Goal: Task Accomplishment & Management: Use online tool/utility

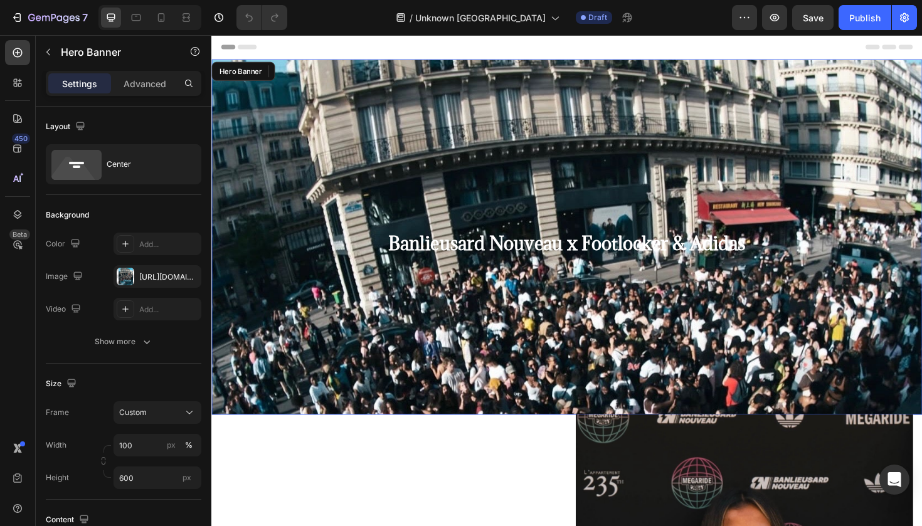
click at [418, 176] on div "Background Image" at bounding box center [587, 343] width 752 height 564
click at [191, 275] on icon "button" at bounding box center [188, 277] width 10 height 10
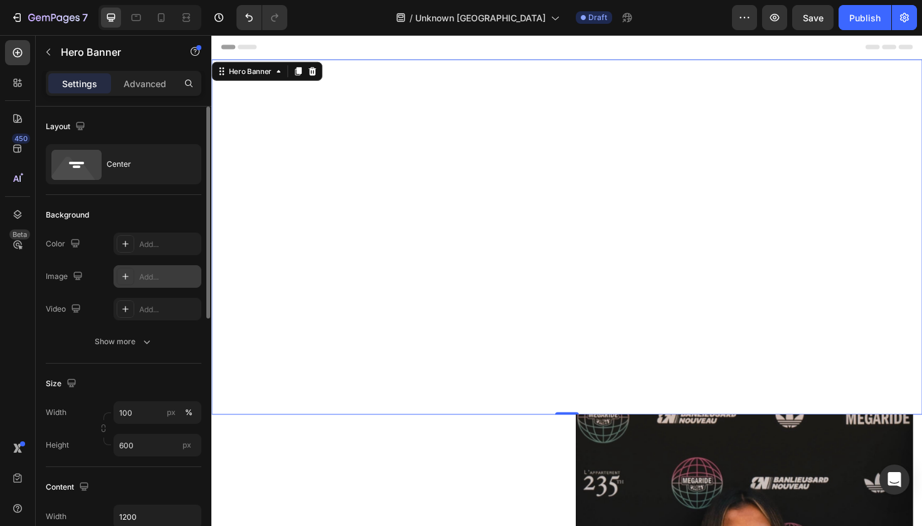
click at [132, 274] on div at bounding box center [126, 277] width 18 height 18
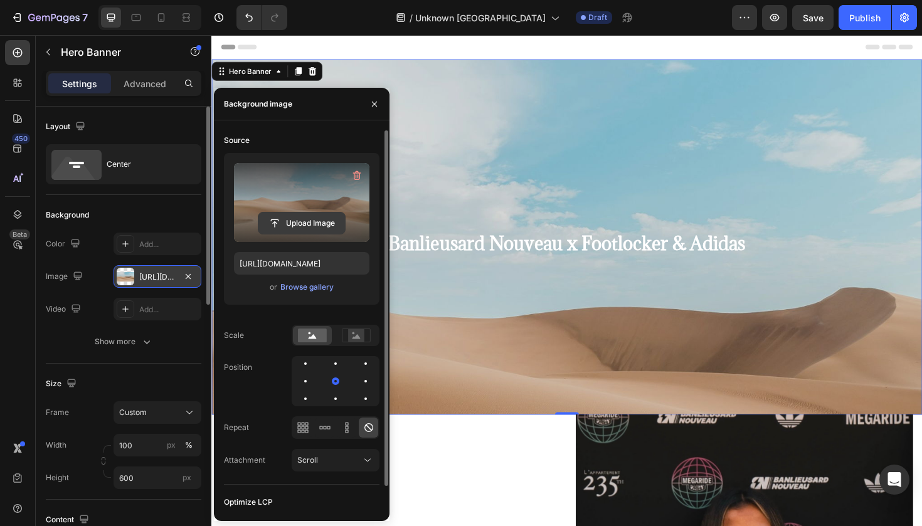
click at [299, 226] on input "file" at bounding box center [301, 223] width 87 height 21
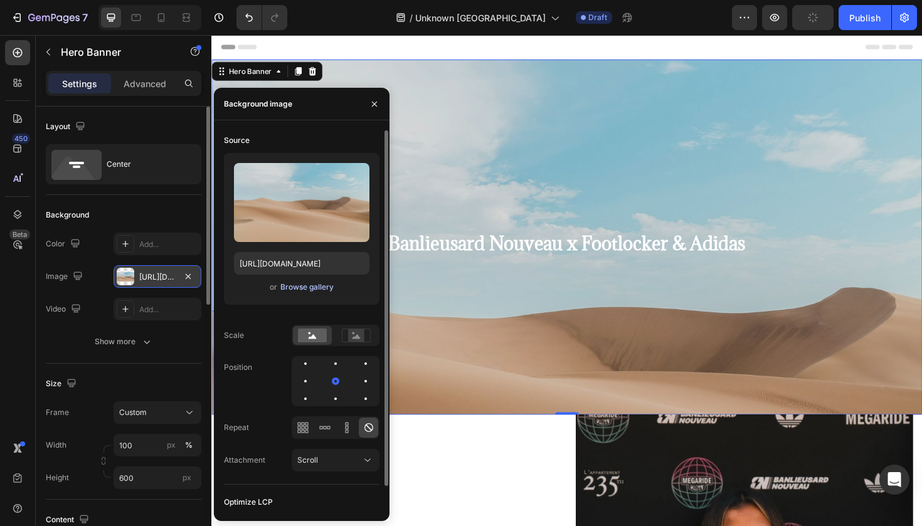
click at [320, 287] on div "Browse gallery" at bounding box center [306, 287] width 53 height 11
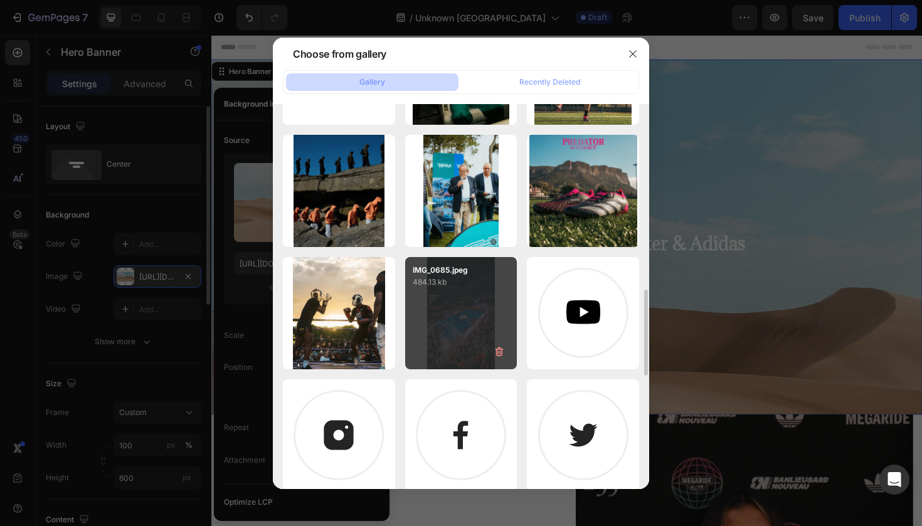
scroll to position [833, 0]
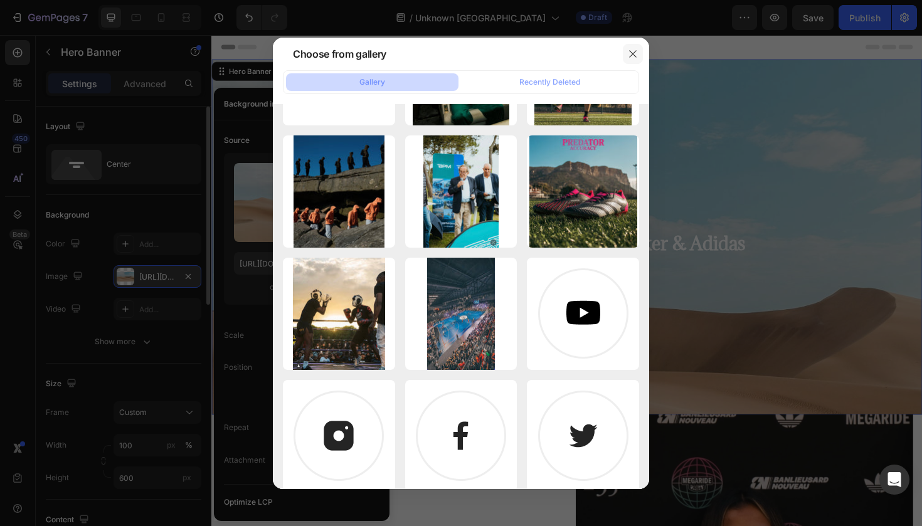
click at [624, 51] on button "button" at bounding box center [633, 54] width 20 height 20
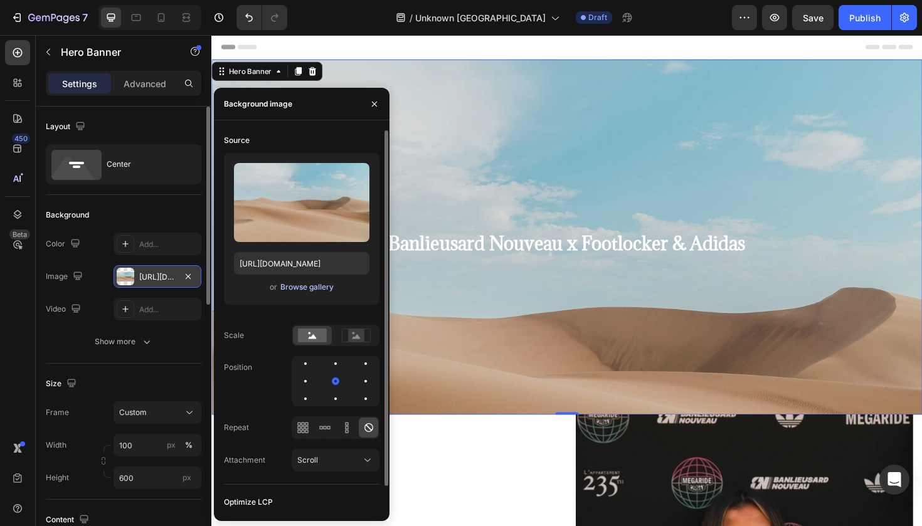
click at [313, 287] on div "Browse gallery" at bounding box center [306, 287] width 53 height 11
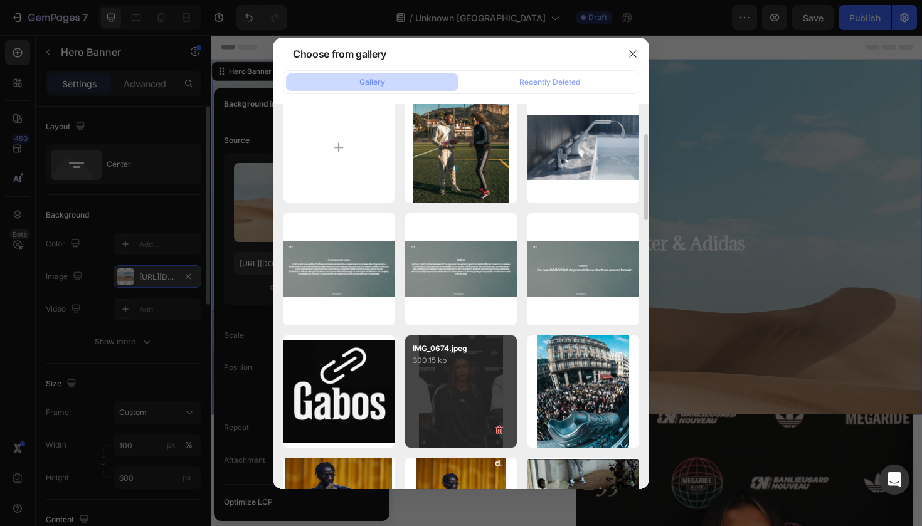
scroll to position [0, 0]
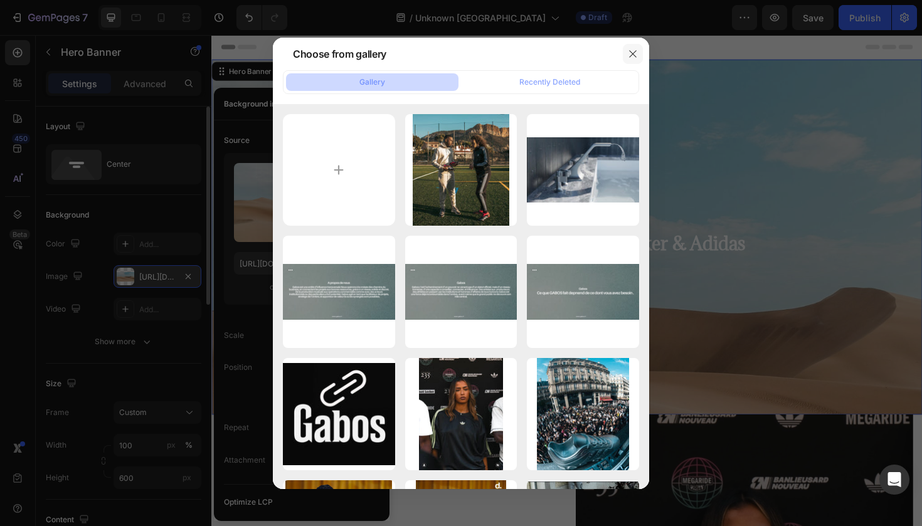
click at [630, 51] on icon "button" at bounding box center [632, 53] width 7 height 7
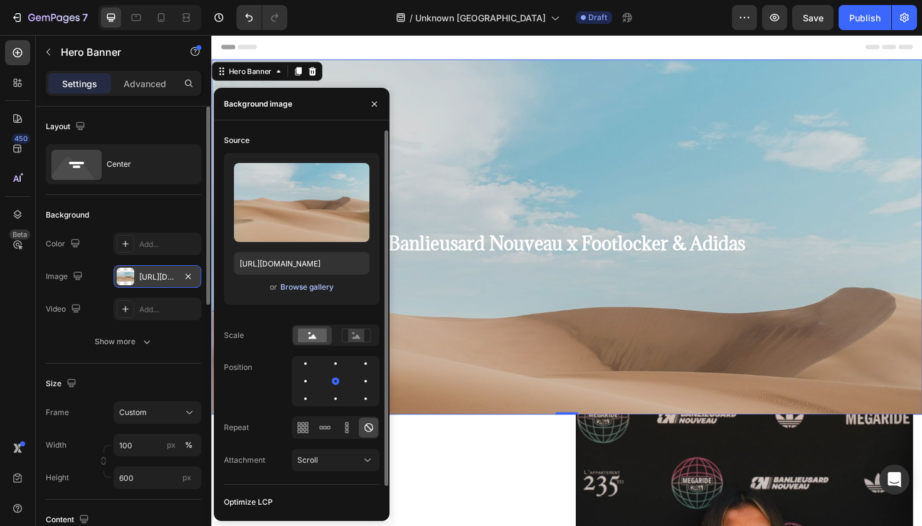
click at [297, 288] on div "Browse gallery" at bounding box center [306, 287] width 53 height 11
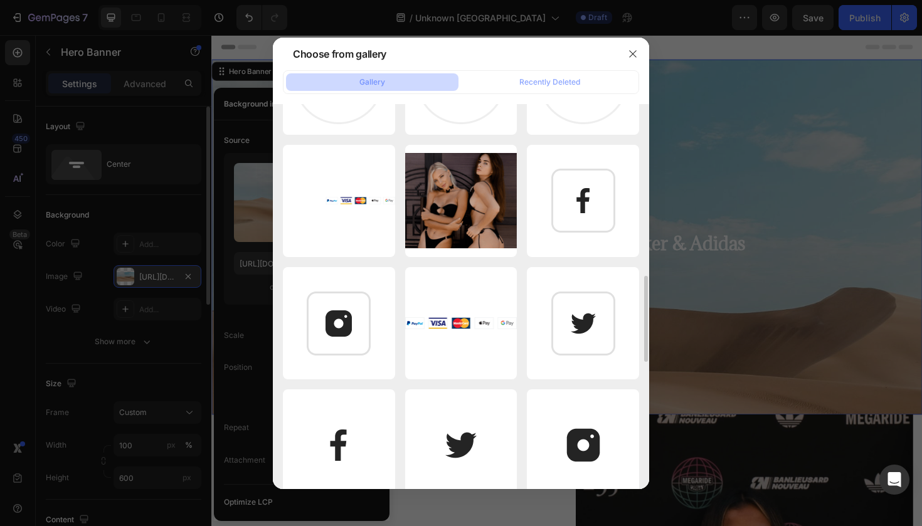
scroll to position [1334, 0]
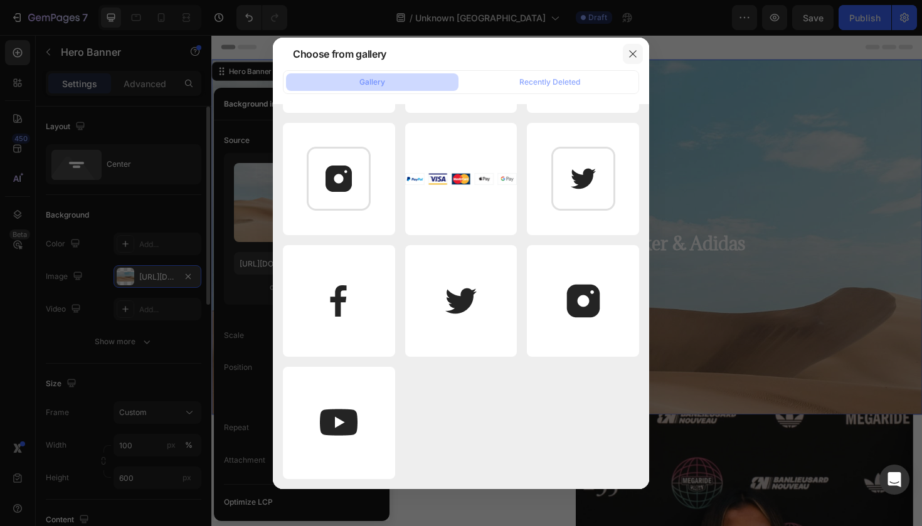
click at [634, 46] on button "button" at bounding box center [633, 54] width 20 height 20
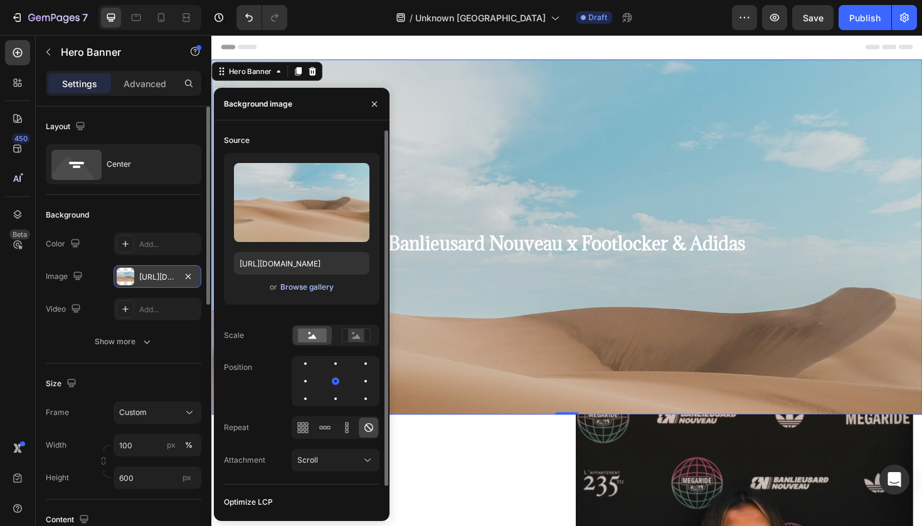
click at [307, 287] on div "Browse gallery" at bounding box center [306, 287] width 53 height 11
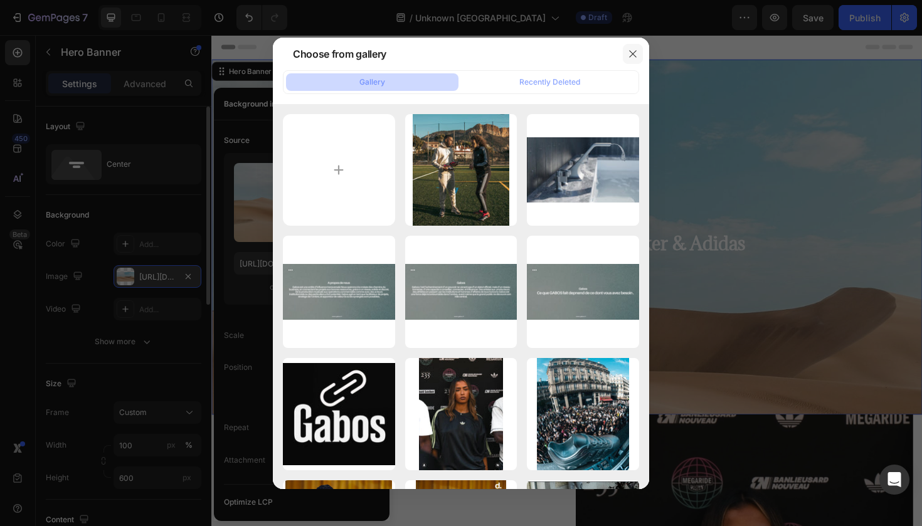
click at [628, 60] on button "button" at bounding box center [633, 54] width 20 height 20
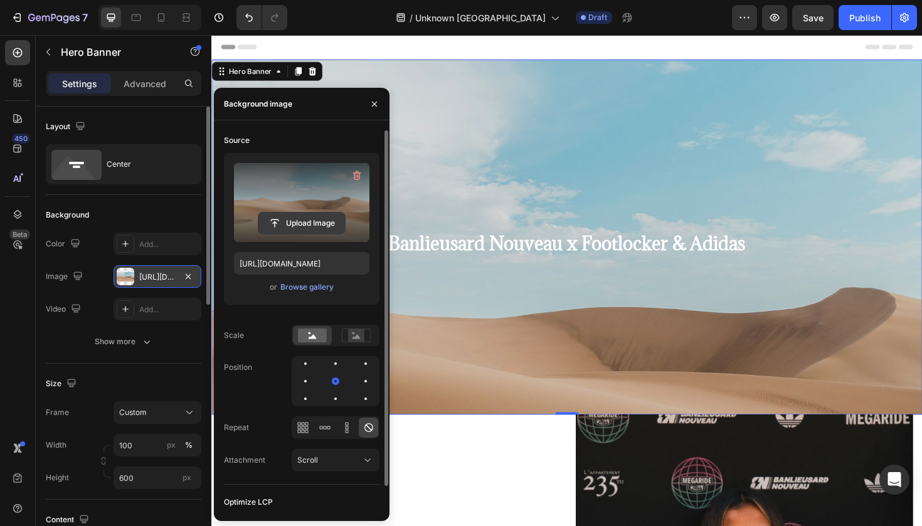
click at [324, 219] on input "file" at bounding box center [301, 223] width 87 height 21
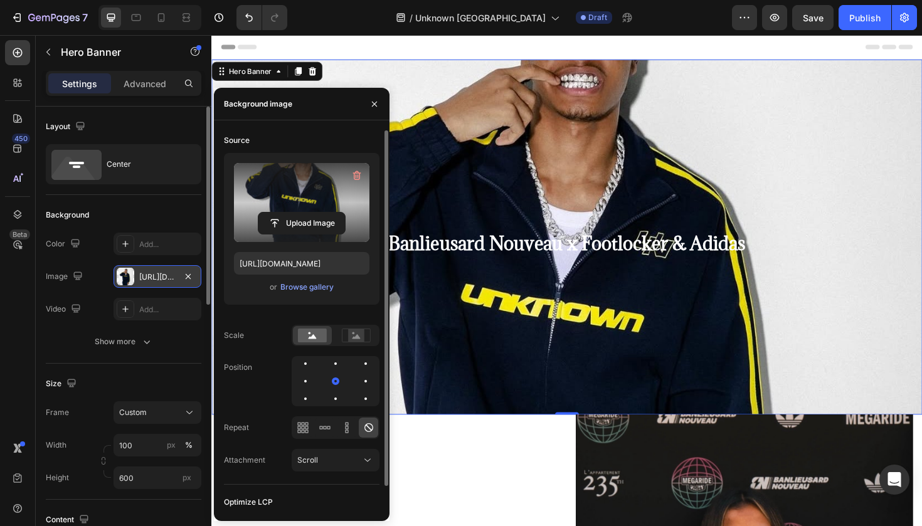
type input "[URL][DOMAIN_NAME]"
click at [718, 249] on span "Banlieusard Nouveau x Footlocker & Adidas" at bounding box center [588, 255] width 378 height 24
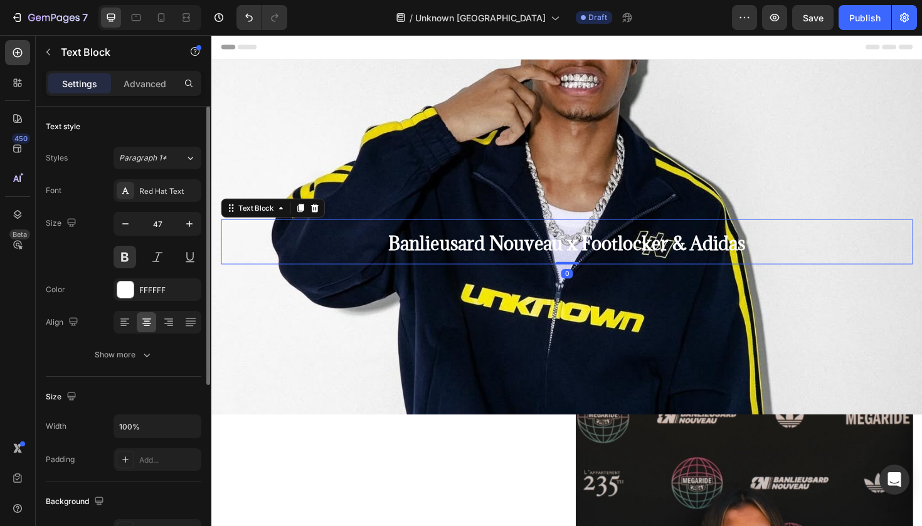
click at [718, 249] on span "Banlieusard Nouveau x Footlocker & Adidas" at bounding box center [588, 255] width 378 height 24
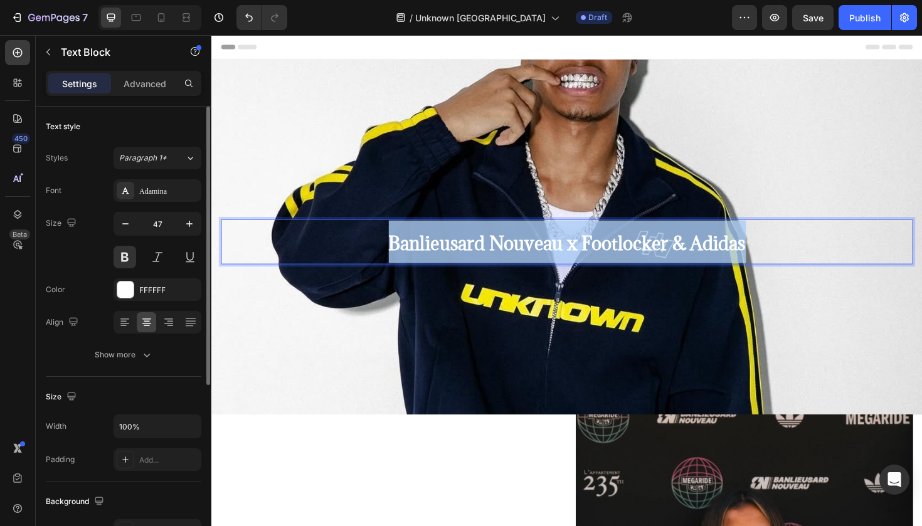
click at [718, 248] on span "Banlieusard Nouveau x Footlocker & Adidas" at bounding box center [588, 255] width 378 height 24
click at [724, 238] on p "Banlieusard Nouveau x Footlocker & Adidas" at bounding box center [588, 253] width 730 height 45
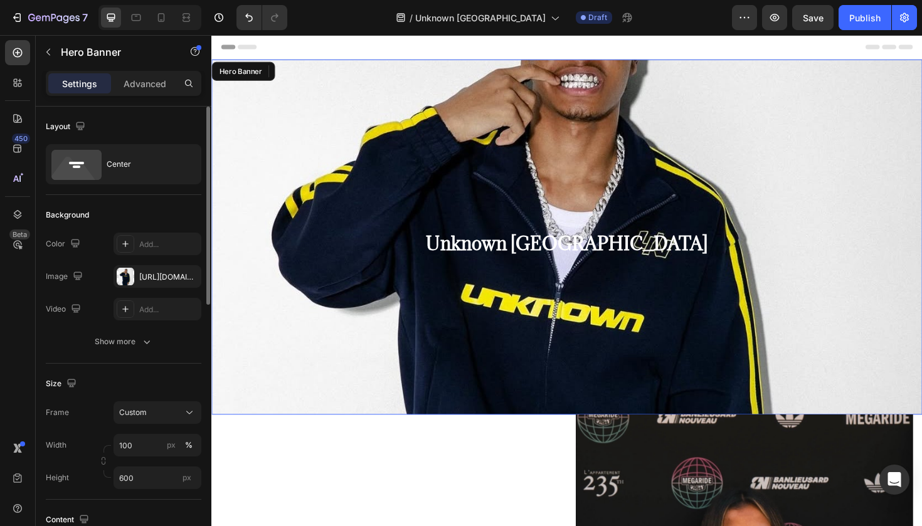
drag, startPoint x: 678, startPoint y: 336, endPoint x: 709, endPoint y: 334, distance: 30.8
click at [678, 336] on div "Background Image" at bounding box center [587, 343] width 752 height 564
click at [766, 312] on div "Background Image" at bounding box center [587, 343] width 752 height 564
click at [432, 298] on div "Background Image" at bounding box center [587, 343] width 752 height 564
click at [132, 275] on div at bounding box center [126, 277] width 18 height 18
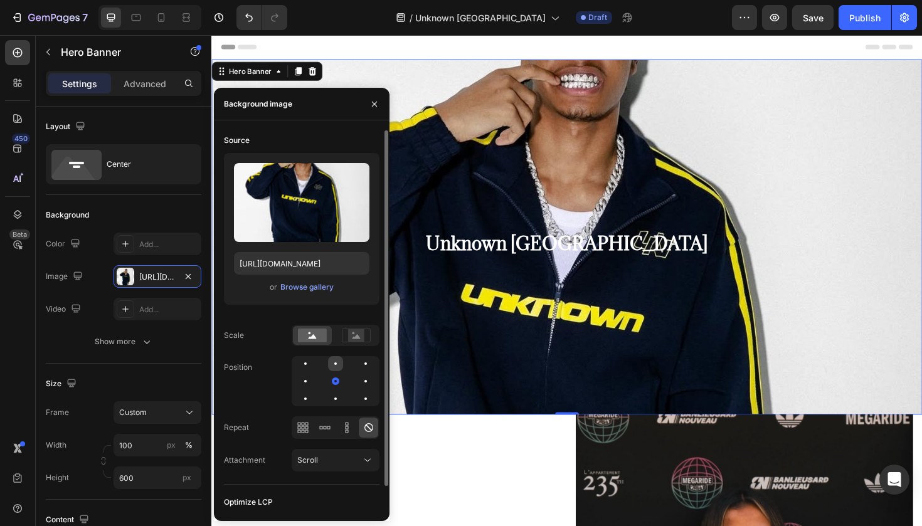
click at [358, 369] on div at bounding box center [365, 363] width 15 height 15
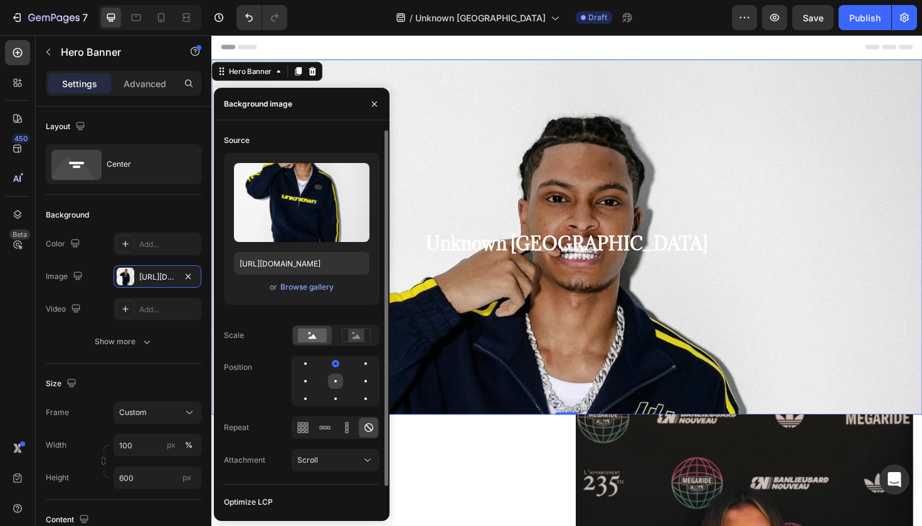
click at [358, 381] on div at bounding box center [365, 381] width 15 height 15
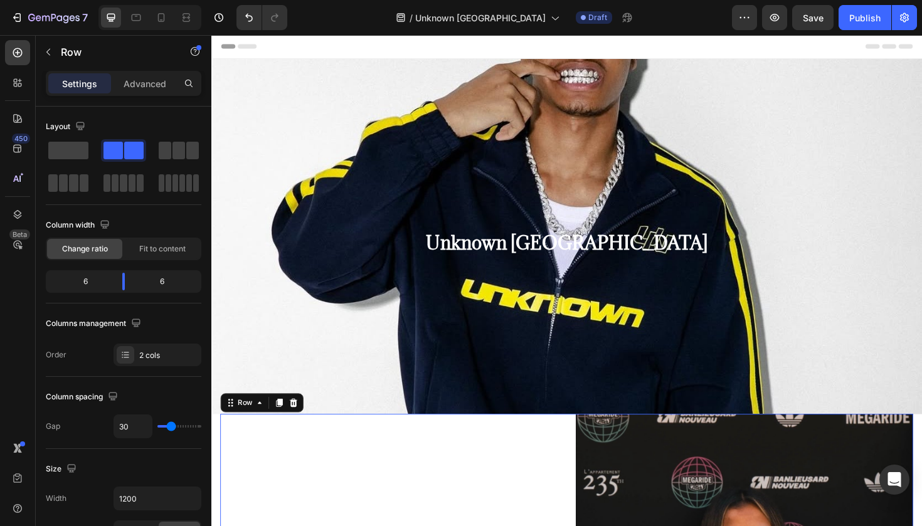
scroll to position [3, 0]
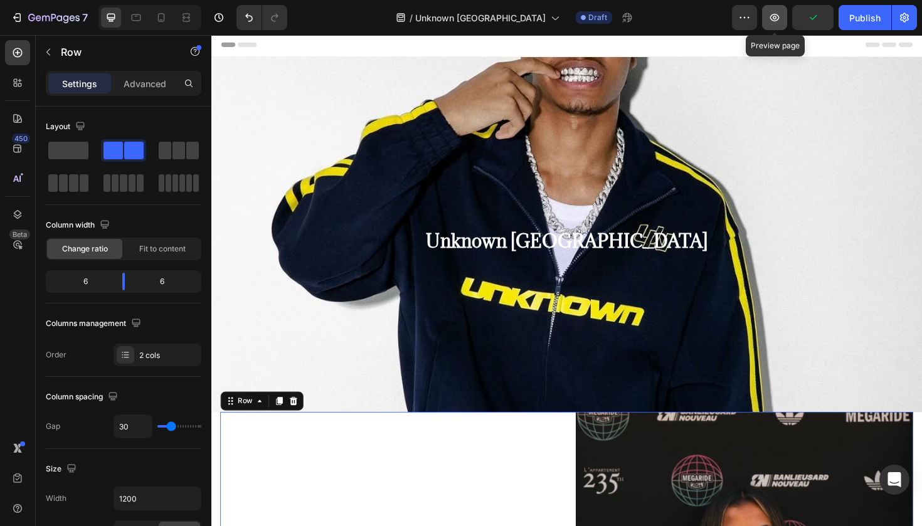
click at [780, 19] on icon "button" at bounding box center [774, 17] width 13 height 13
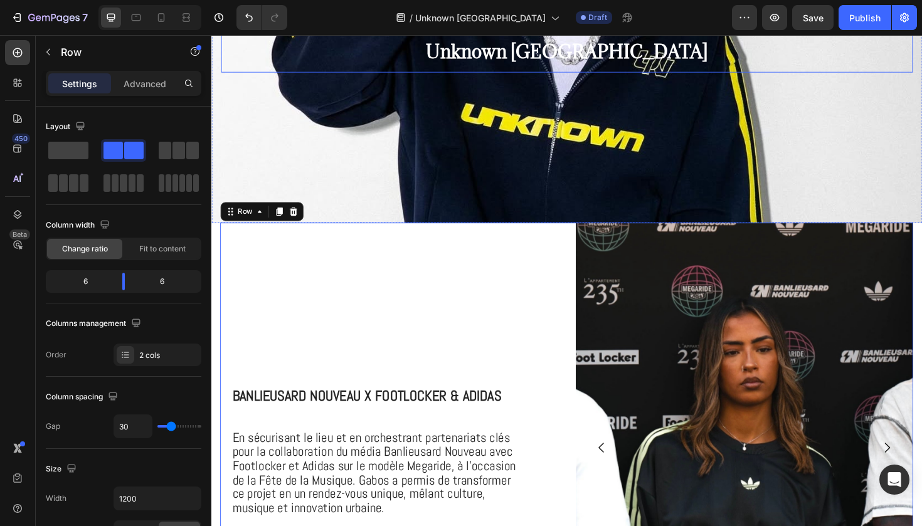
scroll to position [261, 0]
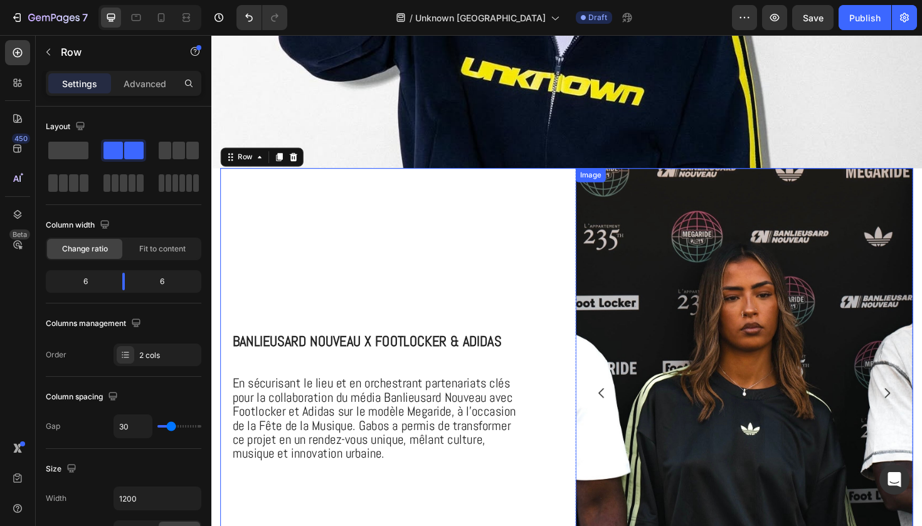
click at [692, 298] on img at bounding box center [775, 414] width 357 height 477
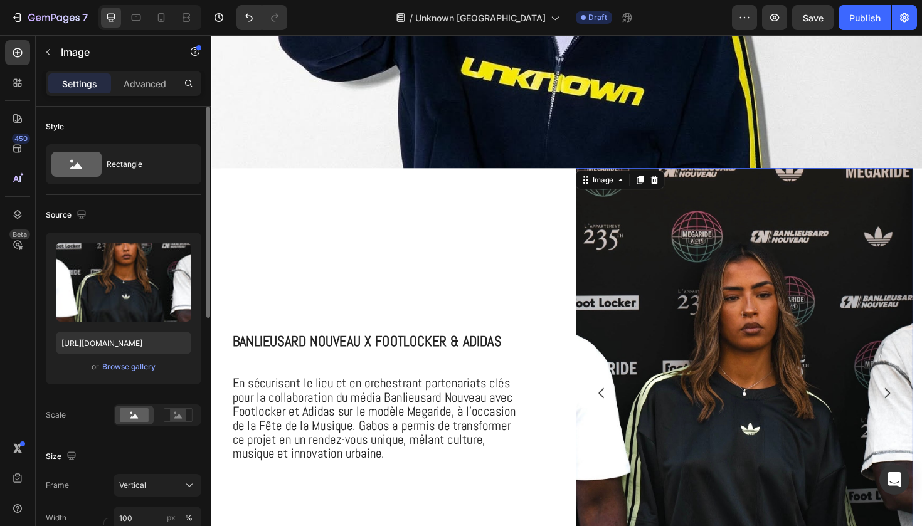
click at [156, 376] on div "Upload Image https://cdn.shopify.com/s/files/1/0925/7831/6668/files/gempages_57…" at bounding box center [124, 309] width 156 height 152
click at [132, 369] on div "Browse gallery" at bounding box center [128, 366] width 53 height 11
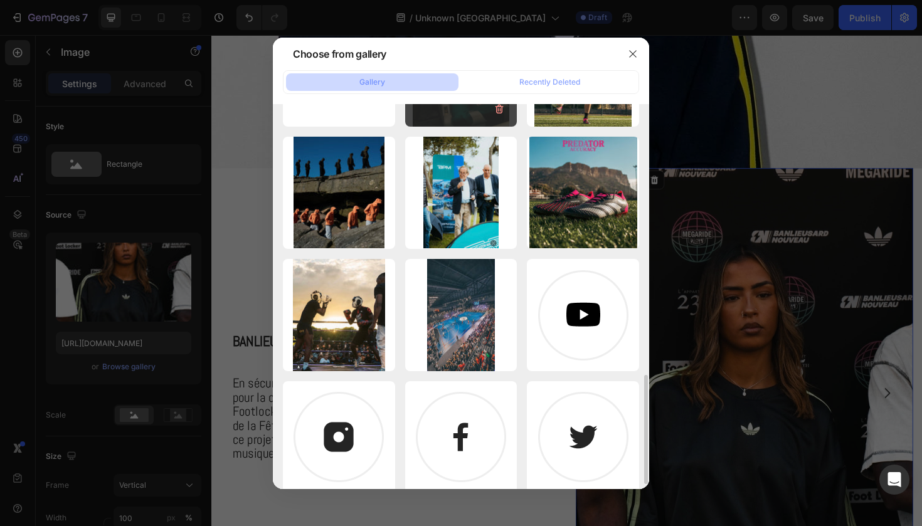
scroll to position [858, 0]
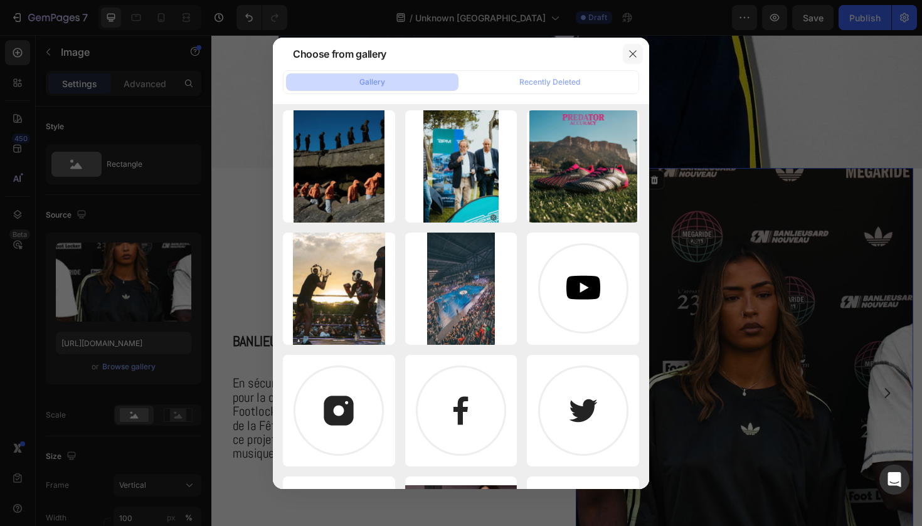
click at [631, 61] on button "button" at bounding box center [633, 54] width 20 height 20
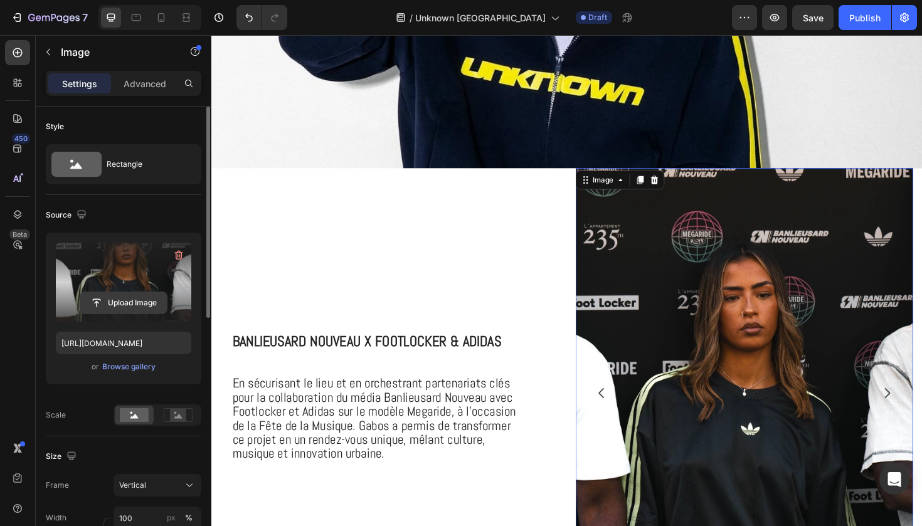
click at [139, 292] on button "Upload Image" at bounding box center [124, 303] width 88 height 23
click at [139, 305] on input "file" at bounding box center [123, 302] width 87 height 21
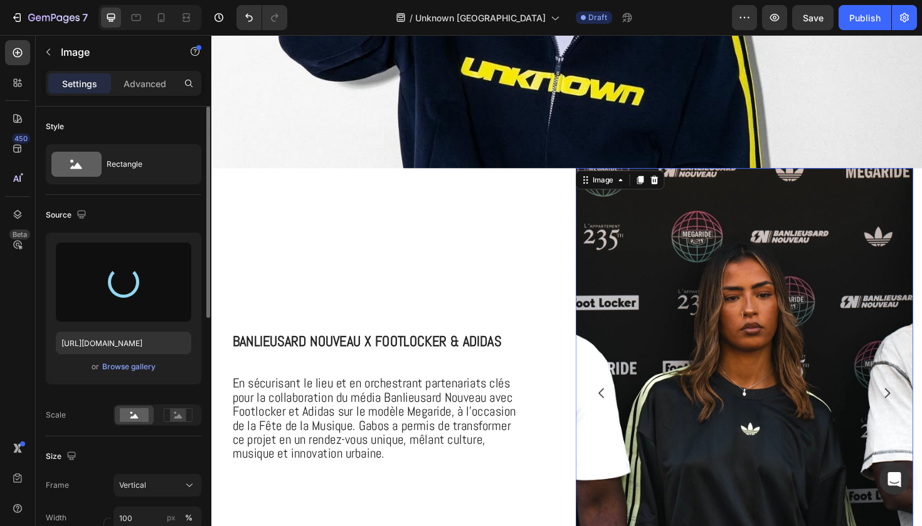
type input "https://cdn.shopify.com/s/files/1/0925/7831/6668/files/gempages_579536372528841…"
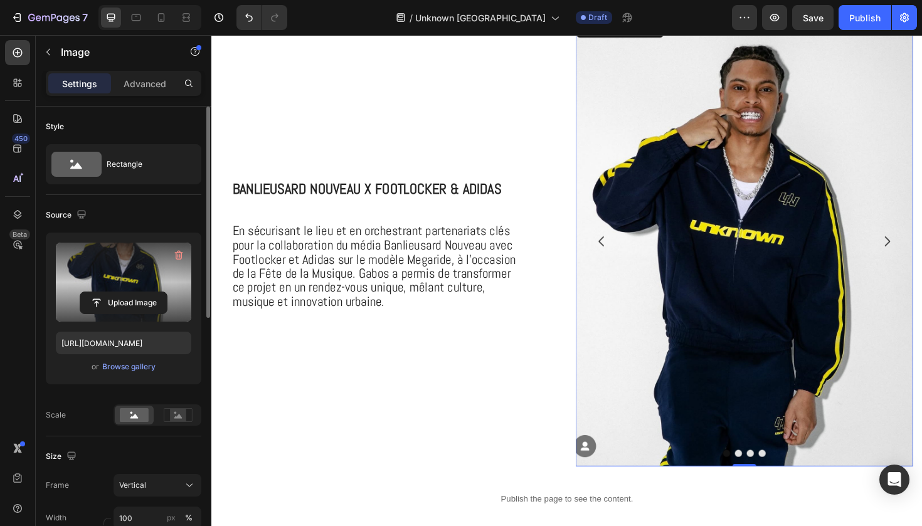
scroll to position [414, 0]
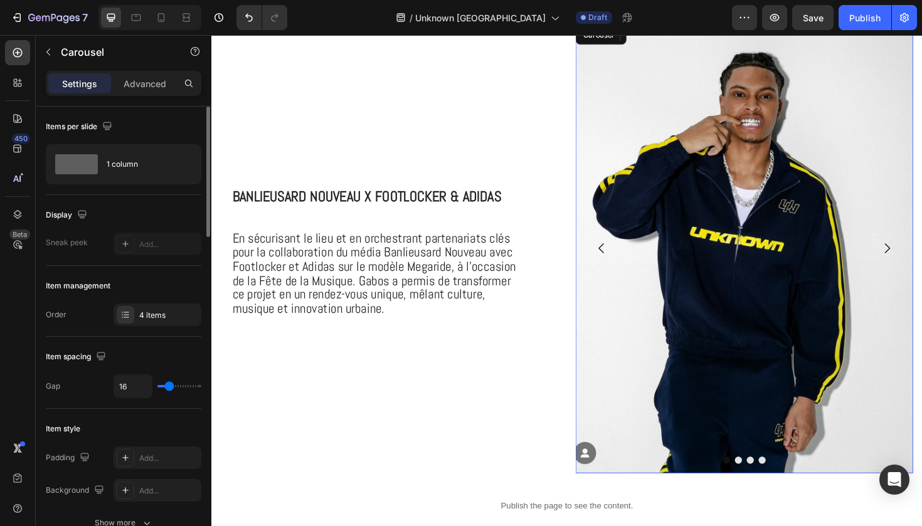
click at [921, 257] on icon "Carousel Next Arrow" at bounding box center [927, 261] width 6 height 11
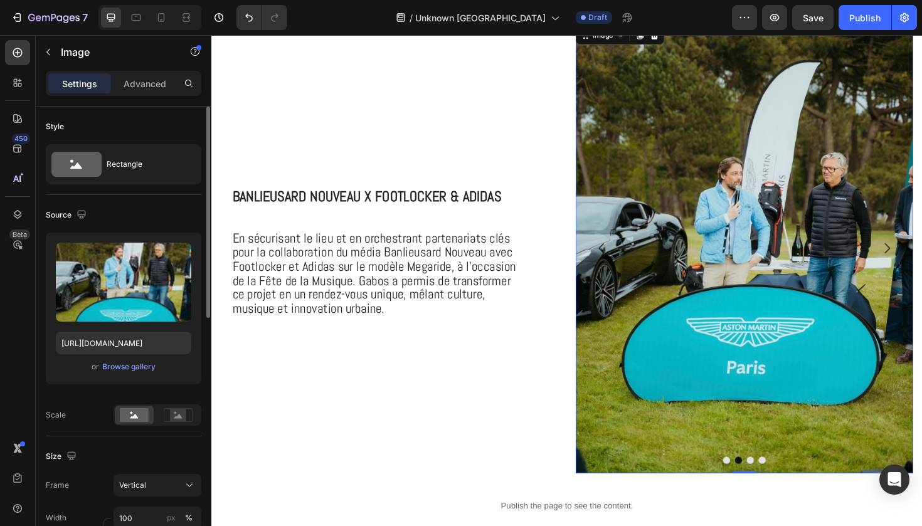
click at [751, 226] on img at bounding box center [775, 261] width 357 height 477
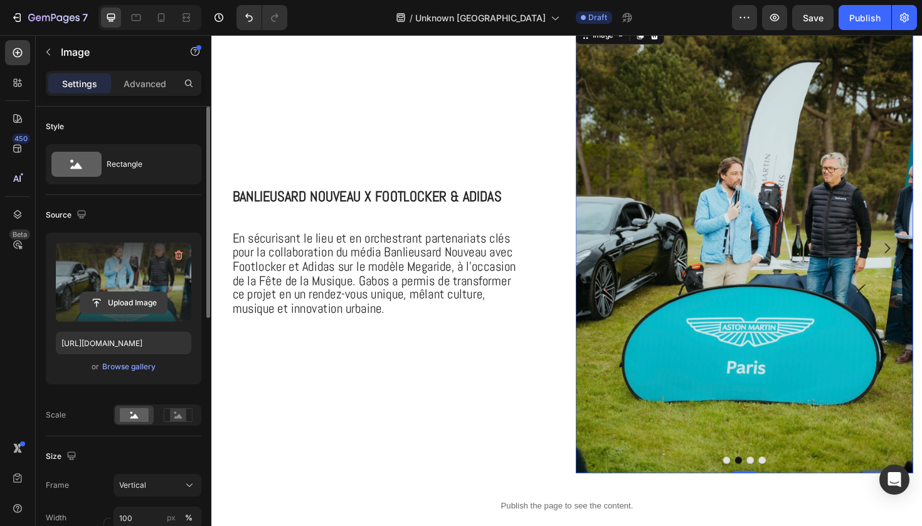
click at [140, 297] on input "file" at bounding box center [123, 302] width 87 height 21
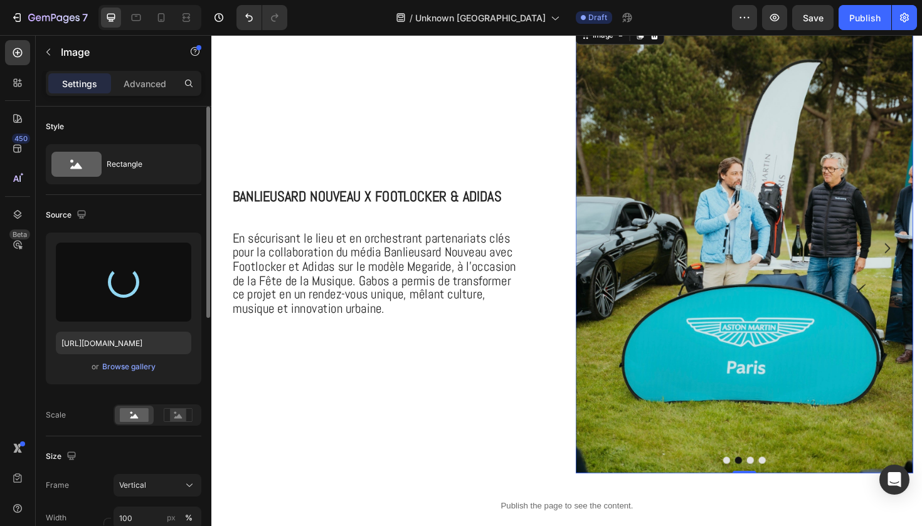
type input "https://cdn.shopify.com/s/files/1/0925/7831/6668/files/gempages_579536372528841…"
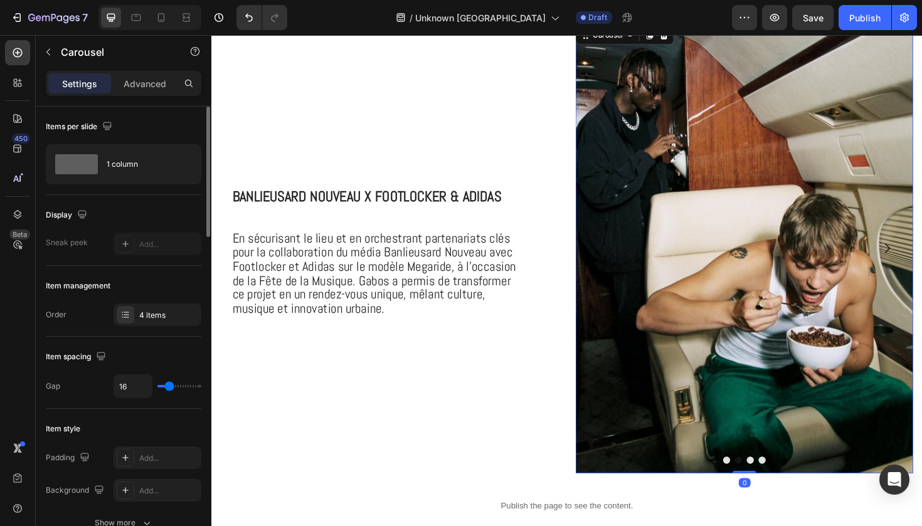
click at [911, 258] on button "Carousel Next Arrow" at bounding box center [926, 260] width 35 height 35
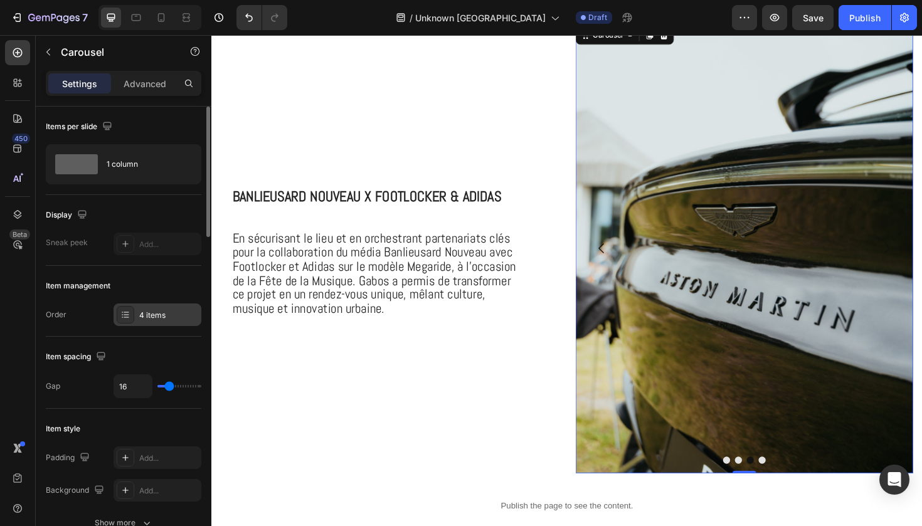
click at [165, 315] on div "4 items" at bounding box center [168, 315] width 59 height 11
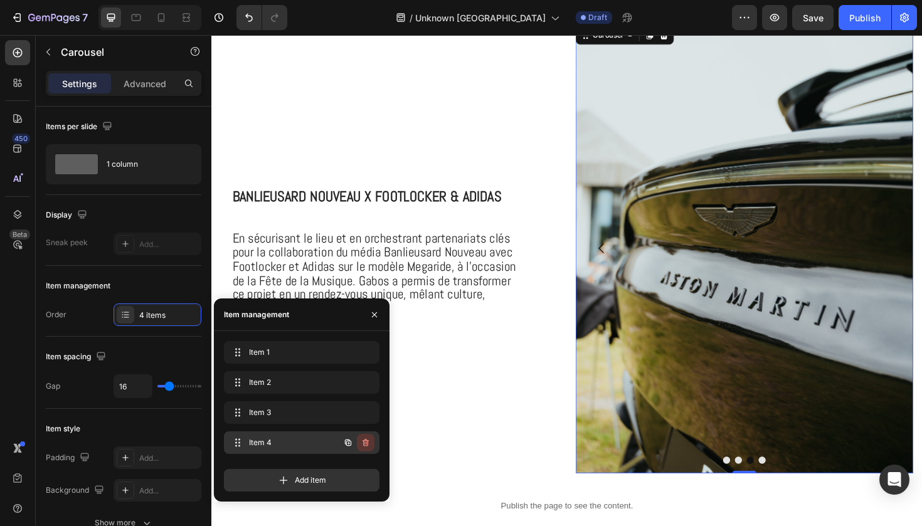
click at [366, 441] on icon "button" at bounding box center [366, 443] width 10 height 10
click at [366, 441] on div "Delete" at bounding box center [357, 442] width 23 height 11
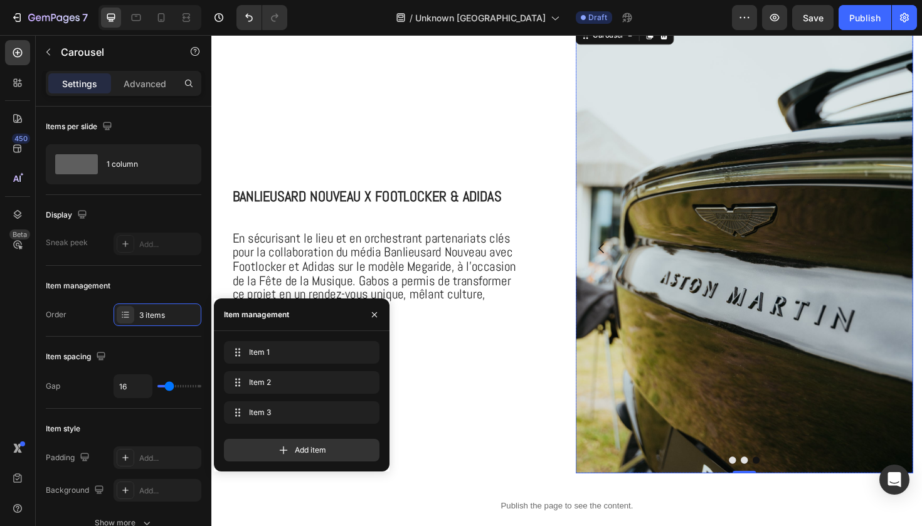
click at [720, 244] on img at bounding box center [775, 261] width 357 height 477
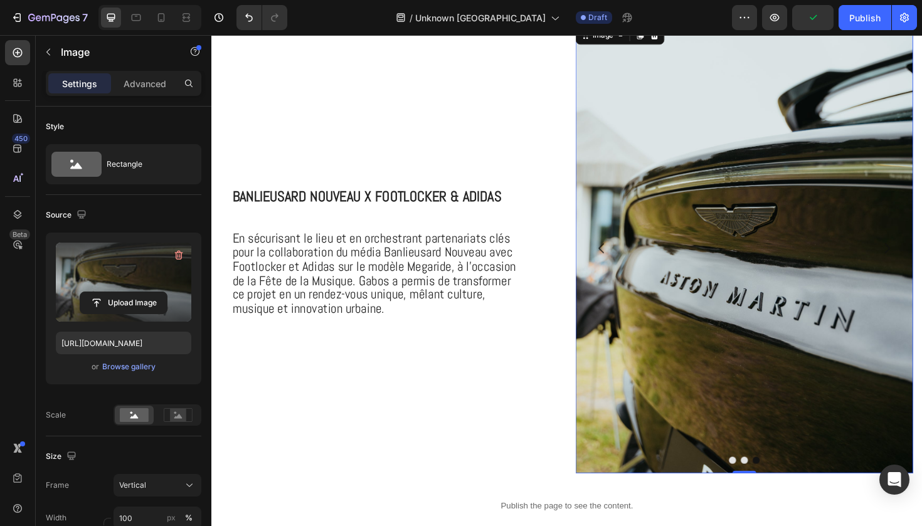
click at [156, 285] on label at bounding box center [123, 282] width 135 height 79
click at [156, 292] on input "file" at bounding box center [123, 302] width 87 height 21
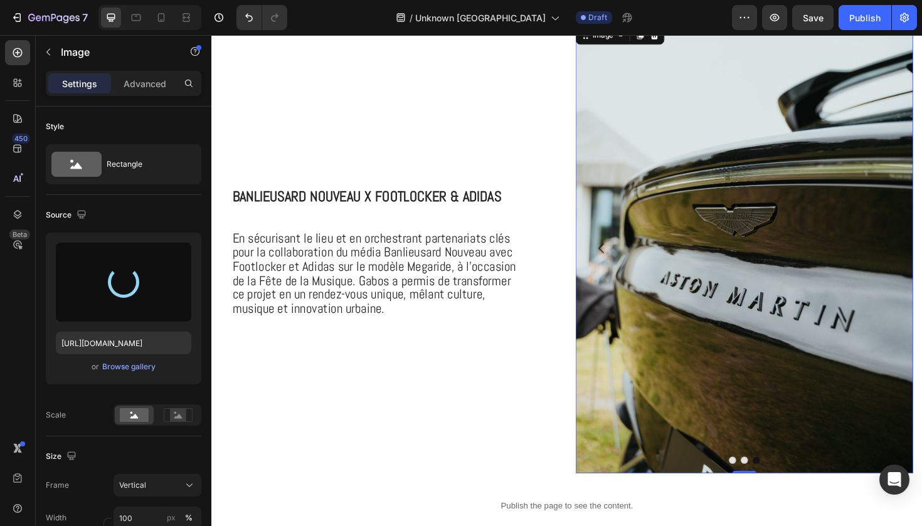
type input "https://cdn.shopify.com/s/files/1/0925/7831/6668/files/gempages_579536372528841…"
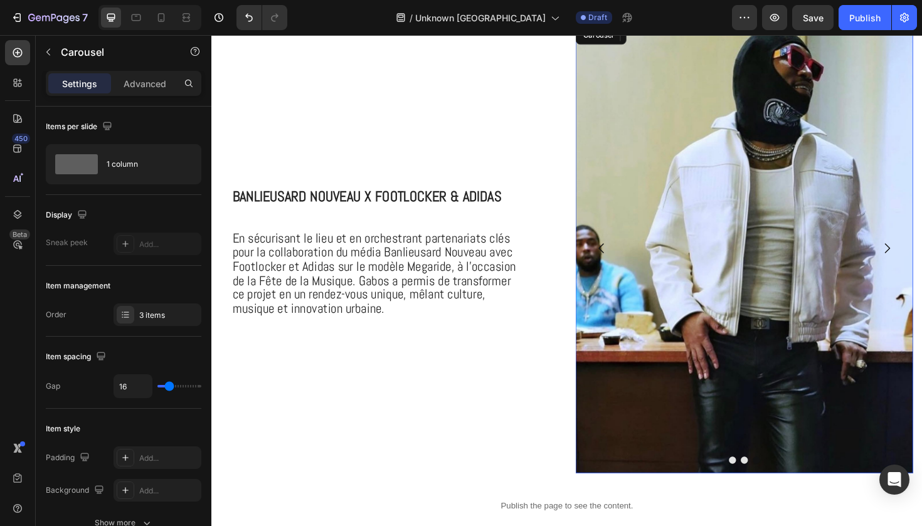
click at [630, 261] on icon "Carousel Back Arrow" at bounding box center [624, 260] width 15 height 15
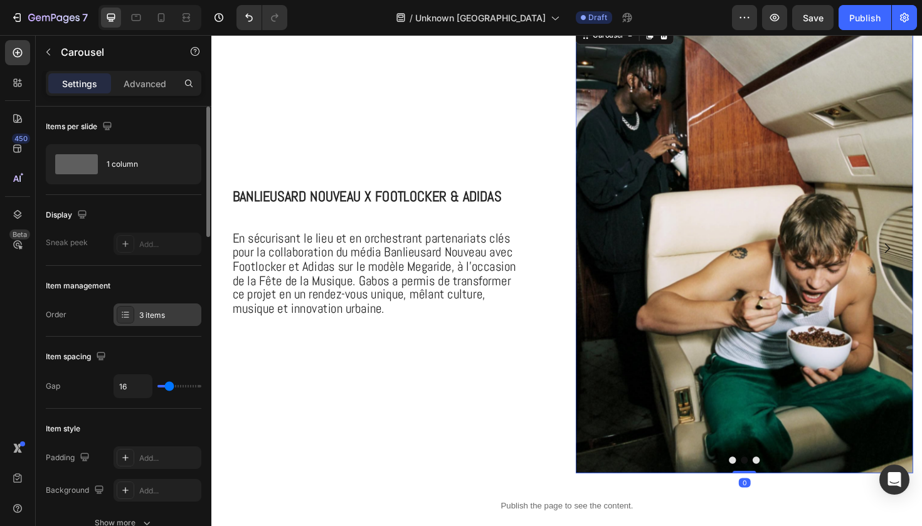
click at [162, 314] on div "3 items" at bounding box center [168, 315] width 59 height 11
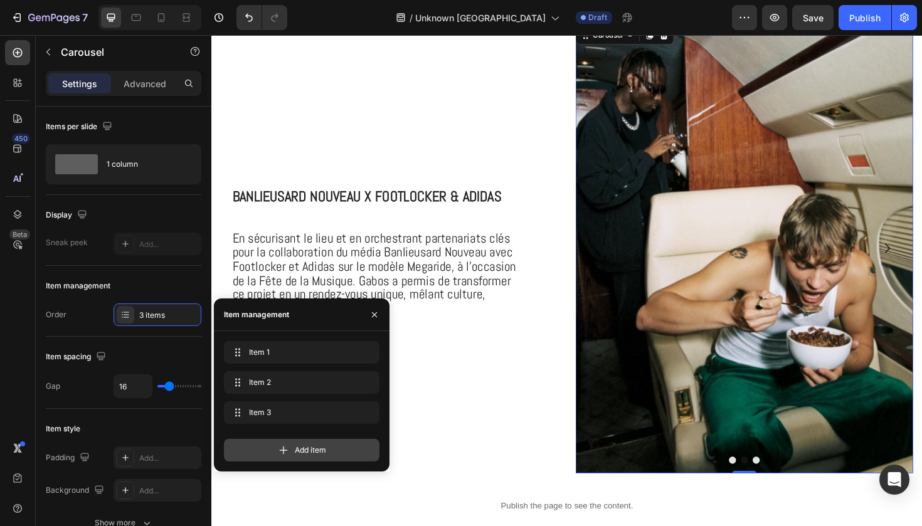
click at [253, 444] on div "Add item" at bounding box center [302, 450] width 156 height 23
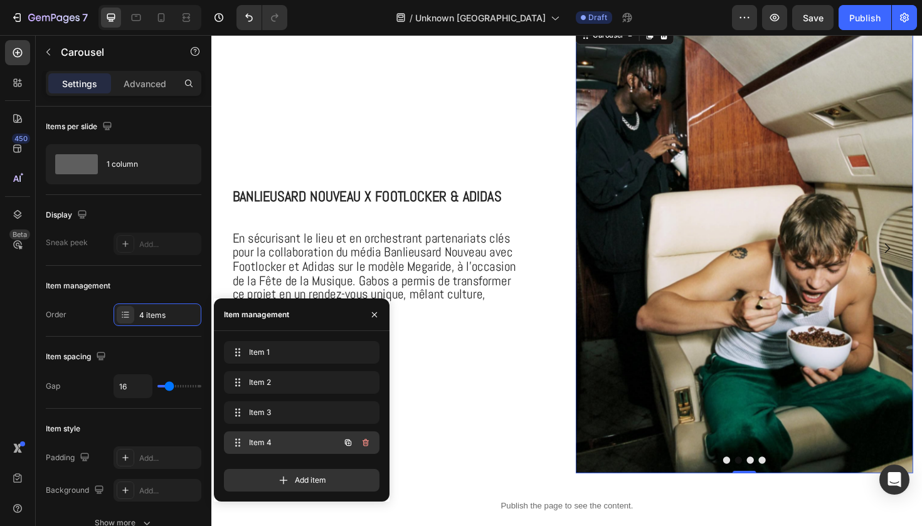
click at [276, 443] on span "Item 4" at bounding box center [284, 442] width 71 height 11
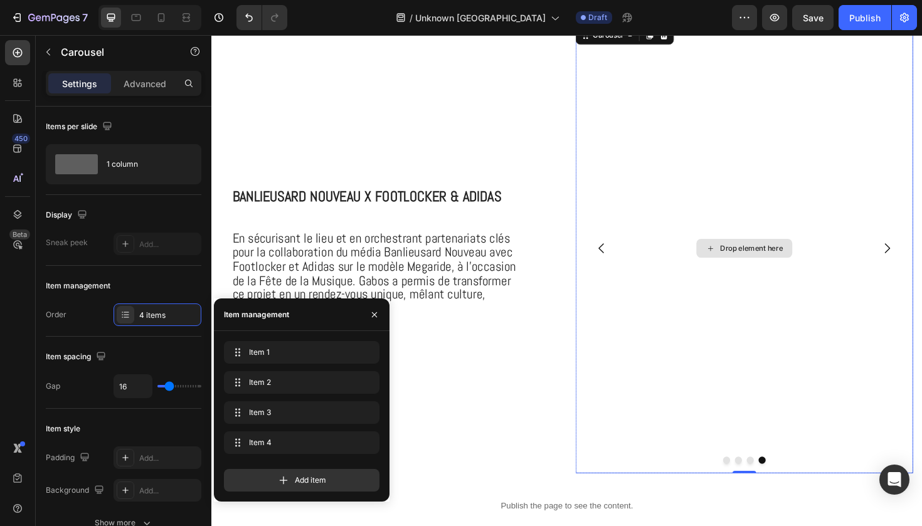
click at [776, 280] on div "Drop element here" at bounding box center [775, 261] width 357 height 477
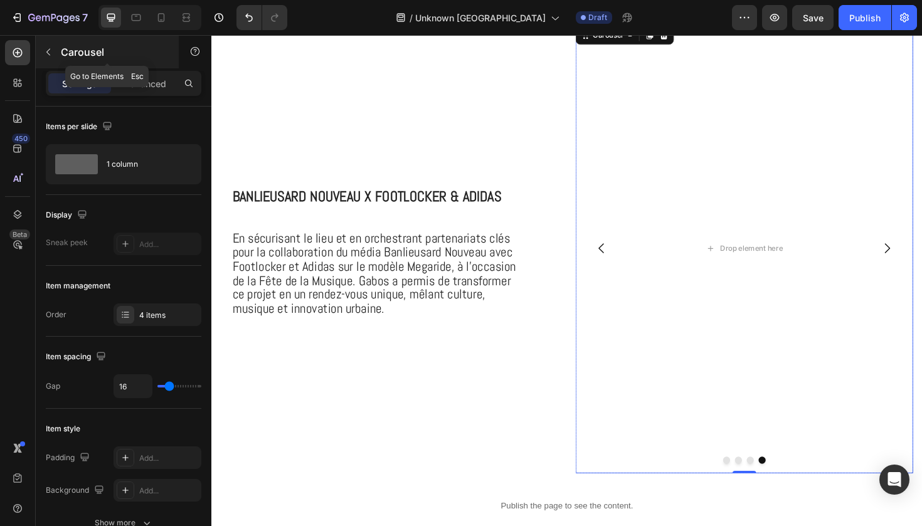
click at [47, 53] on icon "button" at bounding box center [48, 52] width 10 height 10
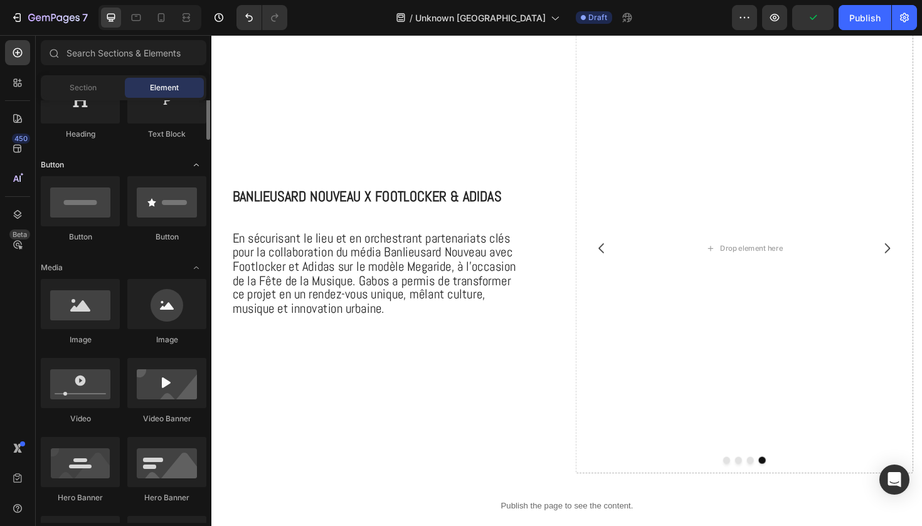
scroll to position [237, 0]
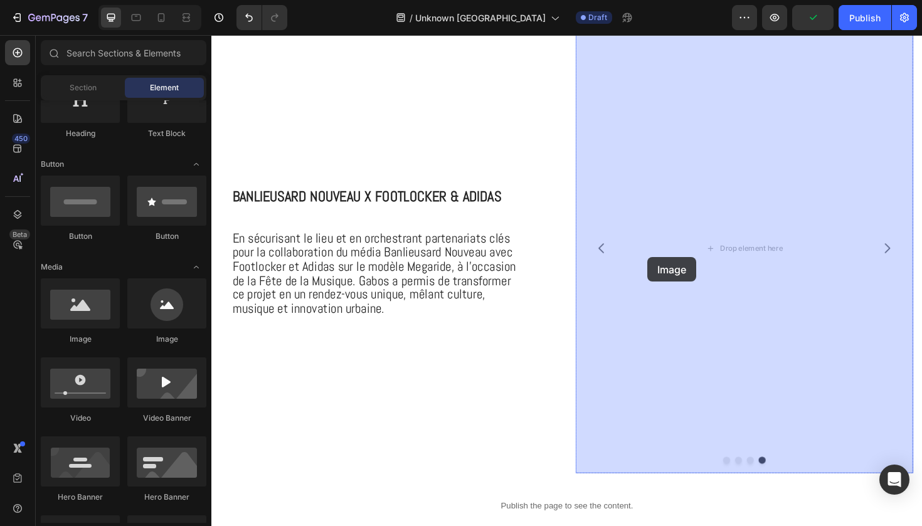
drag, startPoint x: 305, startPoint y: 347, endPoint x: 752, endPoint y: 279, distance: 452.2
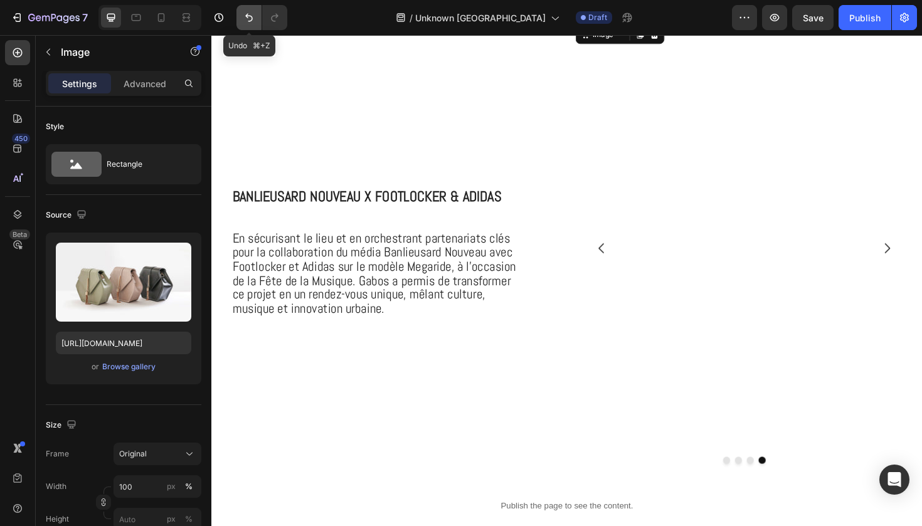
click at [251, 16] on icon "Undo/Redo" at bounding box center [249, 18] width 8 height 8
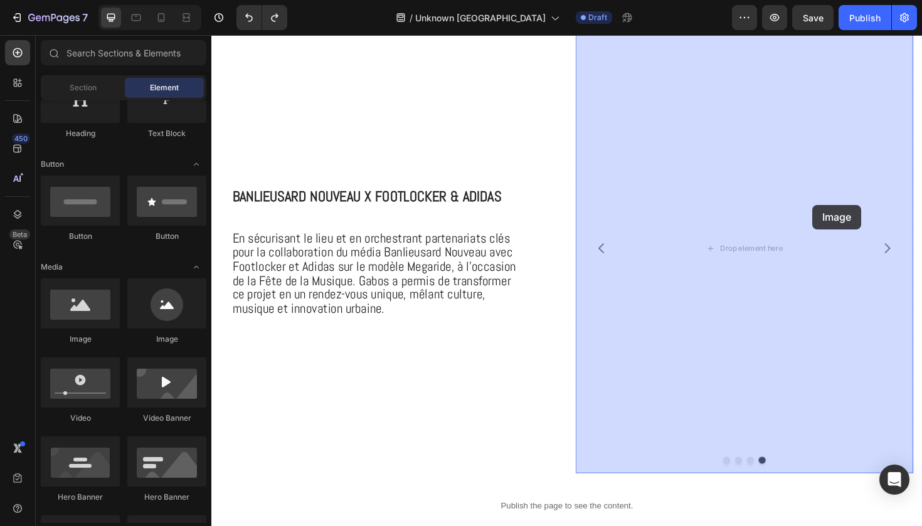
drag, startPoint x: 309, startPoint y: 351, endPoint x: 837, endPoint y: 218, distance: 544.0
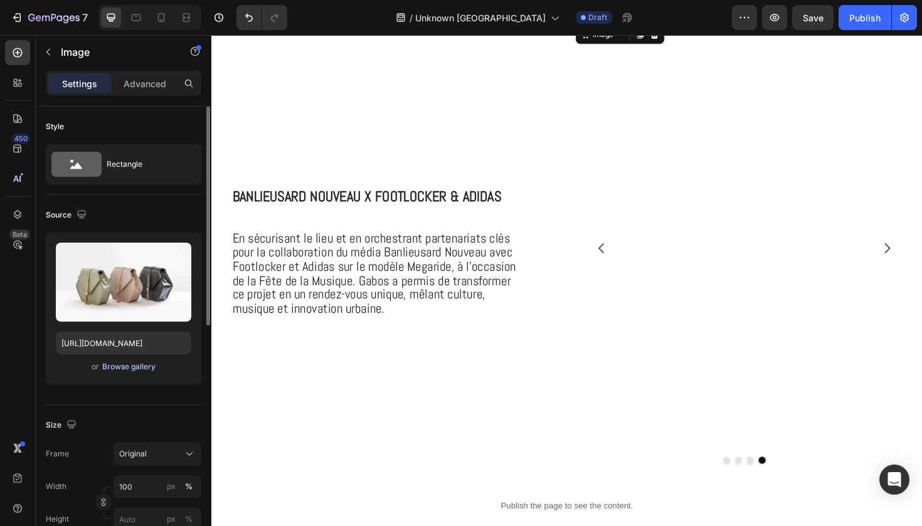
click at [120, 364] on div "Browse gallery" at bounding box center [128, 366] width 53 height 11
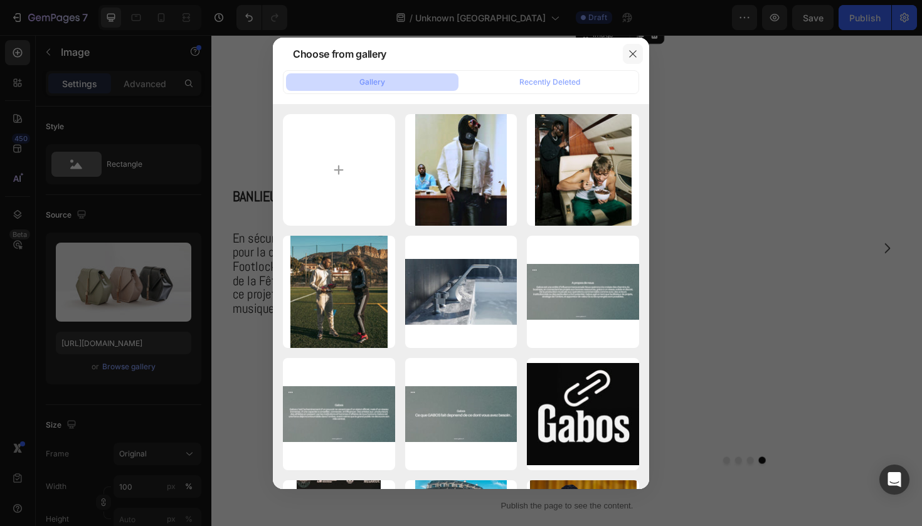
click at [635, 58] on icon "button" at bounding box center [633, 54] width 10 height 10
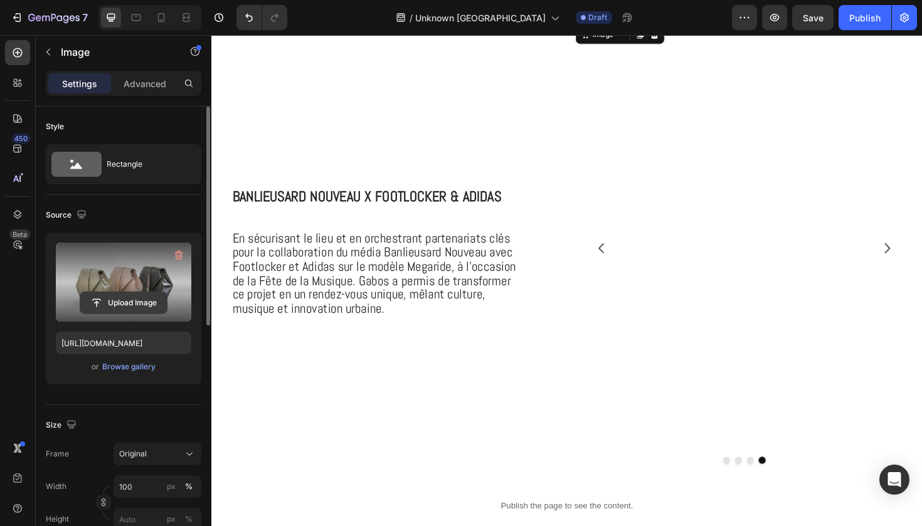
click at [130, 304] on input "file" at bounding box center [123, 302] width 87 height 21
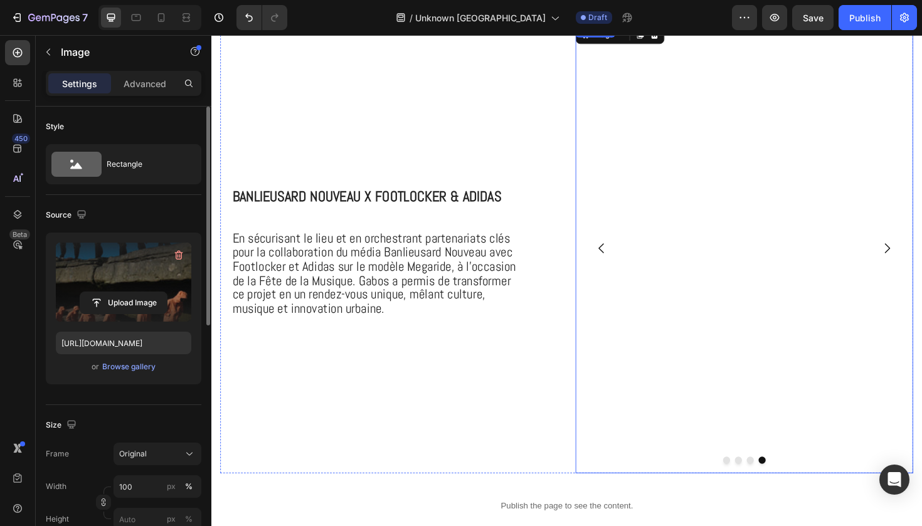
type input "https://cdn.shopify.com/s/files/1/0925/7831/6668/files/gempages_579536372528841…"
click at [782, 486] on button "Dot" at bounding box center [782, 486] width 8 height 8
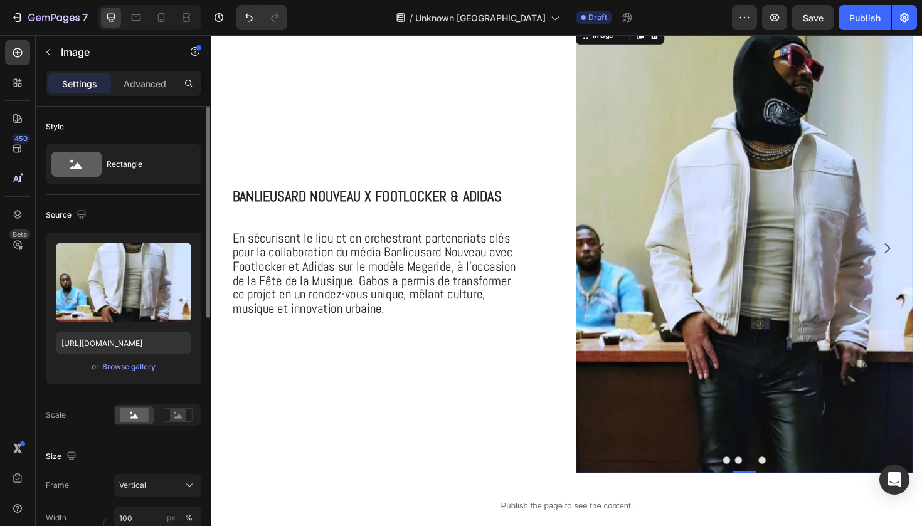
click at [794, 413] on img at bounding box center [775, 261] width 357 height 477
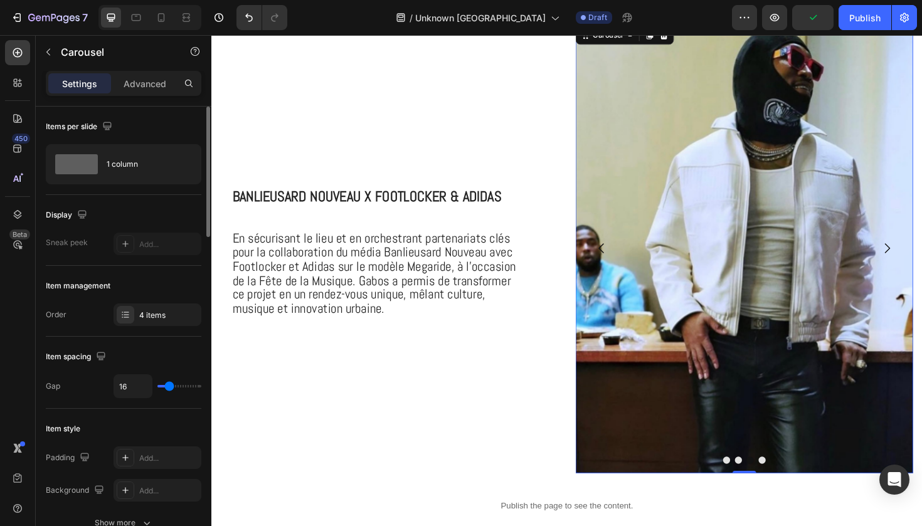
click at [921, 260] on icon "Carousel Next Arrow" at bounding box center [926, 260] width 15 height 15
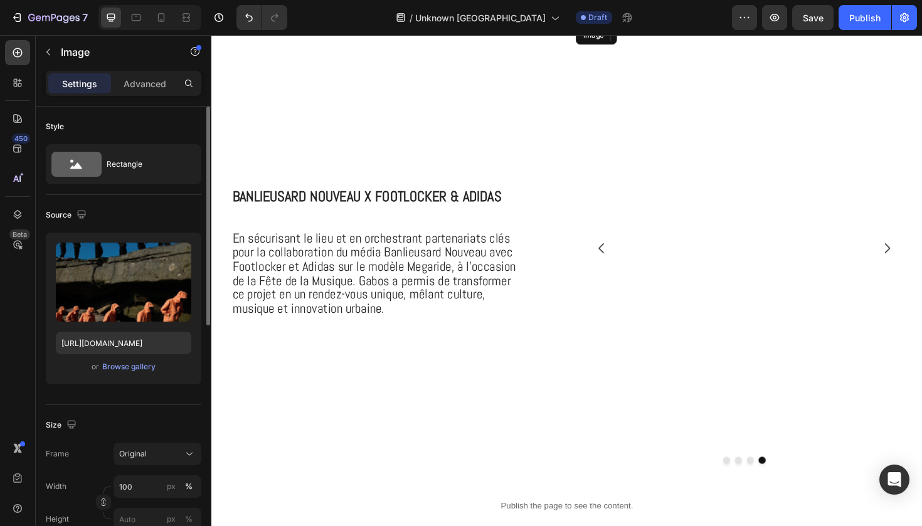
click at [818, 23] on img at bounding box center [775, 23] width 357 height 0
click at [167, 453] on div "Original" at bounding box center [149, 453] width 61 height 11
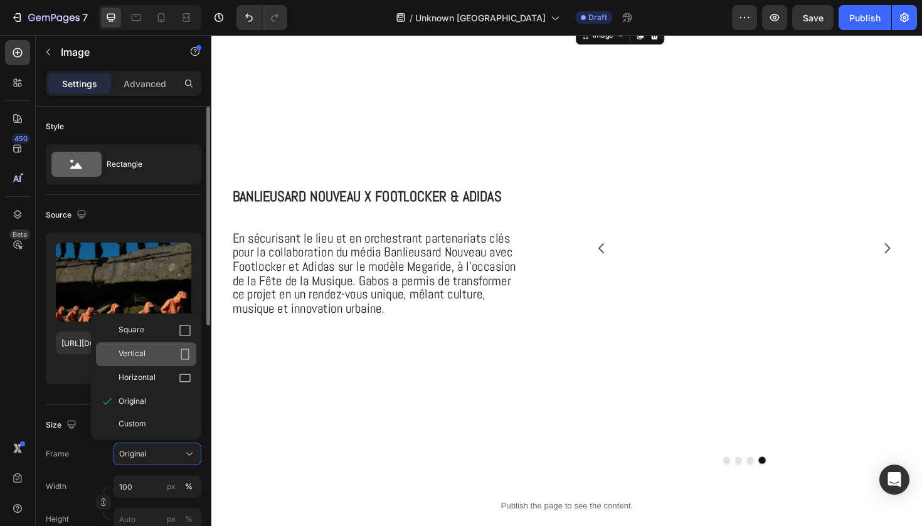
click at [179, 348] on icon at bounding box center [185, 354] width 13 height 13
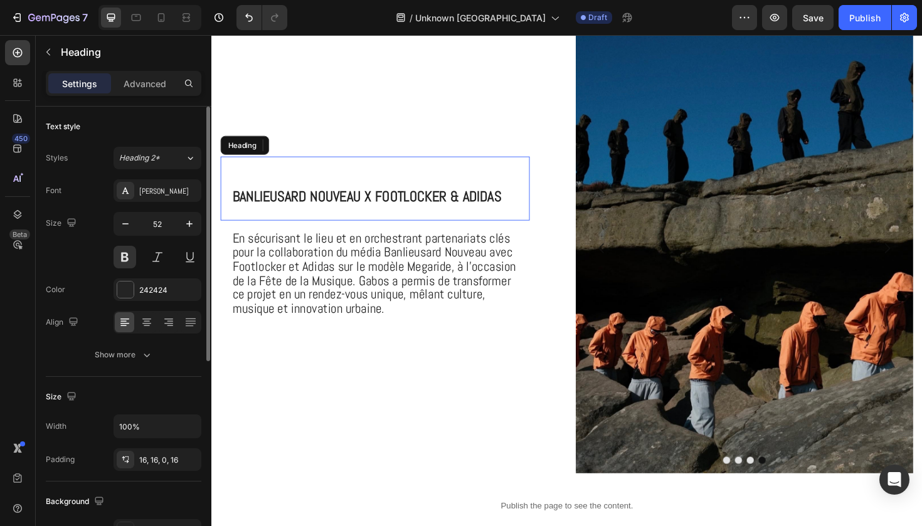
click at [404, 201] on span "Banlieusard Nouveau x Footlocker & Adidas" at bounding box center [375, 205] width 285 height 19
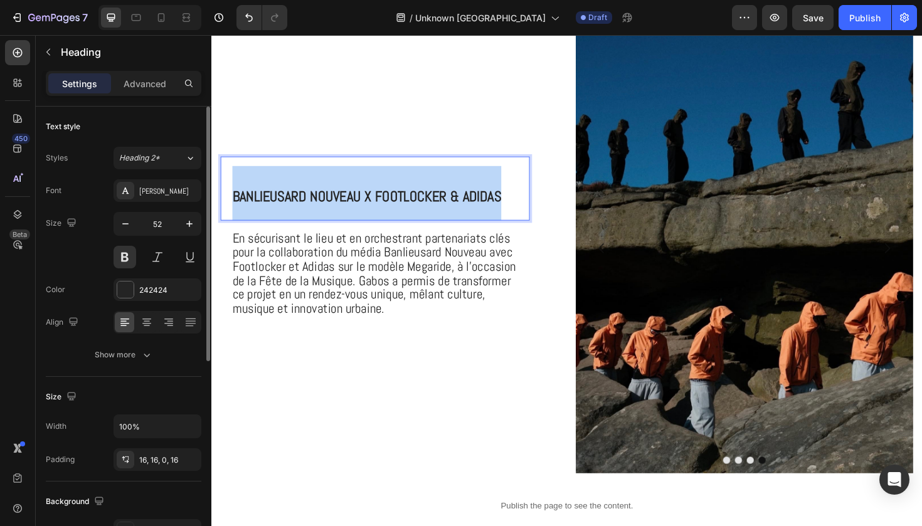
click at [404, 201] on span "Banlieusard Nouveau x Footlocker & Adidas" at bounding box center [375, 205] width 285 height 19
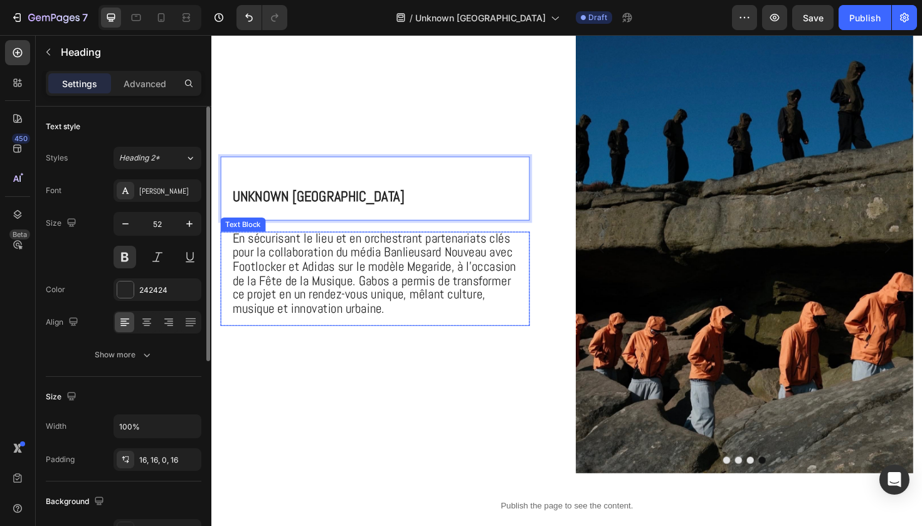
click at [366, 300] on span "En sécurisant le lieu et en orchestrant partenariats clés pour la collaboration…" at bounding box center [383, 287] width 300 height 92
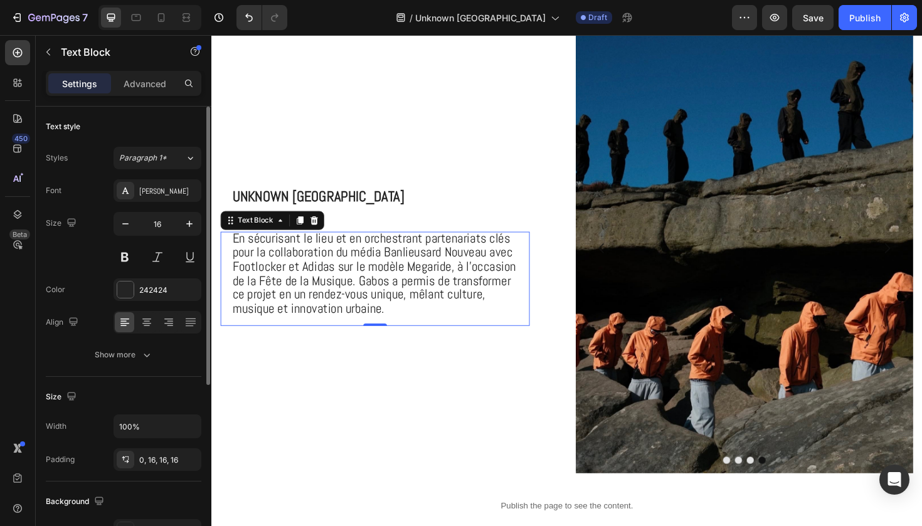
click at [366, 300] on span "En sécurisant le lieu et en orchestrant partenariats clés pour la collaboration…" at bounding box center [383, 287] width 300 height 92
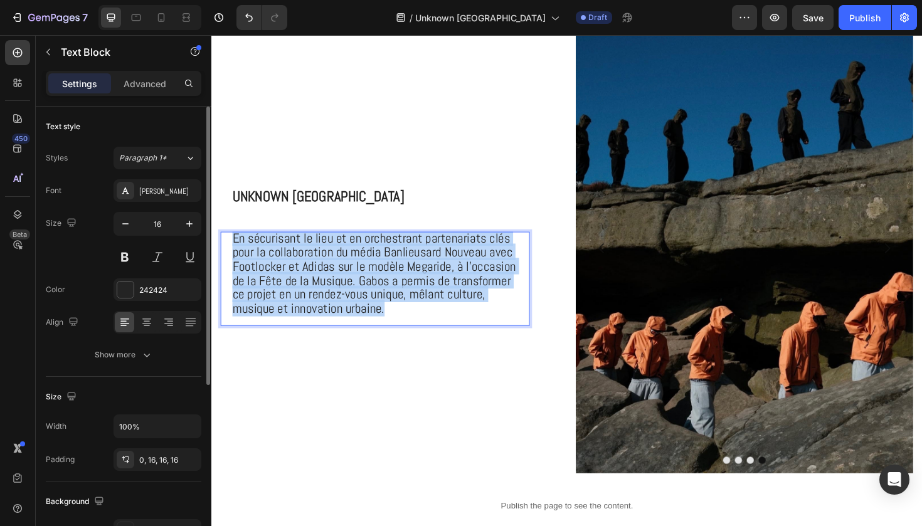
click at [366, 300] on span "En sécurisant le lieu et en orchestrant partenariats clés pour la collaboration…" at bounding box center [383, 287] width 300 height 92
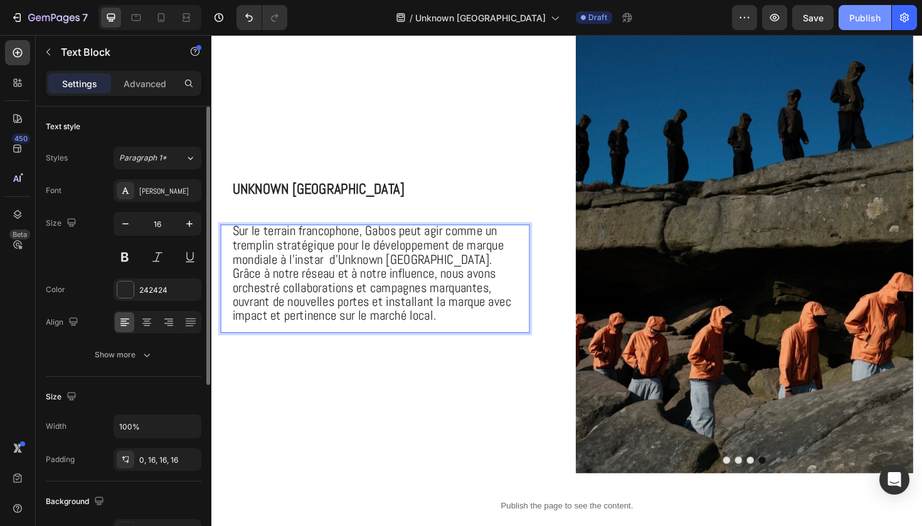
click at [862, 23] on div "Publish" at bounding box center [864, 17] width 31 height 13
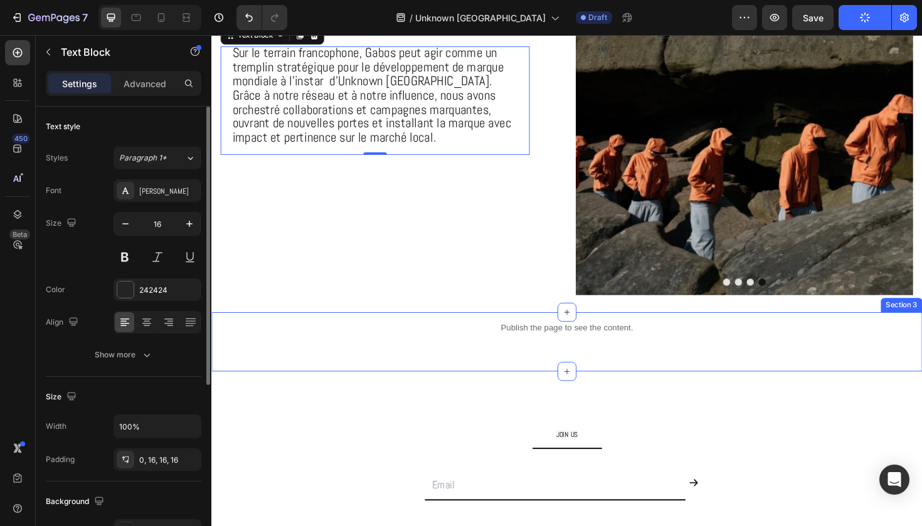
scroll to position [594, 0]
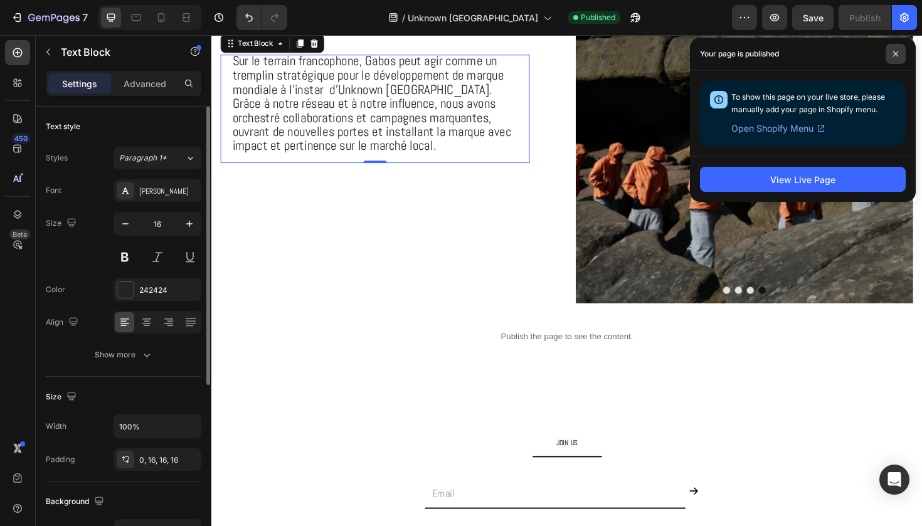
click at [900, 48] on span at bounding box center [895, 54] width 20 height 20
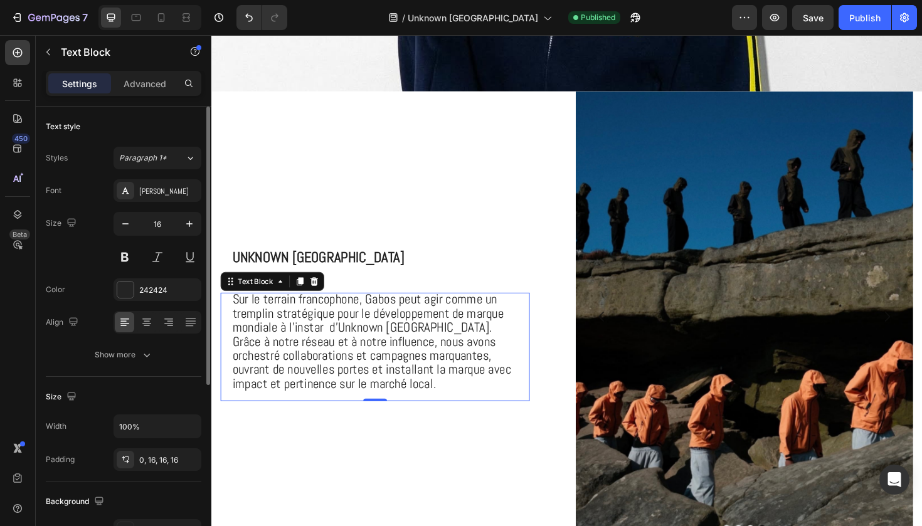
scroll to position [342, 0]
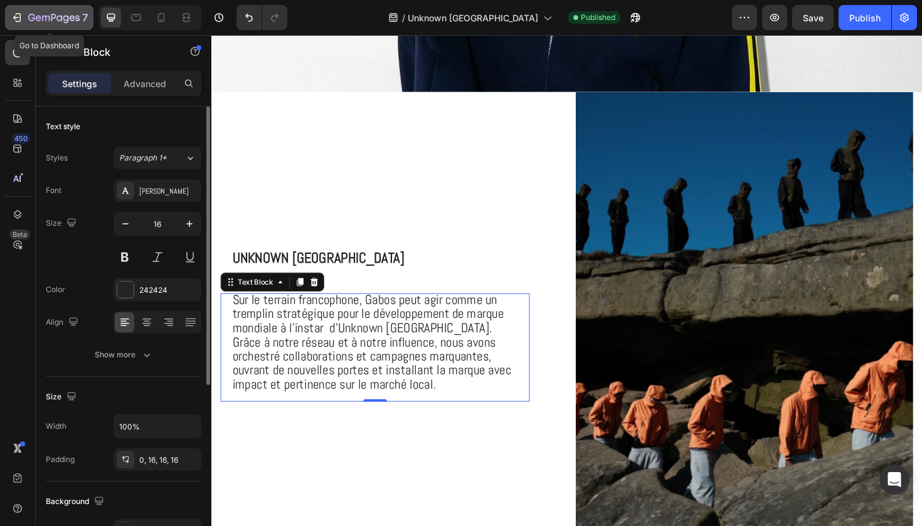
click at [85, 19] on p "7" at bounding box center [85, 17] width 6 height 15
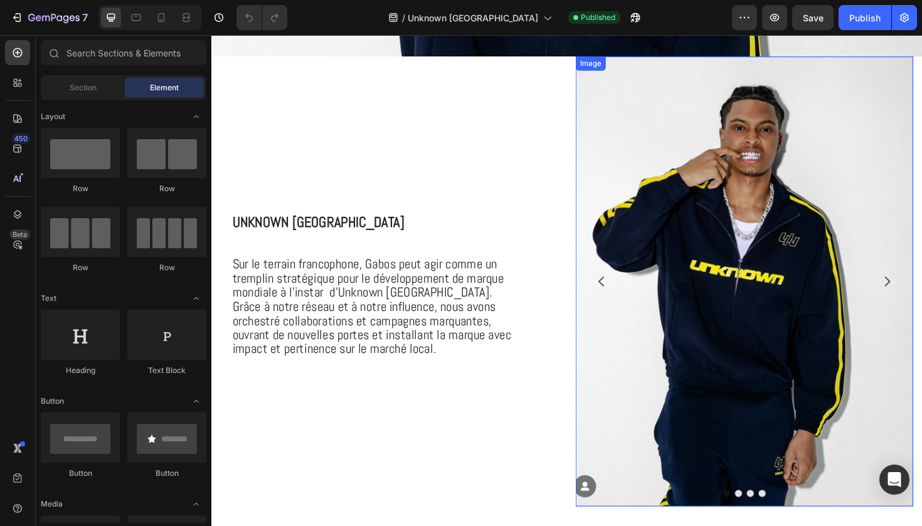
scroll to position [377, 0]
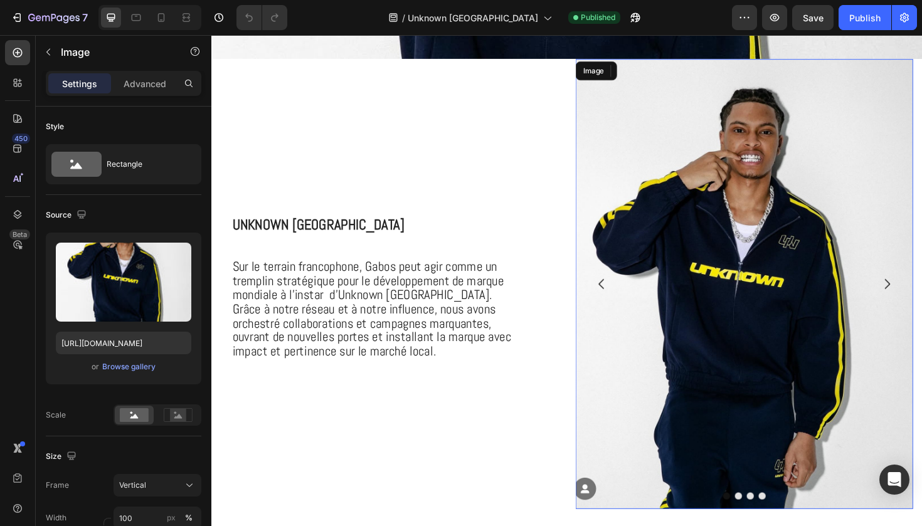
click at [741, 316] on img at bounding box center [775, 298] width 357 height 477
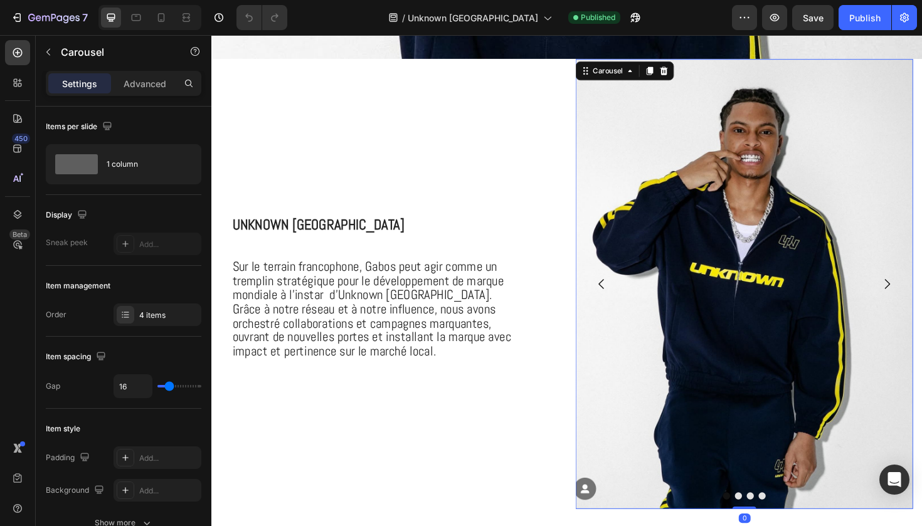
click at [620, 303] on icon "Carousel Back Arrow" at bounding box center [624, 298] width 15 height 15
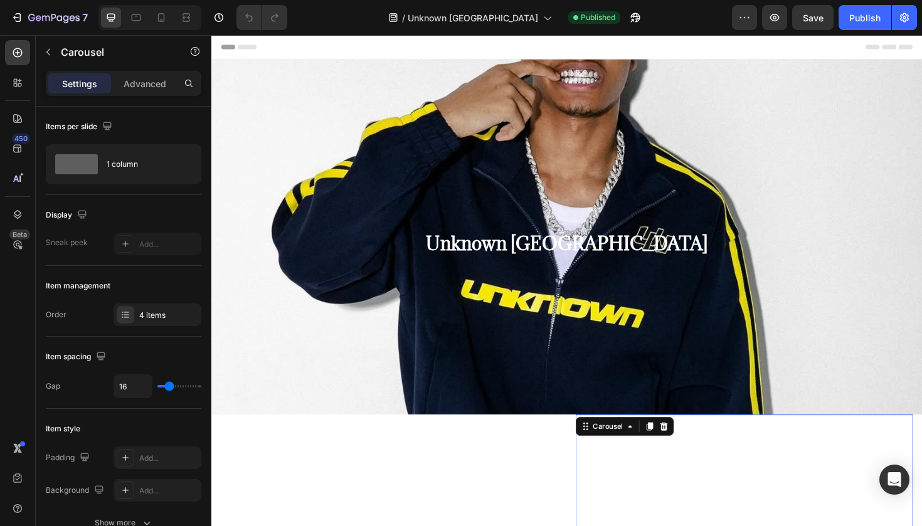
scroll to position [0, 0]
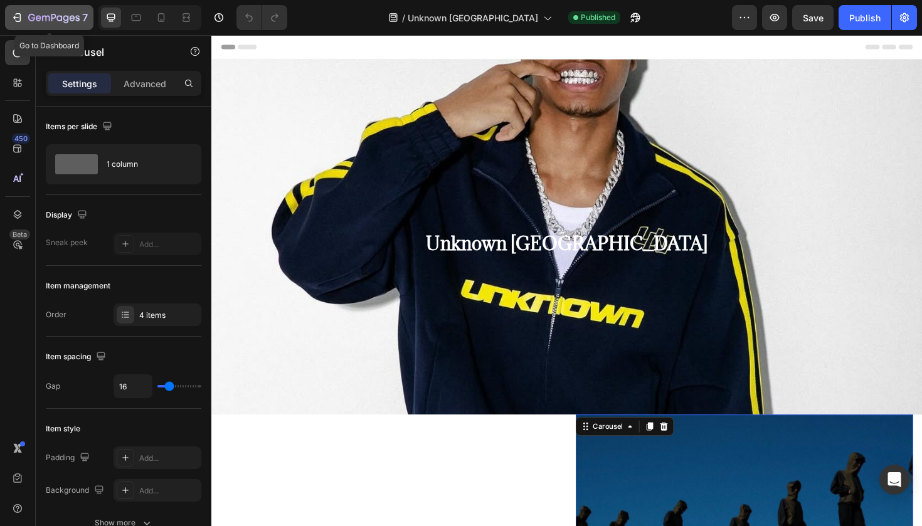
click at [52, 26] on button "7" at bounding box center [49, 17] width 88 height 25
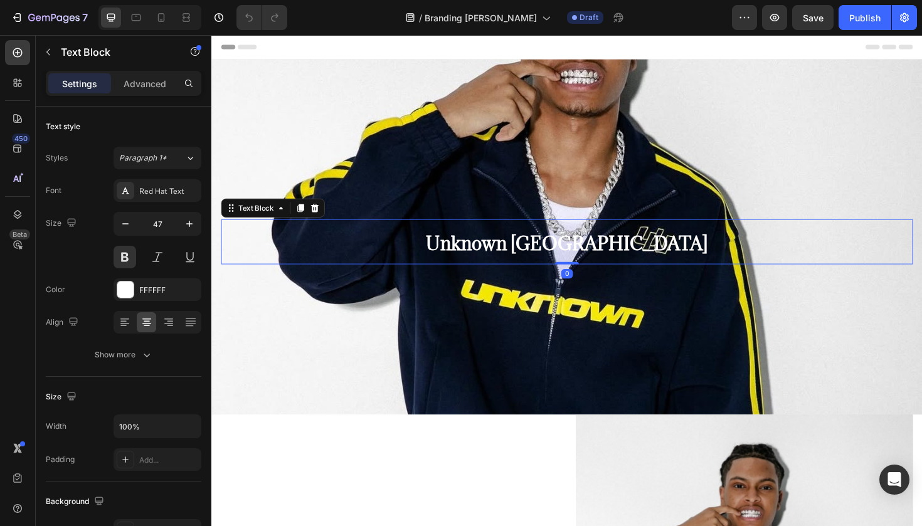
click at [628, 260] on span "Unknown London" at bounding box center [587, 255] width 298 height 24
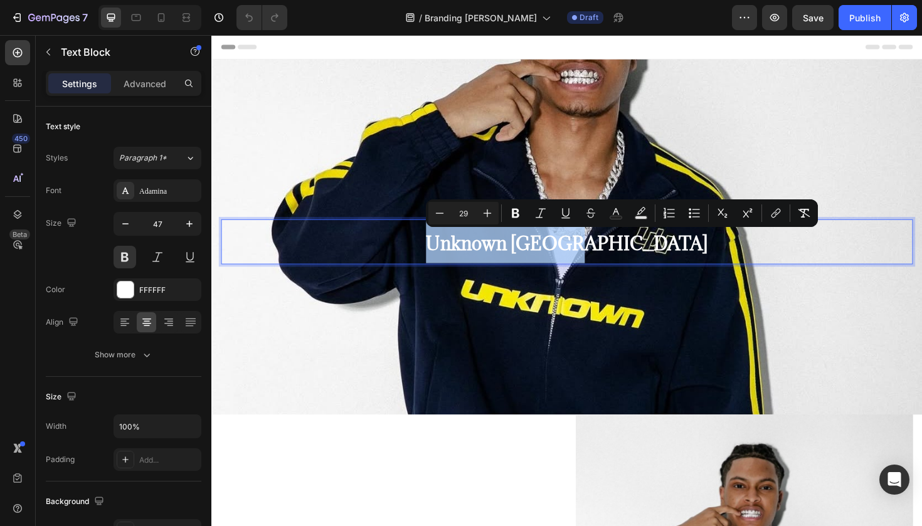
click at [628, 260] on span "Unknown [GEOGRAPHIC_DATA]" at bounding box center [587, 255] width 298 height 24
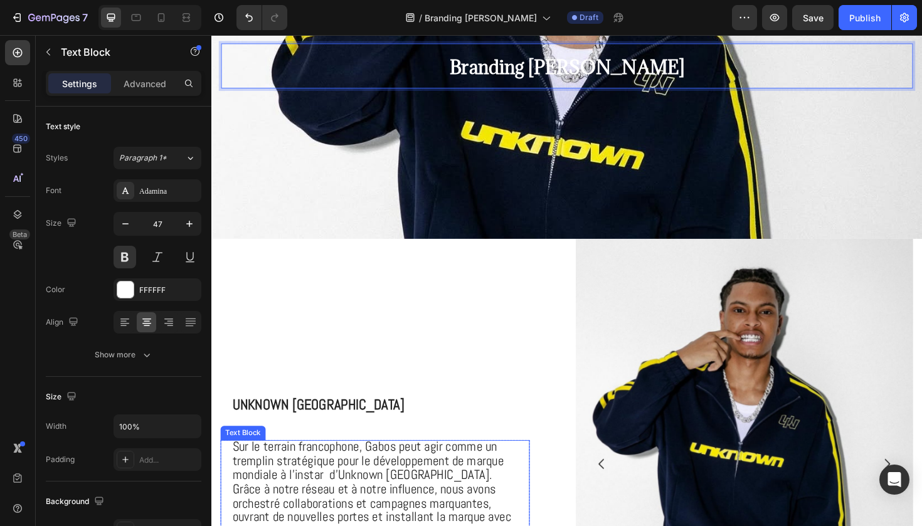
scroll to position [189, 0]
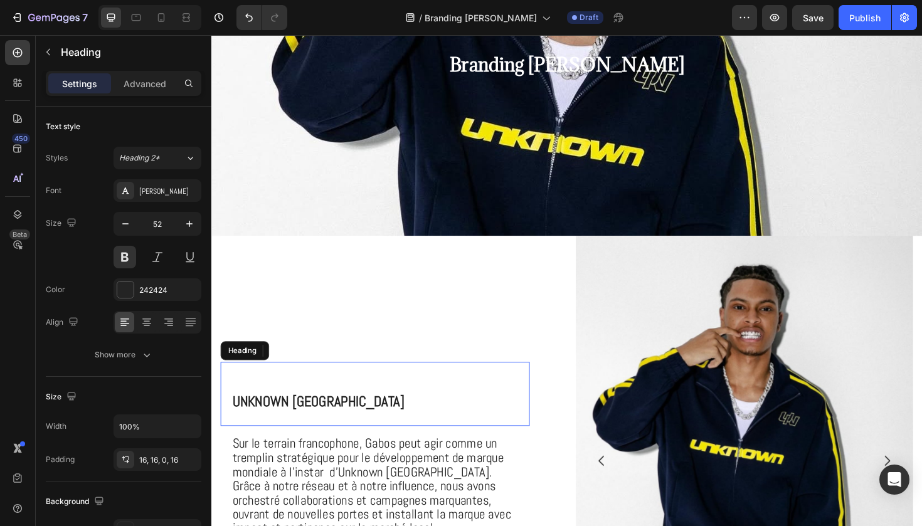
click at [337, 419] on span "Unknown [GEOGRAPHIC_DATA]" at bounding box center [324, 422] width 182 height 19
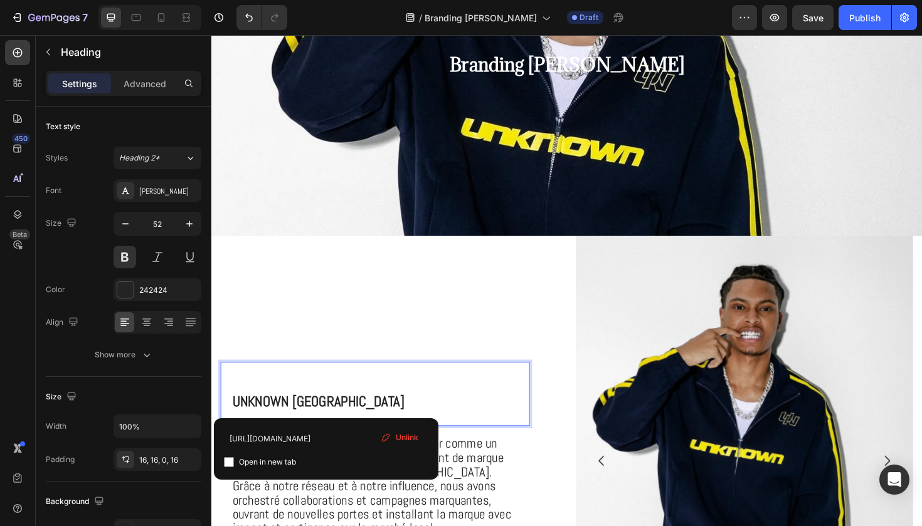
click at [337, 419] on span "Unknown [GEOGRAPHIC_DATA]" at bounding box center [324, 422] width 182 height 19
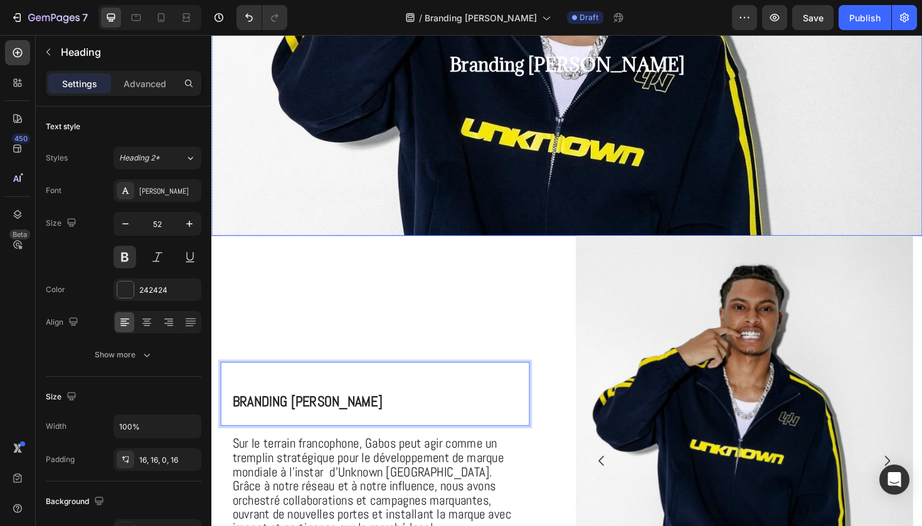
click at [481, 203] on div "Background Image" at bounding box center [587, 167] width 752 height 564
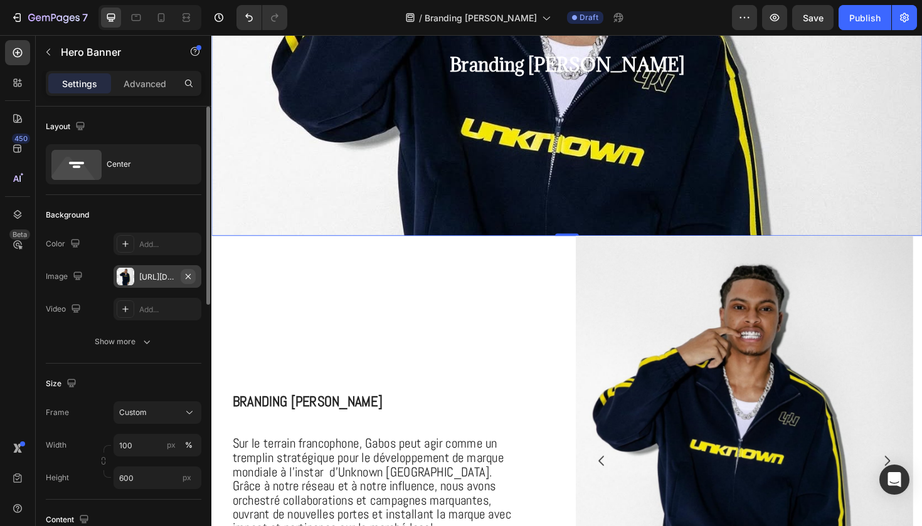
click at [188, 276] on icon "button" at bounding box center [188, 275] width 5 height 5
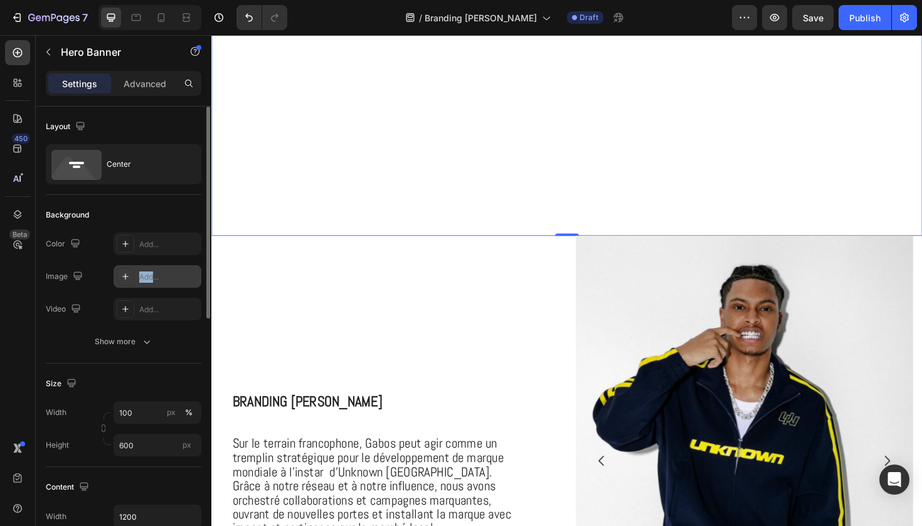
click at [121, 275] on icon at bounding box center [125, 277] width 10 height 10
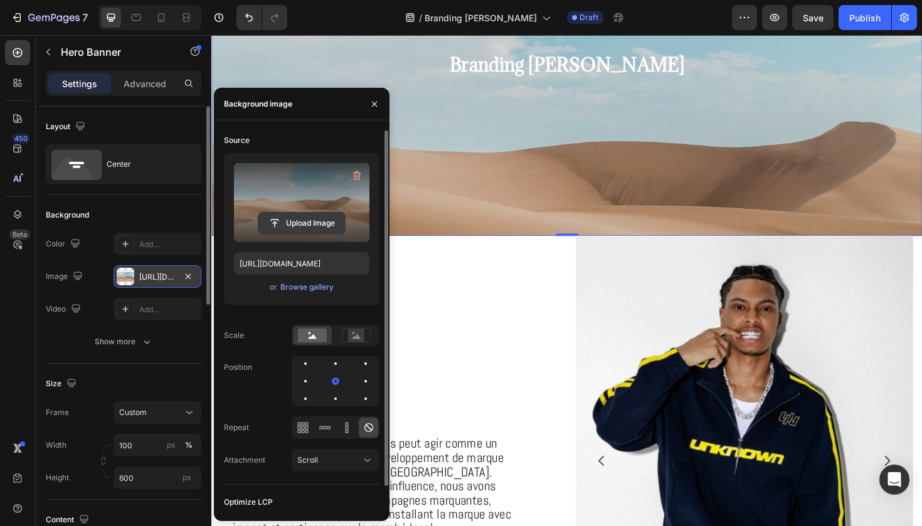
click at [288, 229] on input "file" at bounding box center [301, 223] width 87 height 21
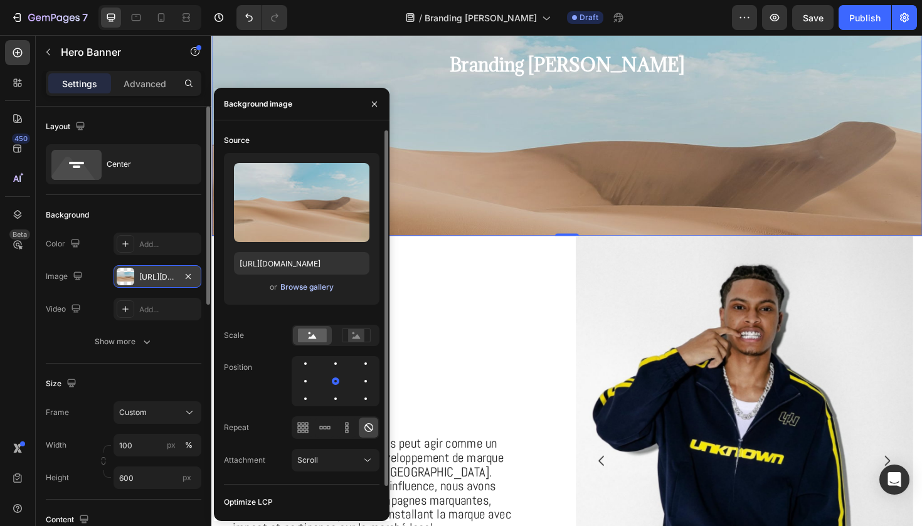
click at [292, 287] on div "Browse gallery" at bounding box center [306, 287] width 53 height 11
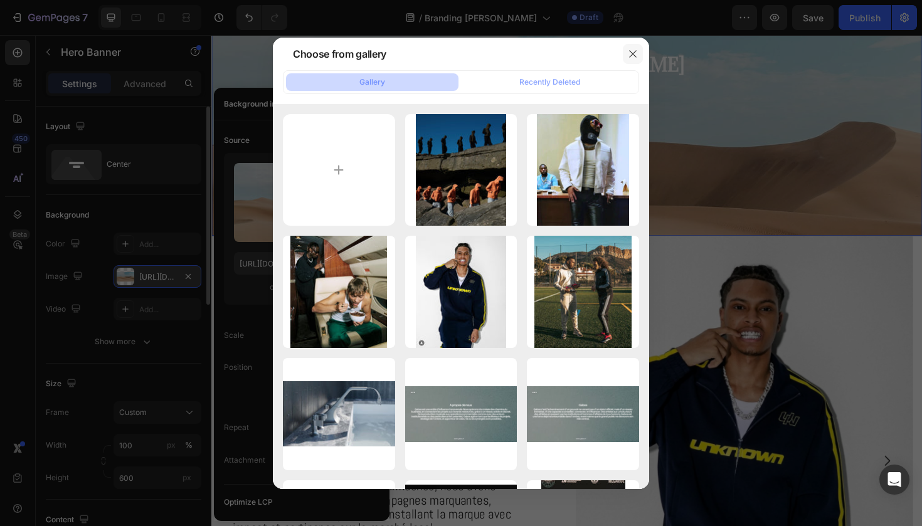
click at [627, 57] on button "button" at bounding box center [633, 54] width 20 height 20
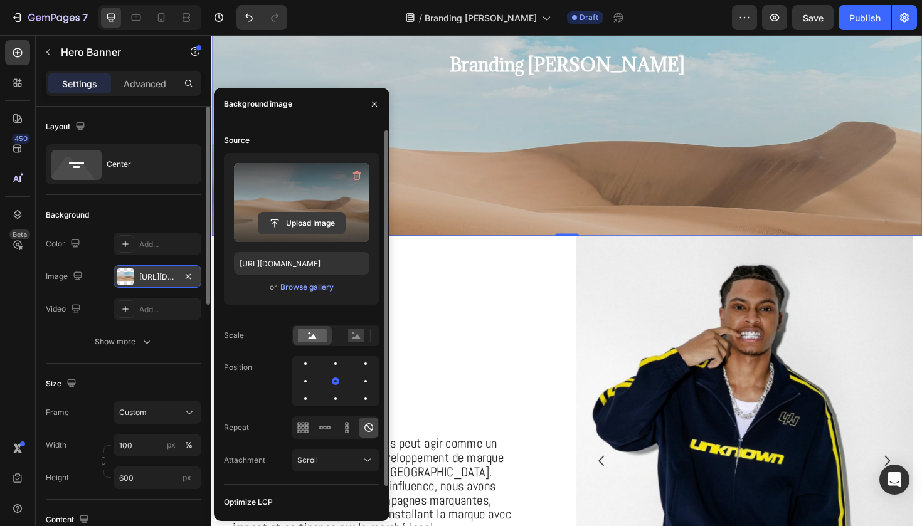
click at [290, 228] on input "file" at bounding box center [301, 223] width 87 height 21
click at [308, 211] on label at bounding box center [301, 202] width 135 height 79
click at [308, 213] on input "file" at bounding box center [301, 223] width 87 height 21
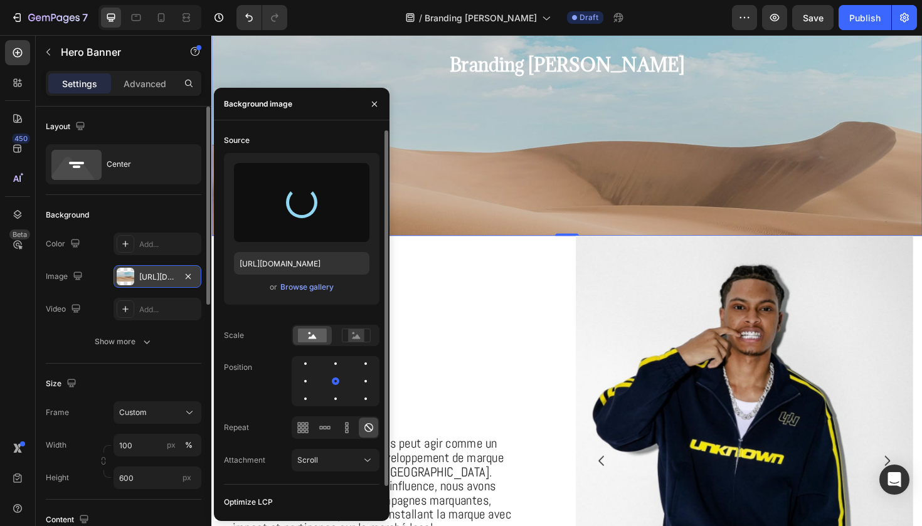
type input "https://cdn.shopify.com/s/files/1/0925/7831/6668/files/gempages_579536372528841…"
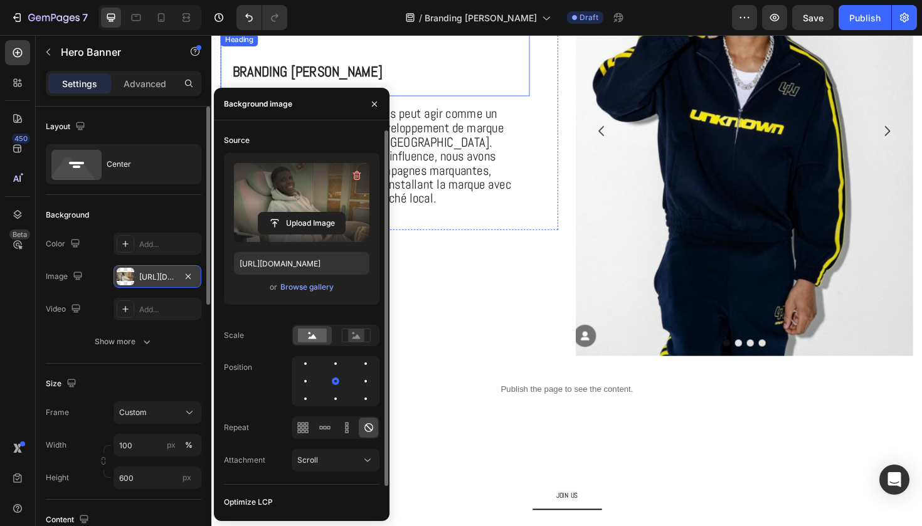
scroll to position [539, 0]
click at [727, 144] on img at bounding box center [775, 136] width 357 height 477
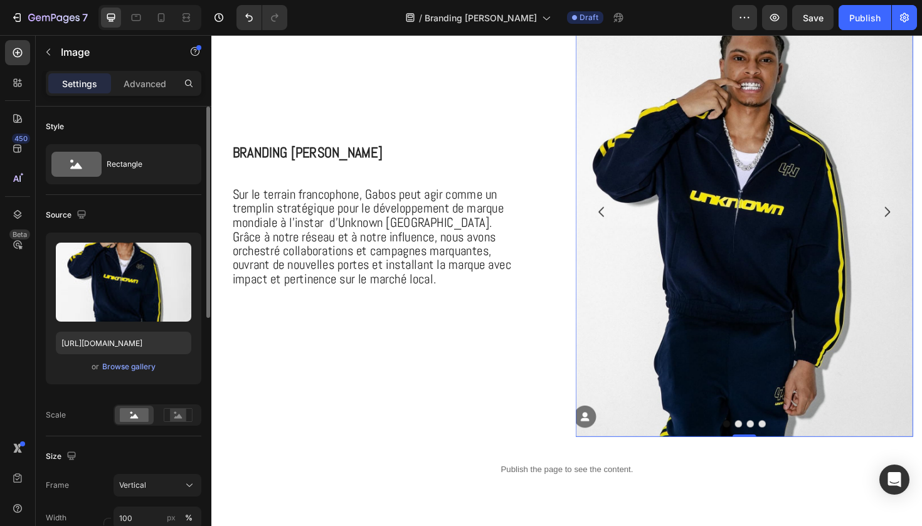
scroll to position [442, 0]
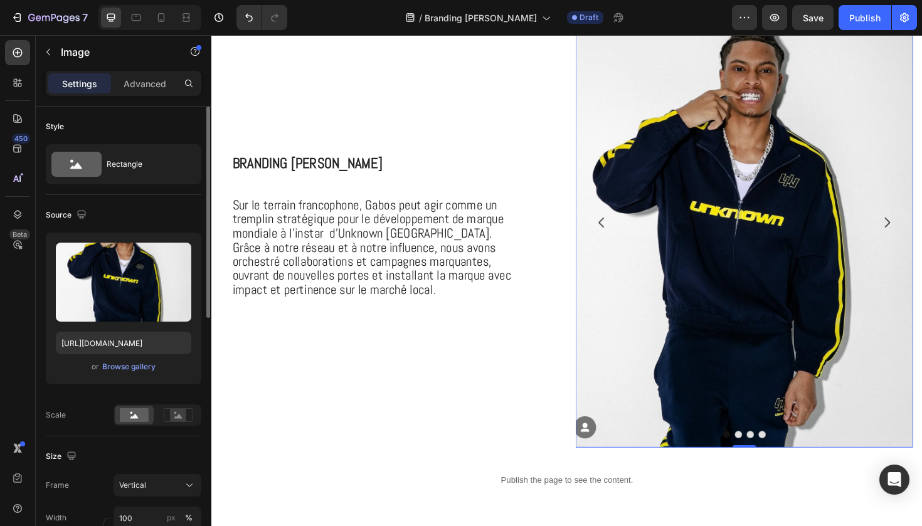
click at [727, 144] on img at bounding box center [775, 233] width 357 height 477
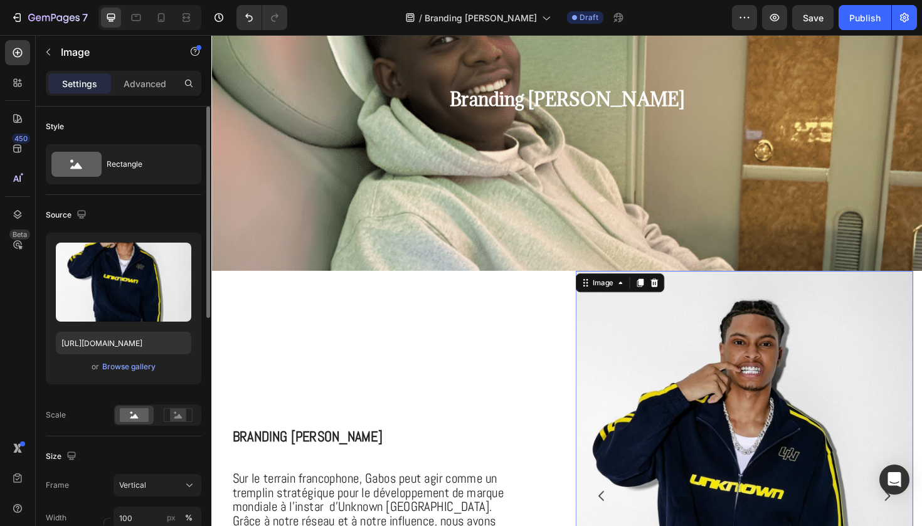
scroll to position [156, 0]
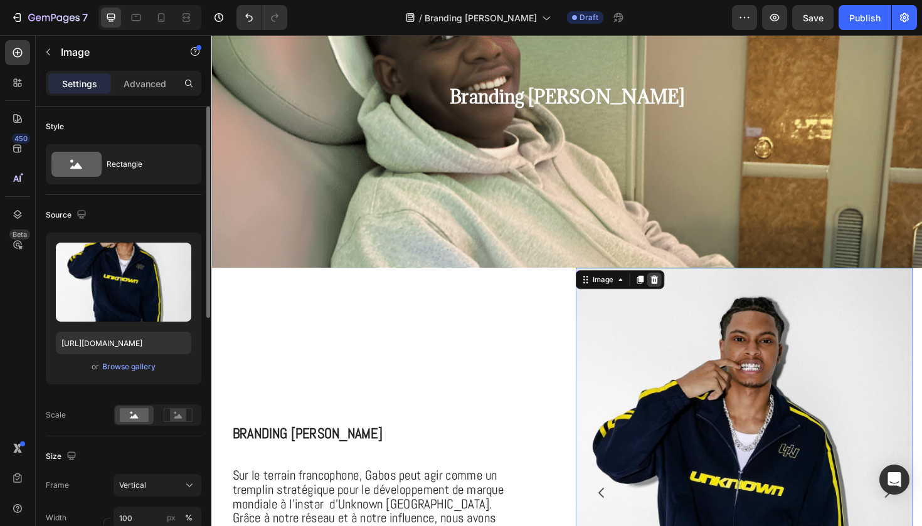
click at [682, 292] on icon at bounding box center [681, 294] width 8 height 9
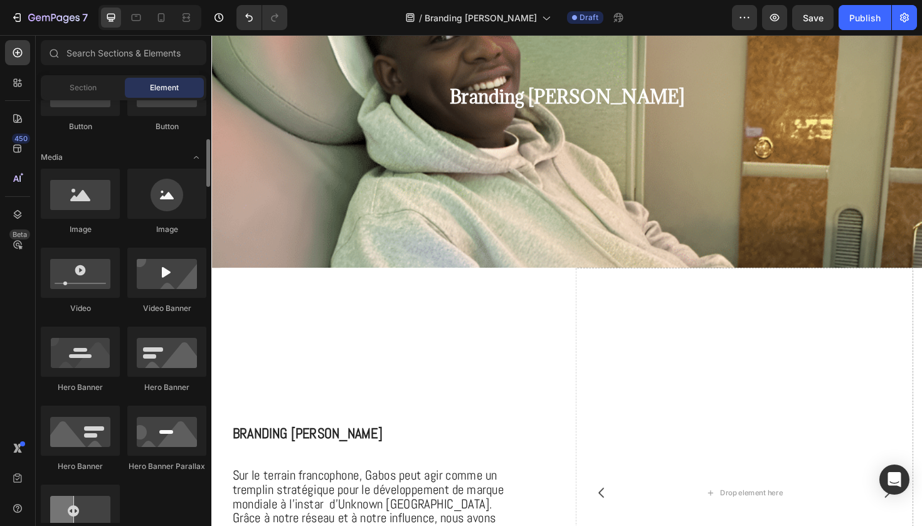
scroll to position [347, 0]
click at [100, 285] on div at bounding box center [80, 273] width 79 height 50
click at [173, 280] on div at bounding box center [166, 273] width 79 height 50
click at [143, 283] on div at bounding box center [166, 273] width 79 height 50
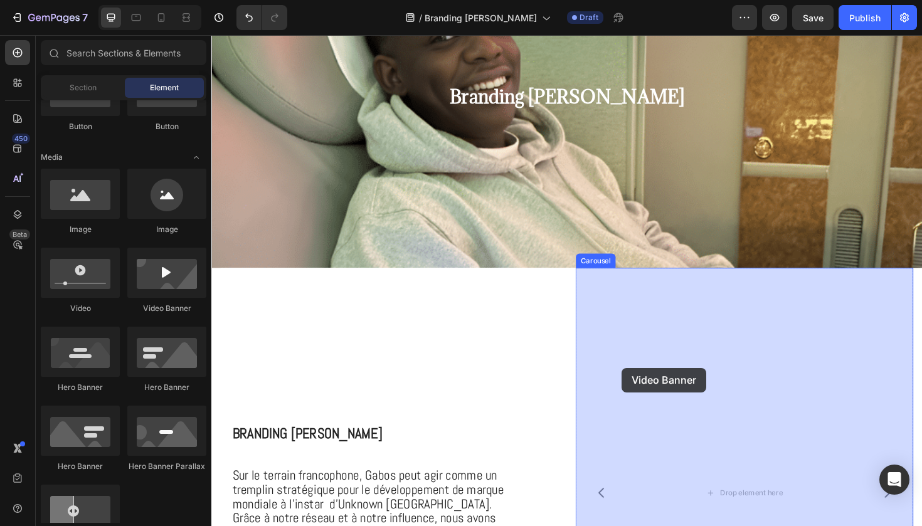
drag, startPoint x: 364, startPoint y: 317, endPoint x: 643, endPoint y: 386, distance: 288.2
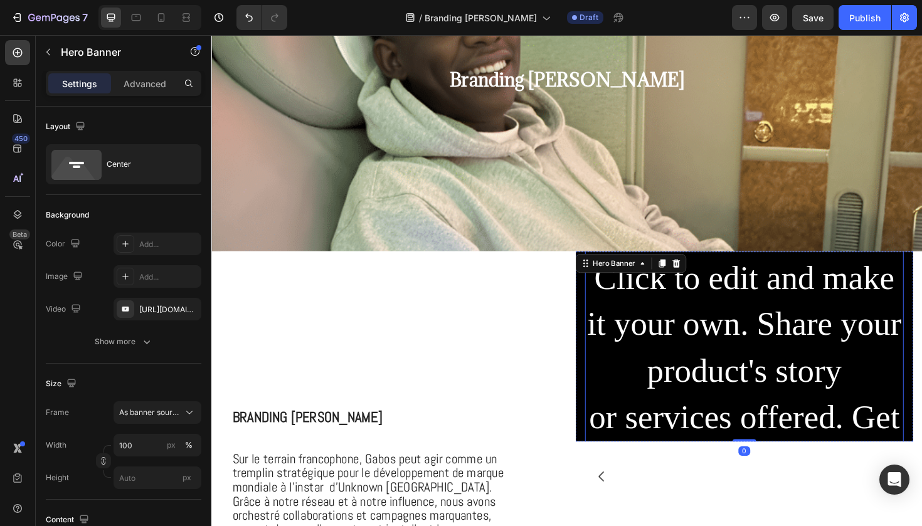
scroll to position [207, 0]
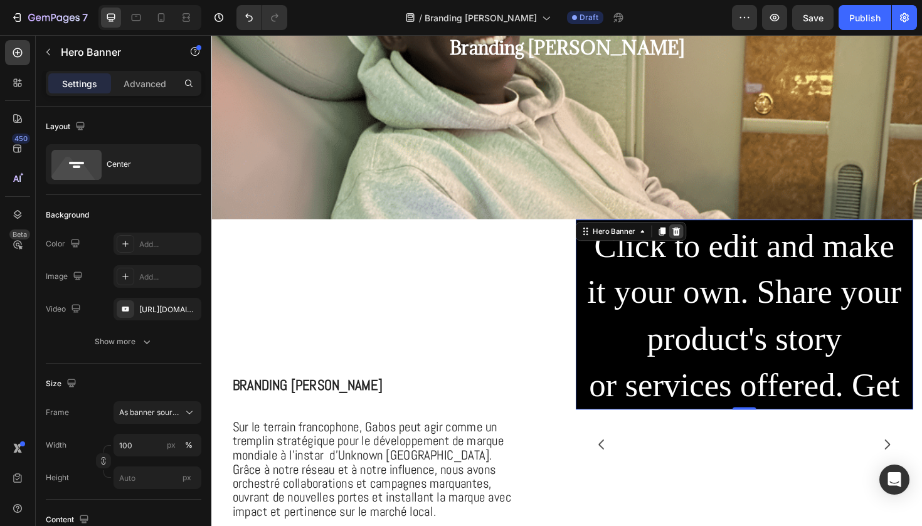
click at [706, 240] on icon at bounding box center [704, 242] width 8 height 9
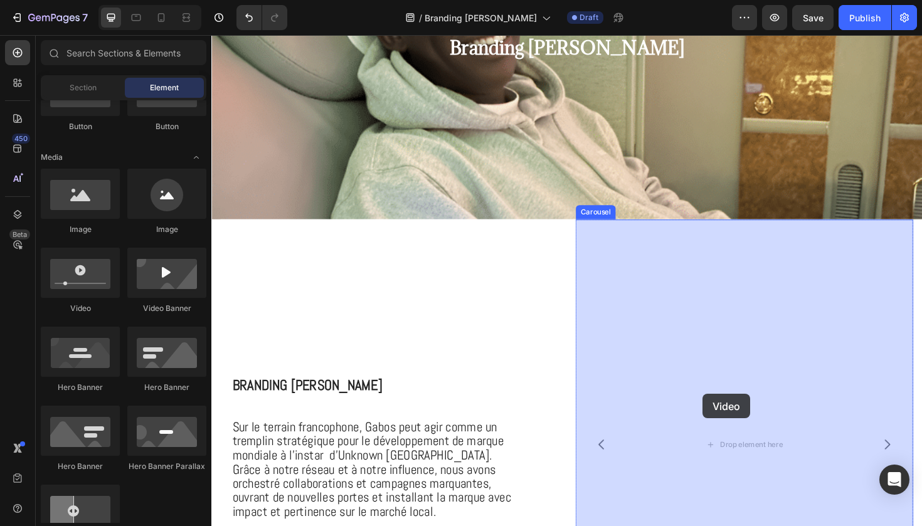
drag, startPoint x: 298, startPoint y: 334, endPoint x: 731, endPoint y: 415, distance: 440.3
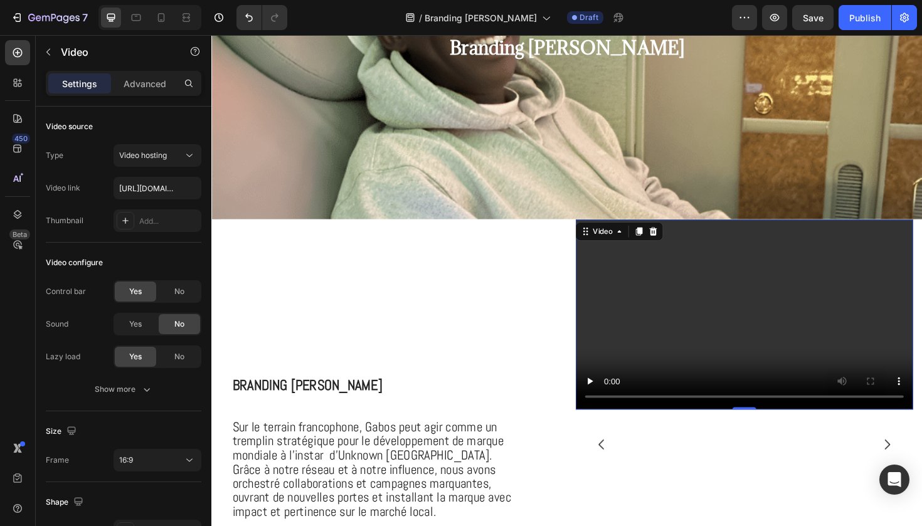
click at [731, 409] on video at bounding box center [775, 330] width 357 height 201
click at [144, 192] on input "text" at bounding box center [157, 188] width 88 height 23
click at [162, 250] on div "Video configure Control bar Yes No Sound Yes No Lazy load Yes No Show more" at bounding box center [124, 327] width 156 height 169
click at [659, 320] on video at bounding box center [775, 330] width 357 height 201
click at [180, 159] on div "Video hosting" at bounding box center [151, 155] width 64 height 11
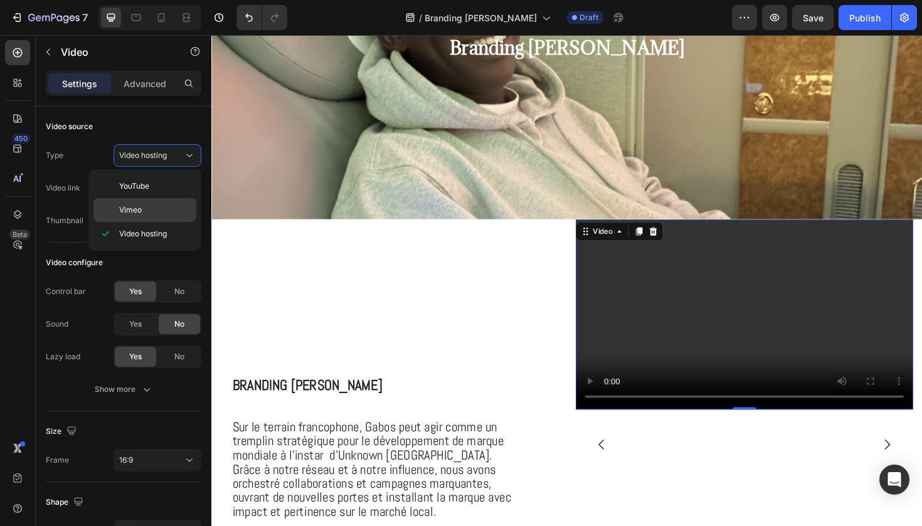
click at [159, 211] on p "Vimeo" at bounding box center [154, 209] width 71 height 11
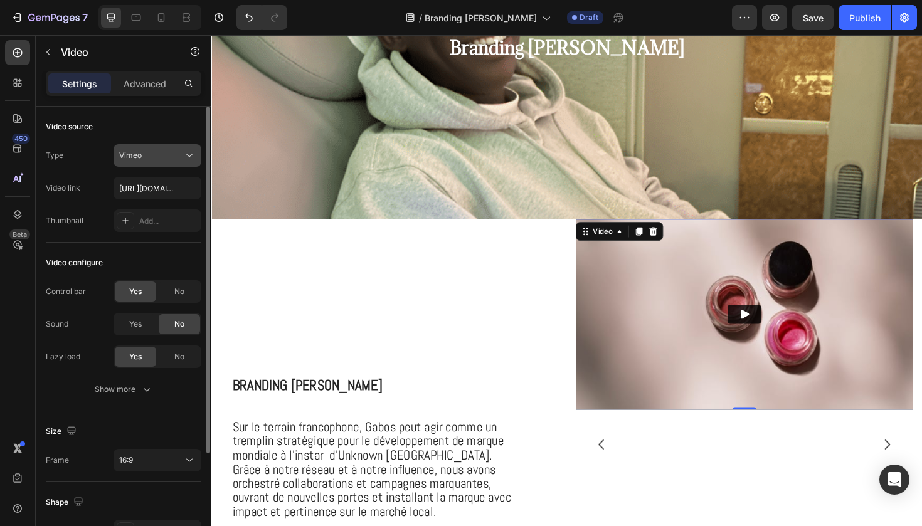
click at [181, 155] on div "Vimeo" at bounding box center [151, 155] width 64 height 11
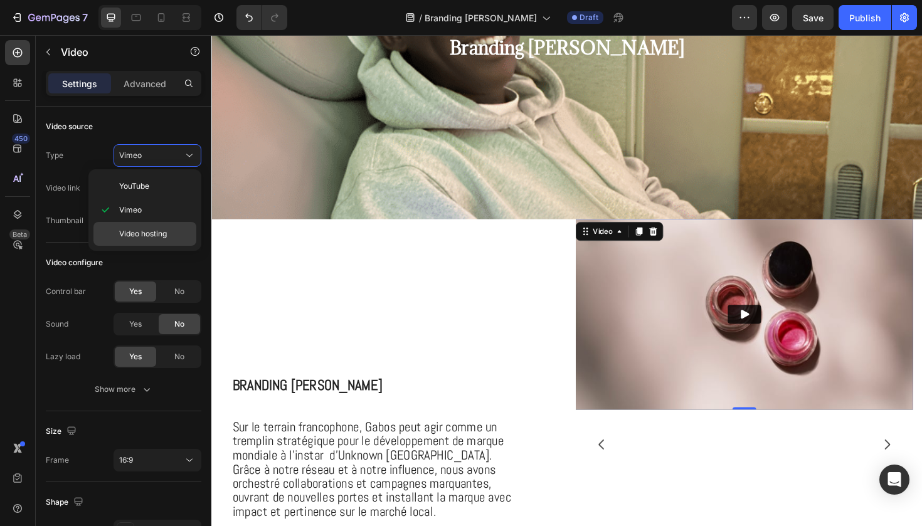
click at [164, 227] on div "Video hosting" at bounding box center [144, 234] width 103 height 24
type input "https://drive.google.com/file/d/1bGJTeIV04TpfDYEkRJlyejDHQpdOZCUN/view?usp=shar…"
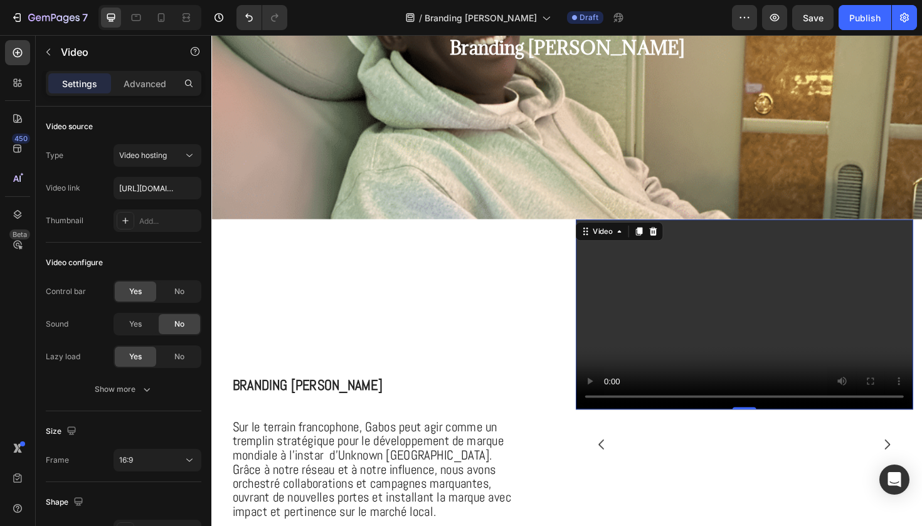
click at [776, 341] on video at bounding box center [775, 330] width 357 height 201
click at [169, 164] on button "Video hosting" at bounding box center [157, 155] width 88 height 23
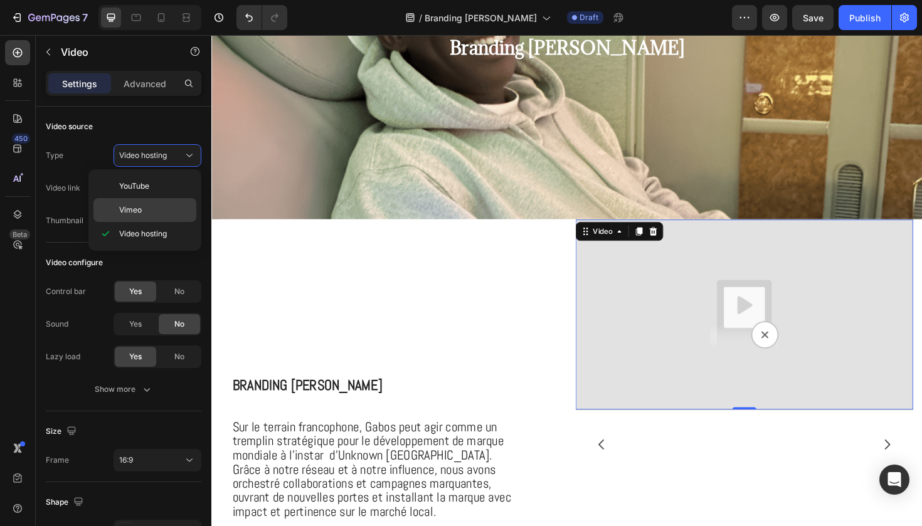
click at [146, 219] on div "Vimeo" at bounding box center [144, 210] width 103 height 24
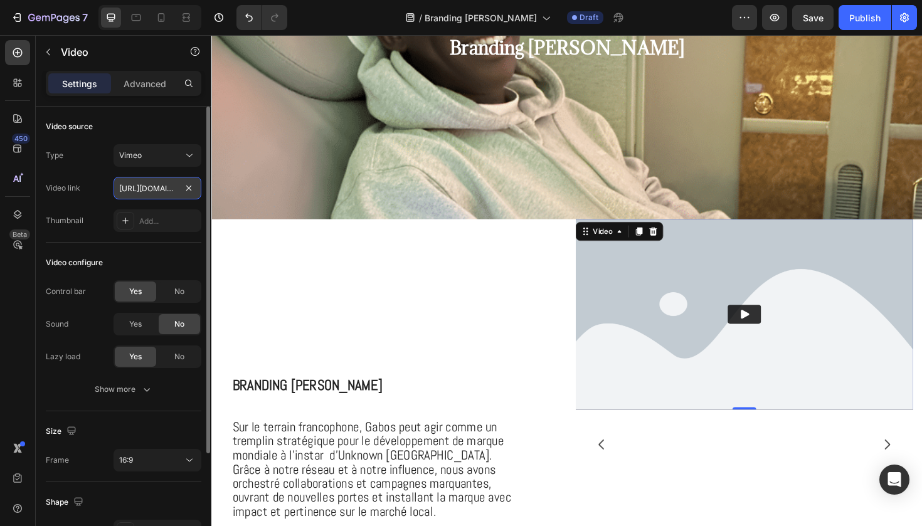
click at [154, 194] on input "https://vimeo.com/1095883398" at bounding box center [157, 188] width 88 height 23
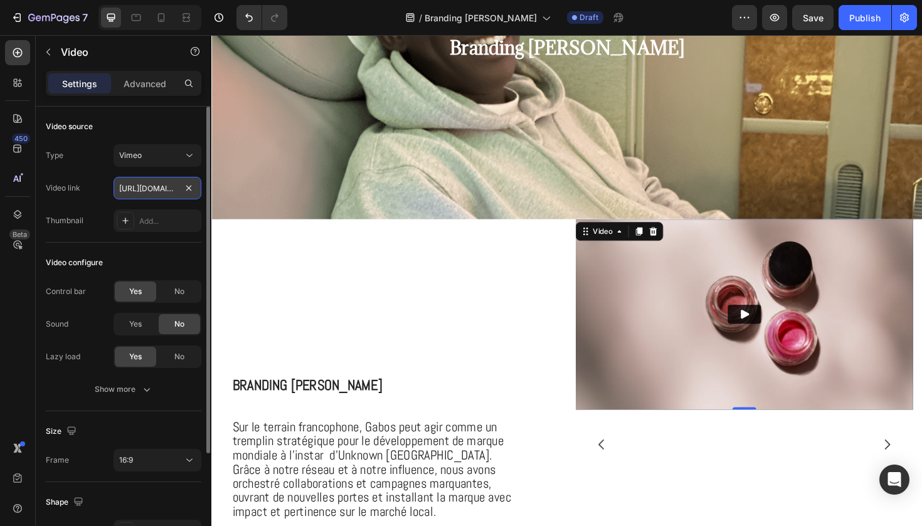
paste input "113644866"
type input "https://vimeo.com/1113644866"
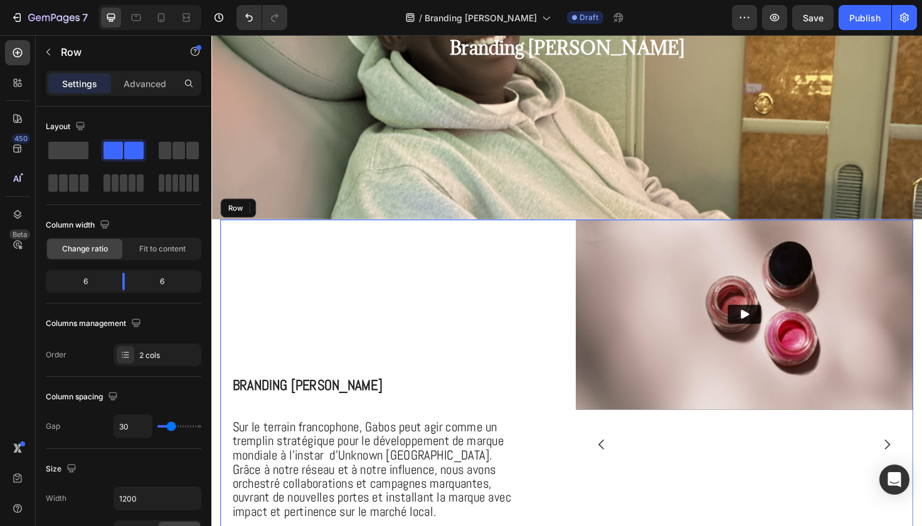
click at [356, 270] on div "⁠⁠⁠⁠⁠⁠⁠ Branding Marcus Lawrence Heading Sur le terrain francophone, Gabos peut…" at bounding box center [399, 468] width 357 height 477
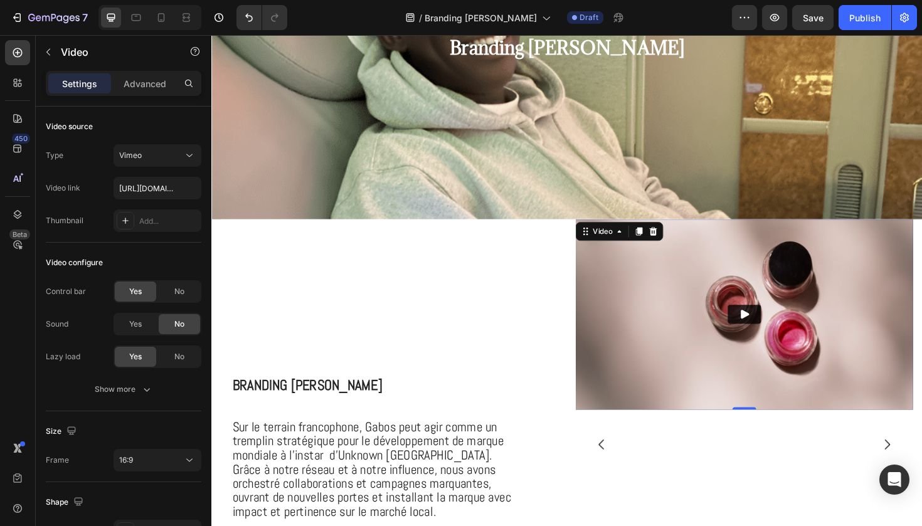
click at [631, 380] on img at bounding box center [775, 330] width 357 height 201
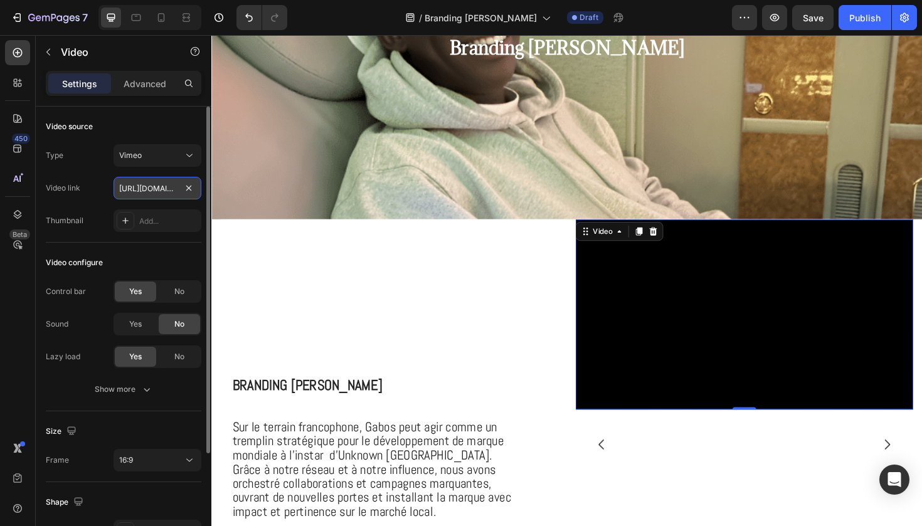
click at [159, 193] on input "https://vimeo.com/1113644866" at bounding box center [157, 188] width 88 height 23
paste input "?share=copy"
type input "https://vimeo.com/1113644866?share=copy"
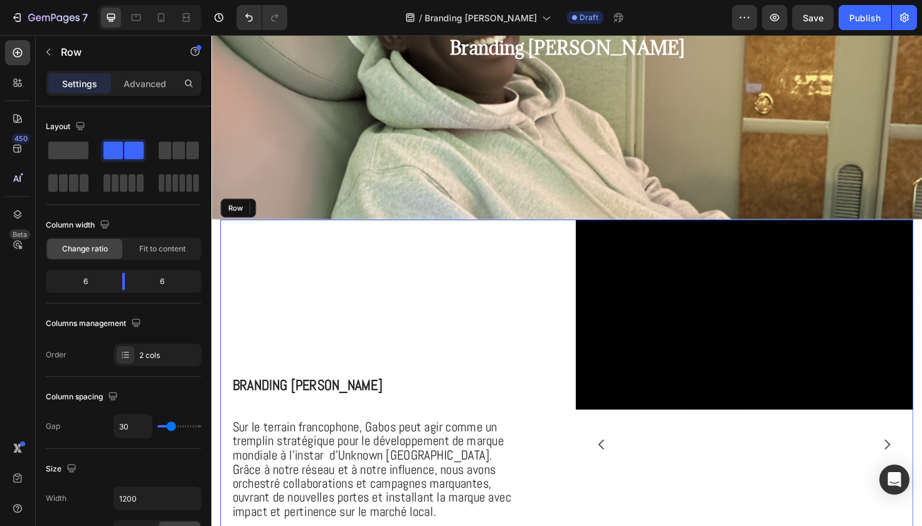
click at [389, 296] on div "⁠⁠⁠⁠⁠⁠⁠ Branding Marcus Lawrence Heading Sur le terrain francophone, Gabos peut…" at bounding box center [399, 468] width 357 height 477
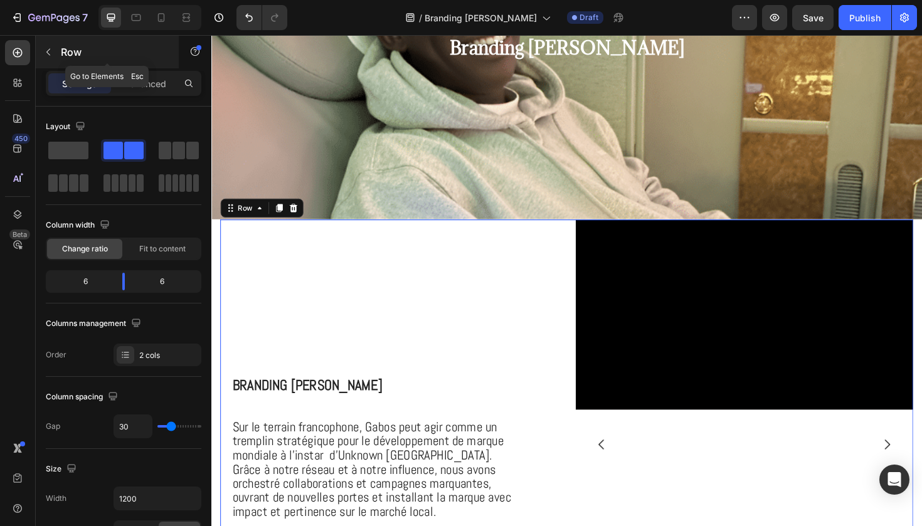
click at [52, 52] on icon "button" at bounding box center [48, 52] width 10 height 10
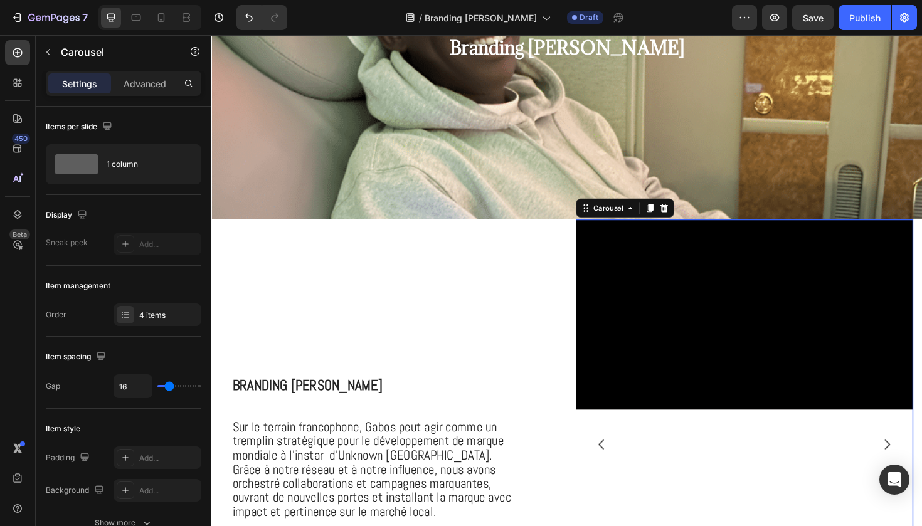
click at [749, 436] on div "Video" at bounding box center [775, 468] width 357 height 477
click at [251, 16] on icon "Undo/Redo" at bounding box center [249, 18] width 8 height 8
click at [18, 216] on icon at bounding box center [18, 214] width 8 height 9
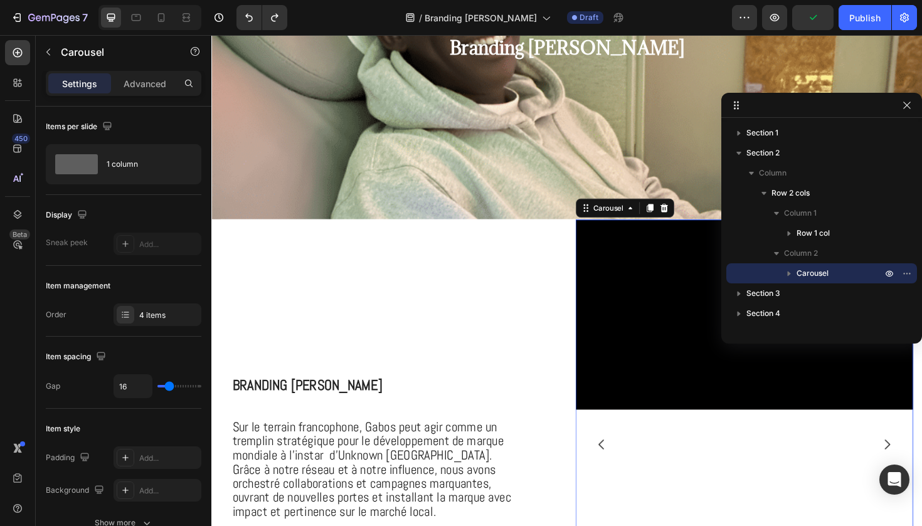
click at [788, 272] on icon "button" at bounding box center [789, 274] width 3 height 5
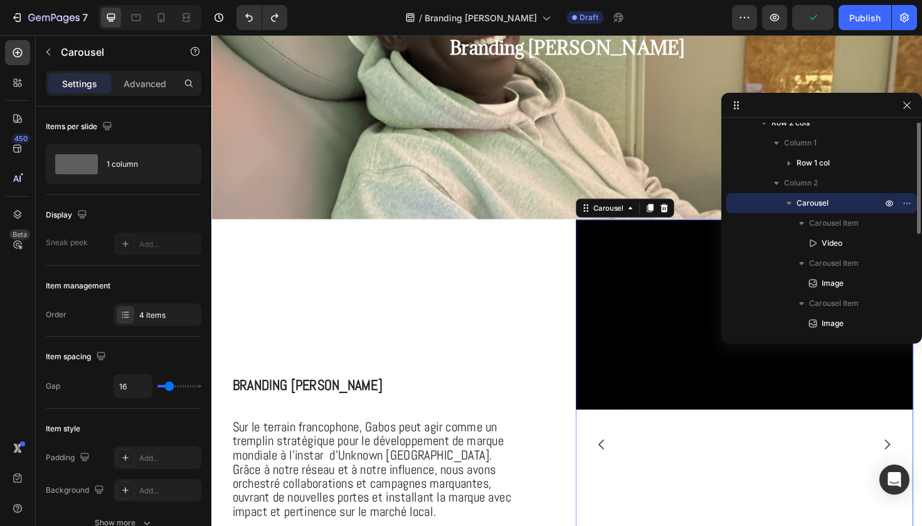
scroll to position [100, 0]
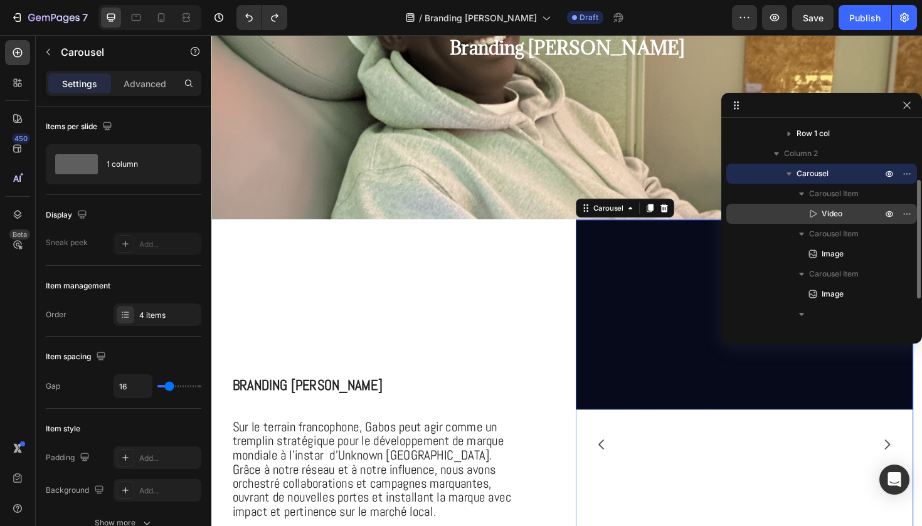
click at [835, 209] on span "Video" at bounding box center [831, 214] width 21 height 13
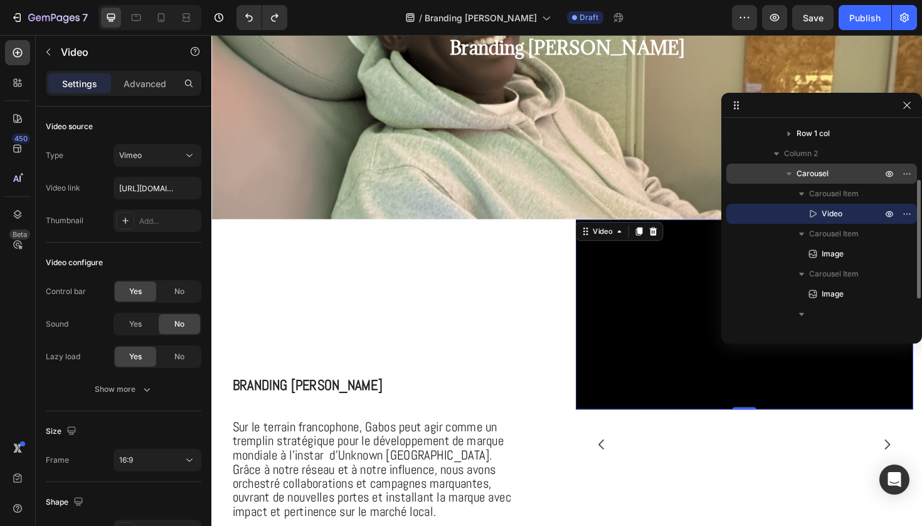
click at [835, 209] on span "Video" at bounding box center [831, 214] width 21 height 13
click at [175, 184] on input "https://vimeo.com/1095883398" at bounding box center [157, 188] width 88 height 23
paste input "113644866?share=copy"
type input "https://vimeo.com/1113644866?share=copy"
click at [152, 186] on input "https://vimeo.com/1113644866?share=copy" at bounding box center [157, 188] width 88 height 23
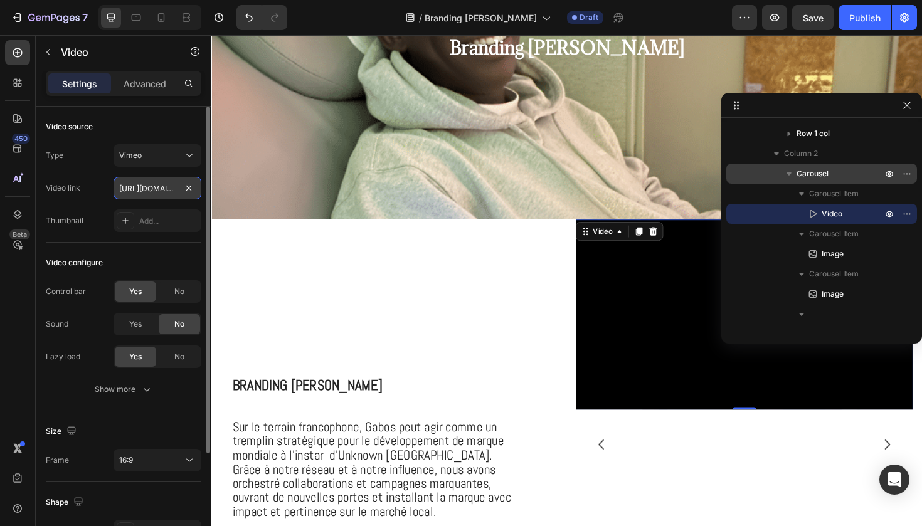
click at [152, 186] on input "https://vimeo.com/1113644866?share=copy" at bounding box center [157, 188] width 88 height 23
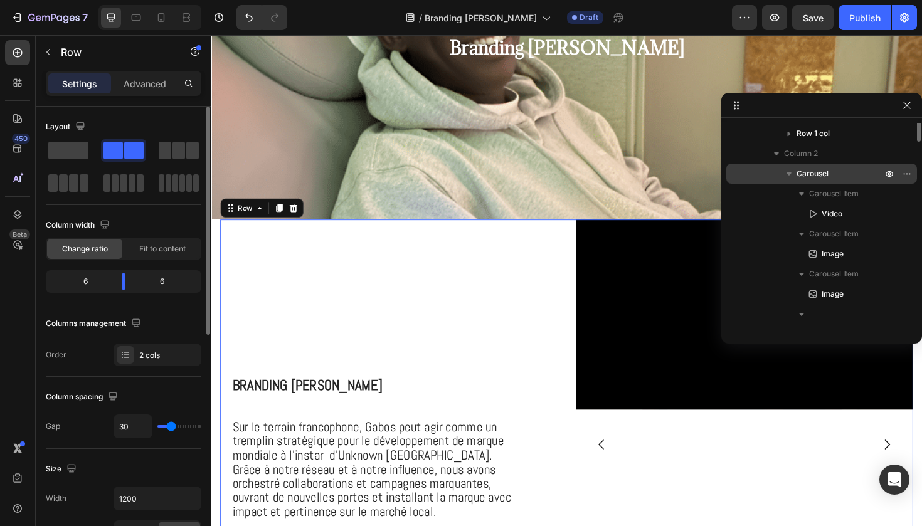
scroll to position [0, 0]
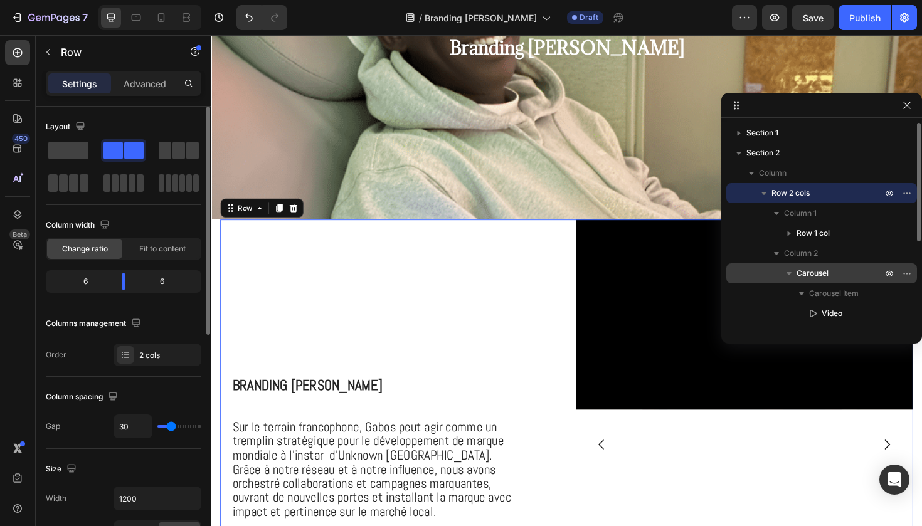
click at [394, 292] on div "⁠⁠⁠⁠⁠⁠⁠ Branding Marcus Lawrence Heading Sur le terrain francophone, Gabos peut…" at bounding box center [399, 468] width 357 height 477
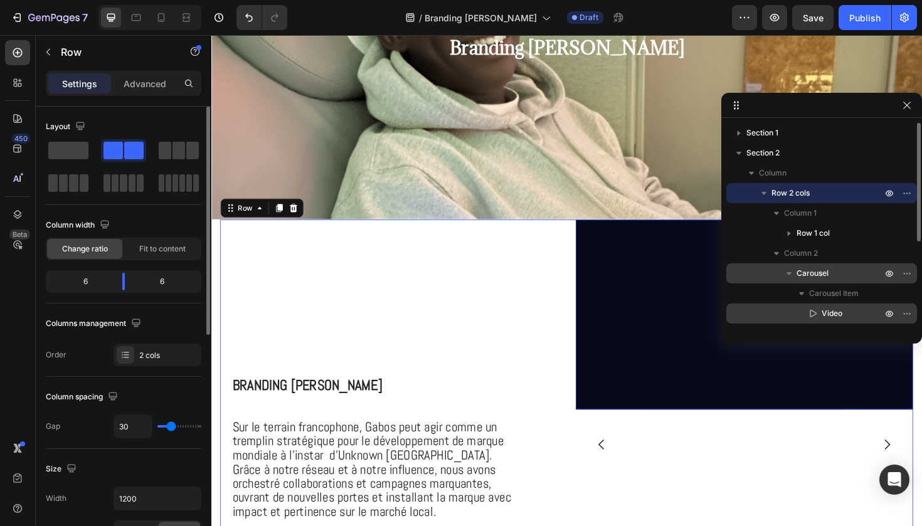
click at [831, 317] on span "Video" at bounding box center [831, 313] width 21 height 13
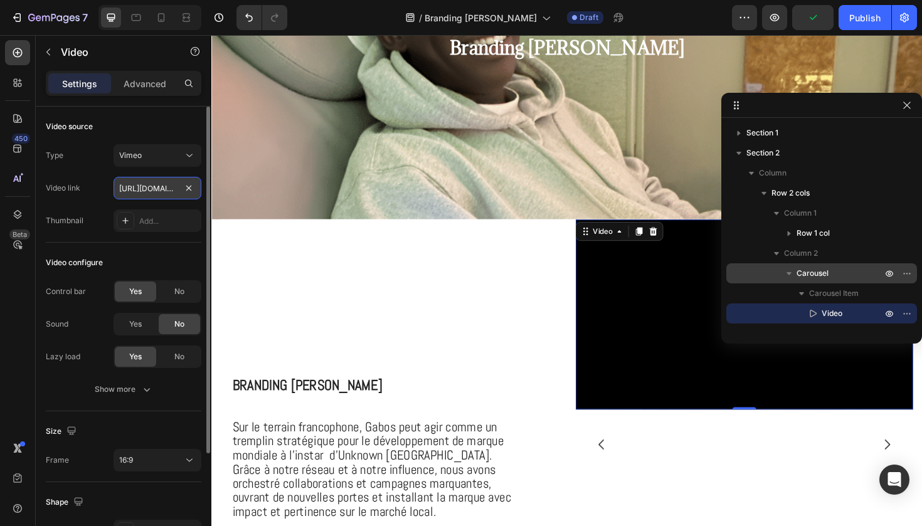
click at [147, 192] on input "https://vimeo.com/1113644866?share=copy" at bounding box center [157, 188] width 88 height 23
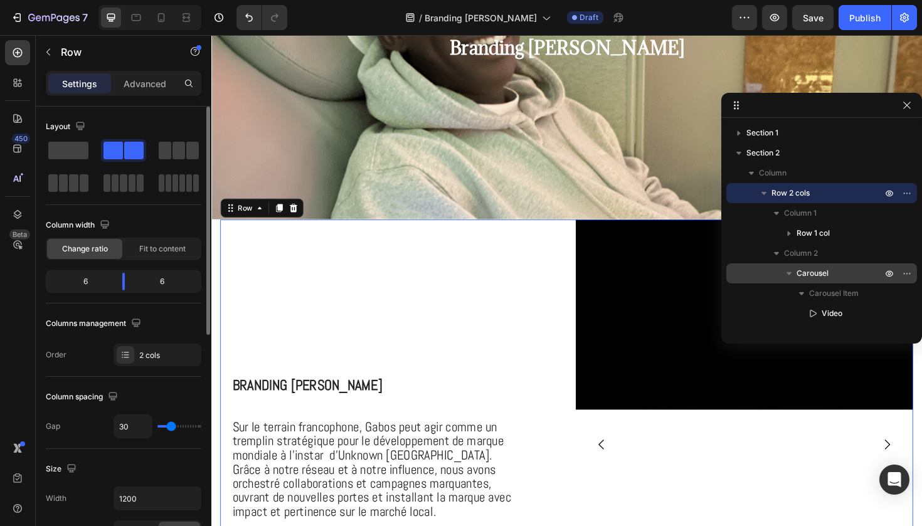
click at [332, 257] on div "⁠⁠⁠⁠⁠⁠⁠ Branding Marcus Lawrence Heading Sur le terrain francophone, Gabos peut…" at bounding box center [399, 468] width 357 height 477
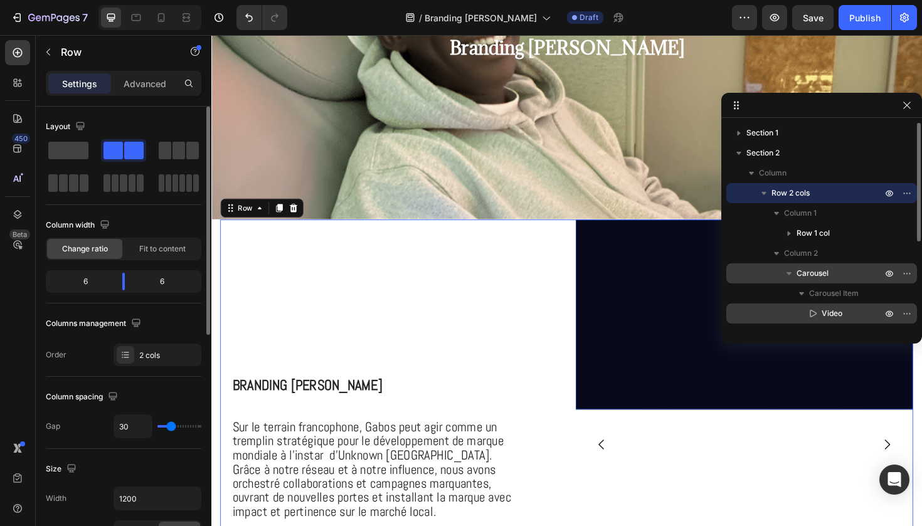
click at [826, 314] on span "Video" at bounding box center [831, 313] width 21 height 13
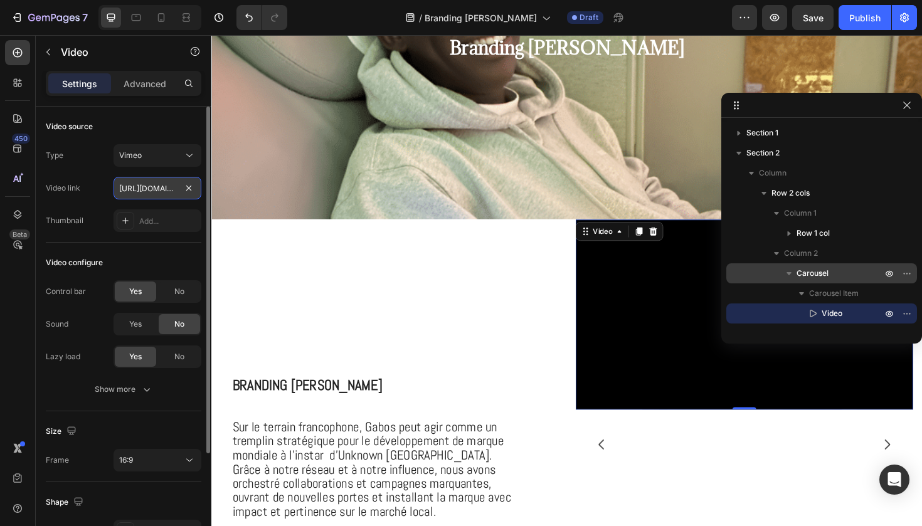
click at [149, 187] on input "https://vimeo.com/1113644866?share=copy" at bounding box center [157, 188] width 88 height 23
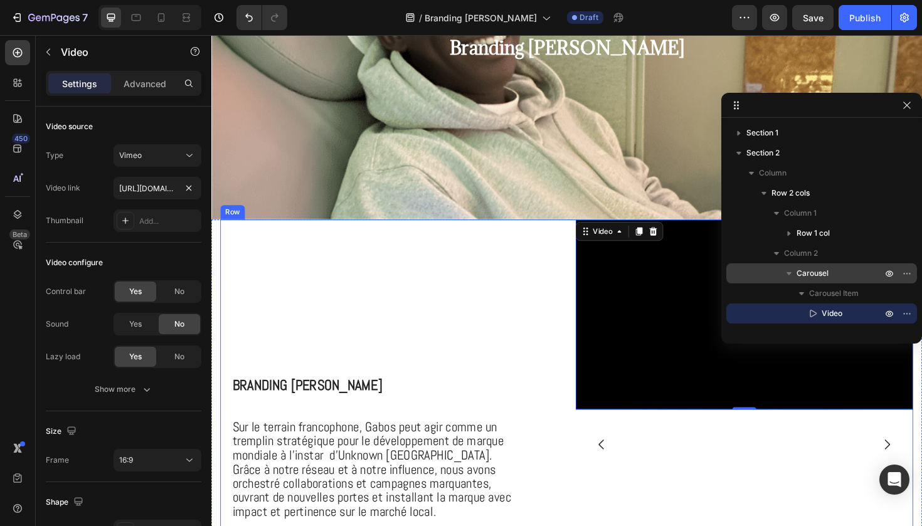
click at [319, 274] on div "⁠⁠⁠⁠⁠⁠⁠ Branding Marcus Lawrence Heading Sur le terrain francophone, Gabos peut…" at bounding box center [399, 468] width 357 height 477
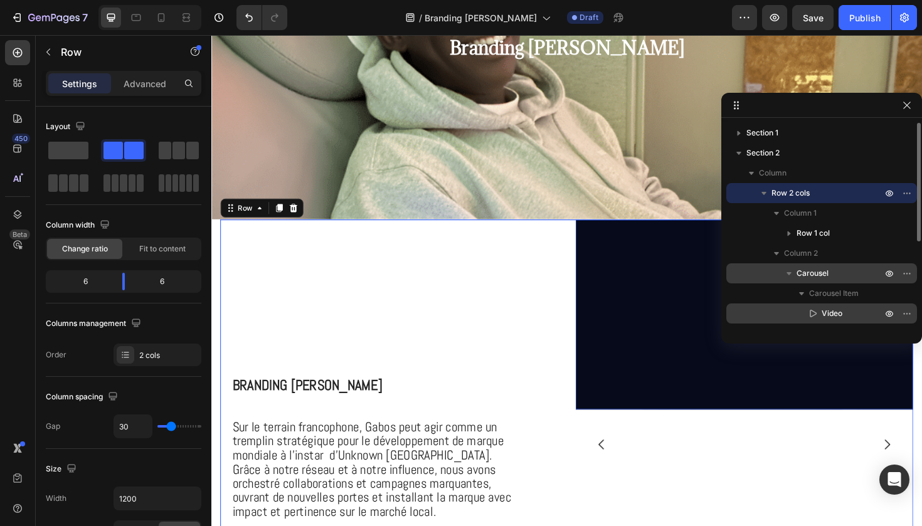
click at [842, 306] on div "Video" at bounding box center [821, 314] width 181 height 20
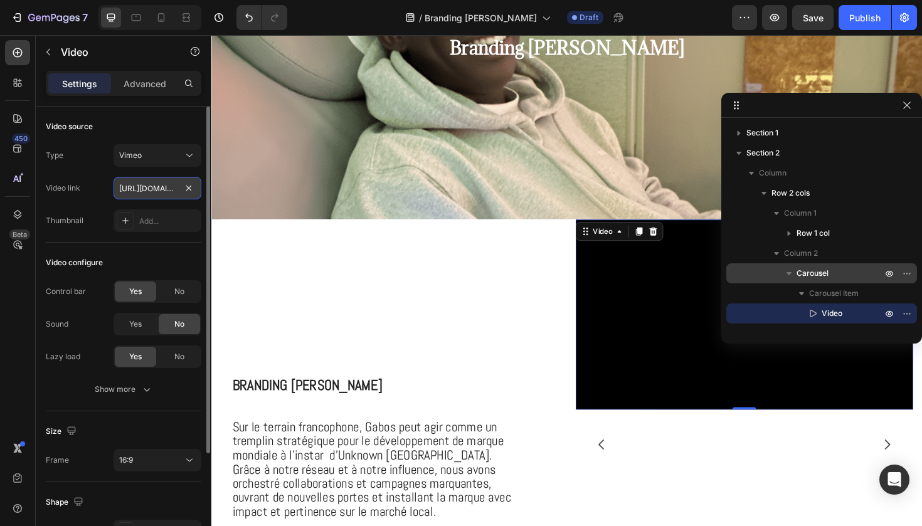
click at [133, 186] on input "https://vimeo.com/1113644866?share=copy" at bounding box center [157, 188] width 88 height 23
click at [185, 160] on icon at bounding box center [189, 155] width 13 height 13
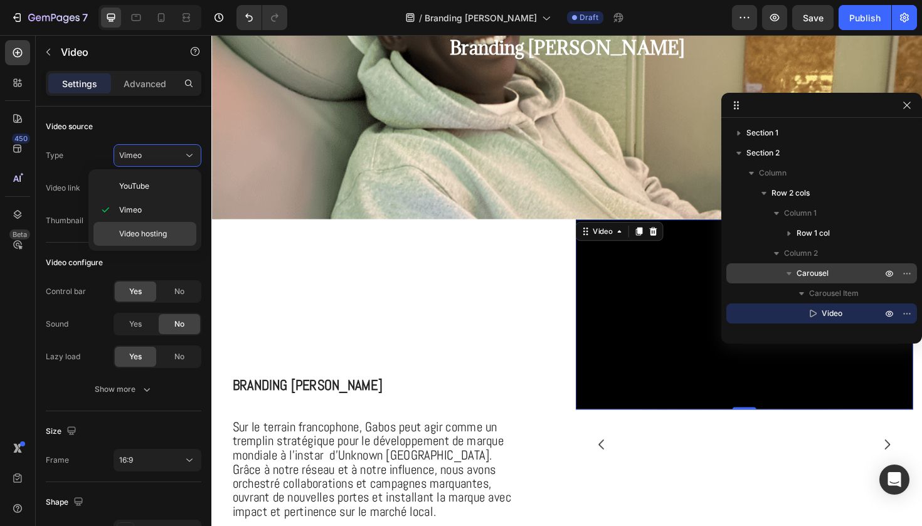
click at [158, 234] on span "Video hosting" at bounding box center [143, 233] width 48 height 11
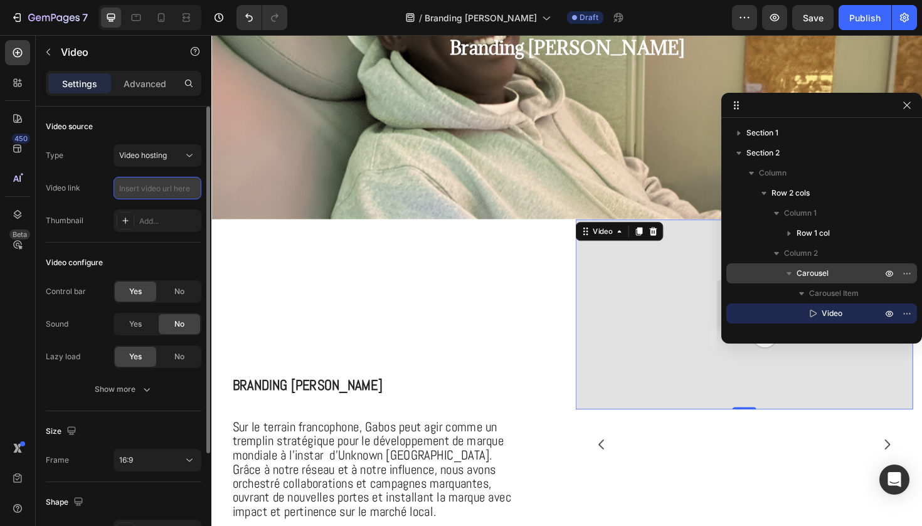
click at [161, 194] on input "text" at bounding box center [157, 188] width 88 height 23
paste input "https://vimeo.com/1113644866?share=copy"
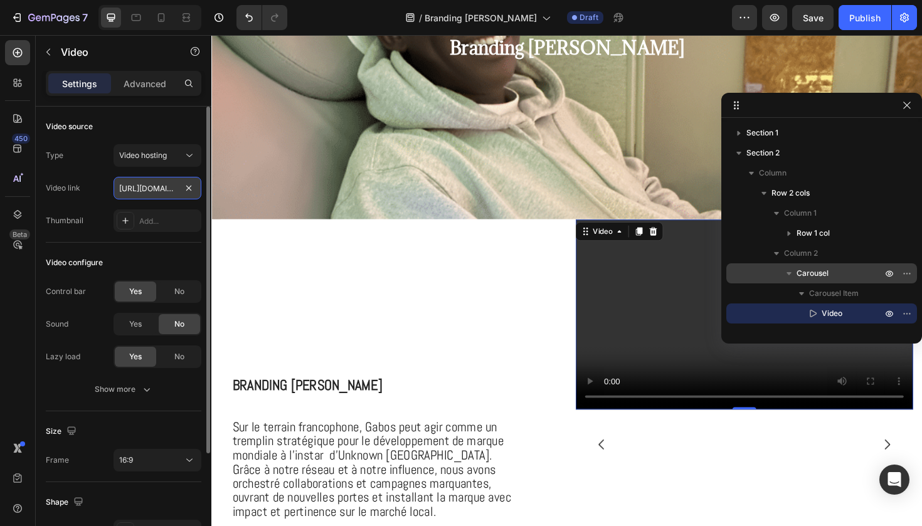
type input "https://vimeo.com/1113644866?share=copy"
click at [667, 317] on video at bounding box center [775, 330] width 357 height 201
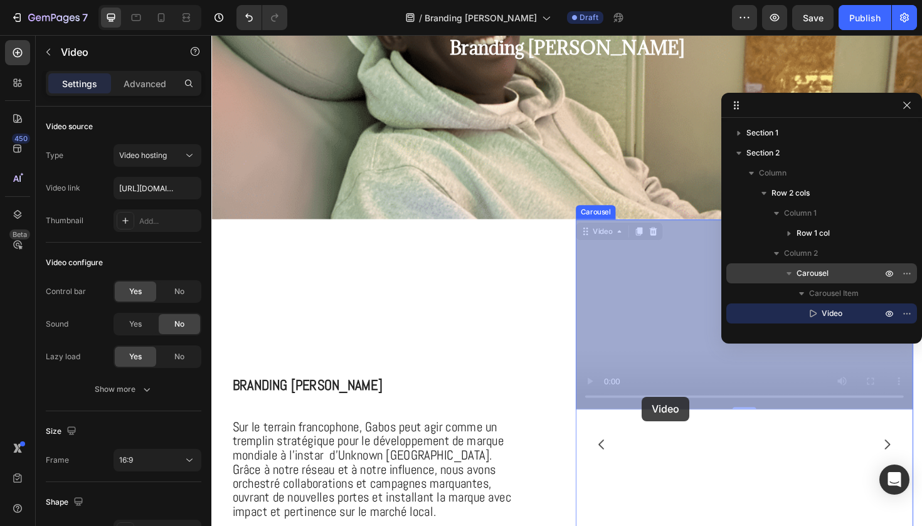
drag, startPoint x: 652, startPoint y: 418, endPoint x: 670, endPoint y: 418, distance: 17.6
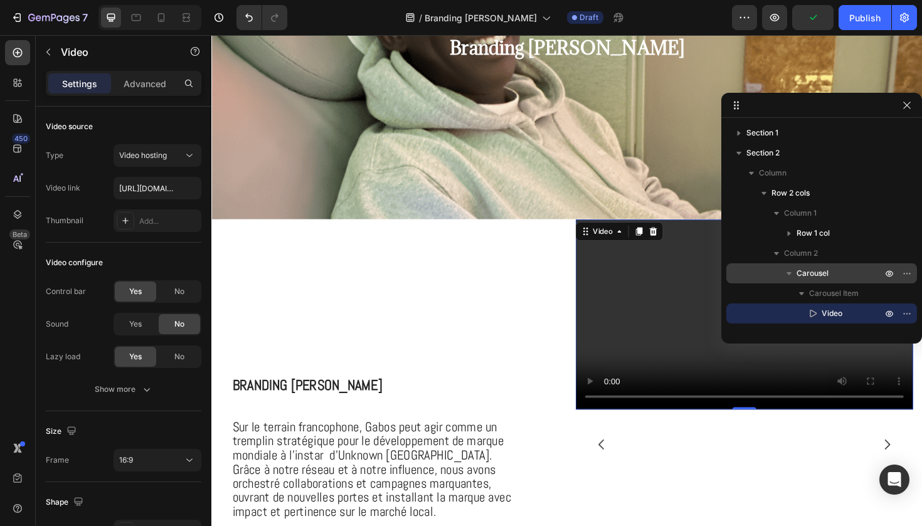
click at [613, 417] on video at bounding box center [775, 330] width 357 height 201
click at [160, 155] on span "Video hosting" at bounding box center [143, 154] width 48 height 9
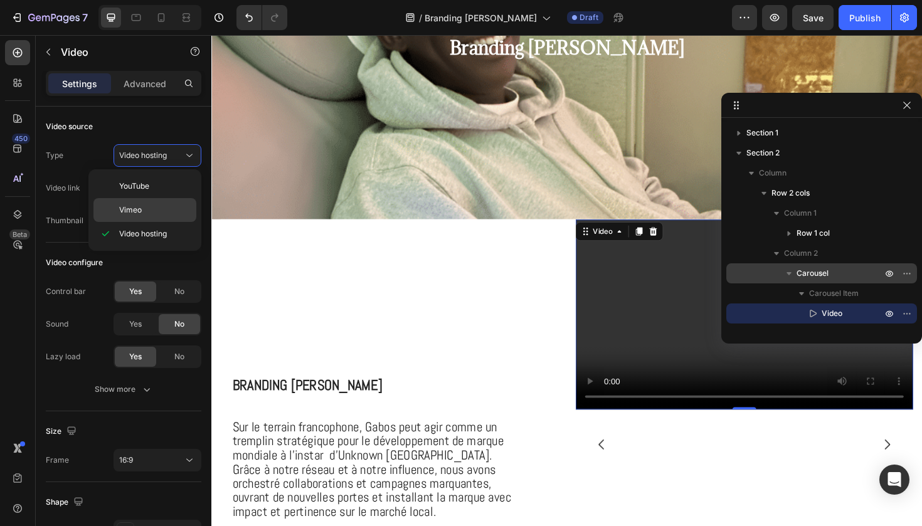
click at [160, 218] on div "Vimeo" at bounding box center [144, 210] width 103 height 24
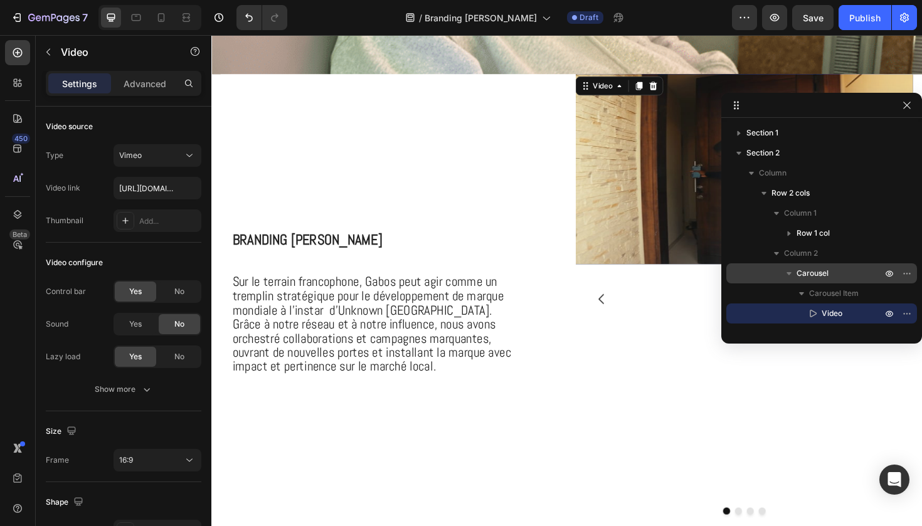
scroll to position [360, 0]
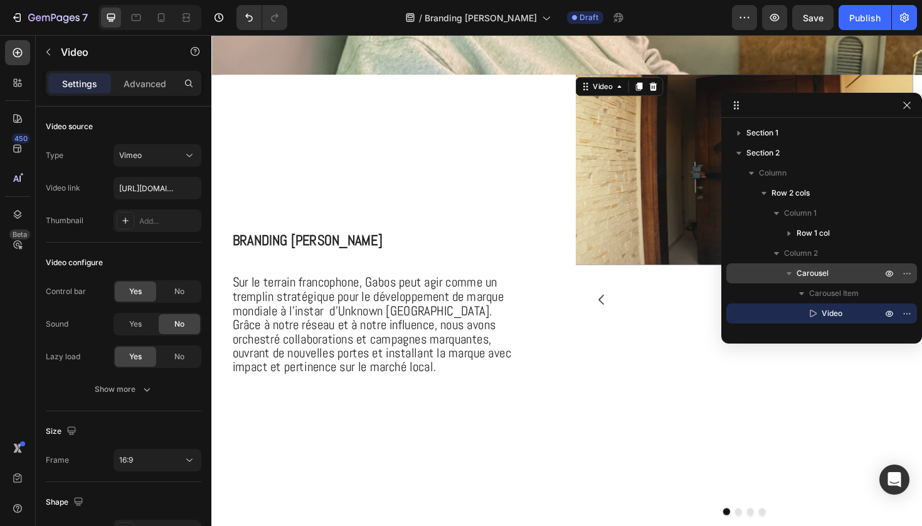
click at [626, 248] on img at bounding box center [775, 177] width 357 height 201
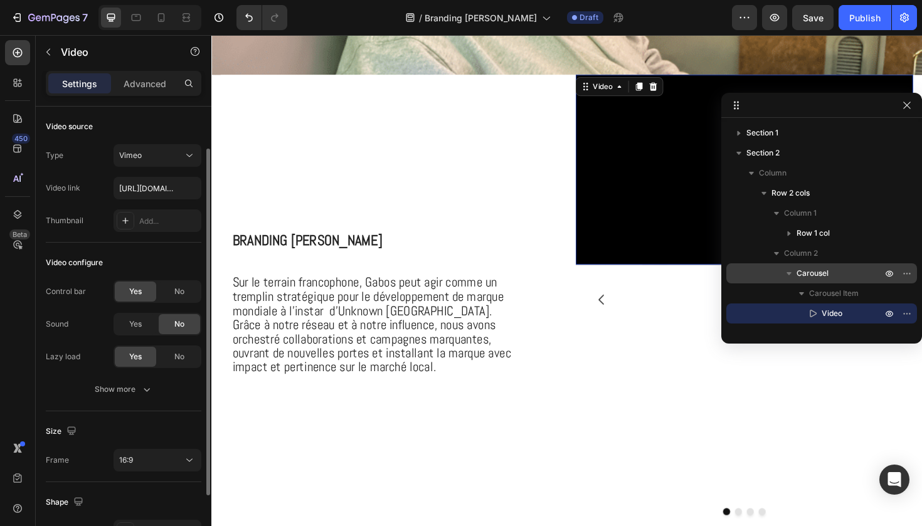
scroll to position [142, 0]
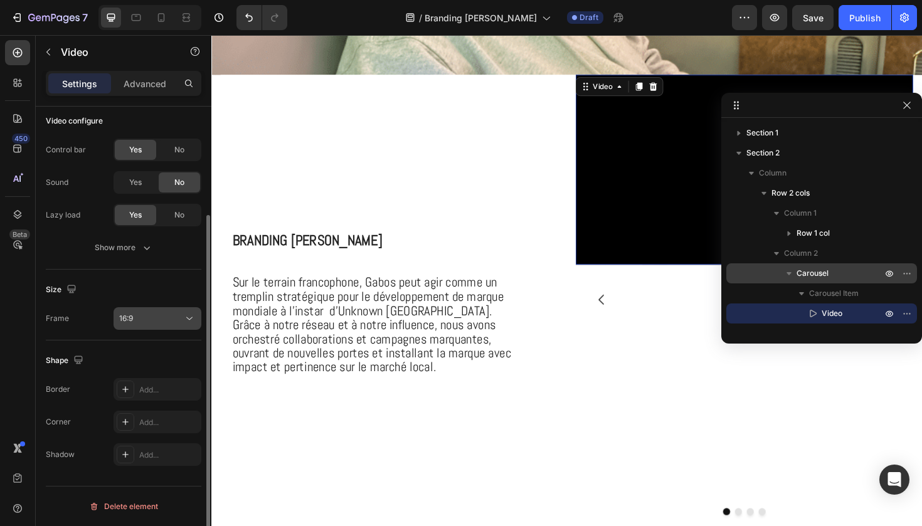
click at [167, 317] on div "16:9" at bounding box center [151, 318] width 64 height 11
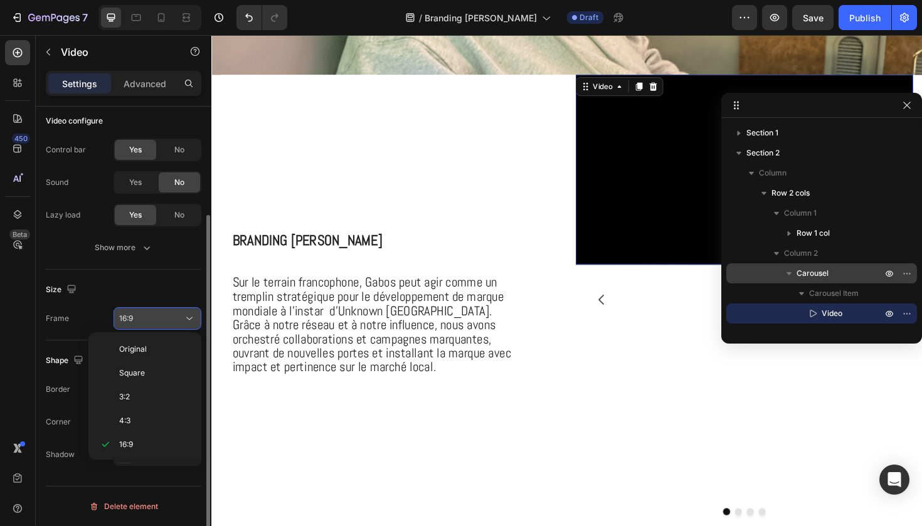
scroll to position [23, 0]
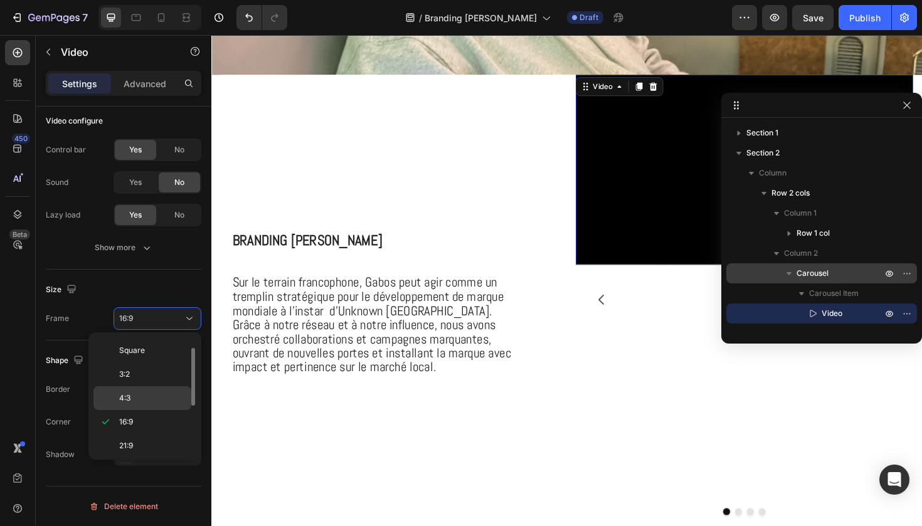
click at [150, 400] on p "4:3" at bounding box center [152, 398] width 66 height 11
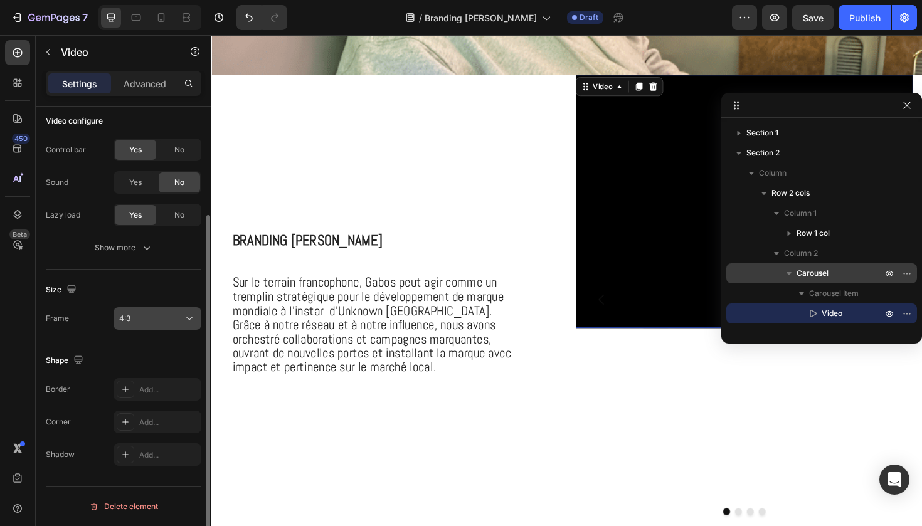
click at [164, 327] on button "4:3" at bounding box center [157, 318] width 88 height 23
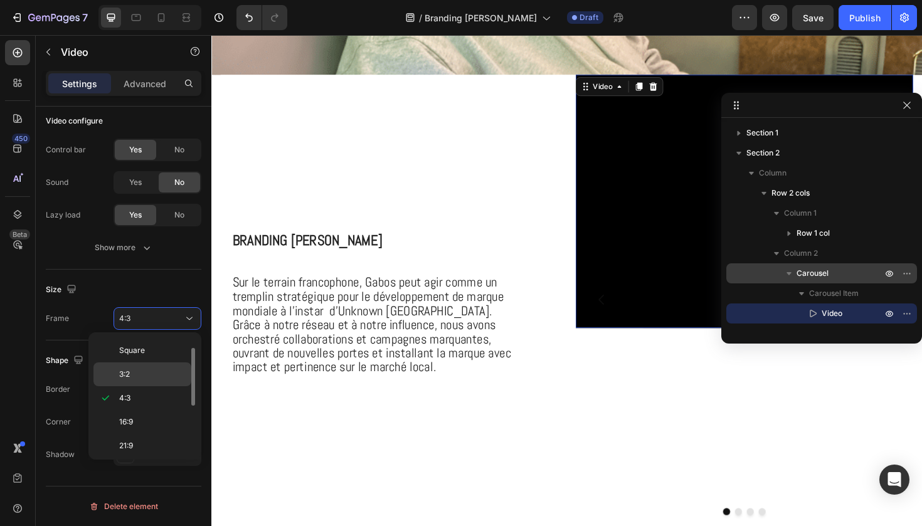
click at [156, 372] on p "3:2" at bounding box center [152, 374] width 66 height 11
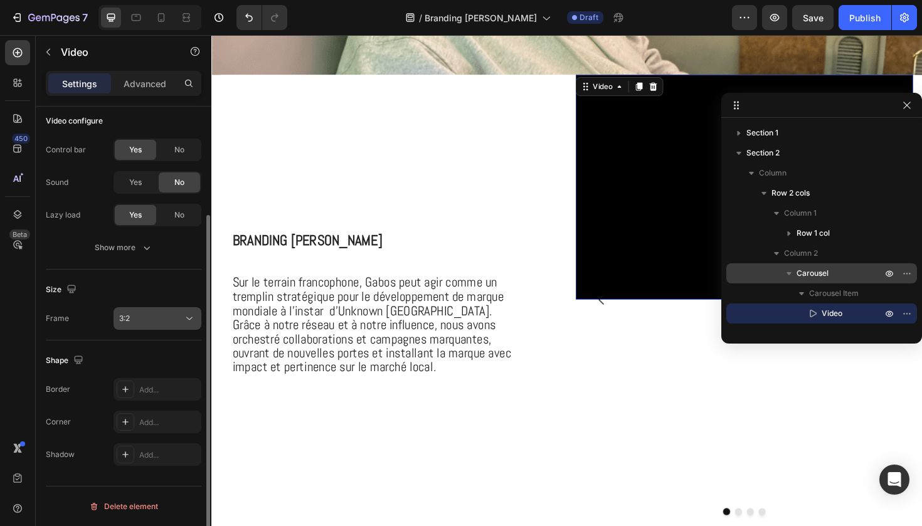
click at [159, 324] on div "3:2" at bounding box center [157, 318] width 77 height 13
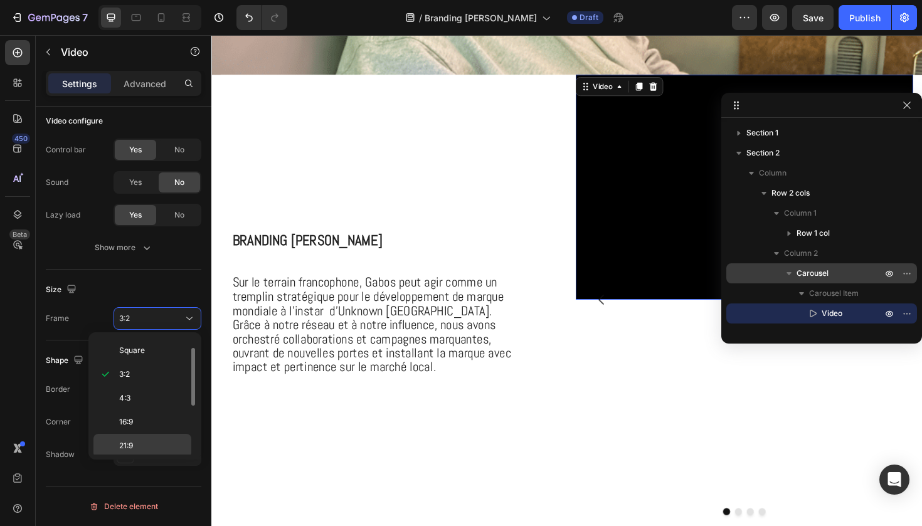
click at [149, 447] on p "21:9" at bounding box center [152, 445] width 66 height 11
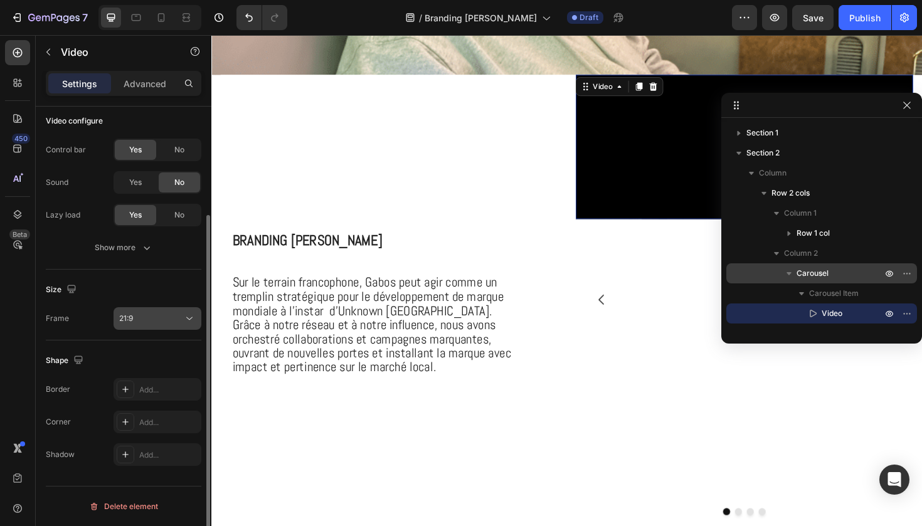
click at [183, 310] on button "21:9" at bounding box center [157, 318] width 88 height 23
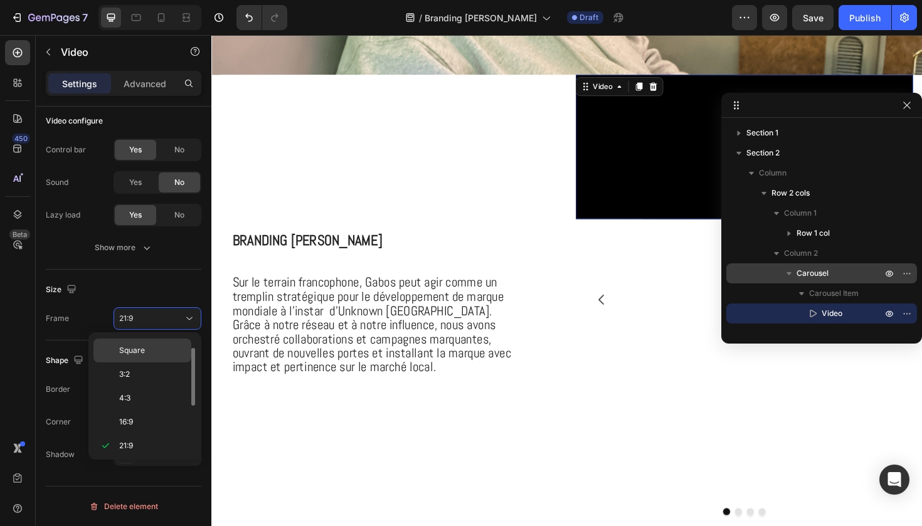
click at [162, 351] on p "Square" at bounding box center [152, 350] width 66 height 11
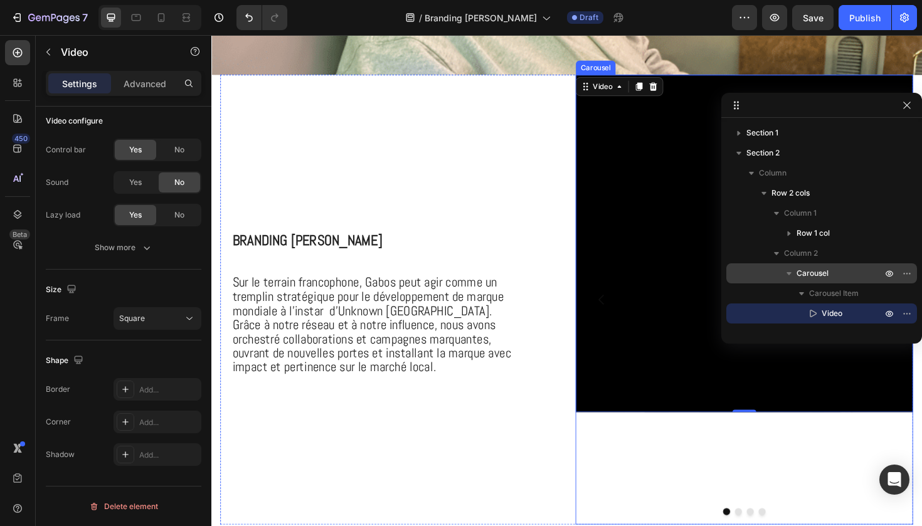
click at [682, 480] on div "Video 0" at bounding box center [775, 315] width 357 height 477
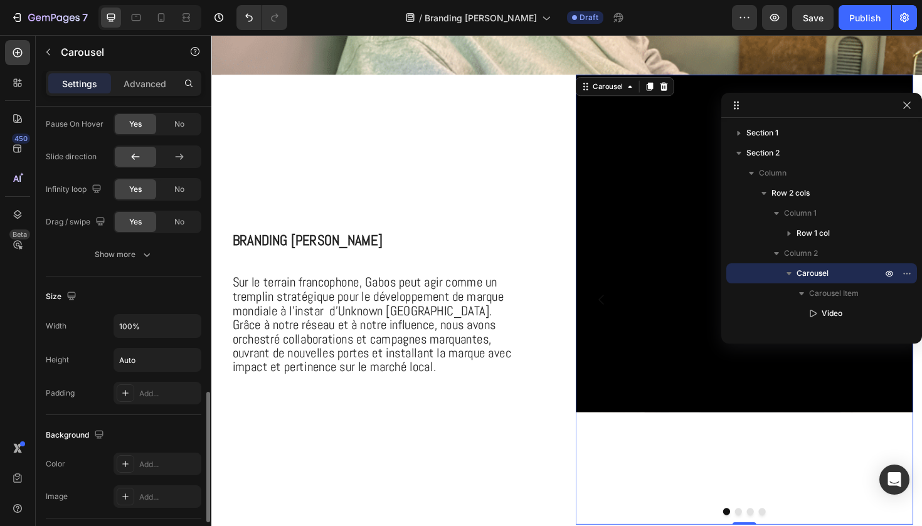
scroll to position [954, 0]
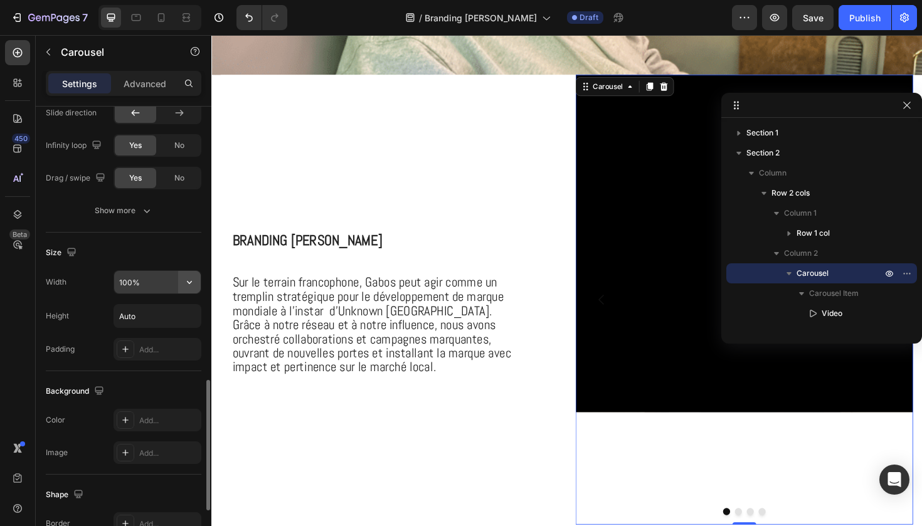
click at [190, 282] on icon "button" at bounding box center [189, 282] width 13 height 13
click at [769, 525] on div "Video" at bounding box center [775, 315] width 357 height 477
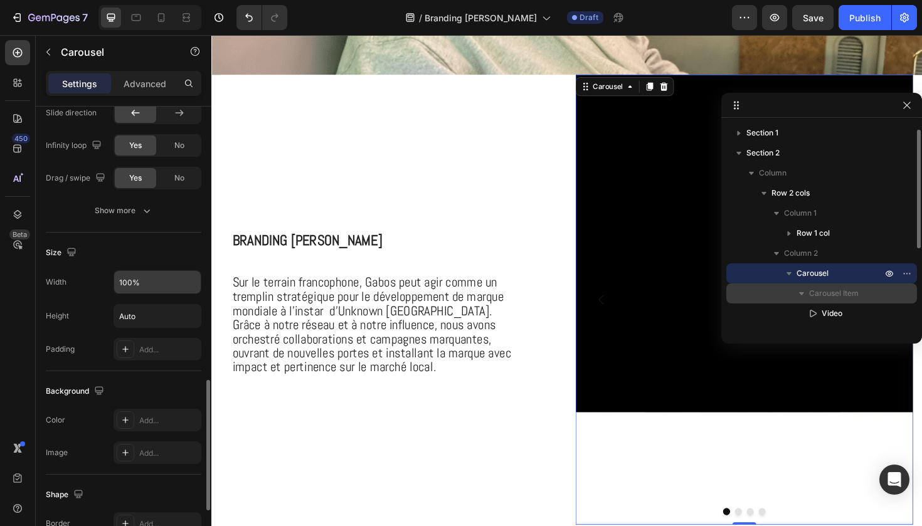
scroll to position [18, 0]
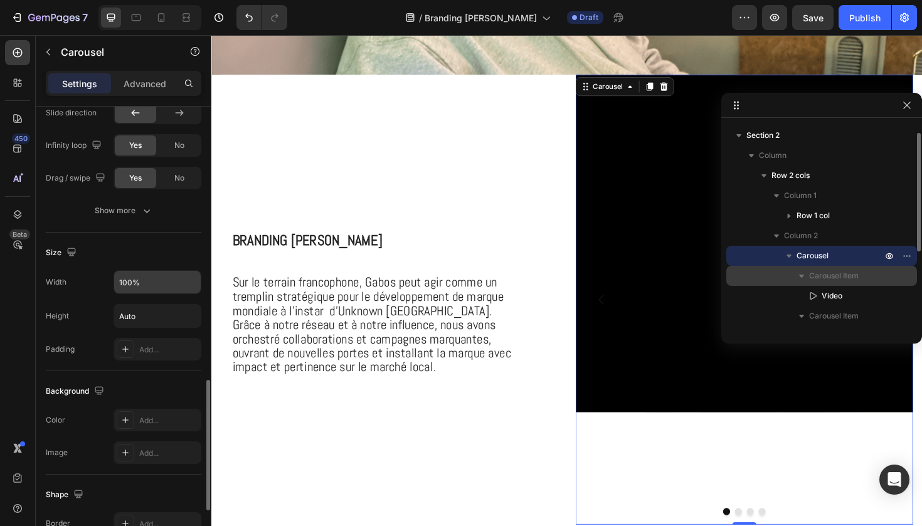
click at [837, 278] on span "Carousel Item" at bounding box center [834, 276] width 50 height 13
click at [801, 281] on icon "button" at bounding box center [801, 276] width 13 height 13
click at [816, 259] on span "Carousel" at bounding box center [812, 256] width 32 height 13
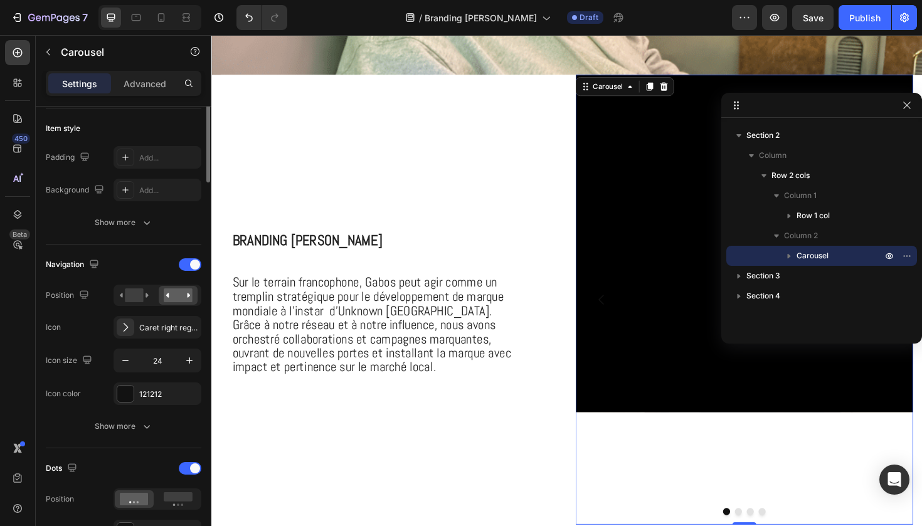
scroll to position [0, 0]
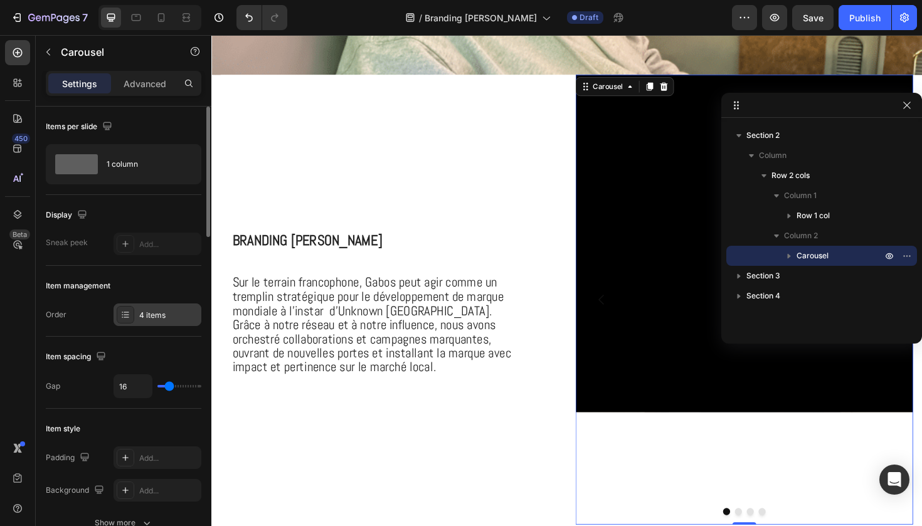
click at [173, 311] on div "4 items" at bounding box center [168, 315] width 59 height 11
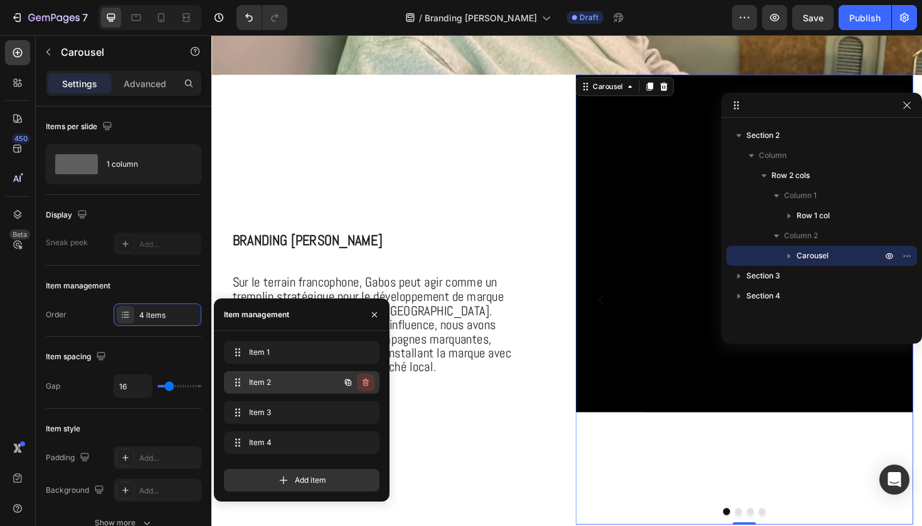
click at [371, 377] on button "button" at bounding box center [366, 383] width 18 height 18
click at [364, 384] on div "Delete" at bounding box center [357, 382] width 23 height 11
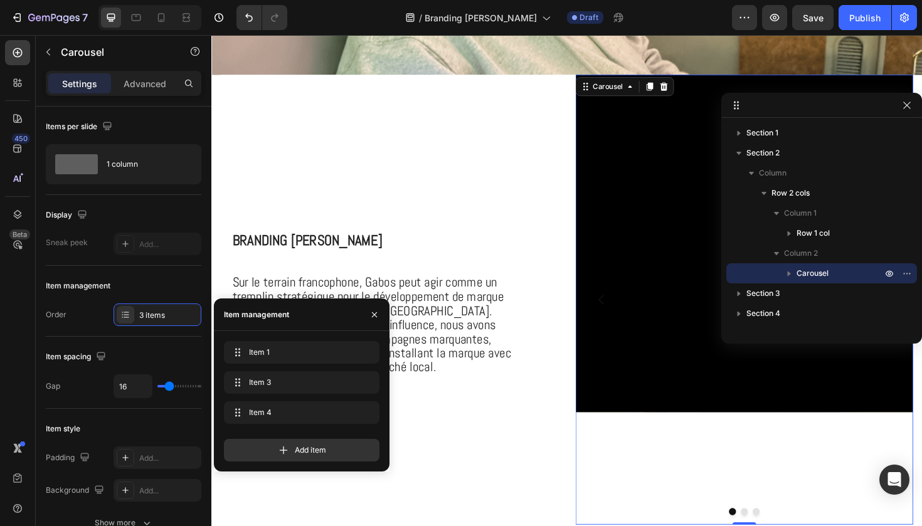
click at [364, 384] on div "Item 3 Item 3" at bounding box center [302, 382] width 156 height 23
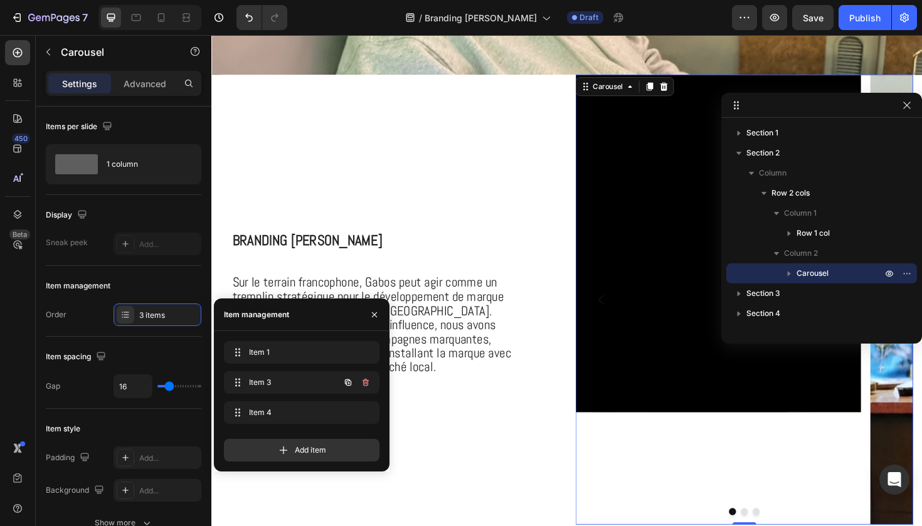
click at [364, 384] on icon "button" at bounding box center [366, 382] width 10 height 10
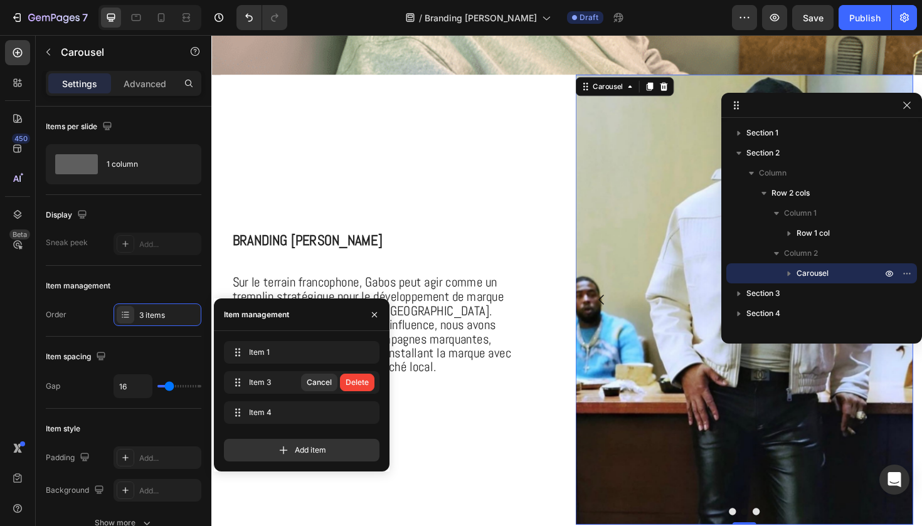
click at [364, 384] on div "Delete" at bounding box center [357, 382] width 23 height 11
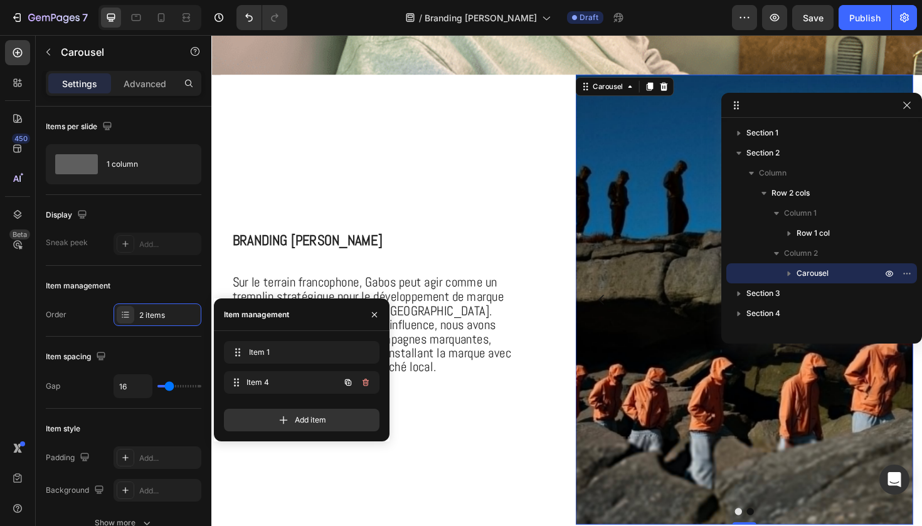
click at [364, 384] on div "Item 4 Item 4" at bounding box center [302, 382] width 156 height 23
click at [364, 384] on icon "button" at bounding box center [366, 382] width 10 height 10
click at [364, 384] on div "Delete" at bounding box center [357, 382] width 23 height 11
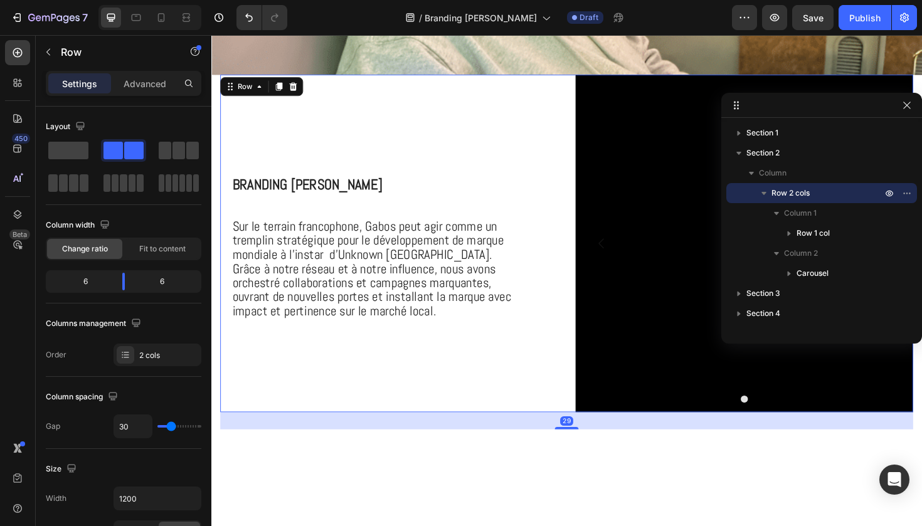
click at [525, 383] on div "⁠⁠⁠⁠⁠⁠⁠ Branding Marcus Lawrence Heading Sur le terrain francophone, Gabos peut…" at bounding box center [399, 255] width 357 height 357
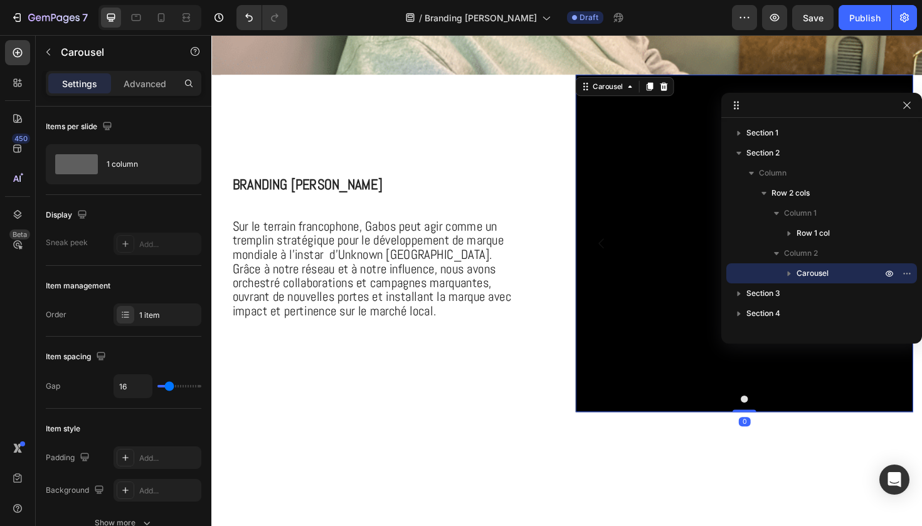
click at [618, 421] on div at bounding box center [775, 421] width 357 height 8
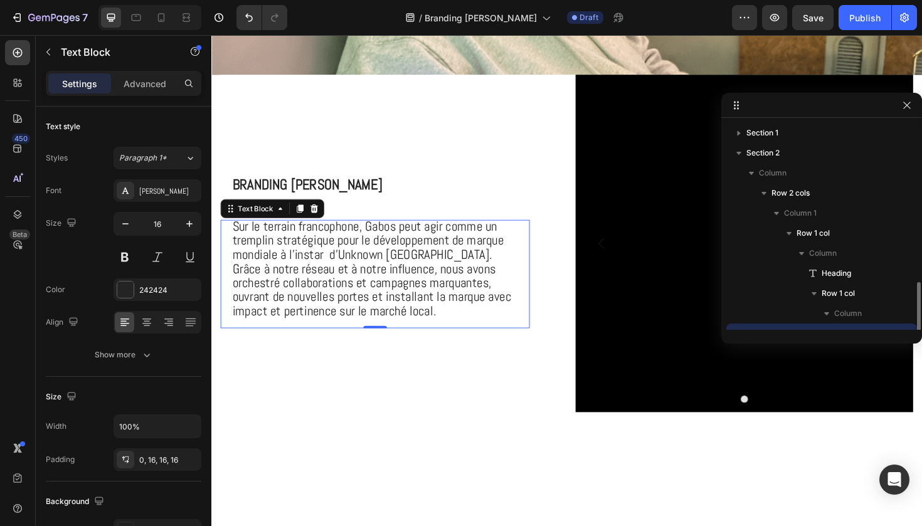
click at [460, 270] on span "Sur le terrain francophone, Gabos peut agir comme un tremplin stratégique pour …" at bounding box center [380, 281] width 295 height 107
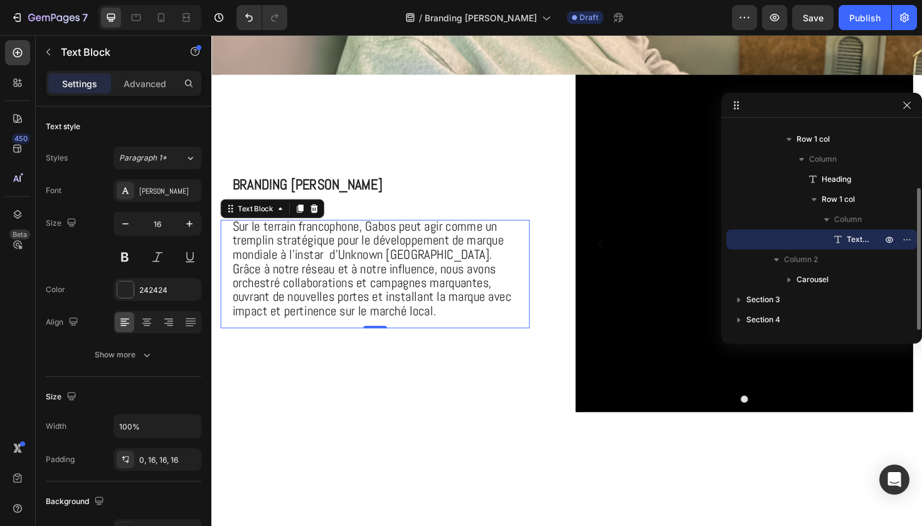
click at [460, 270] on span "Sur le terrain francophone, Gabos peut agir comme un tremplin stratégique pour …" at bounding box center [380, 281] width 295 height 107
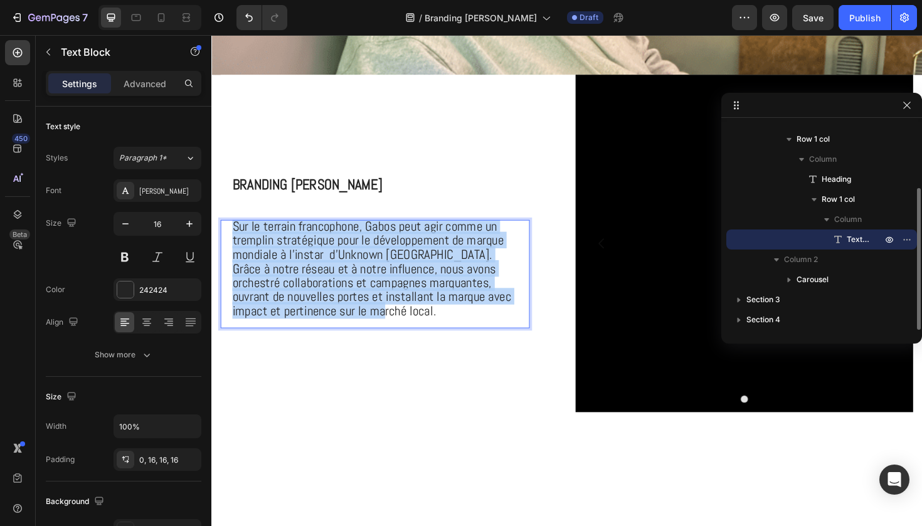
click at [460, 270] on span "Sur le terrain francophone, Gabos peut agir comme un tremplin stratégique pour …" at bounding box center [380, 281] width 295 height 107
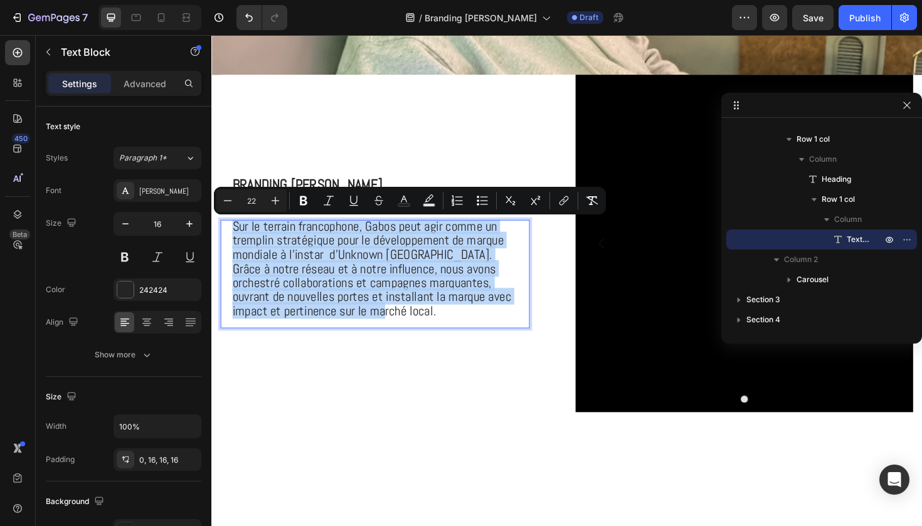
type input "17"
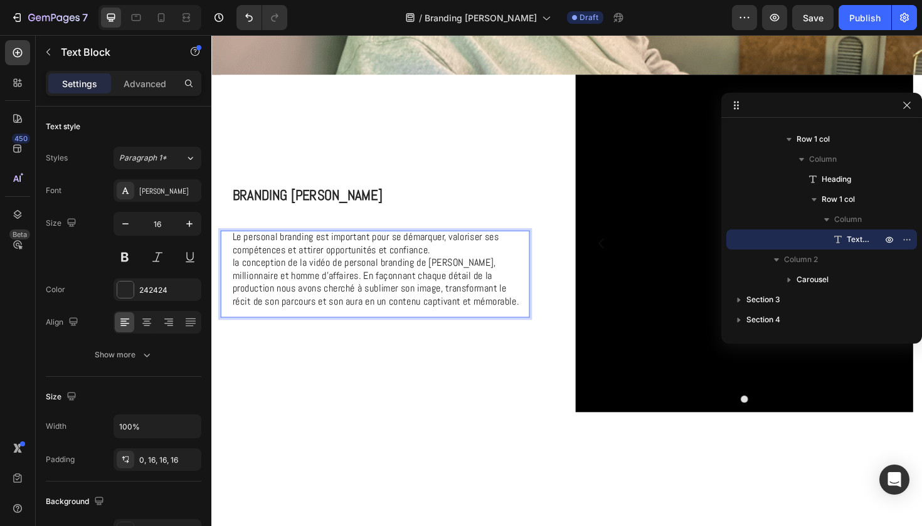
click at [445, 293] on span "la conception de la vidéo de personal branding de Marcus Lawrence, millionnaire…" at bounding box center [385, 296] width 304 height 55
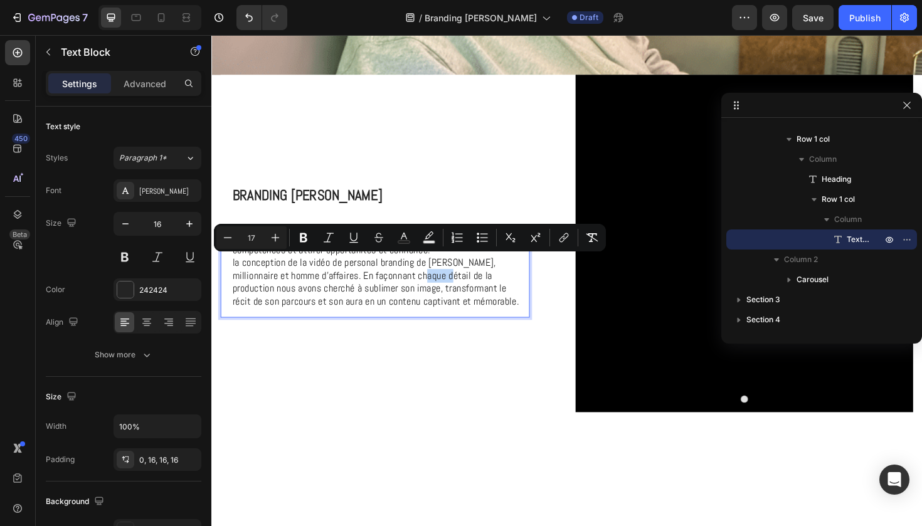
click at [424, 307] on span "la conception de la vidéo de personal branding de Marcus Lawrence, millionnaire…" at bounding box center [385, 296] width 304 height 55
click at [336, 283] on span "la conception de la vidéo de personal branding de Marcus Lawrence, millionnaire…" at bounding box center [385, 296] width 304 height 55
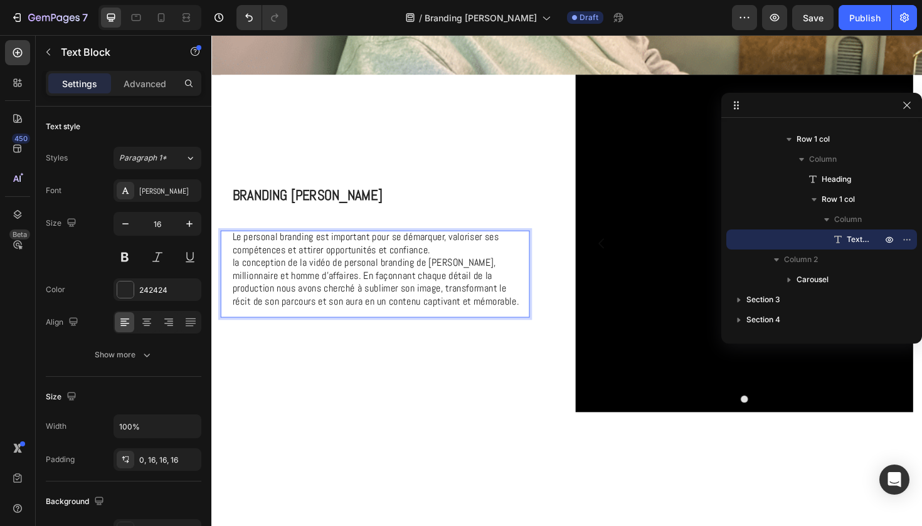
click at [336, 283] on span "la conception de la vidéo de personal branding de Marcus Lawrence, millionnaire…" at bounding box center [385, 296] width 304 height 55
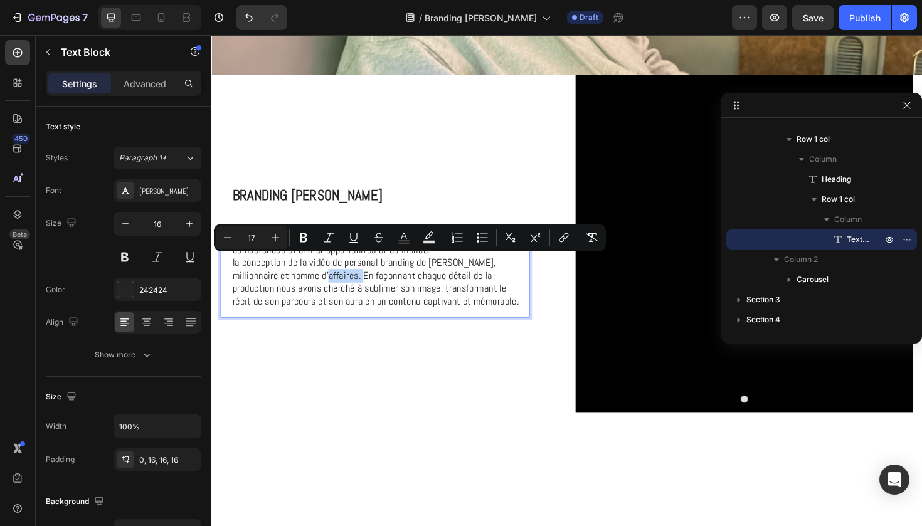
click at [346, 296] on span "la conception de la vidéo de personal branding de Marcus Lawrence, millionnaire…" at bounding box center [385, 296] width 304 height 55
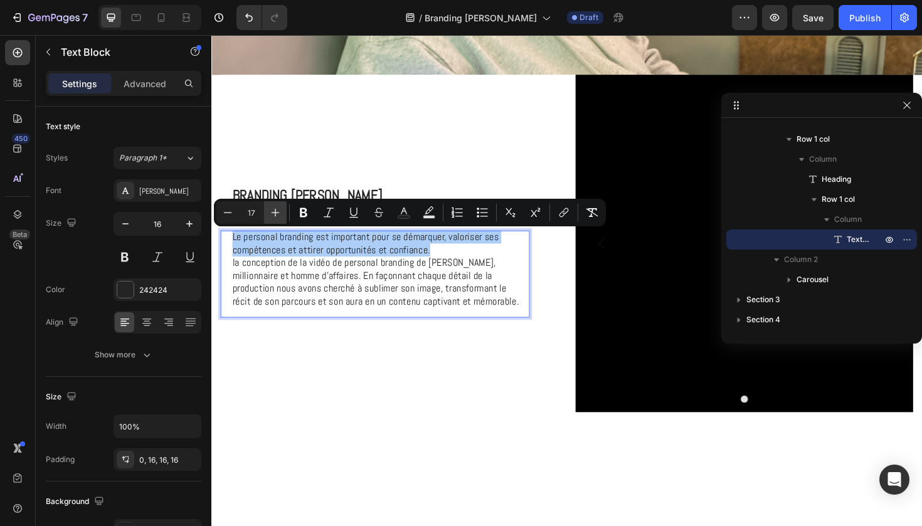
click at [277, 211] on icon "Editor contextual toolbar" at bounding box center [275, 212] width 13 height 13
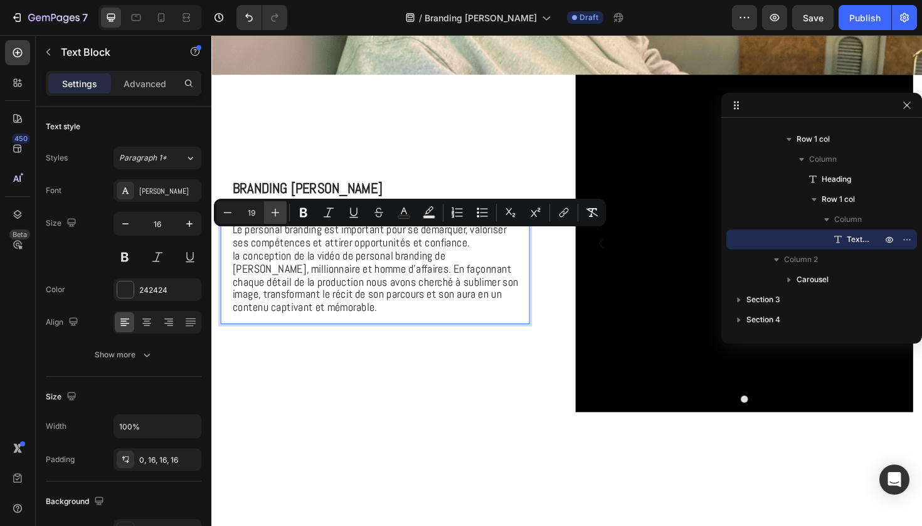
click at [277, 211] on icon "Editor contextual toolbar" at bounding box center [275, 212] width 13 height 13
type input "20"
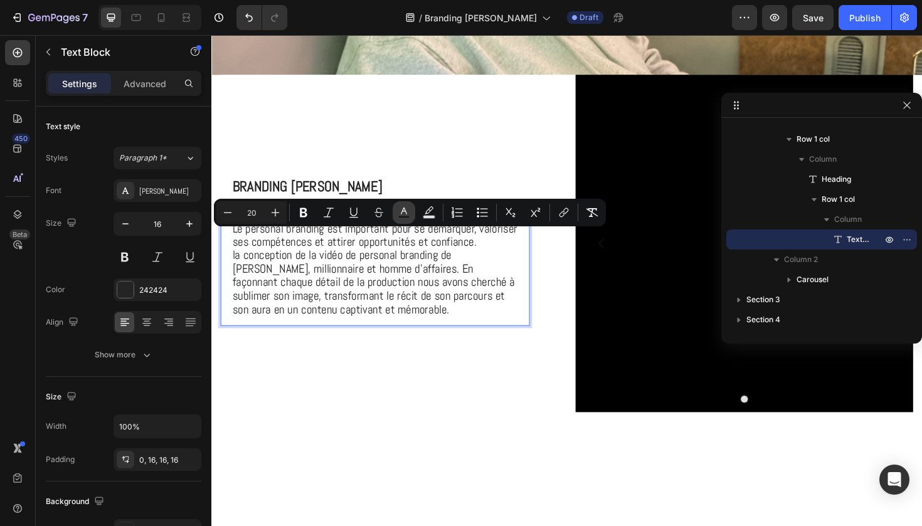
click at [409, 214] on icon "Editor contextual toolbar" at bounding box center [404, 212] width 13 height 13
type input "242424"
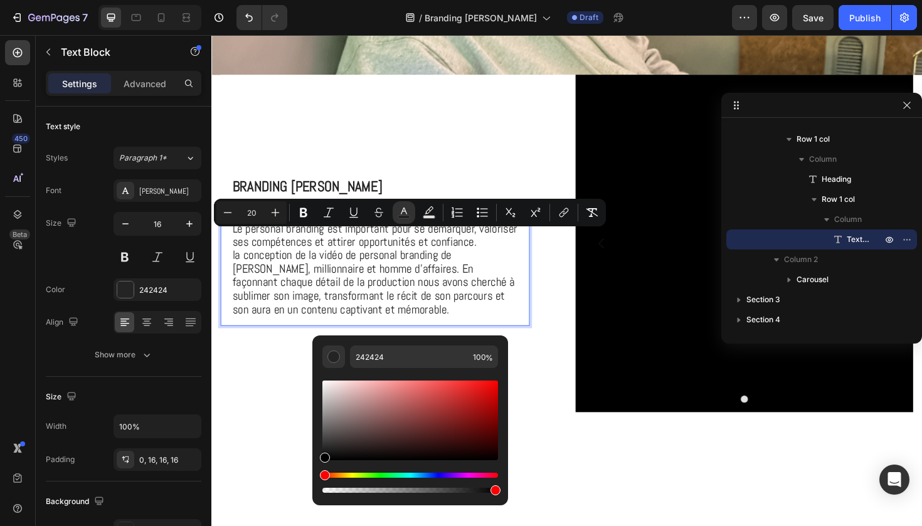
drag, startPoint x: 537, startPoint y: 488, endPoint x: 317, endPoint y: 508, distance: 221.0
type input "000000"
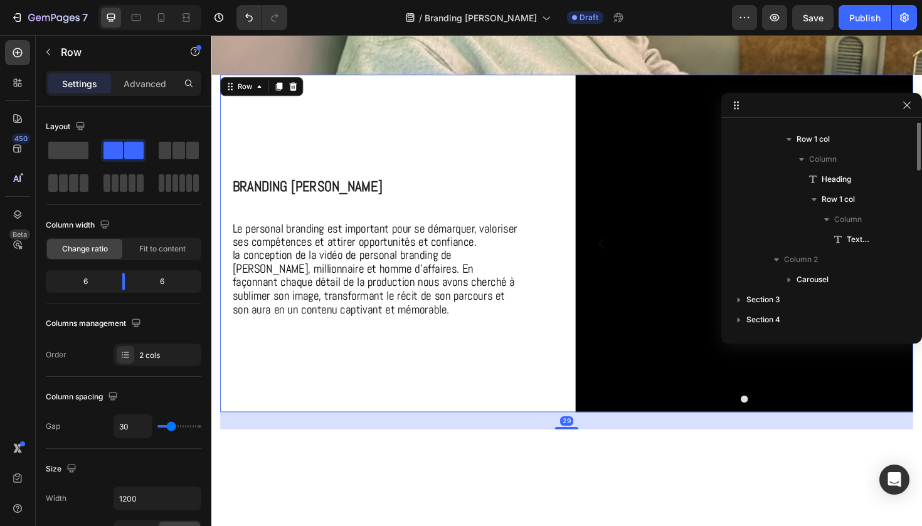
click at [273, 417] on div "⁠⁠⁠⁠⁠⁠⁠ Branding Marcus Lawrence Heading Le personal branding est important pou…" at bounding box center [399, 255] width 357 height 357
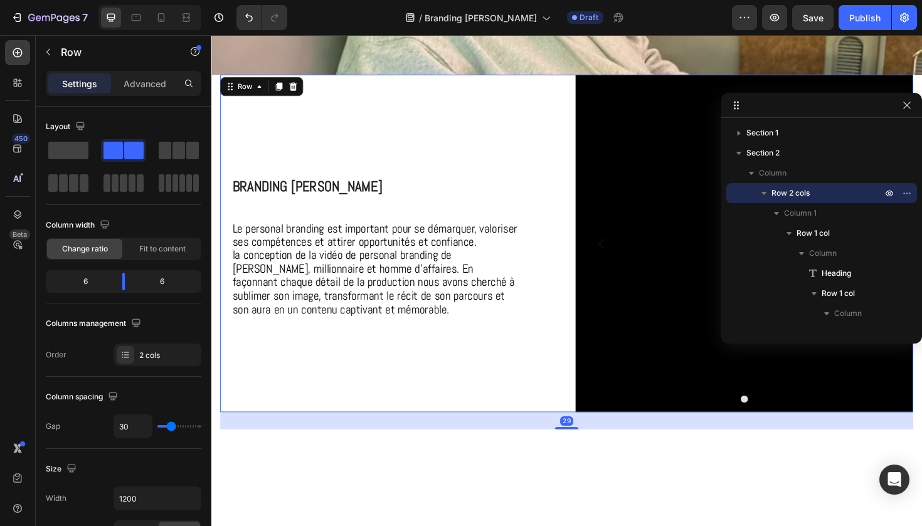
click at [426, 398] on div "⁠⁠⁠⁠⁠⁠⁠ Branding Marcus Lawrence Heading Le personal branding est important pou…" at bounding box center [399, 255] width 357 height 357
click at [566, 384] on div "⁠⁠⁠⁠⁠⁠⁠ Branding Marcus Lawrence Heading Le personal branding est important pou…" at bounding box center [399, 255] width 357 height 357
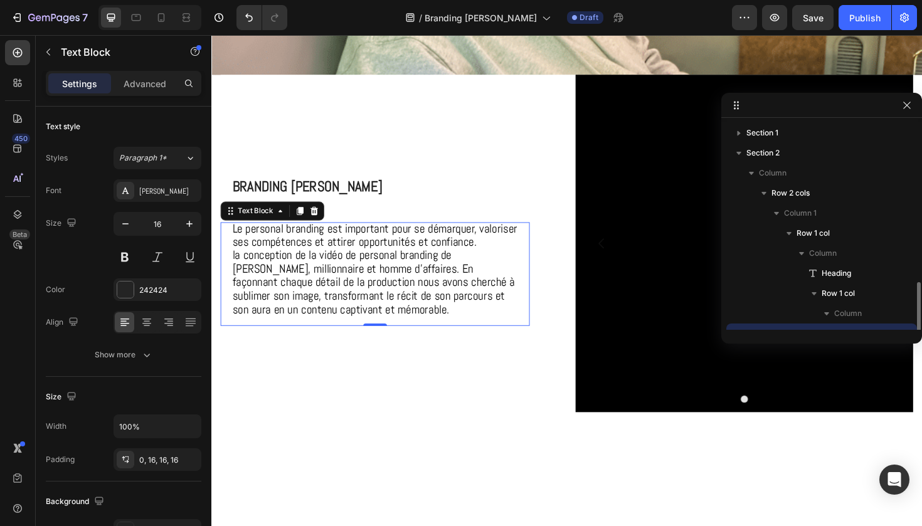
scroll to position [94, 0]
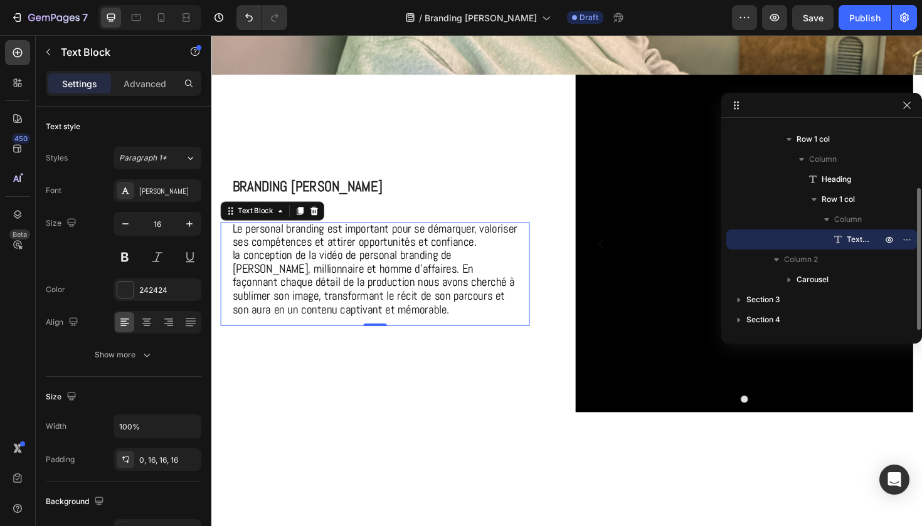
click at [467, 293] on span "la conception de la vidéo de personal branding de Marcus Lawrence, millionnaire…" at bounding box center [382, 296] width 299 height 73
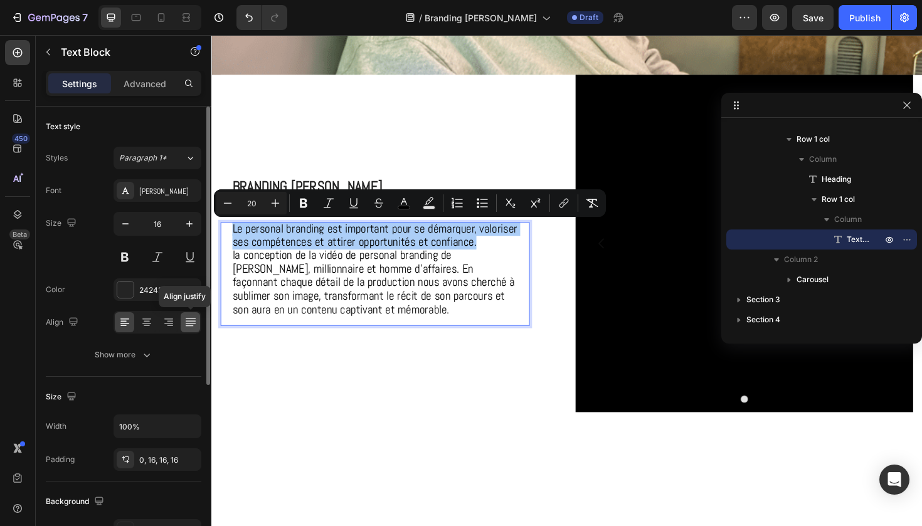
click at [189, 322] on icon at bounding box center [190, 322] width 13 height 13
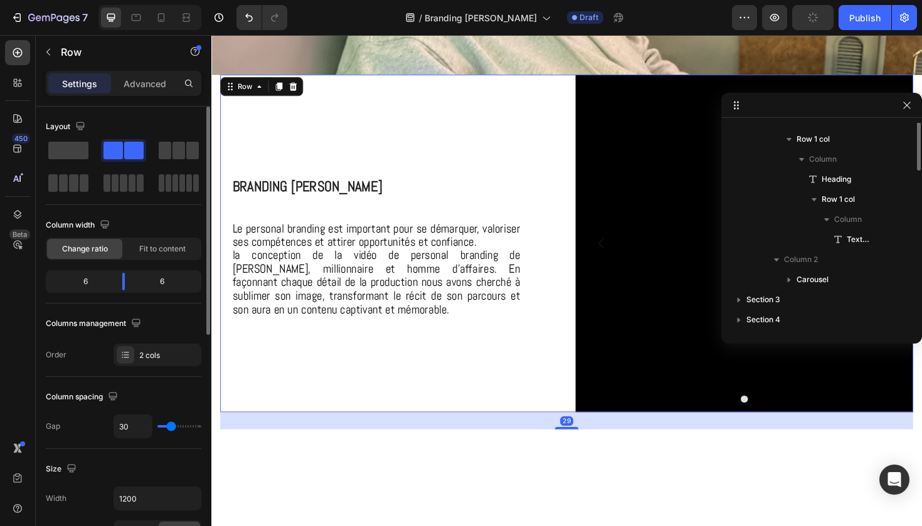
scroll to position [0, 0]
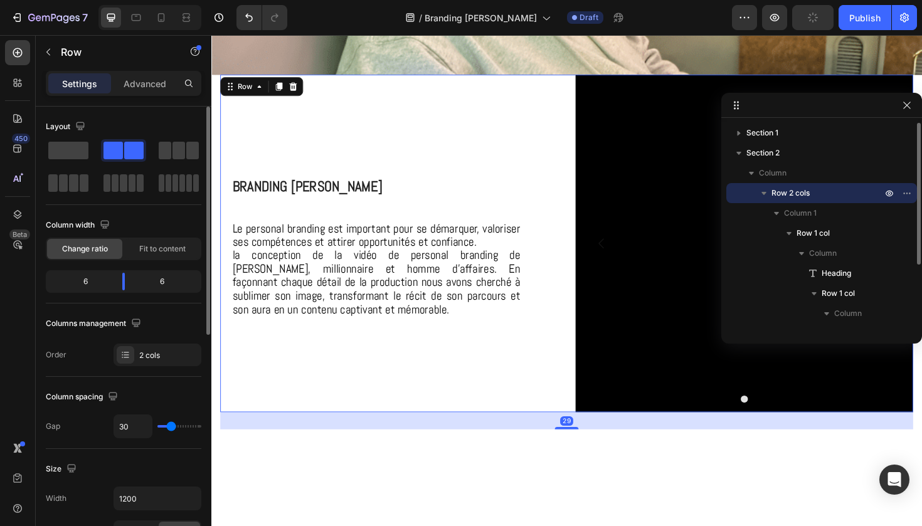
click at [407, 381] on div "⁠⁠⁠⁠⁠⁠⁠ Branding Marcus Lawrence Heading Le personal branding est important pou…" at bounding box center [399, 255] width 357 height 357
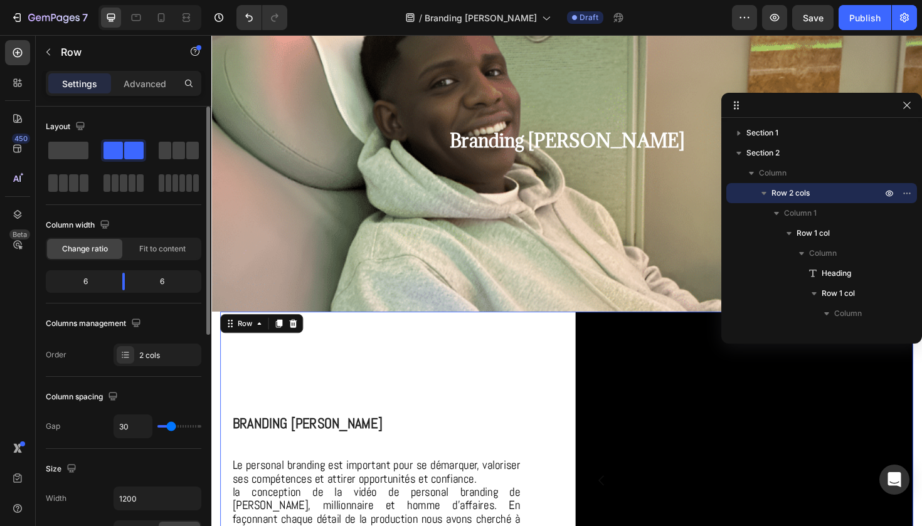
scroll to position [102, 0]
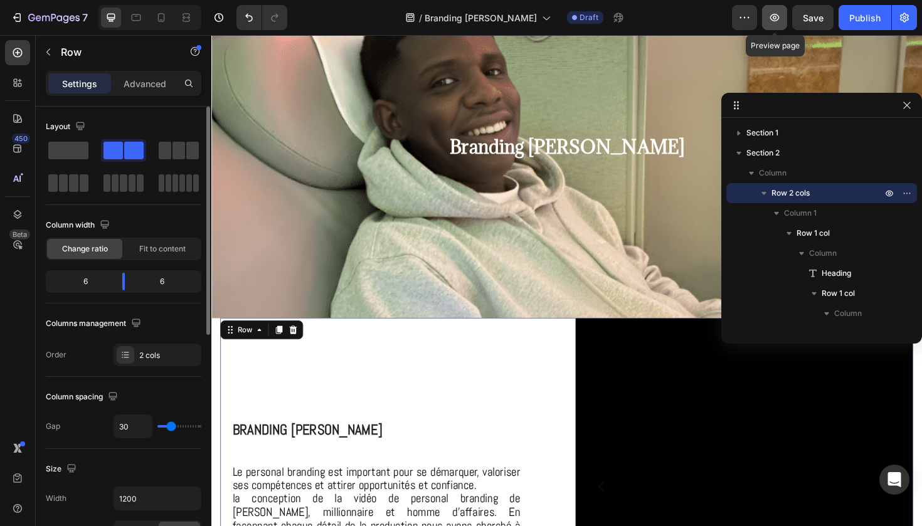
click at [776, 22] on icon "button" at bounding box center [774, 17] width 13 height 13
click at [907, 104] on icon "button" at bounding box center [907, 105] width 10 height 10
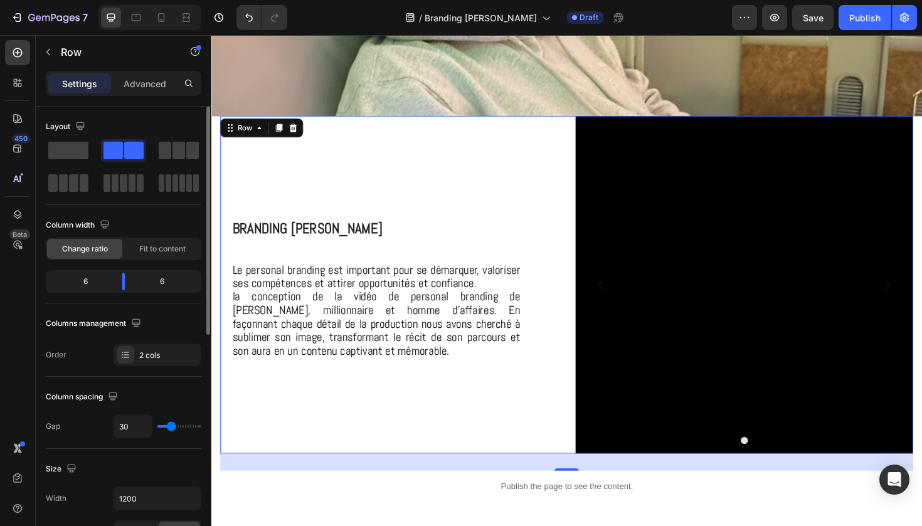
scroll to position [368, 0]
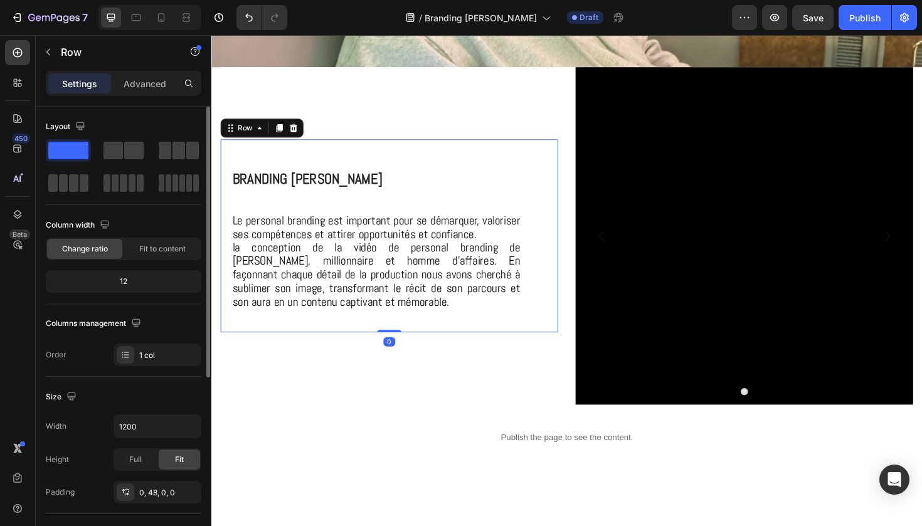
click at [571, 211] on div "⁠⁠⁠⁠⁠⁠⁠ Branding Marcus Lawrence Heading Le personal branding est important pou…" at bounding box center [399, 247] width 357 height 205
click at [11, 219] on icon at bounding box center [17, 214] width 13 height 13
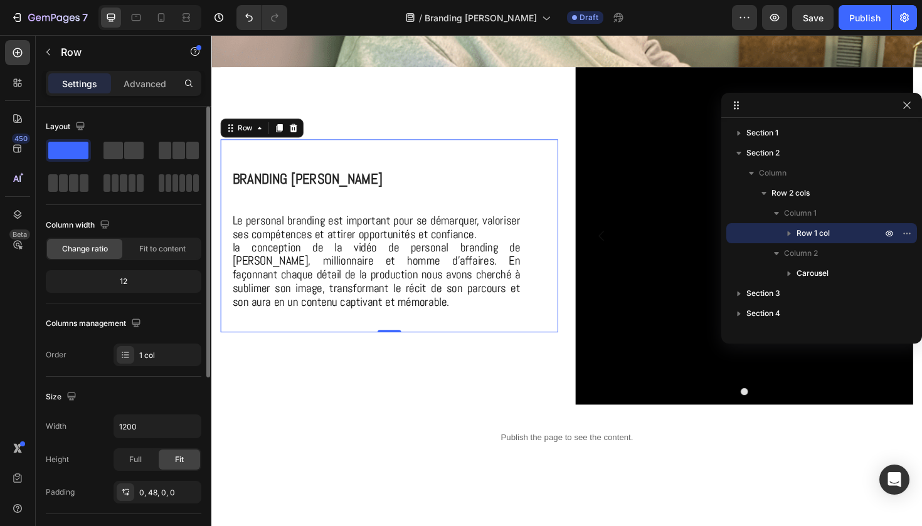
click at [788, 238] on icon "button" at bounding box center [789, 233] width 13 height 13
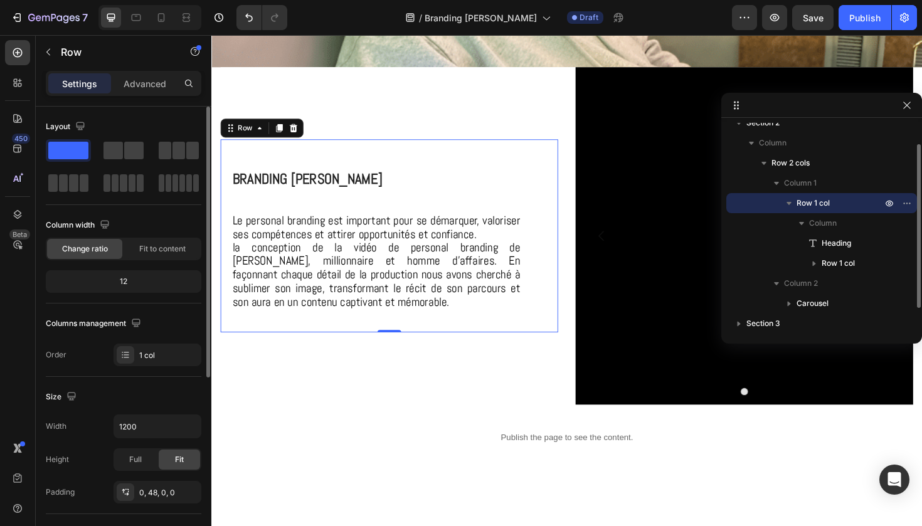
scroll to position [29, 0]
click at [788, 205] on icon "button" at bounding box center [788, 204] width 5 height 3
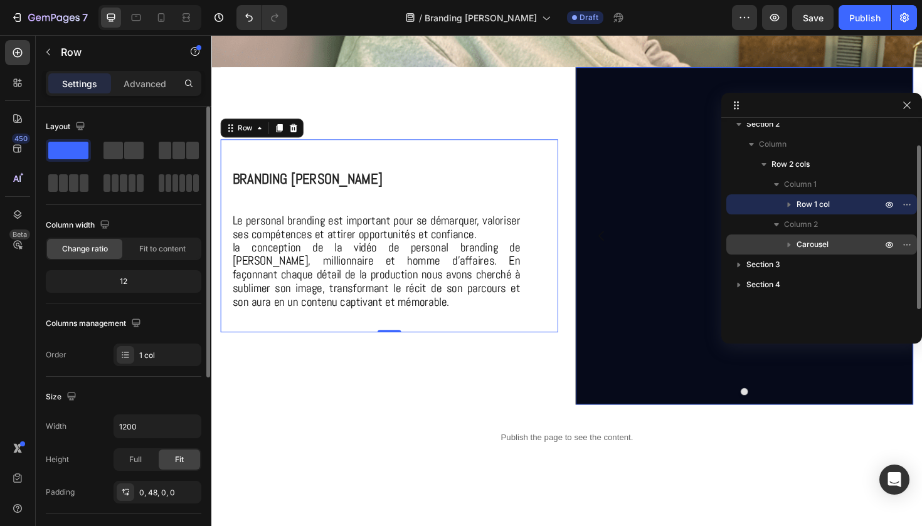
click at [810, 241] on span "Carousel" at bounding box center [812, 244] width 32 height 13
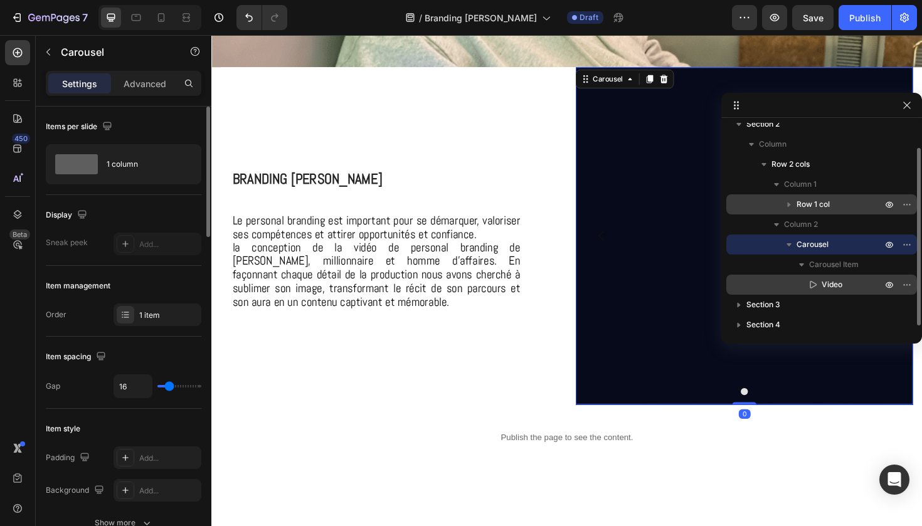
click at [820, 282] on p "Video" at bounding box center [837, 284] width 63 height 13
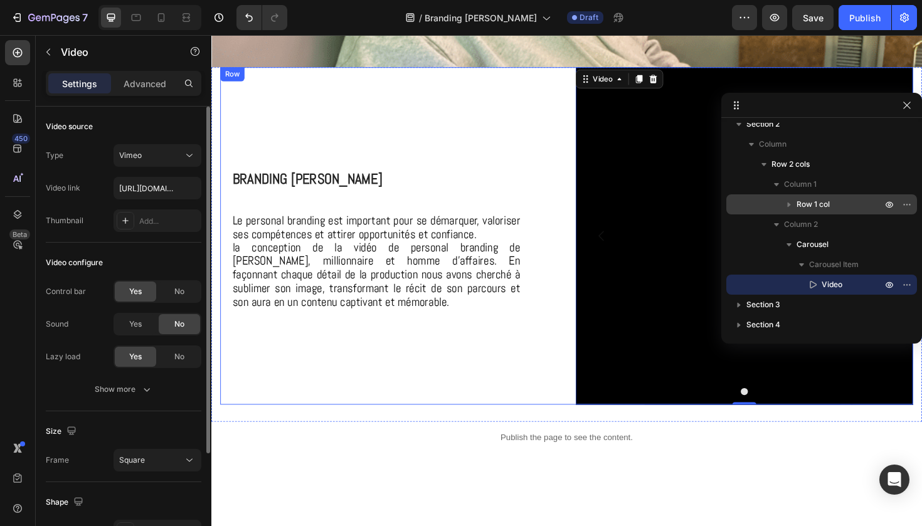
drag, startPoint x: 663, startPoint y: 80, endPoint x: 540, endPoint y: 132, distance: 133.5
click at [540, 132] on div "⁠⁠⁠⁠⁠⁠⁠ Branding Marcus Lawrence Heading Le personal branding est important pou…" at bounding box center [588, 247] width 734 height 357
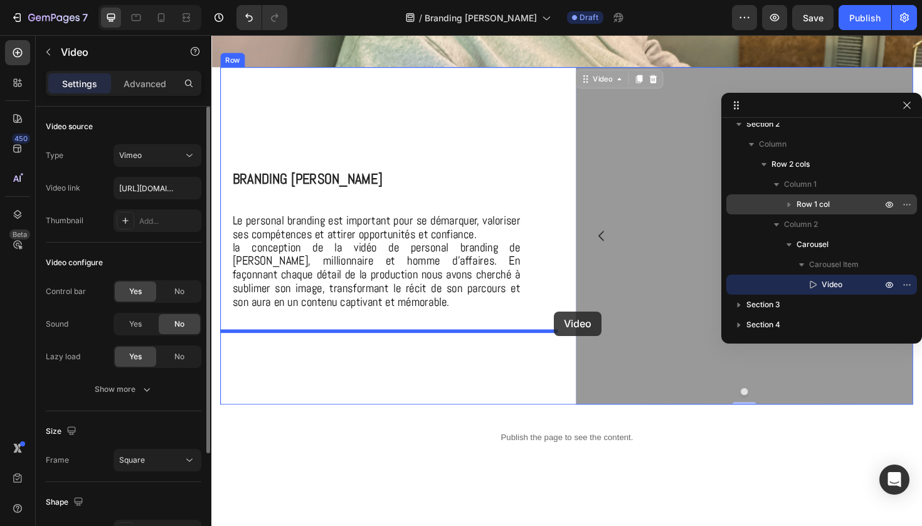
drag, startPoint x: 610, startPoint y: 80, endPoint x: 574, endPoint y: 328, distance: 250.3
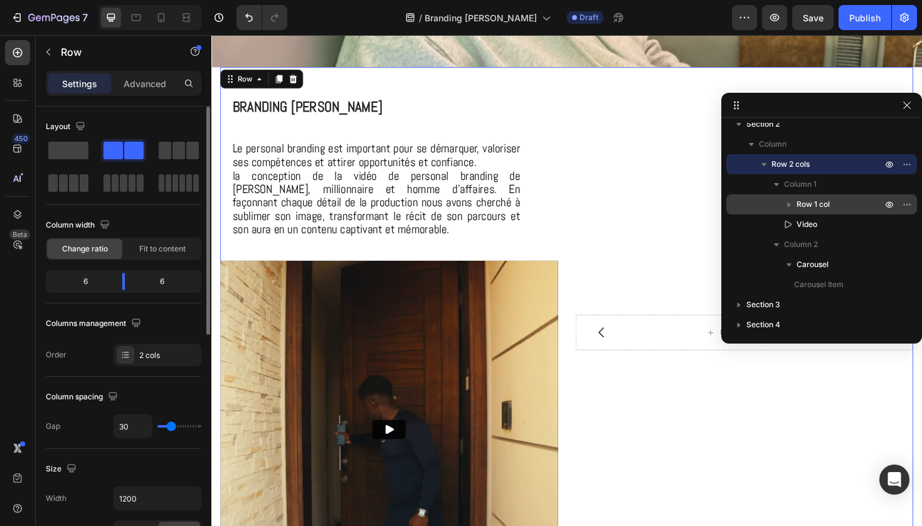
click at [660, 261] on div "Drop element here Carousel" at bounding box center [775, 350] width 357 height 562
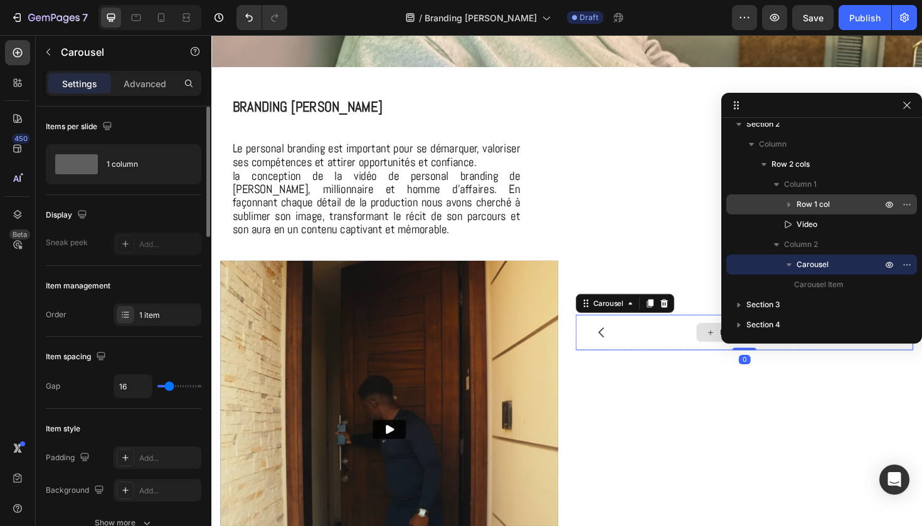
click at [660, 343] on div "Drop element here" at bounding box center [775, 350] width 357 height 38
click at [685, 317] on icon at bounding box center [690, 319] width 10 height 10
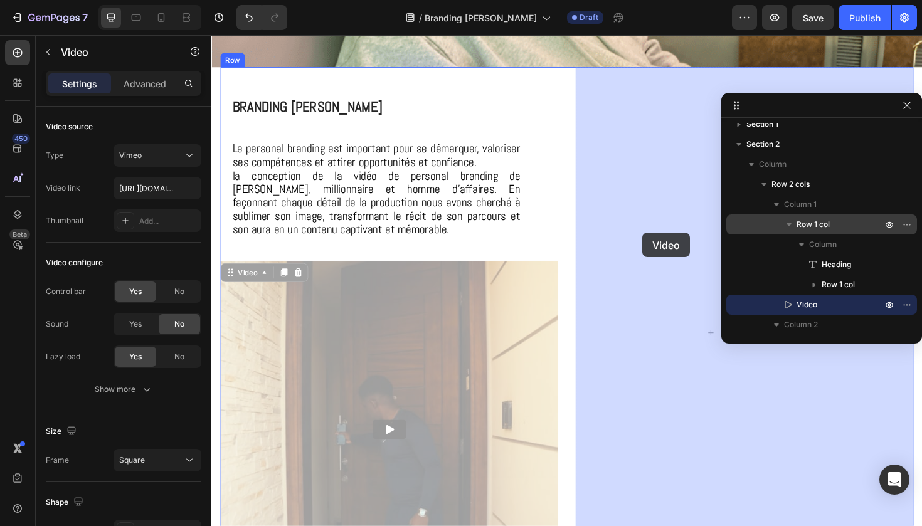
drag, startPoint x: 387, startPoint y: 351, endPoint x: 668, endPoint y: 245, distance: 300.2
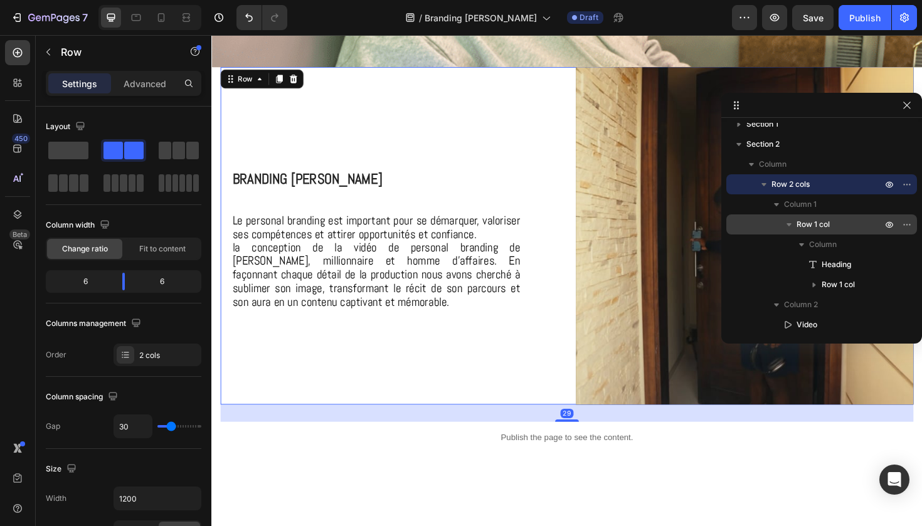
click at [530, 374] on div "⁠⁠⁠⁠⁠⁠⁠ Branding Marcus Lawrence Heading Le personal branding est important pou…" at bounding box center [399, 247] width 357 height 357
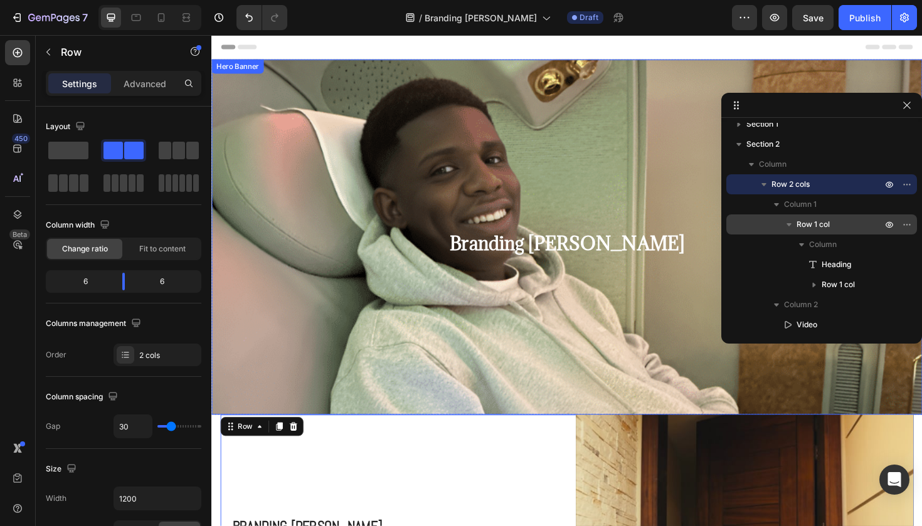
scroll to position [0, 0]
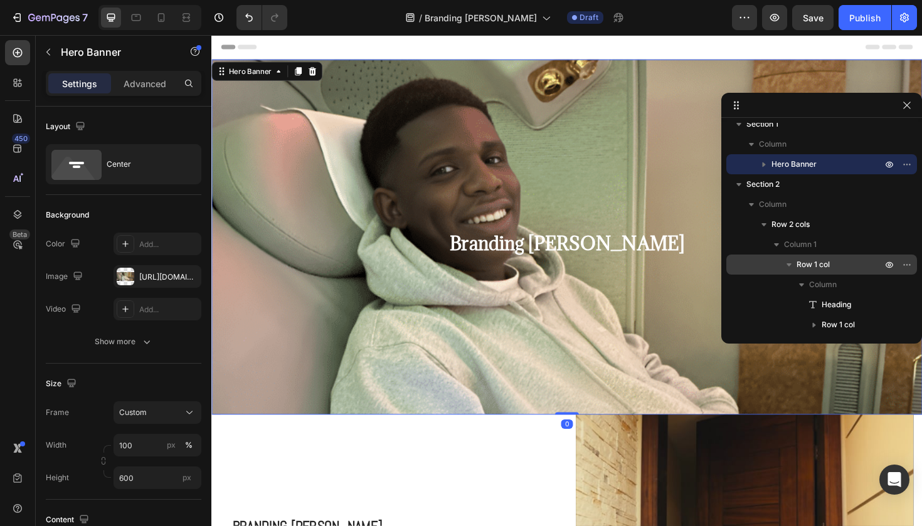
click at [610, 179] on div "Background Image" at bounding box center [587, 338] width 752 height 564
click at [189, 277] on icon "button" at bounding box center [188, 275] width 5 height 5
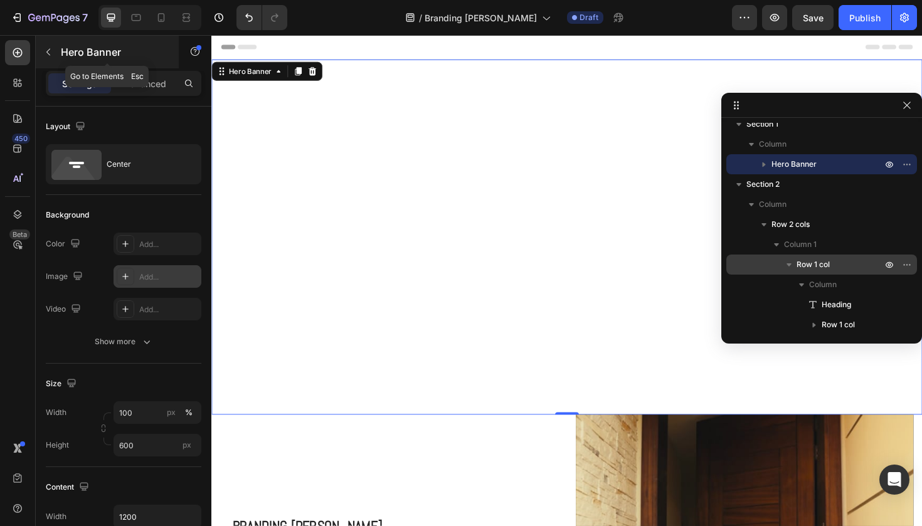
click at [43, 46] on button "button" at bounding box center [48, 52] width 20 height 20
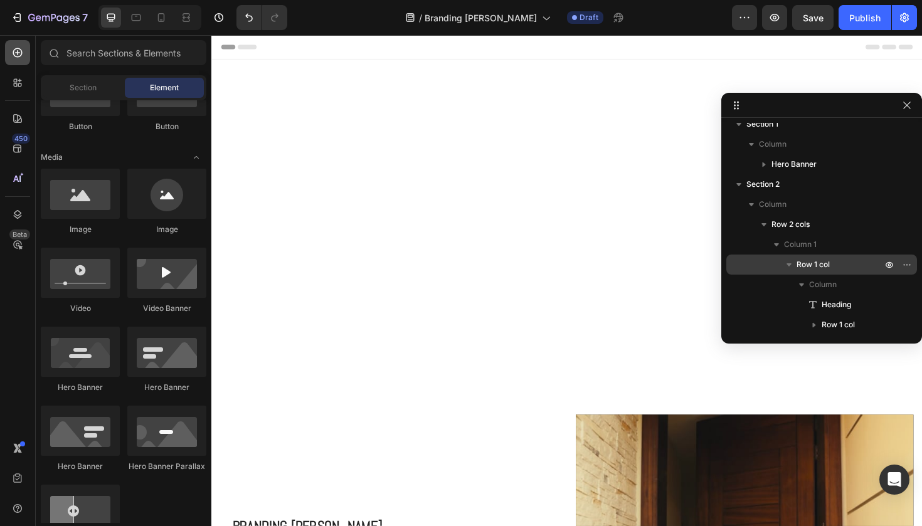
click at [17, 56] on icon at bounding box center [17, 52] width 13 height 13
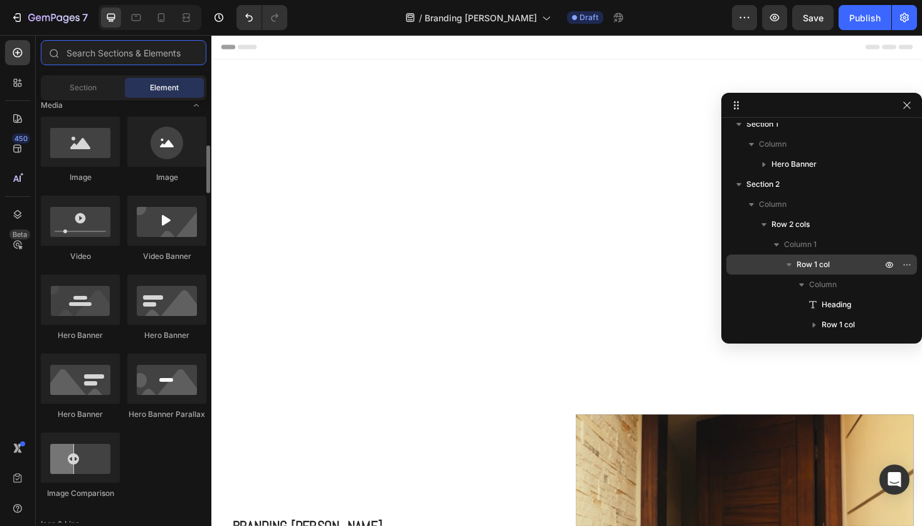
scroll to position [377, 0]
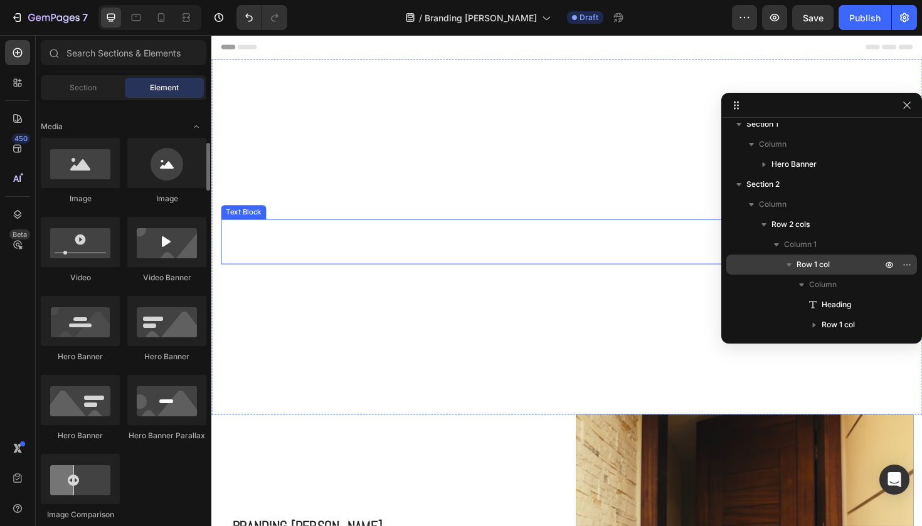
click at [416, 245] on p "Branding [PERSON_NAME]" at bounding box center [588, 253] width 730 height 45
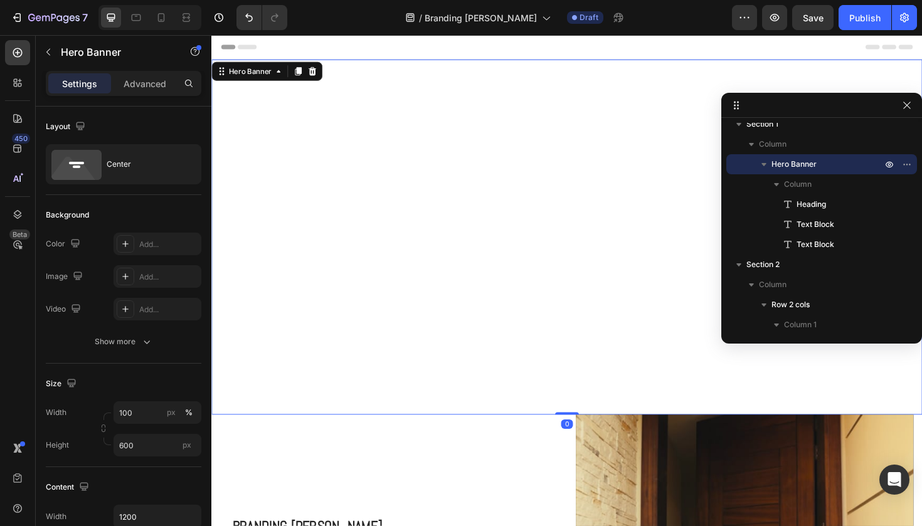
click at [413, 177] on div "Background Image" at bounding box center [587, 343] width 752 height 564
click at [128, 276] on icon at bounding box center [125, 277] width 10 height 10
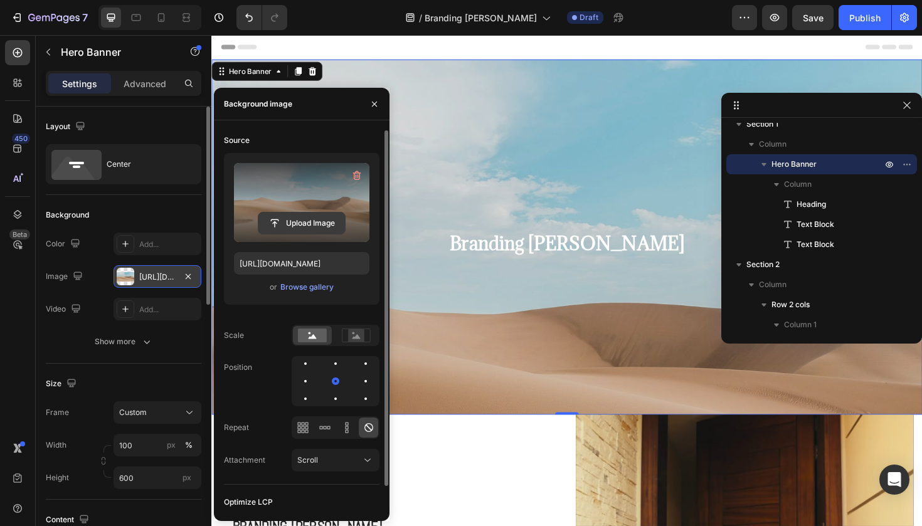
click at [317, 221] on input "file" at bounding box center [301, 223] width 87 height 21
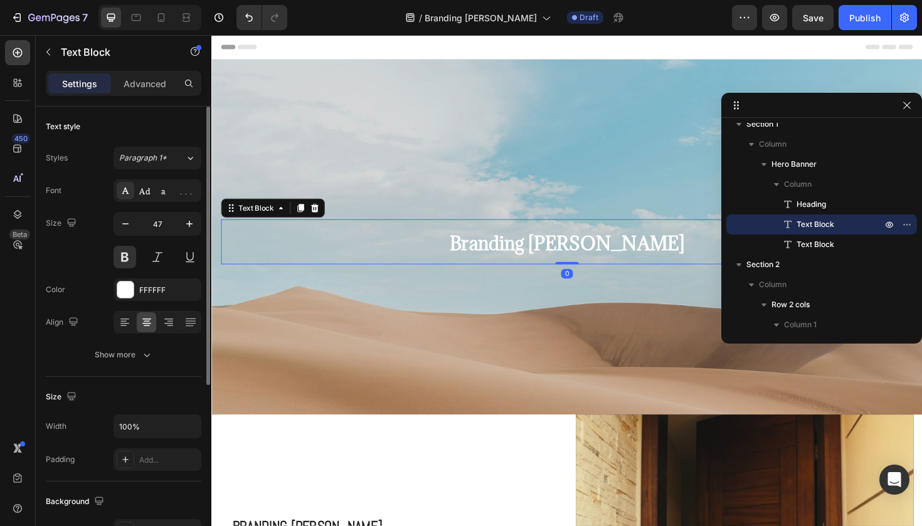
click at [504, 255] on span "Branding [PERSON_NAME]" at bounding box center [587, 255] width 249 height 24
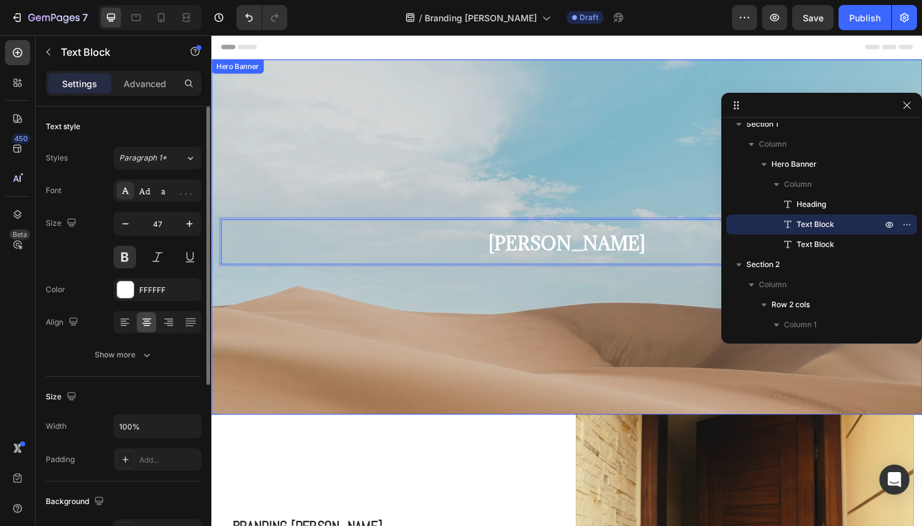
click at [332, 122] on div "Background Image" at bounding box center [587, 338] width 752 height 564
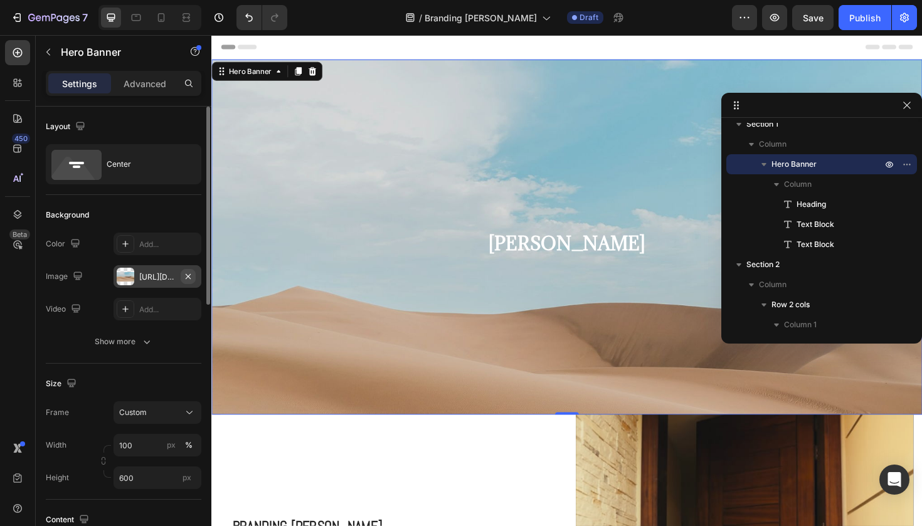
click at [185, 270] on button "button" at bounding box center [188, 276] width 15 height 15
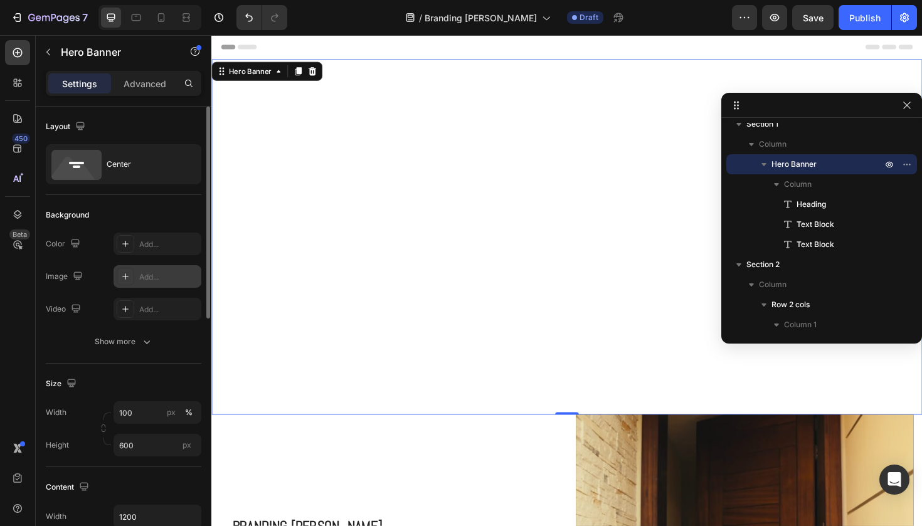
click at [122, 274] on icon at bounding box center [125, 277] width 10 height 10
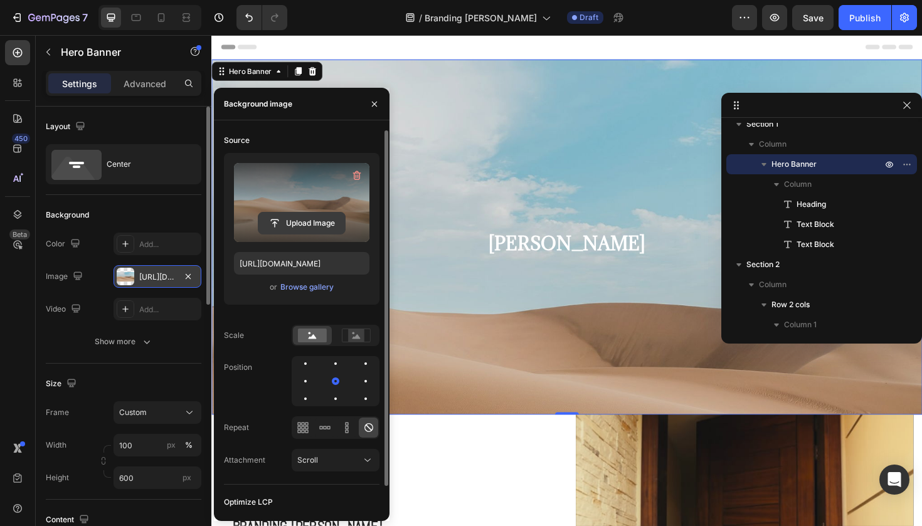
click at [288, 218] on input "file" at bounding box center [301, 223] width 87 height 21
click at [312, 219] on input "file" at bounding box center [301, 223] width 87 height 21
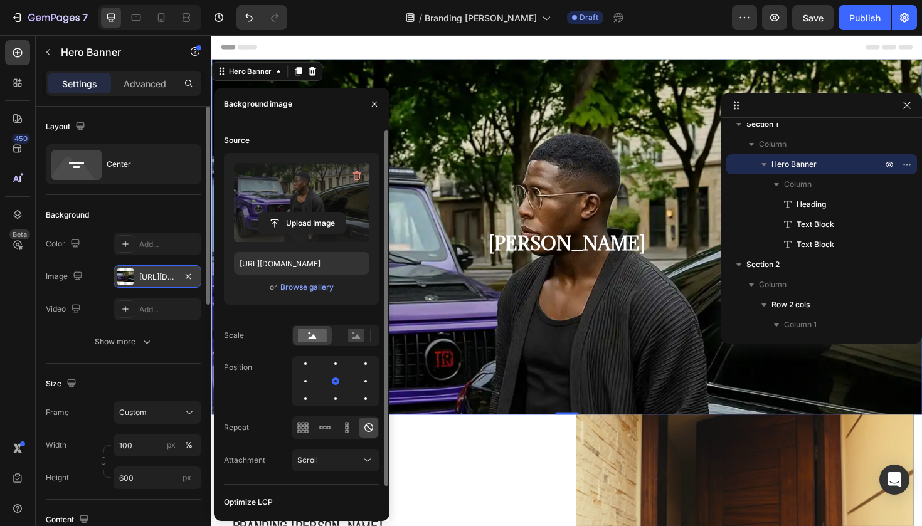
type input "https://cdn.shopify.com/s/files/1/0925/7831/6668/files/gempages_579536372528841…"
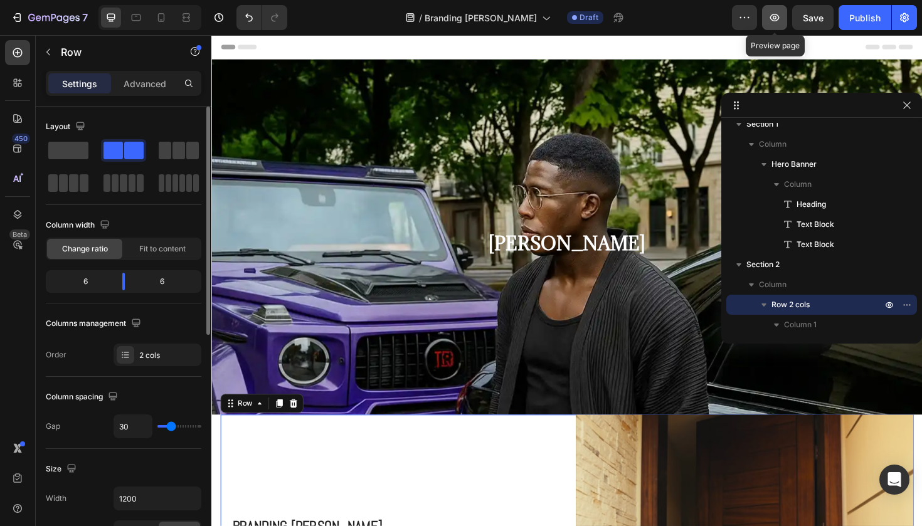
click at [768, 23] on button "button" at bounding box center [774, 17] width 25 height 25
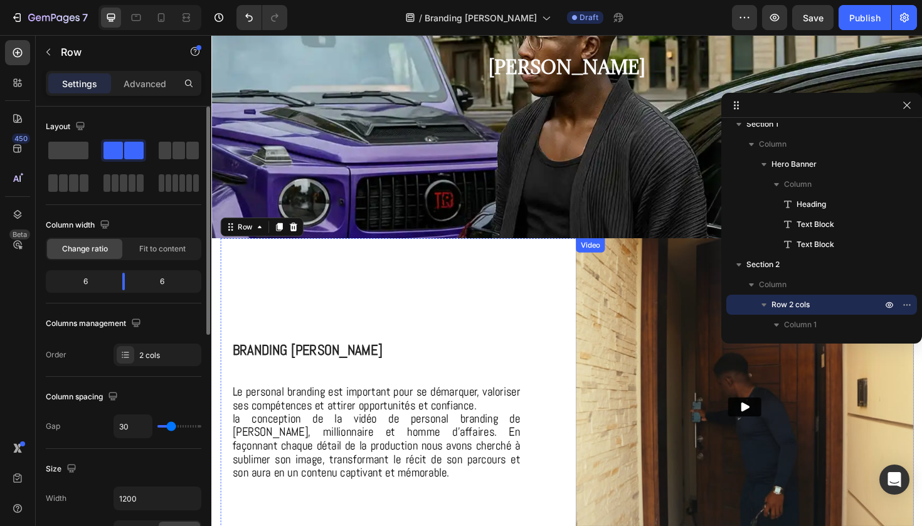
scroll to position [214, 0]
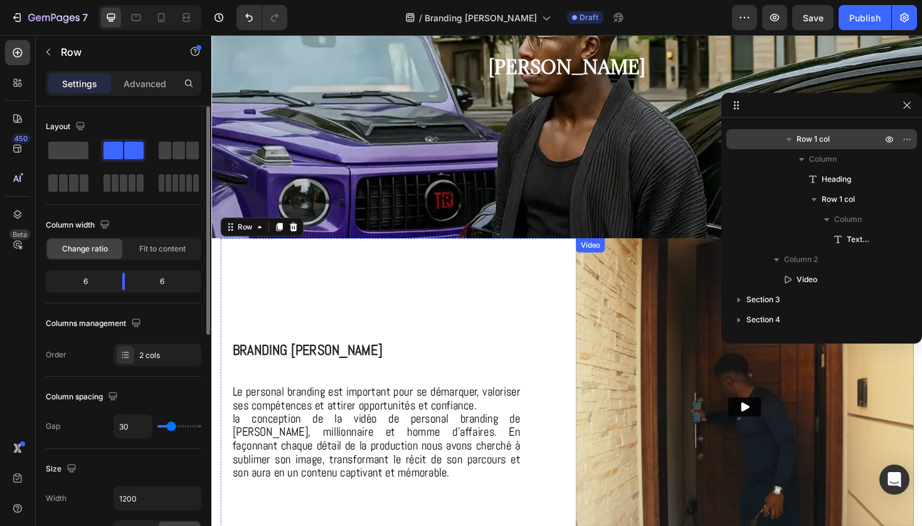
click at [710, 366] on img at bounding box center [775, 428] width 357 height 357
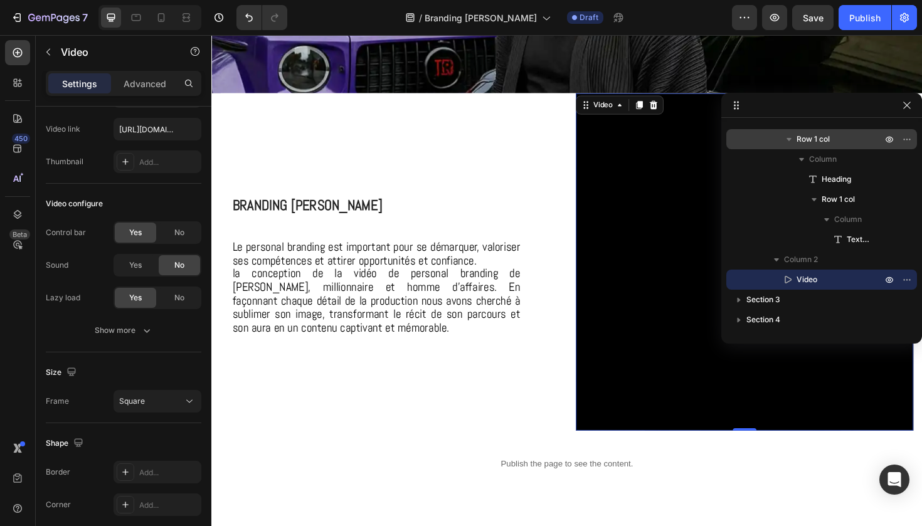
scroll to position [335, 0]
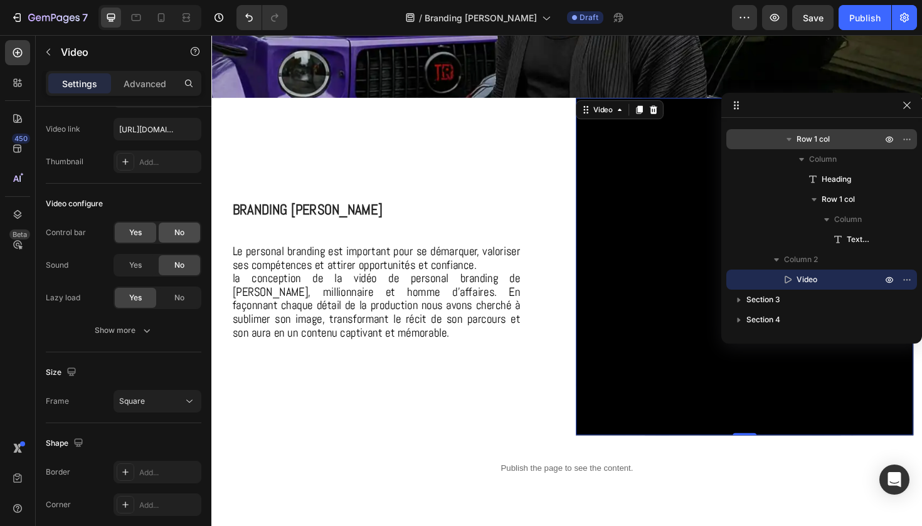
click at [180, 237] on span "No" at bounding box center [179, 232] width 10 height 11
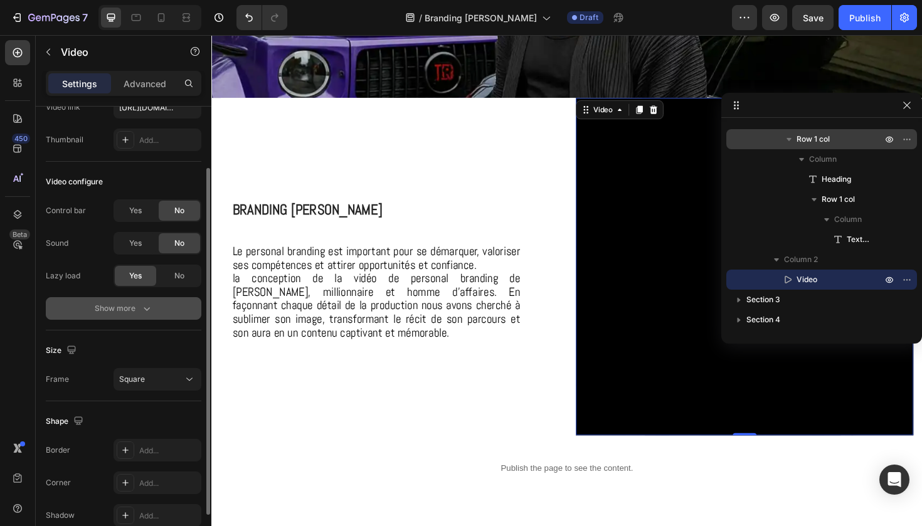
click at [138, 306] on div "Show more" at bounding box center [124, 308] width 58 height 13
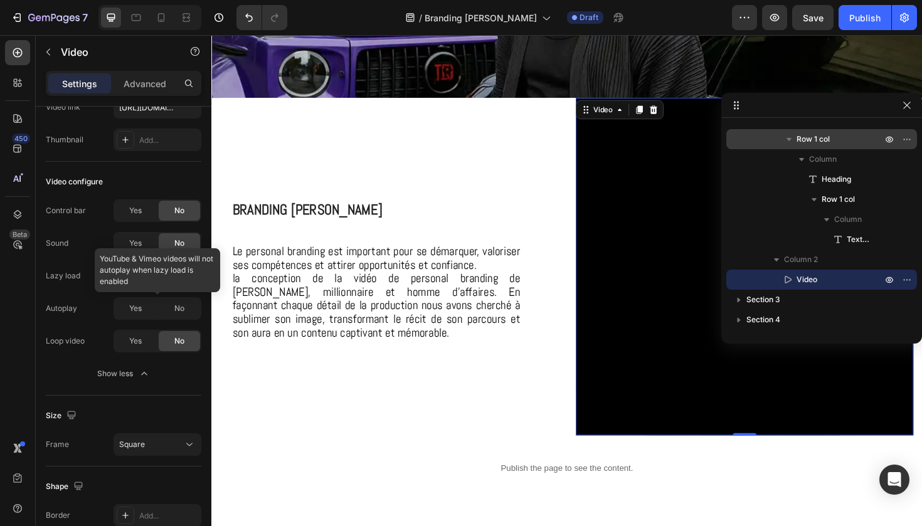
click at [139, 314] on div at bounding box center [157, 308] width 88 height 23
click at [134, 304] on div at bounding box center [157, 308] width 88 height 23
click at [132, 304] on div at bounding box center [157, 308] width 88 height 23
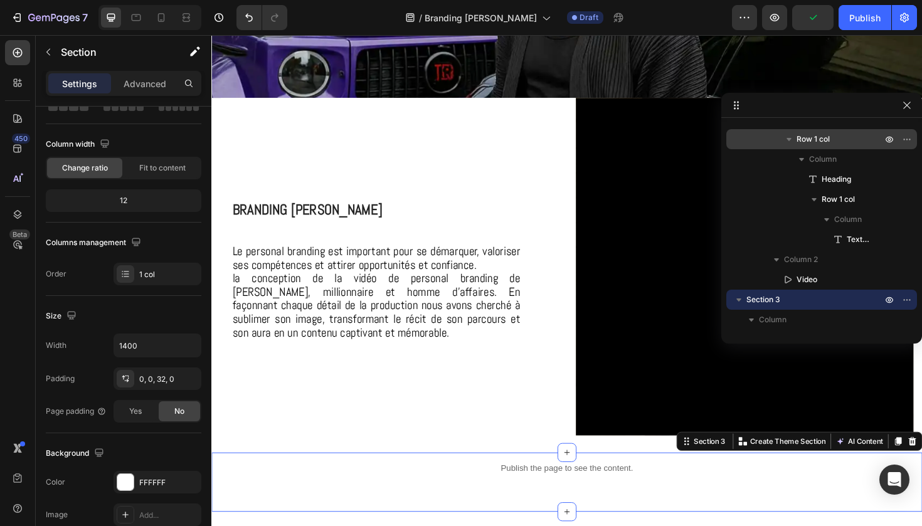
click at [352, 510] on div "Publish the page to see the content. Custom Code" at bounding box center [587, 498] width 752 height 43
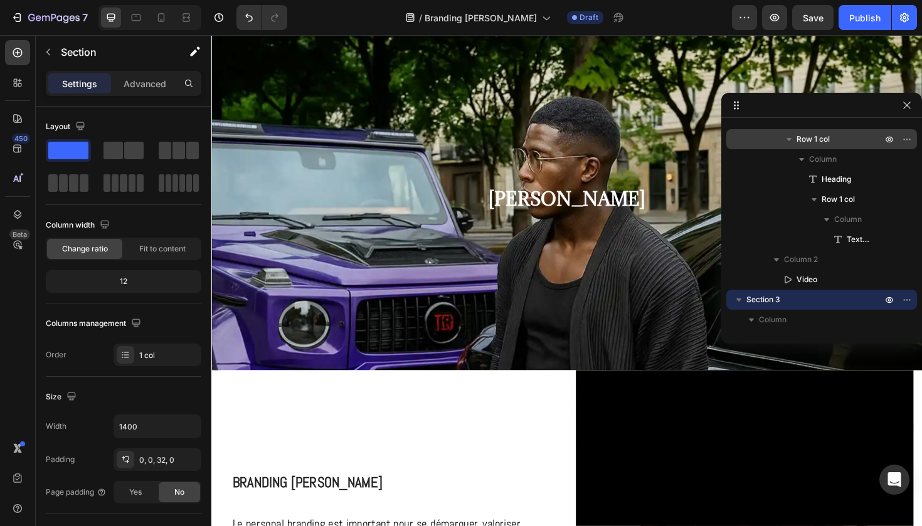
scroll to position [0, 0]
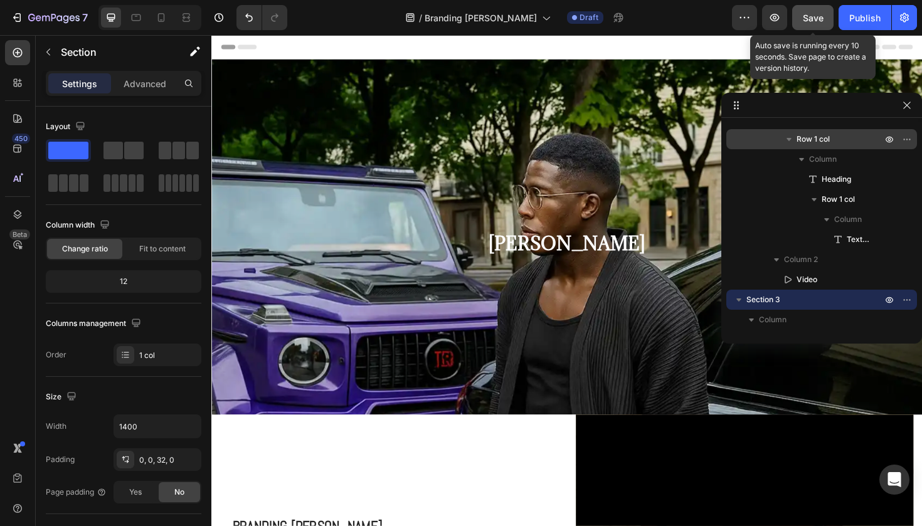
click at [816, 26] on button "Save" at bounding box center [812, 17] width 41 height 25
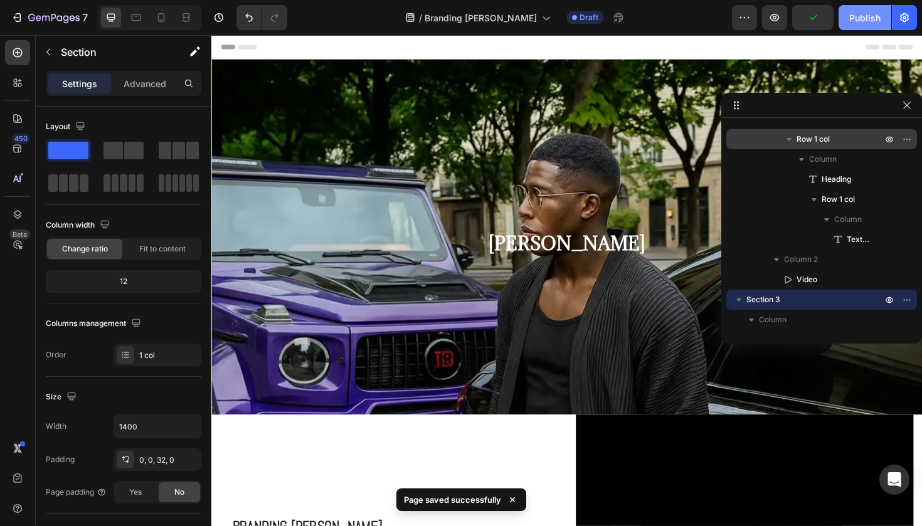
click at [862, 22] on div "Publish" at bounding box center [864, 17] width 31 height 13
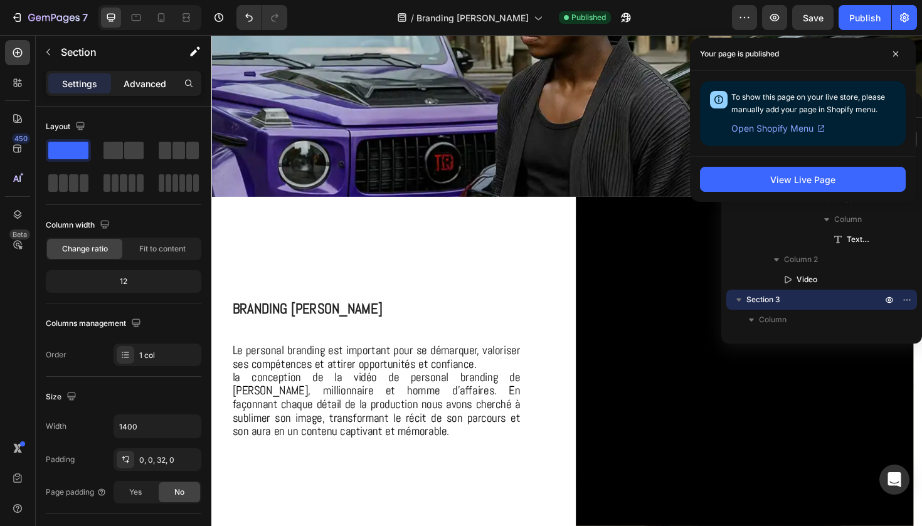
click at [149, 84] on p "Advanced" at bounding box center [145, 83] width 43 height 13
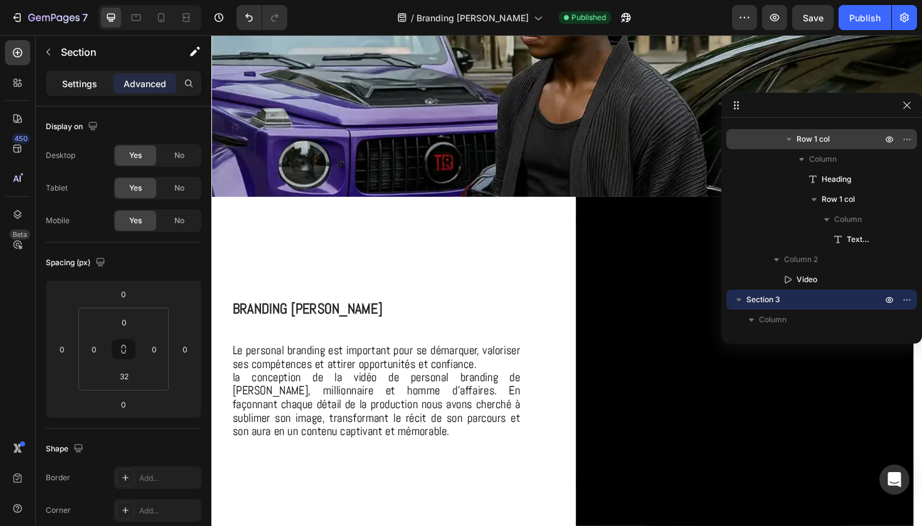
click at [92, 85] on p "Settings" at bounding box center [79, 83] width 35 height 13
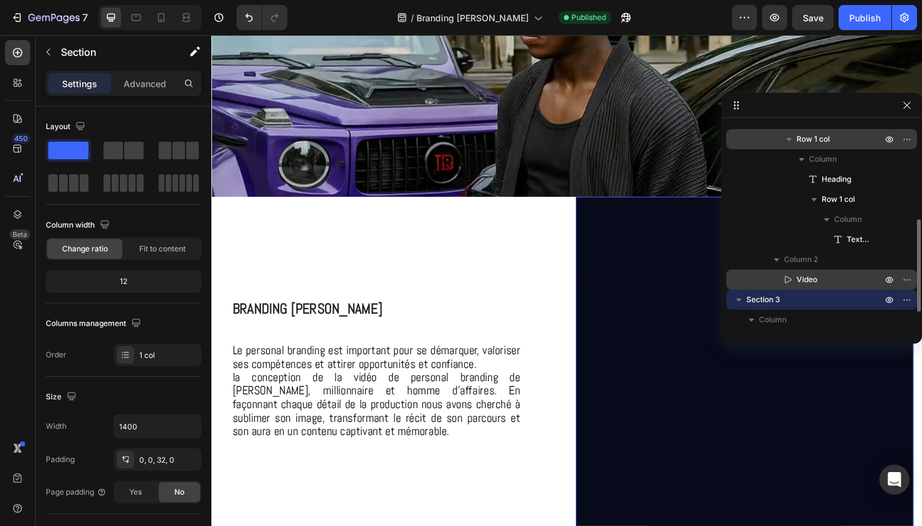
click at [805, 281] on span "Video" at bounding box center [806, 279] width 21 height 13
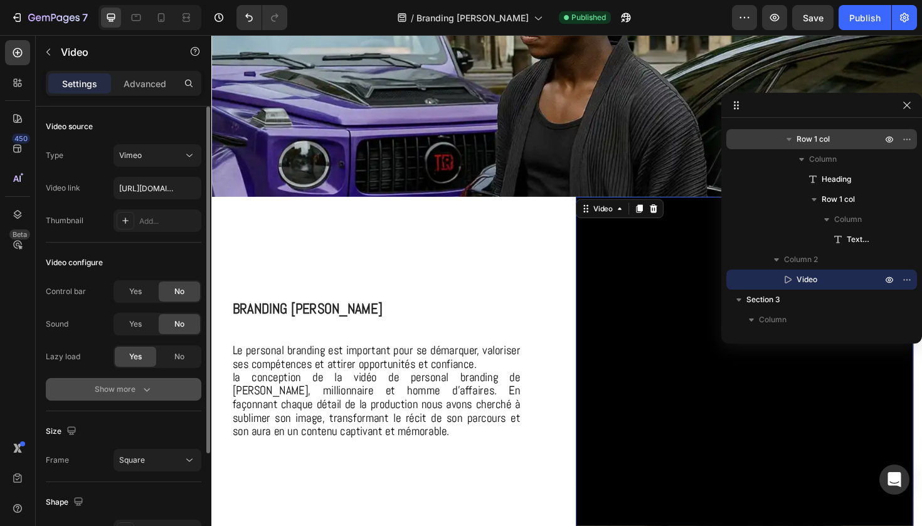
click at [156, 388] on button "Show more" at bounding box center [124, 389] width 156 height 23
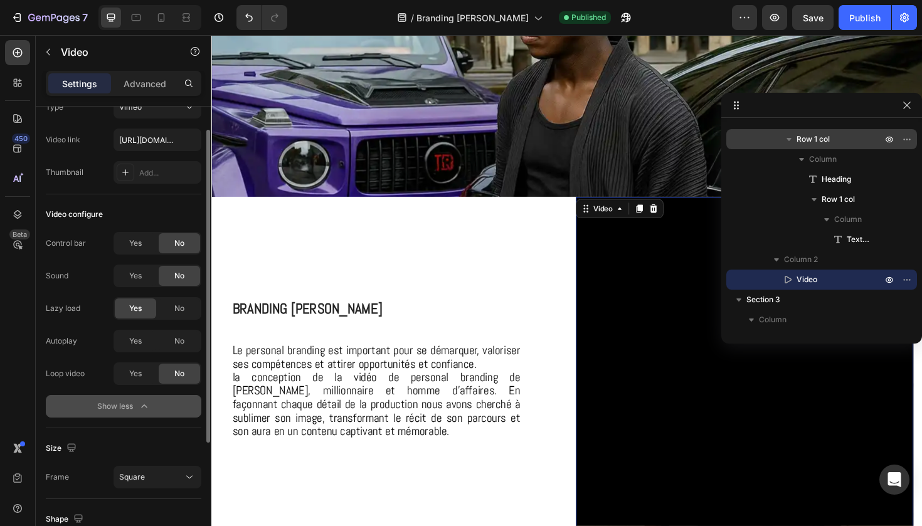
scroll to position [51, 0]
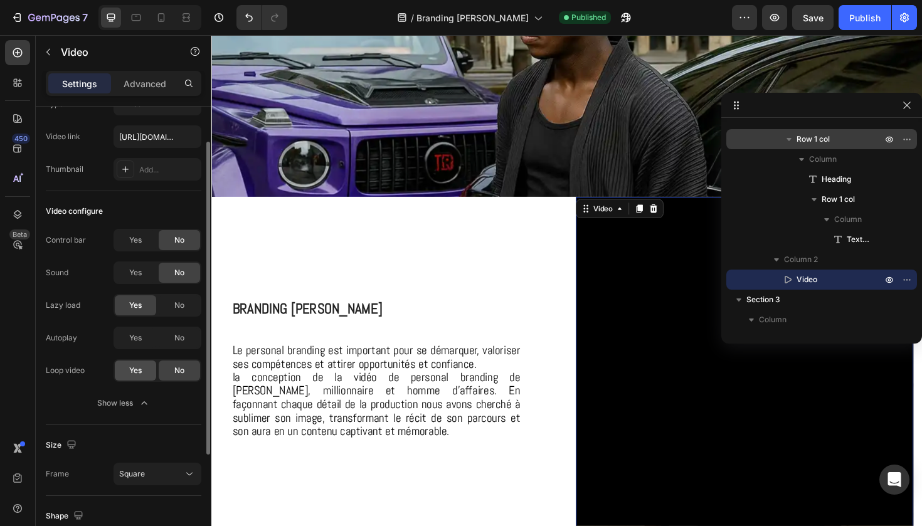
click at [144, 368] on div "Yes" at bounding box center [135, 371] width 41 height 20
click at [868, 18] on div "Publish" at bounding box center [864, 17] width 31 height 13
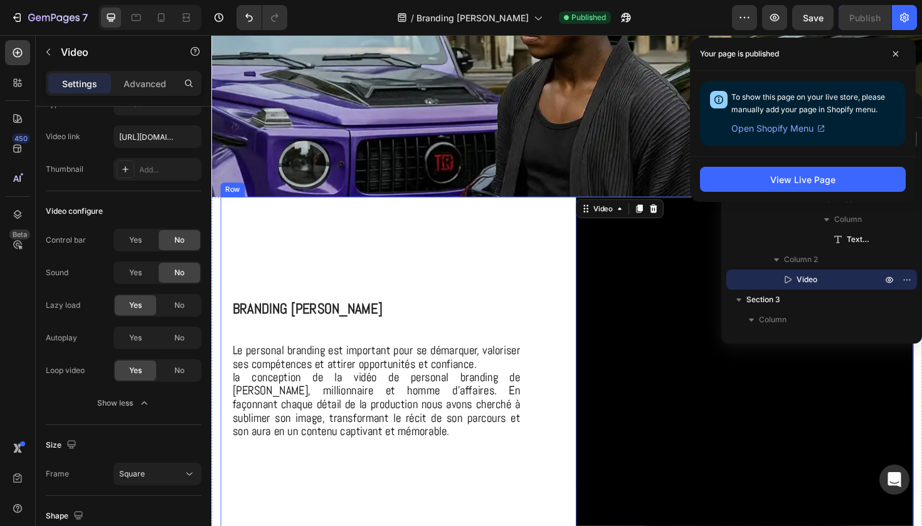
scroll to position [97, 0]
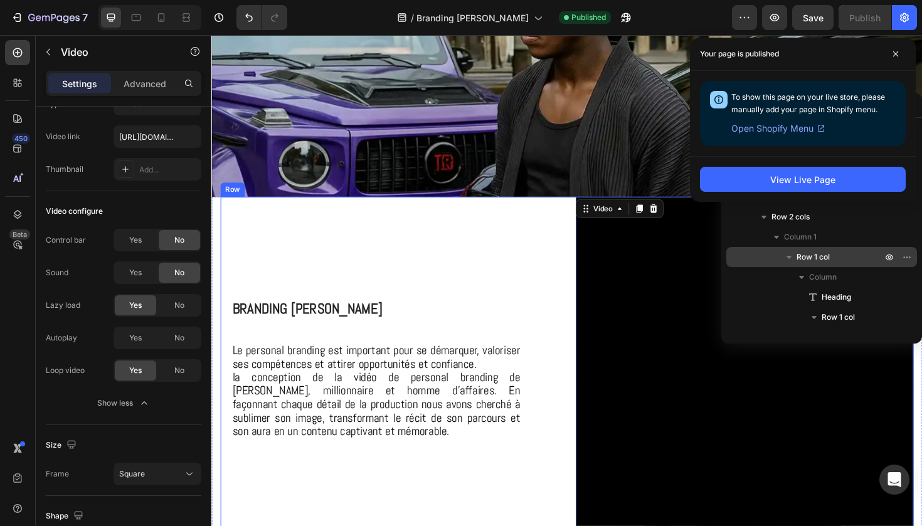
click at [516, 240] on div "⁠⁠⁠⁠⁠⁠⁠ Branding Marcus Lawrence Heading Le personal branding est important pou…" at bounding box center [399, 384] width 357 height 357
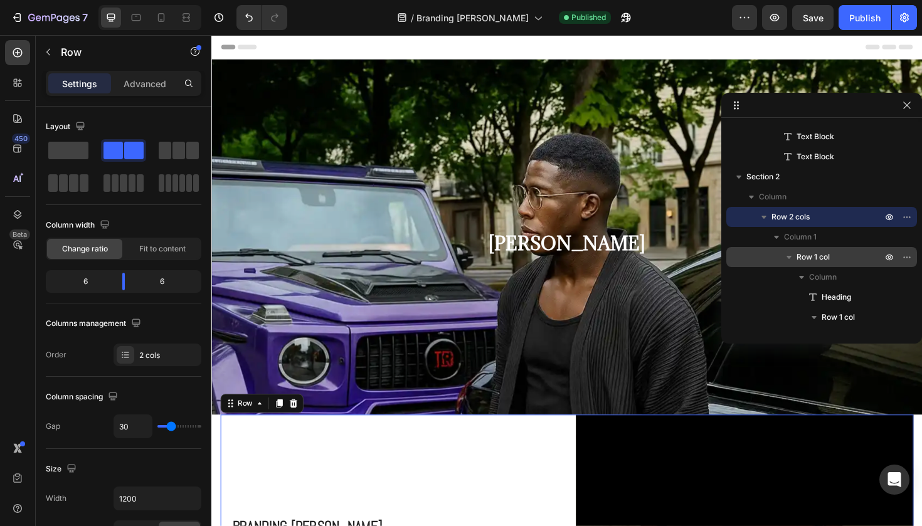
scroll to position [0, 0]
click at [74, 18] on icon "button" at bounding box center [73, 18] width 6 height 6
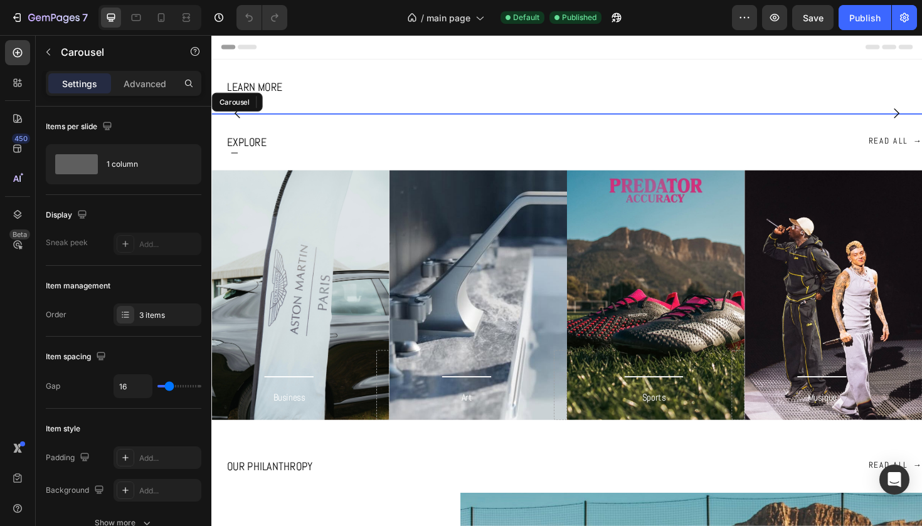
click at [241, 125] on icon "Carousel Back Arrow" at bounding box center [238, 117] width 15 height 15
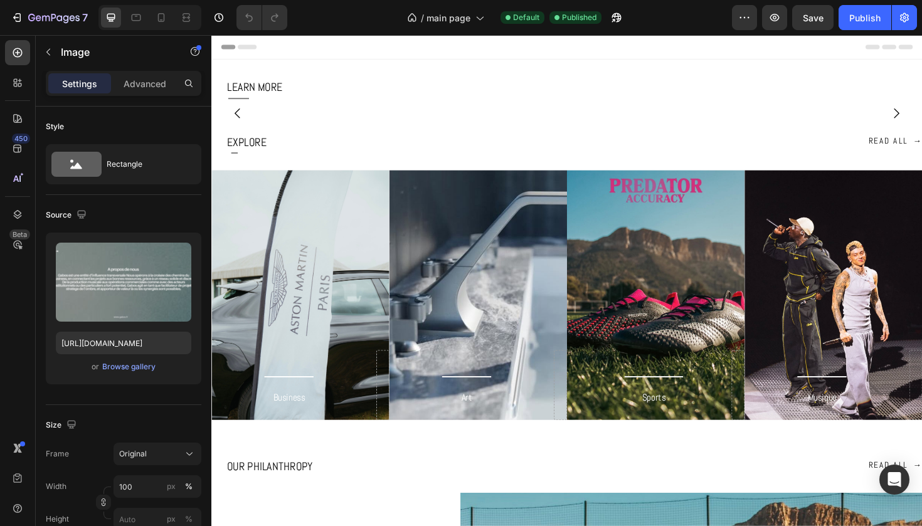
click at [396, 118] on img at bounding box center [587, 118] width 752 height 0
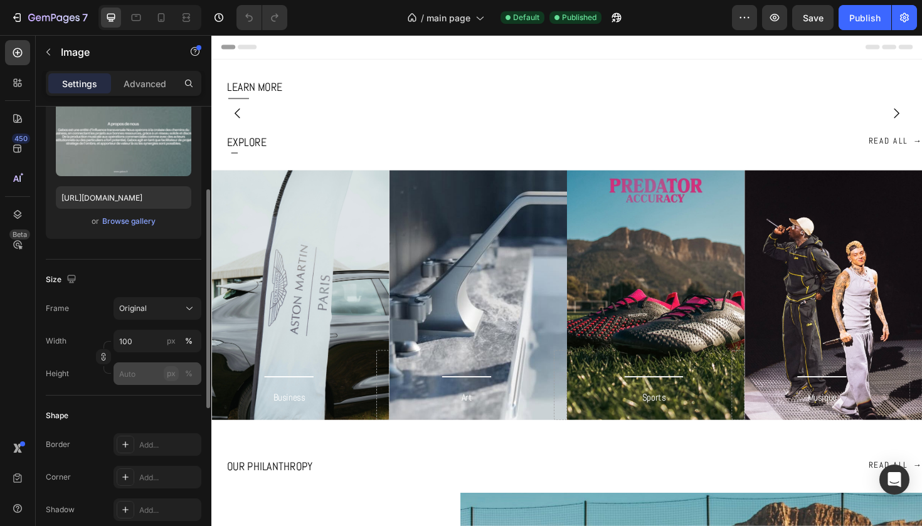
scroll to position [141, 0]
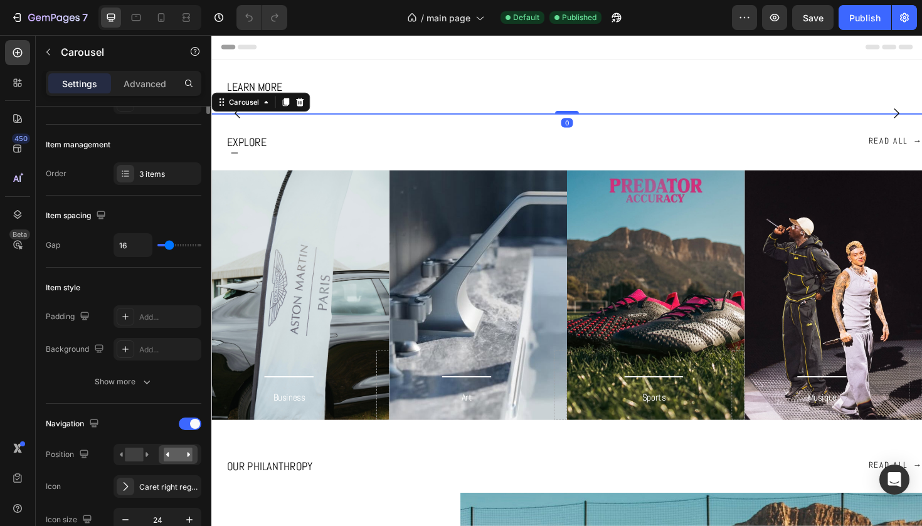
click at [243, 135] on button "Carousel Back Arrow" at bounding box center [238, 117] width 35 height 35
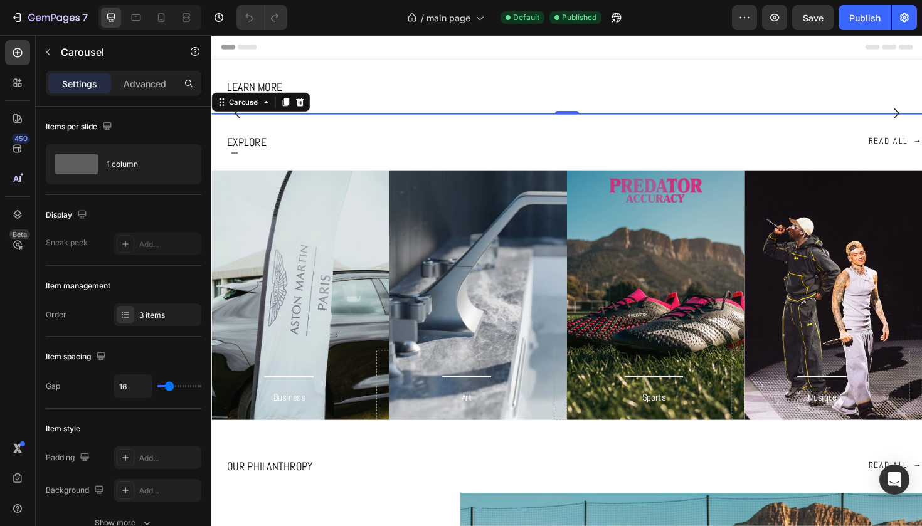
click at [240, 125] on icon "Carousel Back Arrow" at bounding box center [238, 117] width 15 height 15
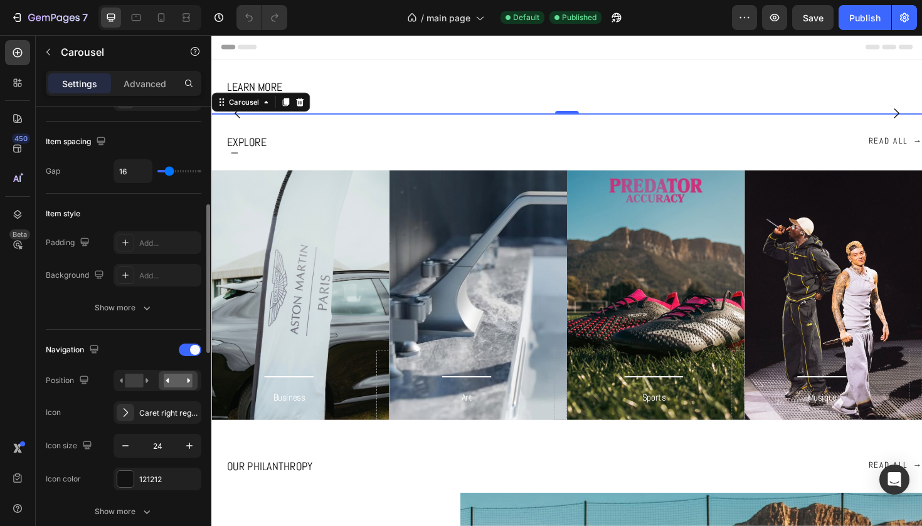
scroll to position [243, 0]
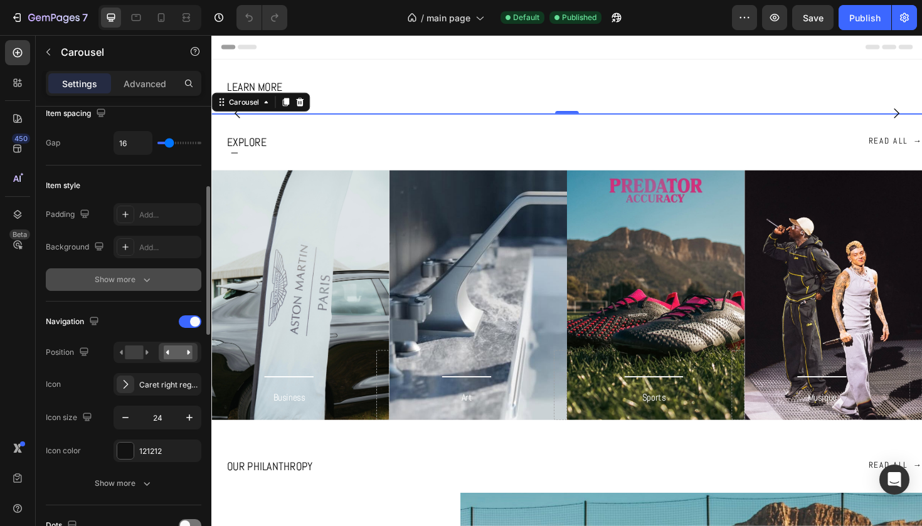
click at [124, 280] on div "Show more" at bounding box center [124, 279] width 58 height 13
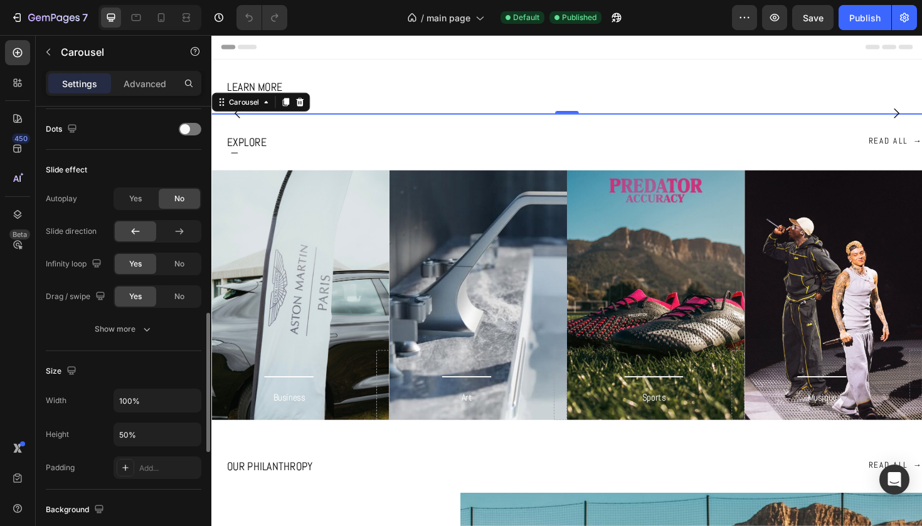
scroll to position [840, 0]
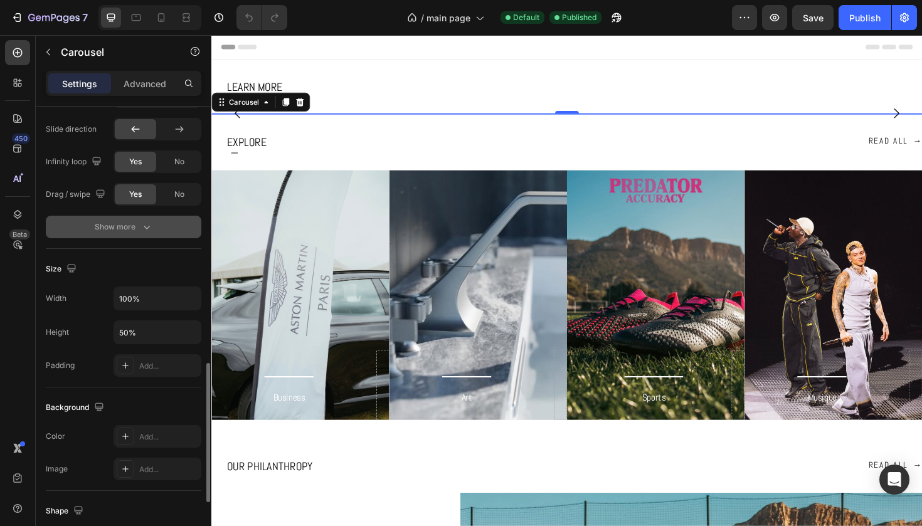
click at [135, 233] on div "Show more" at bounding box center [124, 227] width 58 height 13
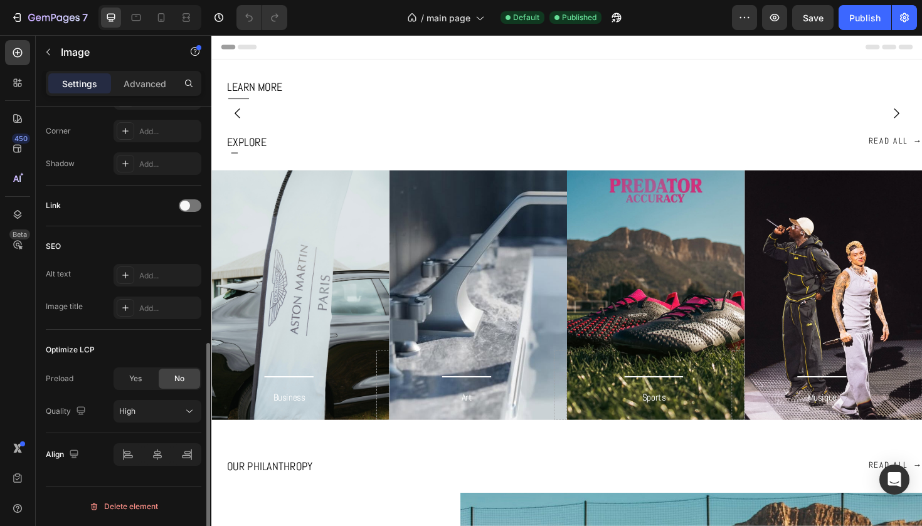
scroll to position [0, 0]
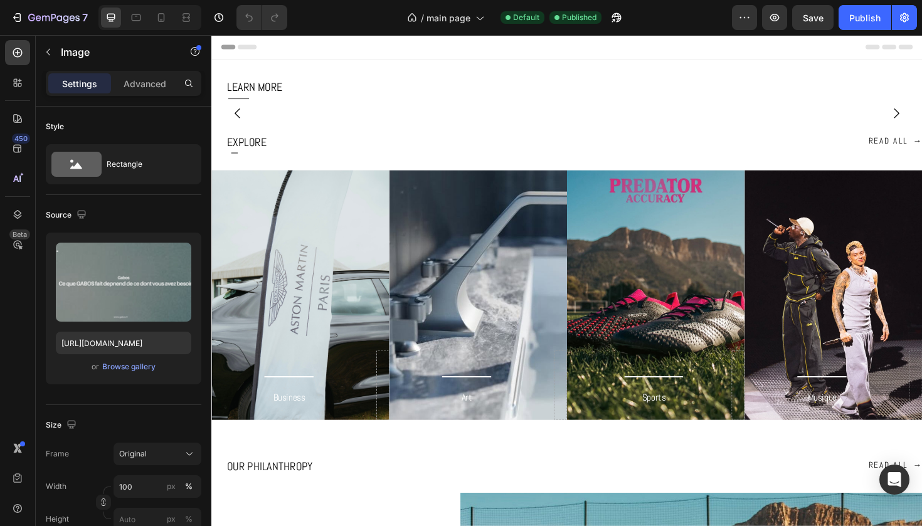
click at [314, 118] on img at bounding box center [587, 118] width 752 height 0
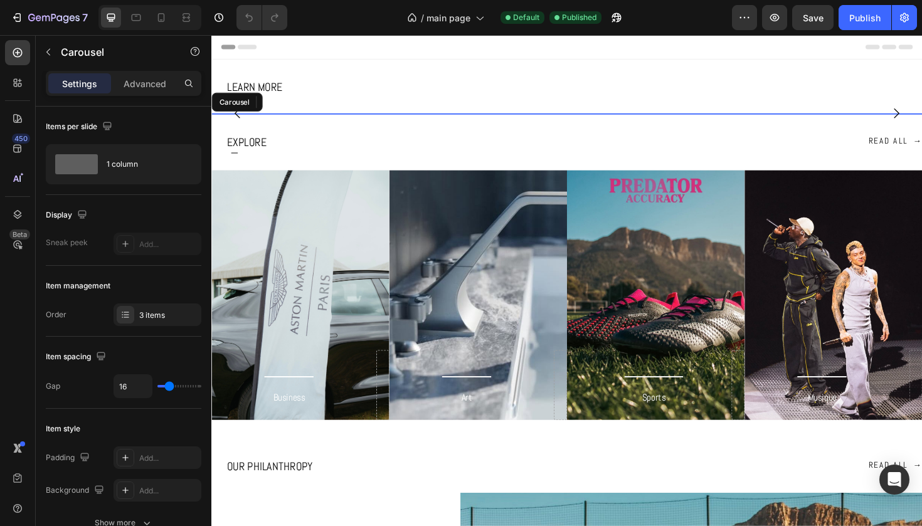
click at [238, 135] on button "Carousel Back Arrow" at bounding box center [238, 117] width 35 height 35
click at [240, 125] on icon "Carousel Back Arrow" at bounding box center [238, 117] width 15 height 15
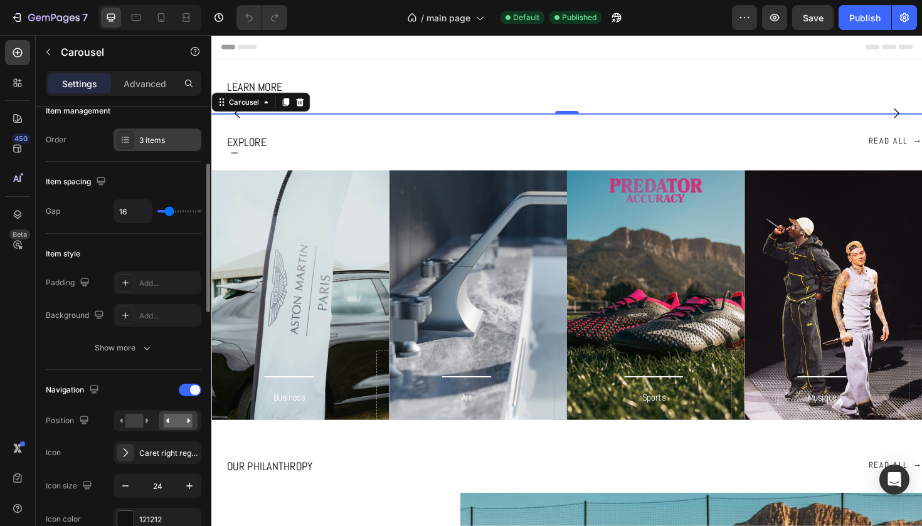
scroll to position [178, 0]
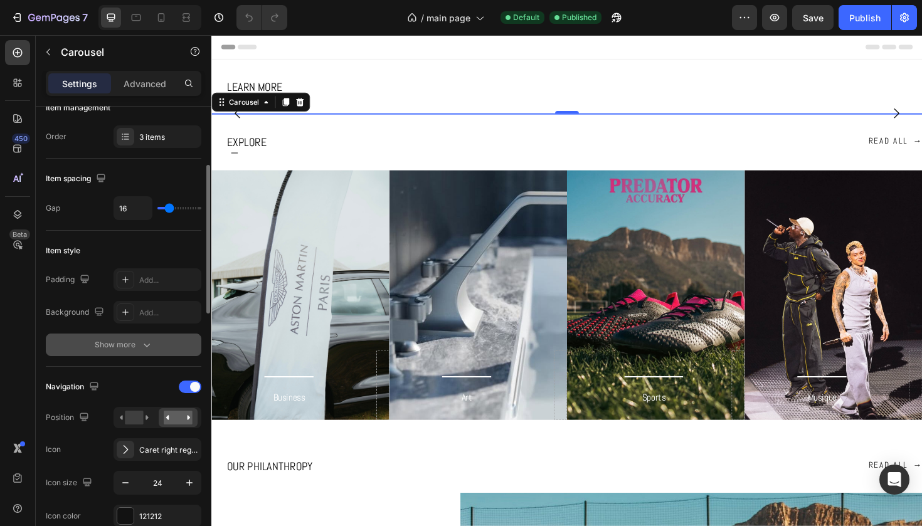
click at [131, 348] on div "Show more" at bounding box center [124, 345] width 58 height 13
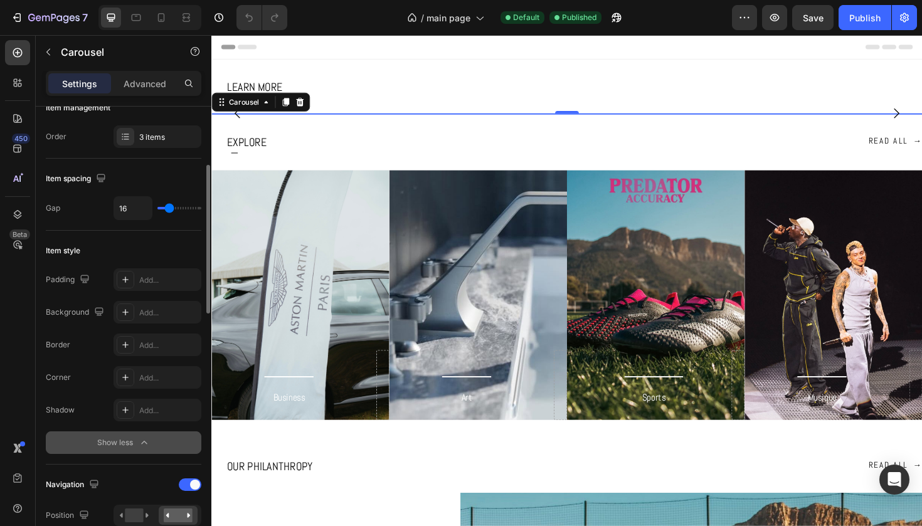
click at [149, 440] on icon "button" at bounding box center [144, 442] width 13 height 13
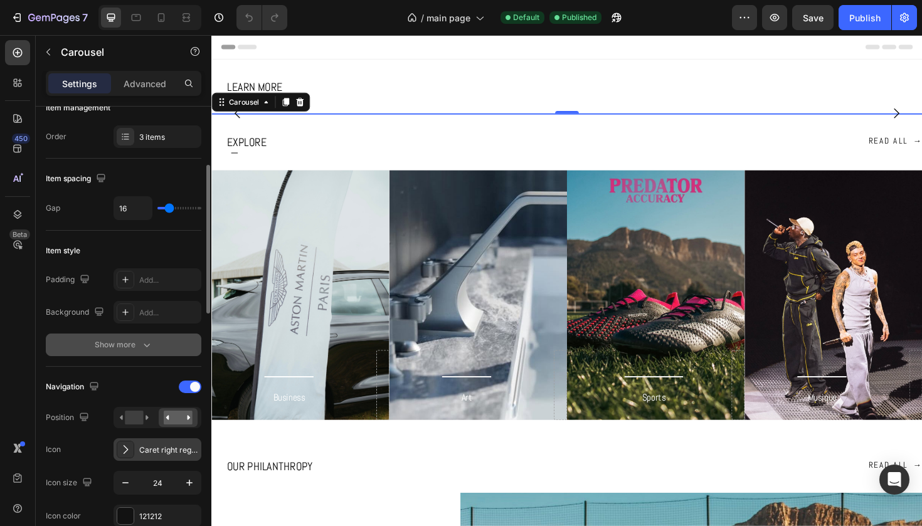
click at [150, 445] on div "Caret right regular" at bounding box center [168, 450] width 59 height 11
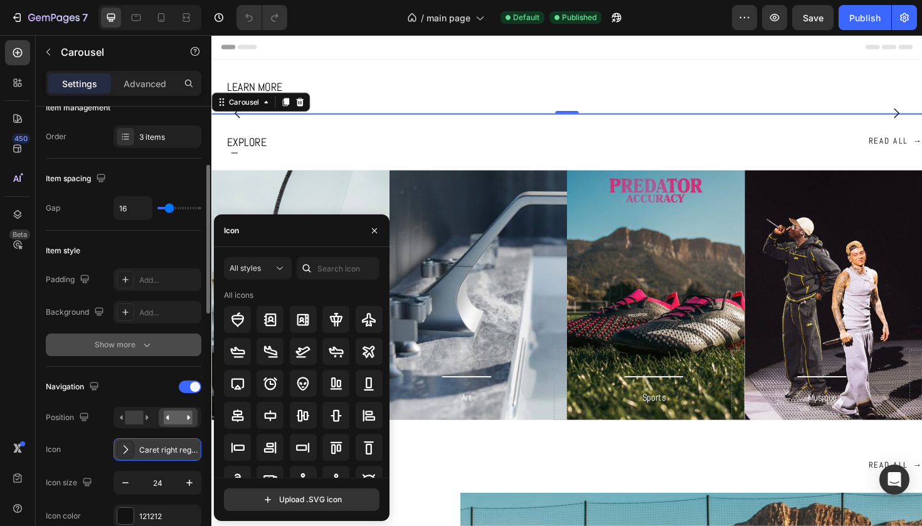
click at [134, 445] on div "Caret right regular" at bounding box center [157, 449] width 88 height 23
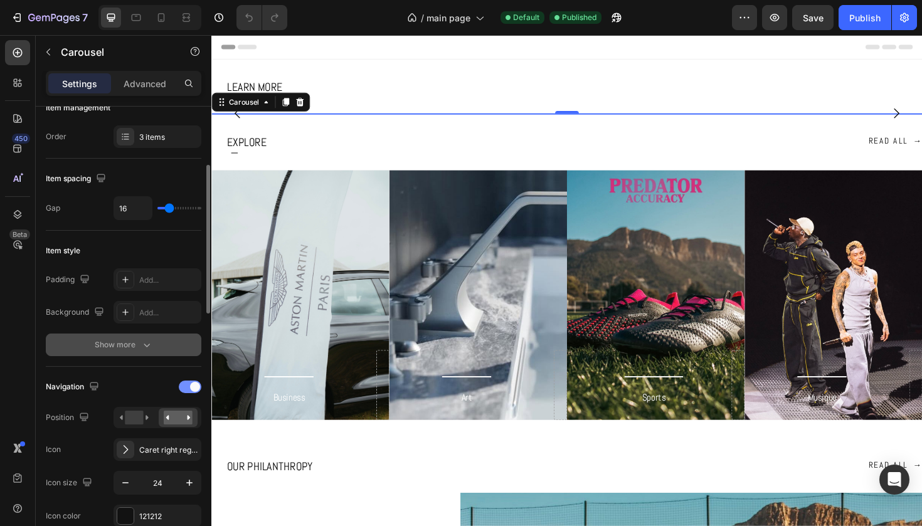
click at [188, 389] on div at bounding box center [190, 387] width 23 height 13
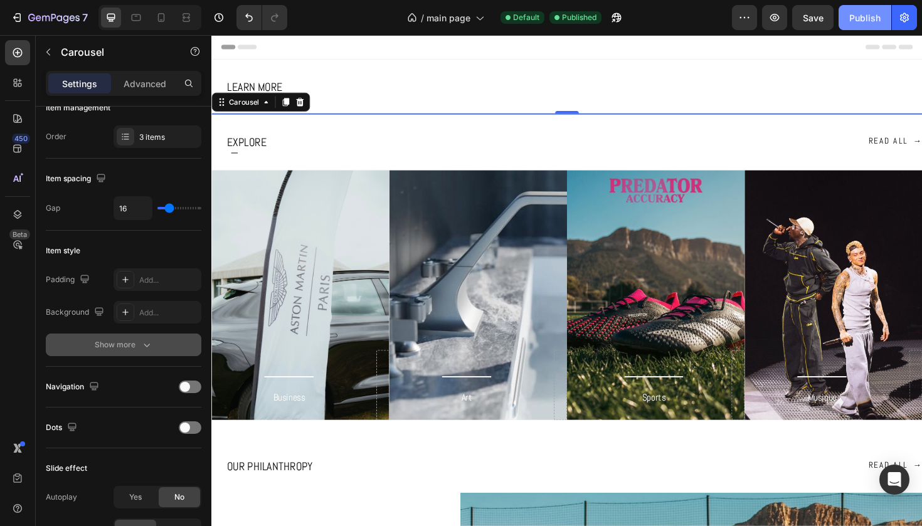
click at [870, 19] on div "Publish" at bounding box center [864, 17] width 31 height 13
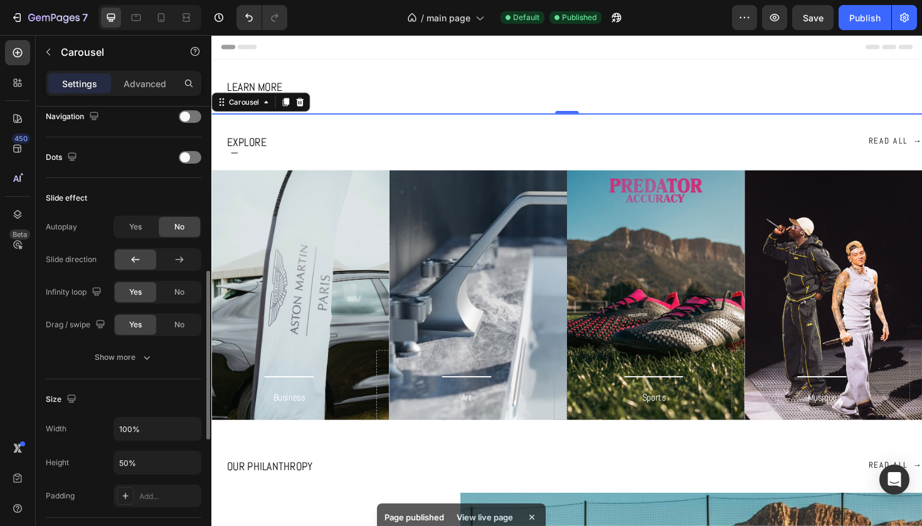
scroll to position [442, 0]
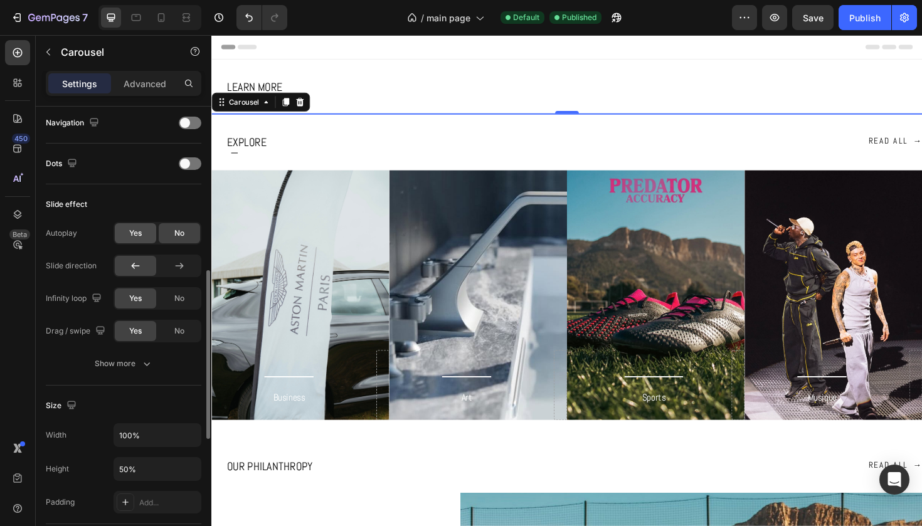
click at [129, 241] on div "Yes" at bounding box center [135, 233] width 41 height 20
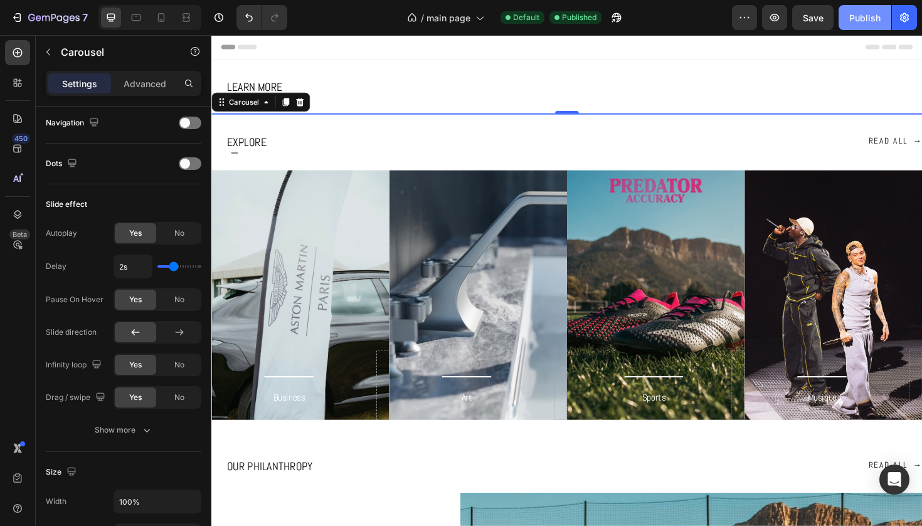
click at [863, 19] on div "Publish" at bounding box center [864, 17] width 31 height 13
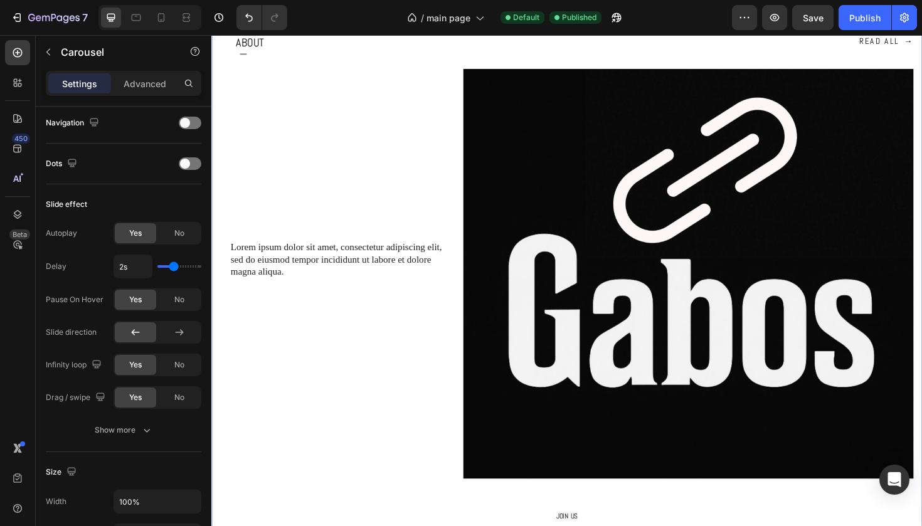
scroll to position [1393, 0]
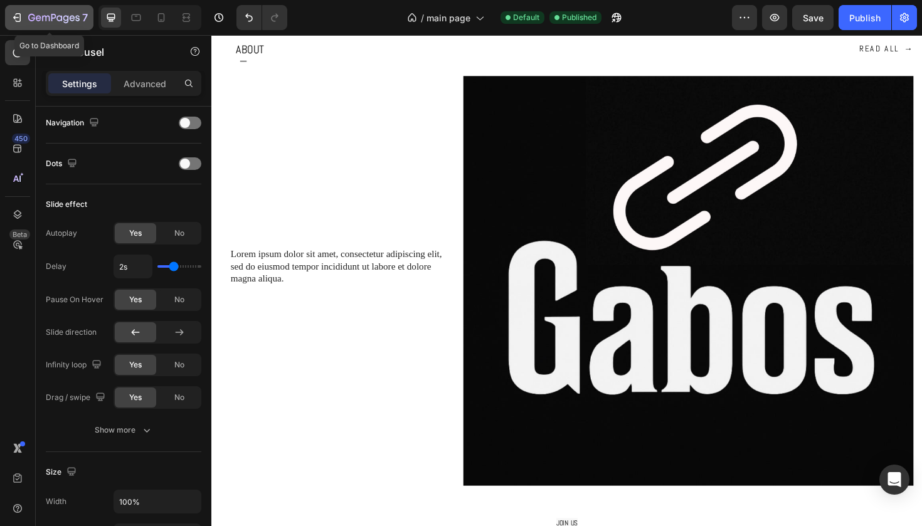
click at [45, 21] on icon "button" at bounding box center [53, 18] width 51 height 11
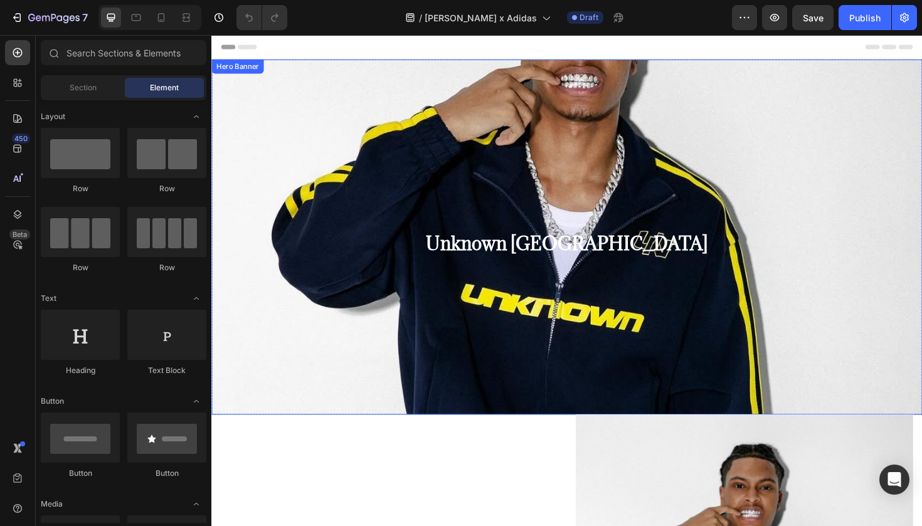
click at [351, 107] on div "Background Image" at bounding box center [587, 343] width 752 height 564
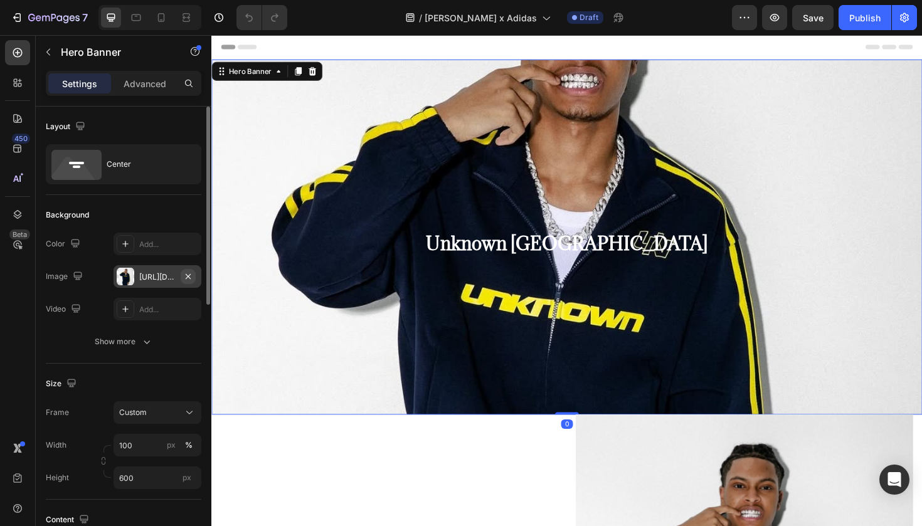
click at [184, 276] on icon "button" at bounding box center [188, 277] width 10 height 10
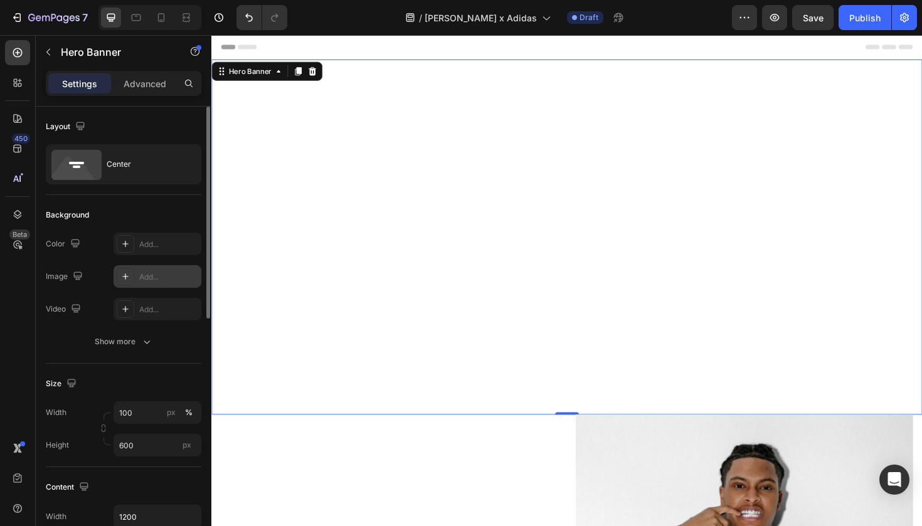
click at [132, 274] on div at bounding box center [126, 277] width 18 height 18
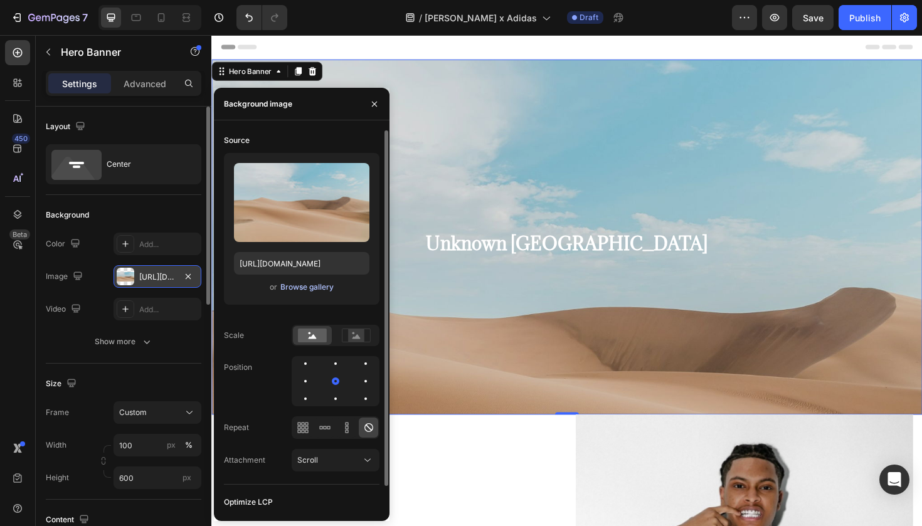
click at [302, 288] on div "Browse gallery" at bounding box center [306, 287] width 53 height 11
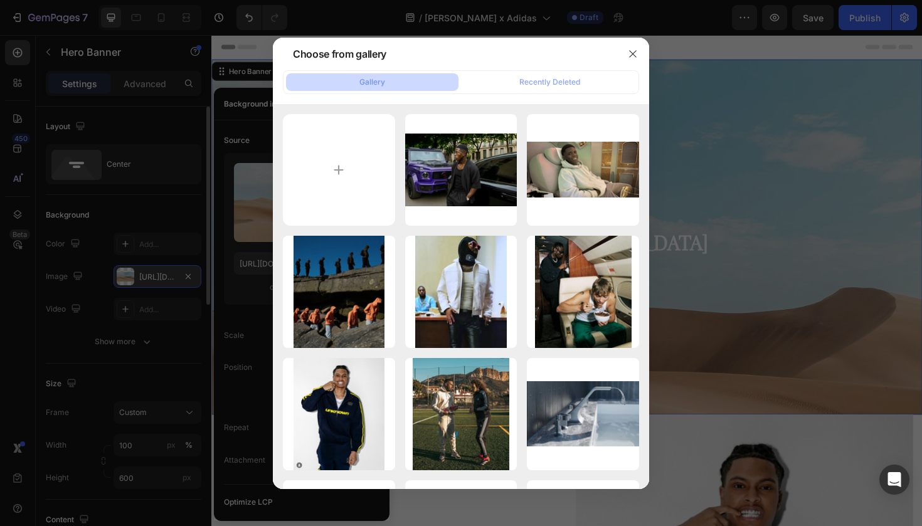
click at [643, 45] on div at bounding box center [632, 54] width 33 height 33
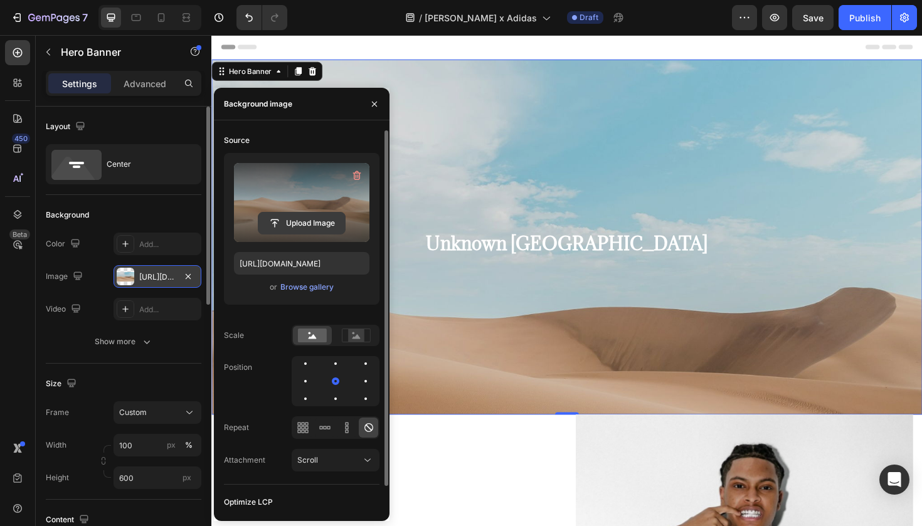
click at [297, 216] on input "file" at bounding box center [301, 223] width 87 height 21
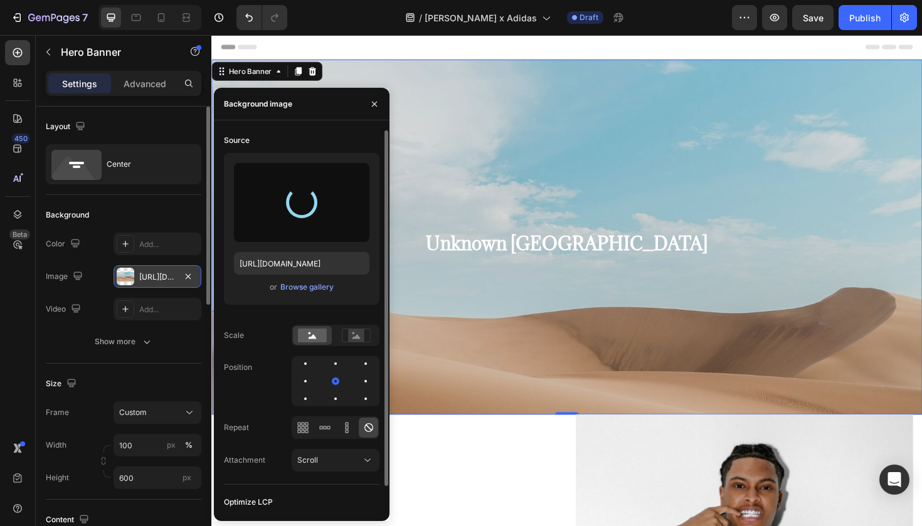
type input "[URL][DOMAIN_NAME]"
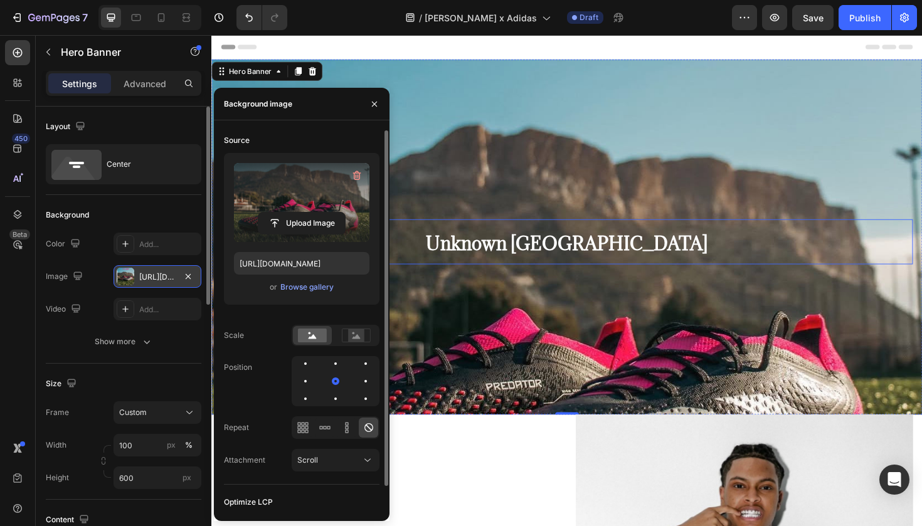
click at [572, 251] on span "Unknown [GEOGRAPHIC_DATA]" at bounding box center [587, 255] width 298 height 24
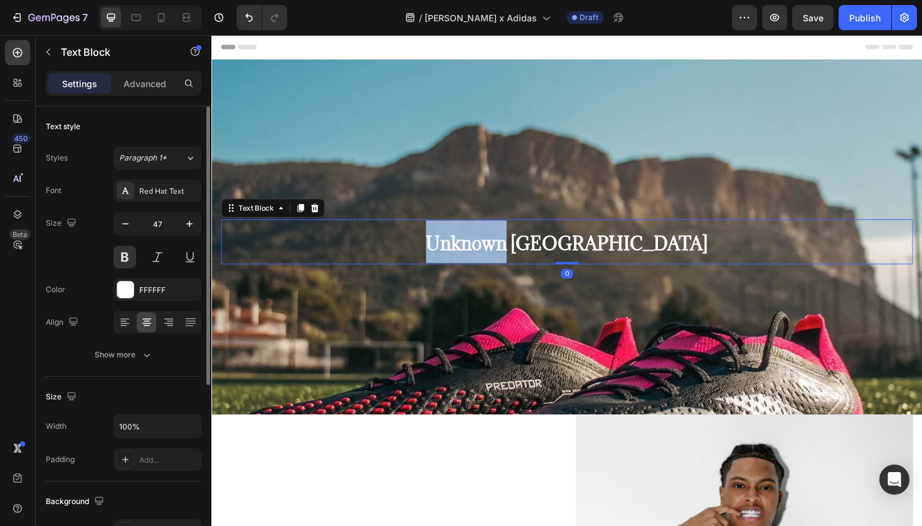
click at [572, 251] on span "Unknown [GEOGRAPHIC_DATA]" at bounding box center [587, 255] width 298 height 24
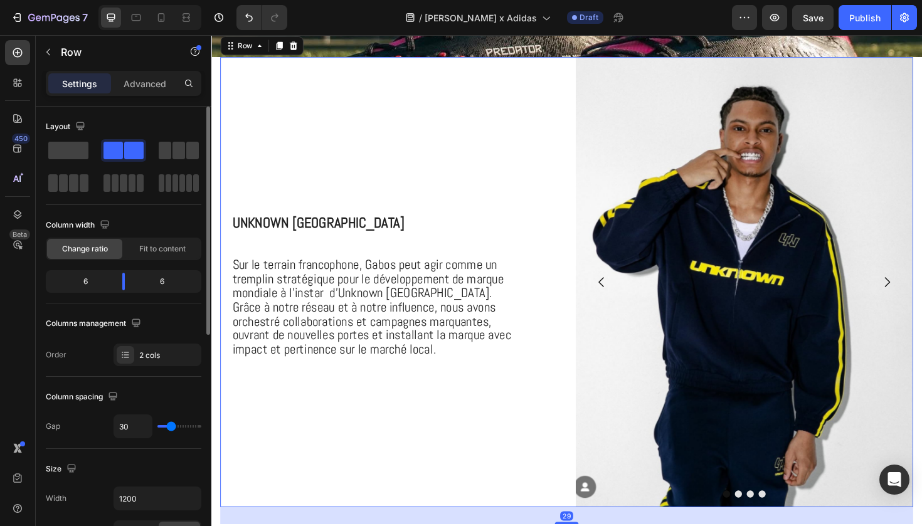
scroll to position [430, 0]
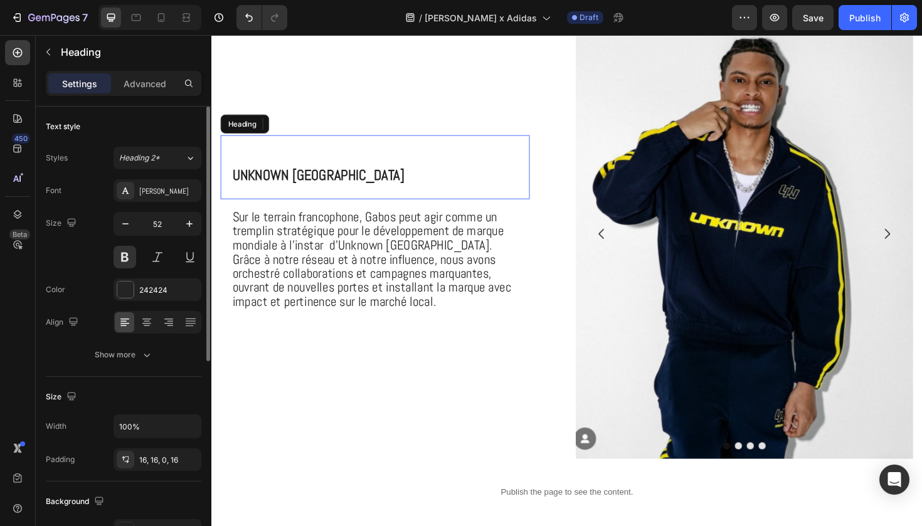
click at [281, 189] on span "Unknown [GEOGRAPHIC_DATA]" at bounding box center [324, 182] width 182 height 19
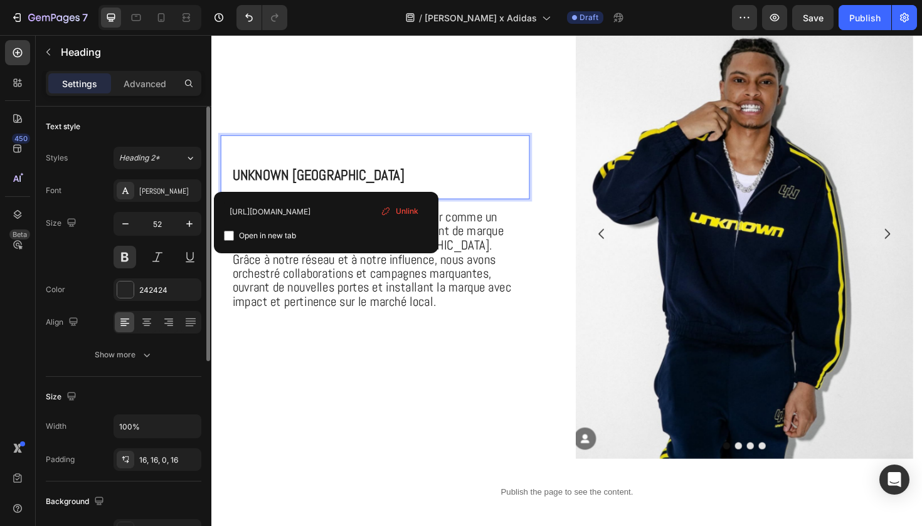
click at [281, 189] on span "Unknown [GEOGRAPHIC_DATA]" at bounding box center [324, 182] width 182 height 19
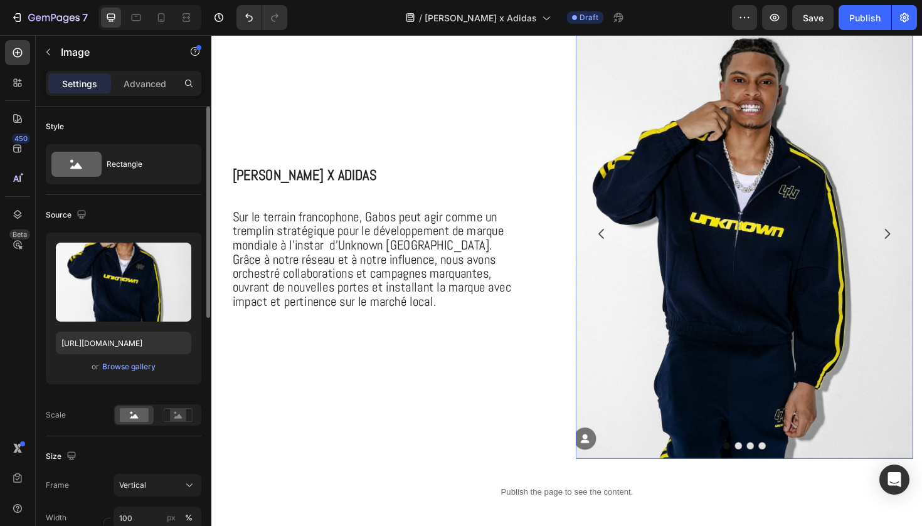
click at [763, 270] on img at bounding box center [775, 246] width 357 height 477
click at [127, 368] on div "Browse gallery" at bounding box center [128, 366] width 53 height 11
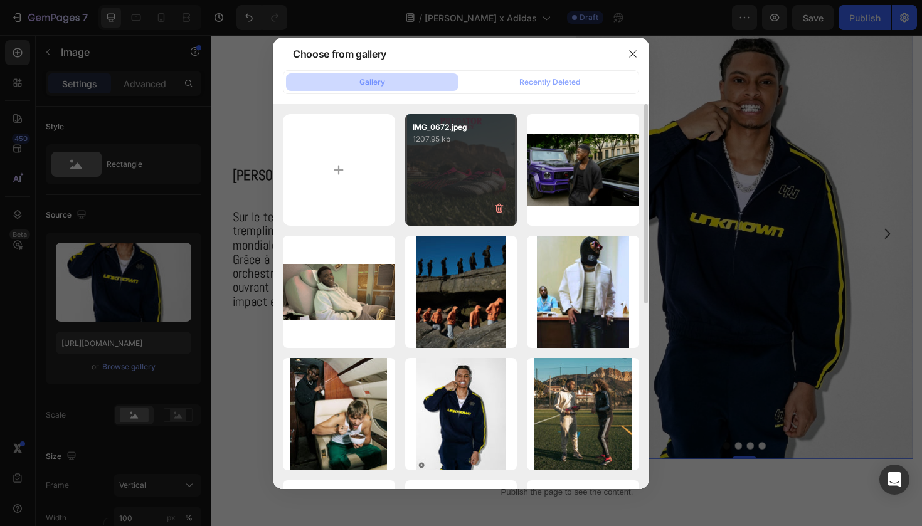
click at [433, 157] on div "IMG_0672.jpeg 1207.95 kb" at bounding box center [461, 170] width 112 height 112
type input "[URL][DOMAIN_NAME]"
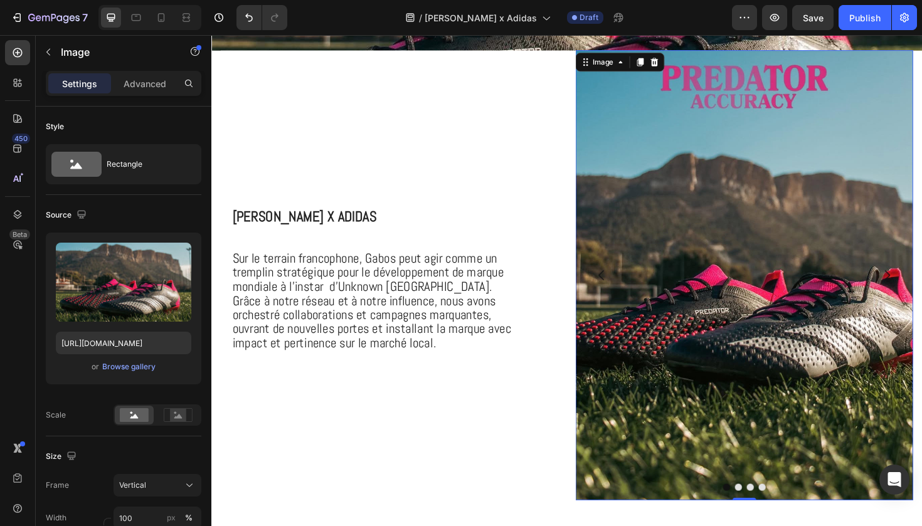
scroll to position [387, 0]
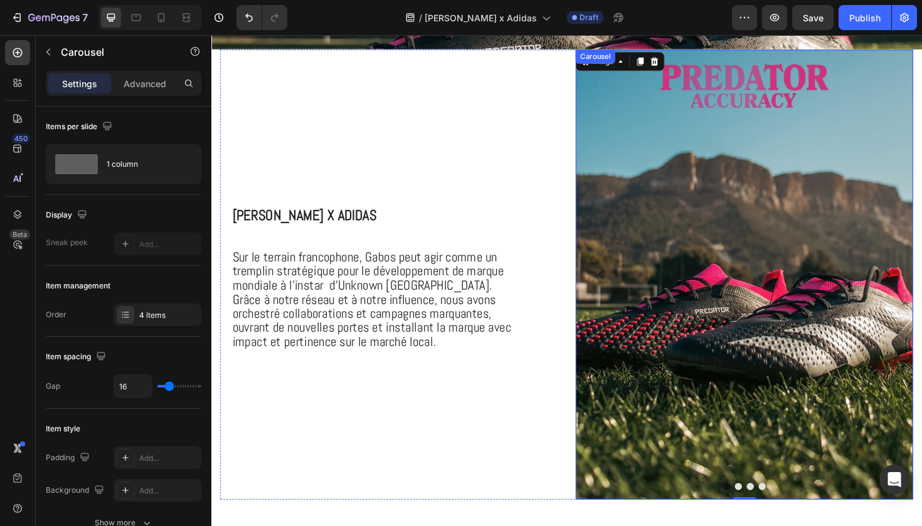
click at [766, 513] on button "Dot" at bounding box center [770, 513] width 8 height 8
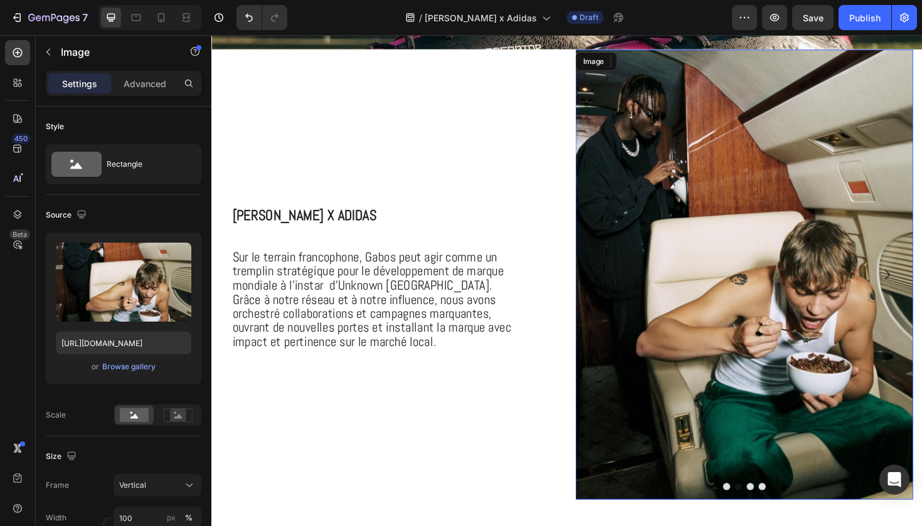
click at [748, 398] on img at bounding box center [775, 288] width 357 height 477
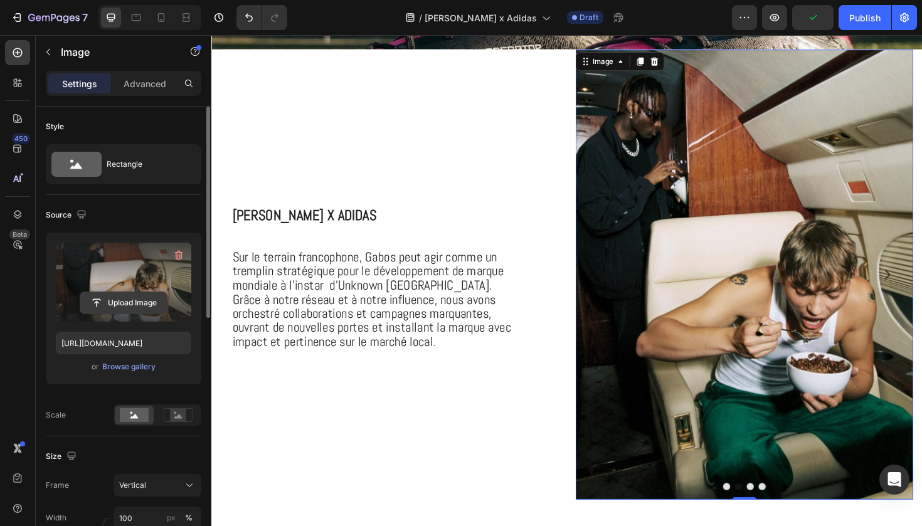
click at [126, 300] on input "file" at bounding box center [123, 302] width 87 height 21
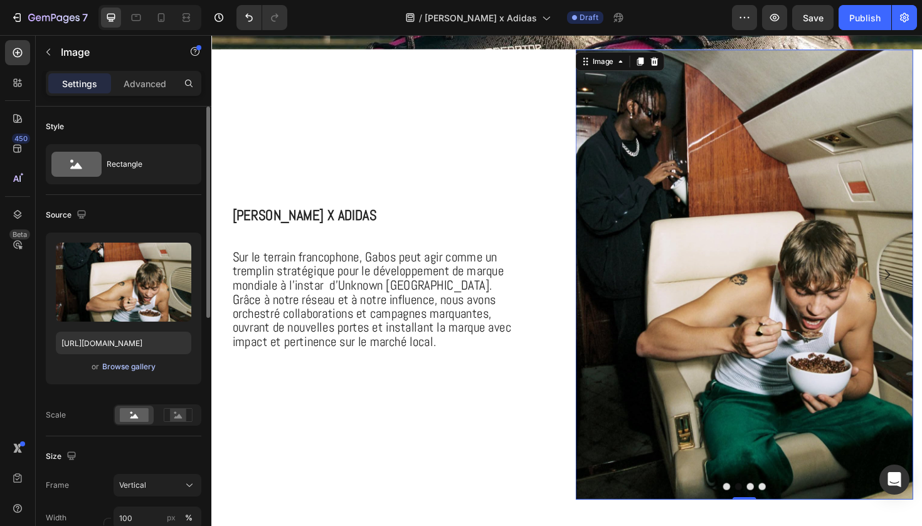
click at [127, 366] on div "Browse gallery" at bounding box center [128, 366] width 53 height 11
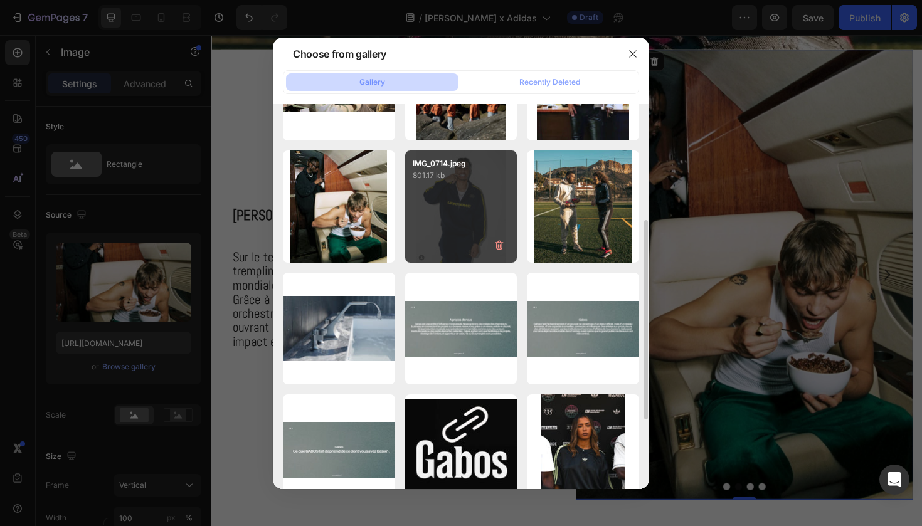
scroll to position [229, 0]
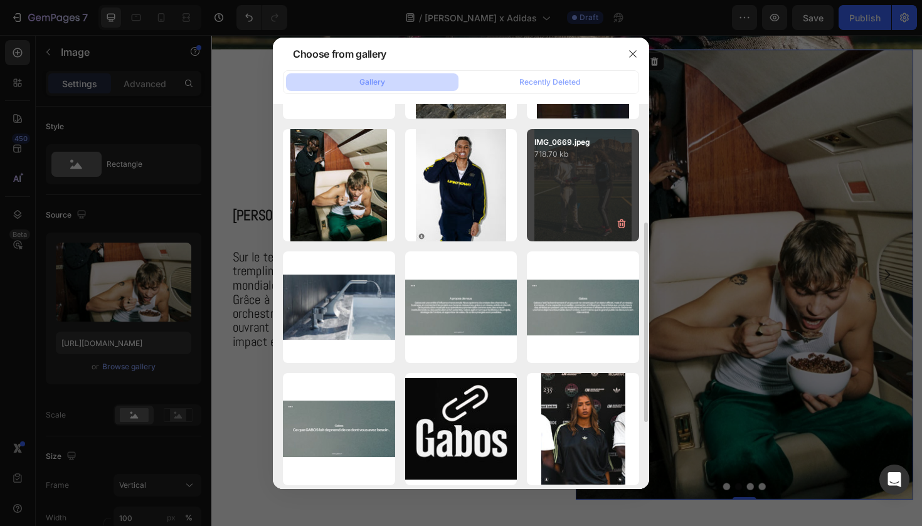
click at [571, 211] on div "IMG_0669.jpeg 718.70 kb" at bounding box center [583, 185] width 112 height 112
type input "[URL][DOMAIN_NAME]"
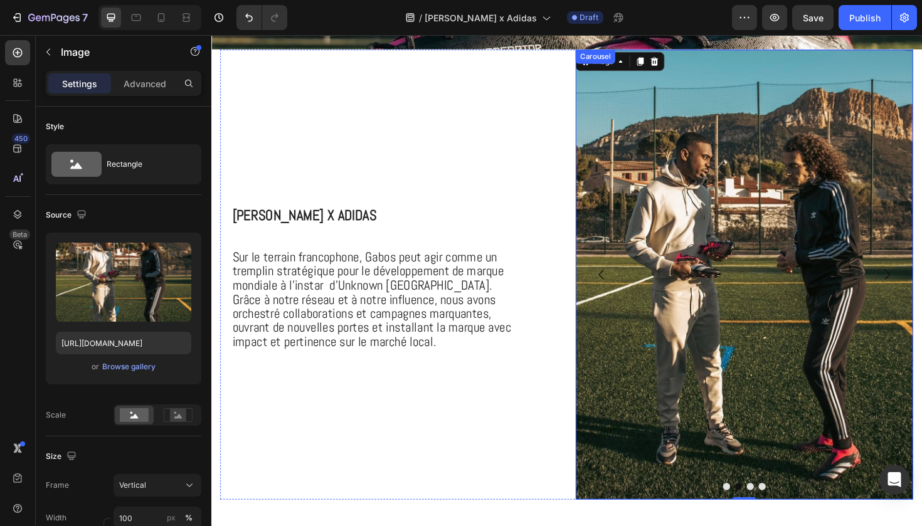
click at [781, 512] on button "Dot" at bounding box center [782, 513] width 8 height 8
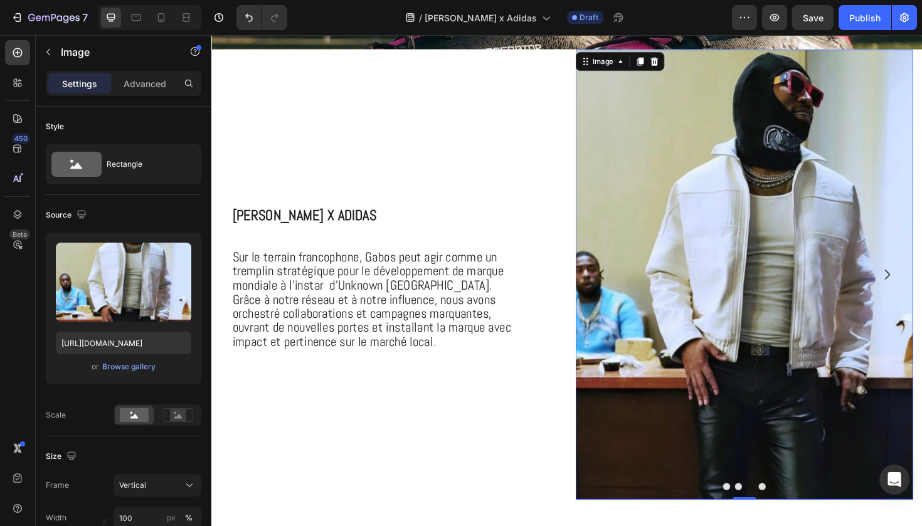
click at [661, 247] on img at bounding box center [775, 288] width 357 height 477
click at [136, 362] on div "Browse gallery" at bounding box center [128, 366] width 53 height 11
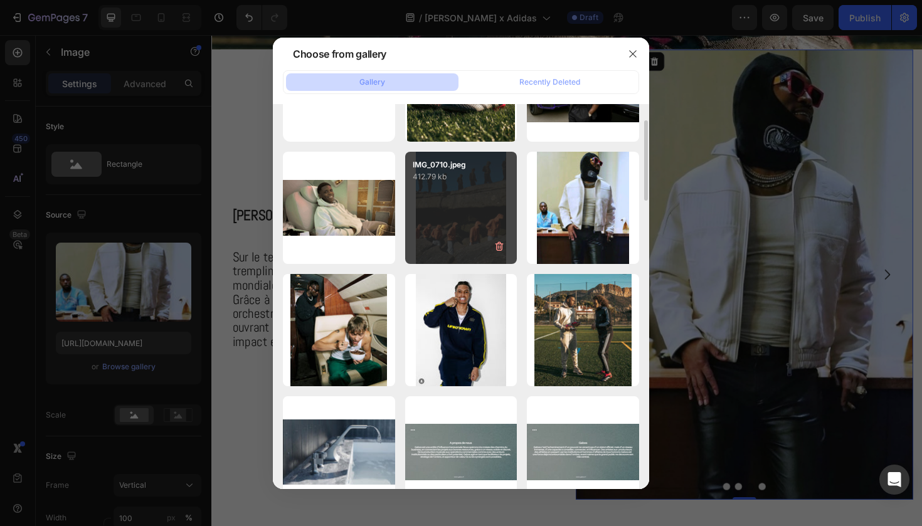
scroll to position [0, 0]
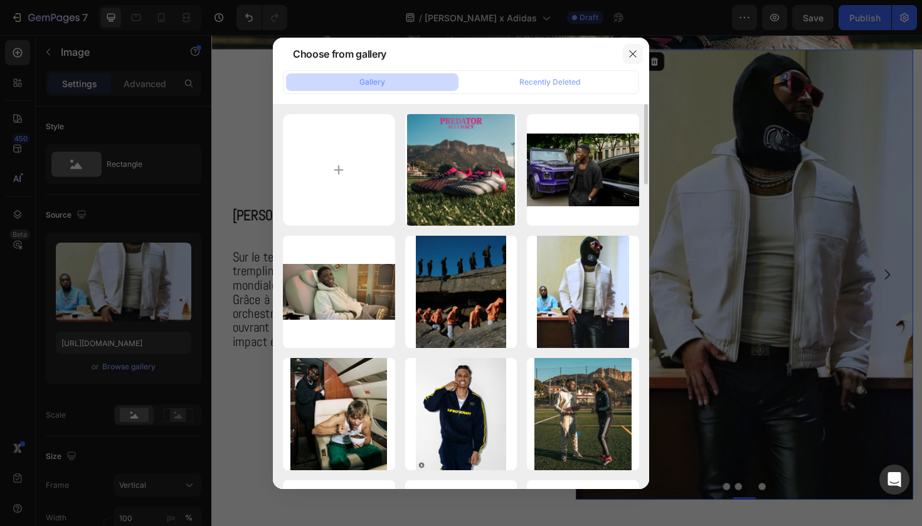
click at [638, 48] on button "button" at bounding box center [633, 54] width 20 height 20
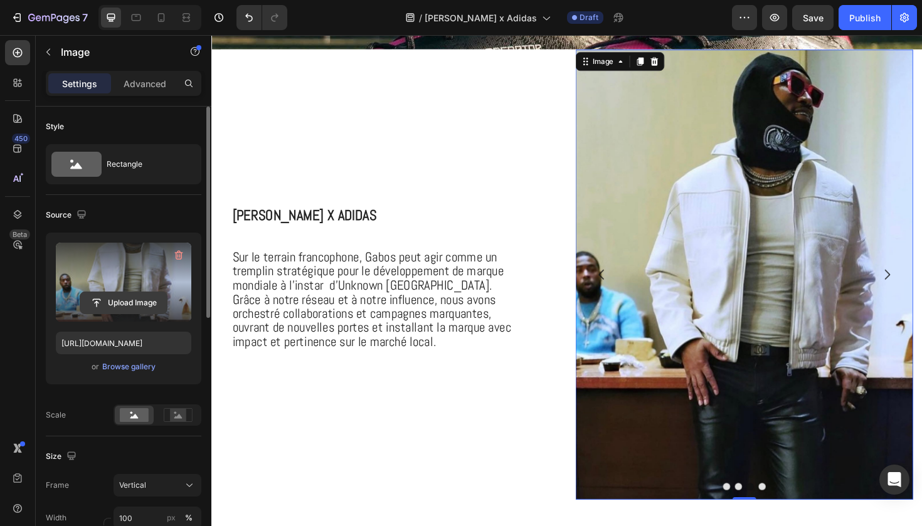
click at [135, 301] on input "file" at bounding box center [123, 302] width 87 height 21
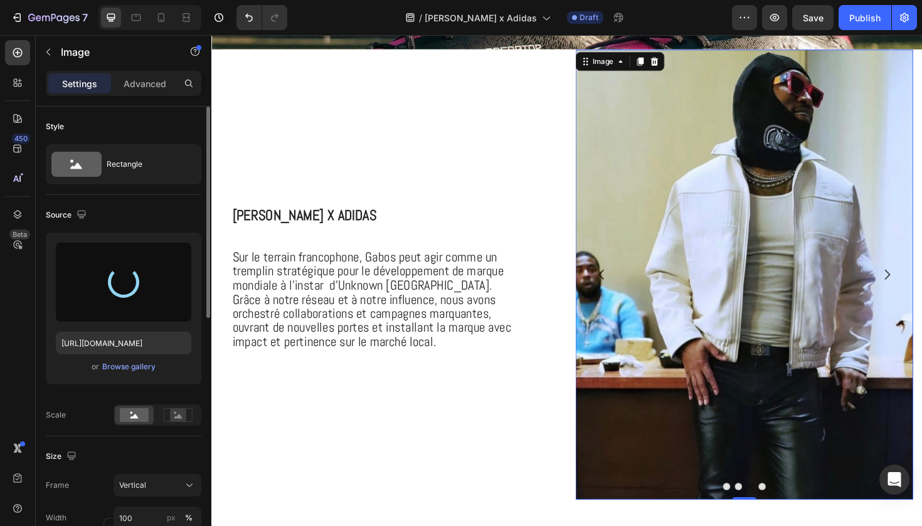
type input "[URL][DOMAIN_NAME]"
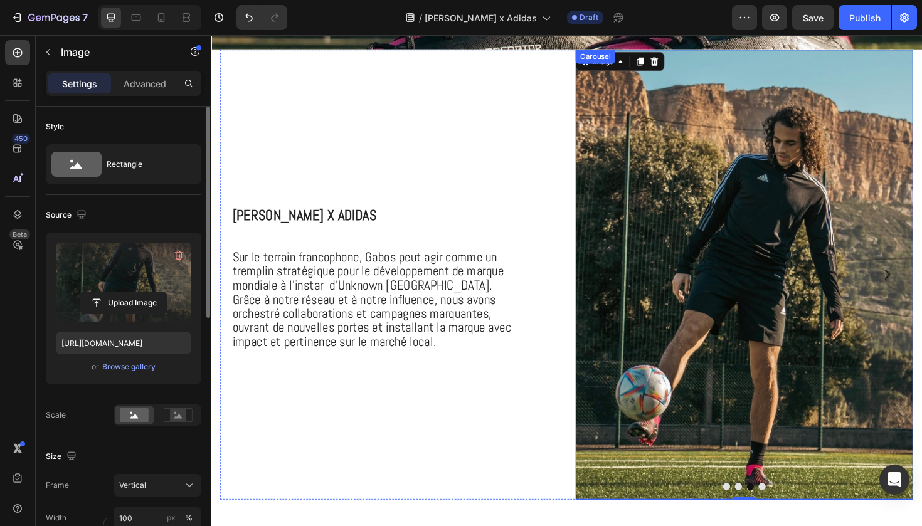
click at [796, 514] on button "Dot" at bounding box center [795, 513] width 8 height 8
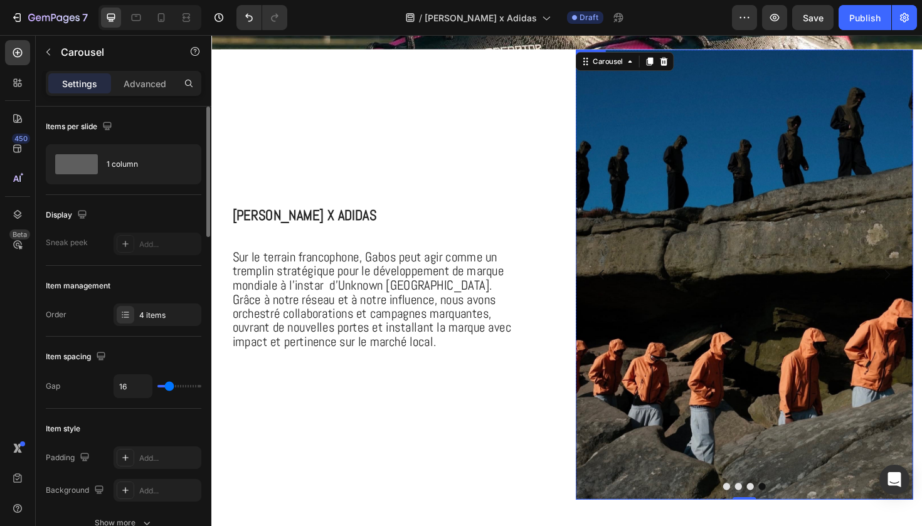
click at [761, 272] on img at bounding box center [775, 288] width 357 height 477
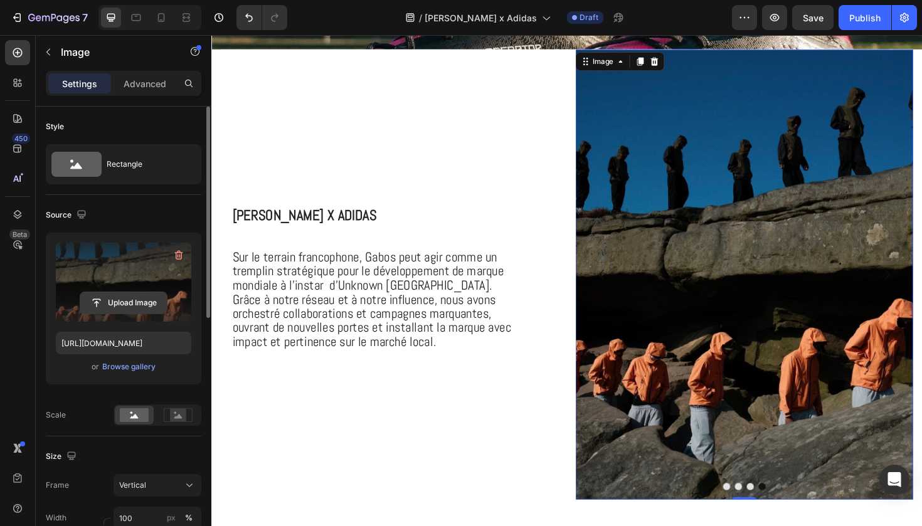
click at [130, 305] on input "file" at bounding box center [123, 302] width 87 height 21
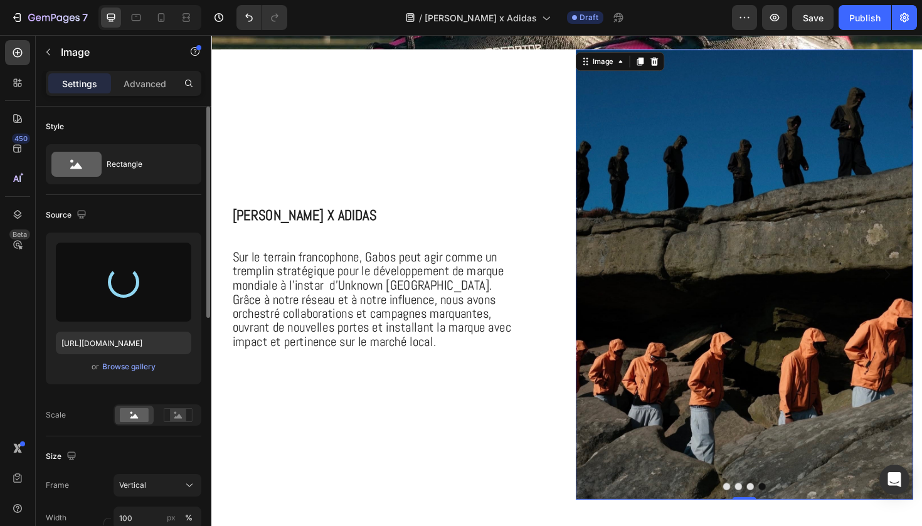
type input "[URL][DOMAIN_NAME]"
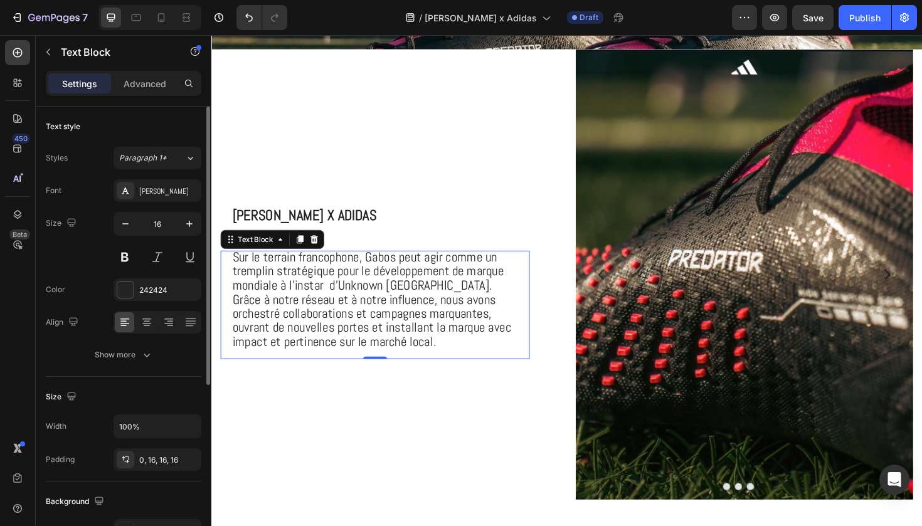
click at [400, 271] on span "Sur le terrain francophone, Gabos peut agir comme un tremplin stratégique pour …" at bounding box center [380, 314] width 295 height 107
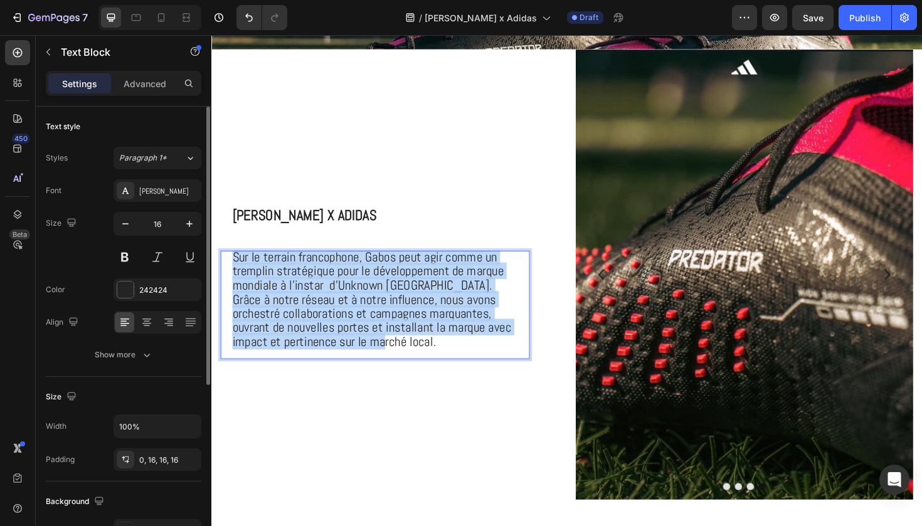
click at [400, 271] on span "Sur le terrain francophone, Gabos peut agir comme un tremplin stratégique pour …" at bounding box center [380, 314] width 295 height 107
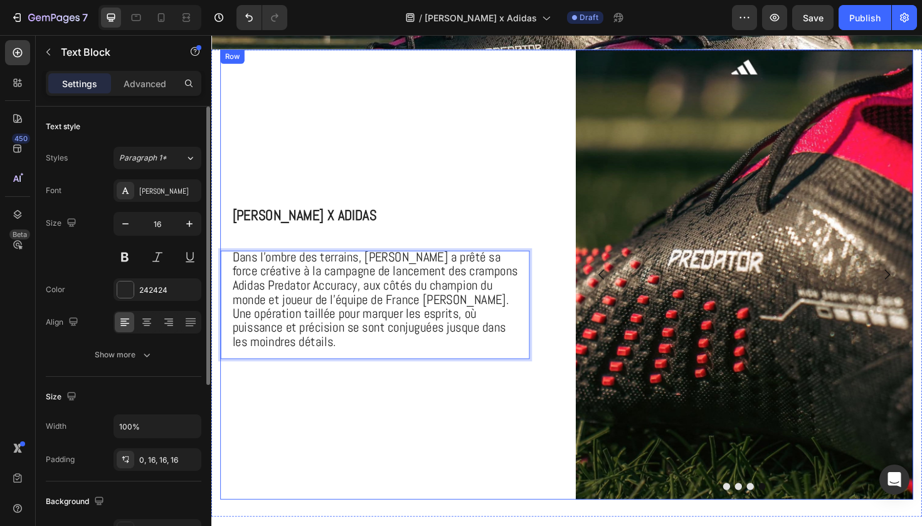
click at [431, 443] on div "⁠⁠⁠⁠⁠⁠⁠ Mattéo Guendouzi x Adidas Heading Dans l’ombre des terrains, Gabos a pr…" at bounding box center [399, 288] width 357 height 477
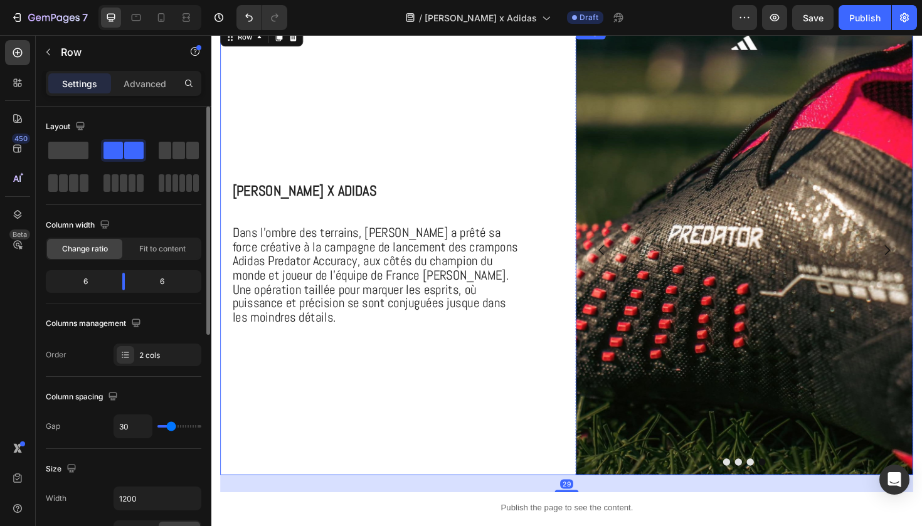
scroll to position [429, 0]
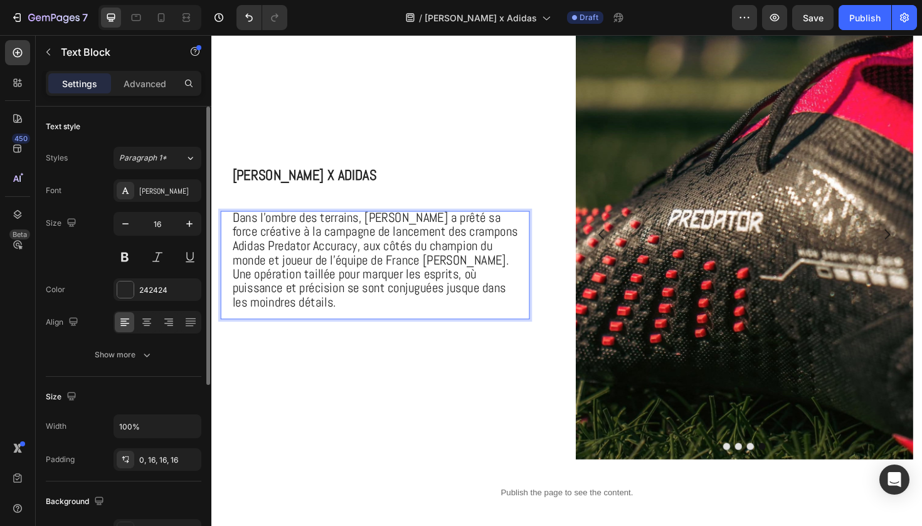
click at [495, 283] on span "Dans l’ombre des terrains, [PERSON_NAME] a [PERSON_NAME] force créative à la ca…" at bounding box center [384, 272] width 302 height 107
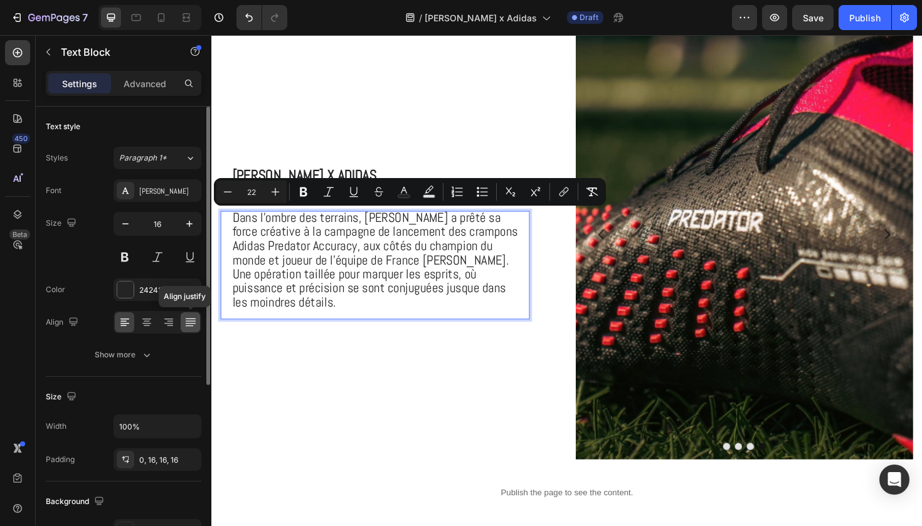
click at [182, 325] on div at bounding box center [190, 322] width 19 height 20
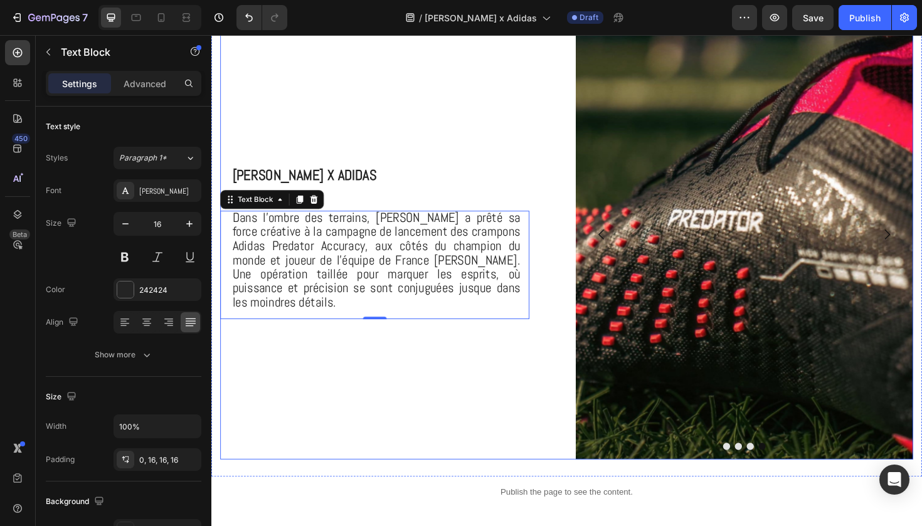
click at [429, 373] on div "⁠⁠⁠⁠⁠⁠⁠ Mattéo Guendouzi x Adidas Heading Dans l’ombre des terrains, Gabos a pr…" at bounding box center [399, 246] width 357 height 477
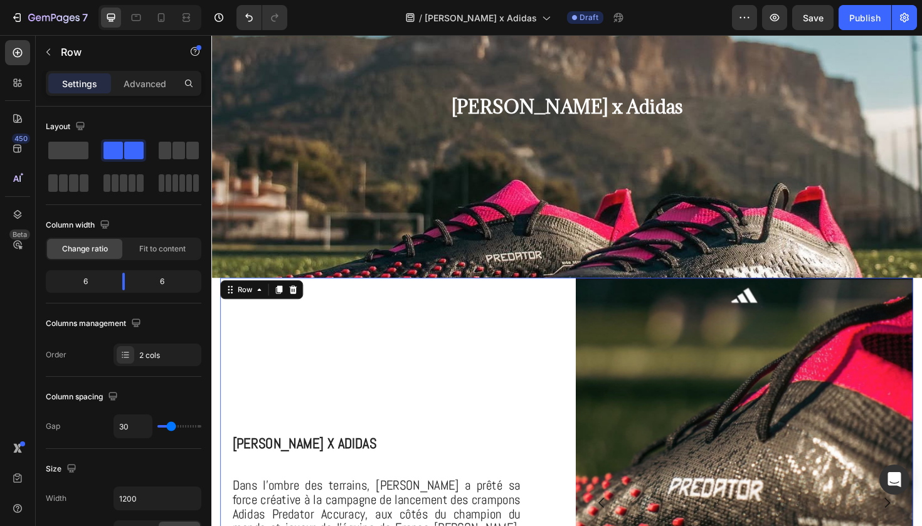
scroll to position [142, 0]
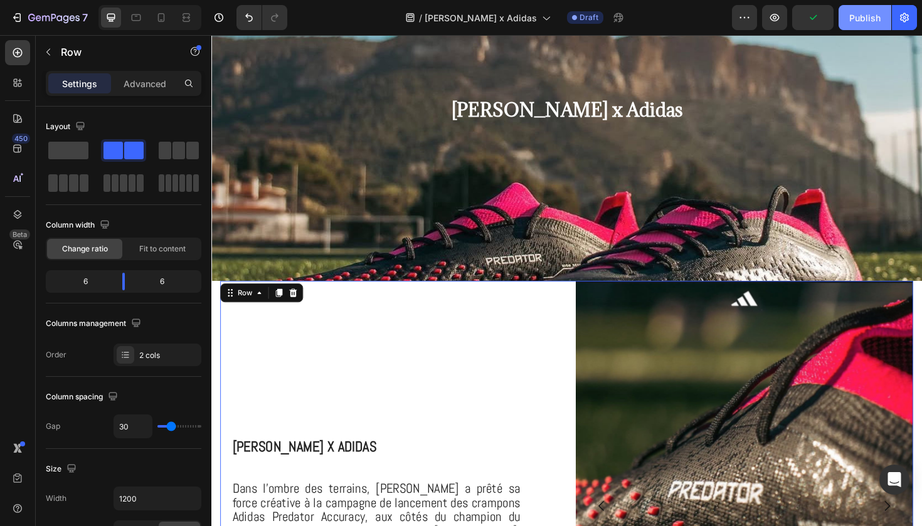
click at [873, 13] on div "Publish" at bounding box center [864, 17] width 31 height 13
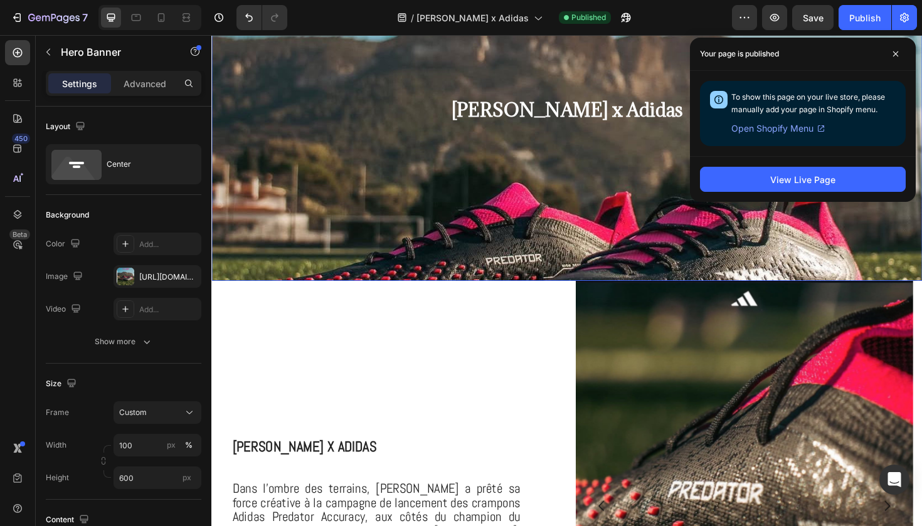
click at [593, 201] on div "Background Image" at bounding box center [587, 210] width 752 height 564
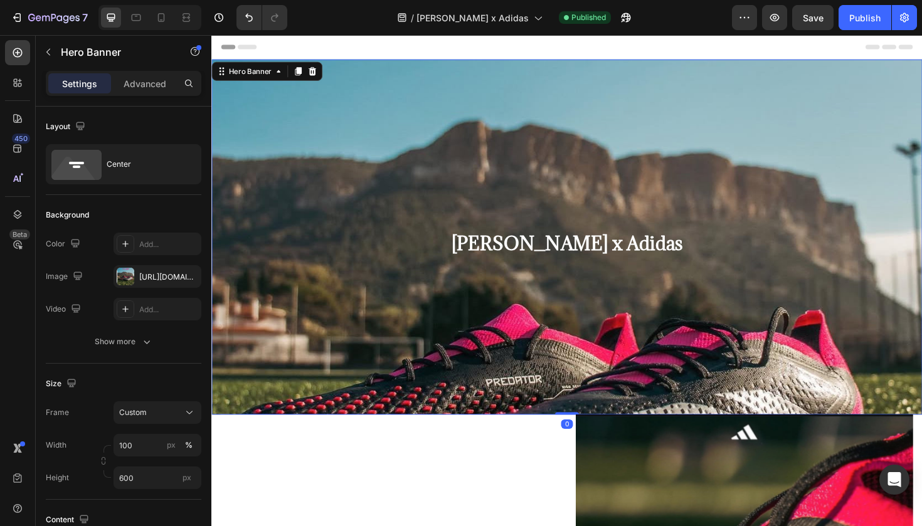
scroll to position [0, 0]
click at [66, 17] on icon "button" at bounding box center [53, 18] width 51 height 11
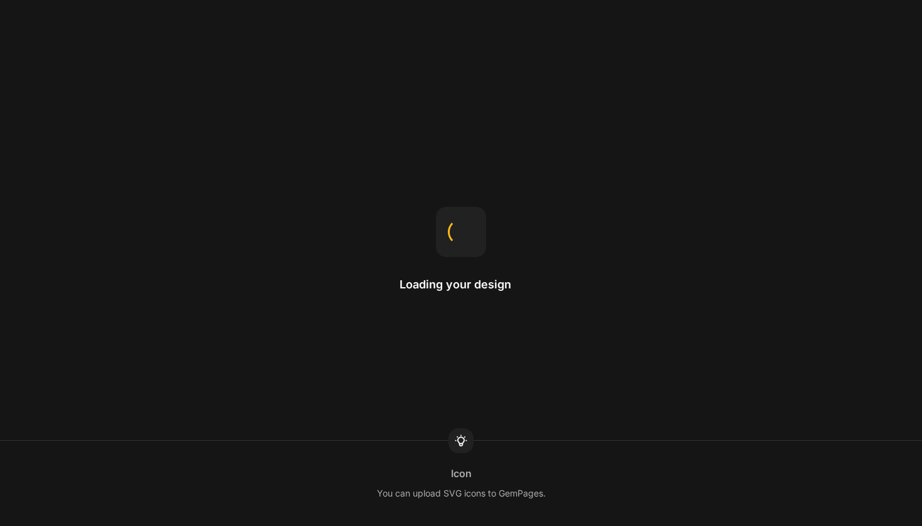
click at [466, 267] on div "Loading your design" at bounding box center [460, 263] width 123 height 113
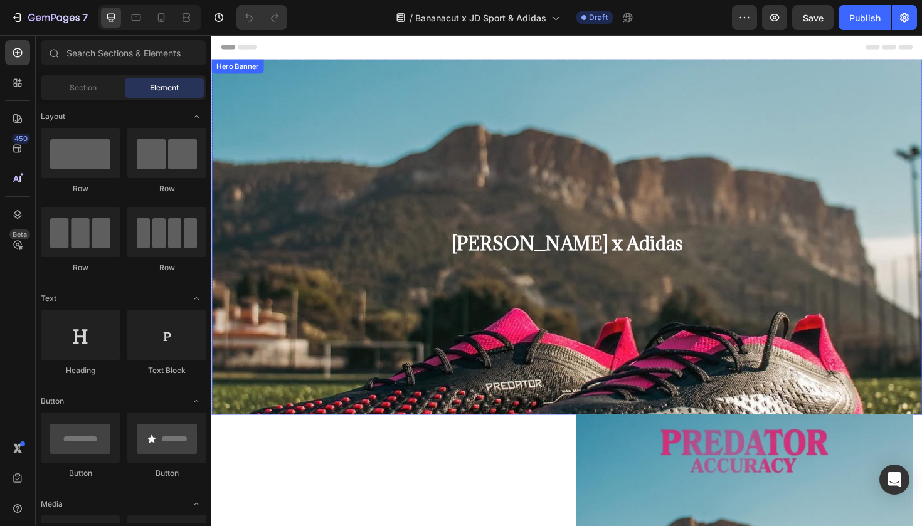
click at [406, 213] on div "Background Image" at bounding box center [587, 343] width 752 height 564
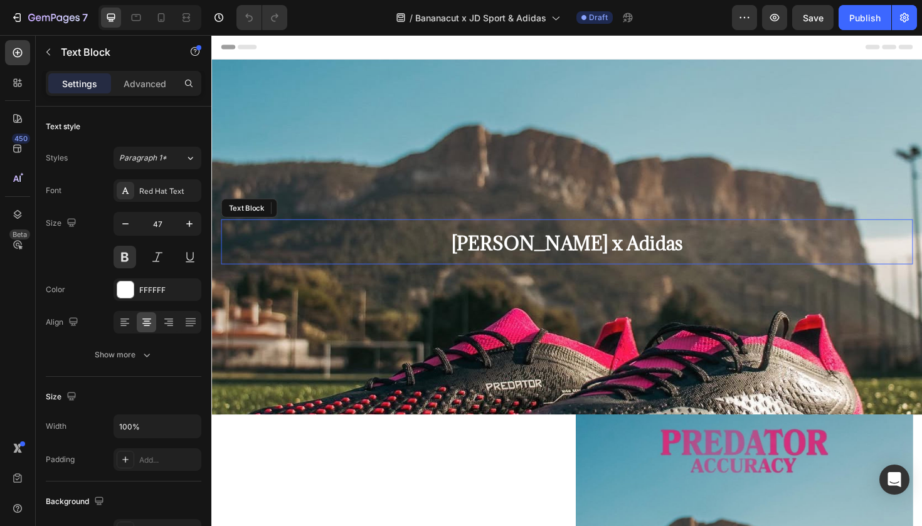
click at [477, 256] on span "[PERSON_NAME] x Adidas" at bounding box center [587, 255] width 245 height 24
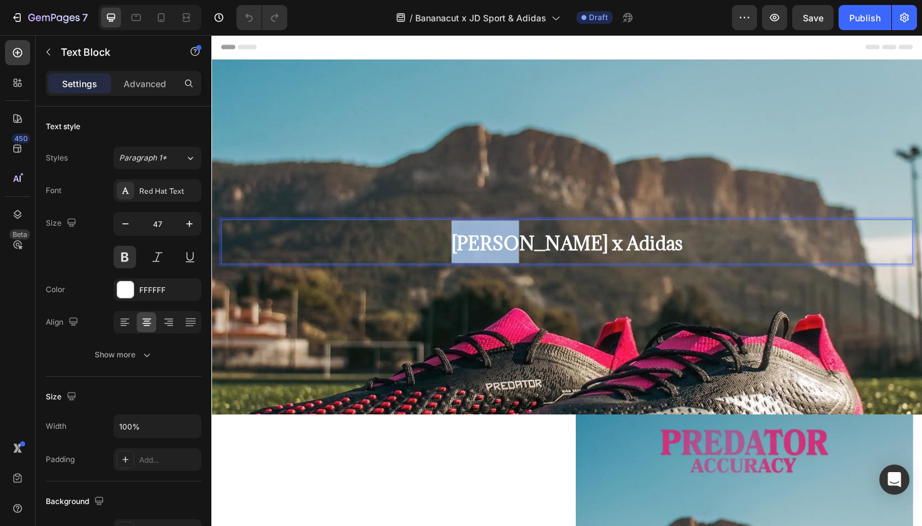
click at [477, 256] on span "[PERSON_NAME] x Adidas" at bounding box center [587, 255] width 245 height 24
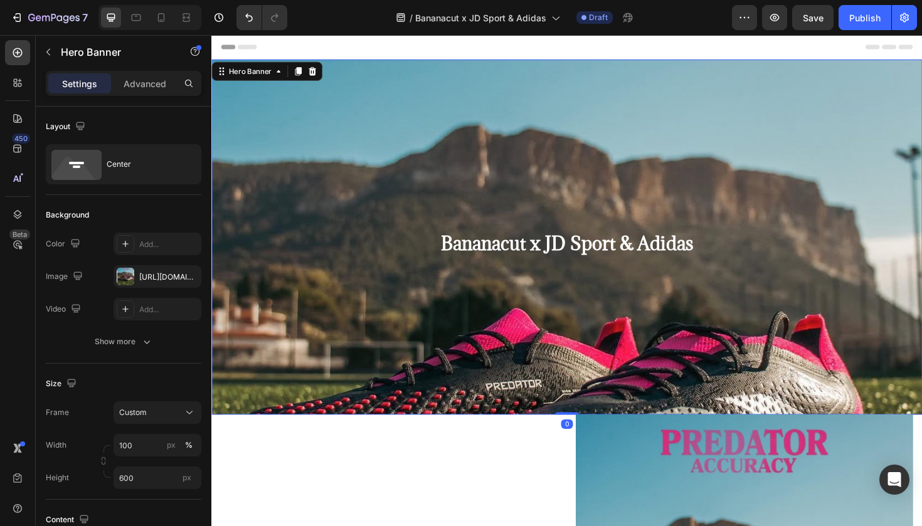
click at [417, 379] on div "Background Image" at bounding box center [587, 343] width 752 height 564
click at [186, 273] on icon "button" at bounding box center [188, 277] width 10 height 10
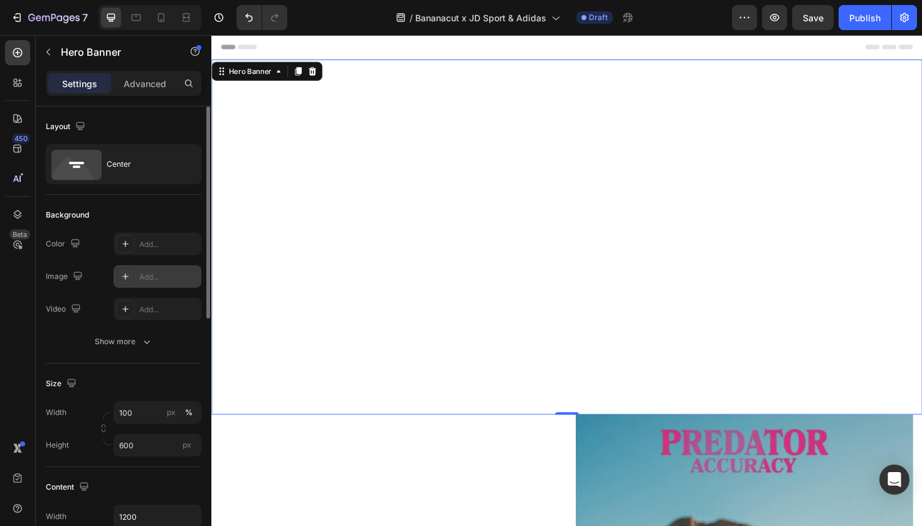
click at [122, 278] on icon at bounding box center [125, 277] width 10 height 10
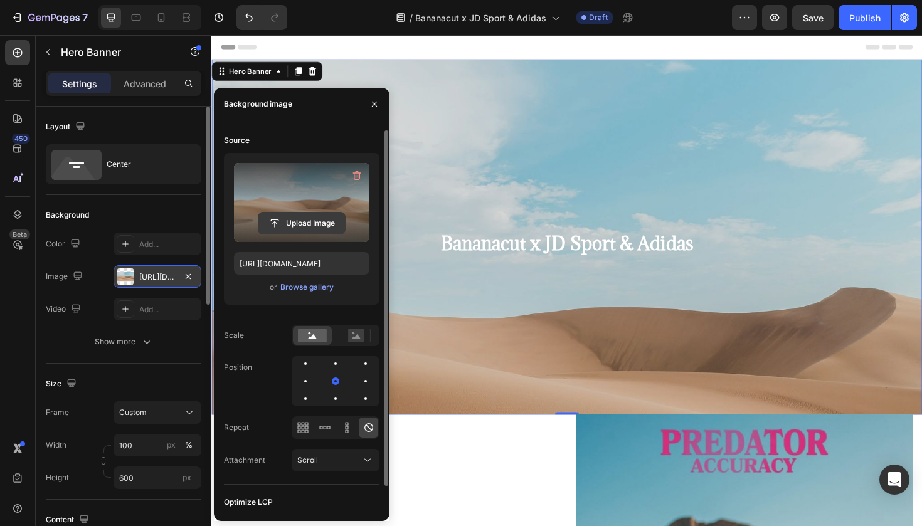
click at [283, 229] on input "file" at bounding box center [301, 223] width 87 height 21
click at [319, 223] on input "file" at bounding box center [301, 223] width 87 height 21
click at [287, 216] on input "file" at bounding box center [301, 223] width 87 height 21
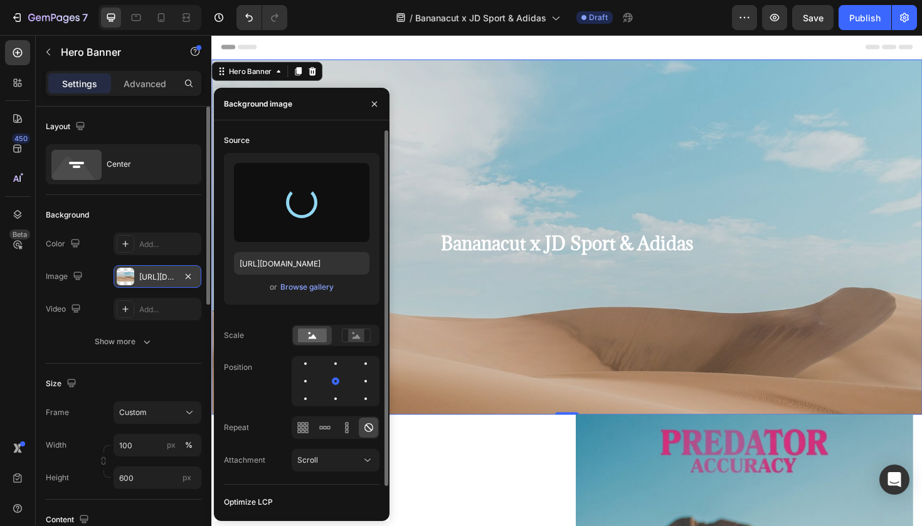
type input "[URL][DOMAIN_NAME]"
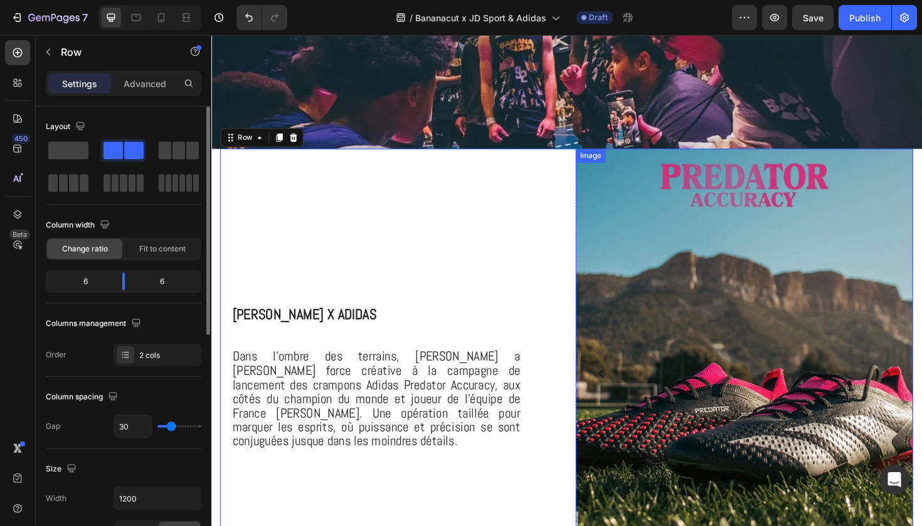
scroll to position [270, 0]
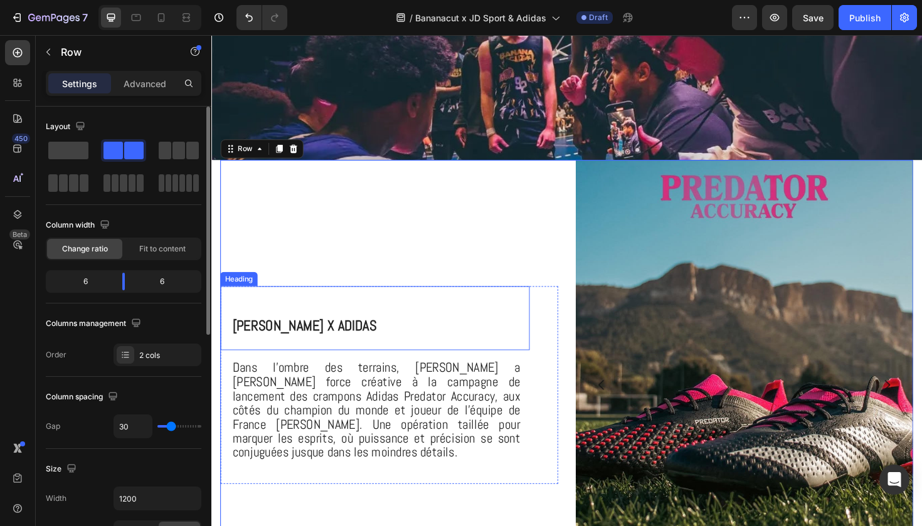
click at [325, 349] on span "[PERSON_NAME] x Adidas" at bounding box center [309, 342] width 152 height 19
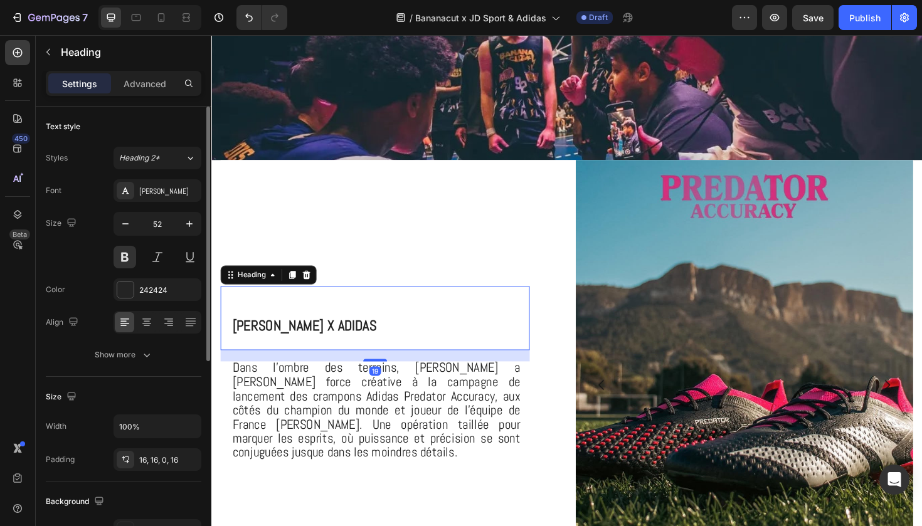
click at [325, 349] on span "[PERSON_NAME] x Adidas" at bounding box center [309, 342] width 152 height 19
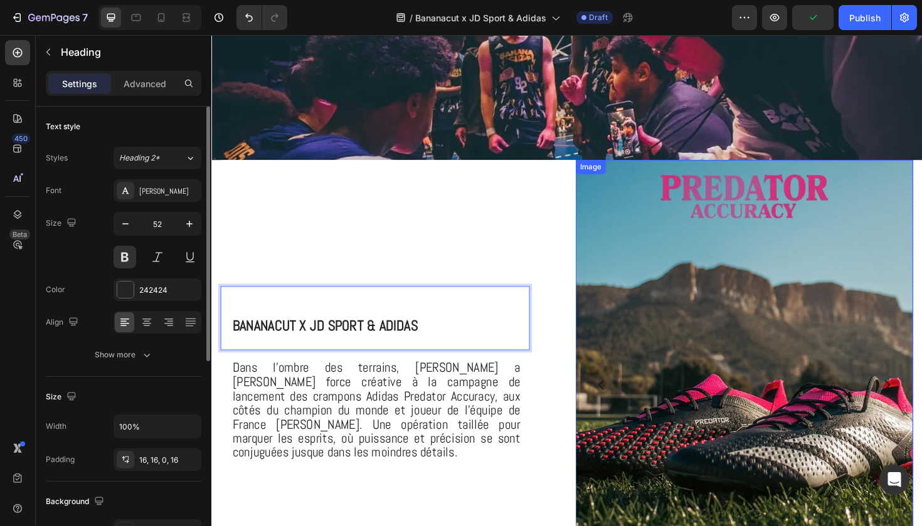
click at [690, 286] on img at bounding box center [775, 405] width 357 height 477
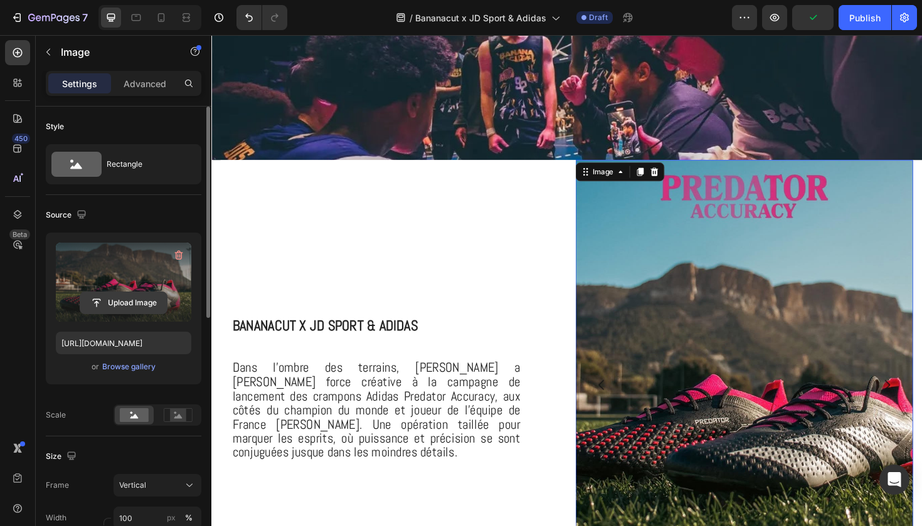
click at [124, 297] on input "file" at bounding box center [123, 302] width 87 height 21
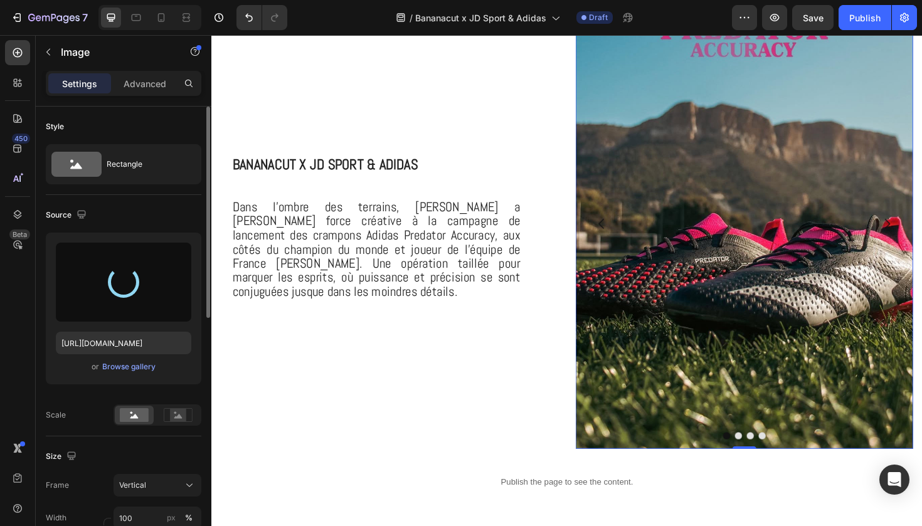
scroll to position [454, 0]
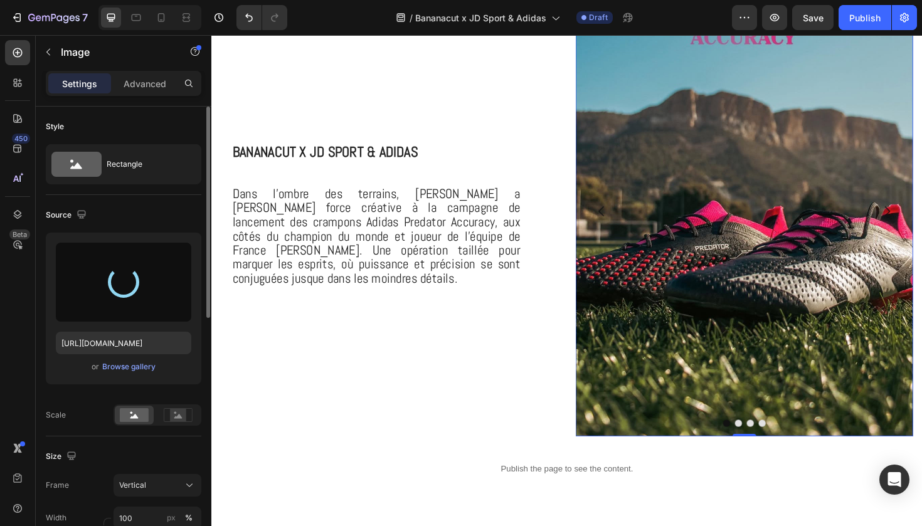
type input "[URL][DOMAIN_NAME]"
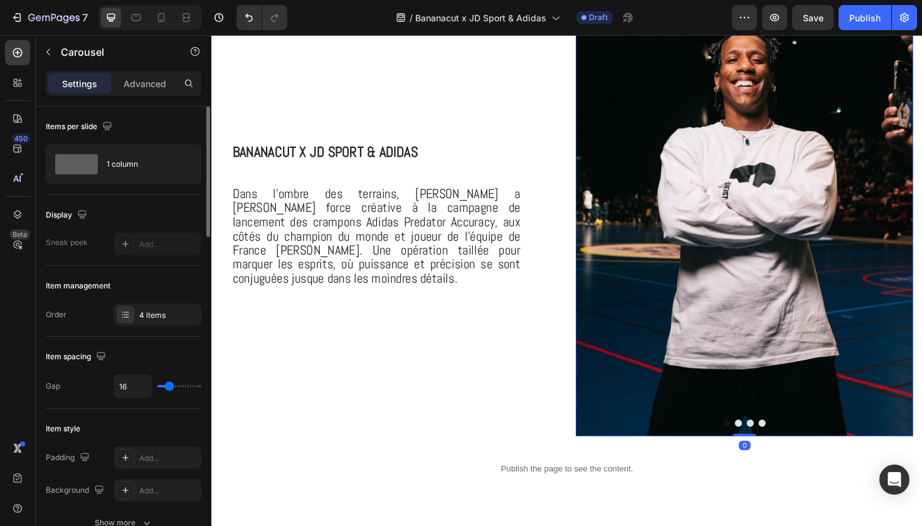
click at [772, 446] on button "Dot" at bounding box center [770, 446] width 8 height 8
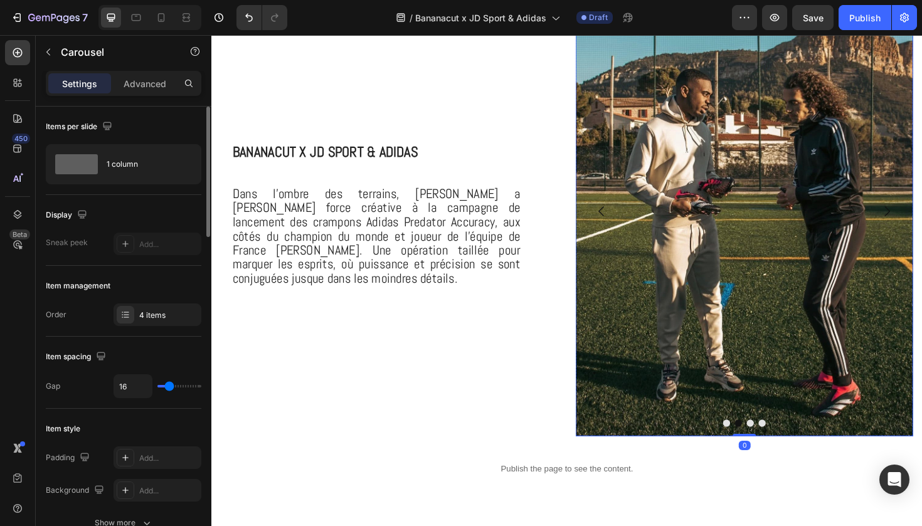
click at [769, 305] on img at bounding box center [775, 221] width 357 height 477
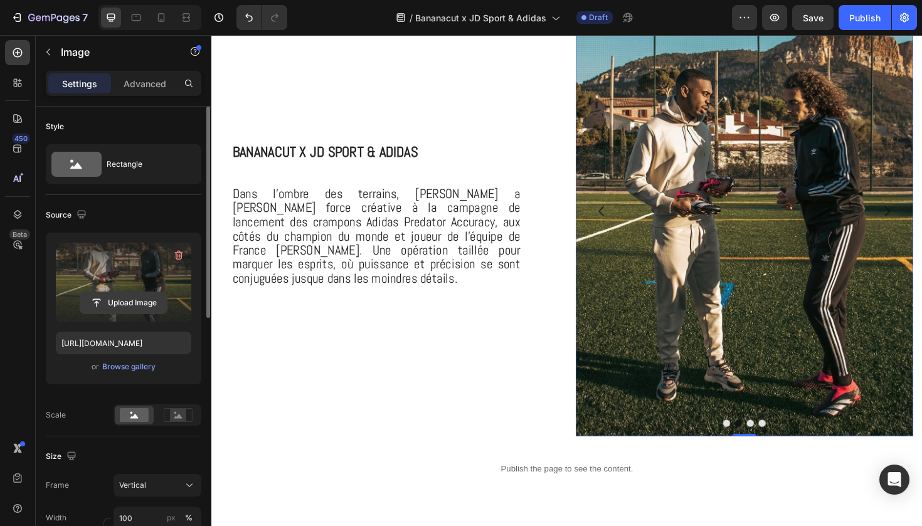
click at [103, 300] on input "file" at bounding box center [123, 302] width 87 height 21
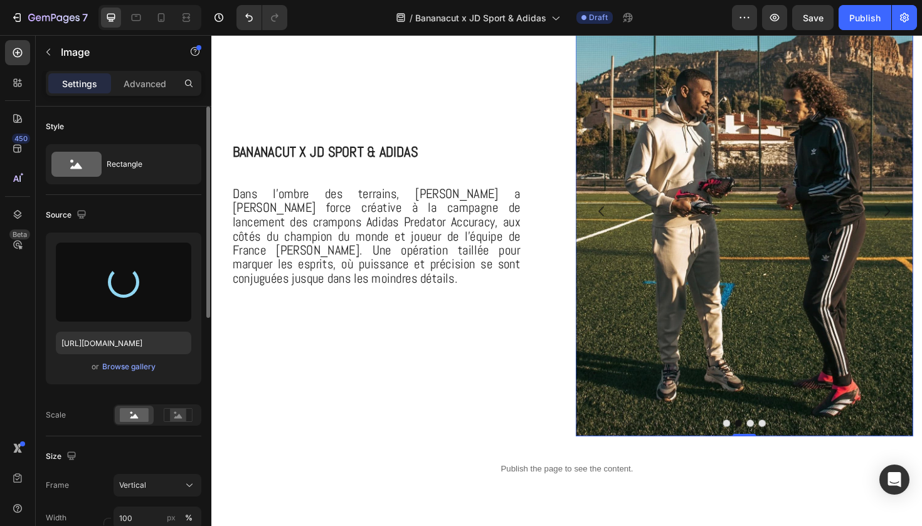
type input "[URL][DOMAIN_NAME]"
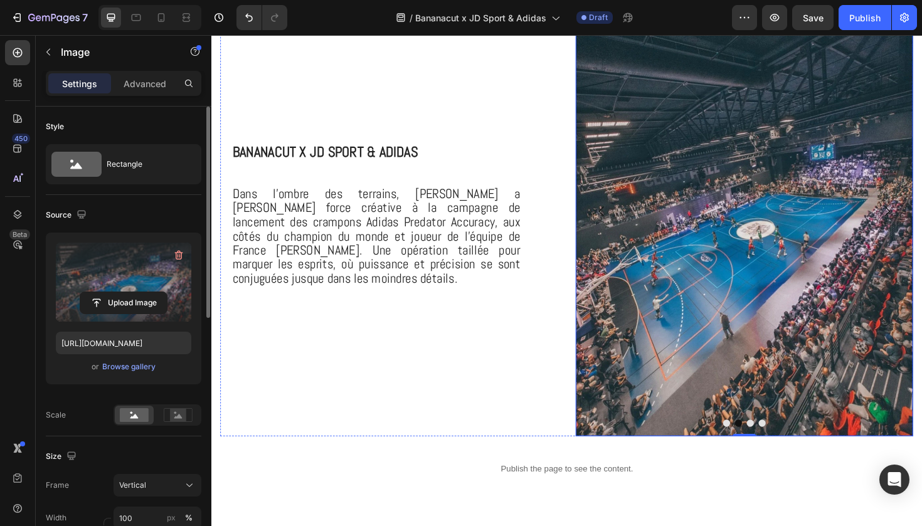
click at [781, 448] on button "Dot" at bounding box center [782, 446] width 8 height 8
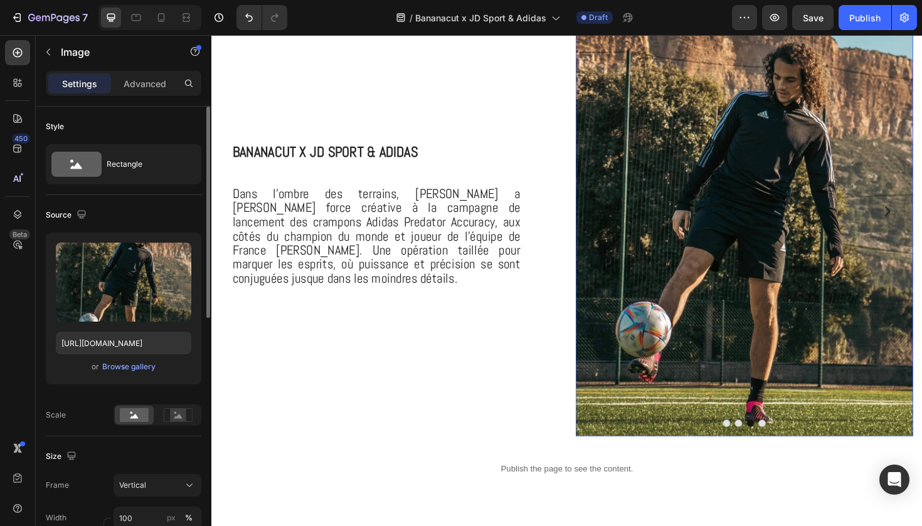
click at [686, 248] on img at bounding box center [775, 221] width 357 height 477
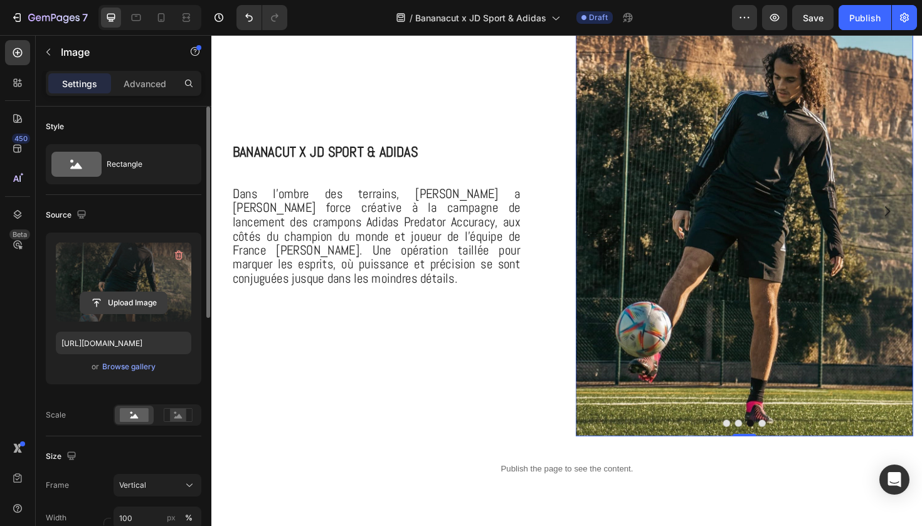
click at [149, 301] on input "file" at bounding box center [123, 302] width 87 height 21
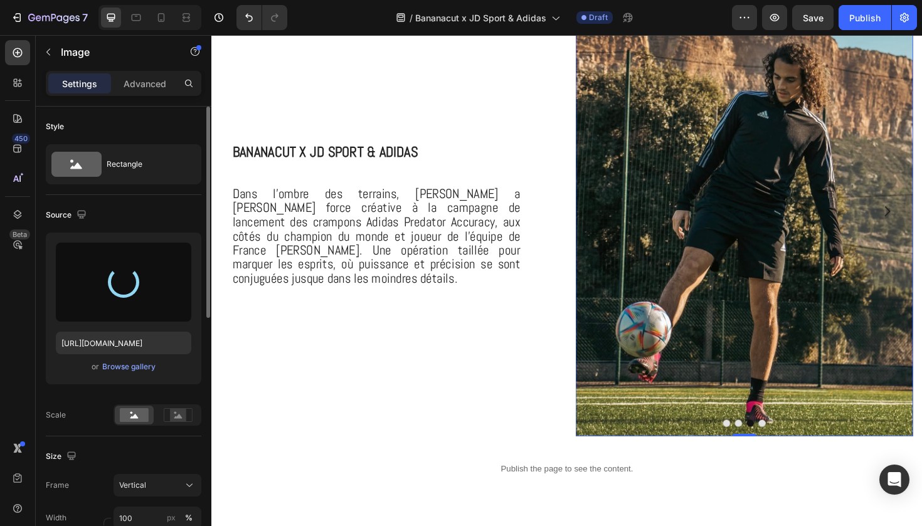
type input "[URL][DOMAIN_NAME]"
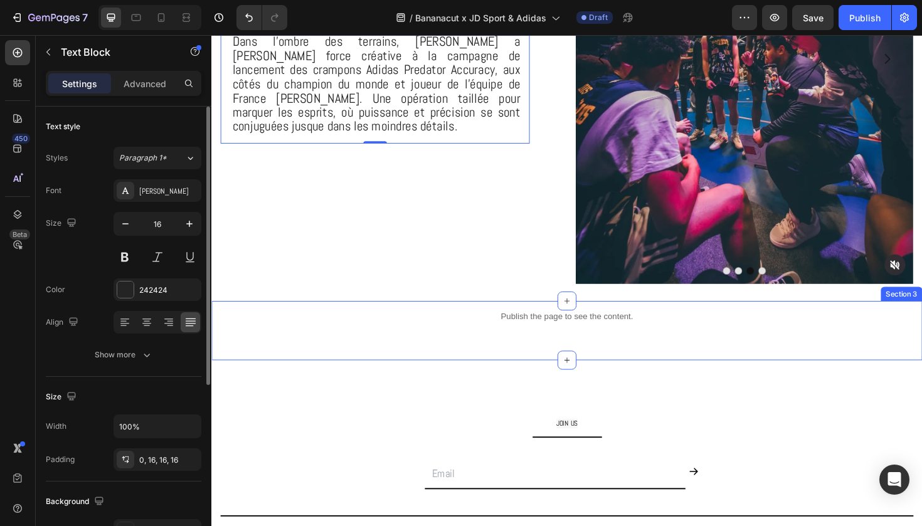
scroll to position [606, 0]
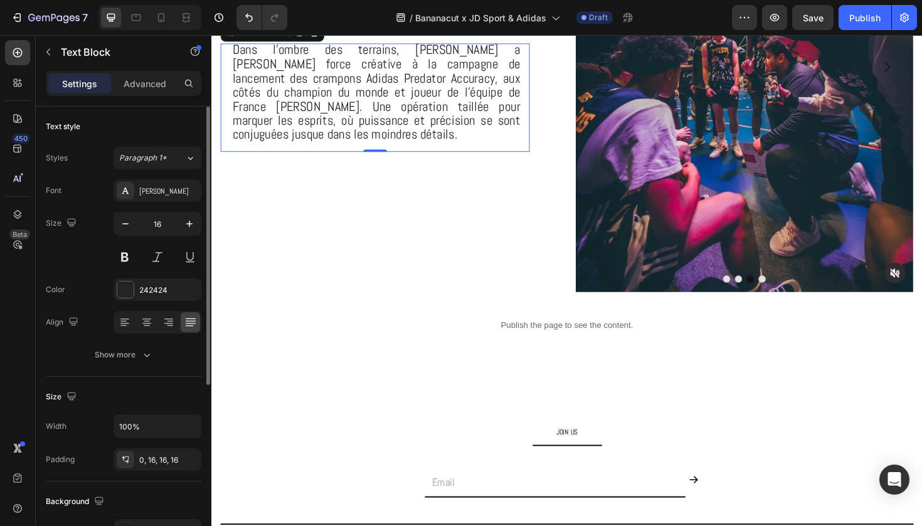
click at [431, 127] on span "Dans l’ombre des terrains, [PERSON_NAME] a [PERSON_NAME] force créative à la ca…" at bounding box center [385, 94] width 305 height 107
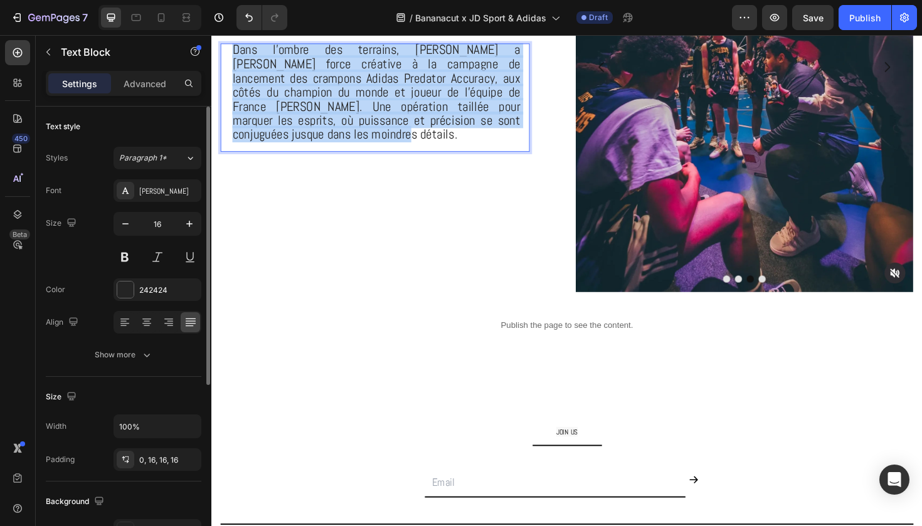
click at [431, 127] on span "Dans l’ombre des terrains, [PERSON_NAME] a [PERSON_NAME] force créative à la ca…" at bounding box center [385, 94] width 305 height 107
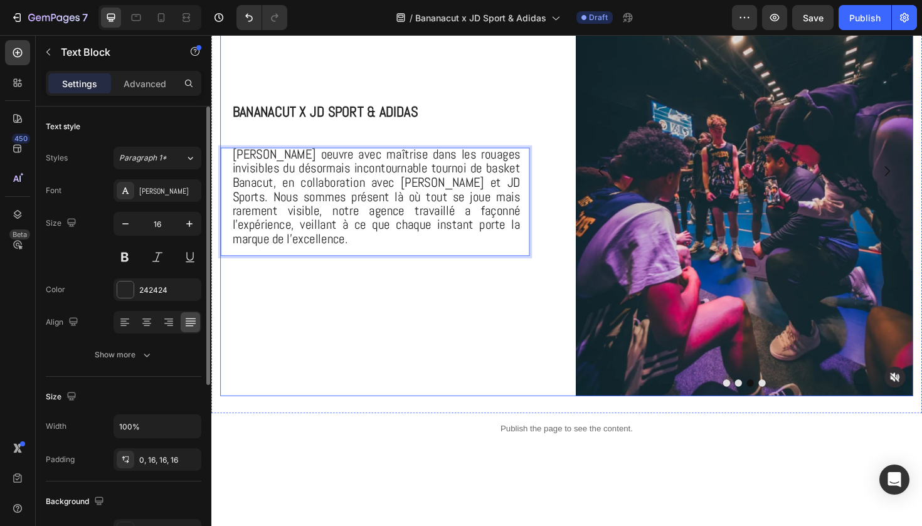
scroll to position [500, 0]
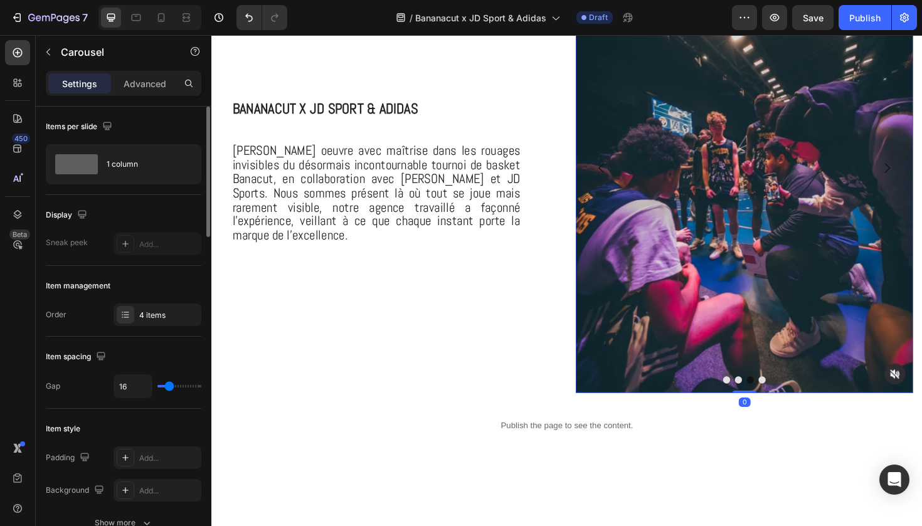
click at [792, 398] on button "Dot" at bounding box center [795, 400] width 8 height 8
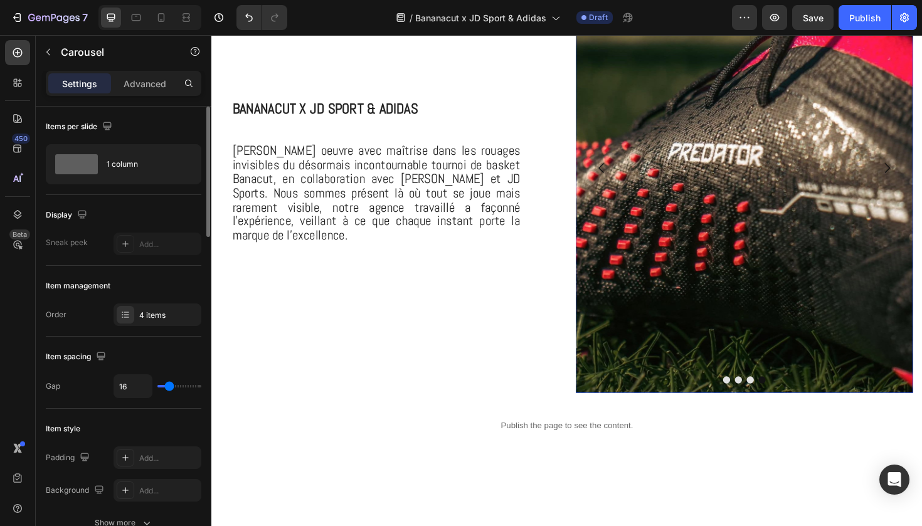
click at [756, 401] on button "Dot" at bounding box center [757, 400] width 8 height 8
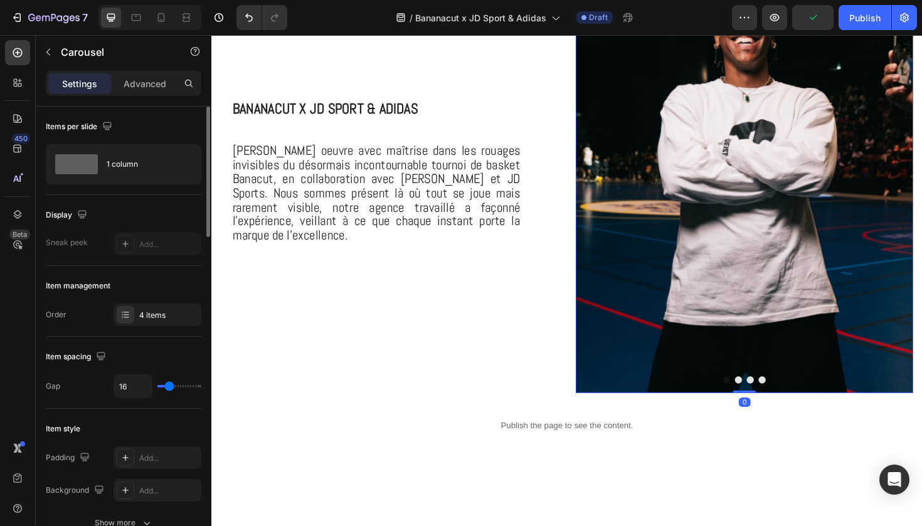
click at [774, 401] on div at bounding box center [775, 400] width 357 height 8
click at [772, 402] on button "Dot" at bounding box center [770, 400] width 8 height 8
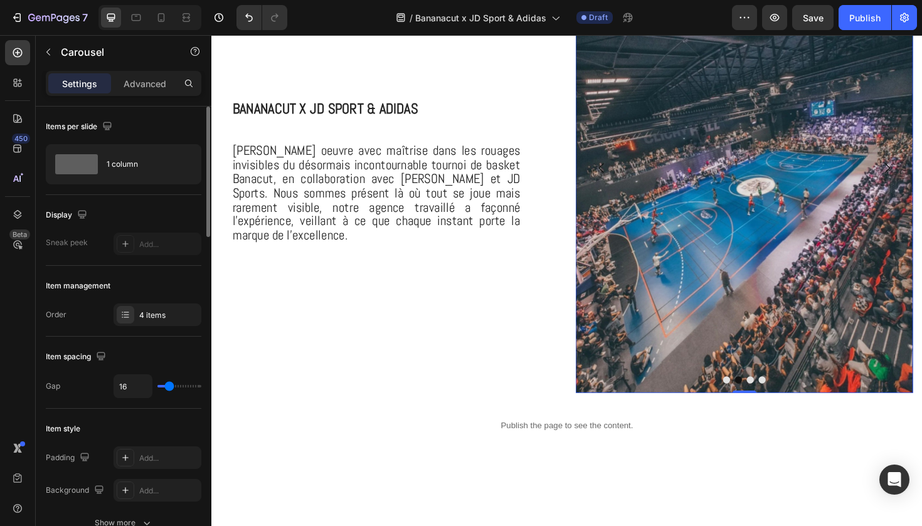
click at [782, 402] on button "Dot" at bounding box center [782, 400] width 8 height 8
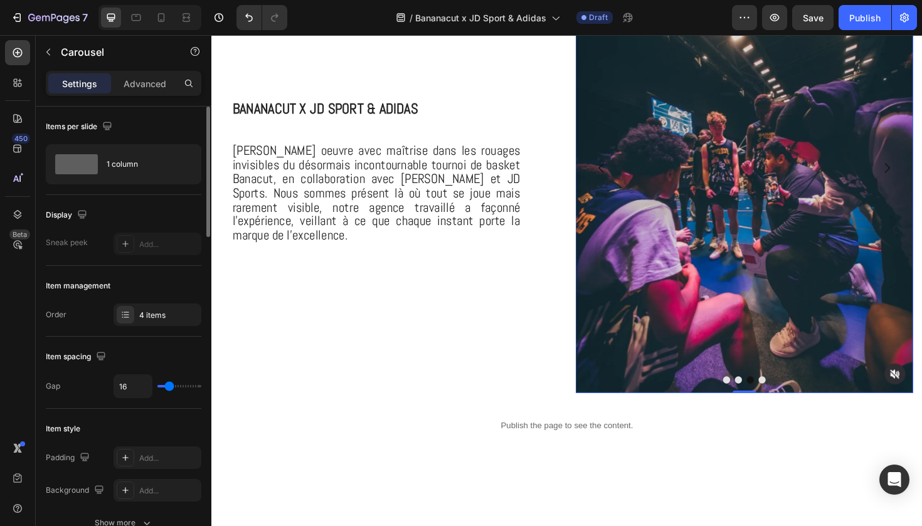
click at [793, 398] on button "Dot" at bounding box center [795, 400] width 8 height 8
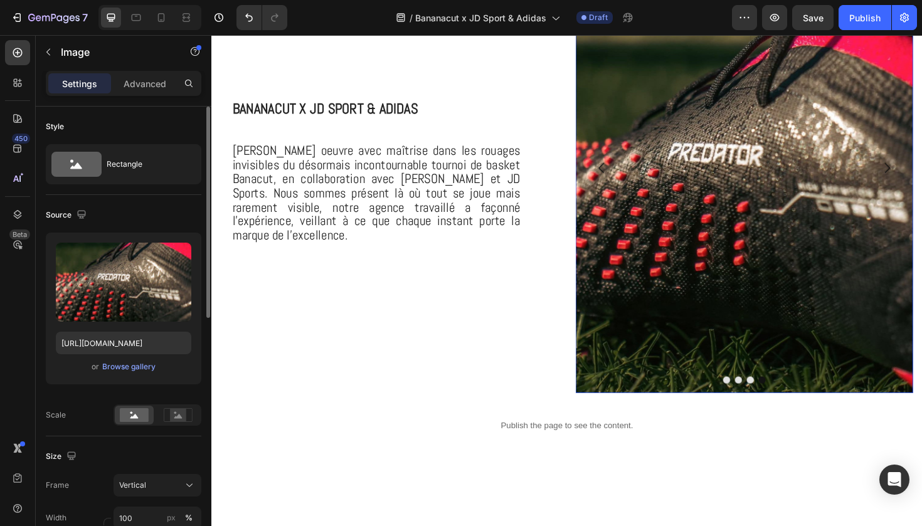
click at [847, 221] on img at bounding box center [775, 175] width 357 height 477
click at [125, 367] on div "Browse gallery" at bounding box center [128, 366] width 53 height 11
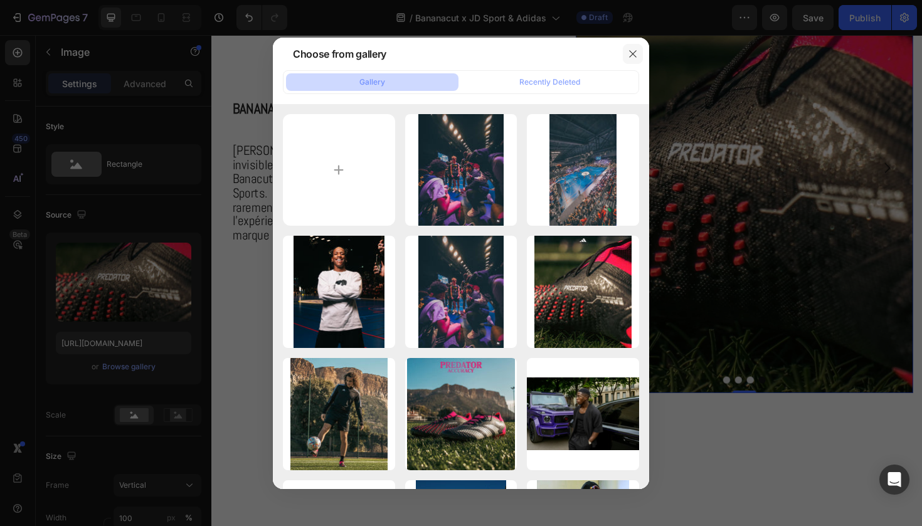
click at [632, 53] on icon "button" at bounding box center [632, 53] width 7 height 7
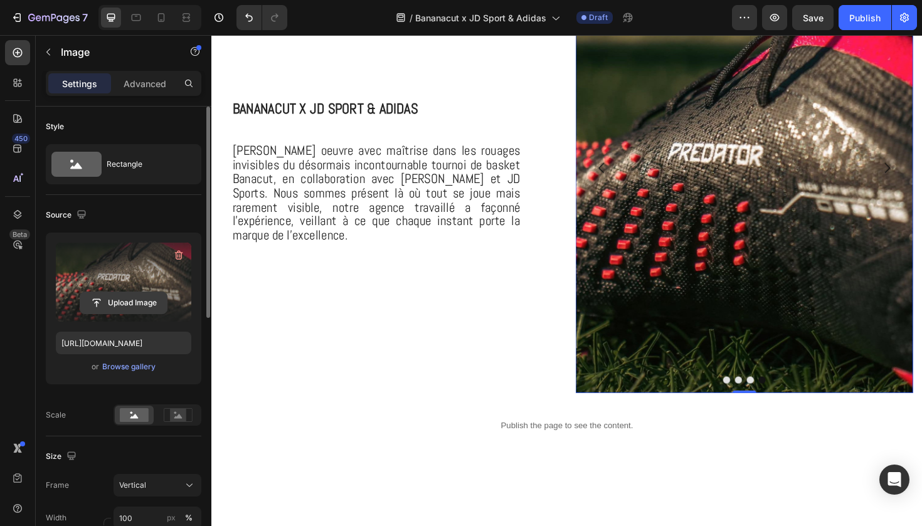
click at [137, 298] on input "file" at bounding box center [123, 302] width 87 height 21
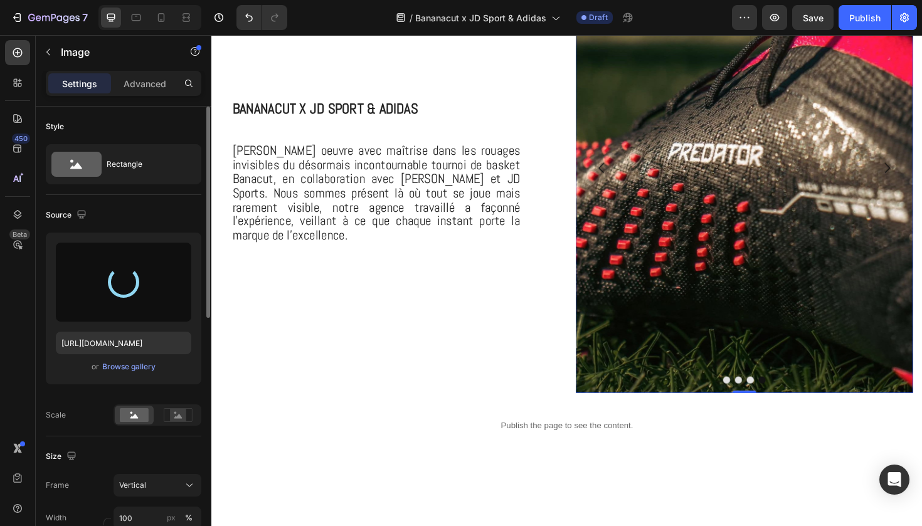
type input "https://cdn.shopify.com/s/files/1/0925/7831/6668/files/gempages_579536372528841…"
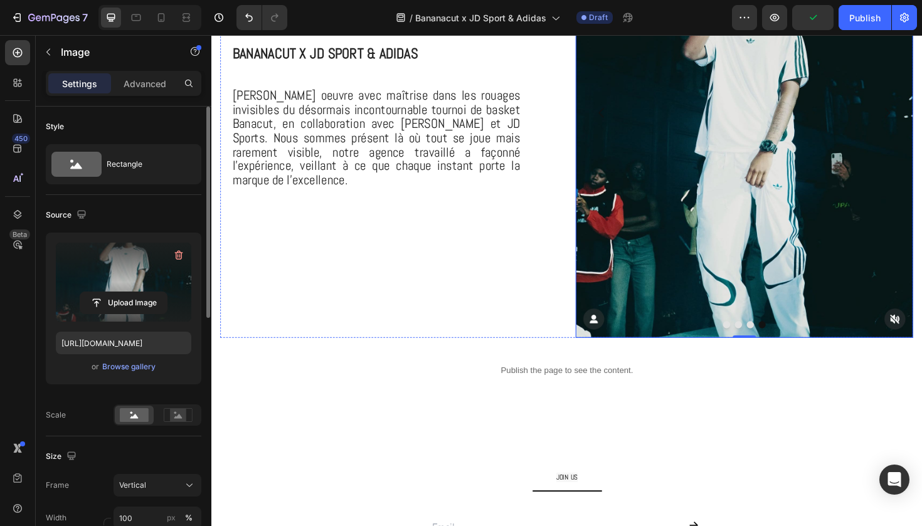
scroll to position [559, 0]
click at [870, 26] on button "Publish" at bounding box center [864, 17] width 53 height 25
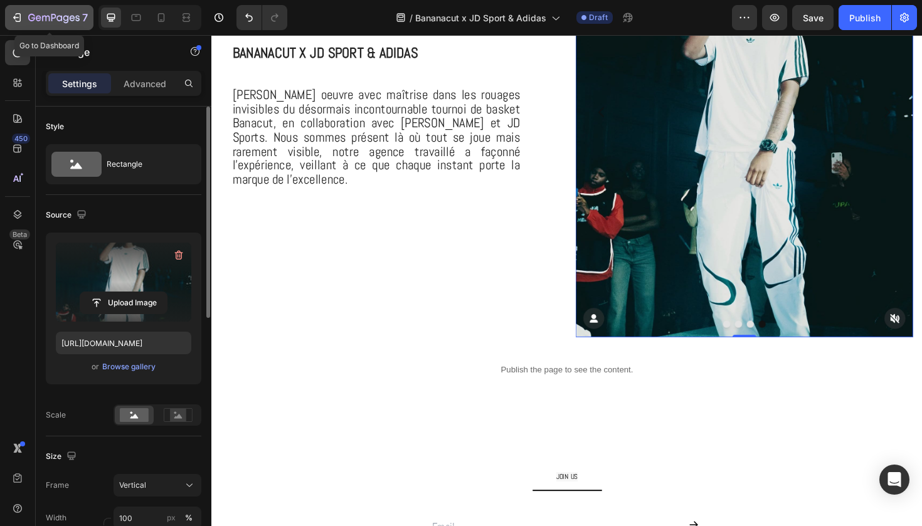
click at [83, 8] on button "7" at bounding box center [49, 17] width 88 height 25
click at [77, 14] on icon "button" at bounding box center [53, 18] width 51 height 11
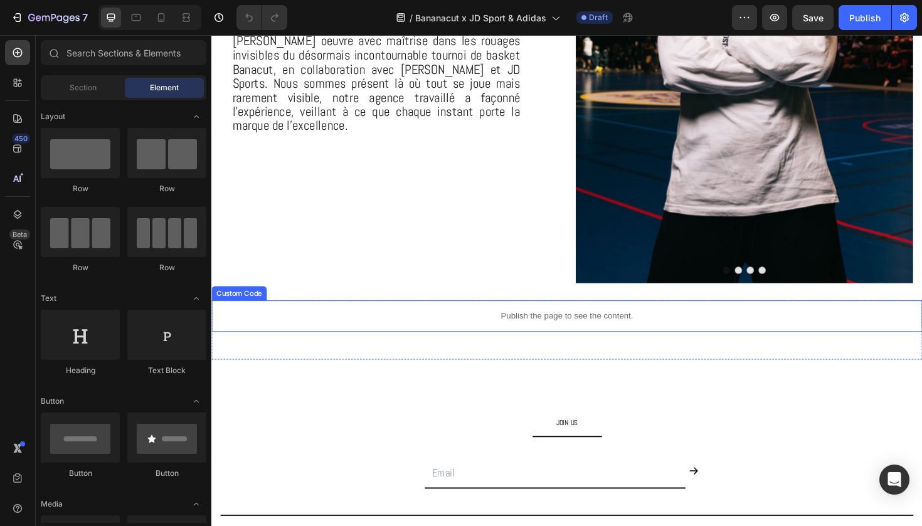
scroll to position [618, 0]
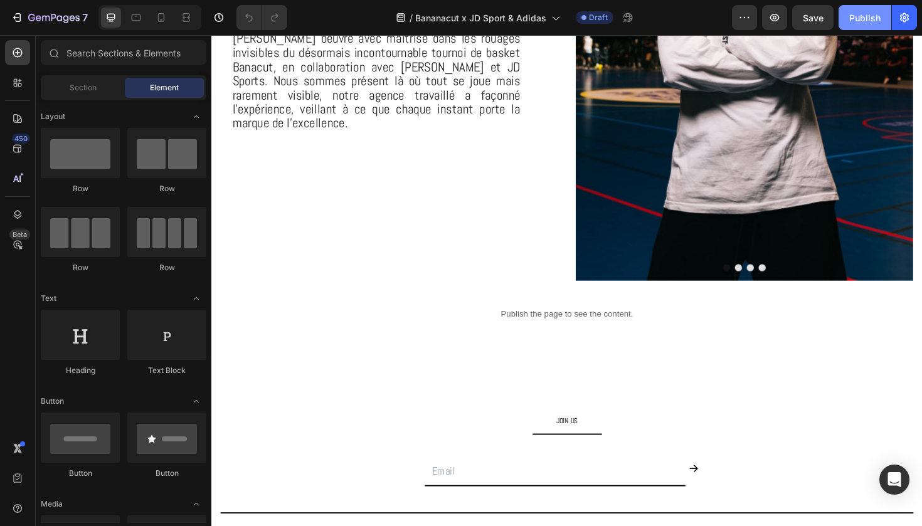
click at [869, 19] on div "Publish" at bounding box center [864, 17] width 31 height 13
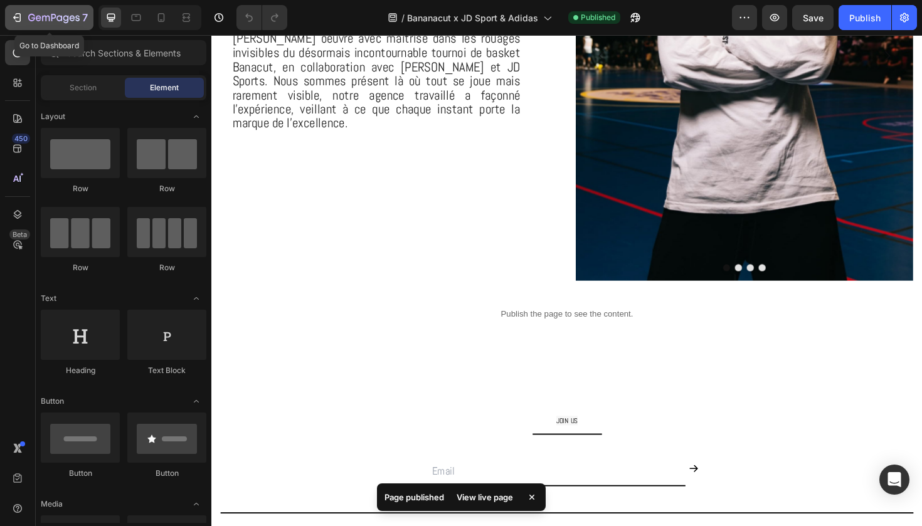
click at [64, 15] on icon "button" at bounding box center [53, 18] width 51 height 11
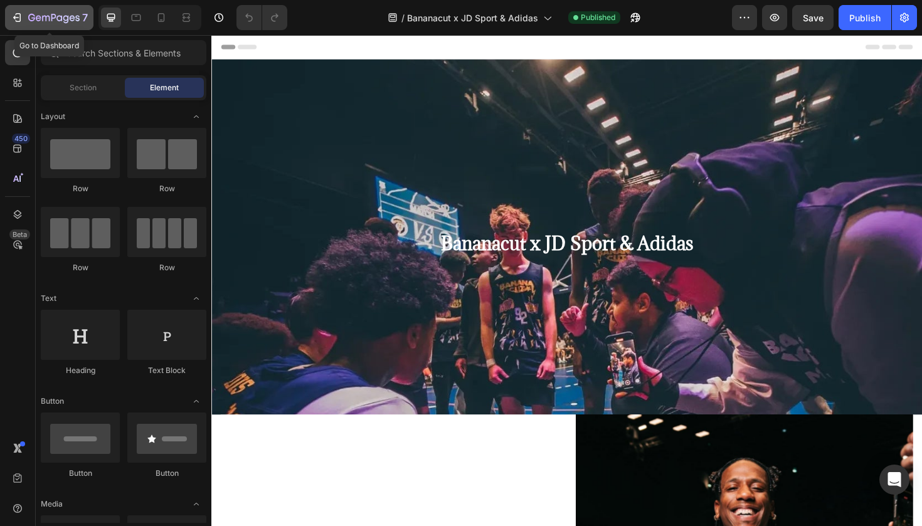
click at [73, 14] on icon "button" at bounding box center [53, 18] width 51 height 11
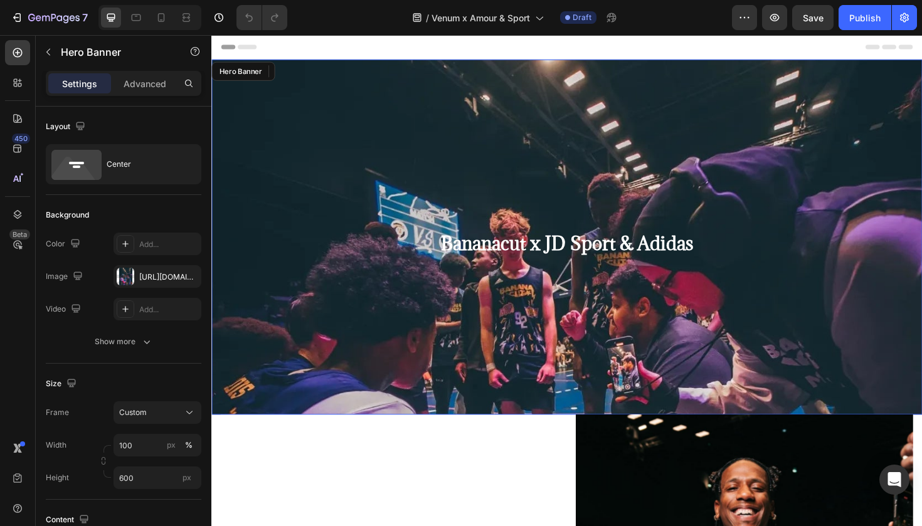
click at [592, 196] on div "Background Image" at bounding box center [587, 343] width 752 height 564
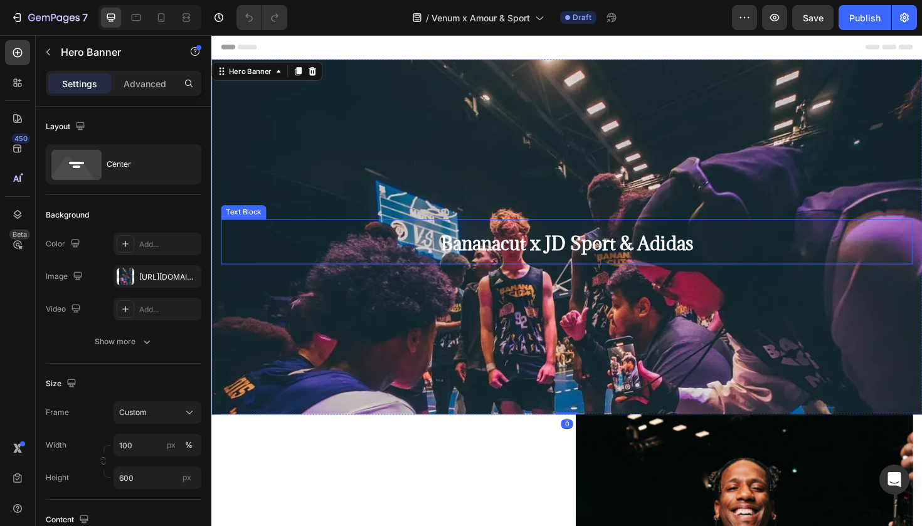
click at [546, 270] on link "Bananacut x JD Sport & Adidas" at bounding box center [587, 251] width 267 height 40
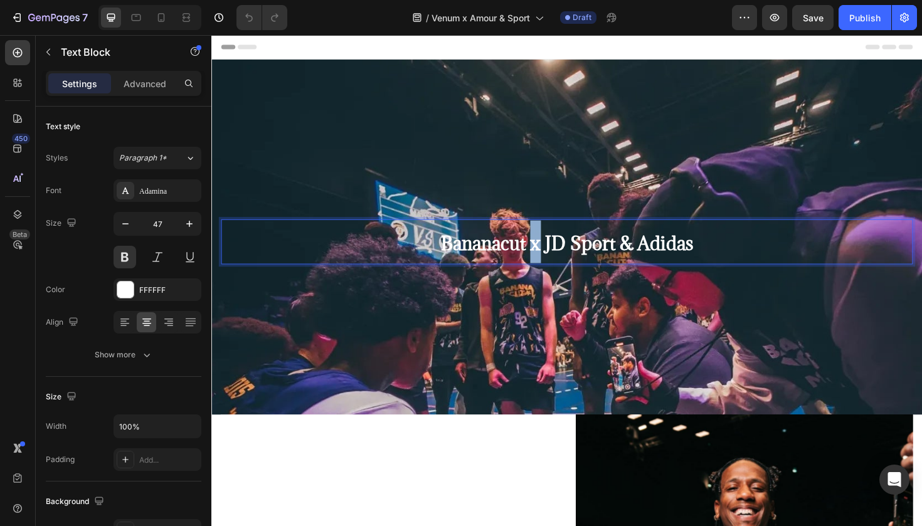
click at [546, 270] on link "Bananacut x JD Sport & Adidas" at bounding box center [587, 251] width 267 height 40
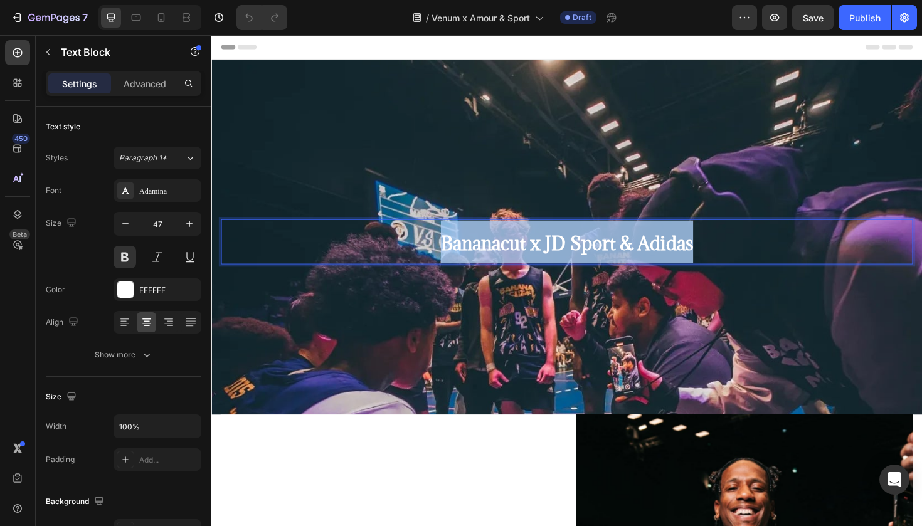
click at [546, 270] on link "Bananacut x JD Sport & Adidas" at bounding box center [587, 251] width 267 height 40
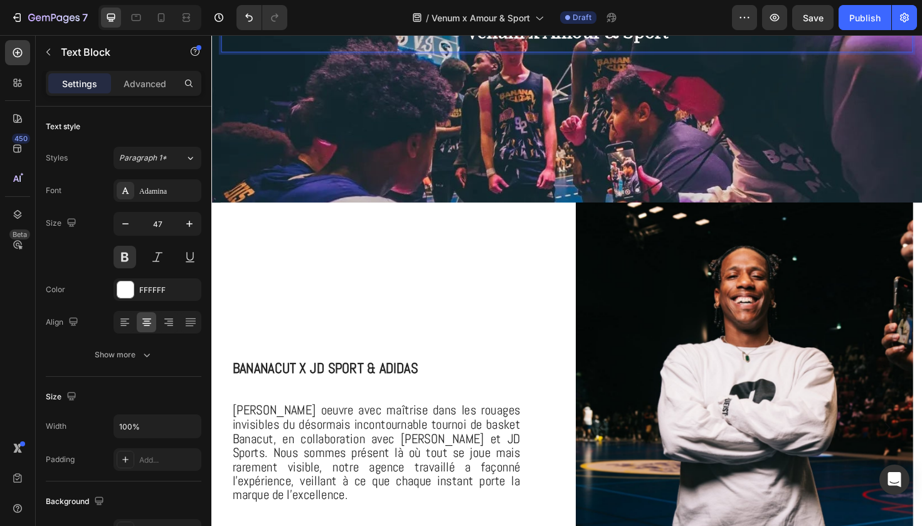
scroll to position [245, 0]
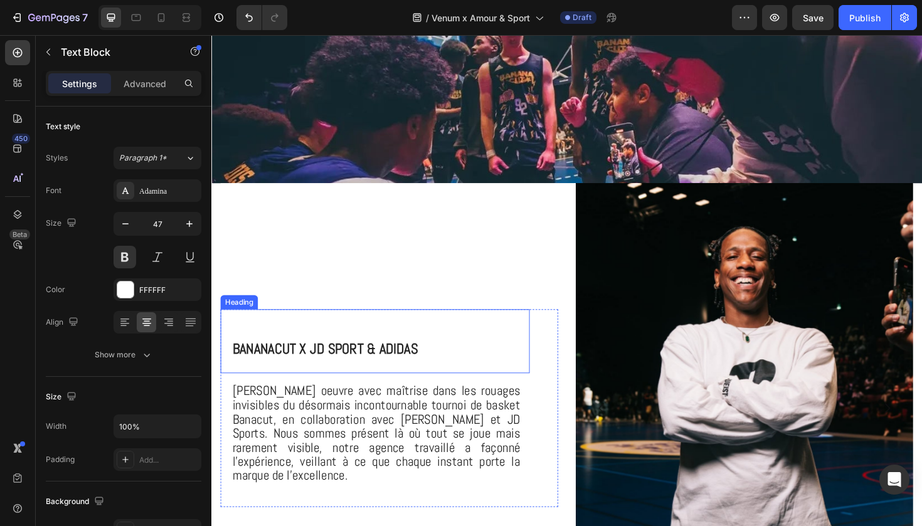
click at [357, 374] on span "Bananacut x JD Sport & Adidas" at bounding box center [331, 366] width 196 height 19
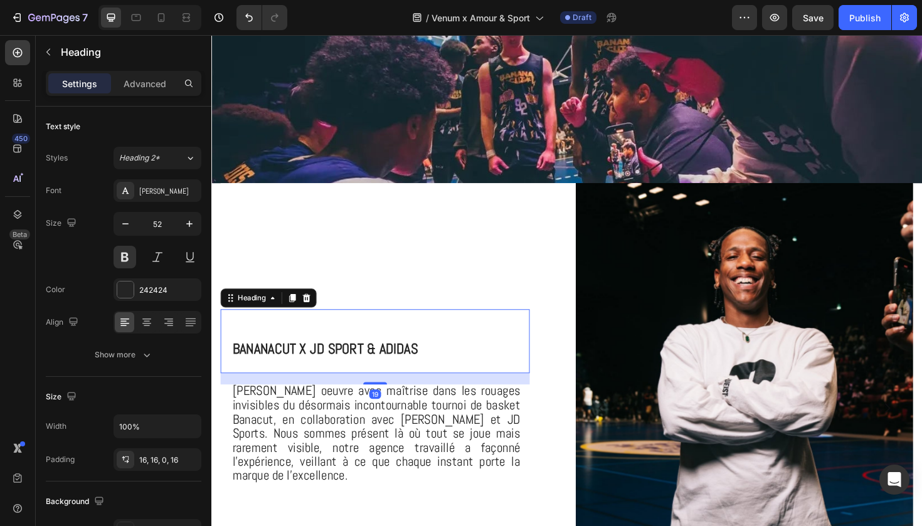
click at [357, 374] on span "Bananacut x JD Sport & Adidas" at bounding box center [331, 366] width 196 height 19
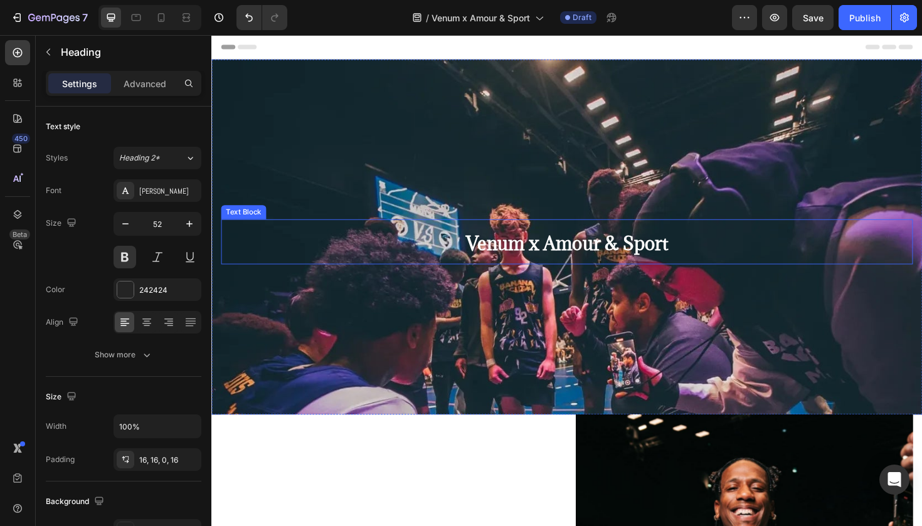
scroll to position [0, 0]
click at [309, 234] on p "Venum x Amour & Sport ⁠⁠⁠⁠⁠⁠⁠" at bounding box center [588, 253] width 730 height 45
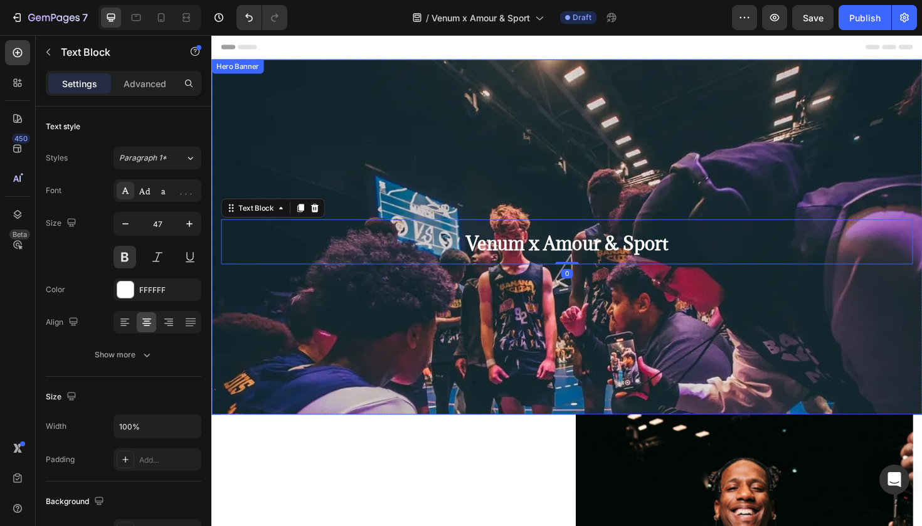
click at [300, 122] on div "Background Image" at bounding box center [587, 338] width 752 height 564
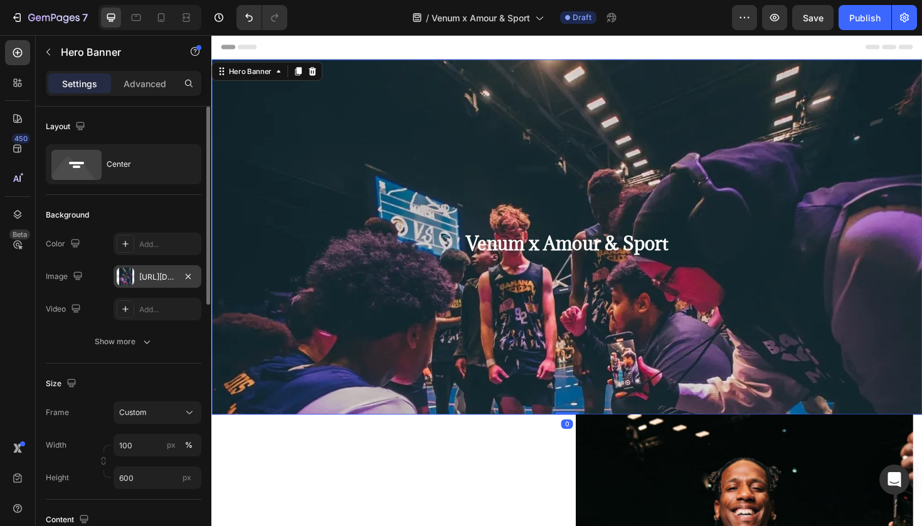
click at [155, 279] on div "https://cdn.shopify.com/s/files/1/0925/7831/6668/files/gempages_579536372528841…" at bounding box center [157, 277] width 36 height 11
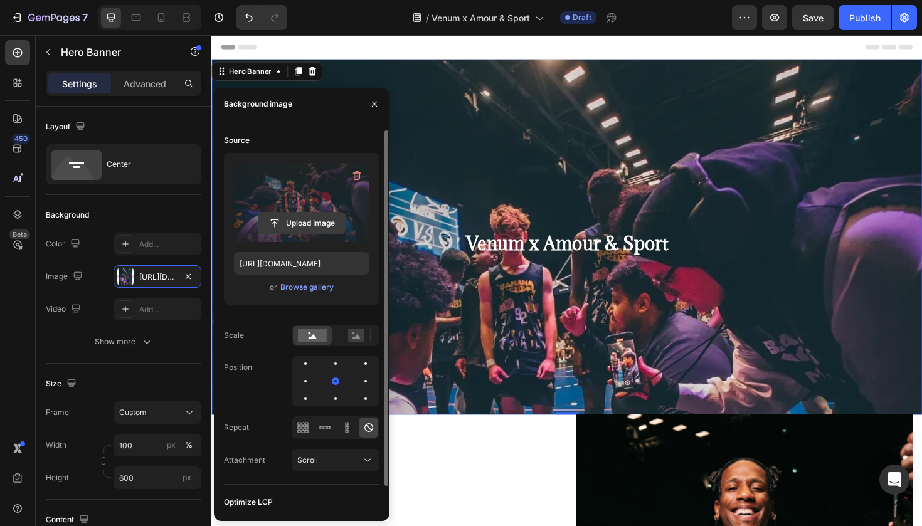
click at [293, 224] on input "file" at bounding box center [301, 223] width 87 height 21
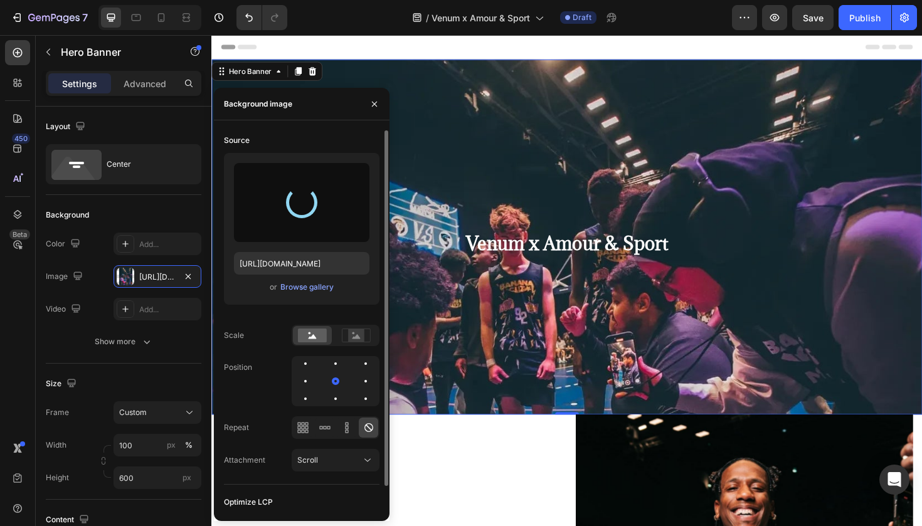
type input "https://cdn.shopify.com/s/files/1/0925/7831/6668/files/gempages_579536372528841…"
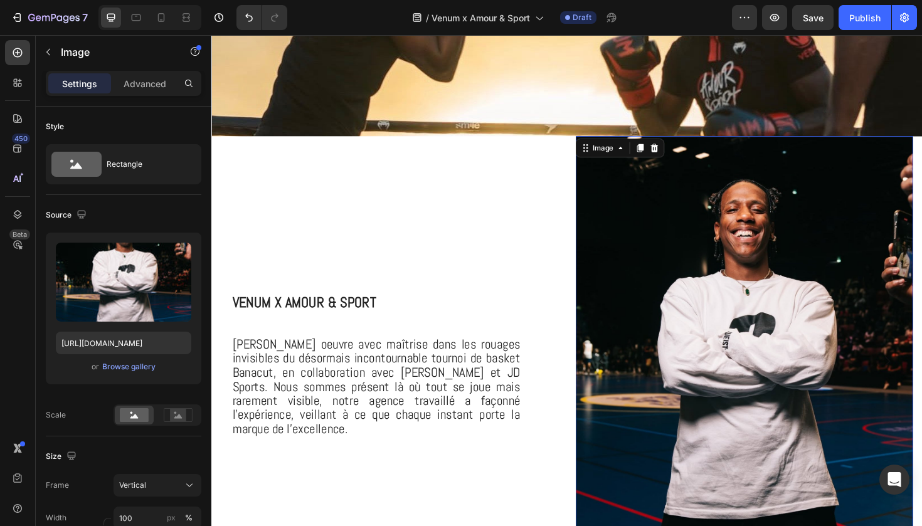
scroll to position [339, 0]
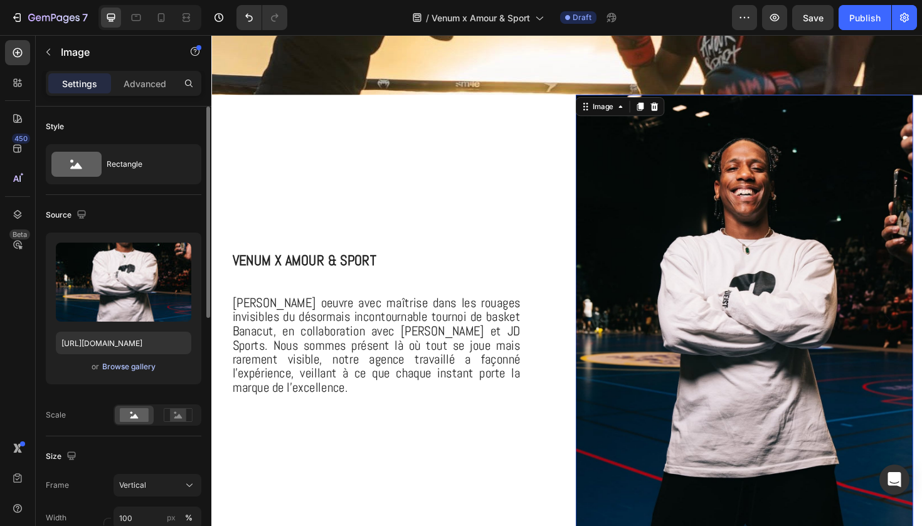
click at [138, 364] on div "Browse gallery" at bounding box center [128, 366] width 53 height 11
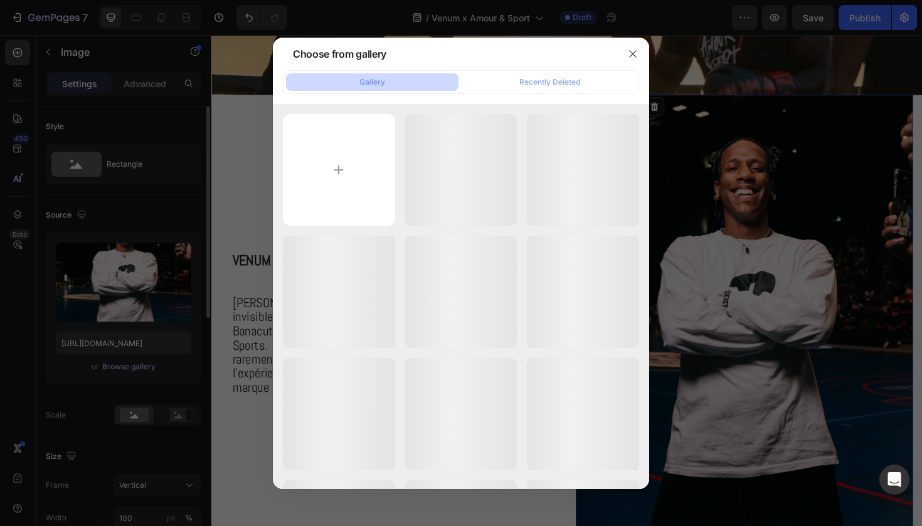
click at [138, 364] on div at bounding box center [461, 263] width 922 height 526
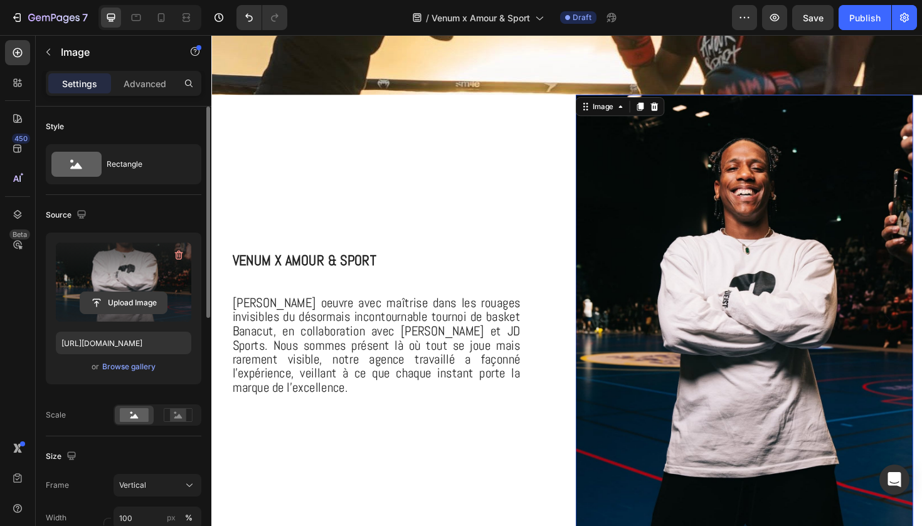
click at [127, 309] on input "file" at bounding box center [123, 302] width 87 height 21
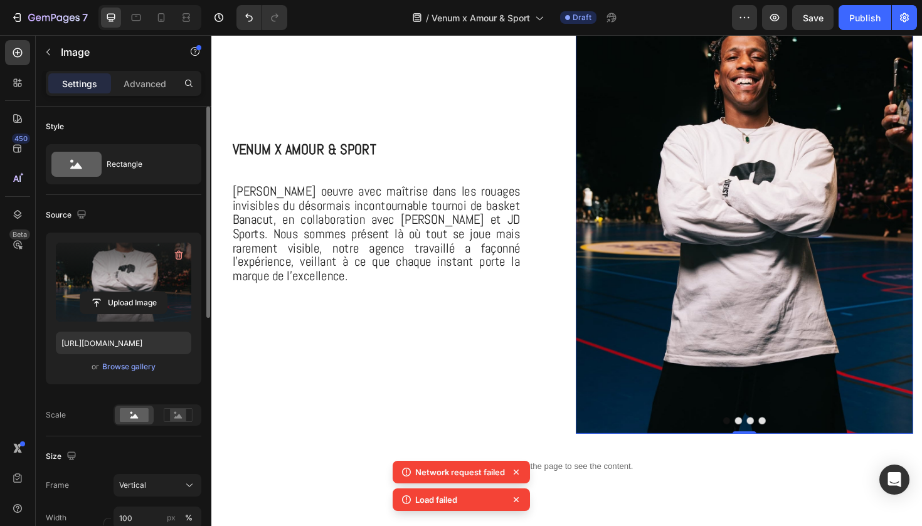
scroll to position [480, 0]
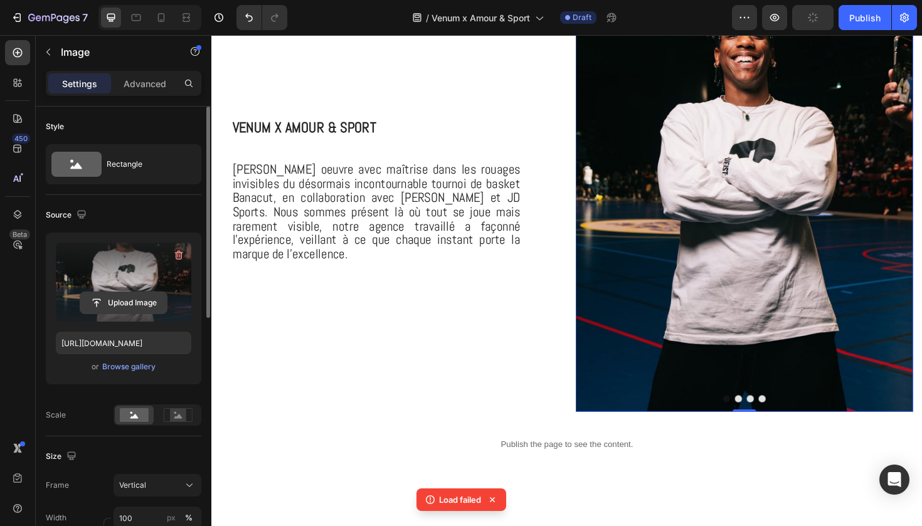
click at [164, 298] on input "file" at bounding box center [123, 302] width 87 height 21
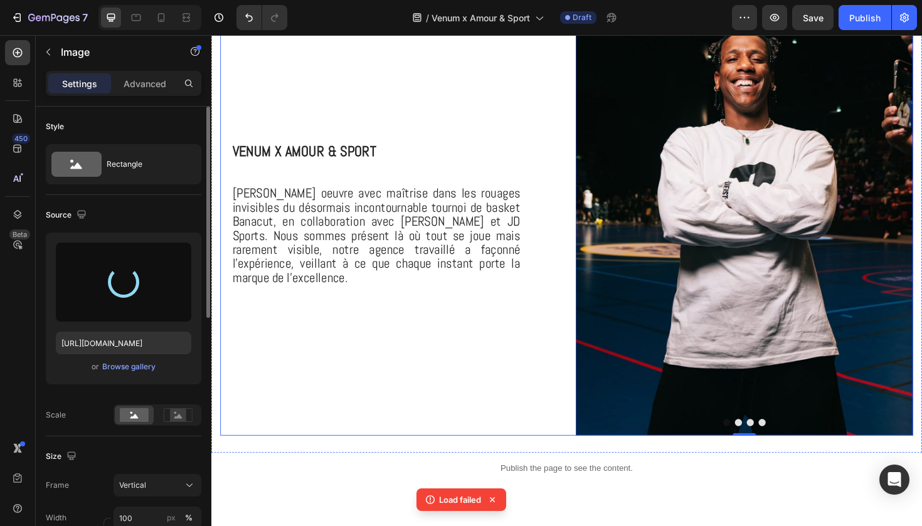
scroll to position [436, 0]
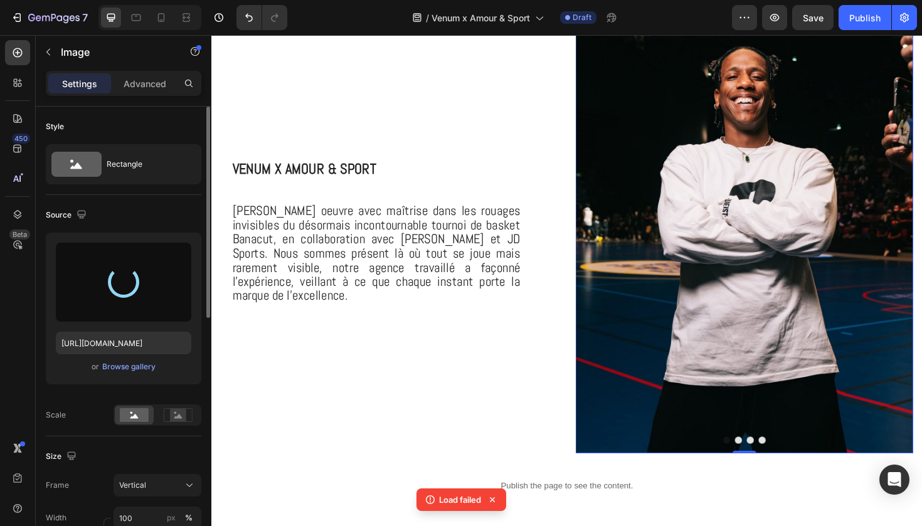
type input "https://cdn.shopify.com/s/files/1/0925/7831/6668/files/gempages_579536372528841…"
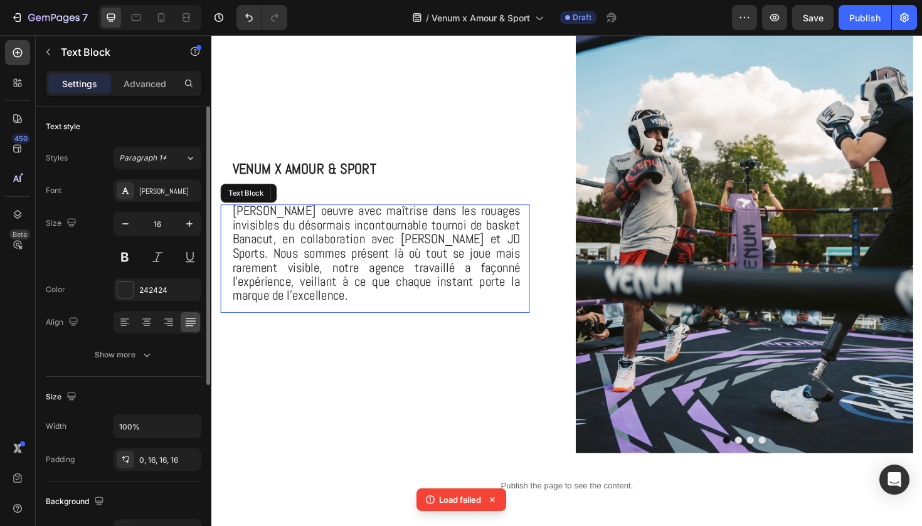
click at [359, 236] on span "Gabos oeuvre avec maîtrise dans les rouages invisibles du désormais incontourna…" at bounding box center [385, 265] width 305 height 107
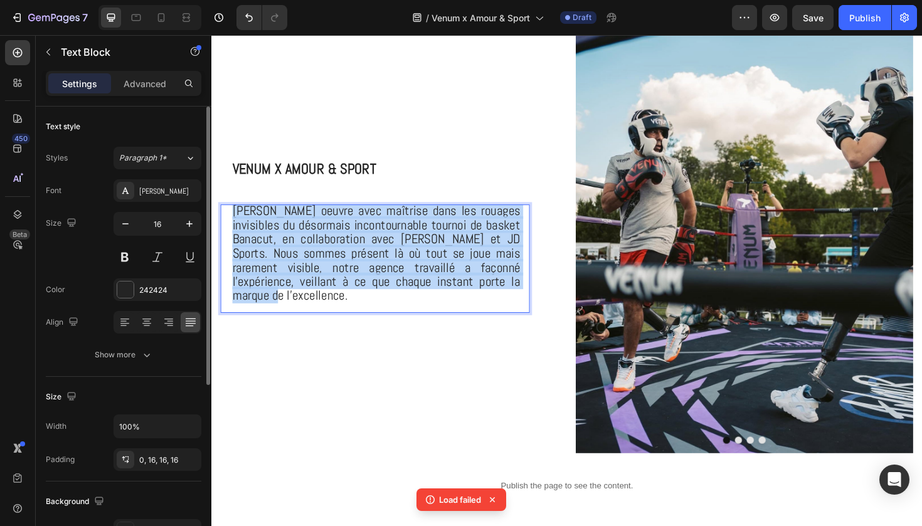
click at [359, 236] on span "Gabos oeuvre avec maîtrise dans les rouages invisibles du désormais incontourna…" at bounding box center [385, 265] width 305 height 107
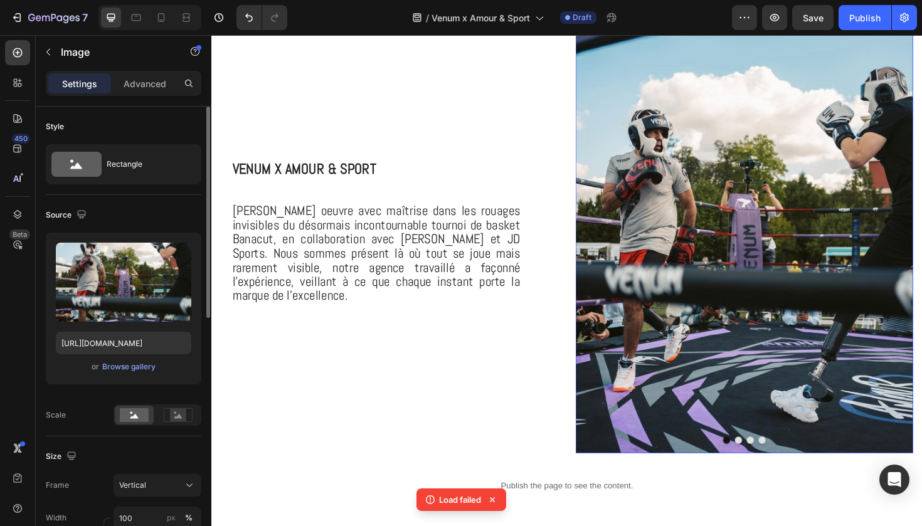
click at [769, 468] on img at bounding box center [775, 239] width 357 height 477
click at [769, 463] on button "Dot" at bounding box center [770, 464] width 8 height 8
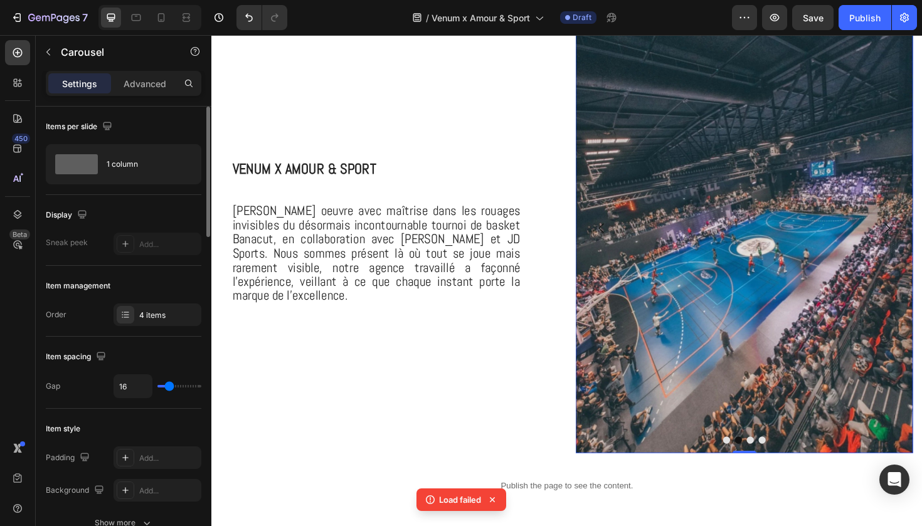
click at [759, 463] on button "Dot" at bounding box center [757, 464] width 8 height 8
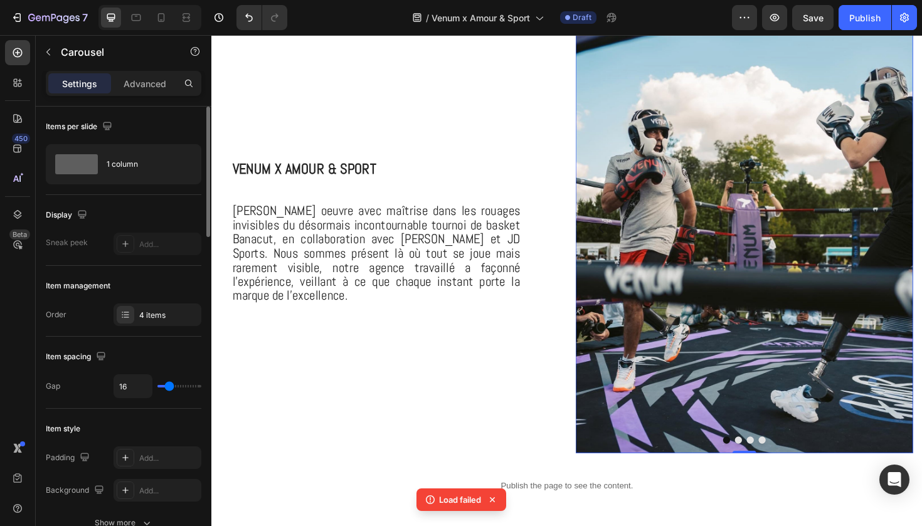
click at [793, 465] on button "Dot" at bounding box center [795, 464] width 8 height 8
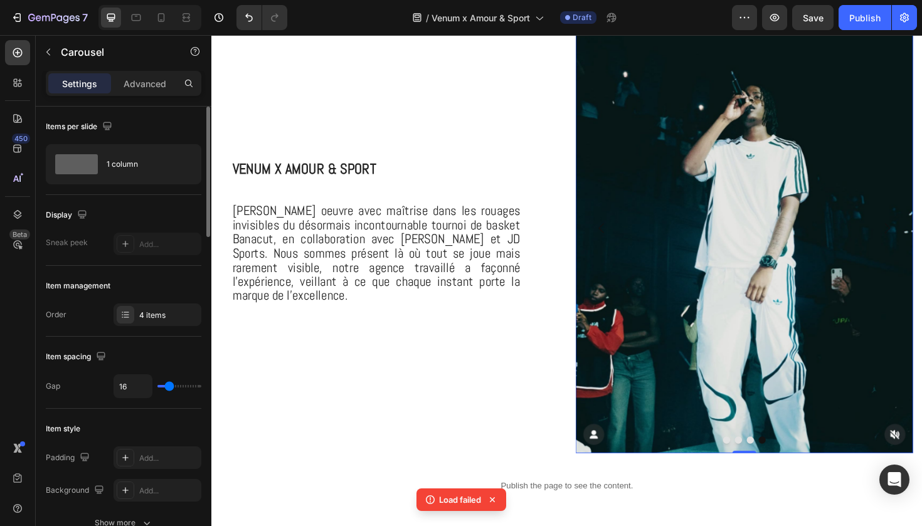
click at [758, 467] on button "Dot" at bounding box center [757, 464] width 8 height 8
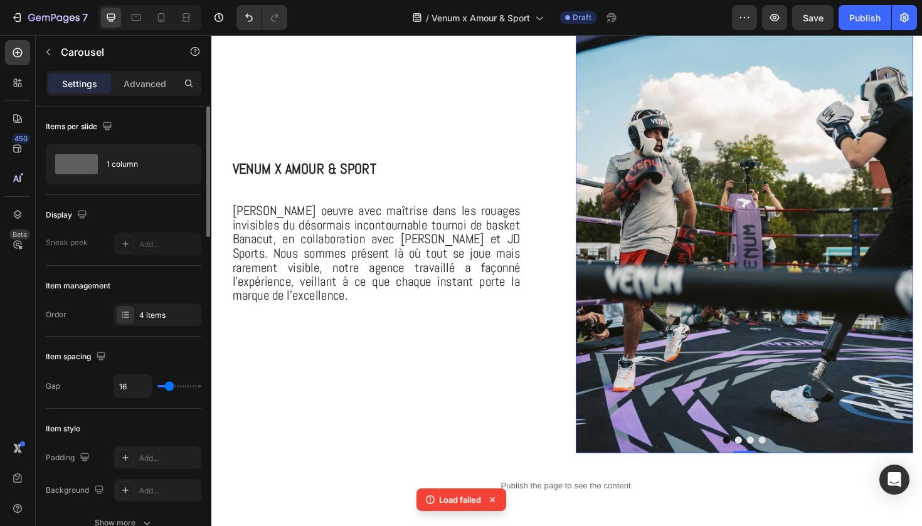
click at [772, 464] on button "Dot" at bounding box center [770, 464] width 8 height 8
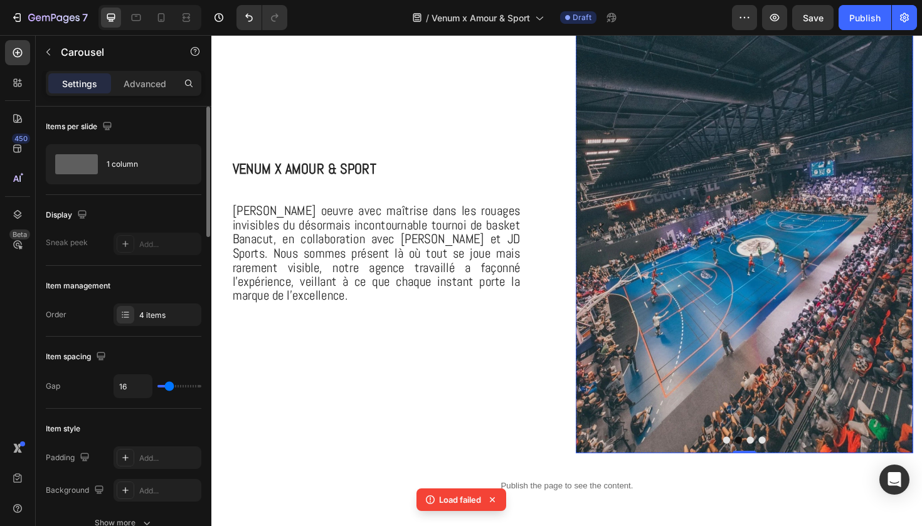
click at [795, 406] on img at bounding box center [775, 239] width 357 height 477
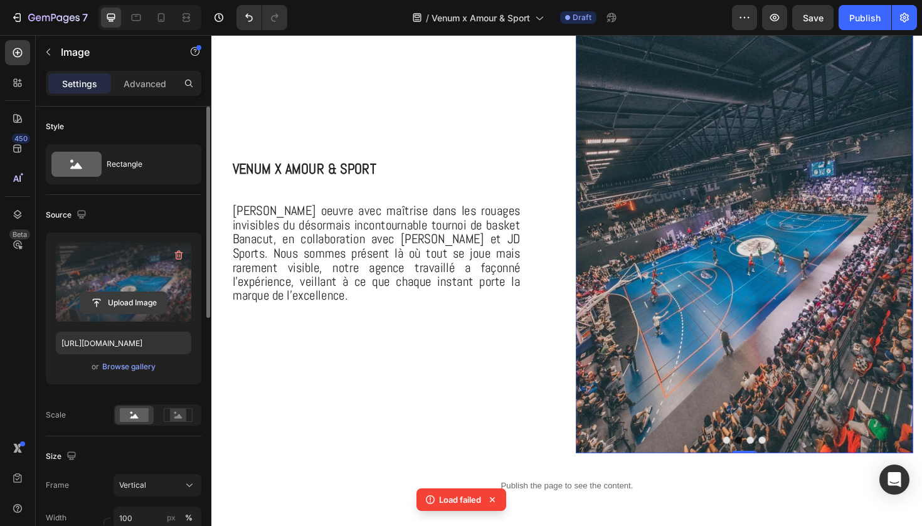
click at [117, 305] on input "file" at bounding box center [123, 302] width 87 height 21
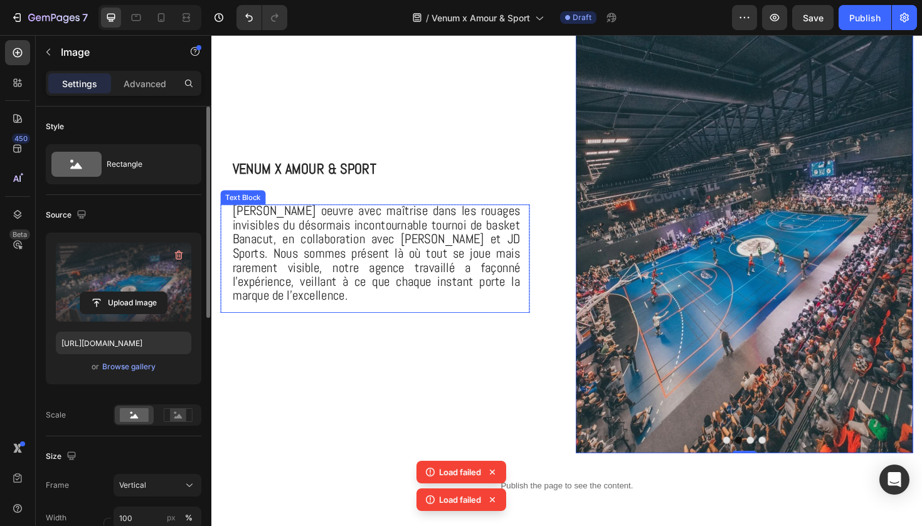
click at [539, 268] on div "Gabos oeuvre avec maîtrise dans les rouages invisibles du désormais incontourna…" at bounding box center [385, 271] width 325 height 115
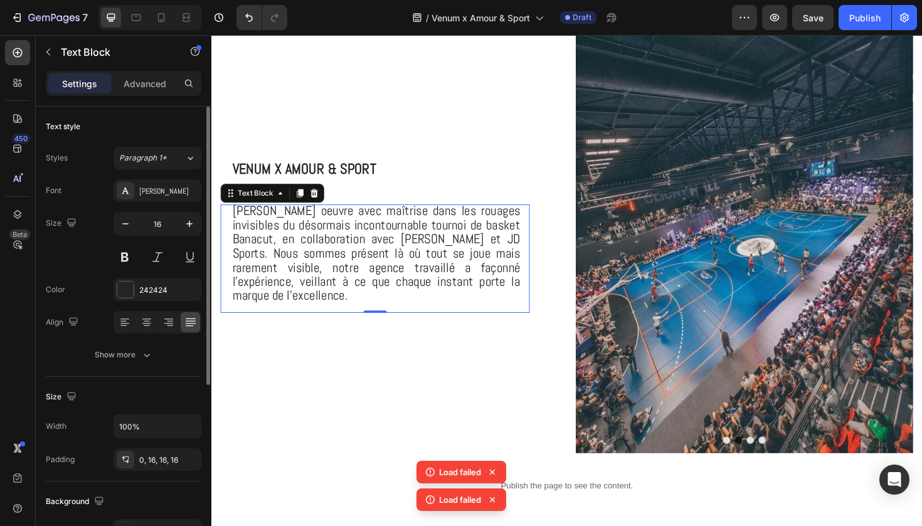
click at [539, 268] on div "Gabos oeuvre avec maîtrise dans les rouages invisibles du désormais incontourna…" at bounding box center [385, 271] width 325 height 115
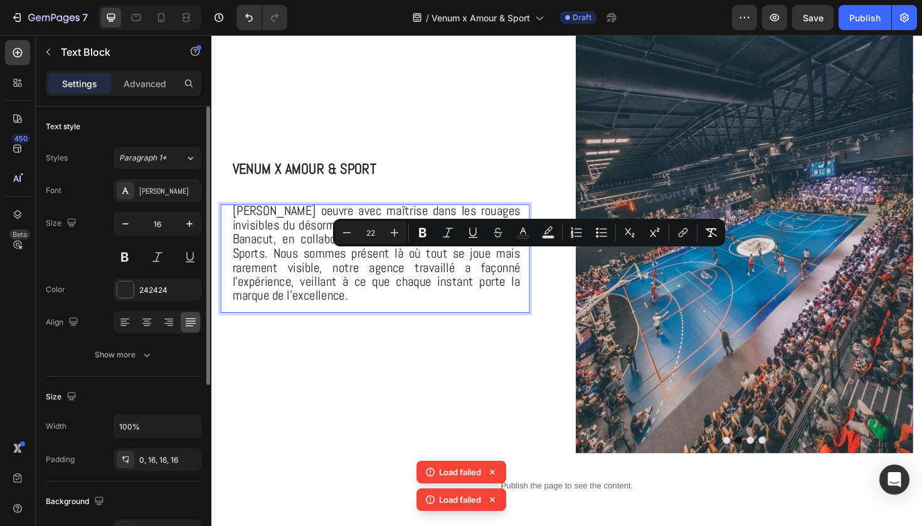
click at [519, 265] on span "Gabos oeuvre avec maîtrise dans les rouages invisibles du désormais incontourna…" at bounding box center [385, 265] width 305 height 107
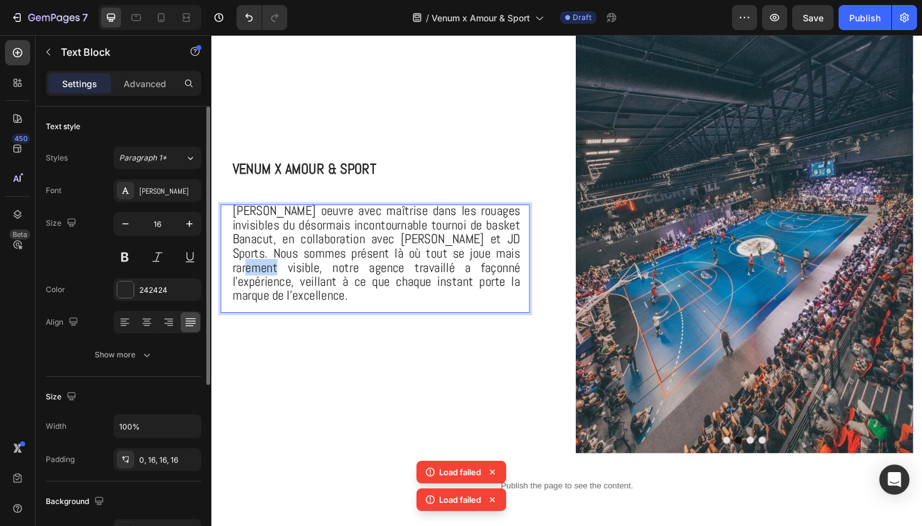
click at [519, 265] on span "Gabos oeuvre avec maîtrise dans les rouages invisibles du désormais incontourna…" at bounding box center [385, 265] width 305 height 107
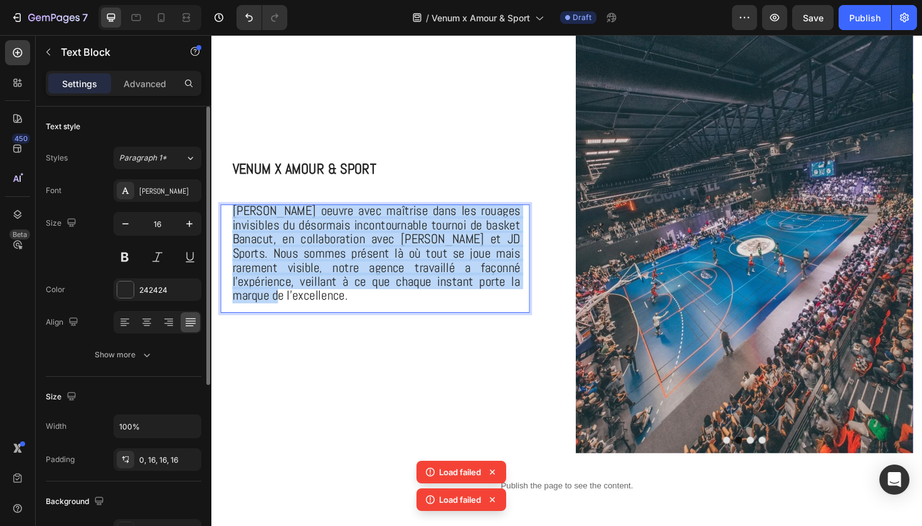
click at [519, 265] on span "Gabos oeuvre avec maîtrise dans les rouages invisibles du désormais incontourna…" at bounding box center [385, 265] width 305 height 107
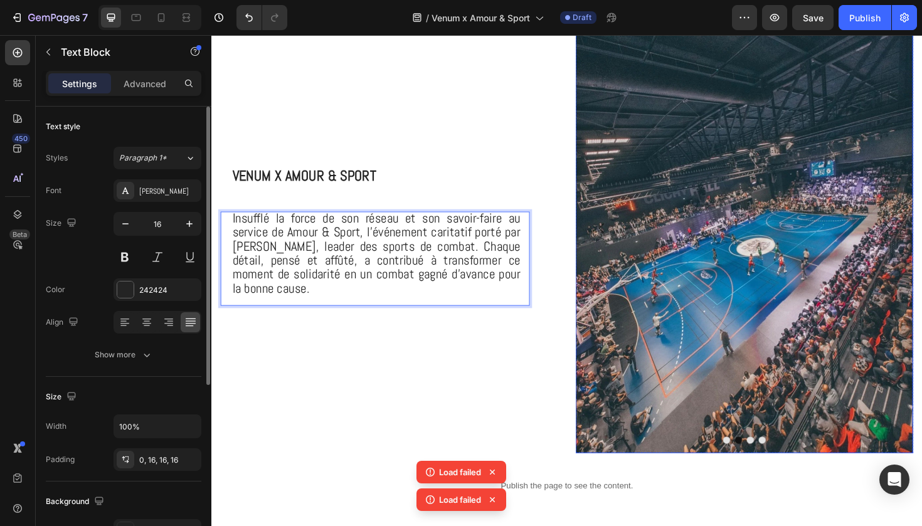
click at [686, 281] on img at bounding box center [775, 239] width 357 height 477
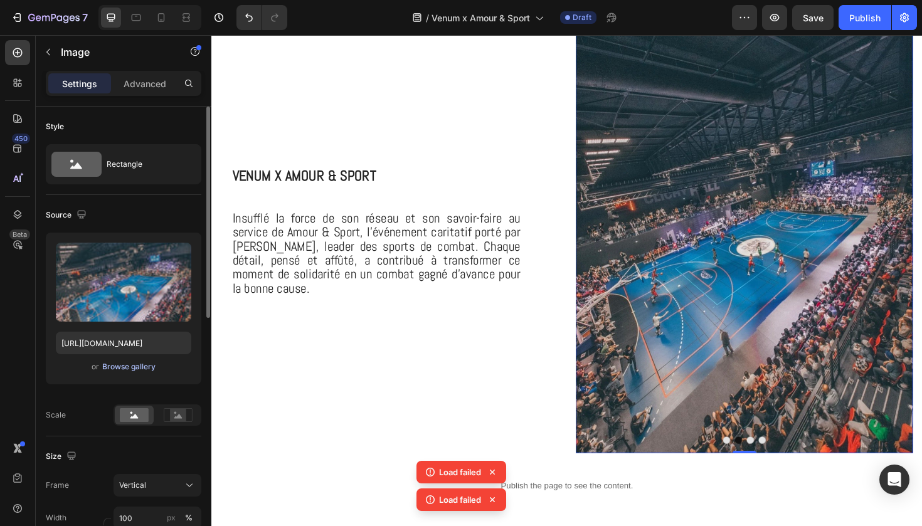
click at [125, 362] on div "Browse gallery" at bounding box center [128, 366] width 53 height 11
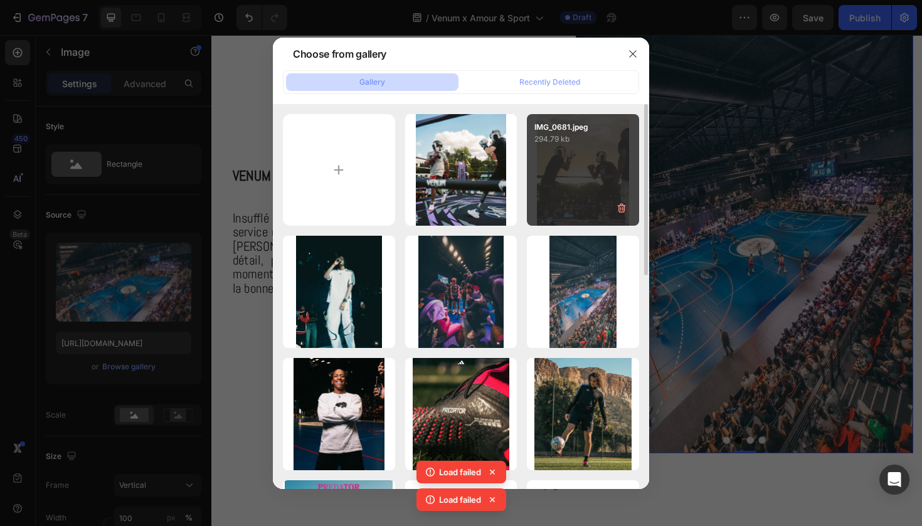
click at [555, 166] on div "IMG_0681.jpeg 294.79 kb" at bounding box center [583, 170] width 112 height 112
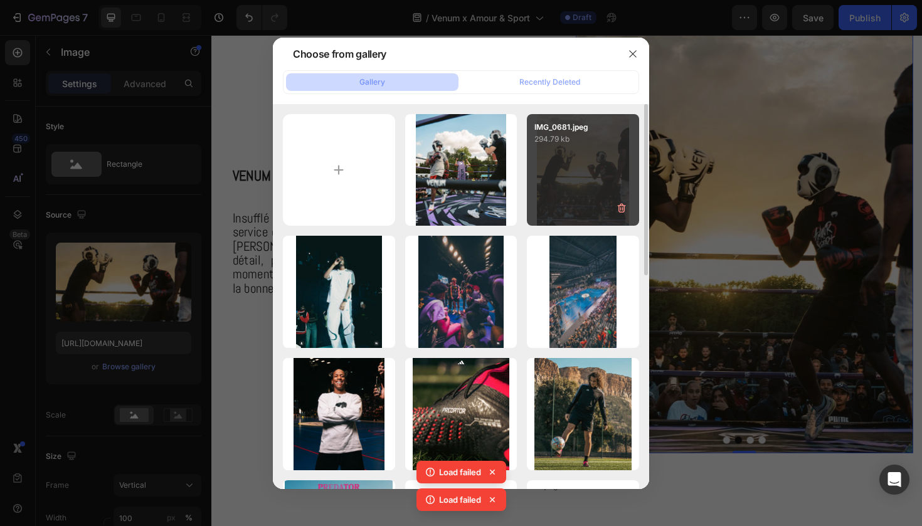
type input "https://cdn.shopify.com/s/files/1/0925/7831/6668/files/gempages_579536372528841…"
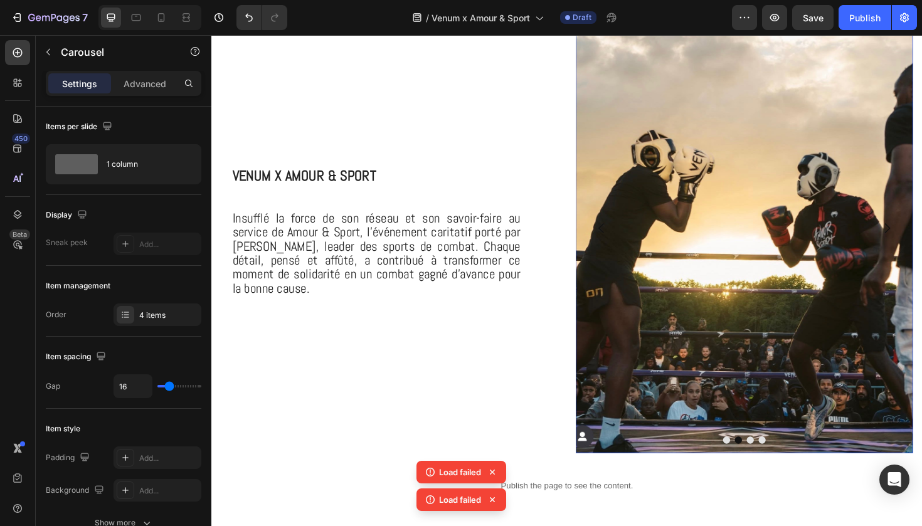
click at [778, 462] on div at bounding box center [775, 464] width 357 height 8
click at [784, 462] on button "Dot" at bounding box center [782, 464] width 8 height 8
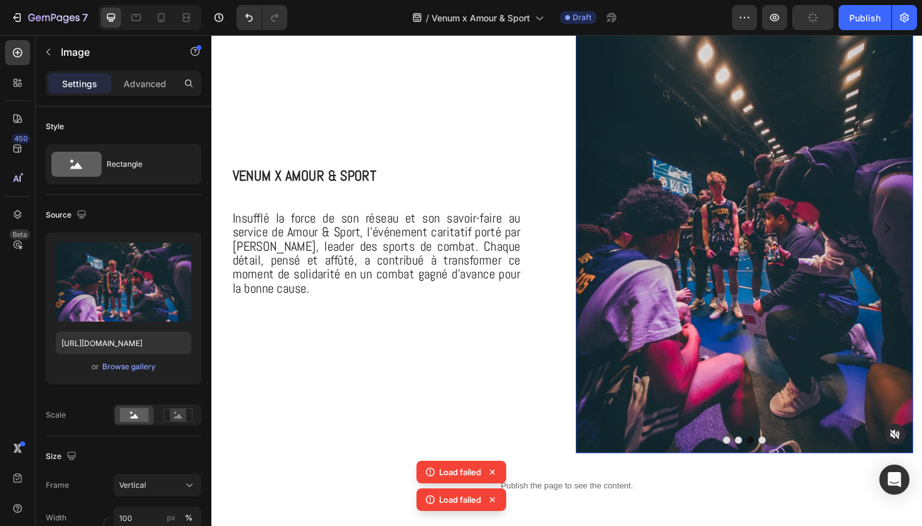
click at [760, 280] on img at bounding box center [775, 239] width 357 height 477
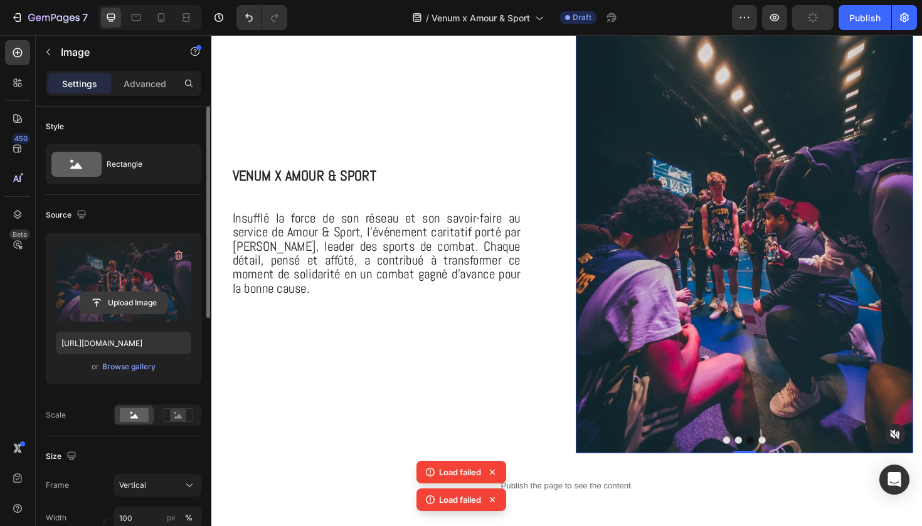
click at [129, 304] on input "file" at bounding box center [123, 302] width 87 height 21
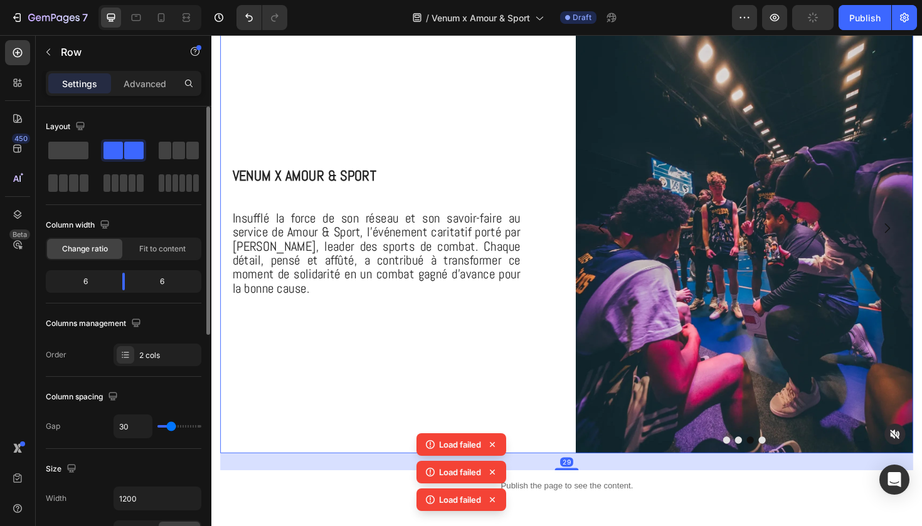
click at [353, 386] on div "⁠⁠⁠⁠⁠⁠⁠ Venum x Amour & Sport Heading Insufflé la force de son réseau et son sa…" at bounding box center [399, 239] width 357 height 477
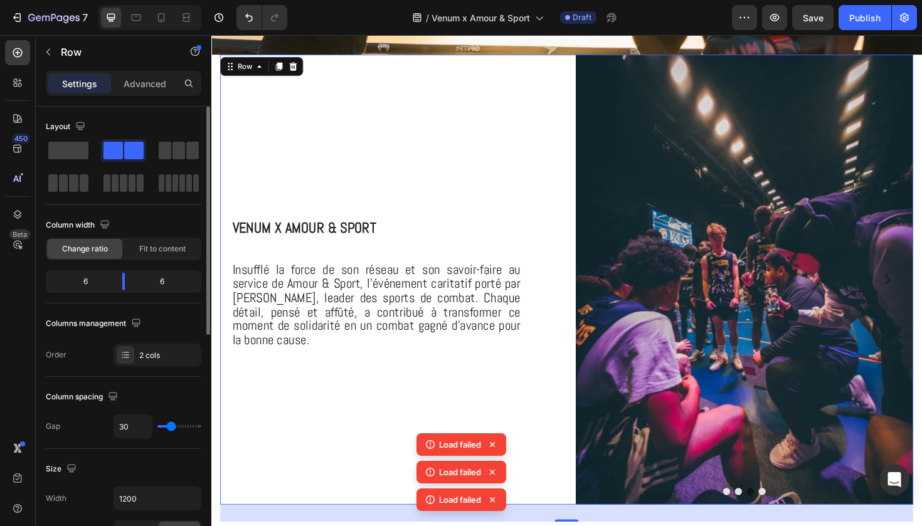
scroll to position [381, 0]
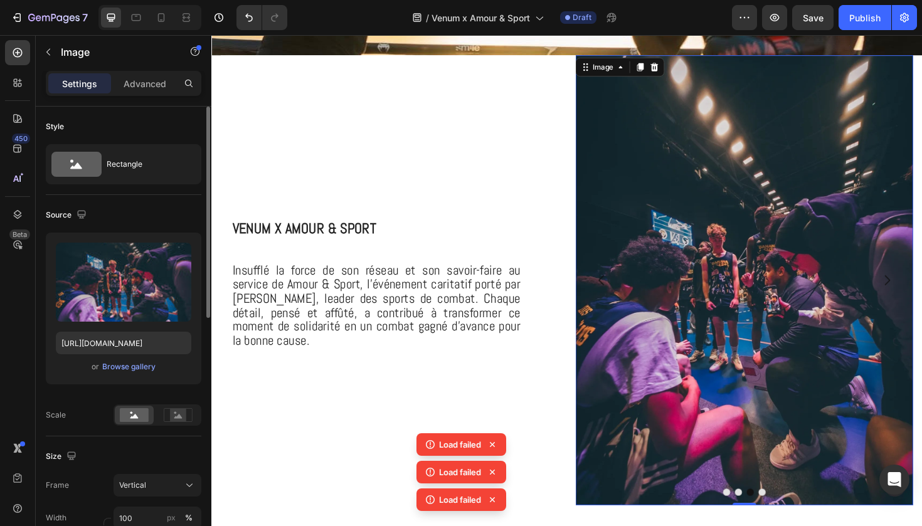
click at [680, 325] on img at bounding box center [775, 294] width 357 height 477
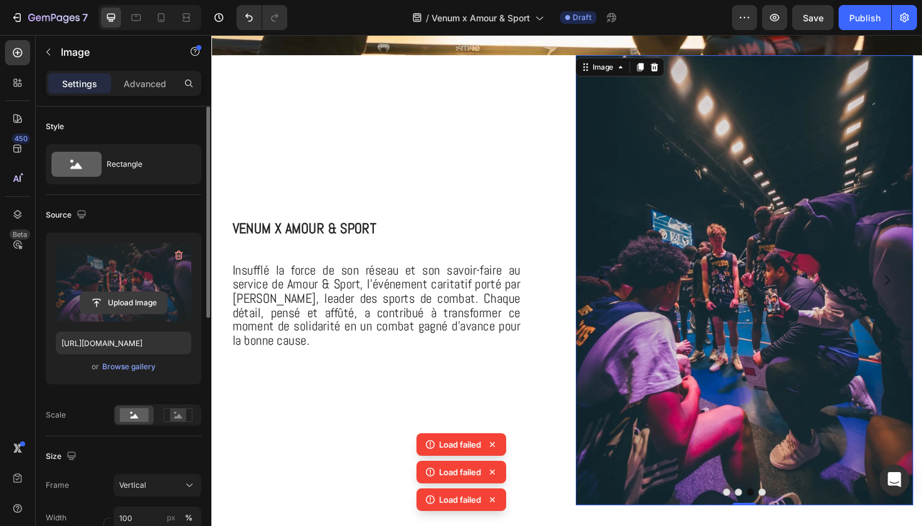
click at [139, 310] on input "file" at bounding box center [123, 302] width 87 height 21
click at [495, 444] on icon at bounding box center [492, 444] width 13 height 13
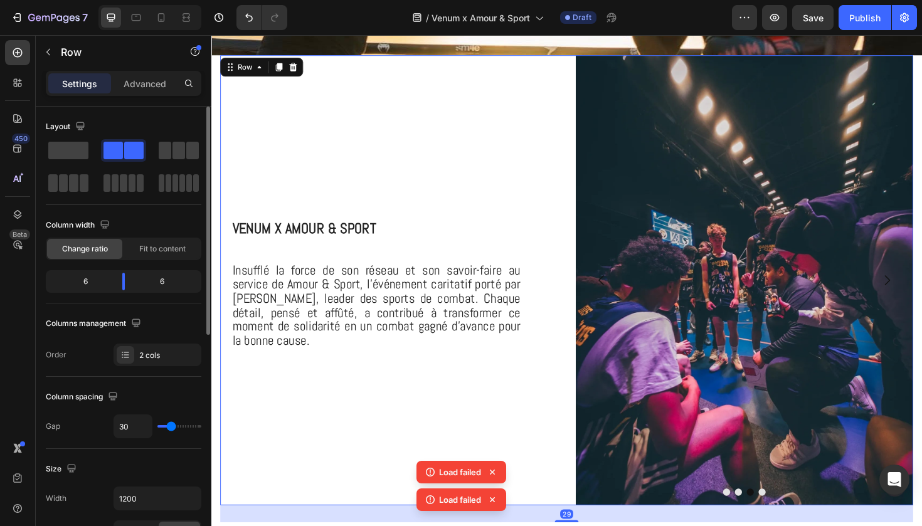
click at [512, 468] on div "⁠⁠⁠⁠⁠⁠⁠ Venum x Amour & Sport Heading Insufflé la force de son réseau et son sa…" at bounding box center [399, 294] width 357 height 477
click at [490, 470] on icon at bounding box center [492, 472] width 13 height 13
click at [491, 494] on icon at bounding box center [492, 500] width 13 height 13
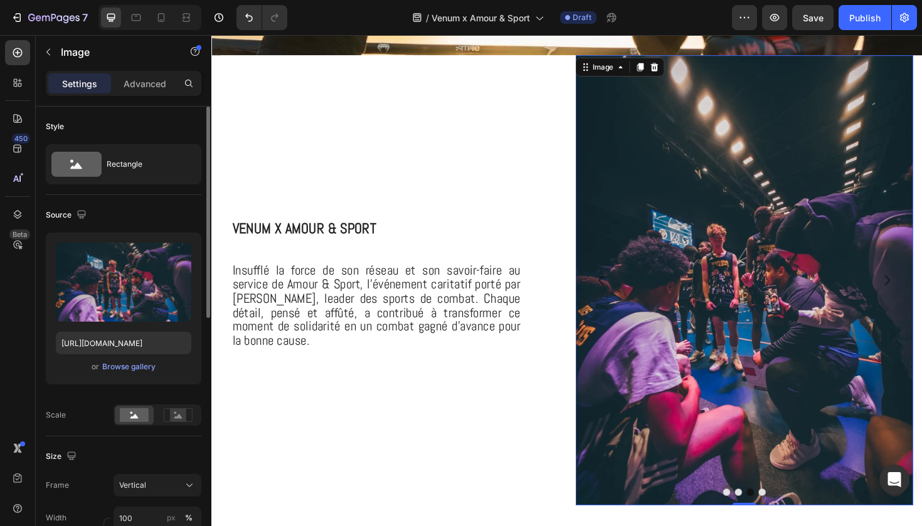
click at [802, 386] on img at bounding box center [775, 294] width 357 height 477
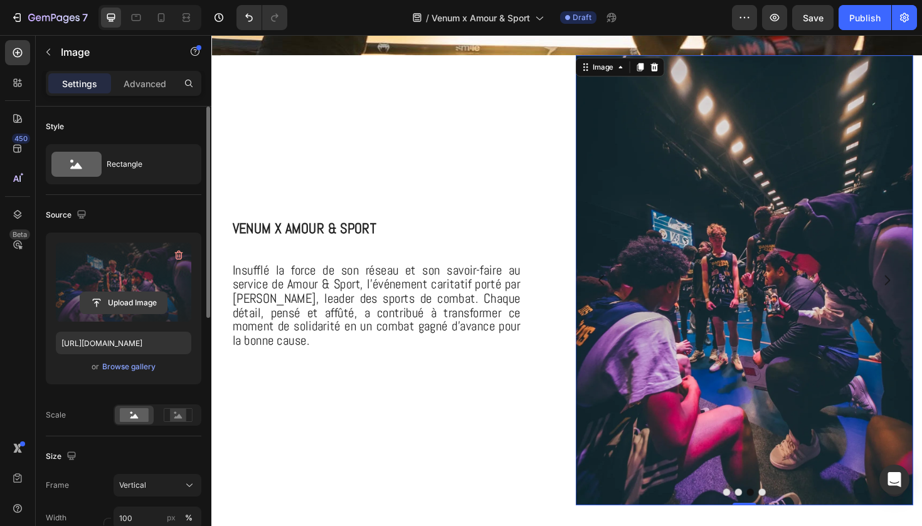
click at [139, 305] on input "file" at bounding box center [123, 302] width 87 height 21
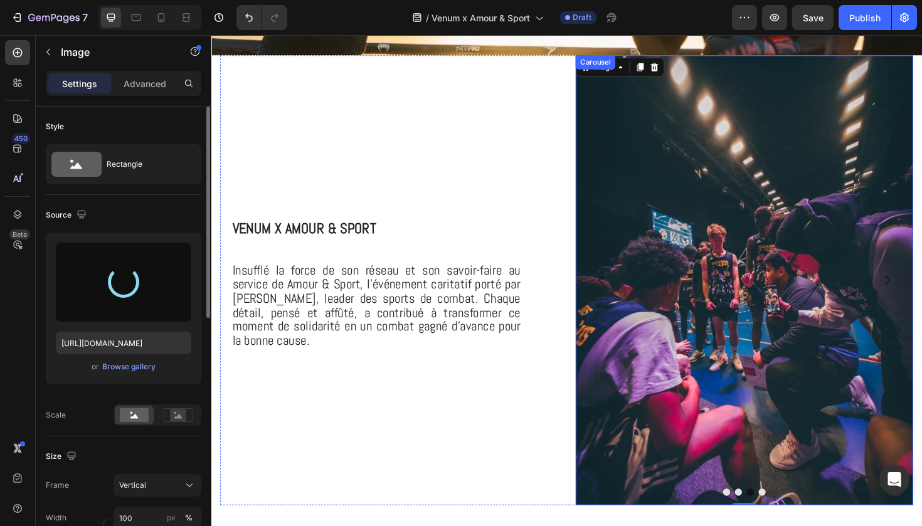
type input "https://cdn.shopify.com/s/files/1/0925/7831/6668/files/gempages_579536372528841…"
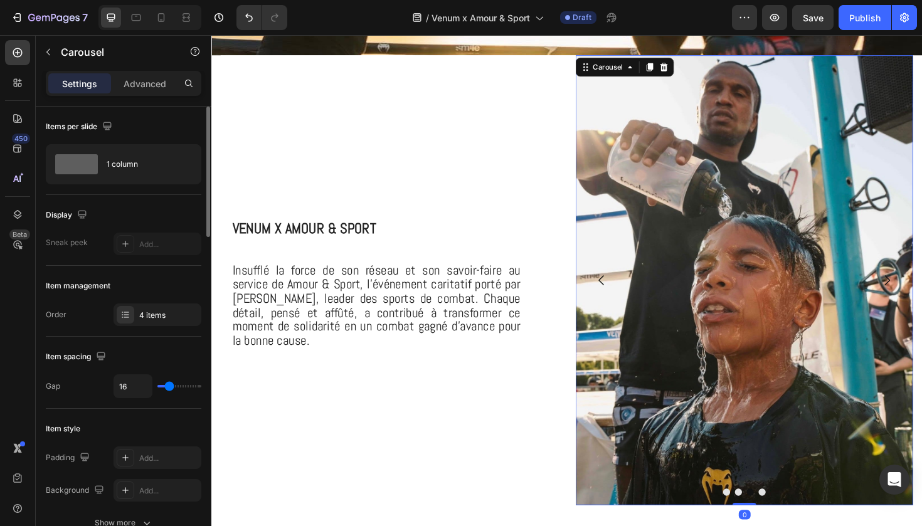
click at [796, 517] on button "Dot" at bounding box center [795, 519] width 8 height 8
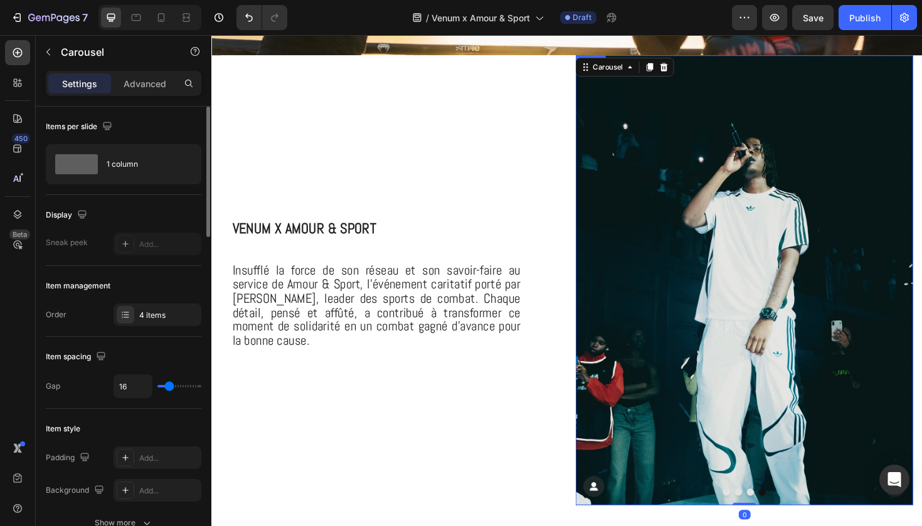
click at [800, 367] on img at bounding box center [775, 294] width 357 height 477
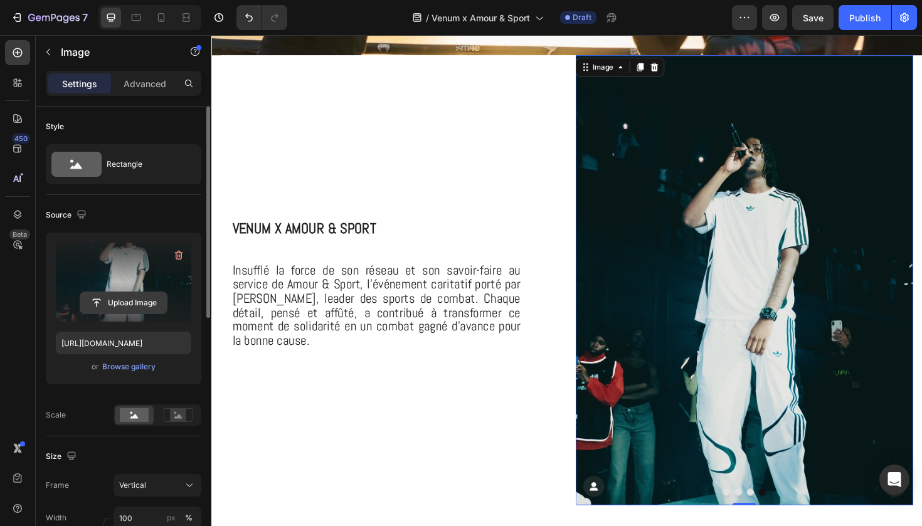
click at [130, 297] on input "file" at bounding box center [123, 302] width 87 height 21
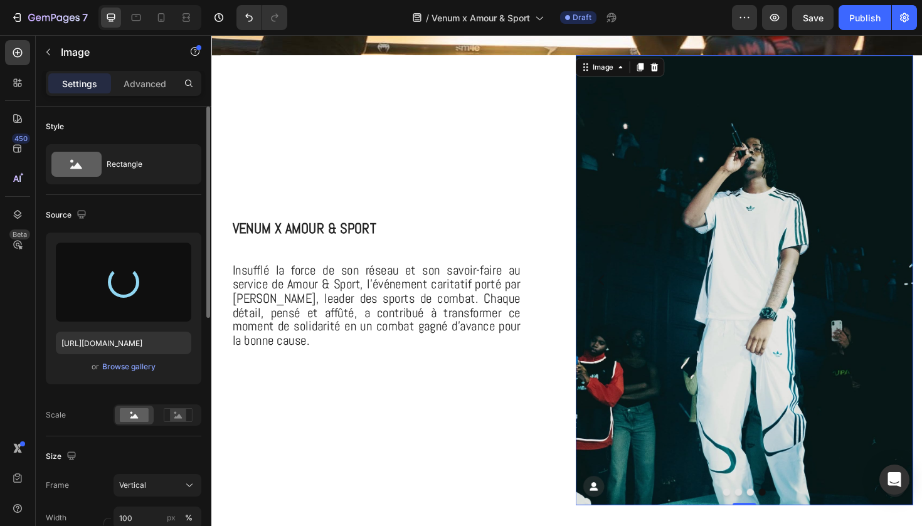
type input "https://cdn.shopify.com/s/files/1/0925/7831/6668/files/gempages_579536372528841…"
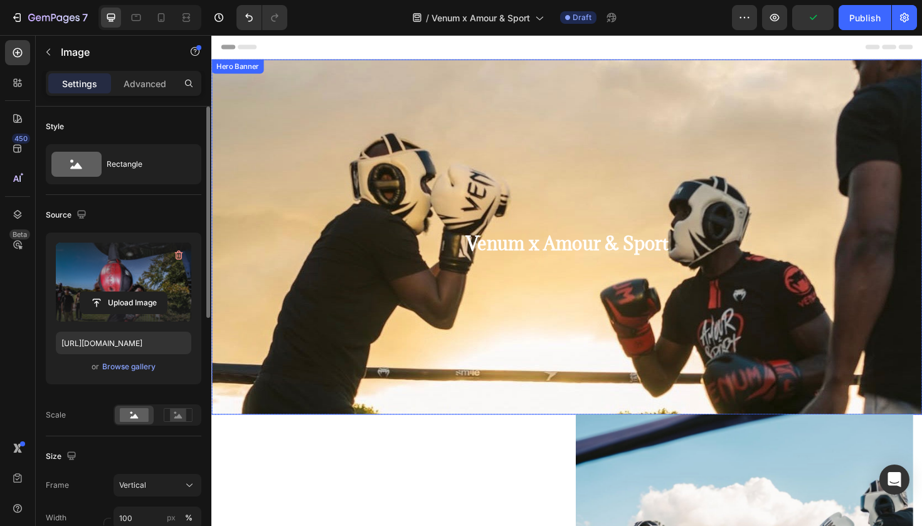
scroll to position [1, 0]
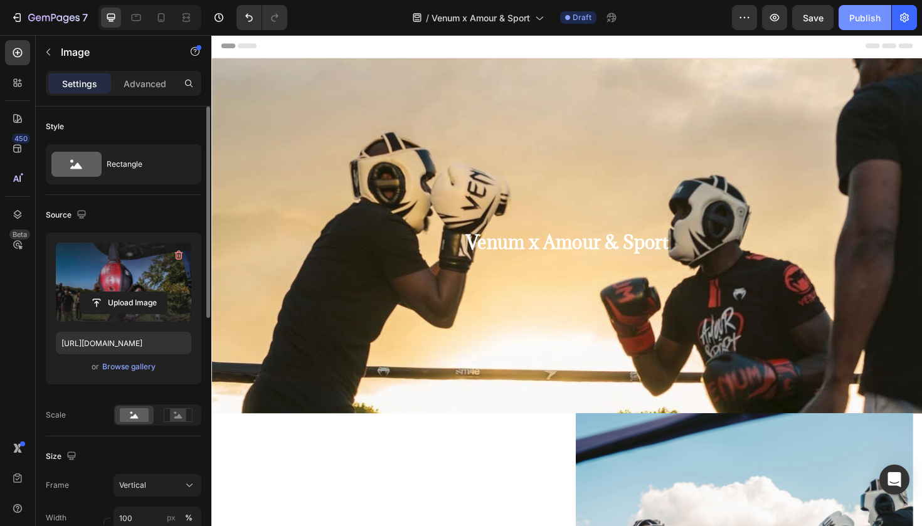
click at [855, 16] on div "Publish" at bounding box center [864, 17] width 31 height 13
click at [768, 25] on button "button" at bounding box center [774, 17] width 25 height 25
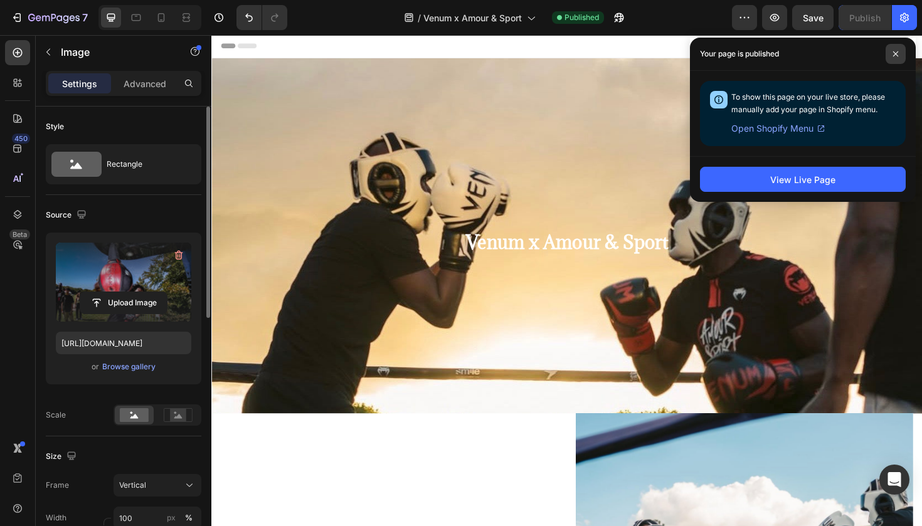
click at [895, 52] on icon at bounding box center [895, 54] width 6 height 6
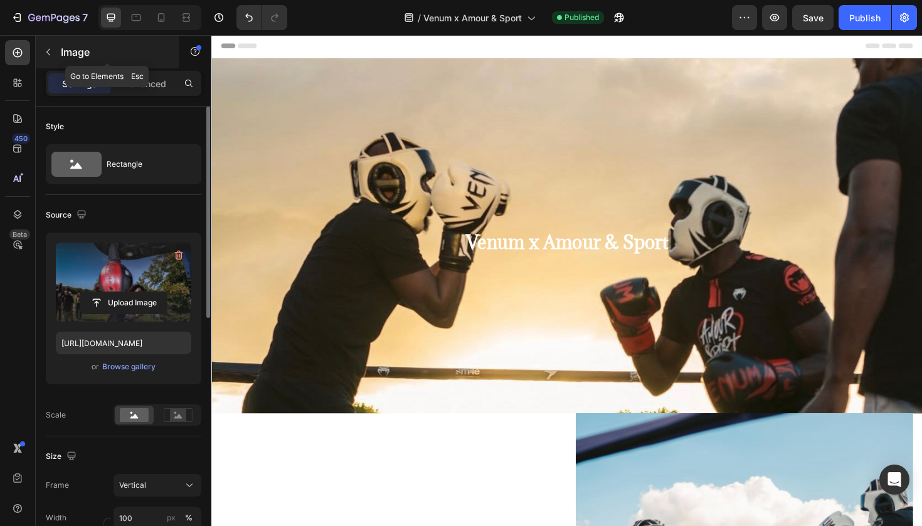
click at [55, 48] on button "button" at bounding box center [48, 52] width 20 height 20
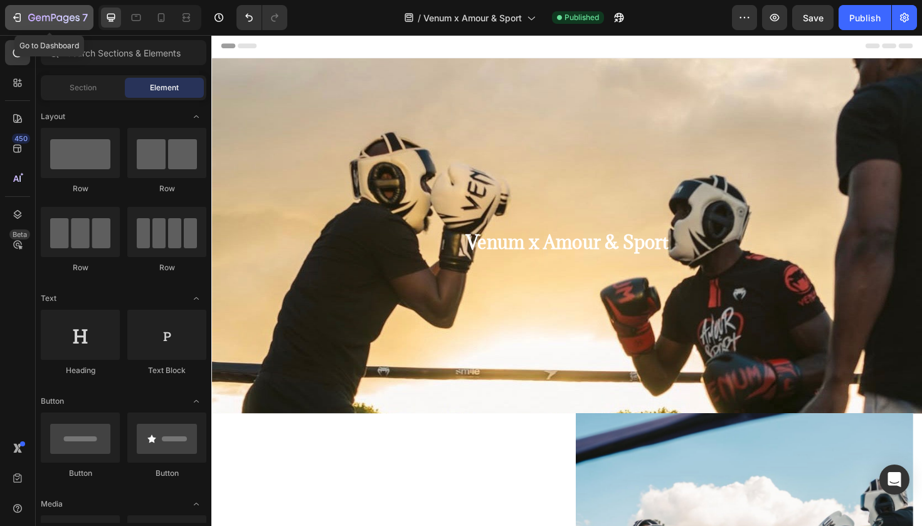
click at [36, 24] on div "7" at bounding box center [58, 17] width 60 height 15
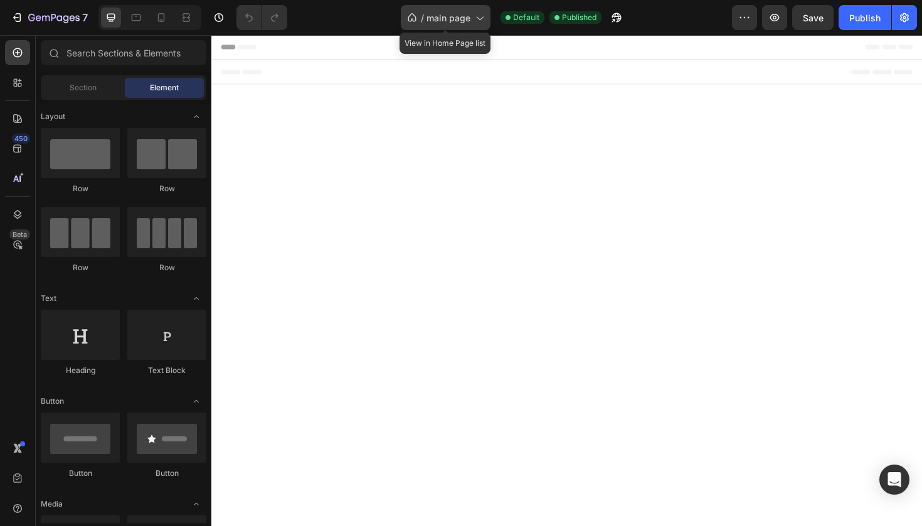
click at [478, 22] on icon at bounding box center [479, 17] width 13 height 13
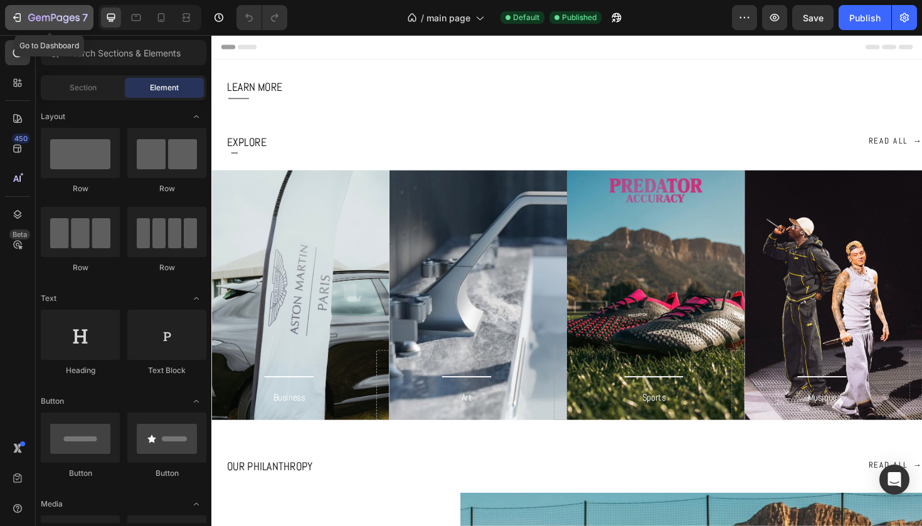
click at [65, 11] on div "7" at bounding box center [58, 17] width 60 height 15
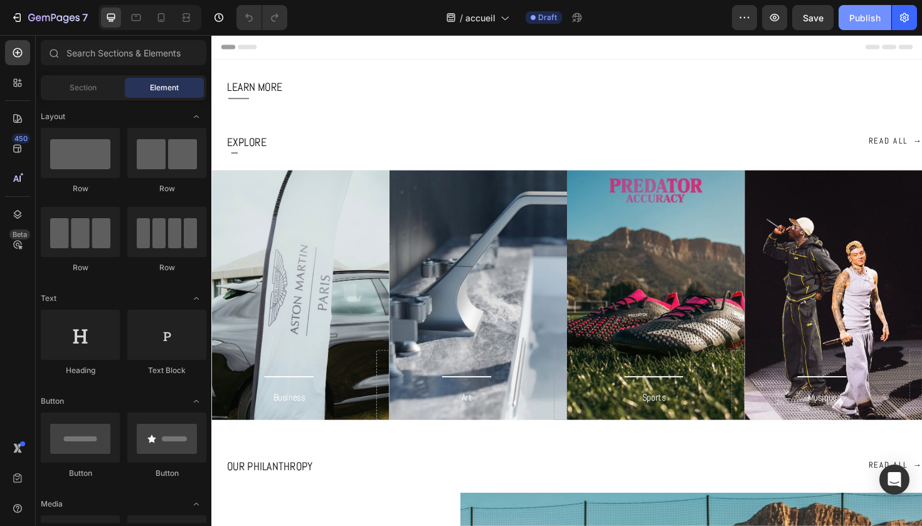
click at [867, 21] on div "Publish" at bounding box center [864, 17] width 31 height 13
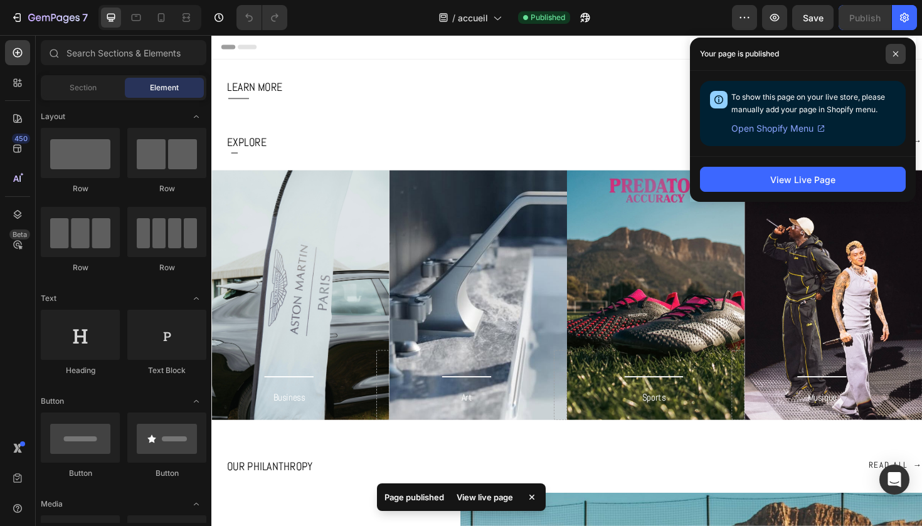
click at [900, 50] on span at bounding box center [895, 54] width 20 height 20
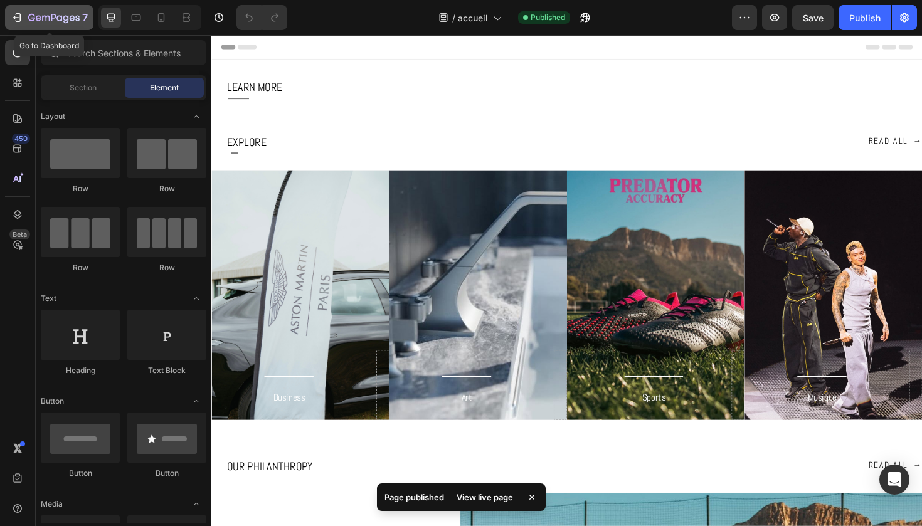
click at [31, 14] on icon "button" at bounding box center [53, 18] width 51 height 11
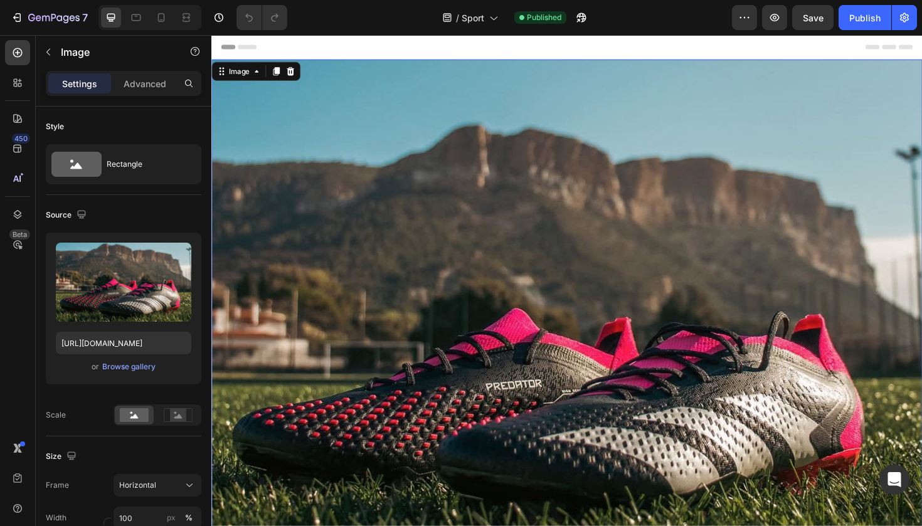
click at [418, 258] on img at bounding box center [587, 343] width 752 height 564
click at [298, 76] on icon at bounding box center [295, 73] width 8 height 9
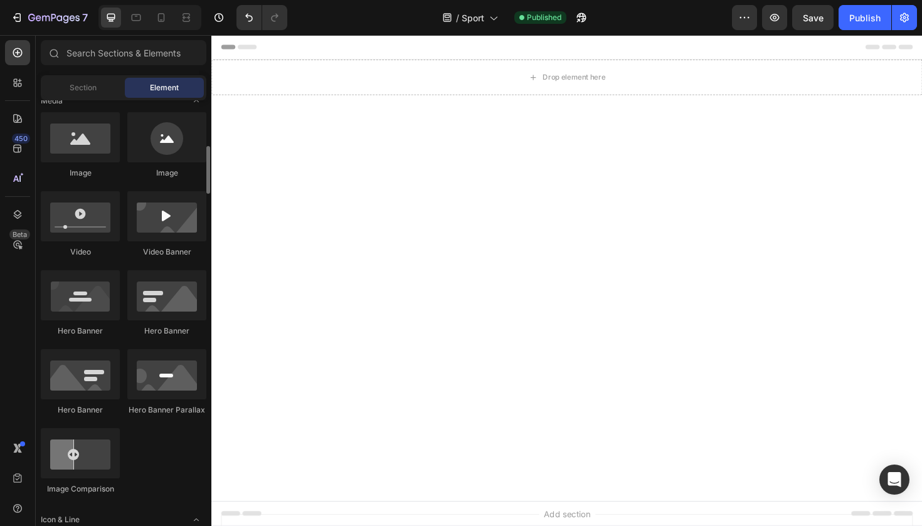
scroll to position [402, 0]
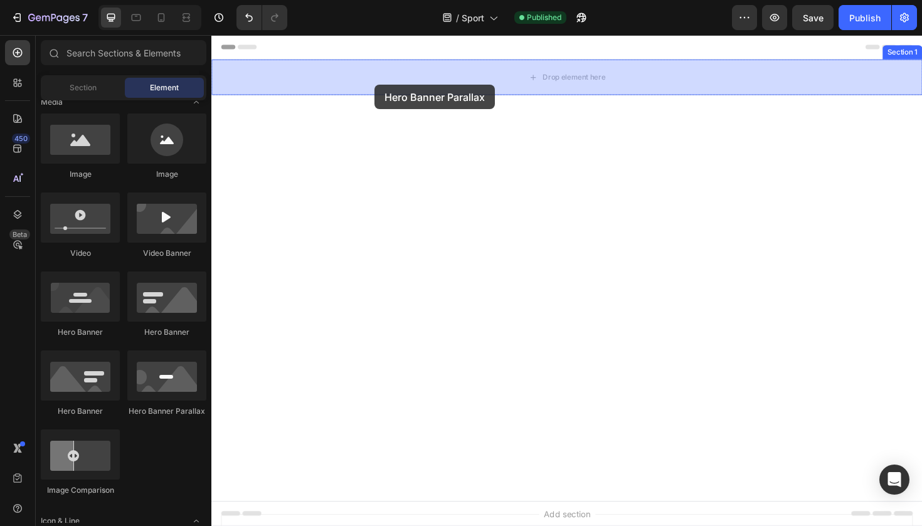
drag, startPoint x: 376, startPoint y: 402, endPoint x: 384, endPoint y: 88, distance: 314.3
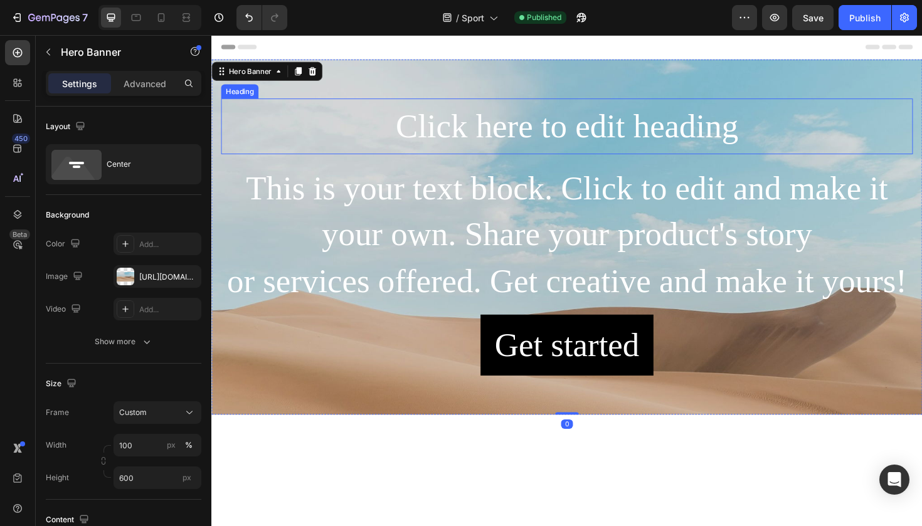
click at [372, 137] on h2 "Click here to edit heading" at bounding box center [587, 131] width 732 height 59
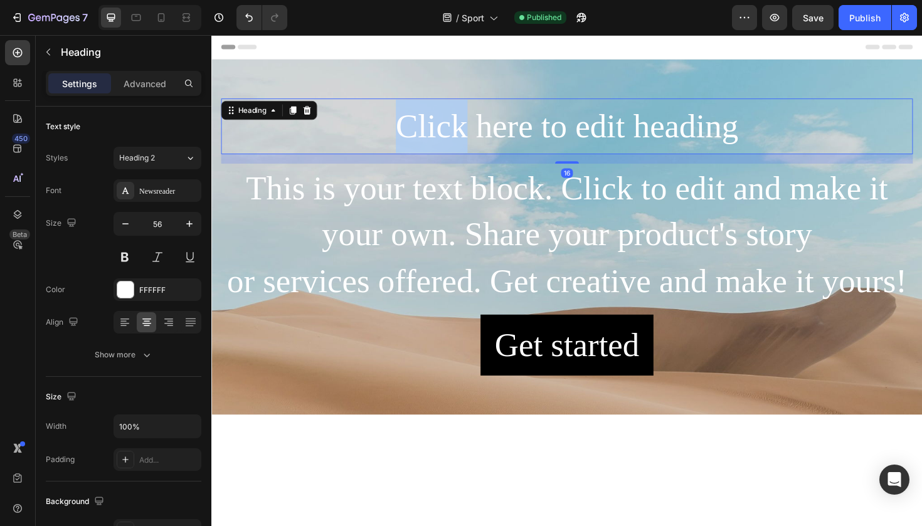
click at [372, 137] on h2 "Click here to edit heading" at bounding box center [587, 131] width 732 height 59
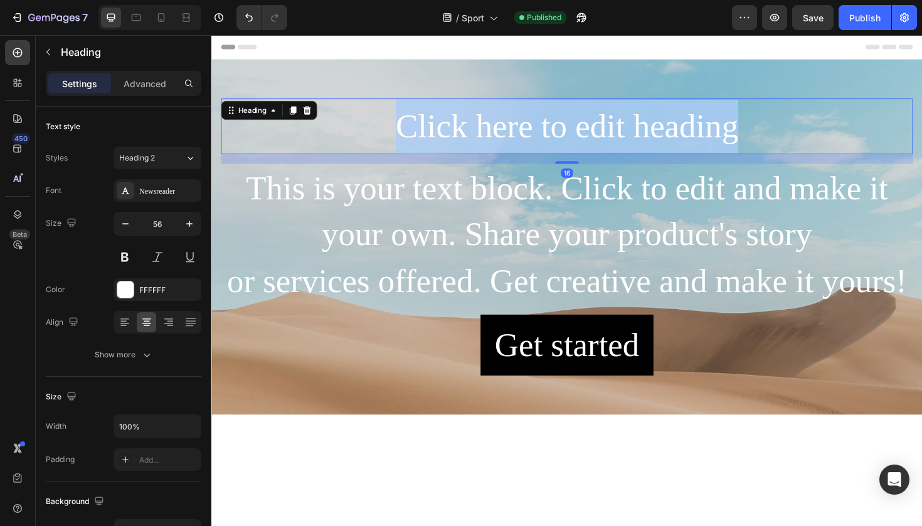
click at [372, 137] on p "Click here to edit heading" at bounding box center [588, 131] width 730 height 56
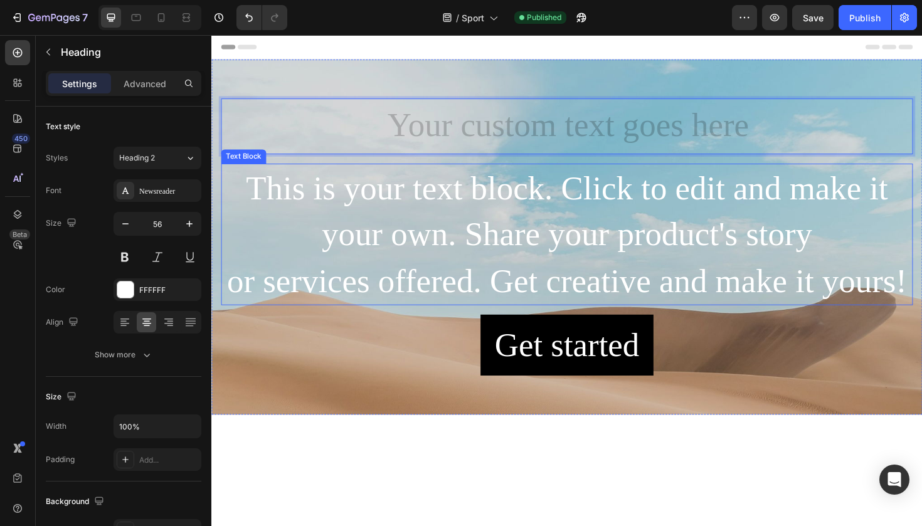
click at [349, 215] on div "This is your text block. Click to edit and make it your own. Share your product…" at bounding box center [587, 246] width 732 height 150
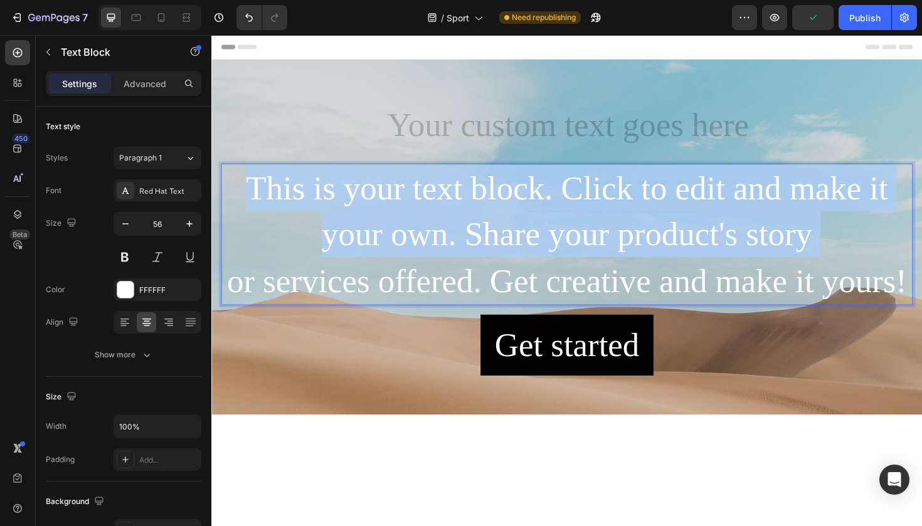
click at [349, 215] on p "This is your text block. Click to edit and make it your own. Share your product…" at bounding box center [588, 245] width 730 height 147
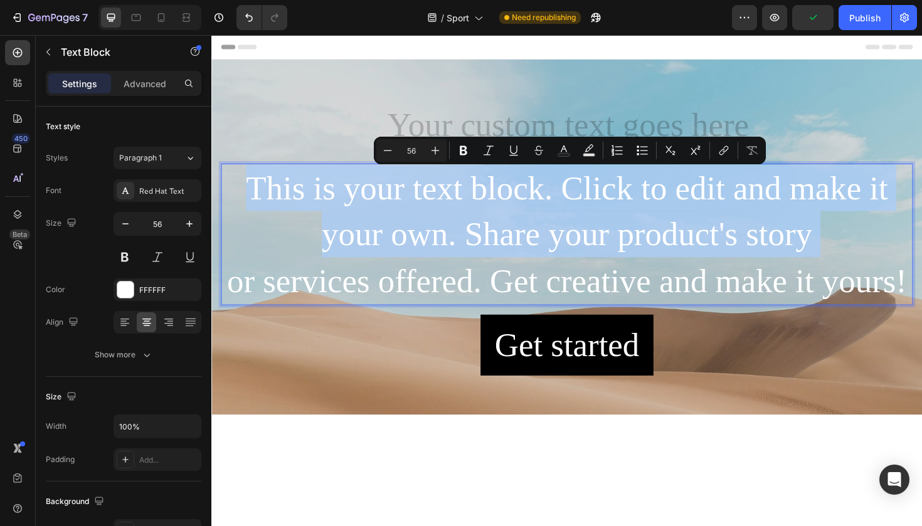
click at [349, 215] on p "This is your text block. Click to edit and make it your own. Share your product…" at bounding box center [588, 245] width 730 height 147
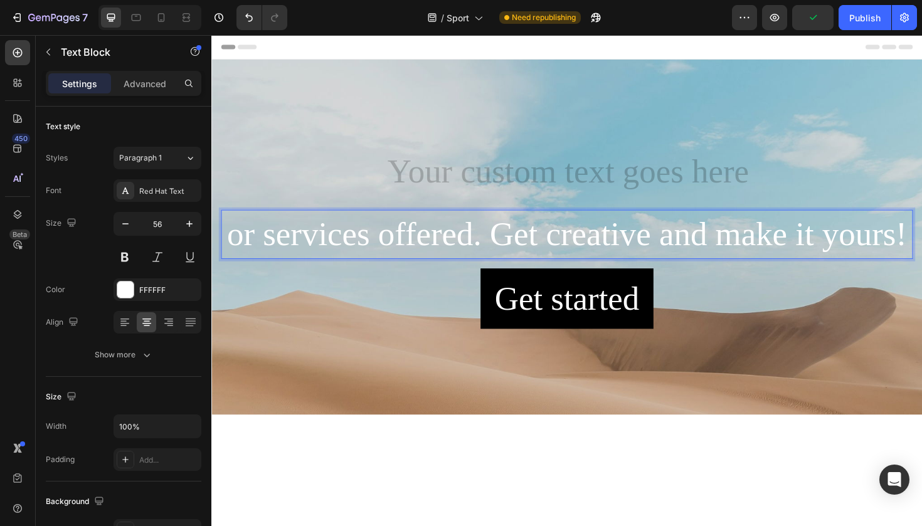
click at [352, 250] on p "or services offered. Get creative and make it yours!" at bounding box center [588, 245] width 730 height 49
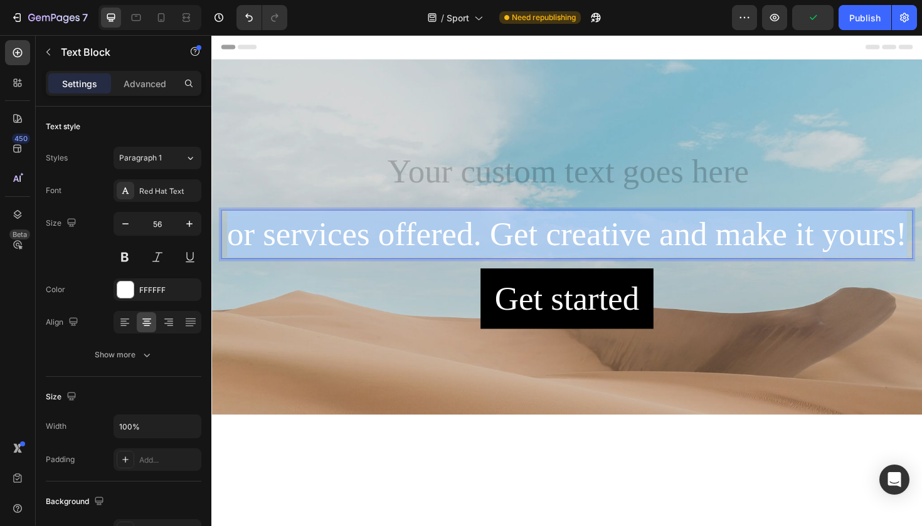
click at [352, 250] on p "or services offered. Get creative and make it yours!" at bounding box center [588, 245] width 730 height 49
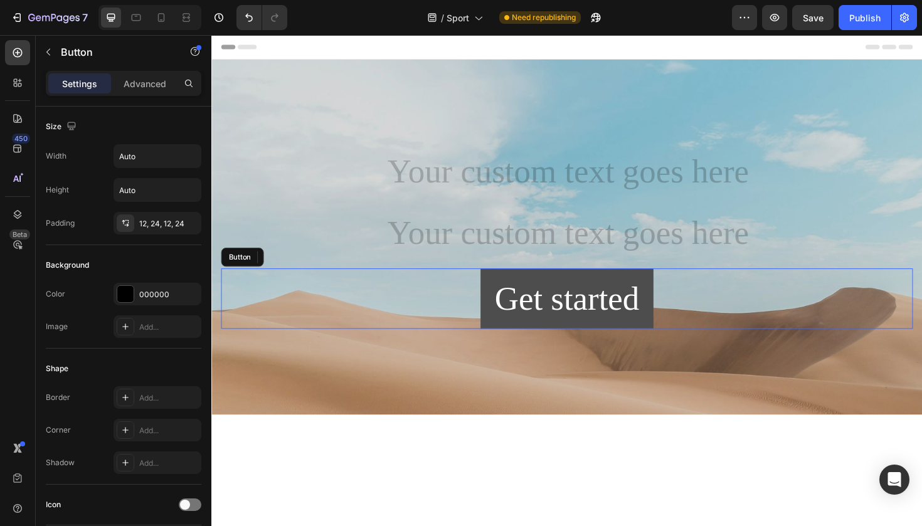
click at [502, 291] on button "Get started" at bounding box center [587, 314] width 183 height 64
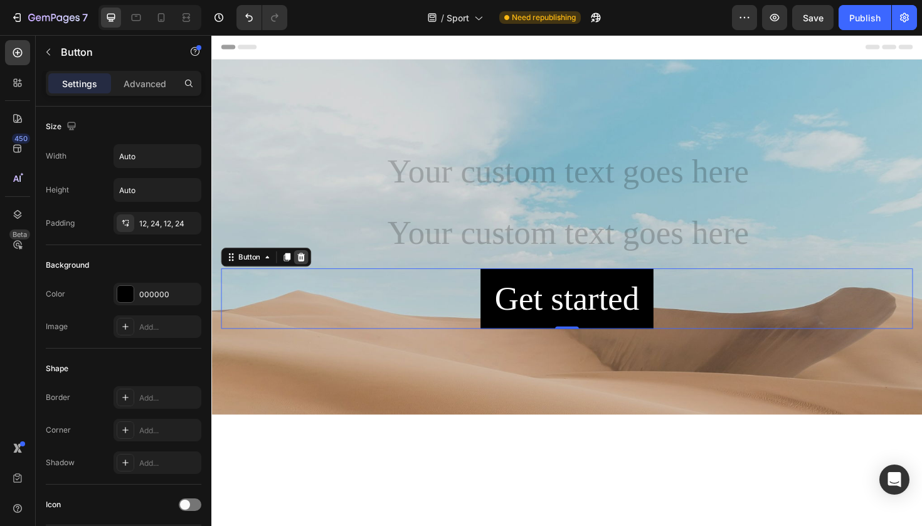
click at [305, 275] on icon at bounding box center [306, 270] width 10 height 10
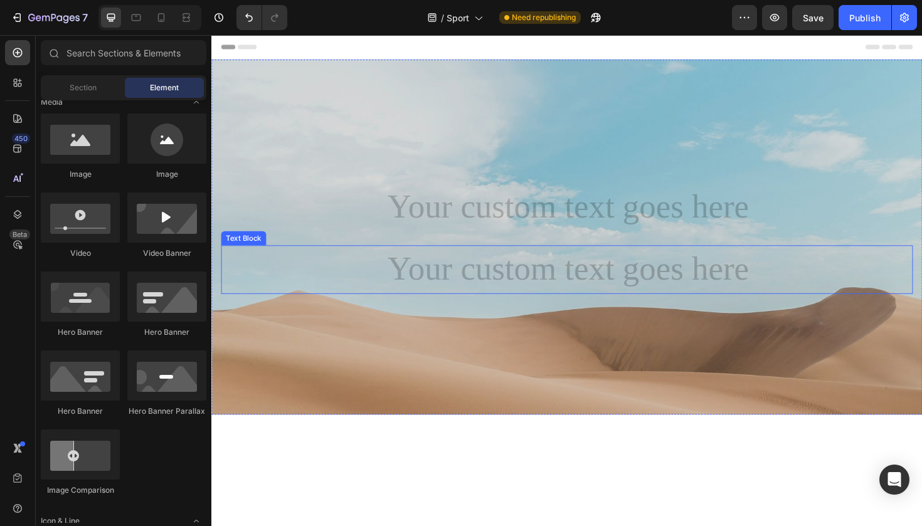
click at [307, 302] on div "Rich Text Editor. Editing area: main" at bounding box center [587, 283] width 732 height 51
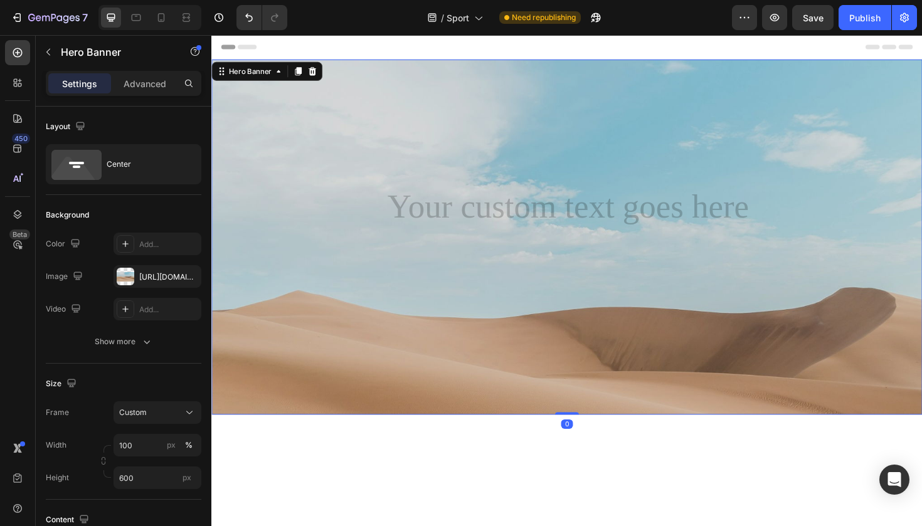
click at [285, 372] on div "Background Image" at bounding box center [587, 343] width 752 height 564
click at [187, 279] on icon "button" at bounding box center [188, 277] width 10 height 10
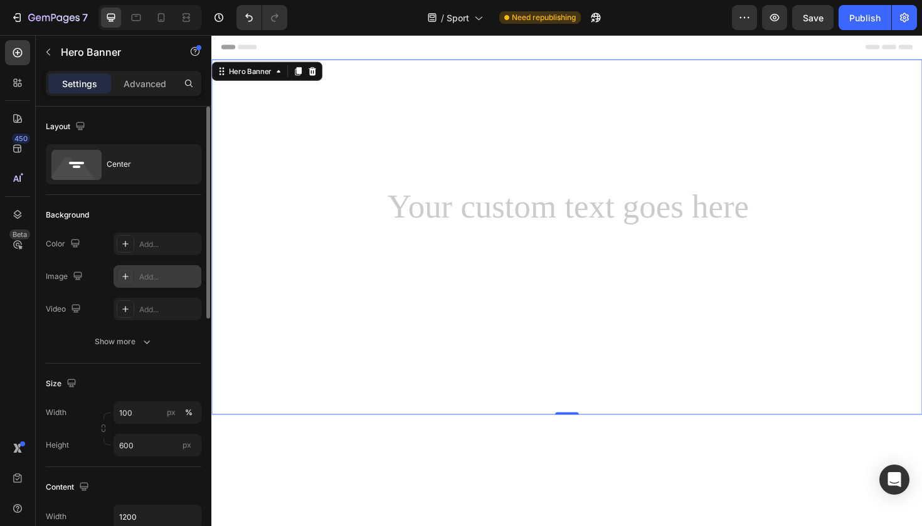
click at [126, 276] on icon at bounding box center [125, 277] width 10 height 10
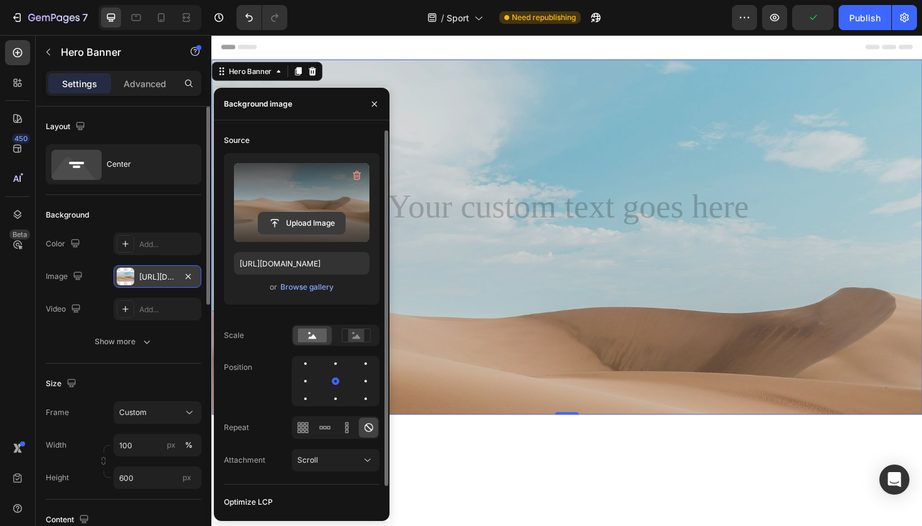
click at [298, 223] on input "file" at bounding box center [301, 223] width 87 height 21
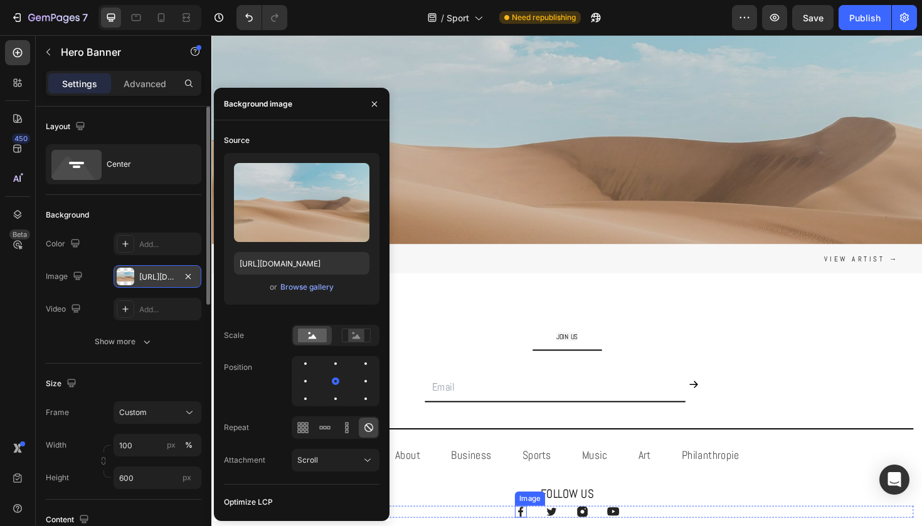
scroll to position [127, 0]
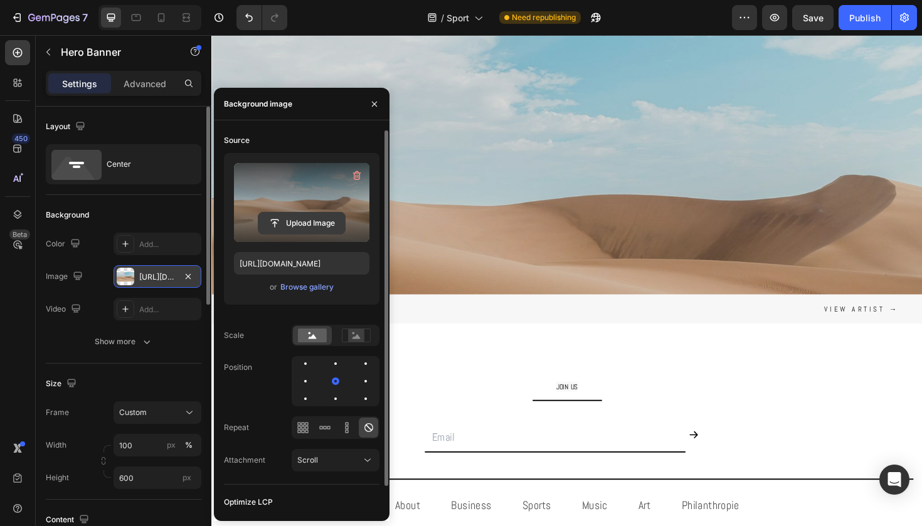
click at [283, 222] on input "file" at bounding box center [301, 223] width 87 height 21
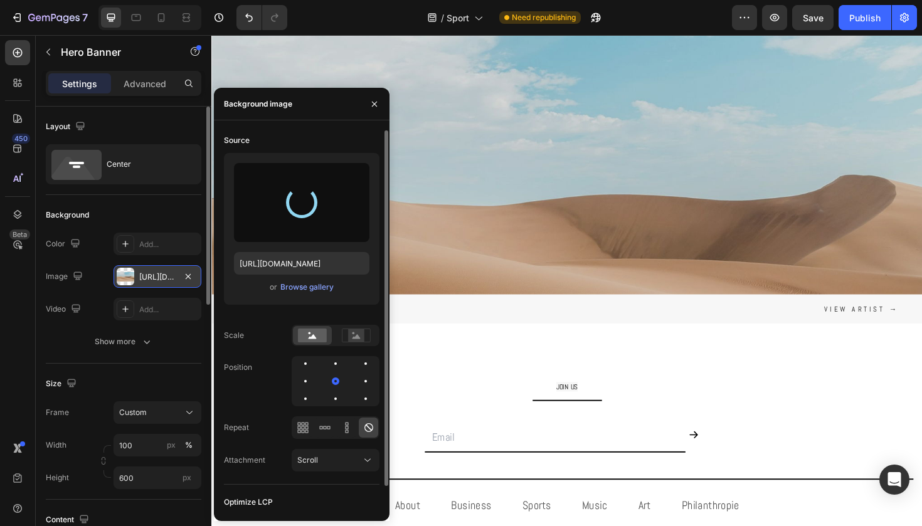
type input "[URL][DOMAIN_NAME]"
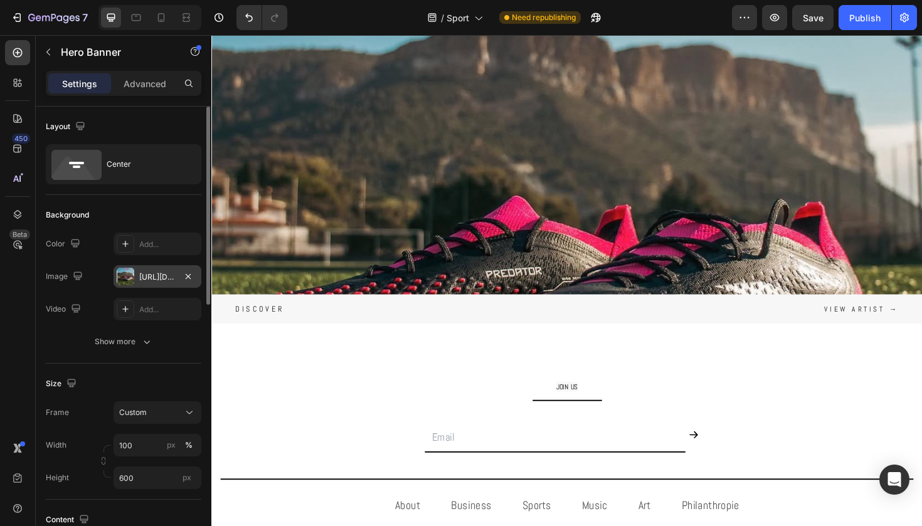
click at [673, 219] on div "Background Image" at bounding box center [587, 224] width 752 height 564
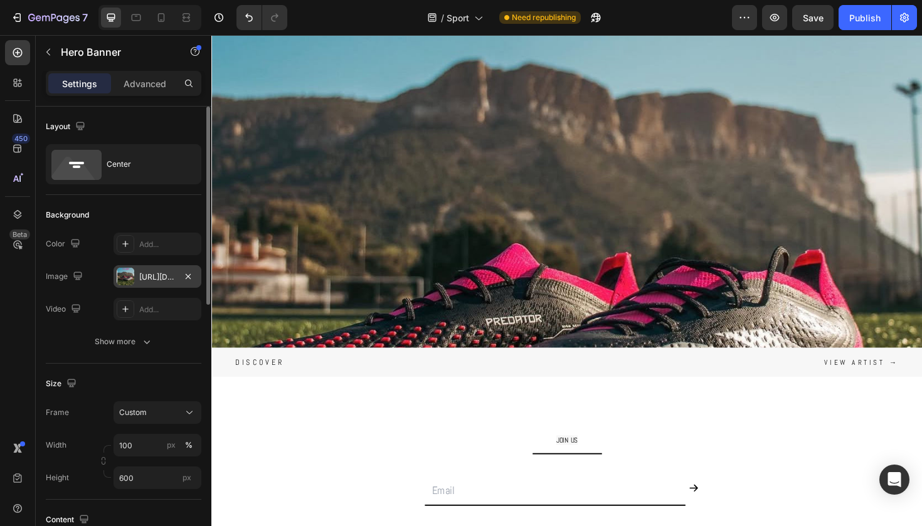
scroll to position [73, 0]
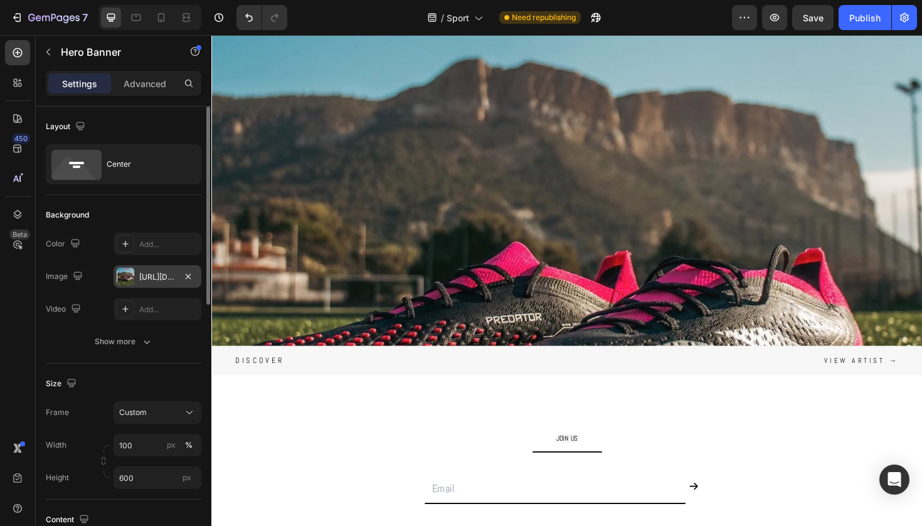
click at [672, 219] on div "Background Image" at bounding box center [587, 273] width 752 height 564
click at [134, 273] on div "[URL][DOMAIN_NAME]" at bounding box center [157, 276] width 88 height 23
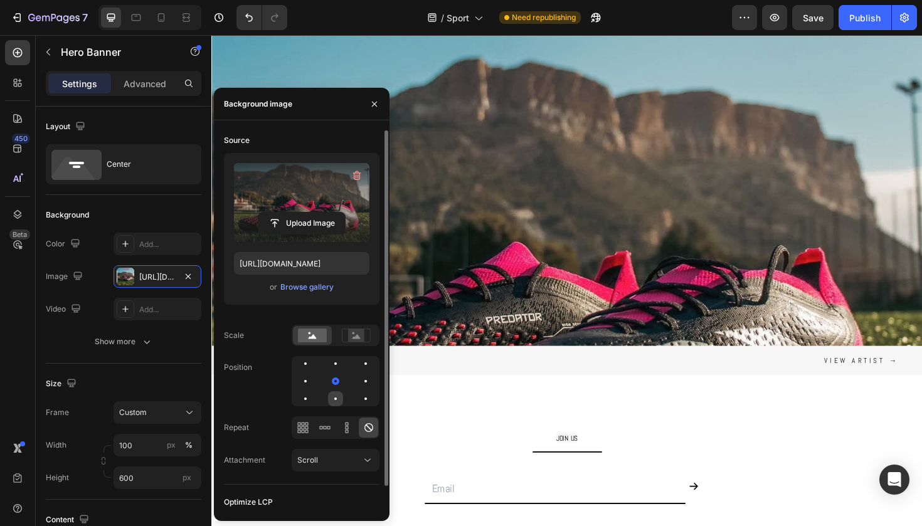
click at [358, 394] on div at bounding box center [365, 398] width 15 height 15
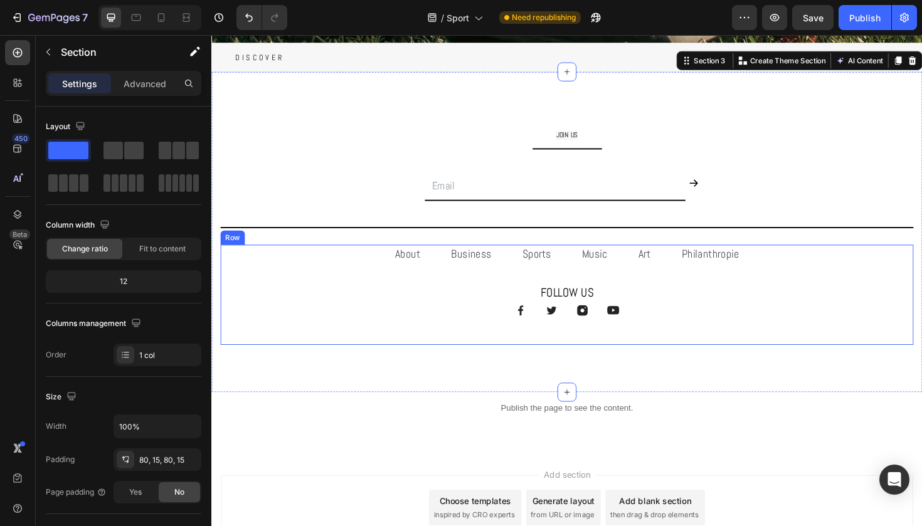
scroll to position [398, 0]
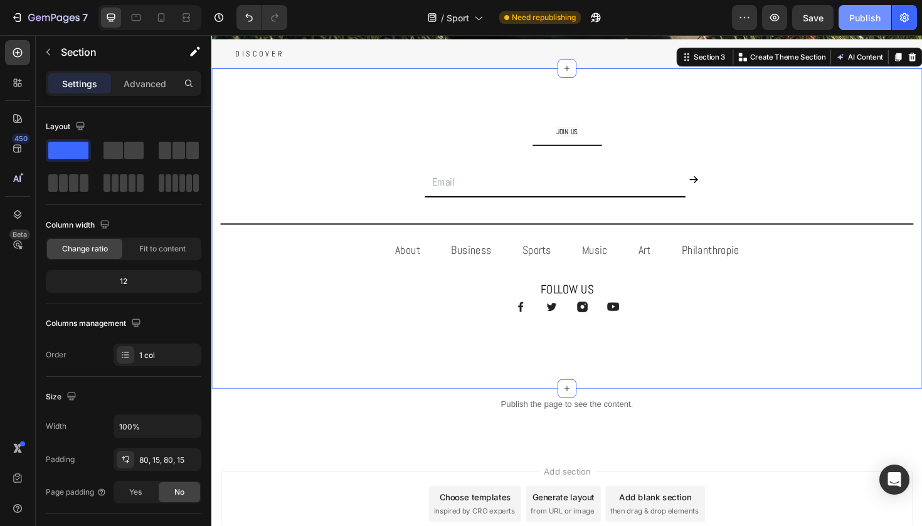
click at [862, 21] on div "Publish" at bounding box center [864, 17] width 31 height 13
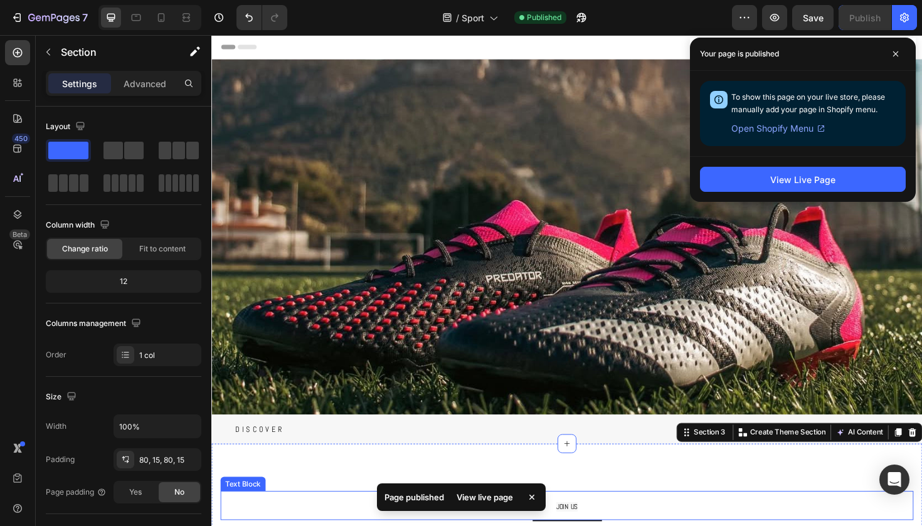
scroll to position [0, 0]
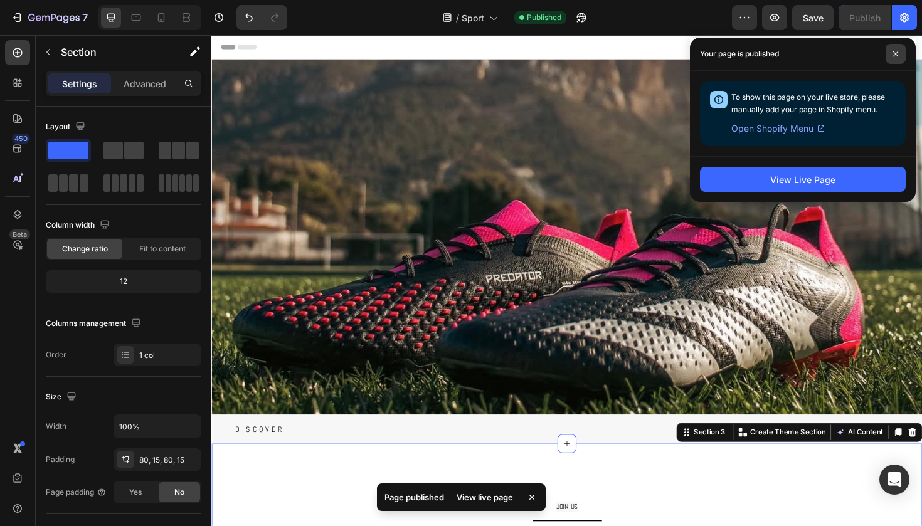
click at [898, 55] on icon at bounding box center [895, 54] width 6 height 6
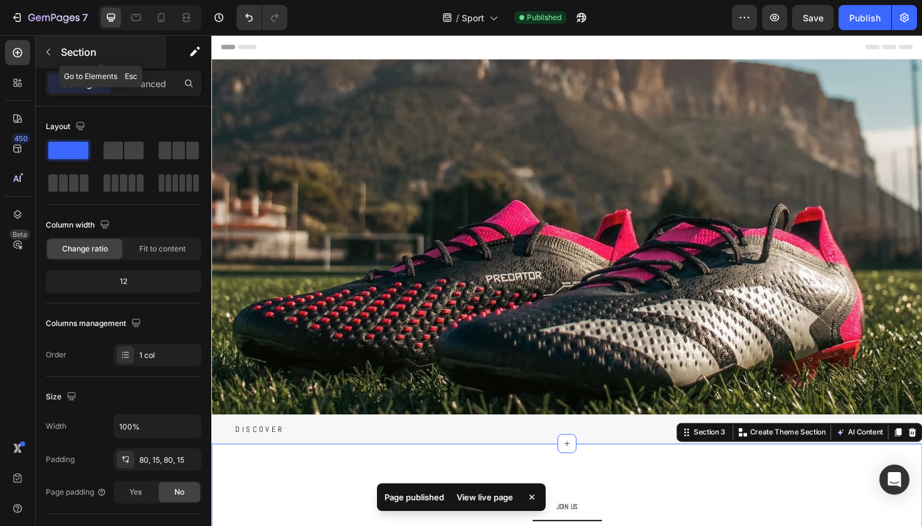
click at [57, 53] on button "button" at bounding box center [48, 52] width 20 height 20
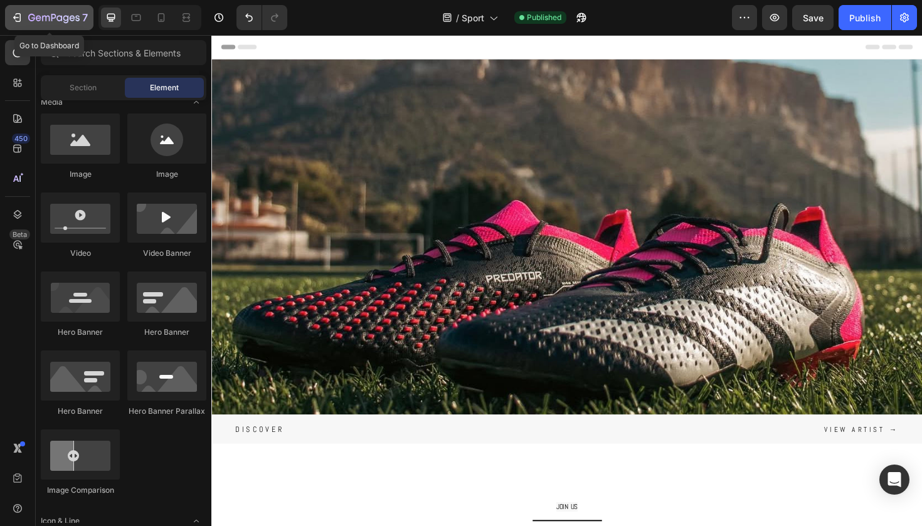
click at [27, 23] on div "7" at bounding box center [49, 17] width 77 height 15
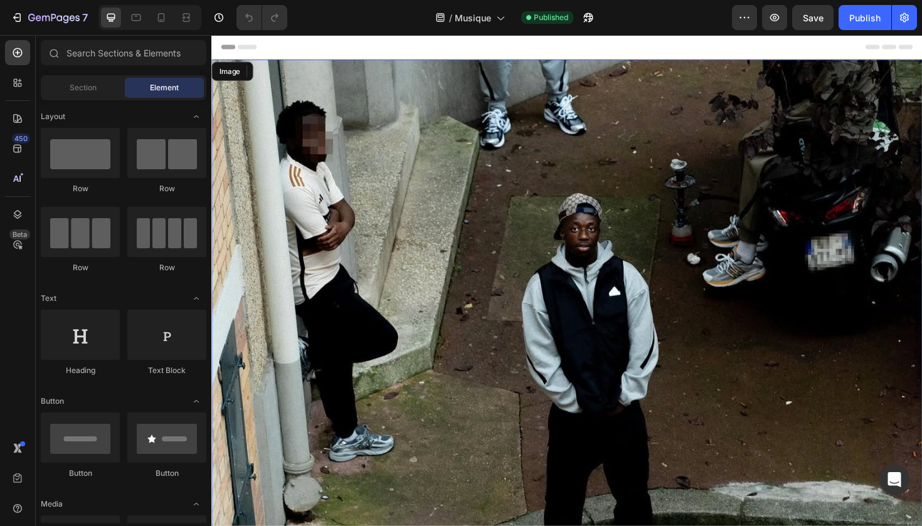
click at [391, 380] on img at bounding box center [587, 343] width 752 height 564
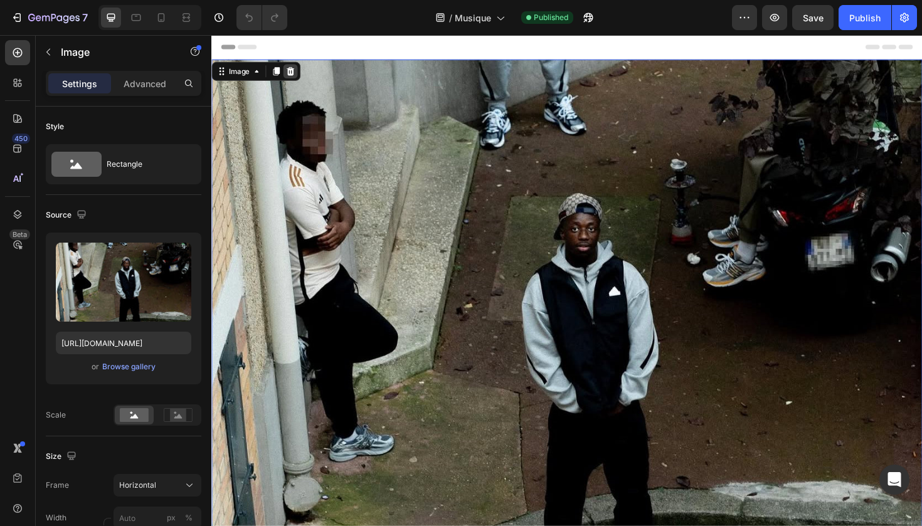
click at [292, 73] on icon at bounding box center [295, 73] width 8 height 9
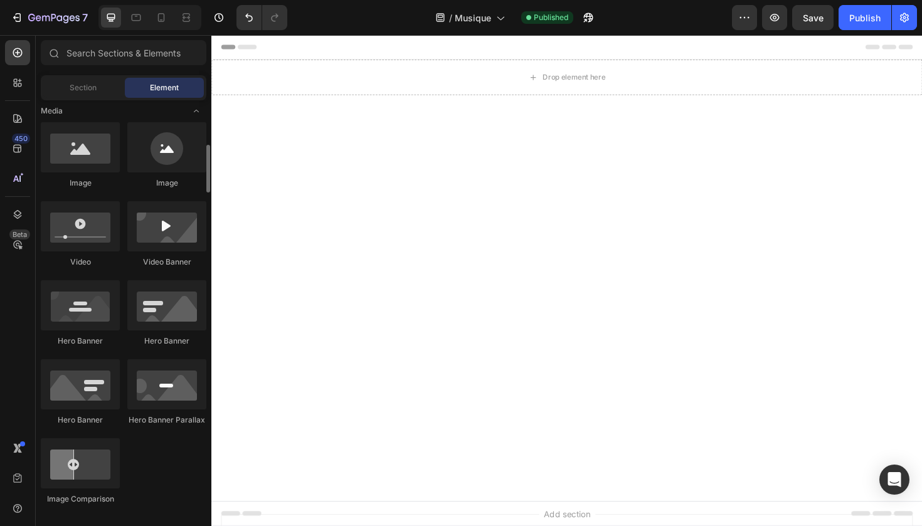
scroll to position [388, 0]
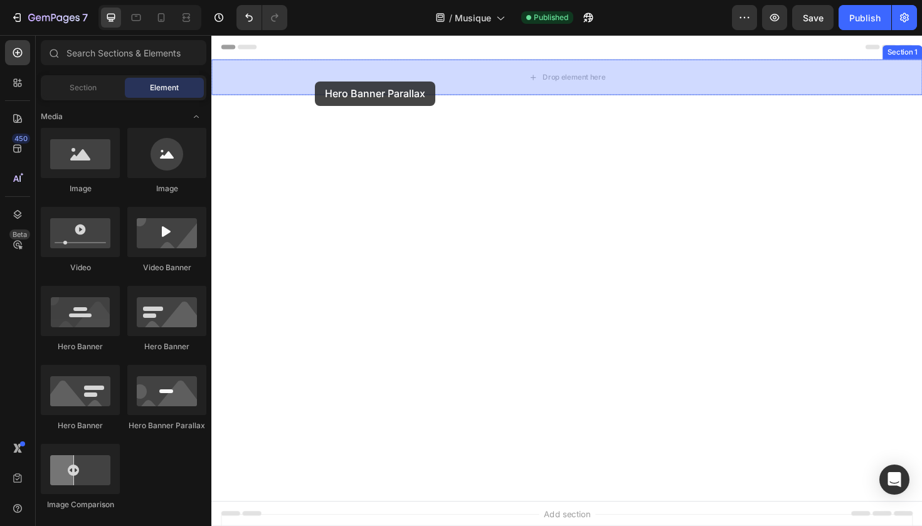
drag, startPoint x: 356, startPoint y: 417, endPoint x: 320, endPoint y: 84, distance: 334.9
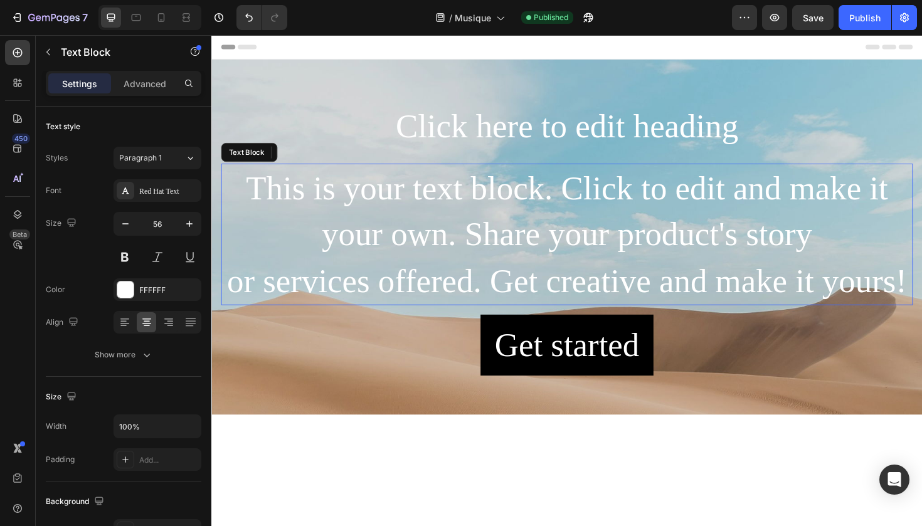
click at [390, 274] on div "This is your text block. Click to edit and make it your own. Share your product…" at bounding box center [587, 246] width 732 height 150
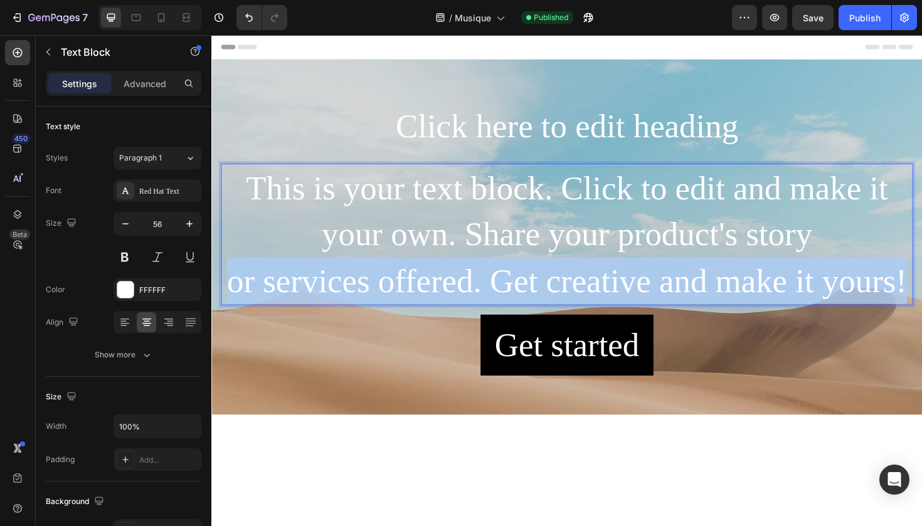
click at [390, 274] on p "This is your text block. Click to edit and make it your own. Share your product…" at bounding box center [588, 245] width 730 height 147
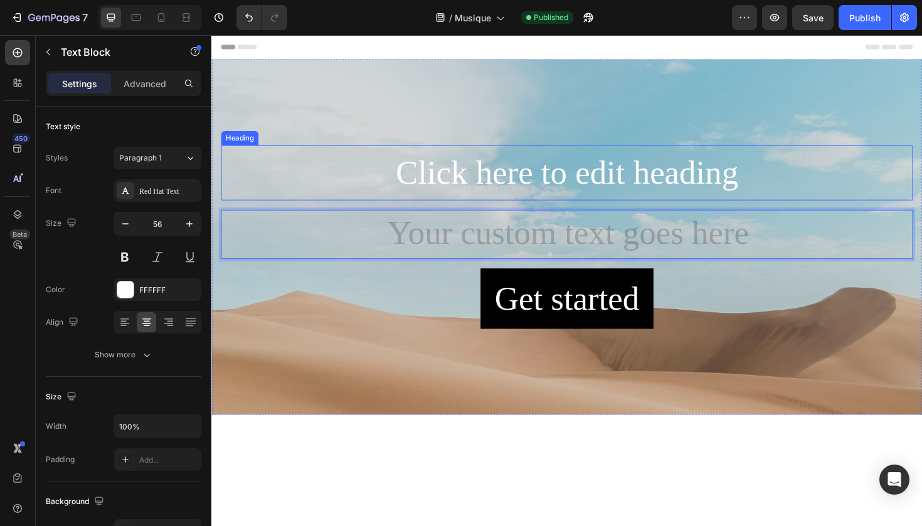
click at [457, 183] on h2 "Click here to edit heading" at bounding box center [587, 181] width 732 height 59
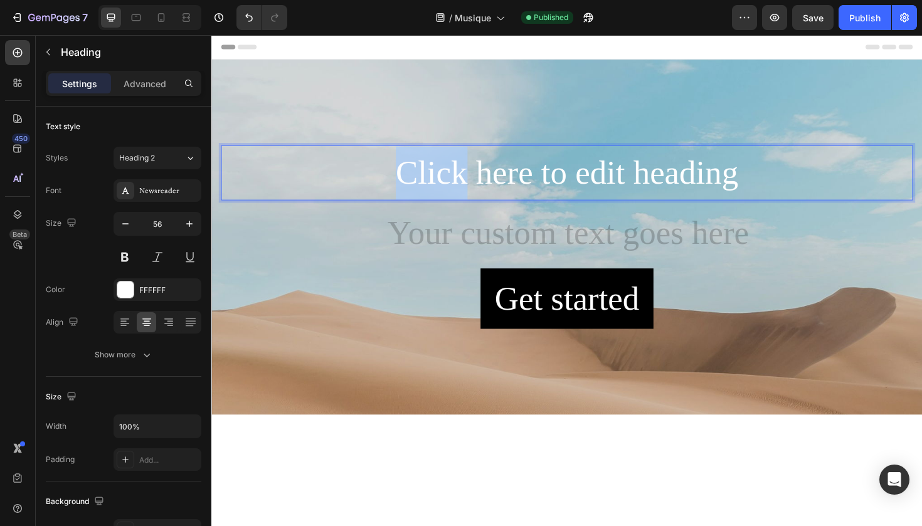
click at [457, 183] on p "Click here to edit heading" at bounding box center [588, 181] width 730 height 56
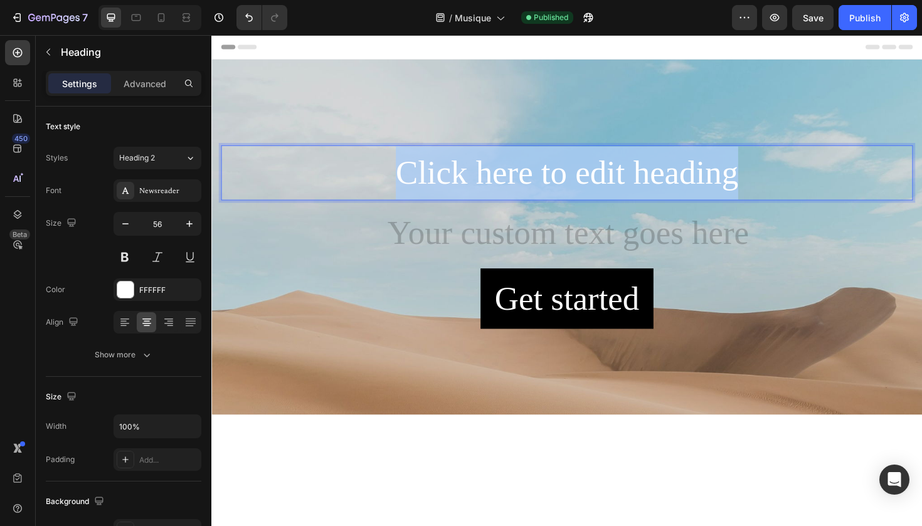
click at [457, 183] on p "Click here to edit heading" at bounding box center [588, 181] width 730 height 56
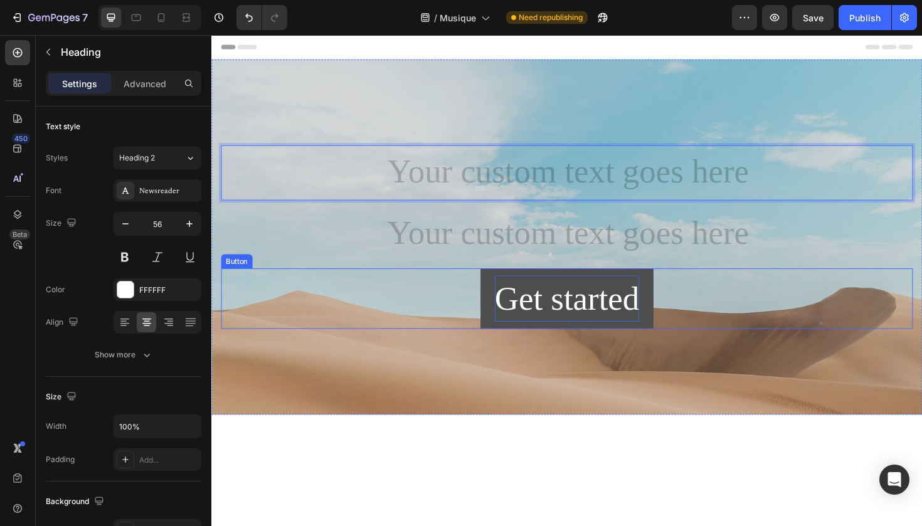
click at [526, 325] on div "Get started" at bounding box center [587, 314] width 153 height 49
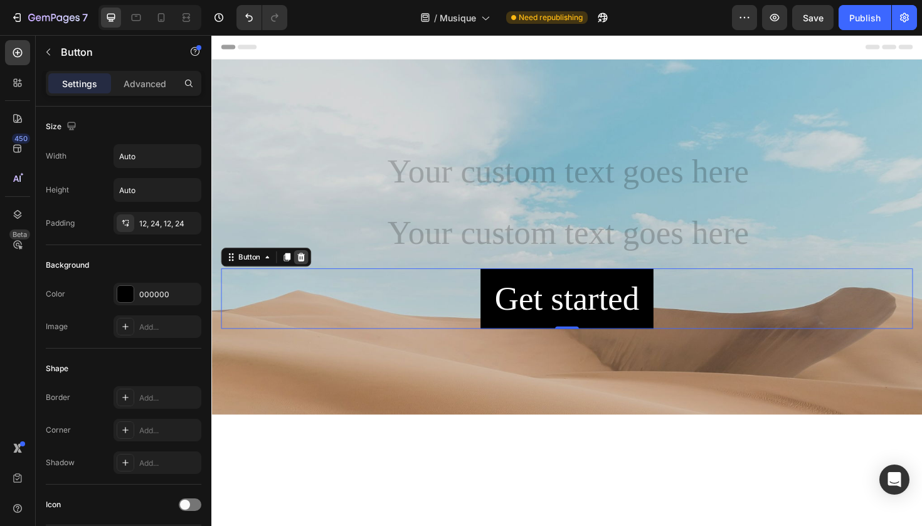
click at [310, 273] on icon at bounding box center [306, 270] width 10 height 10
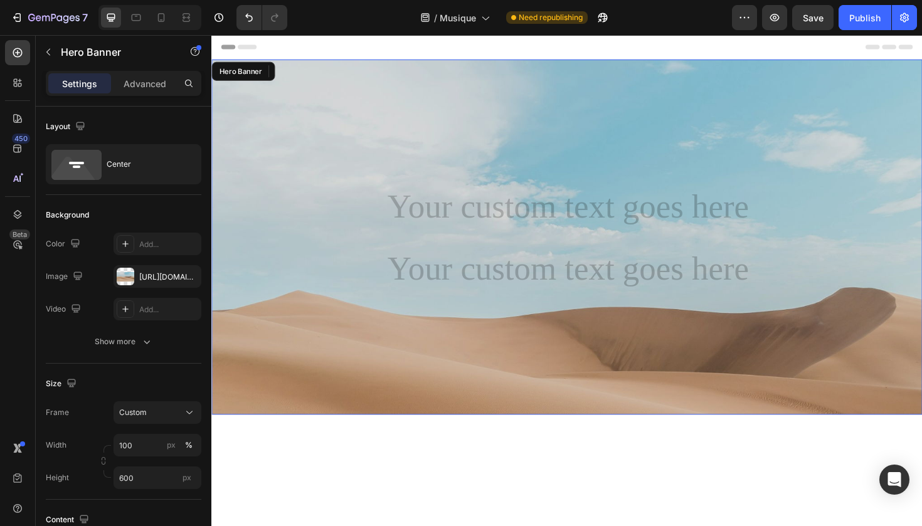
click at [354, 134] on div "Background Image" at bounding box center [587, 343] width 752 height 564
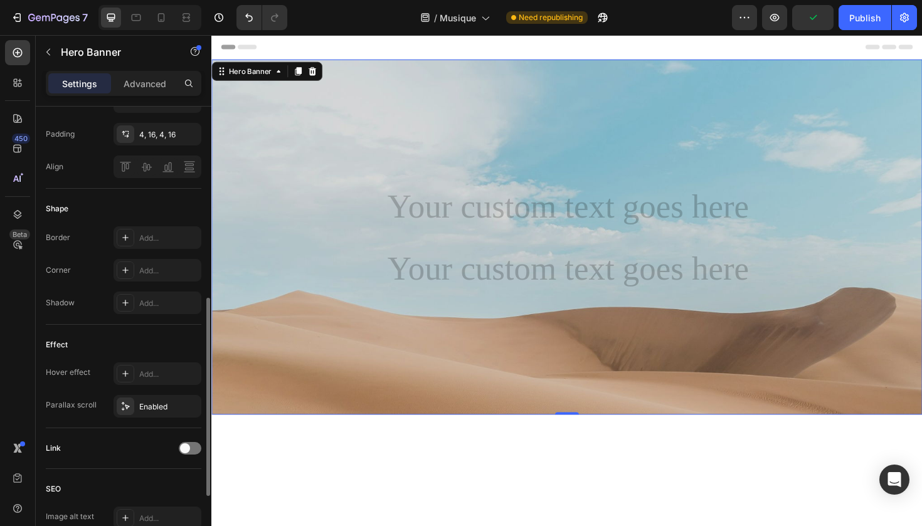
scroll to position [445, 0]
click at [367, 251] on div "Heading Text Block" at bounding box center [587, 249] width 732 height 120
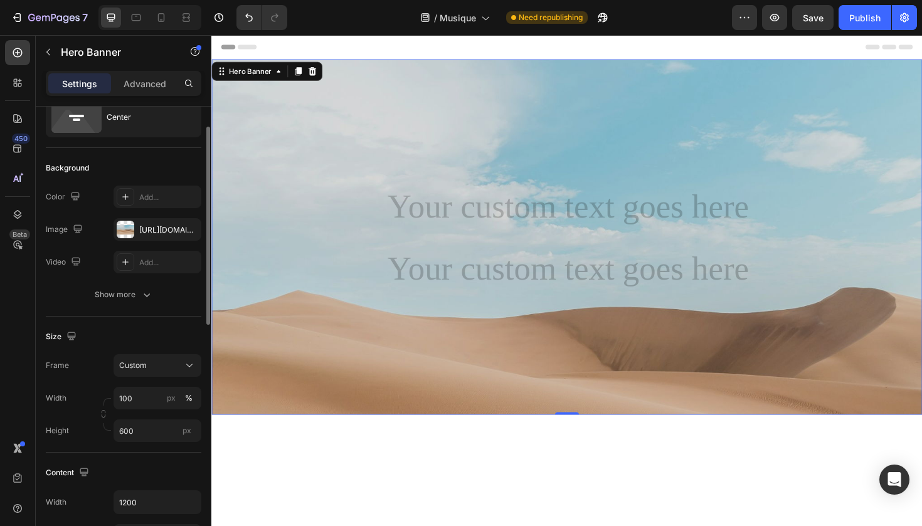
scroll to position [50, 0]
click at [159, 226] on div "[URL][DOMAIN_NAME]" at bounding box center [157, 227] width 36 height 11
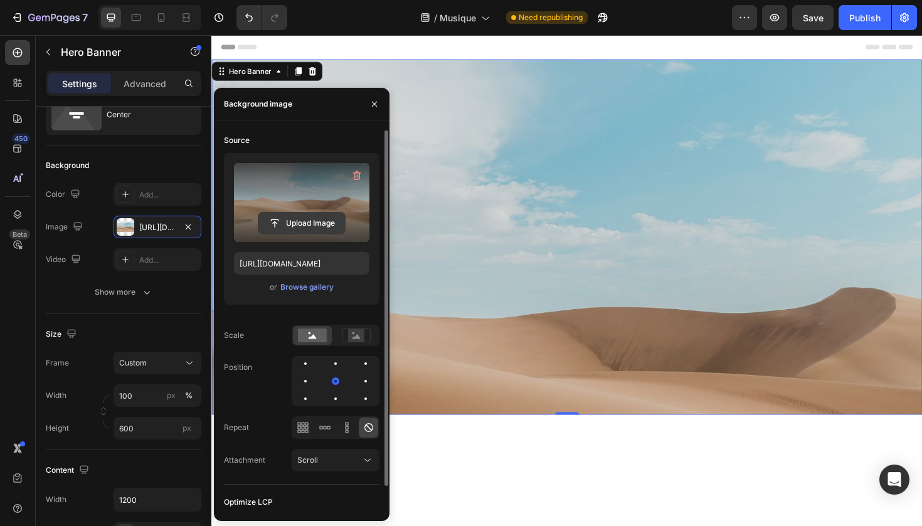
click at [308, 222] on input "file" at bounding box center [301, 223] width 87 height 21
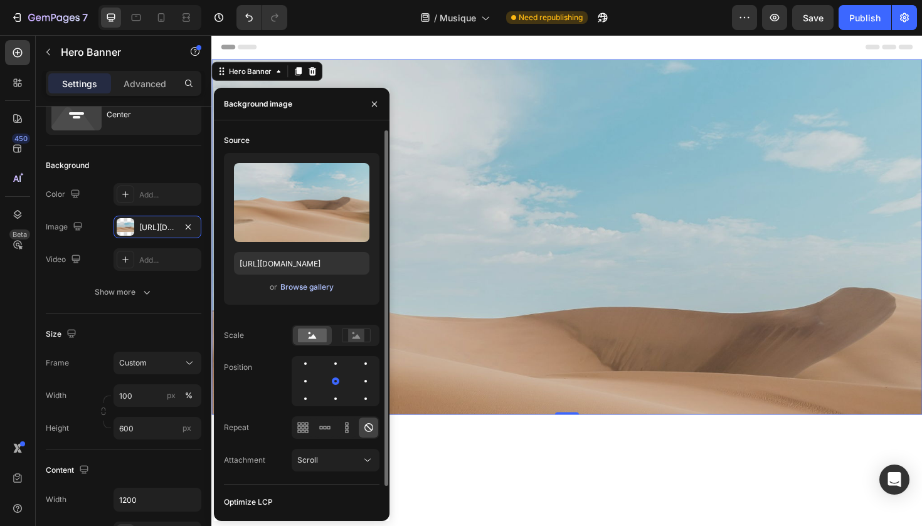
click at [305, 291] on div "Browse gallery" at bounding box center [306, 287] width 53 height 11
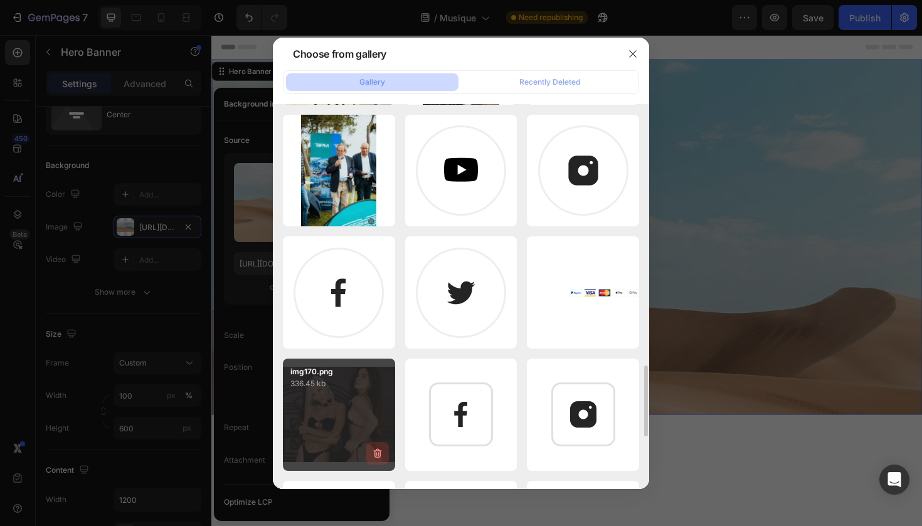
scroll to position [1479, 0]
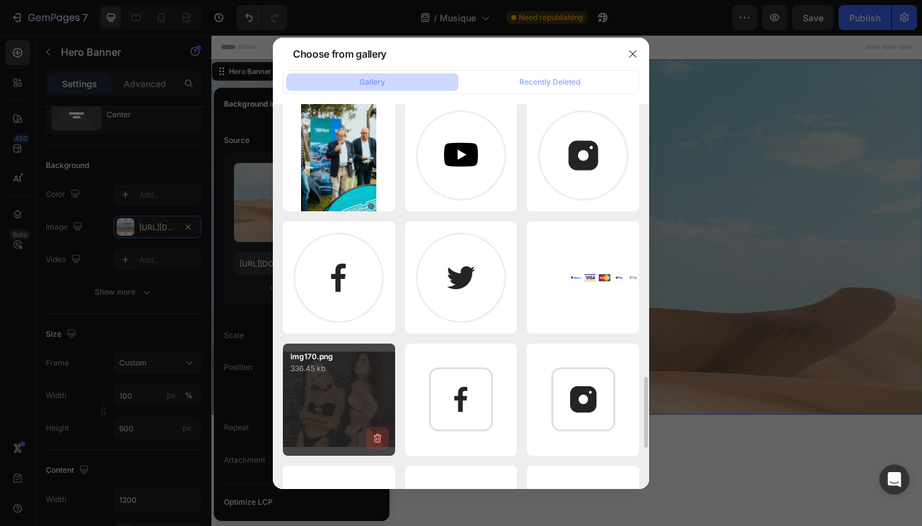
click at [376, 436] on icon "button" at bounding box center [377, 438] width 13 height 13
click at [376, 436] on div "Delete" at bounding box center [370, 440] width 23 height 11
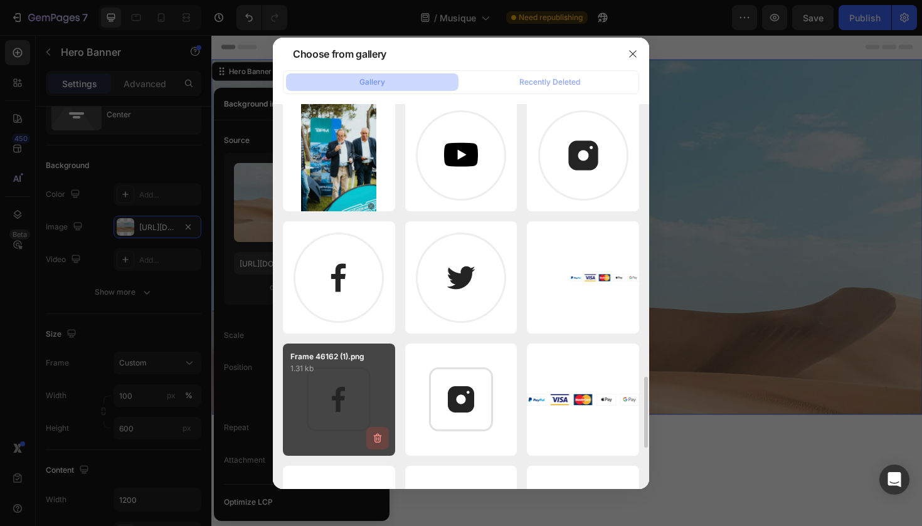
click at [376, 440] on icon "button" at bounding box center [376, 439] width 1 height 4
click at [376, 440] on div "Delete" at bounding box center [370, 440] width 23 height 11
click at [0, 0] on icon "button" at bounding box center [0, 0] width 0 height 0
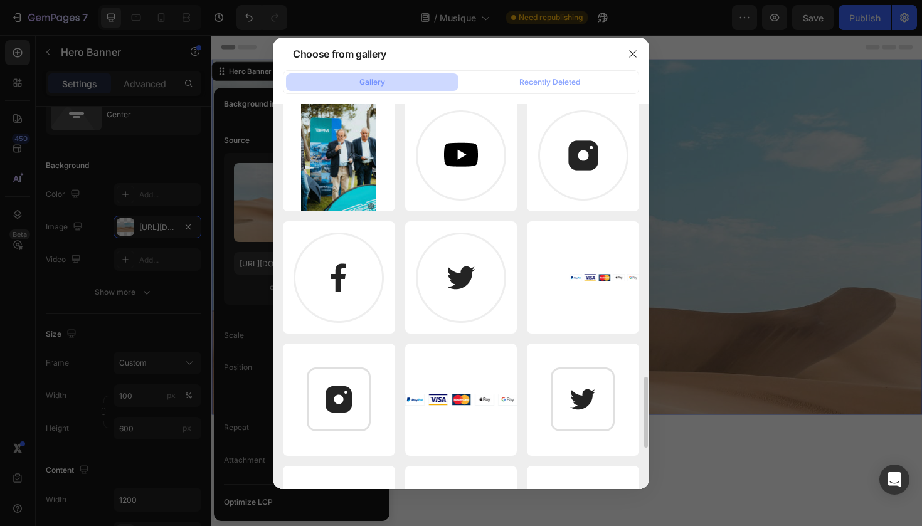
click at [0, 0] on div "Delete" at bounding box center [0, 0] width 0 height 0
click at [0, 0] on icon "button" at bounding box center [0, 0] width 0 height 0
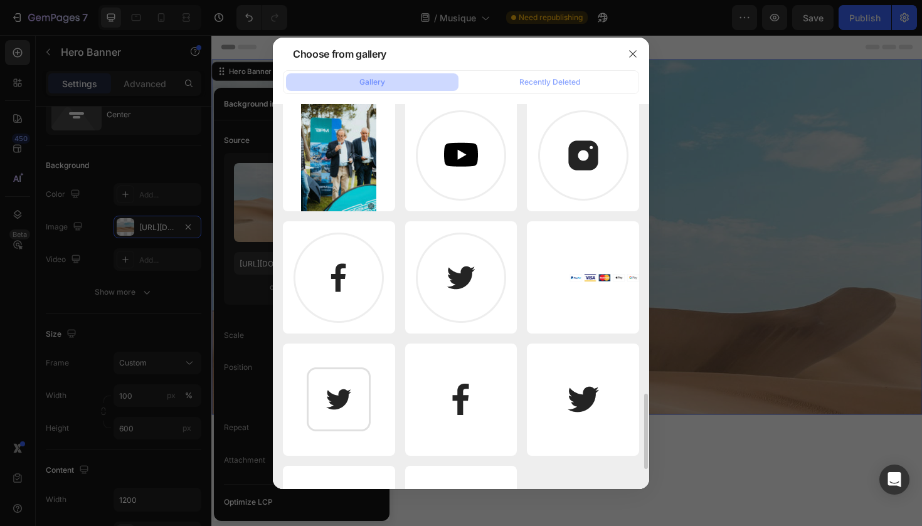
click at [0, 0] on icon "button" at bounding box center [0, 0] width 0 height 0
click at [0, 0] on div "Delete" at bounding box center [0, 0] width 0 height 0
click at [0, 0] on icon "button" at bounding box center [0, 0] width 0 height 0
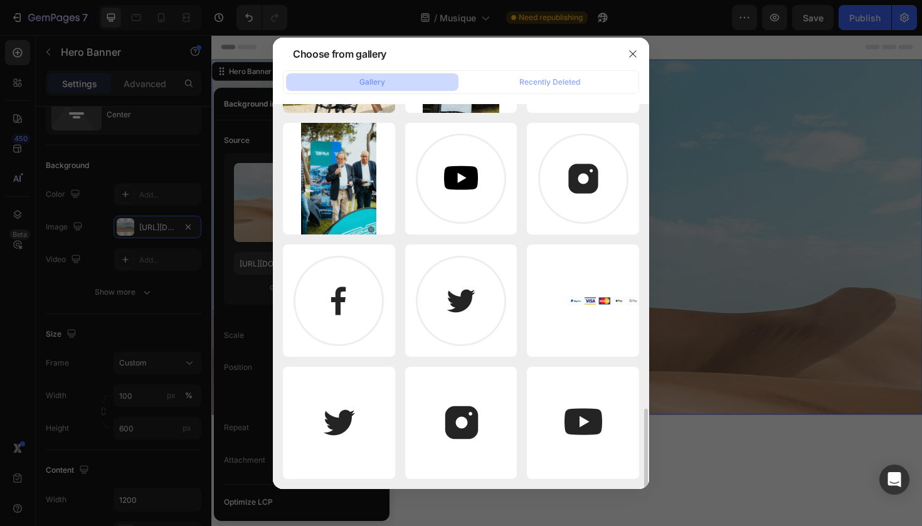
scroll to position [1456, 0]
click at [0, 0] on div "twitter.png 1.08 kb" at bounding box center [0, 0] width 0 height 0
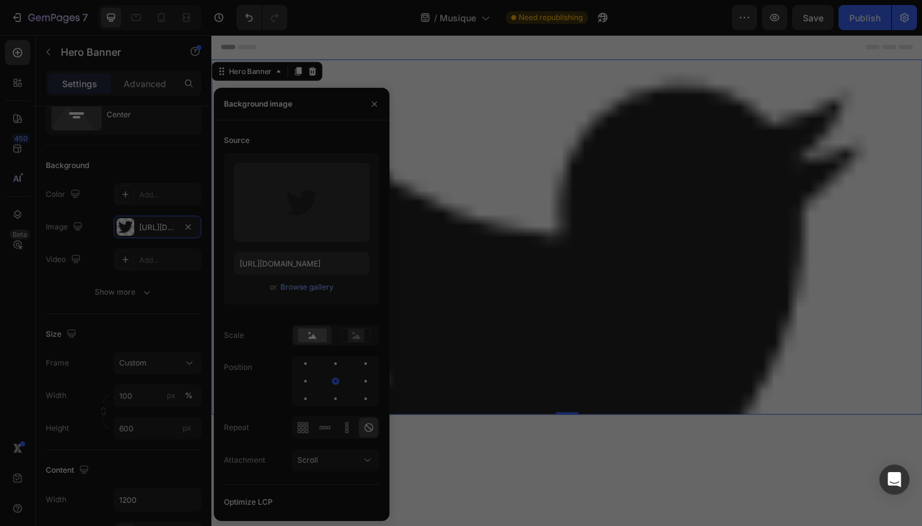
click at [0, 0] on div "twitter.png 1.08 kb" at bounding box center [0, 0] width 0 height 0
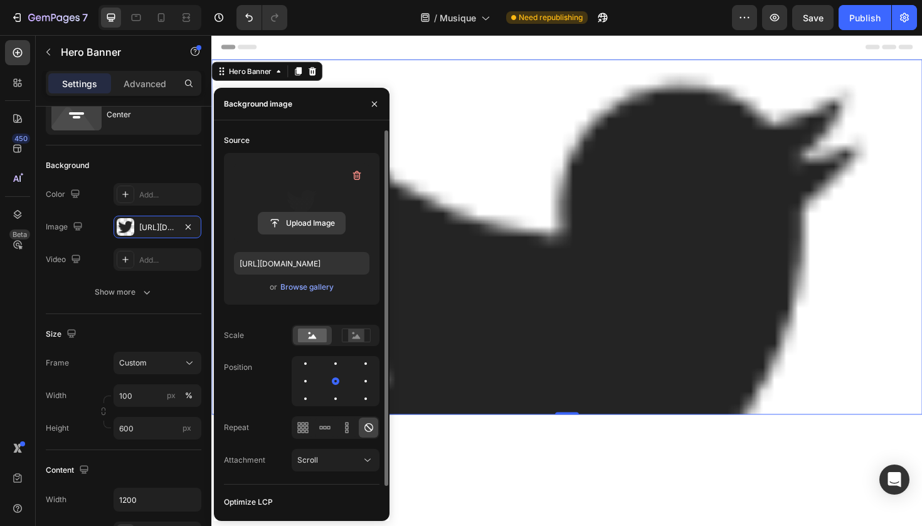
click at [315, 226] on input "file" at bounding box center [301, 223] width 87 height 21
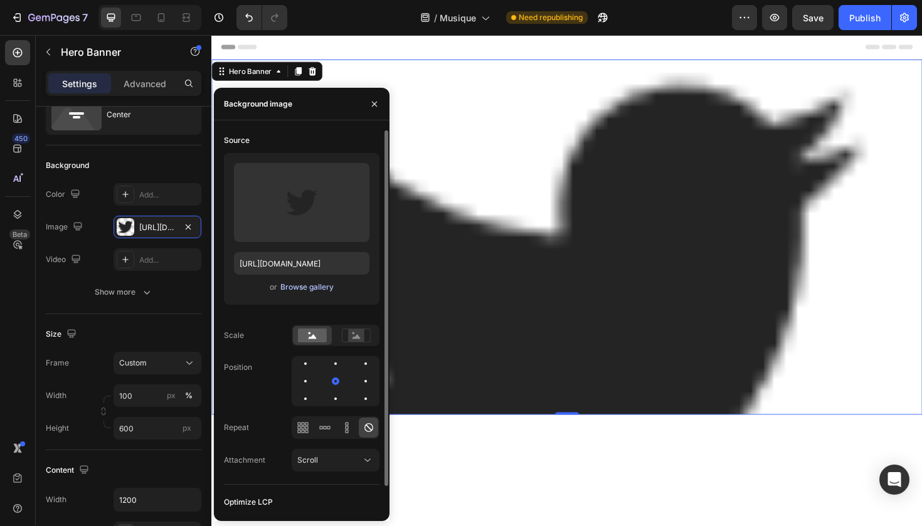
click at [312, 289] on div "Browse gallery" at bounding box center [306, 287] width 53 height 11
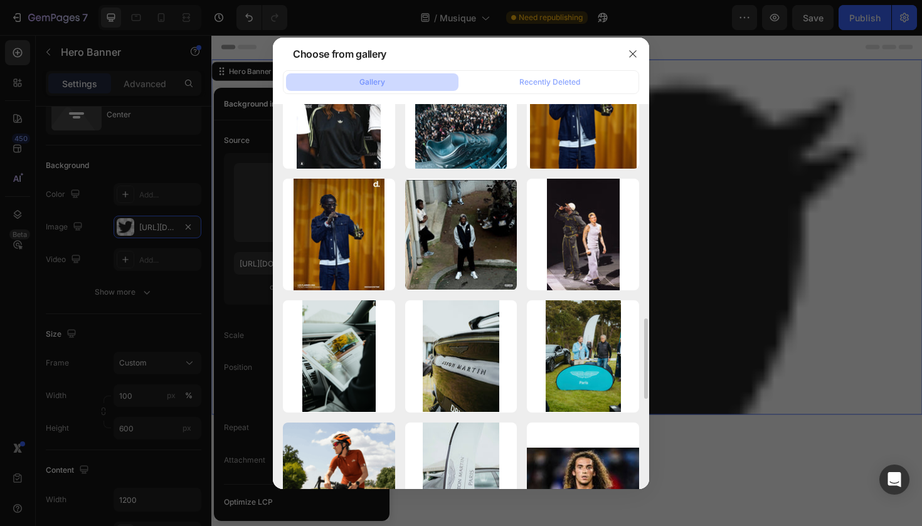
scroll to position [1035, 0]
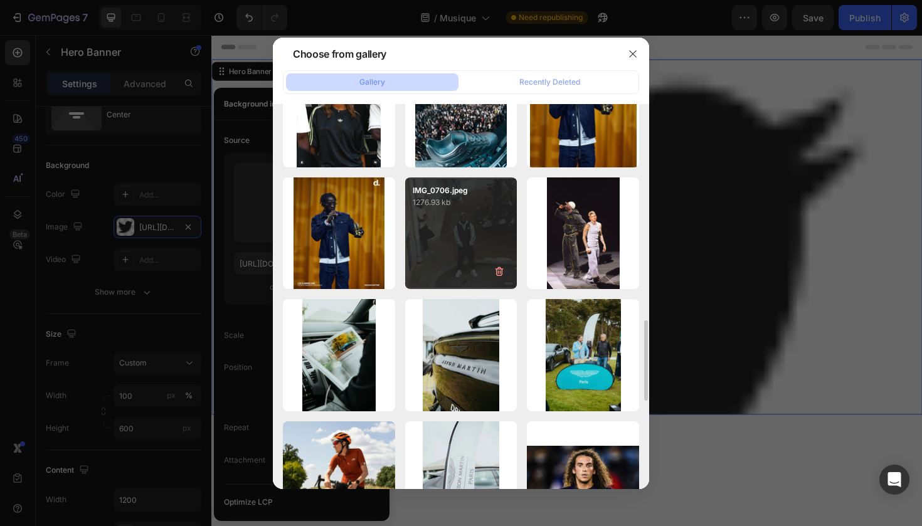
click at [475, 211] on div "IMG_0706.jpeg 1276.93 kb" at bounding box center [461, 233] width 112 height 112
type input "[URL][DOMAIN_NAME]"
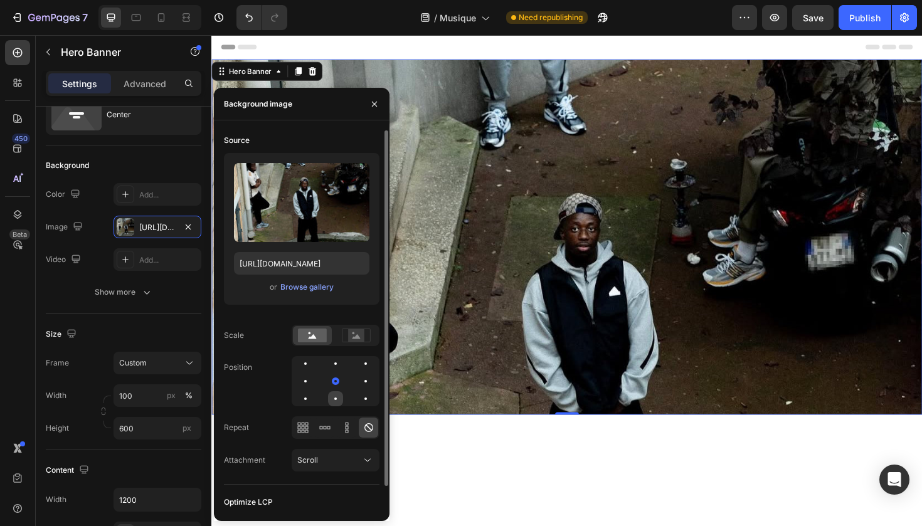
click at [358, 400] on div at bounding box center [365, 398] width 15 height 15
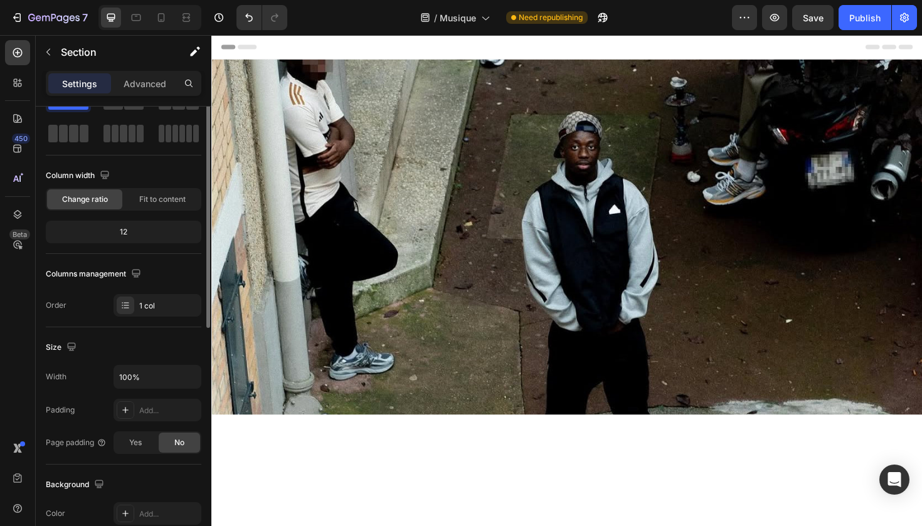
click at [517, 463] on div at bounding box center [587, 452] width 752 height 31
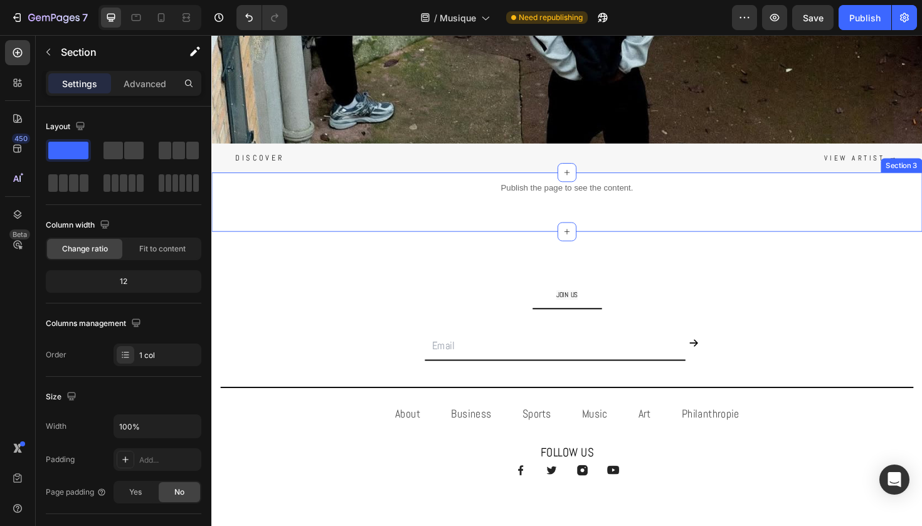
scroll to position [279, 0]
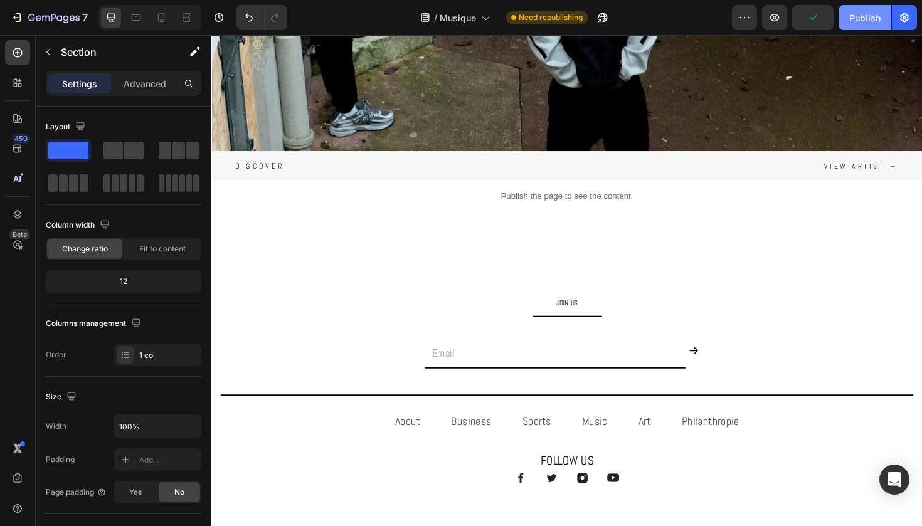
click at [861, 24] on button "Publish" at bounding box center [864, 17] width 53 height 25
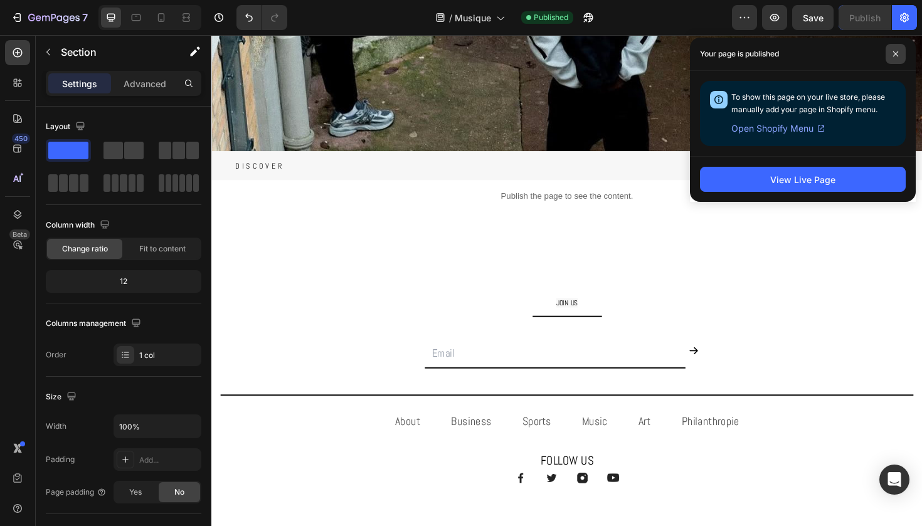
click at [895, 54] on icon at bounding box center [895, 54] width 6 height 6
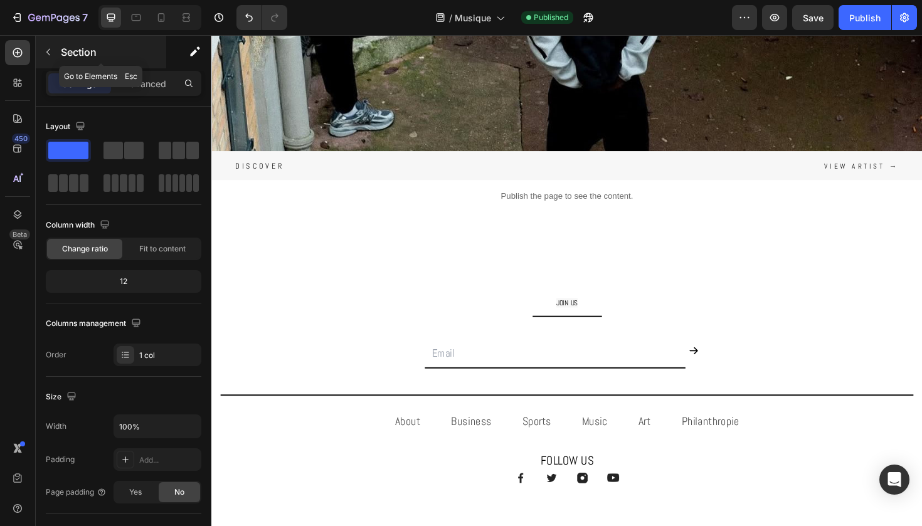
click at [96, 48] on p "Section" at bounding box center [112, 52] width 103 height 15
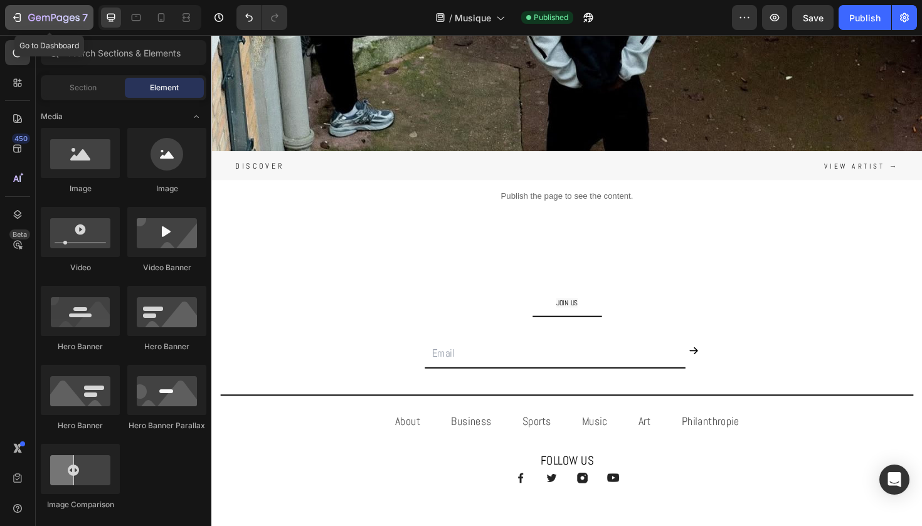
click at [23, 27] on button "7" at bounding box center [49, 17] width 88 height 25
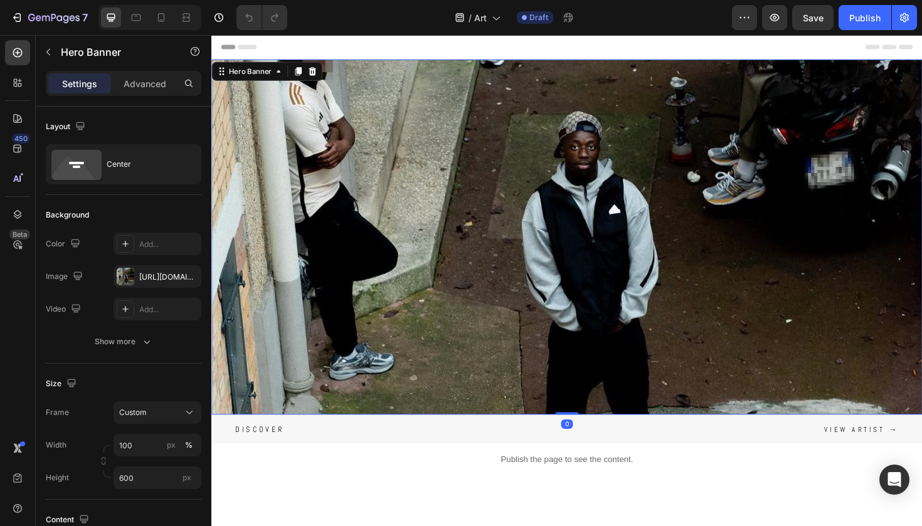
click at [391, 186] on div "Background Image" at bounding box center [587, 343] width 752 height 564
click at [131, 276] on div at bounding box center [126, 277] width 18 height 18
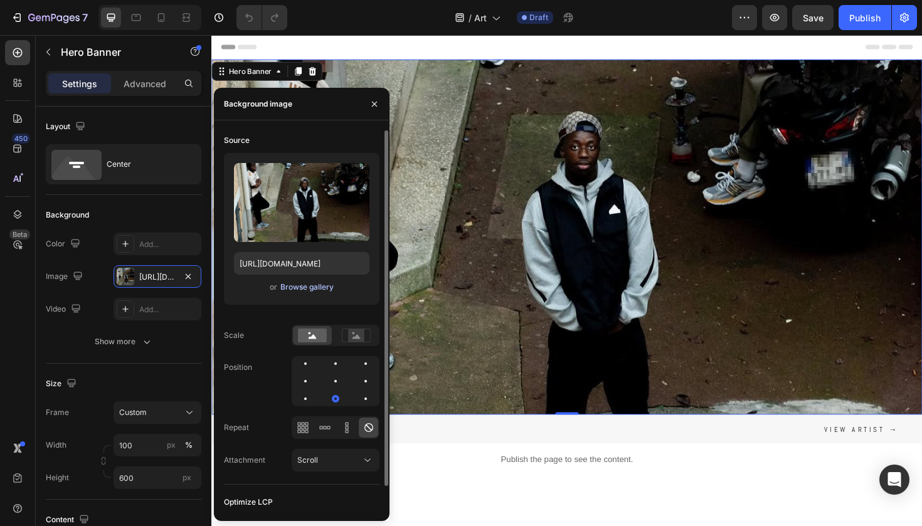
click at [300, 287] on div "Browse gallery" at bounding box center [306, 287] width 53 height 11
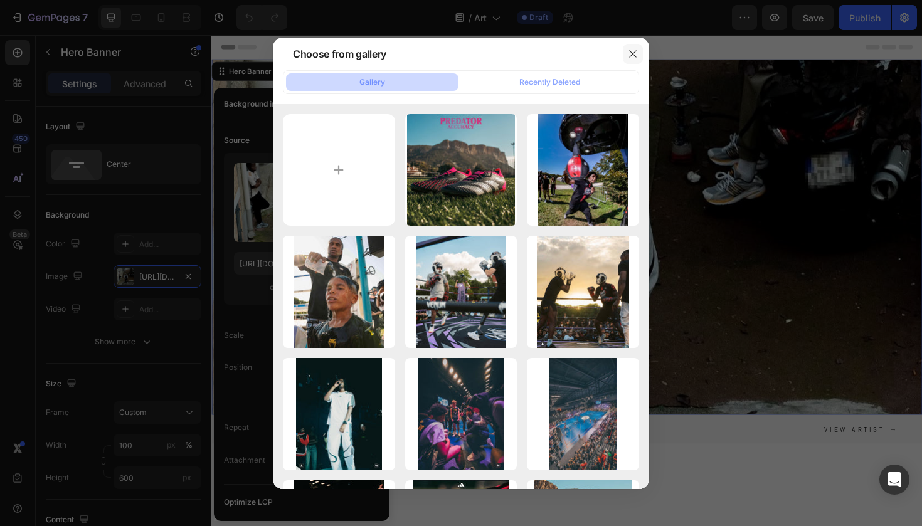
click at [636, 53] on icon "button" at bounding box center [633, 54] width 10 height 10
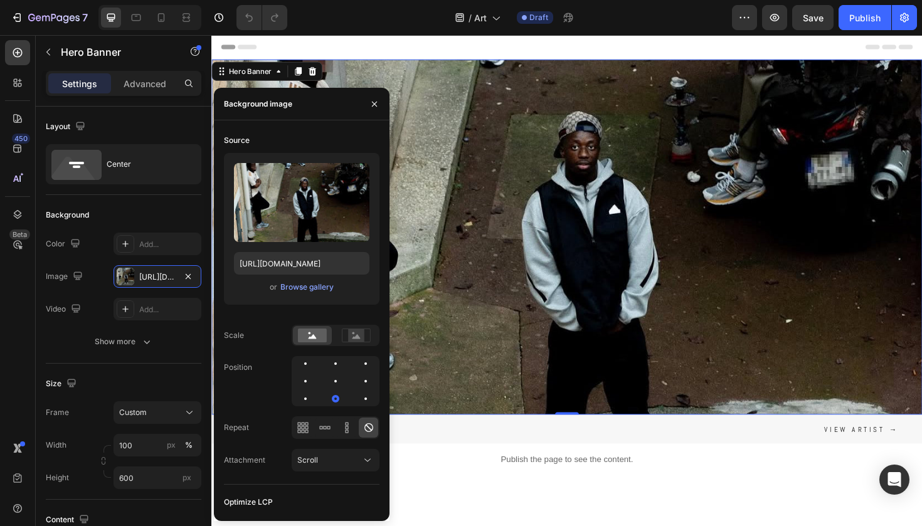
click at [571, 225] on div "Background Image" at bounding box center [587, 343] width 752 height 564
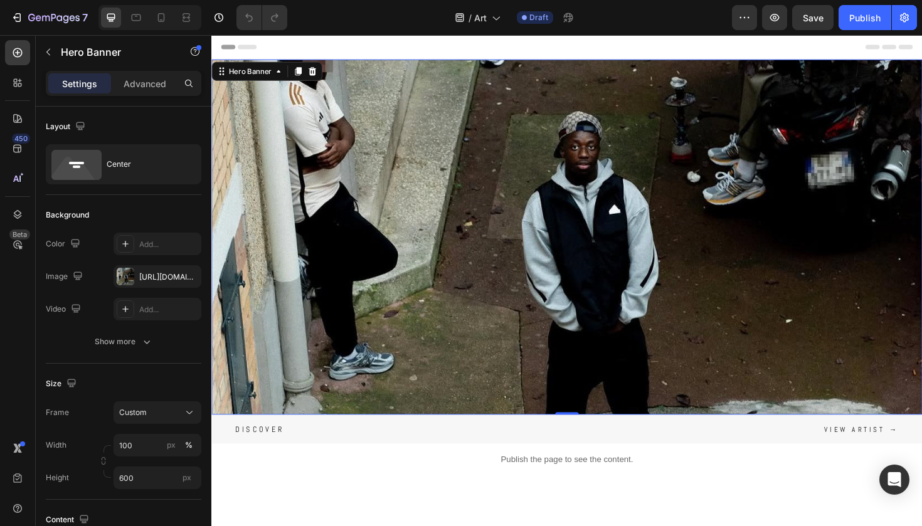
click at [409, 187] on div "Background Image" at bounding box center [587, 343] width 752 height 564
click at [320, 70] on icon at bounding box center [318, 73] width 8 height 9
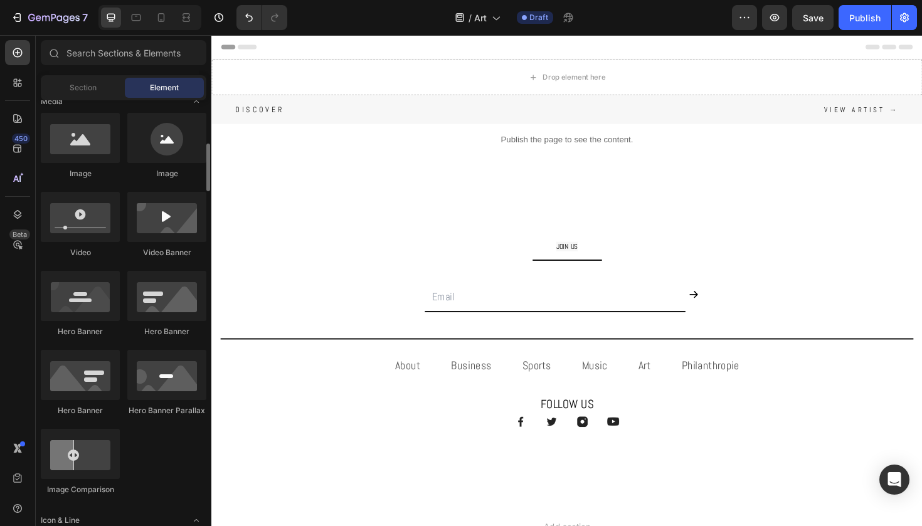
scroll to position [401, 0]
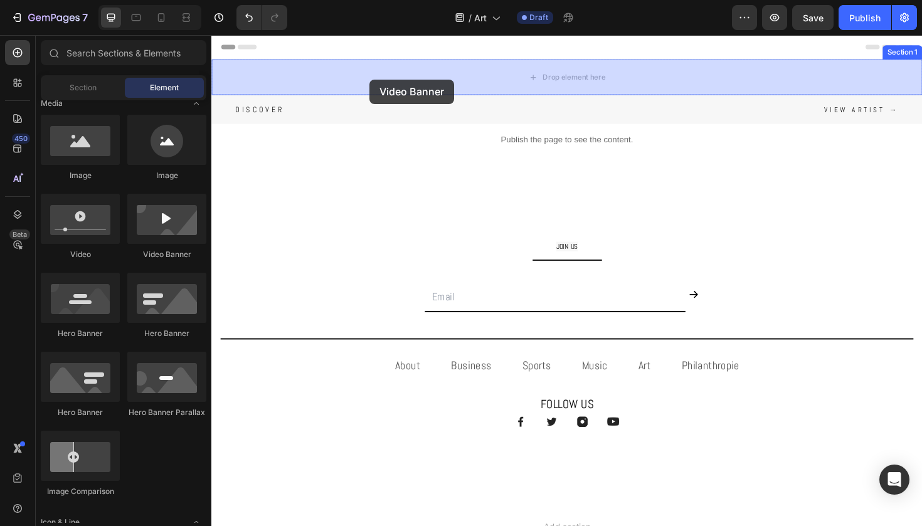
drag, startPoint x: 368, startPoint y: 266, endPoint x: 379, endPoint y: 82, distance: 184.0
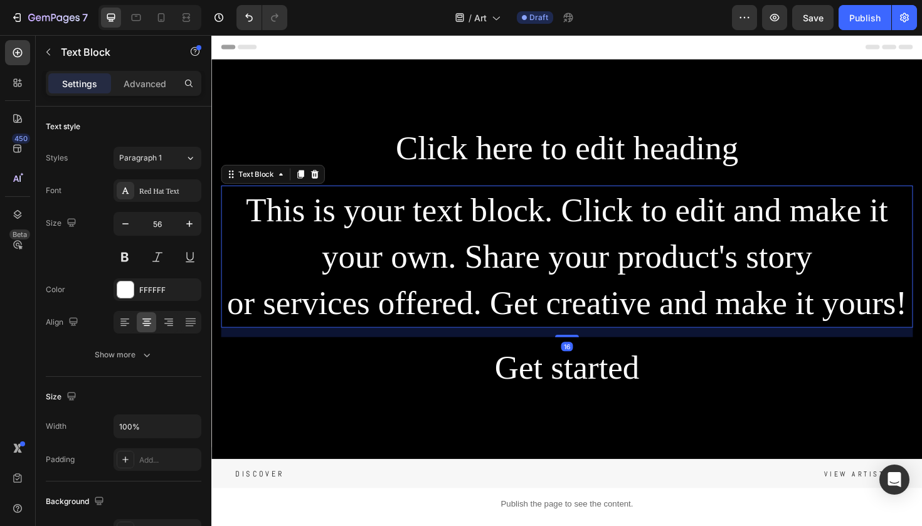
click at [362, 278] on div "This is your text block. Click to edit and make it your own. Share your product…" at bounding box center [587, 269] width 732 height 150
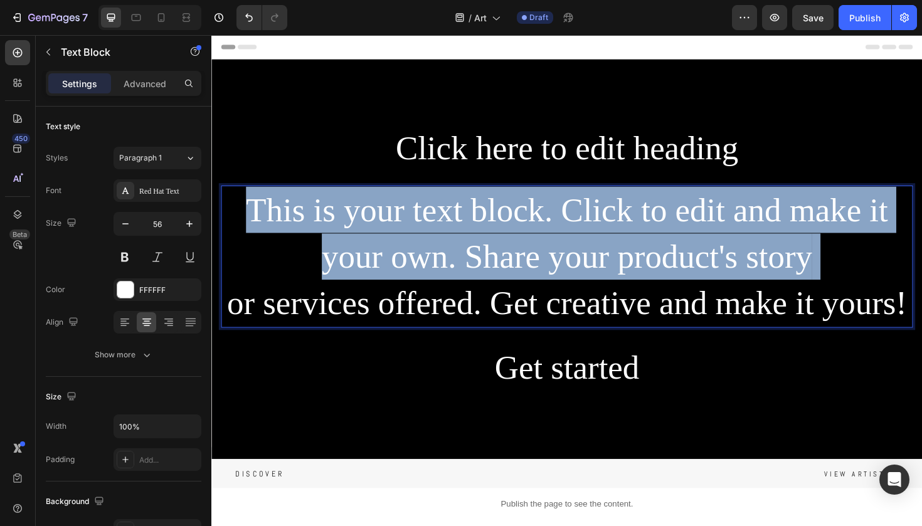
click at [362, 278] on p "This is your text block. Click to edit and make it your own. Share your product…" at bounding box center [588, 269] width 730 height 147
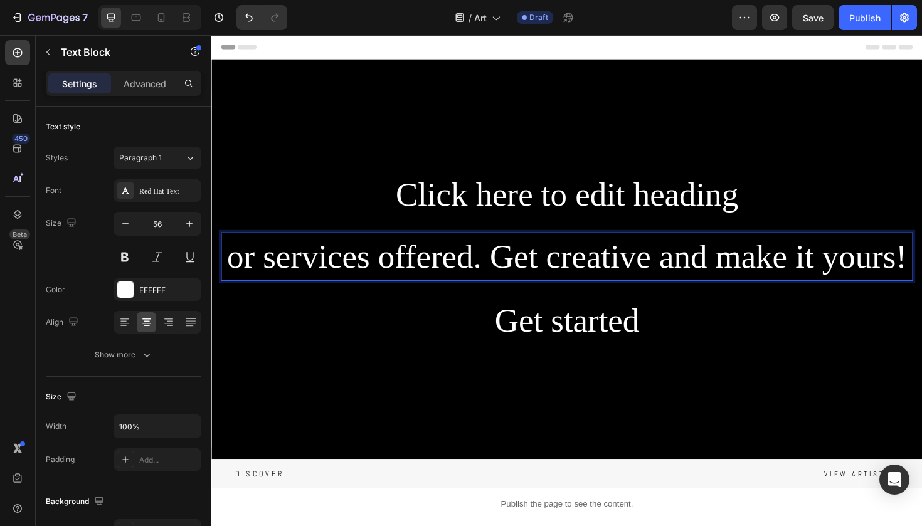
click at [379, 273] on p "or services offered. Get creative and make it yours!" at bounding box center [588, 269] width 730 height 49
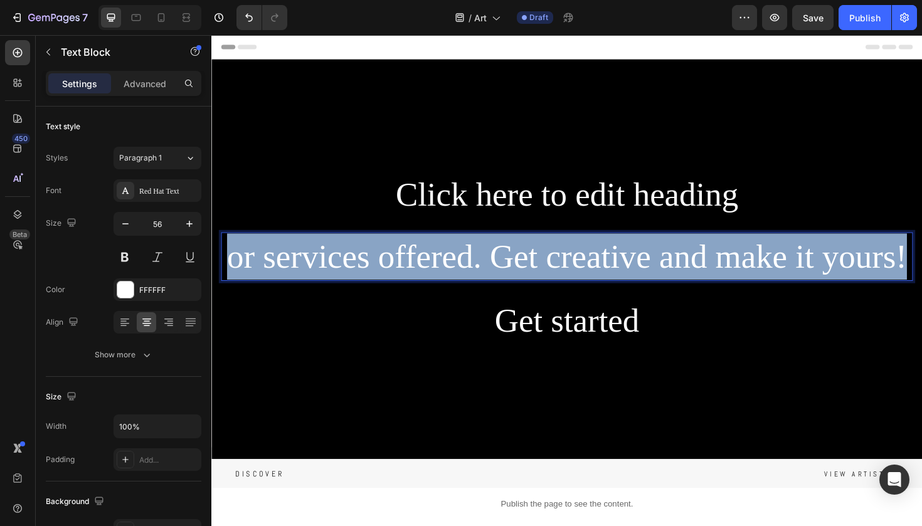
click at [379, 273] on p "or services offered. Get creative and make it yours!" at bounding box center [588, 269] width 730 height 49
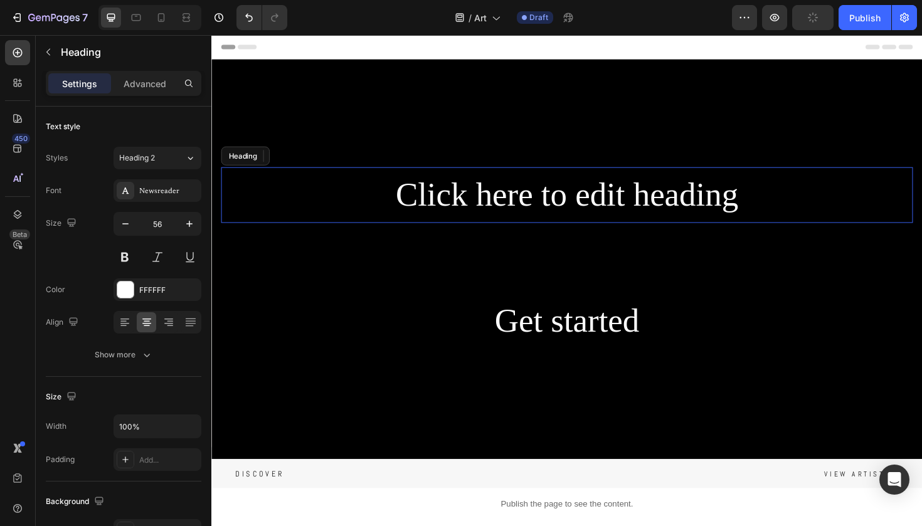
click at [444, 193] on h2 "Click here to edit heading" at bounding box center [587, 204] width 732 height 59
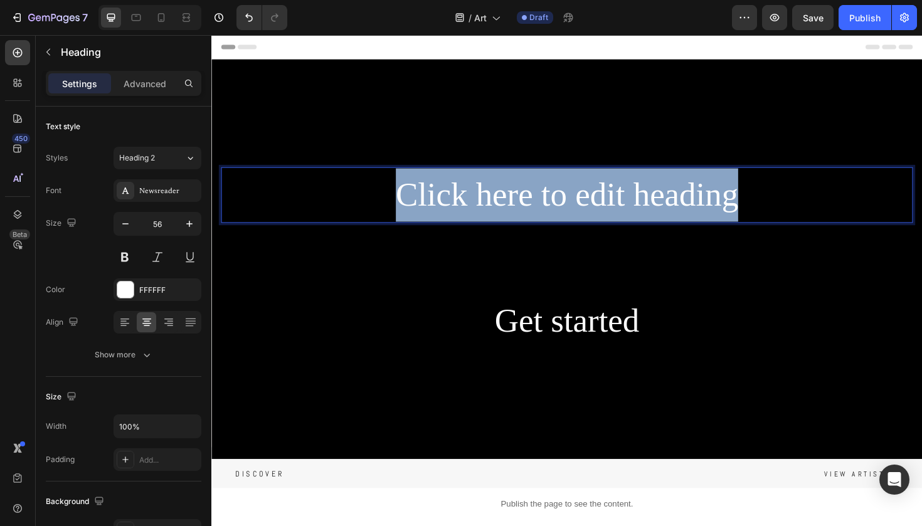
click at [444, 193] on p "Click here to edit heading" at bounding box center [588, 204] width 730 height 56
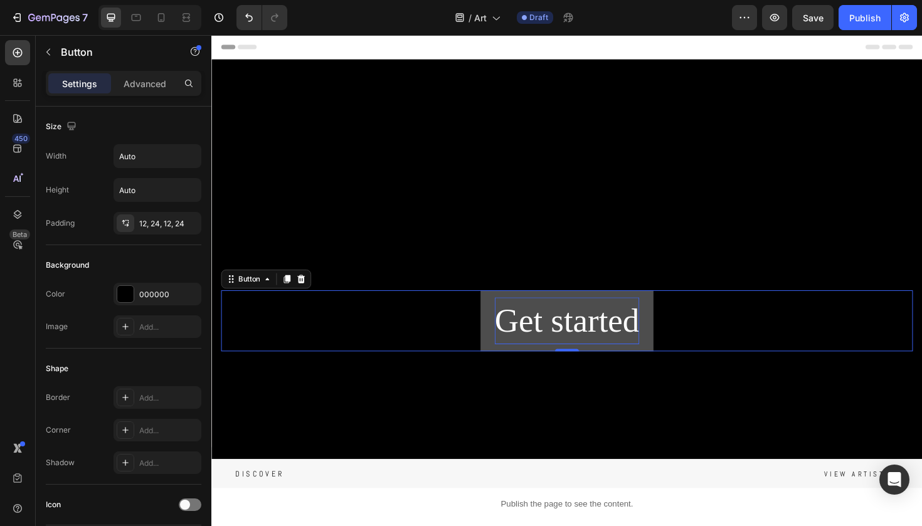
click at [547, 318] on div "Get started" at bounding box center [587, 337] width 153 height 49
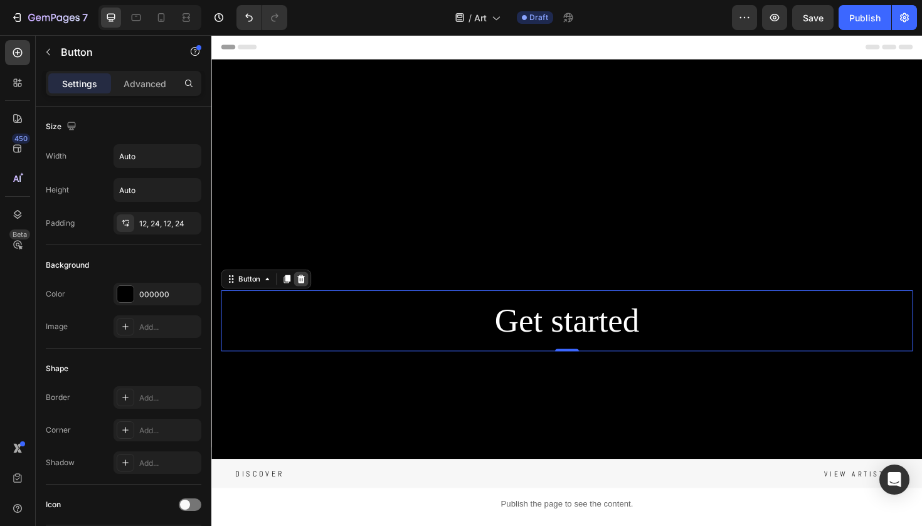
click at [308, 293] on icon at bounding box center [306, 293] width 10 height 10
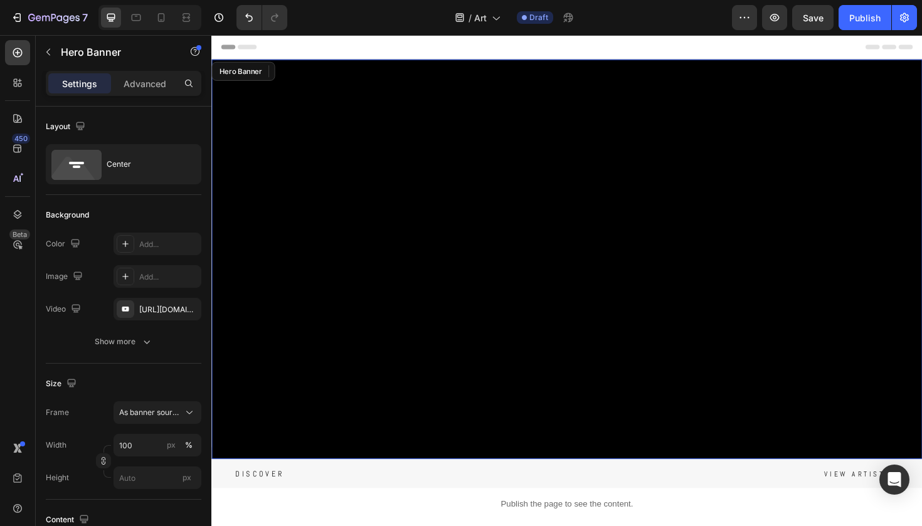
click at [312, 186] on div "Background Image" at bounding box center [587, 272] width 752 height 423
click at [190, 307] on icon "button" at bounding box center [188, 308] width 5 height 5
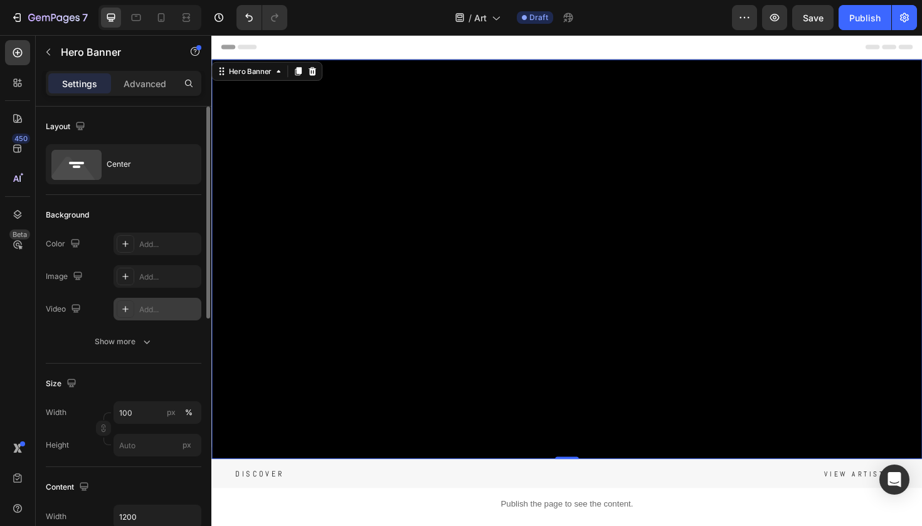
type input "Auto"
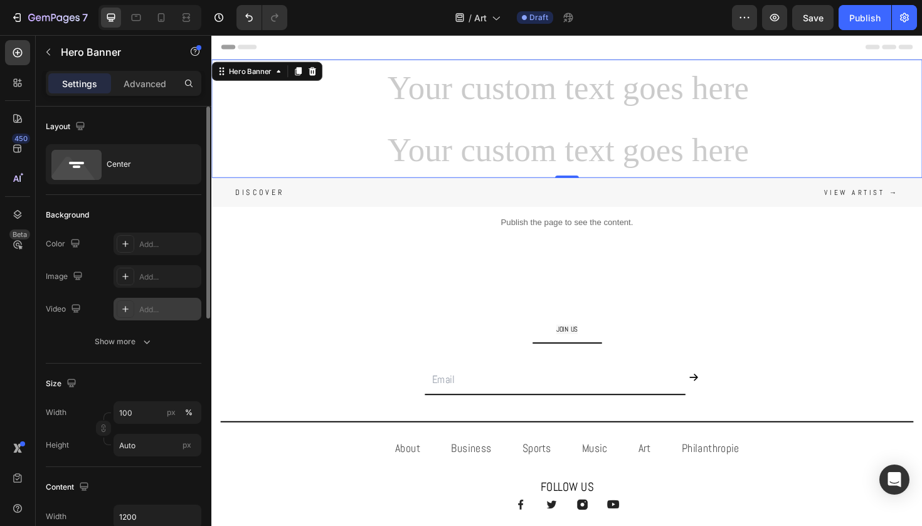
click at [156, 307] on div "Add..." at bounding box center [168, 309] width 59 height 11
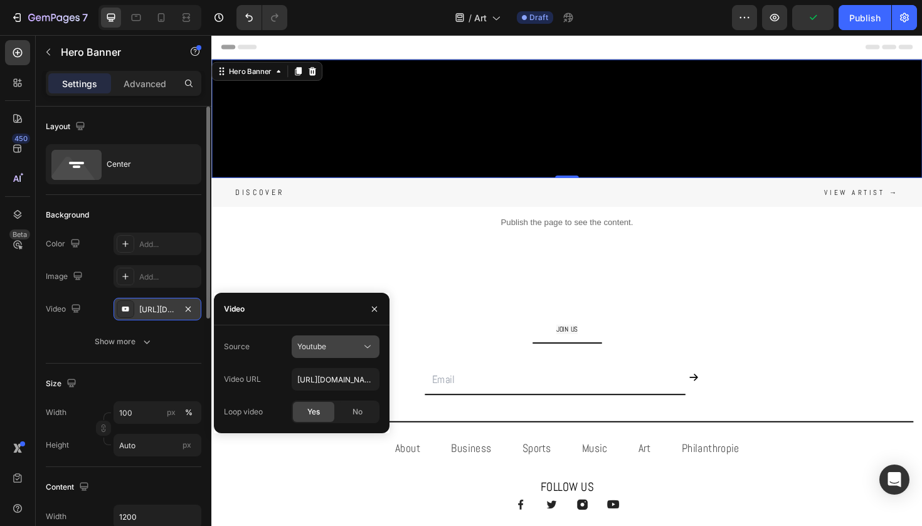
click at [337, 344] on div "Youtube" at bounding box center [329, 346] width 64 height 11
click at [334, 381] on span "Video hosting" at bounding box center [321, 377] width 48 height 11
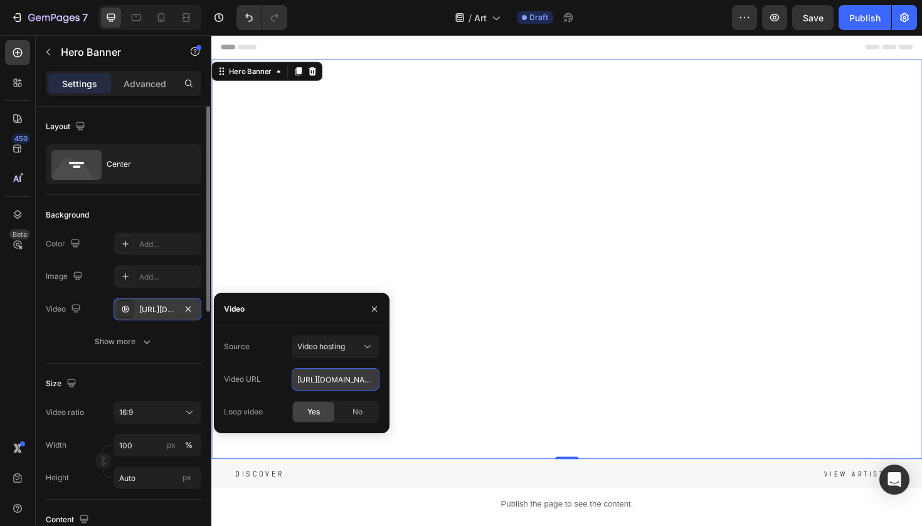
click at [363, 381] on input "[URL][DOMAIN_NAME]" at bounding box center [336, 379] width 88 height 23
paste input "[DOMAIN_NAME][URL]"
type input "[URL][DOMAIN_NAME]"
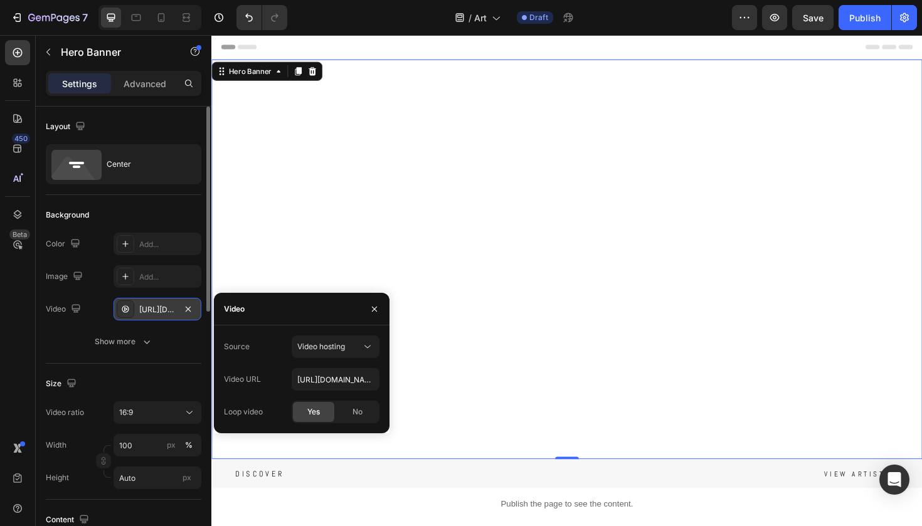
click at [273, 376] on div "Video URL [URL][DOMAIN_NAME]" at bounding box center [302, 379] width 156 height 23
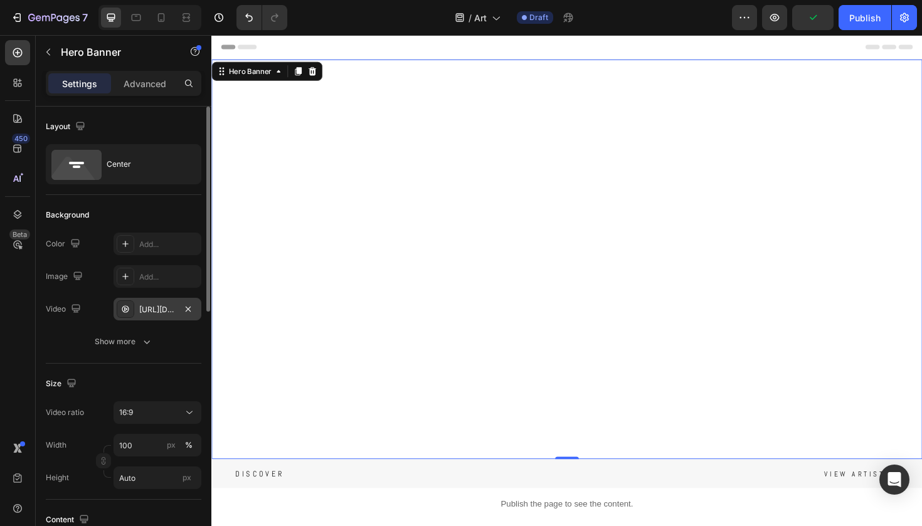
click at [473, 362] on video "Background Image" at bounding box center [587, 272] width 752 height 423
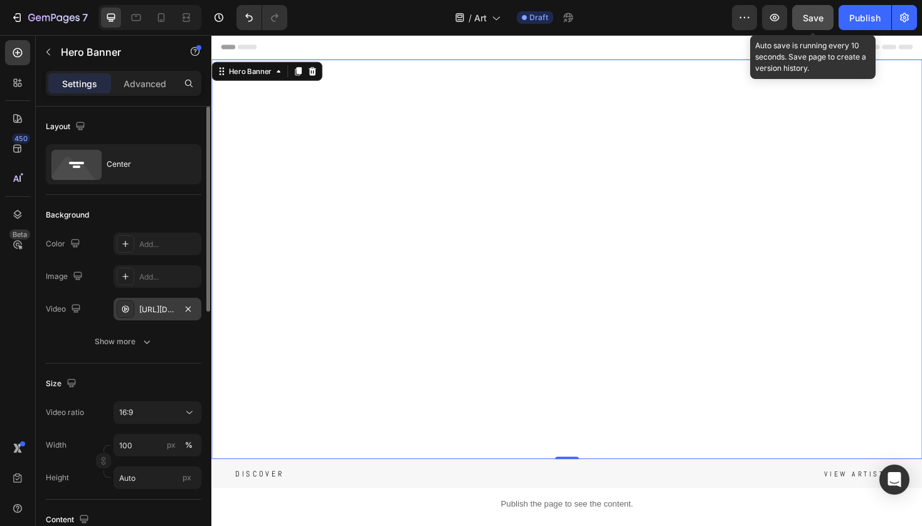
click at [802, 21] on button "Save" at bounding box center [812, 17] width 41 height 25
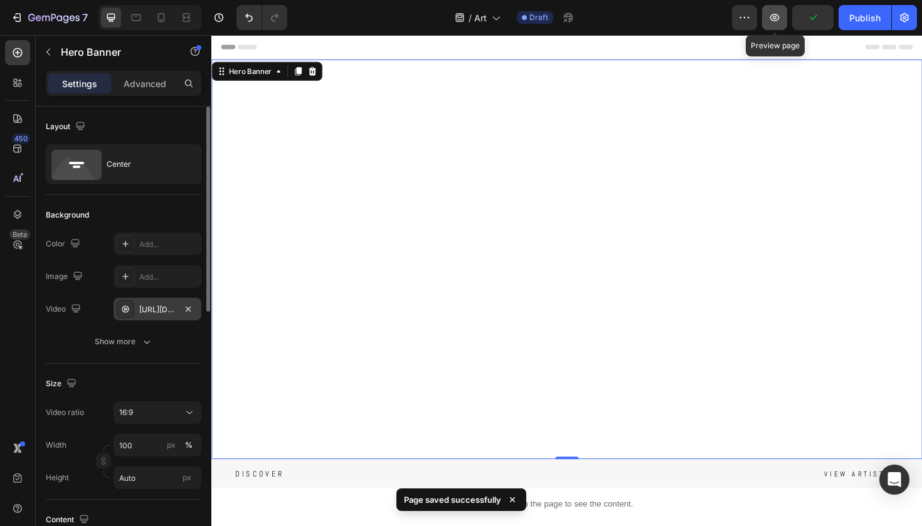
click at [778, 22] on icon "button" at bounding box center [774, 17] width 13 height 13
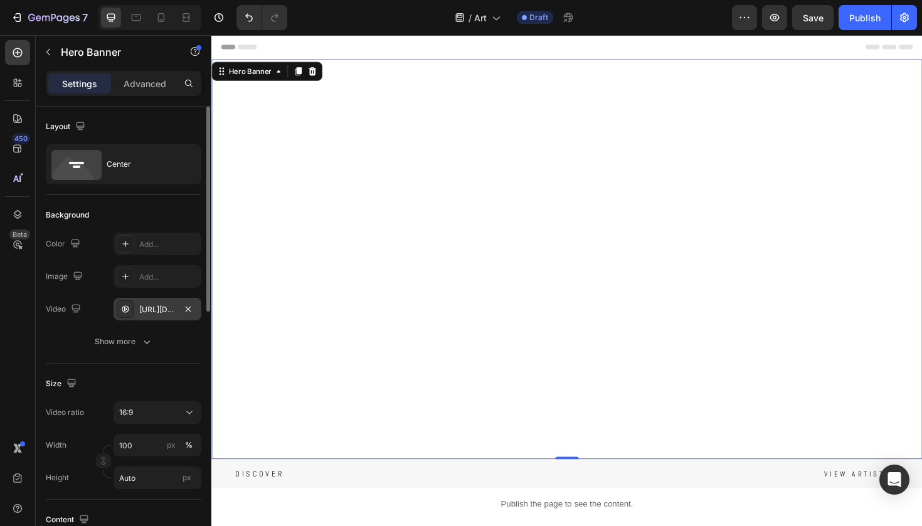
click at [351, 209] on video "Background Image" at bounding box center [587, 272] width 752 height 423
click at [321, 78] on icon at bounding box center [318, 73] width 10 height 10
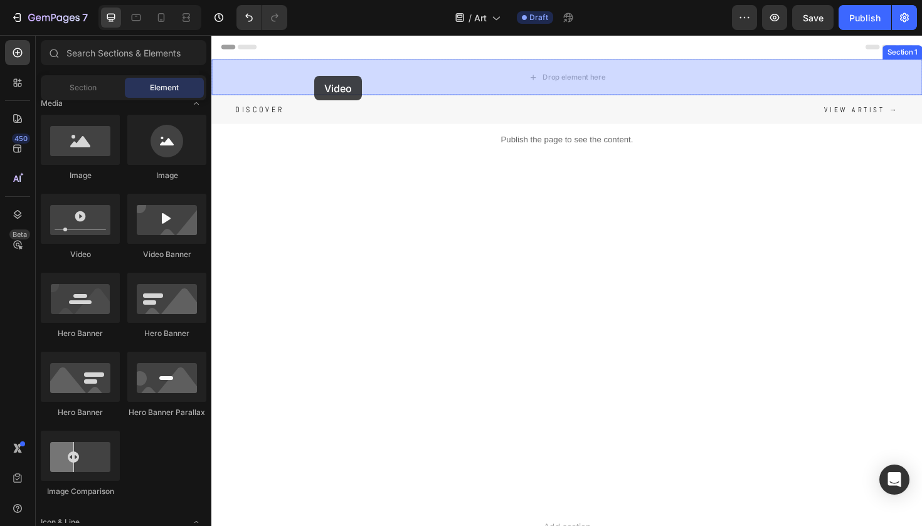
drag, startPoint x: 298, startPoint y: 255, endPoint x: 319, endPoint y: 77, distance: 179.2
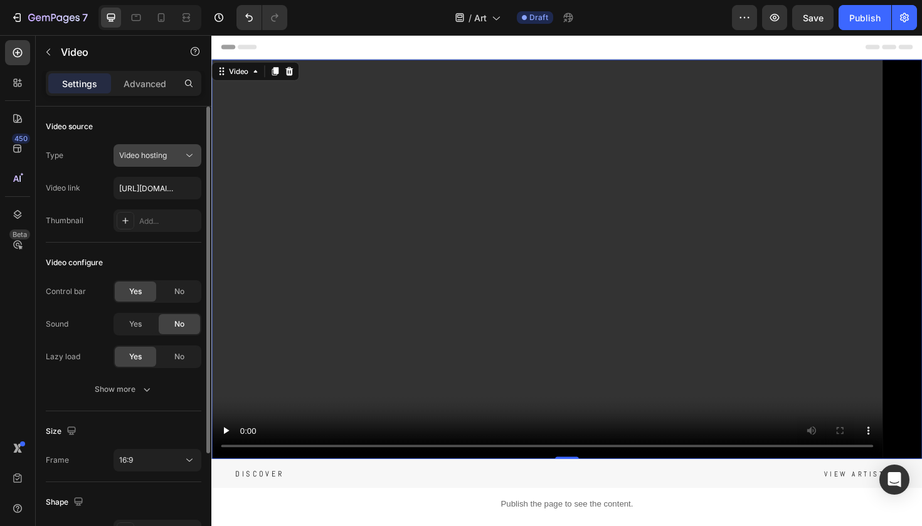
click at [183, 158] on icon at bounding box center [189, 155] width 13 height 13
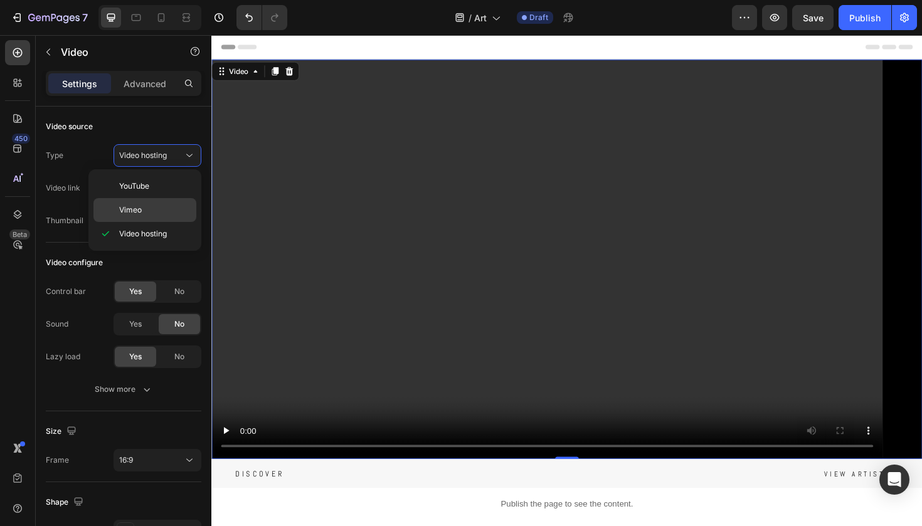
click at [162, 207] on p "Vimeo" at bounding box center [154, 209] width 71 height 11
type input "[URL][DOMAIN_NAME]"
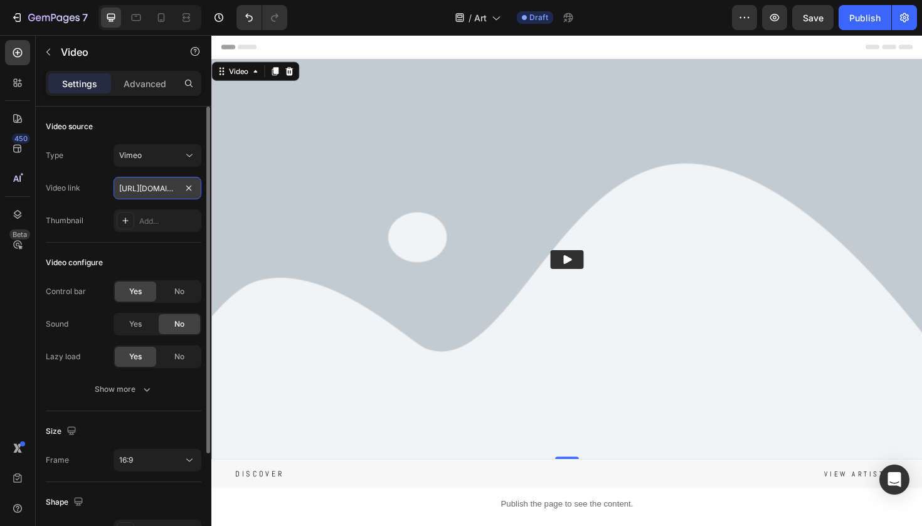
click at [173, 189] on input "[URL][DOMAIN_NAME]" at bounding box center [157, 188] width 88 height 23
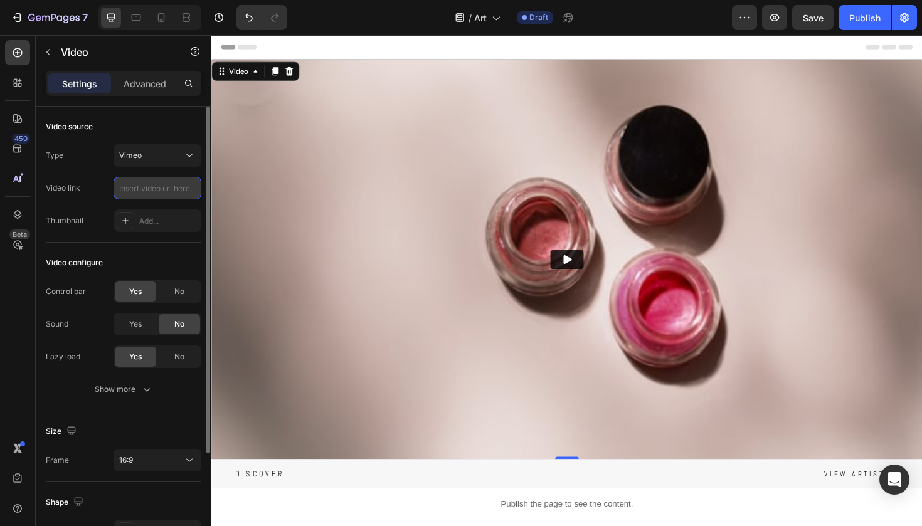
paste input "[URL][DOMAIN_NAME]"
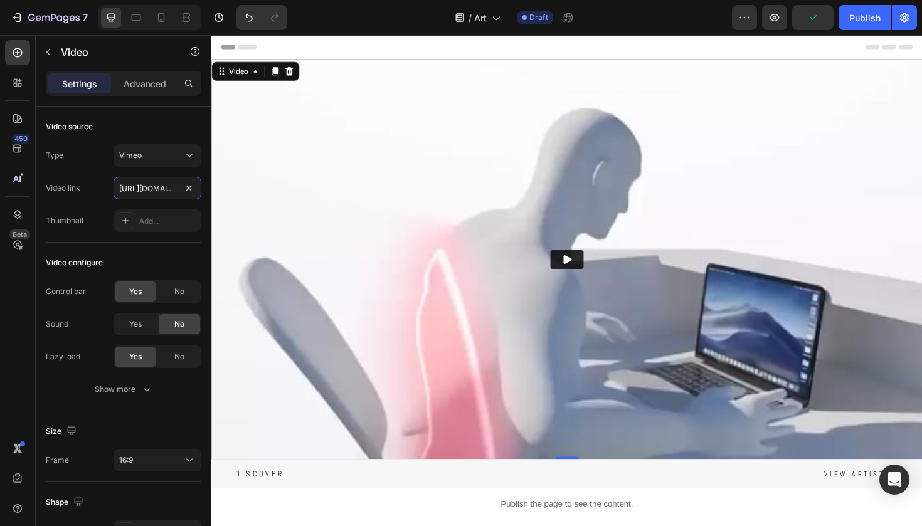
type input "[URL][DOMAIN_NAME]"
click at [589, 268] on icon "Play" at bounding box center [587, 273] width 13 height 13
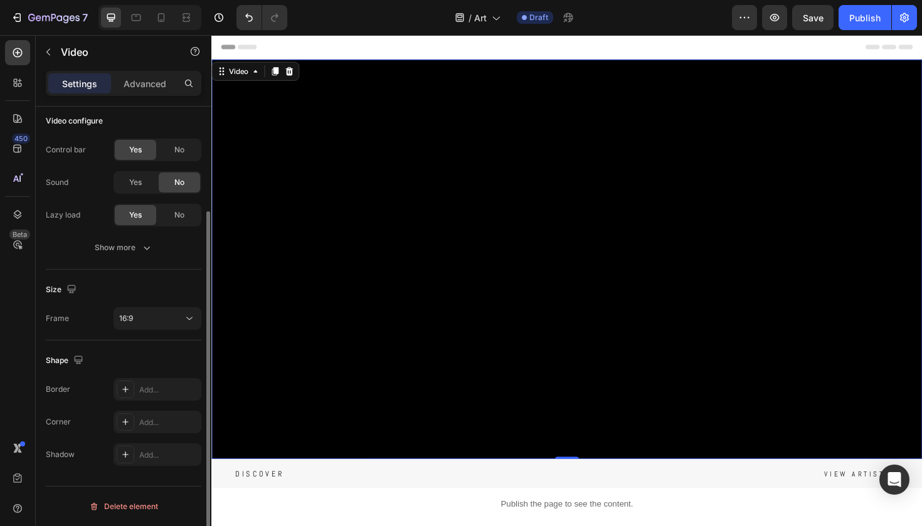
scroll to position [139, 0]
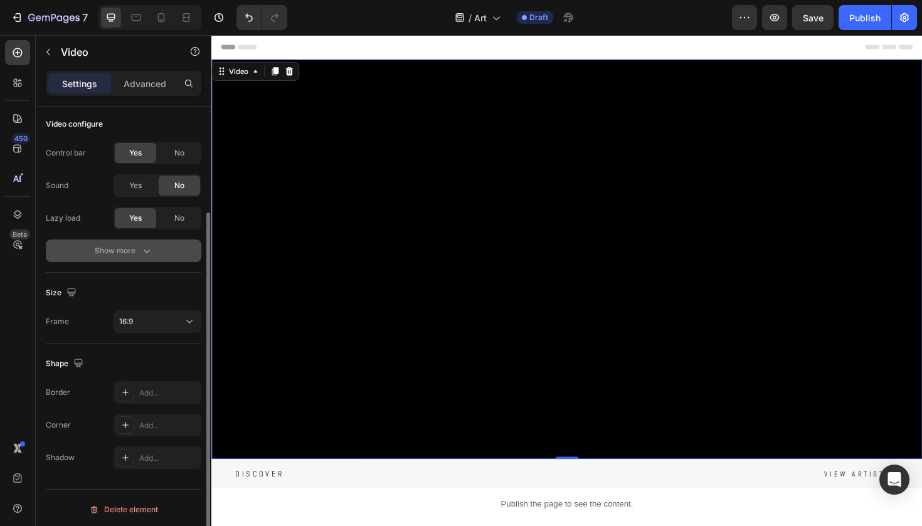
click at [151, 247] on icon "button" at bounding box center [146, 251] width 13 height 13
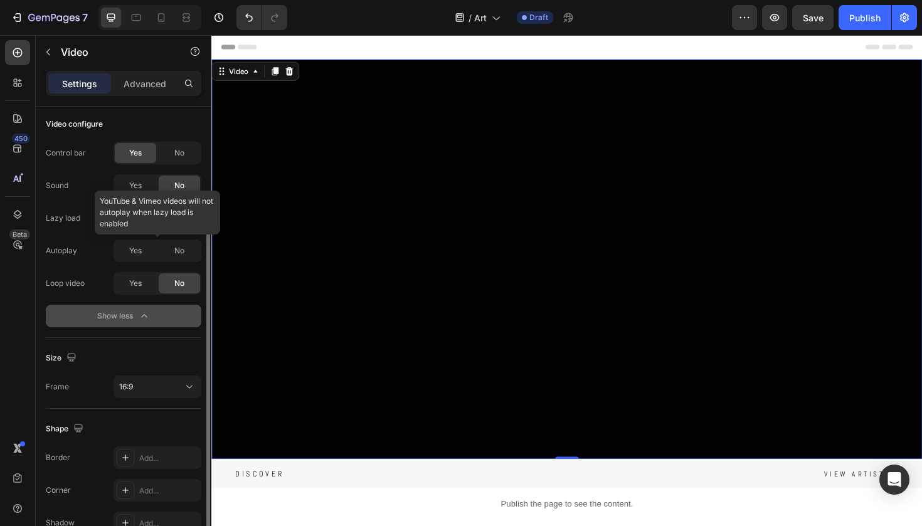
click at [138, 250] on div at bounding box center [157, 251] width 88 height 23
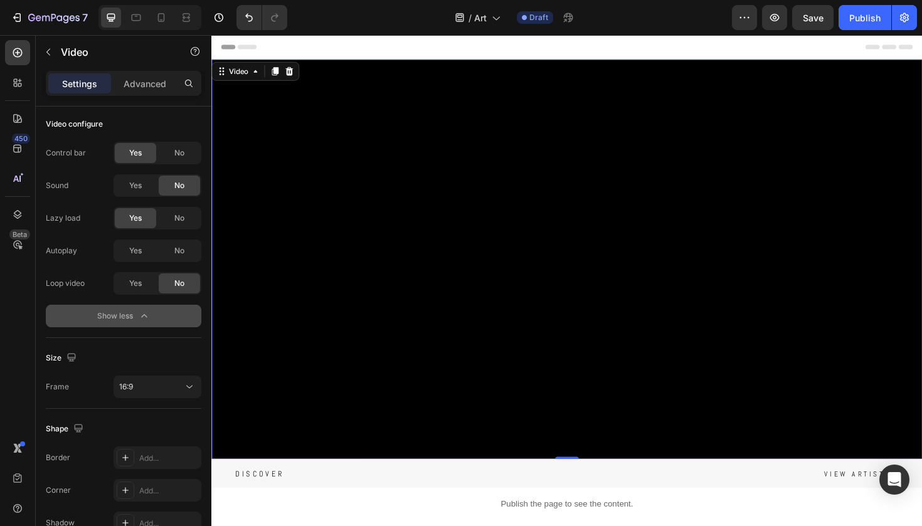
click at [167, 313] on button "Show less" at bounding box center [124, 316] width 156 height 23
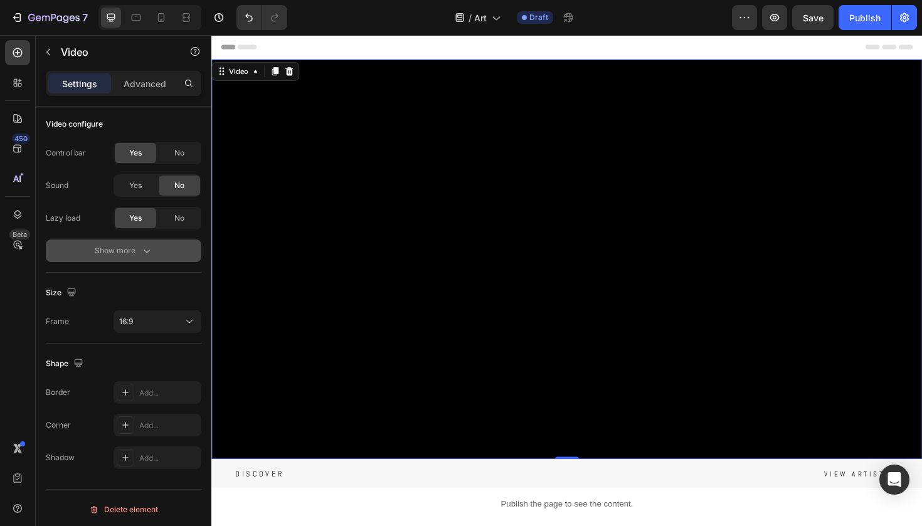
click at [161, 250] on button "Show more" at bounding box center [124, 251] width 156 height 23
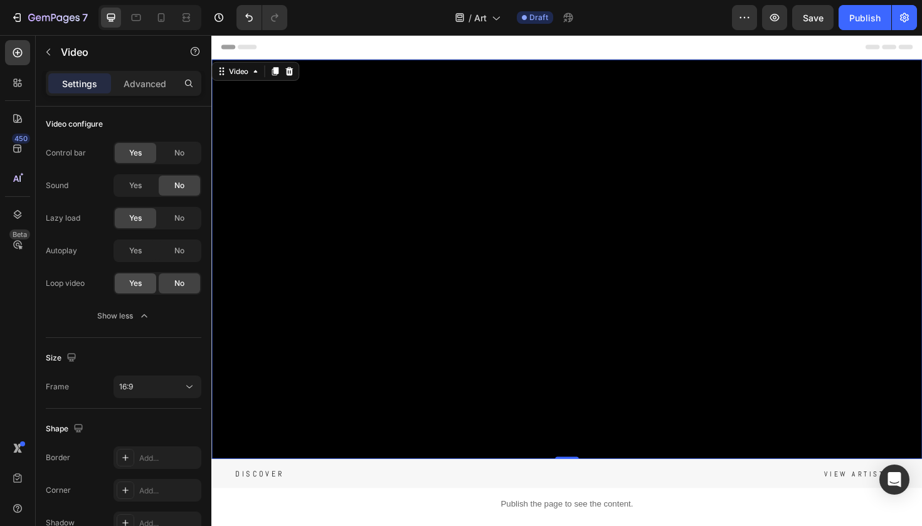
click at [130, 282] on span "Yes" at bounding box center [135, 283] width 13 height 11
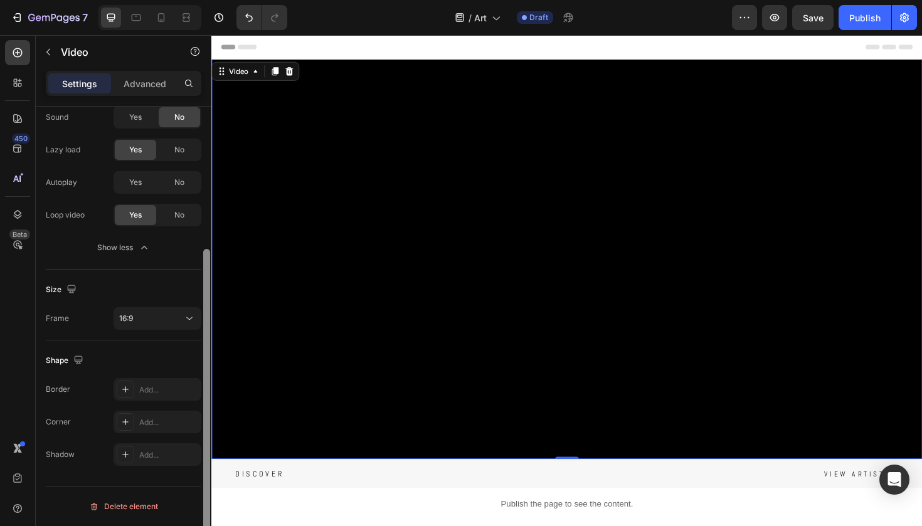
scroll to position [0, 0]
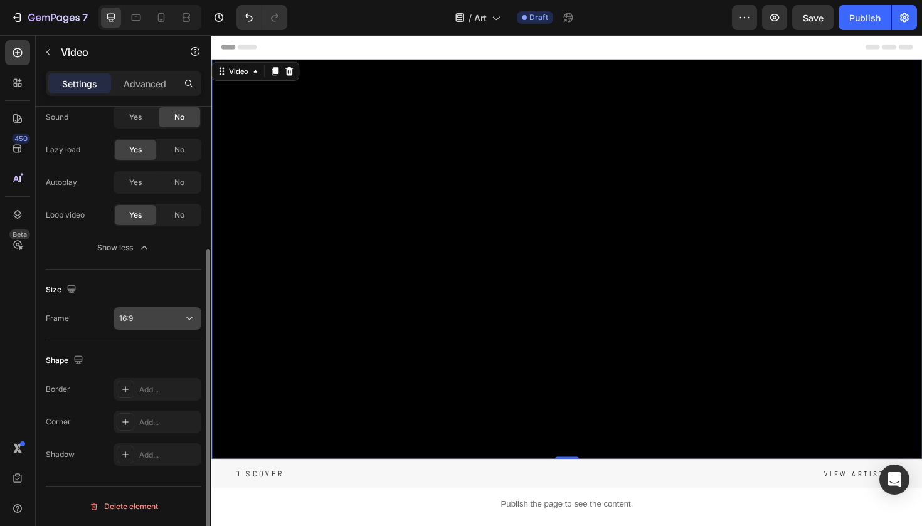
click at [140, 325] on button "16:9" at bounding box center [157, 318] width 88 height 23
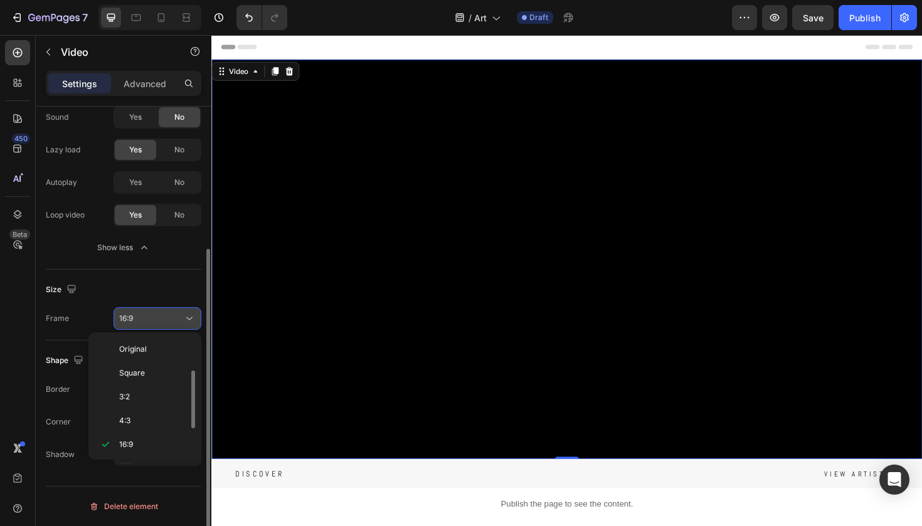
scroll to position [23, 0]
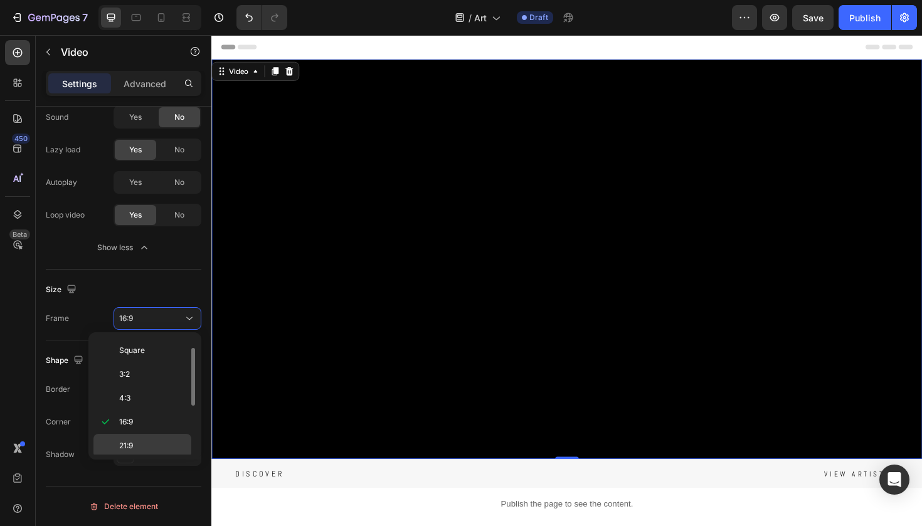
click at [145, 458] on div "21:9" at bounding box center [142, 470] width 98 height 24
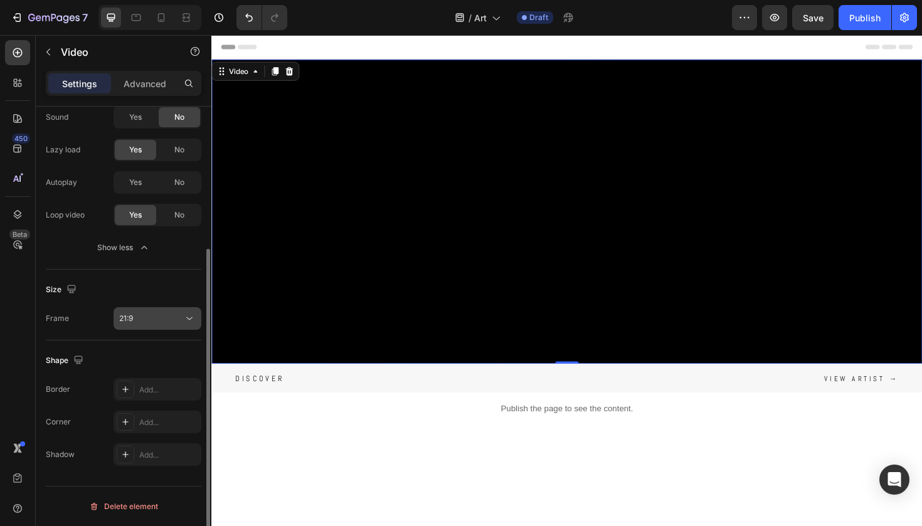
click at [182, 309] on button "21:9" at bounding box center [157, 318] width 88 height 23
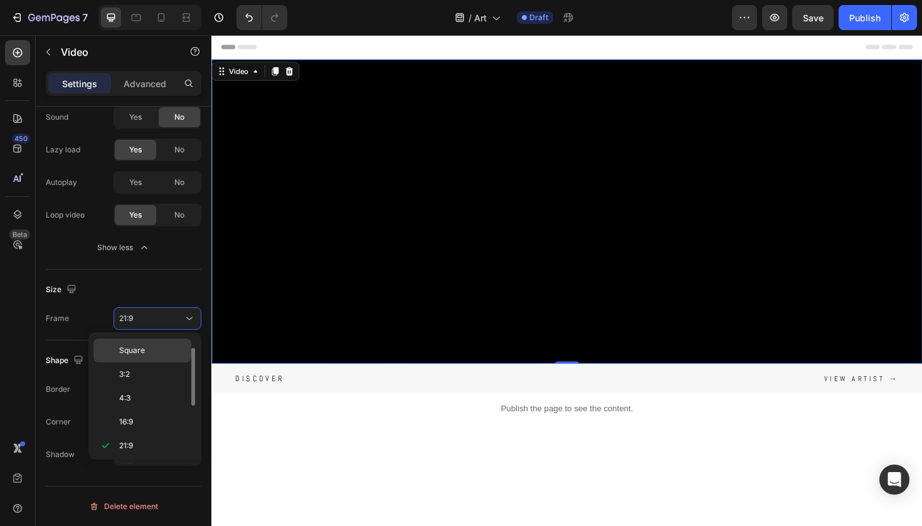
click at [164, 362] on div "Square" at bounding box center [142, 374] width 98 height 24
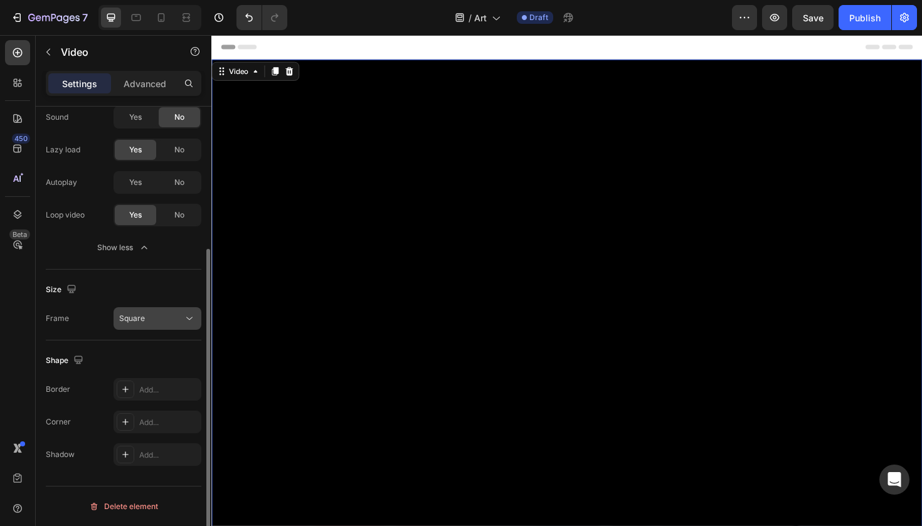
click at [177, 325] on button "Square" at bounding box center [157, 318] width 88 height 23
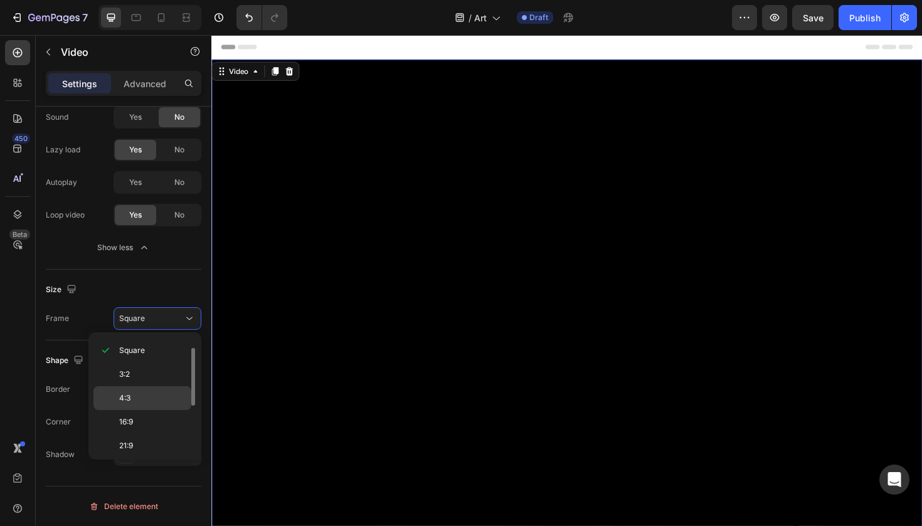
click at [158, 397] on p "4:3" at bounding box center [152, 398] width 66 height 11
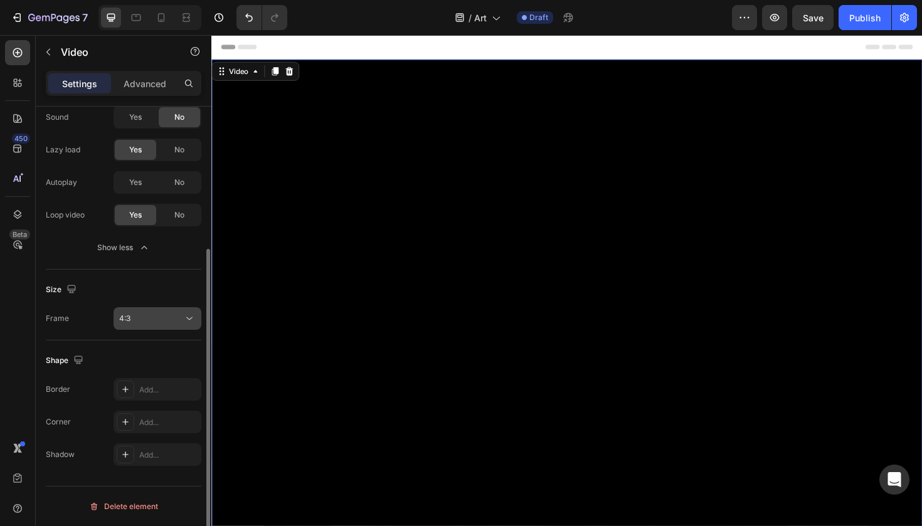
click at [178, 310] on button "4:3" at bounding box center [157, 318] width 88 height 23
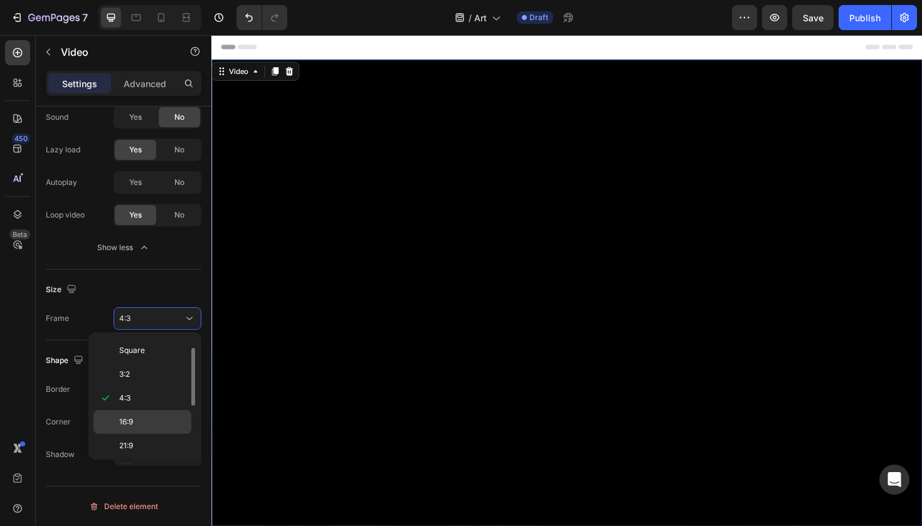
click at [145, 424] on p "16:9" at bounding box center [152, 421] width 66 height 11
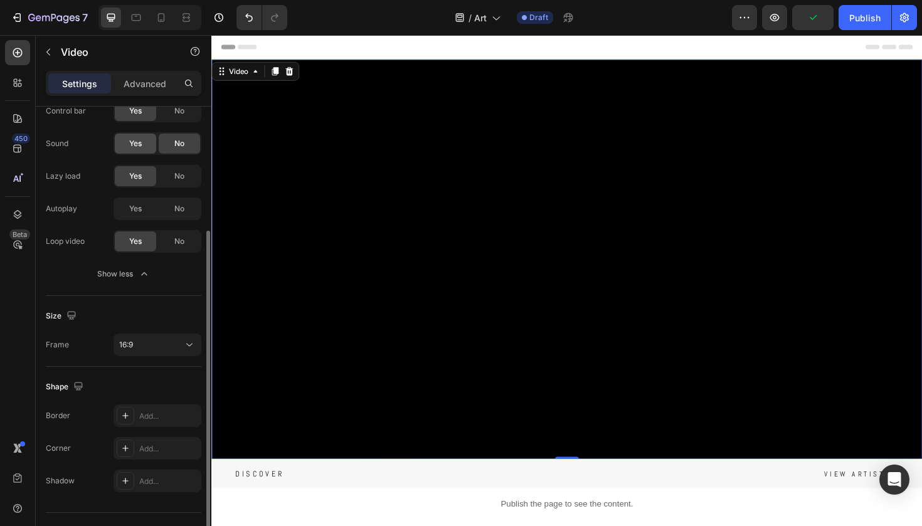
scroll to position [185, 0]
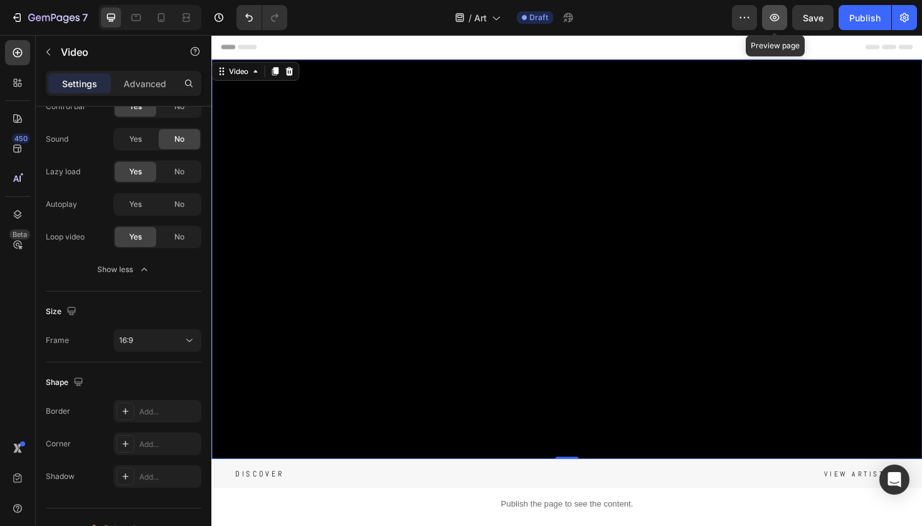
click at [774, 24] on button "button" at bounding box center [774, 17] width 25 height 25
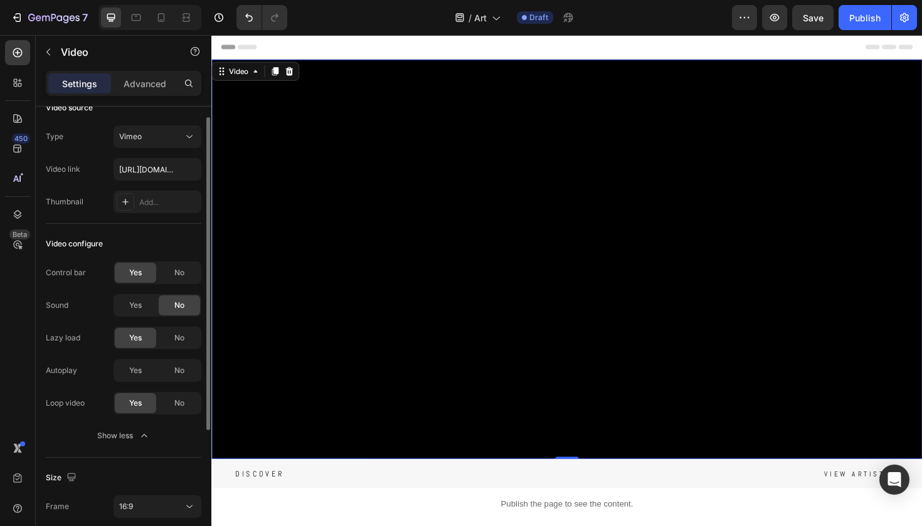
scroll to position [18, 0]
click at [176, 337] on span "No" at bounding box center [179, 339] width 10 height 11
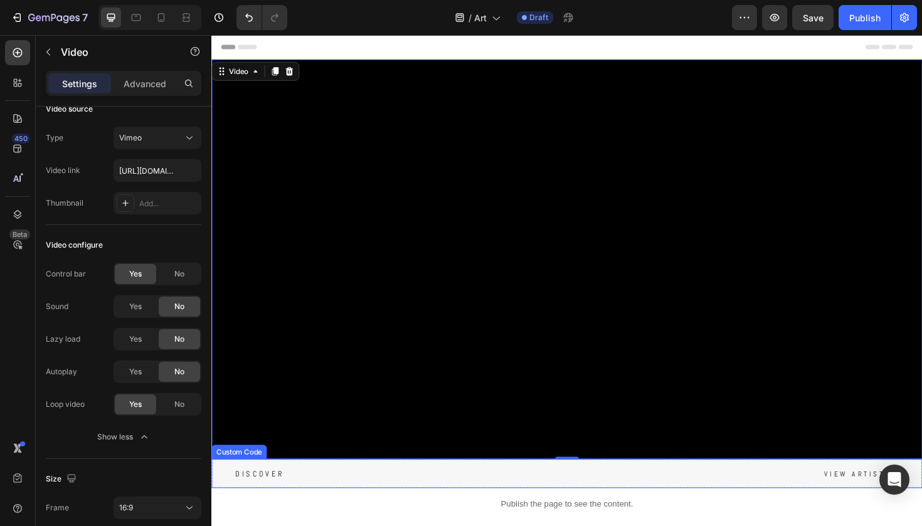
click at [246, 473] on div "Custom Code" at bounding box center [240, 476] width 53 height 11
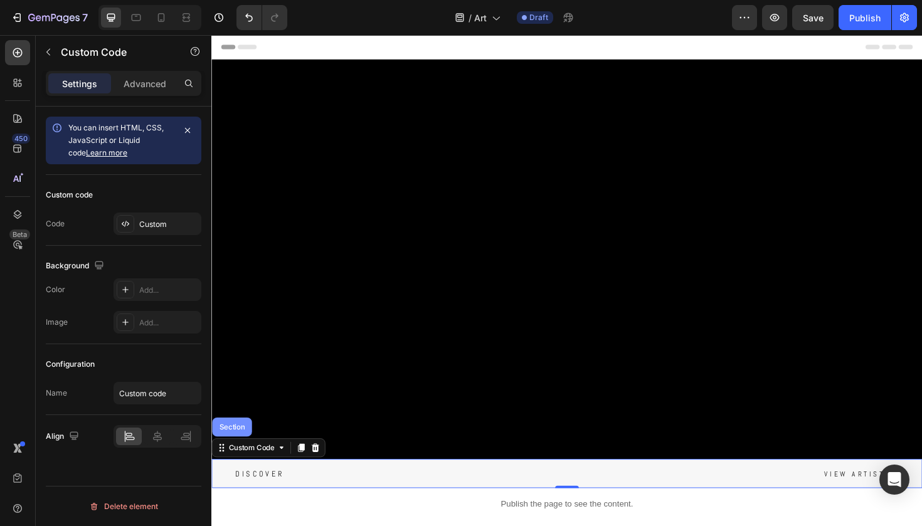
scroll to position [55, 0]
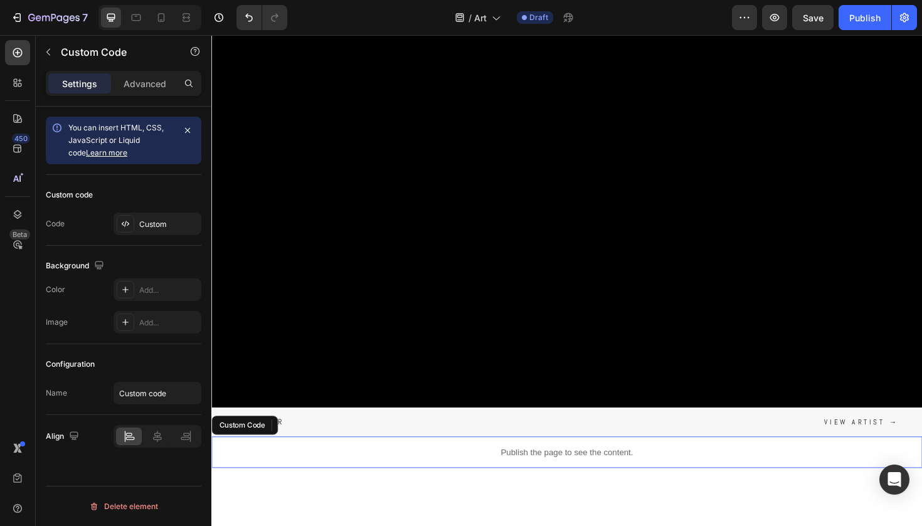
click at [311, 484] on div "Publish the page to see the content." at bounding box center [587, 476] width 752 height 33
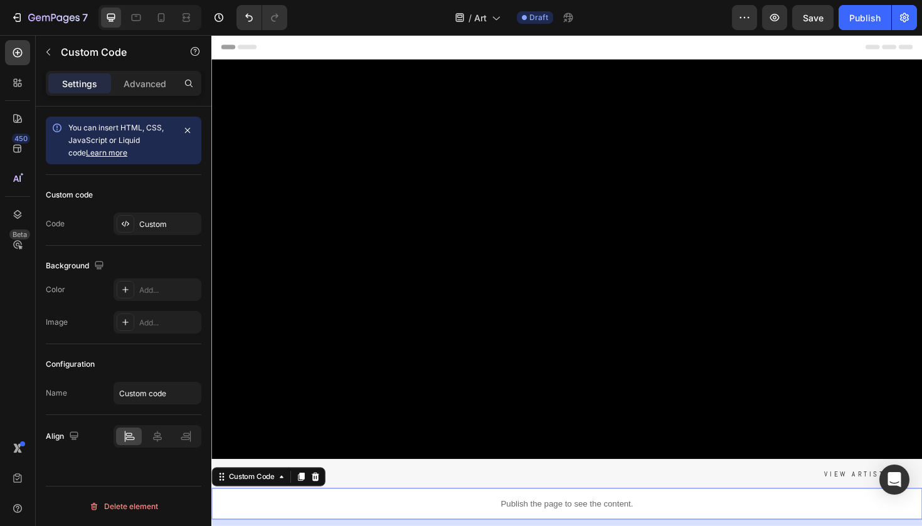
scroll to position [0, 0]
click at [247, 15] on icon "Undo/Redo" at bounding box center [249, 18] width 8 height 8
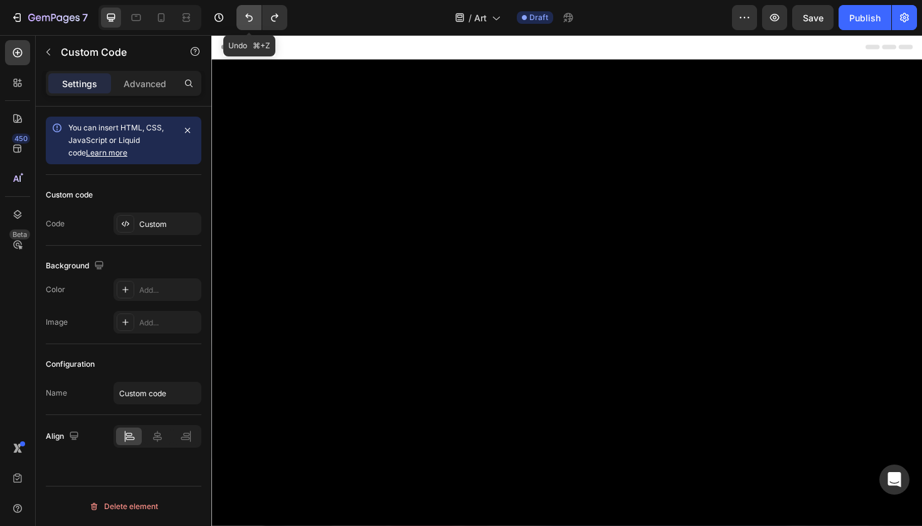
click at [247, 15] on icon "Undo/Redo" at bounding box center [249, 18] width 8 height 8
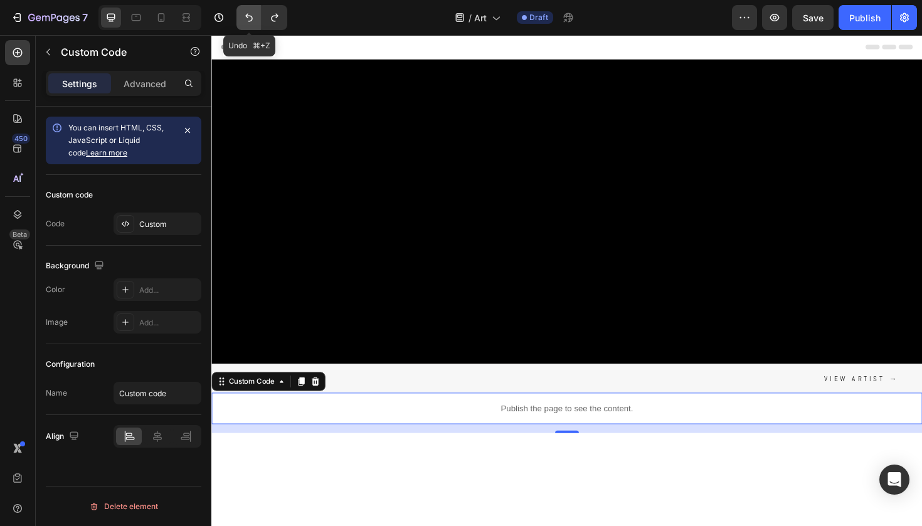
click at [247, 15] on icon "Undo/Redo" at bounding box center [249, 18] width 8 height 8
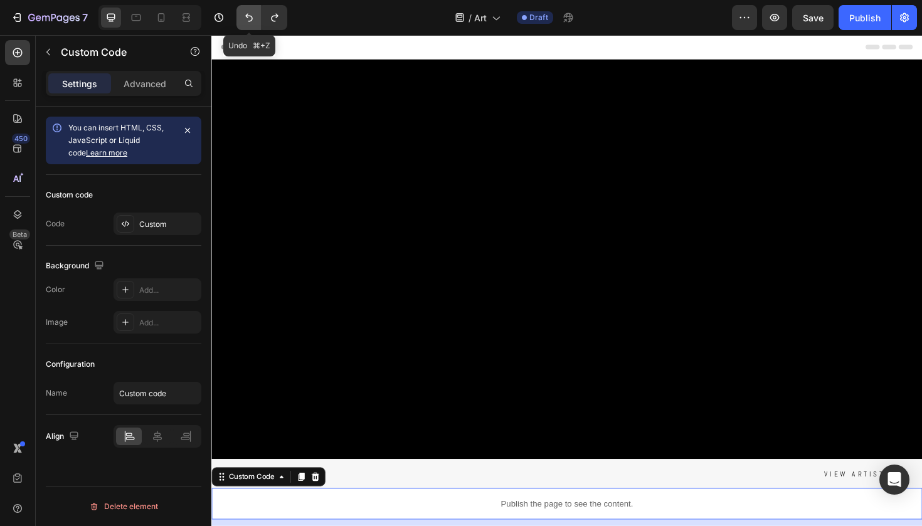
click at [247, 15] on icon "Undo/Redo" at bounding box center [249, 18] width 8 height 8
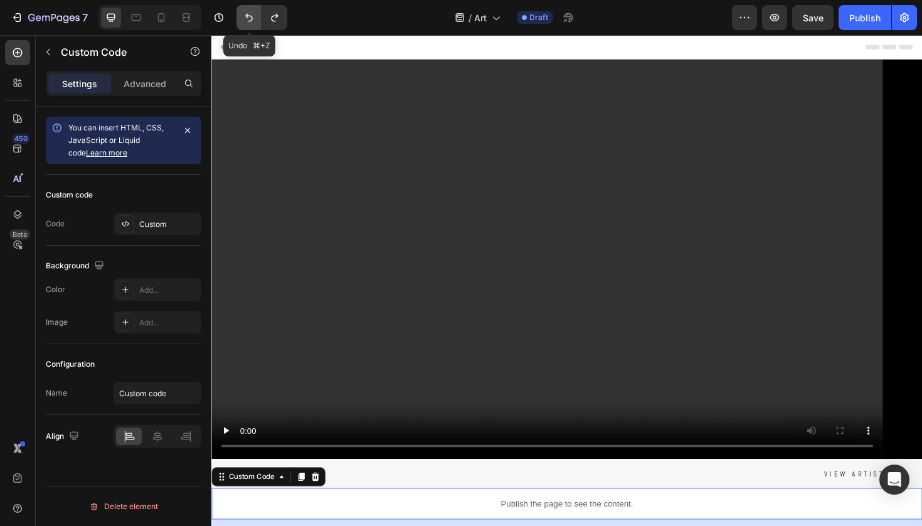
click at [247, 15] on icon "Undo/Redo" at bounding box center [249, 18] width 8 height 8
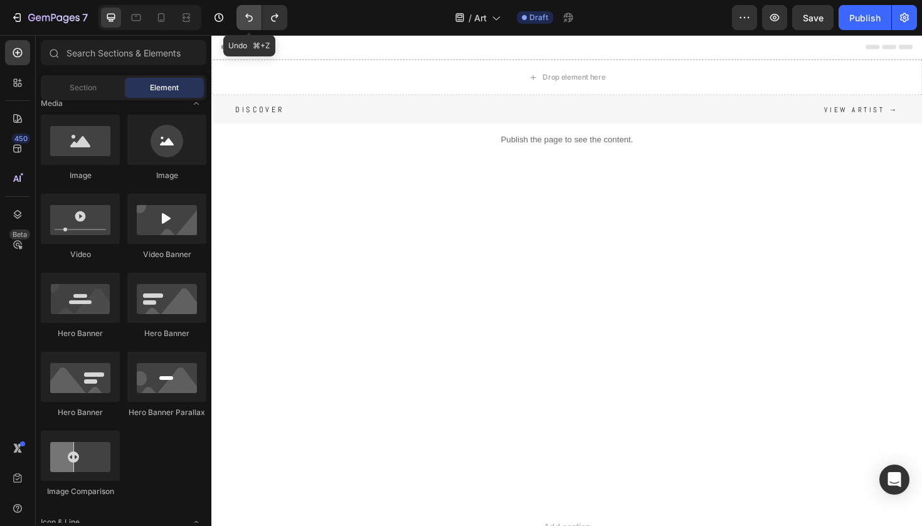
click at [247, 15] on icon "Undo/Redo" at bounding box center [249, 18] width 8 height 8
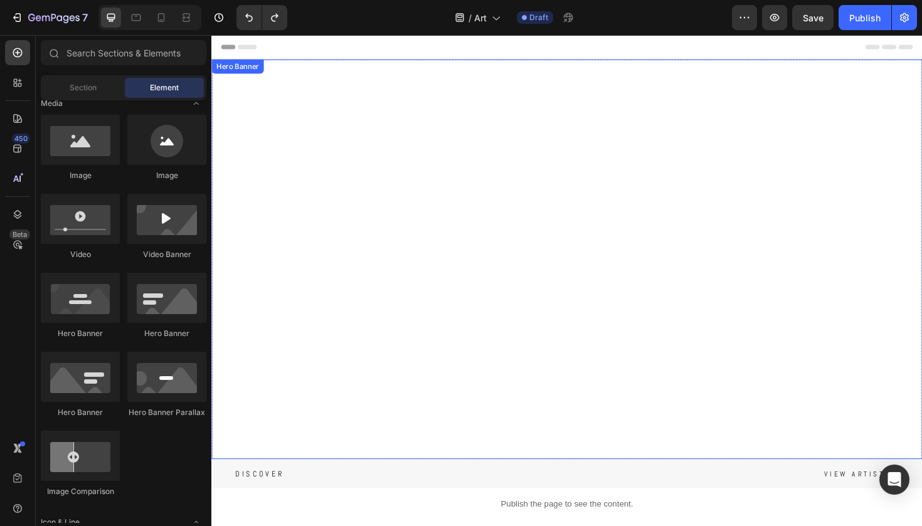
click at [328, 249] on video "Background Image" at bounding box center [587, 272] width 752 height 423
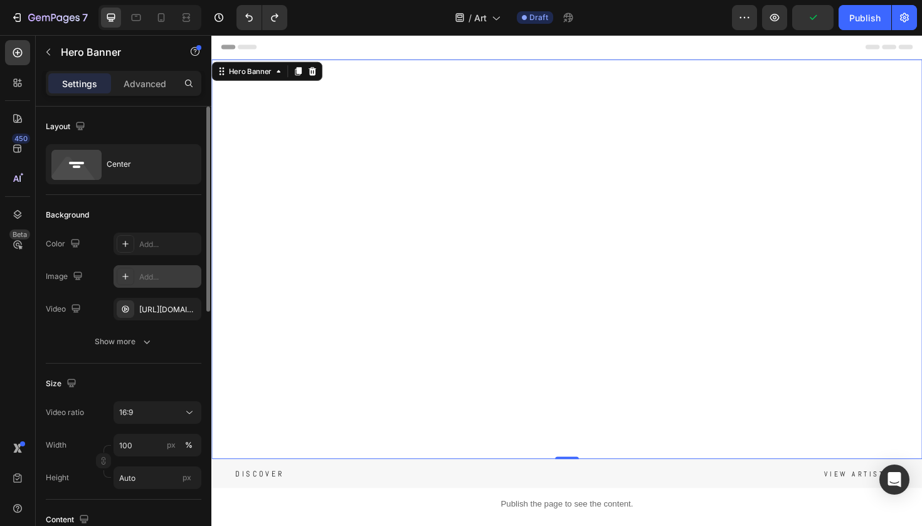
click at [125, 278] on icon at bounding box center [125, 276] width 6 height 6
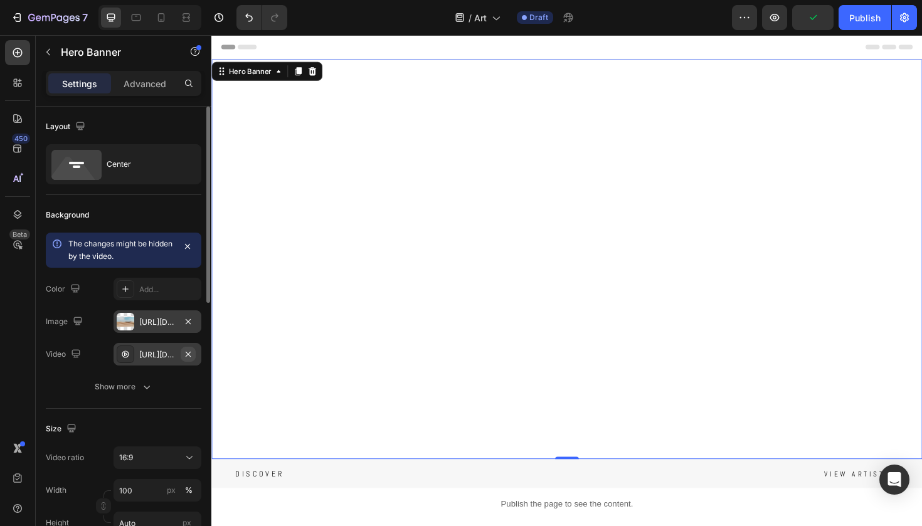
click at [191, 352] on icon "button" at bounding box center [188, 354] width 10 height 10
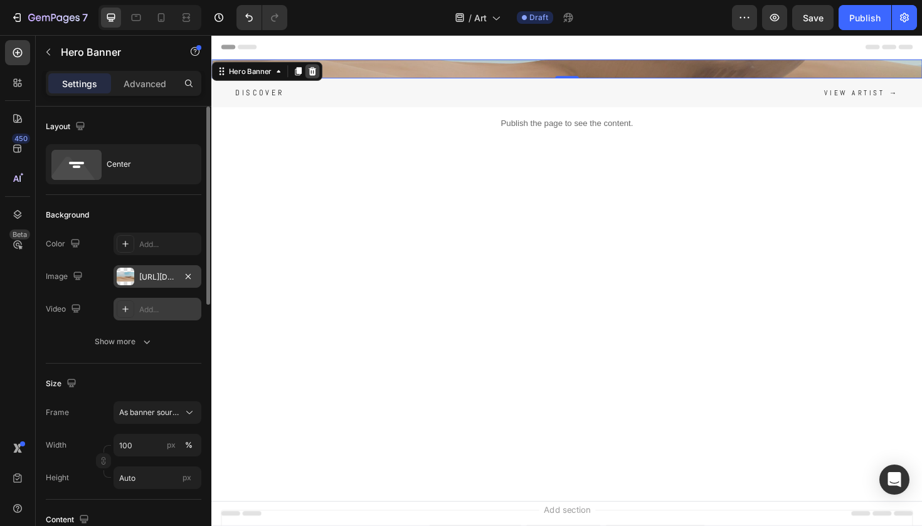
click at [316, 74] on icon at bounding box center [318, 73] width 8 height 9
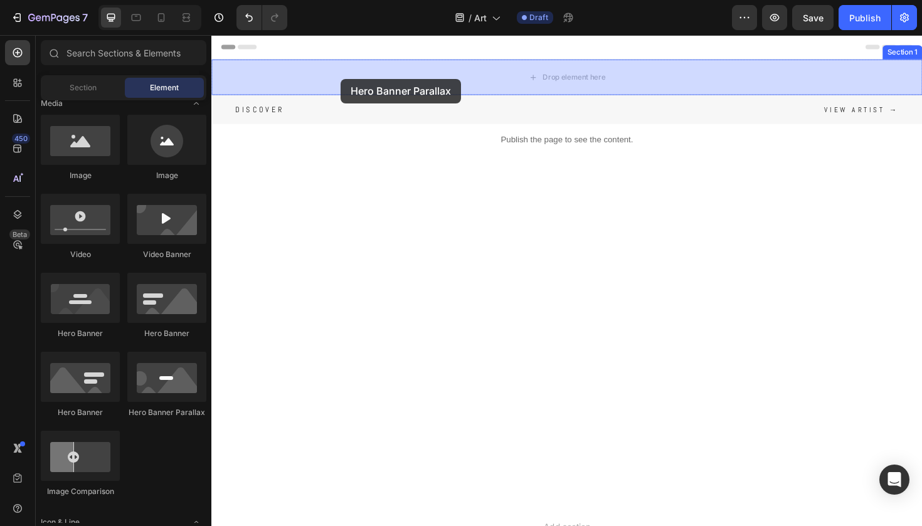
drag, startPoint x: 388, startPoint y: 431, endPoint x: 348, endPoint y: 82, distance: 352.2
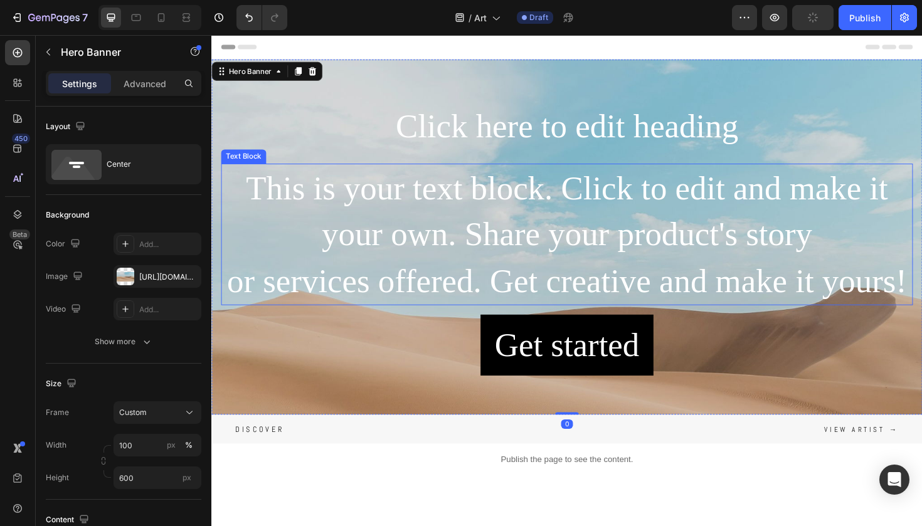
click at [485, 292] on div "This is your text block. Click to edit and make it your own. Share your product…" at bounding box center [587, 246] width 732 height 150
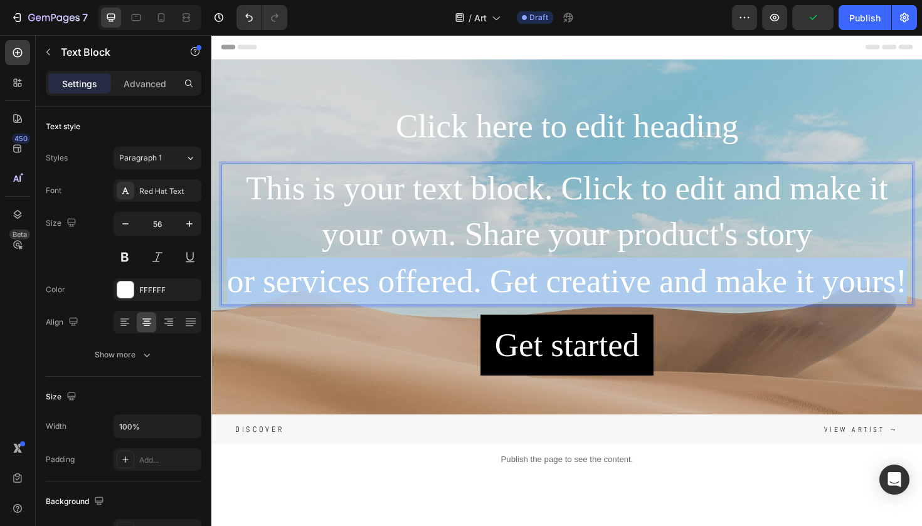
click at [485, 292] on p "This is your text block. Click to edit and make it your own. Share your product…" at bounding box center [588, 245] width 730 height 147
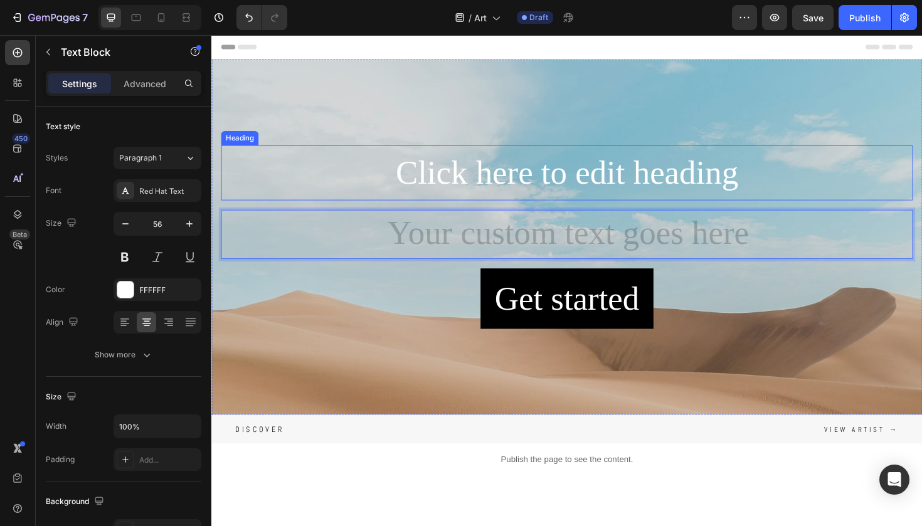
click at [515, 175] on h2 "Click here to edit heading" at bounding box center [587, 181] width 732 height 59
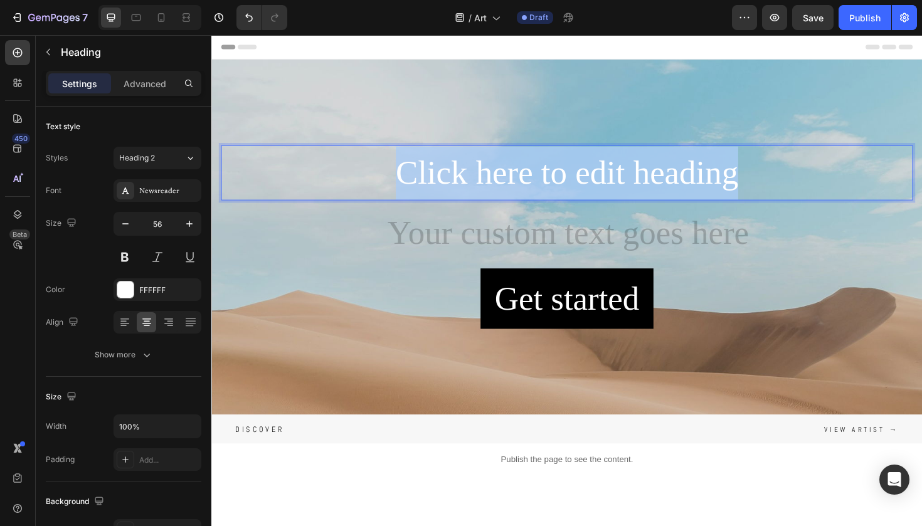
click at [515, 175] on p "Click here to edit heading" at bounding box center [588, 181] width 730 height 56
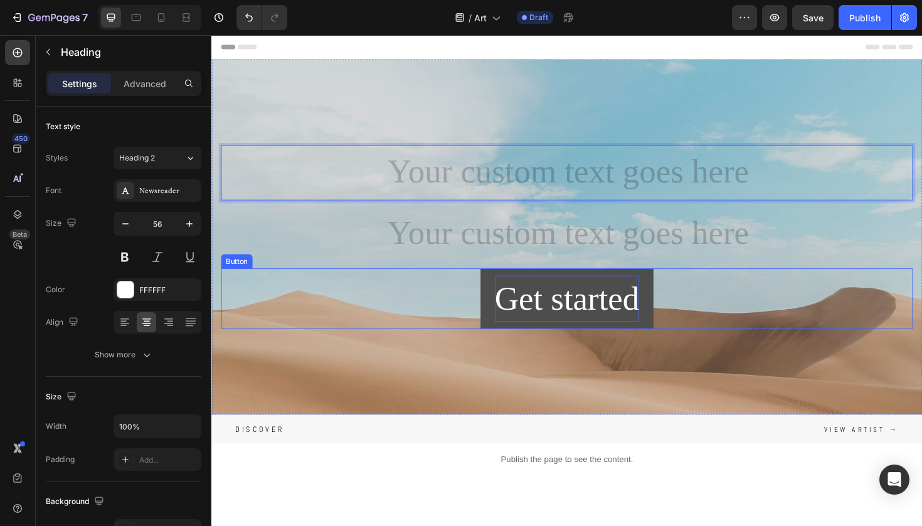
click at [556, 296] on div "Get started" at bounding box center [587, 314] width 153 height 49
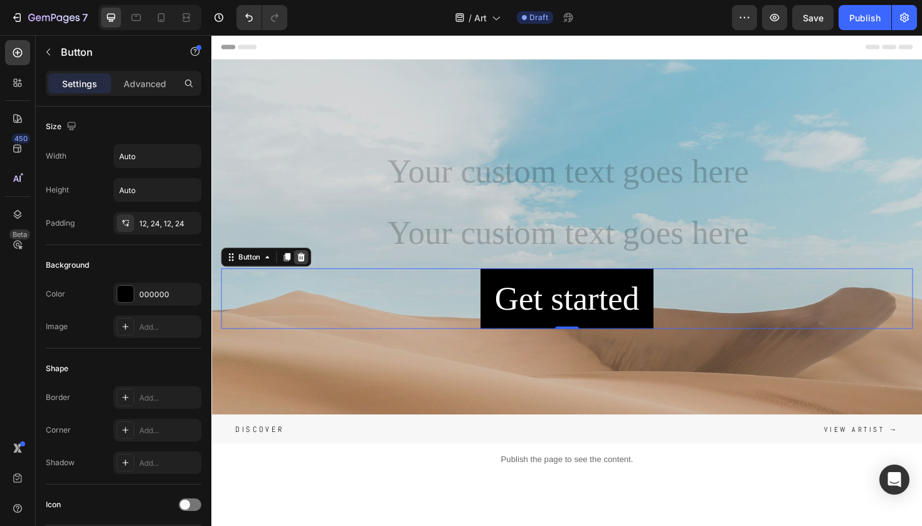
click at [304, 272] on icon at bounding box center [306, 270] width 8 height 9
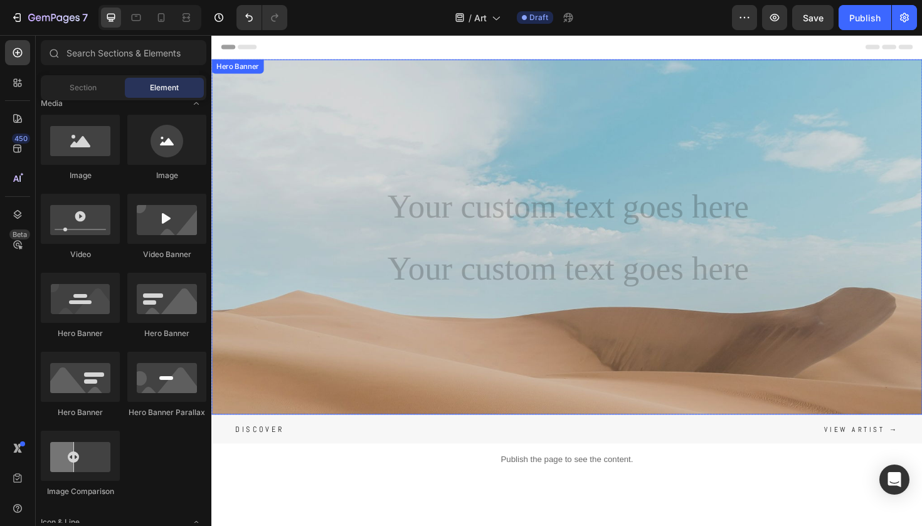
click at [314, 340] on div "Background Image" at bounding box center [587, 343] width 752 height 564
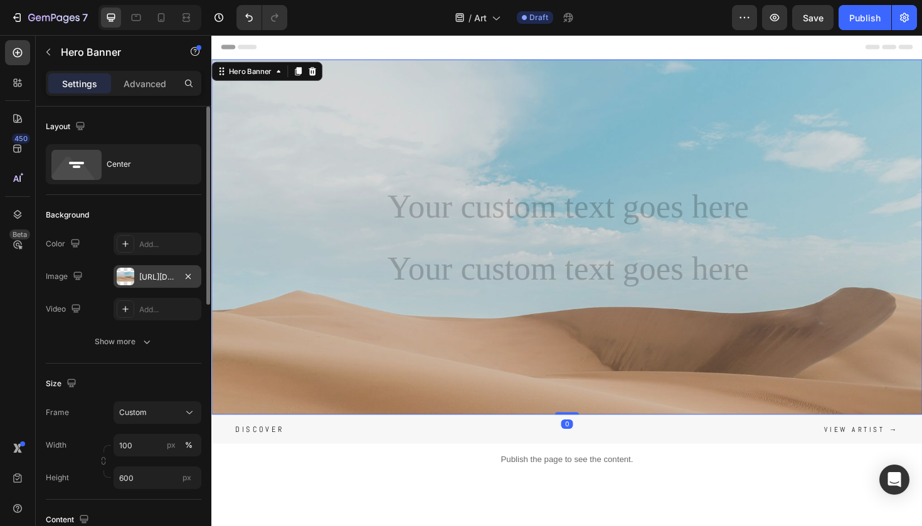
click at [165, 278] on div "[URL][DOMAIN_NAME]" at bounding box center [157, 277] width 36 height 11
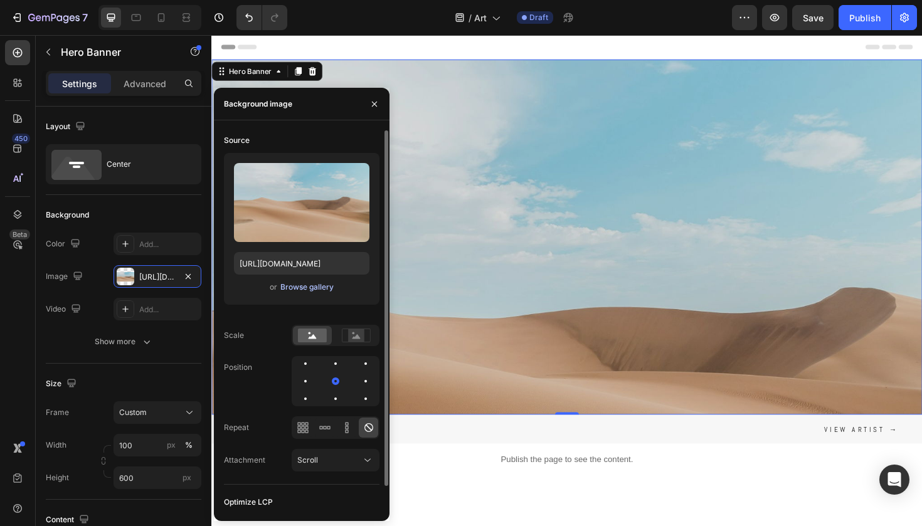
click at [295, 288] on div "Browse gallery" at bounding box center [306, 287] width 53 height 11
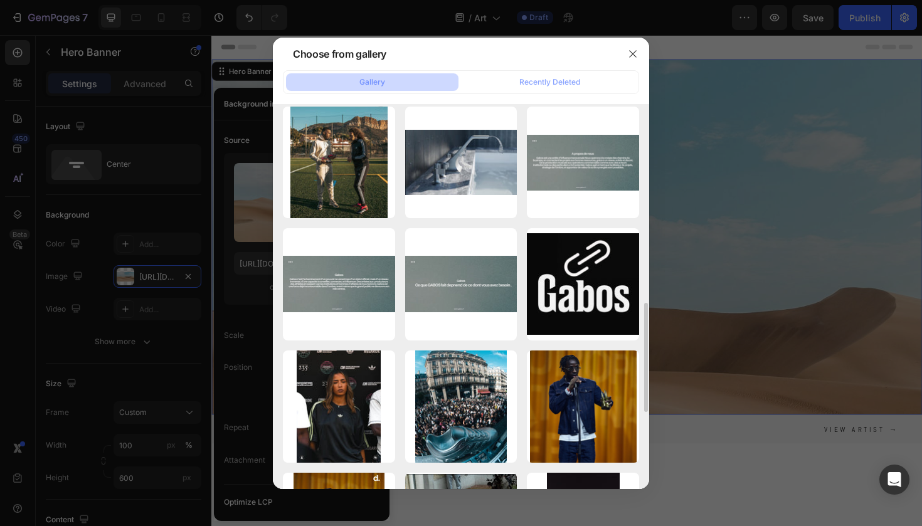
scroll to position [724, 0]
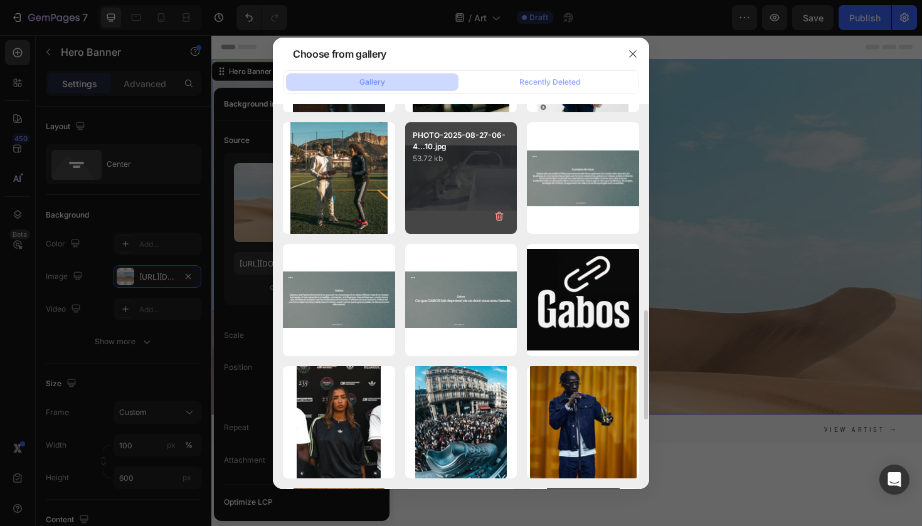
click at [470, 191] on div "PHOTO-2025-08-27-06-4...10.jpg 53.72 kb" at bounding box center [461, 178] width 112 height 112
type input "[URL][DOMAIN_NAME]"
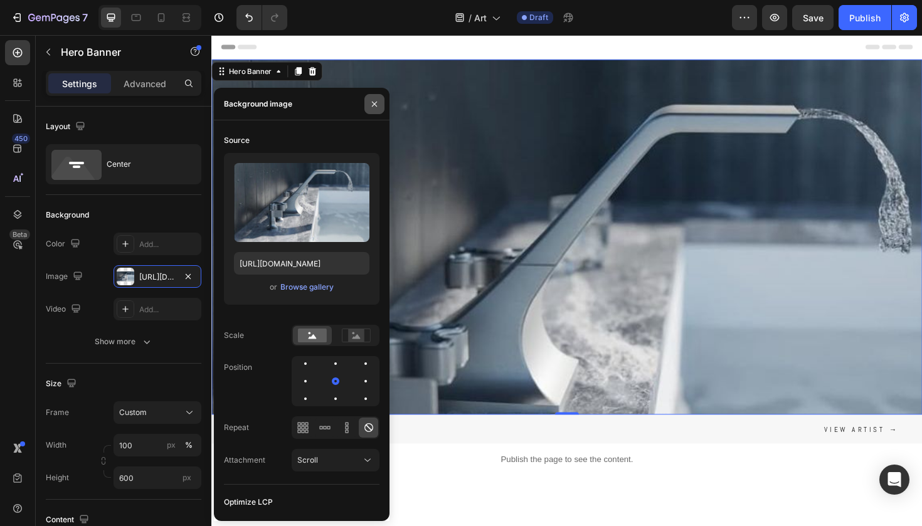
click at [372, 106] on icon "button" at bounding box center [374, 103] width 5 height 5
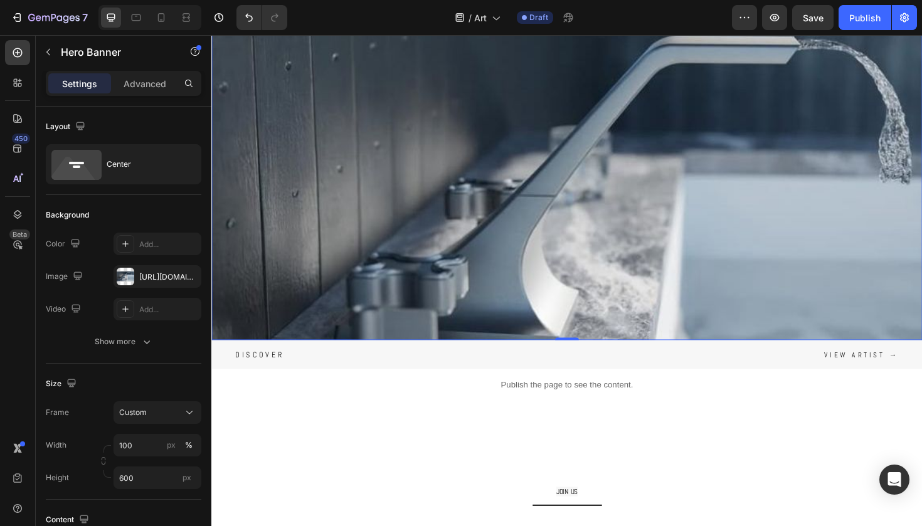
scroll to position [105, 0]
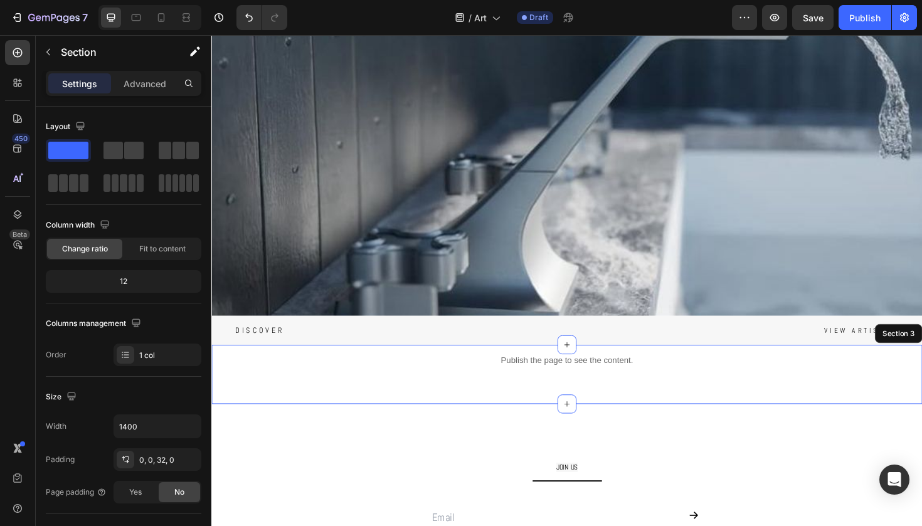
click at [396, 410] on div "Publish the page to see the content. Custom Code Section 3" at bounding box center [587, 394] width 752 height 63
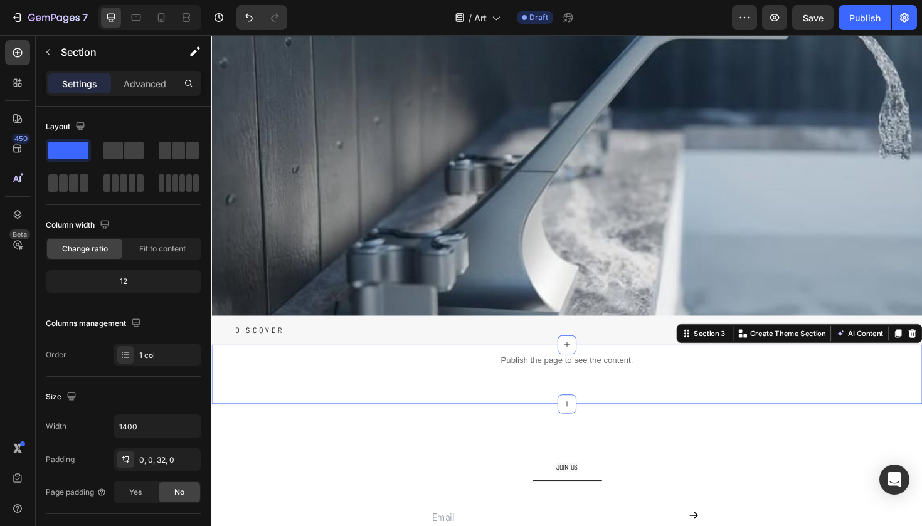
click at [337, 398] on div "Publish the page to see the content. Custom Code" at bounding box center [587, 384] width 752 height 43
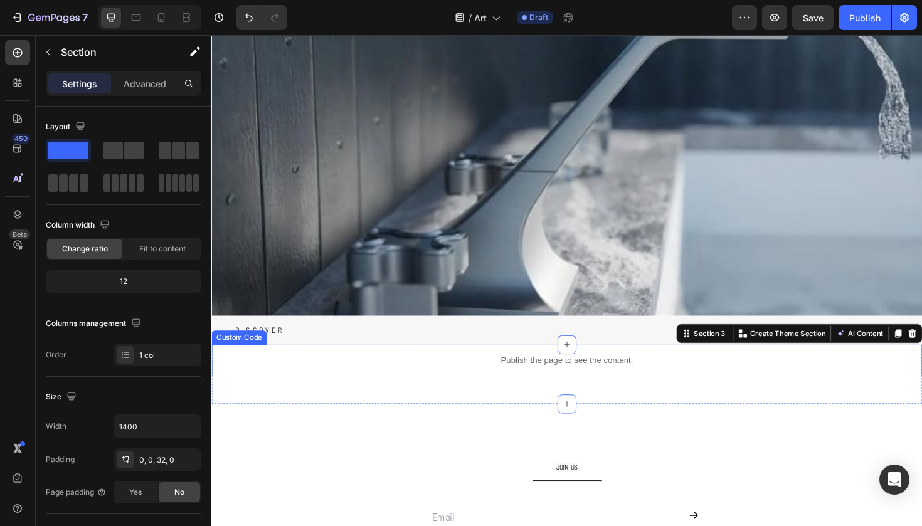
click at [433, 374] on p "Publish the page to see the content." at bounding box center [587, 379] width 752 height 13
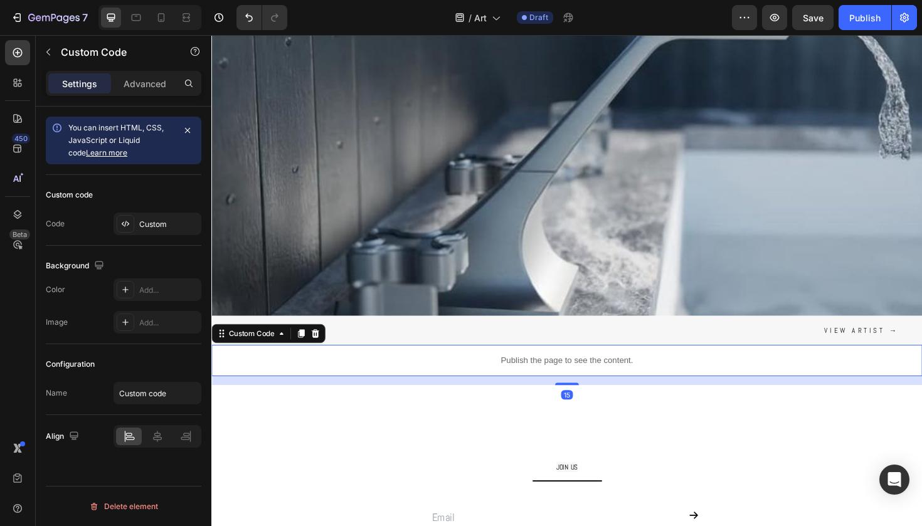
click at [433, 374] on p "Publish the page to see the content." at bounding box center [587, 379] width 752 height 13
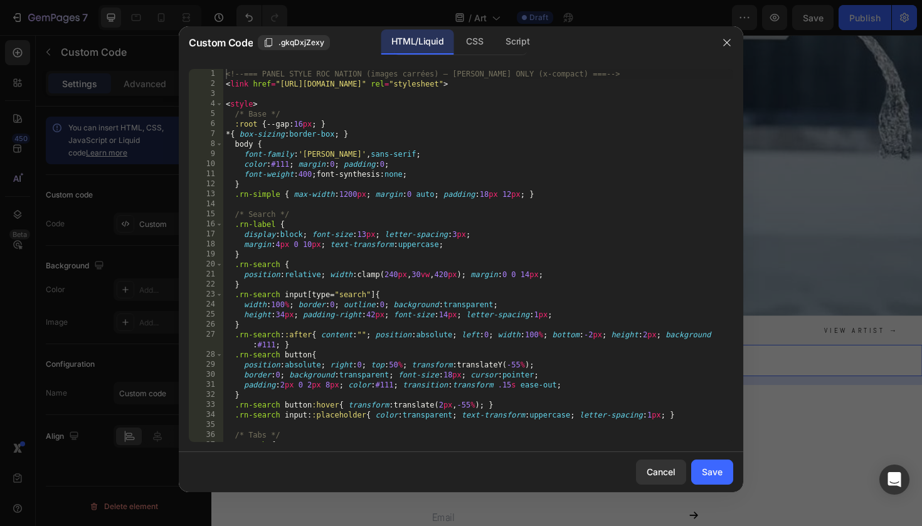
click at [355, 377] on div "<!-- === PANEL STYLE ROC NATION (images carrées) — [PERSON_NAME] ONLY (x-compac…" at bounding box center [478, 265] width 510 height 393
type textarea "</script>"
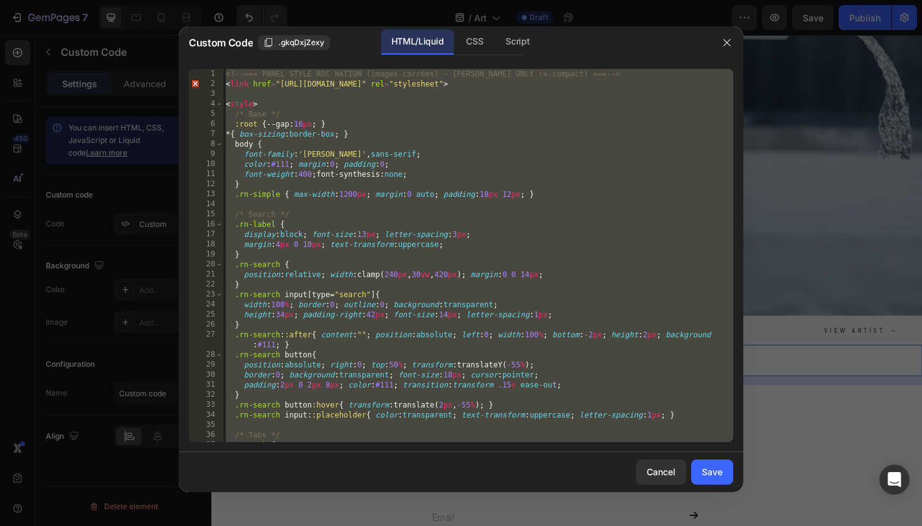
paste textarea
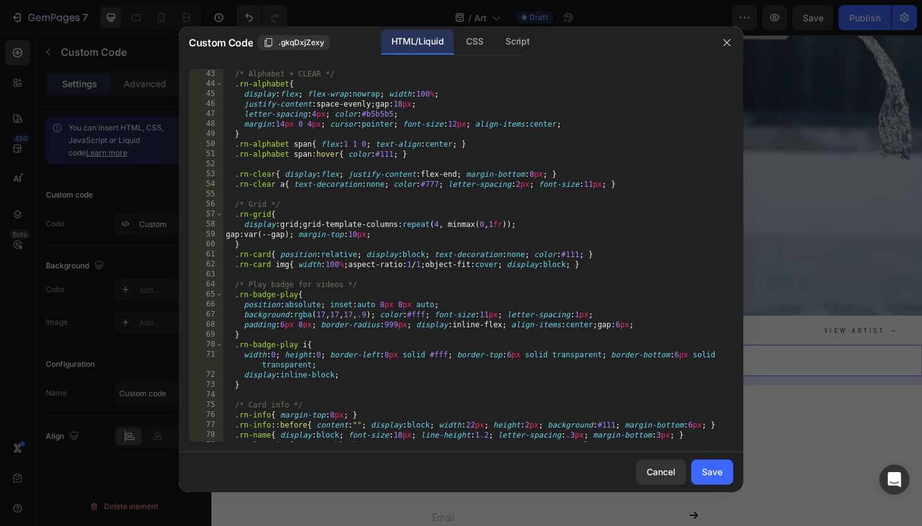
scroll to position [0, 0]
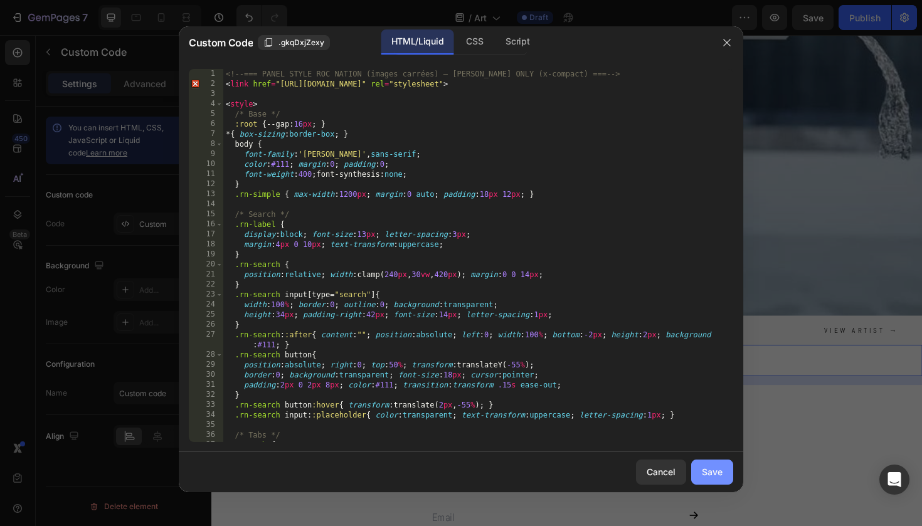
click at [702, 472] on div "Save" at bounding box center [712, 471] width 21 height 13
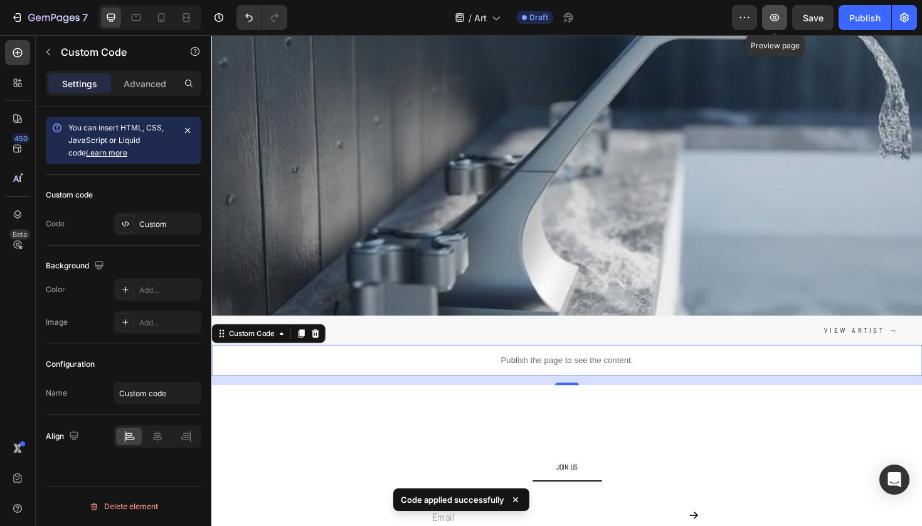
click at [779, 18] on icon "button" at bounding box center [774, 18] width 9 height 8
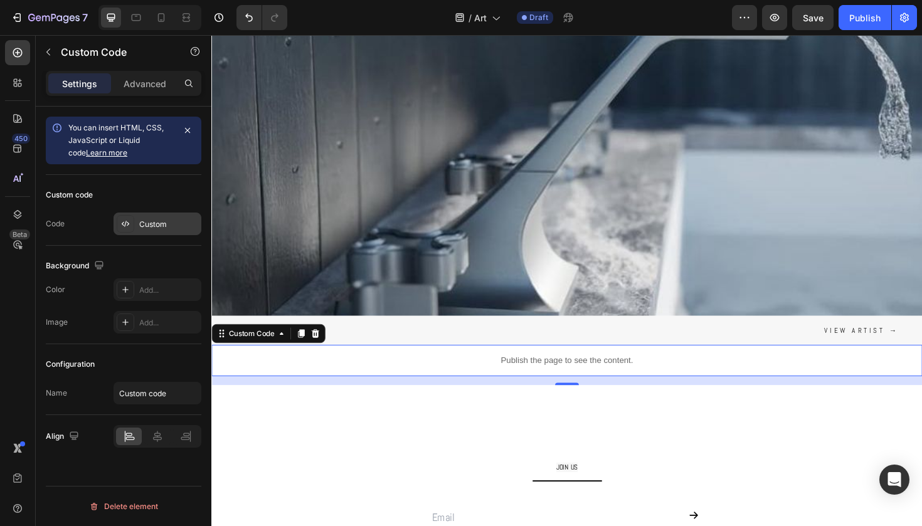
click at [159, 219] on div "Custom" at bounding box center [168, 224] width 59 height 11
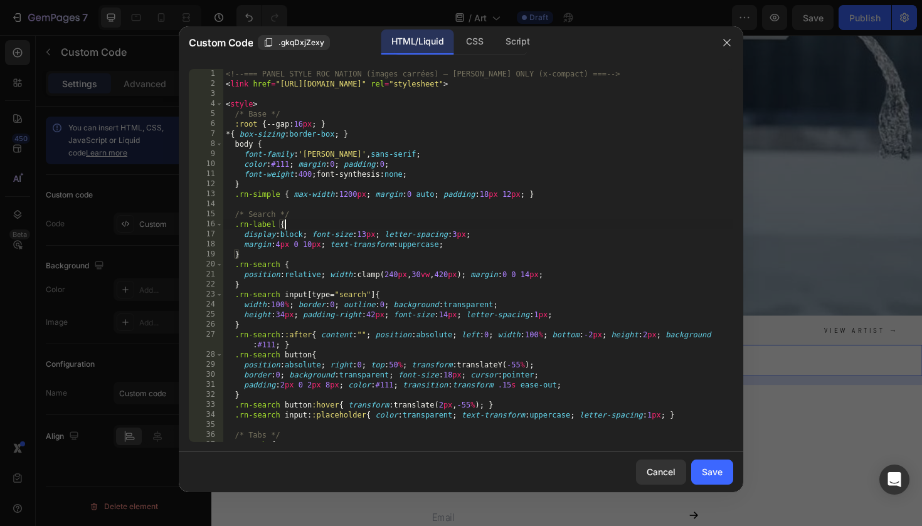
click at [304, 219] on div "<!-- === PANEL STYLE ROC NATION (images carrées) — [PERSON_NAME] ONLY (x-compac…" at bounding box center [478, 265] width 510 height 393
type textarea "</script>"
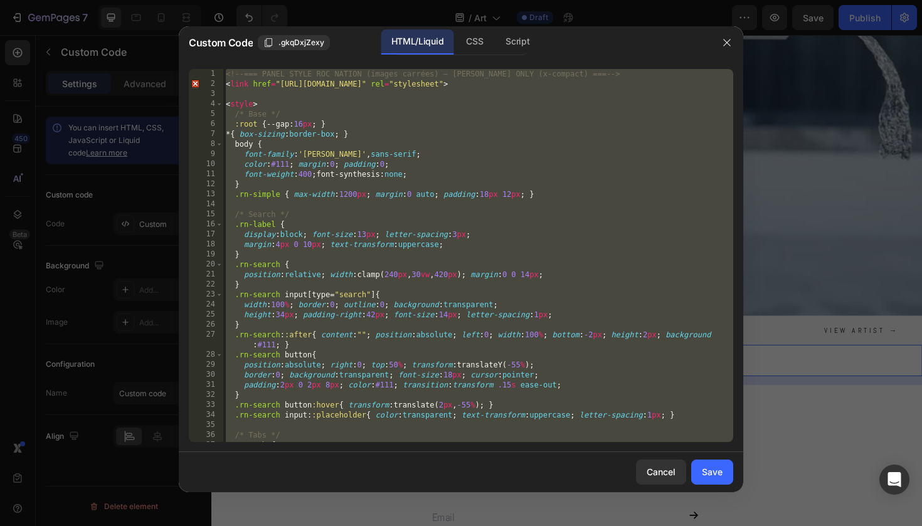
paste textarea
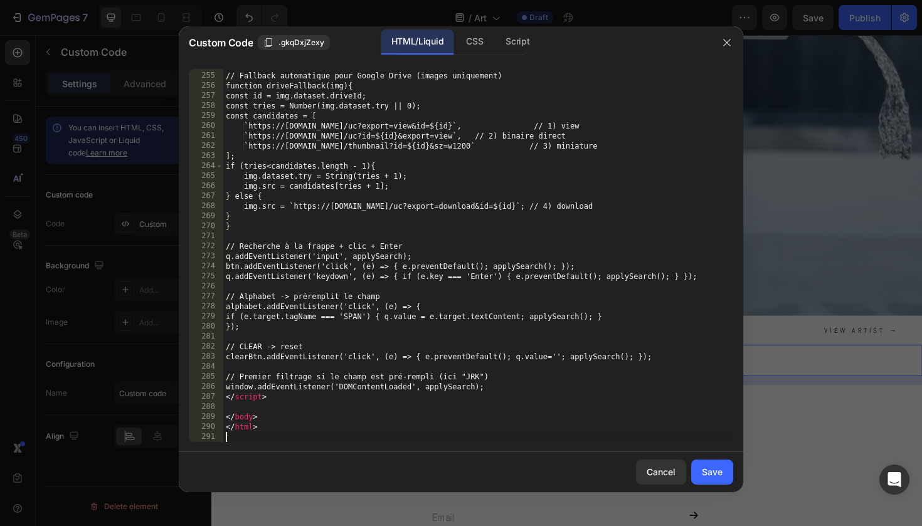
scroll to position [2607, 0]
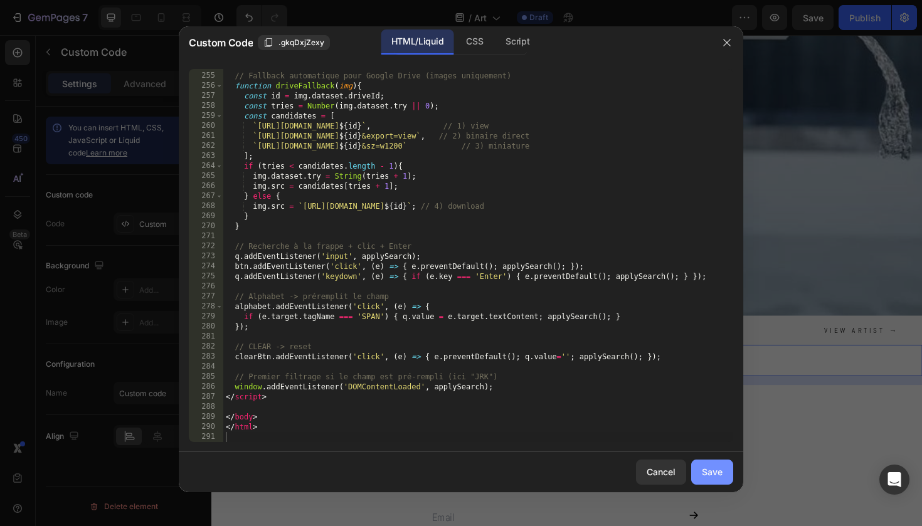
click at [714, 468] on div "Save" at bounding box center [712, 471] width 21 height 13
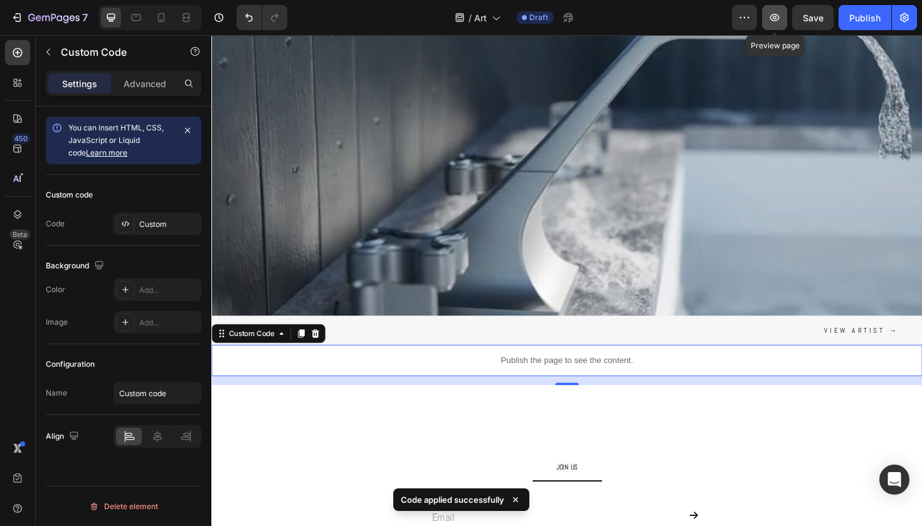
click at [782, 14] on button "button" at bounding box center [774, 17] width 25 height 25
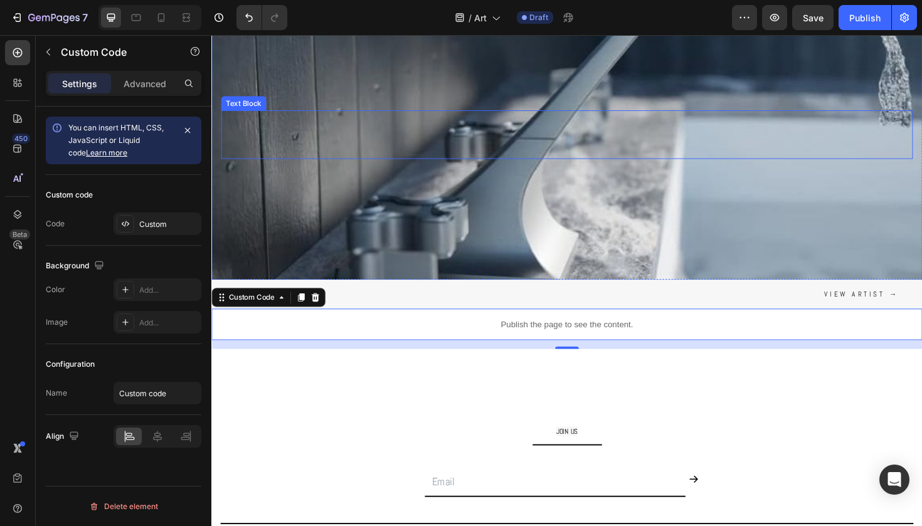
scroll to position [142, 0]
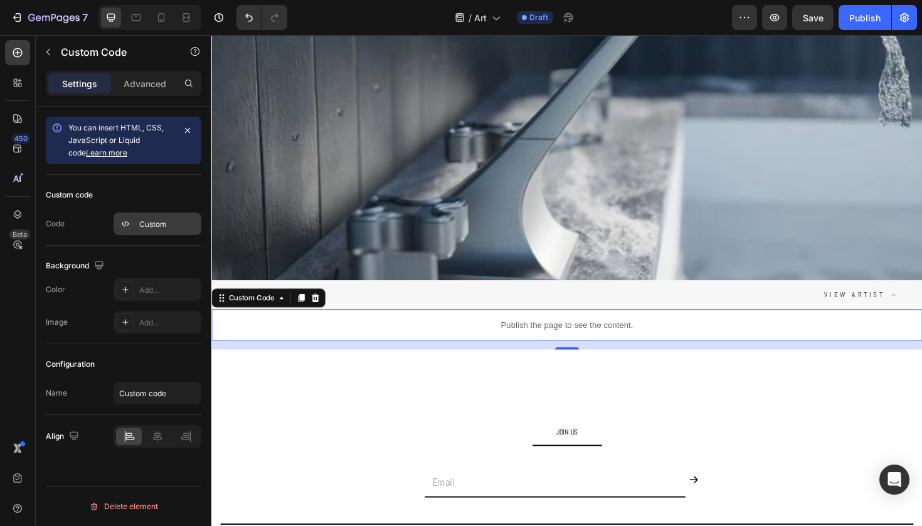
click at [184, 230] on div "Custom" at bounding box center [157, 224] width 88 height 23
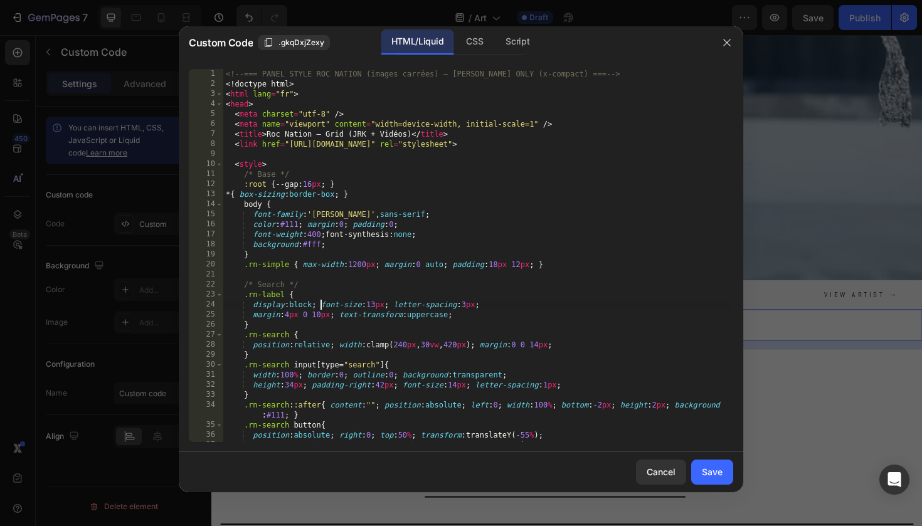
click at [322, 304] on div "<!-- === PANEL STYLE ROC NATION (images carrées) — [PERSON_NAME] ONLY (x-compac…" at bounding box center [478, 265] width 510 height 393
type textarea "</html>"
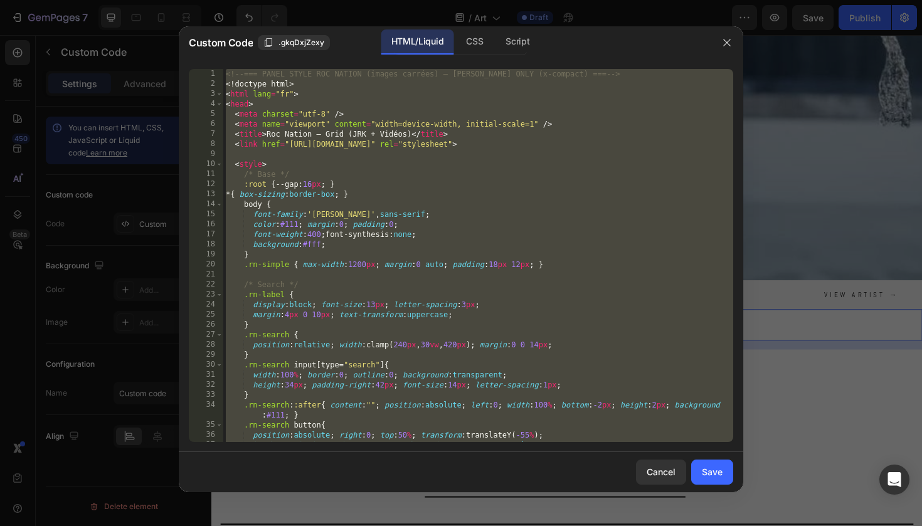
paste textarea
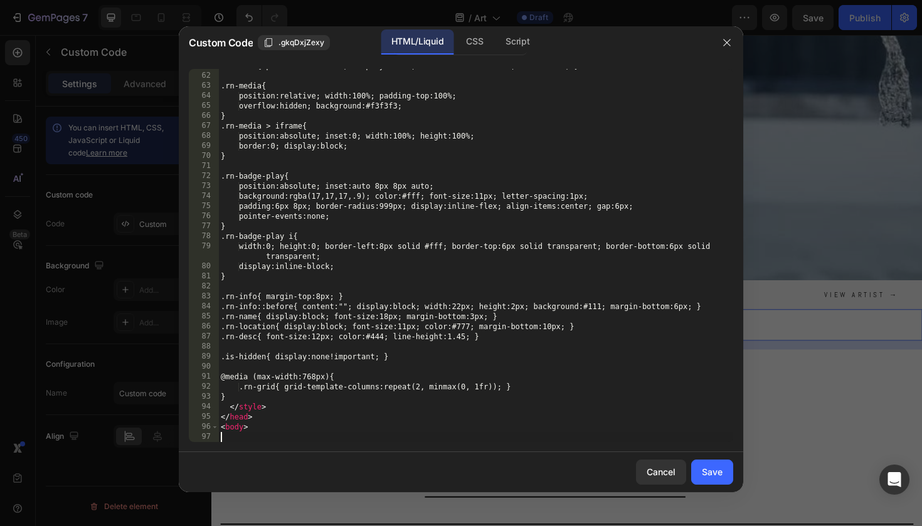
type textarea "<body>"
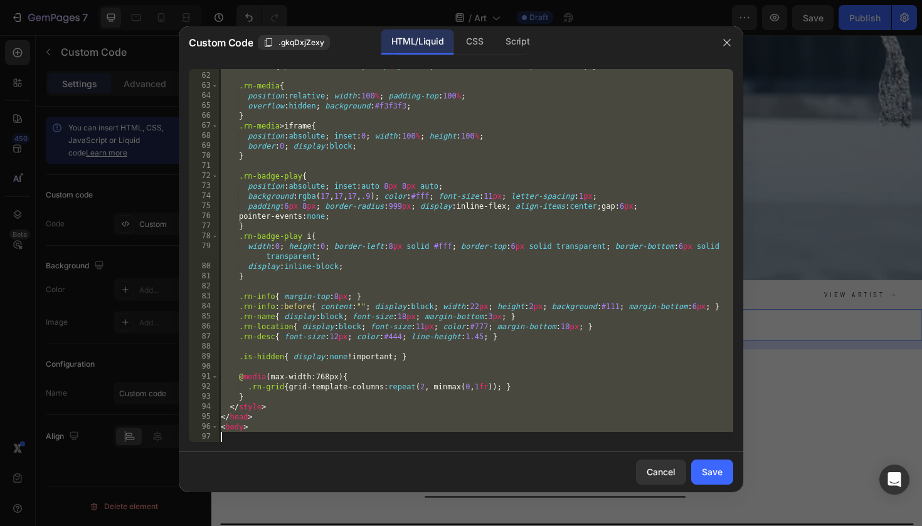
paste textarea
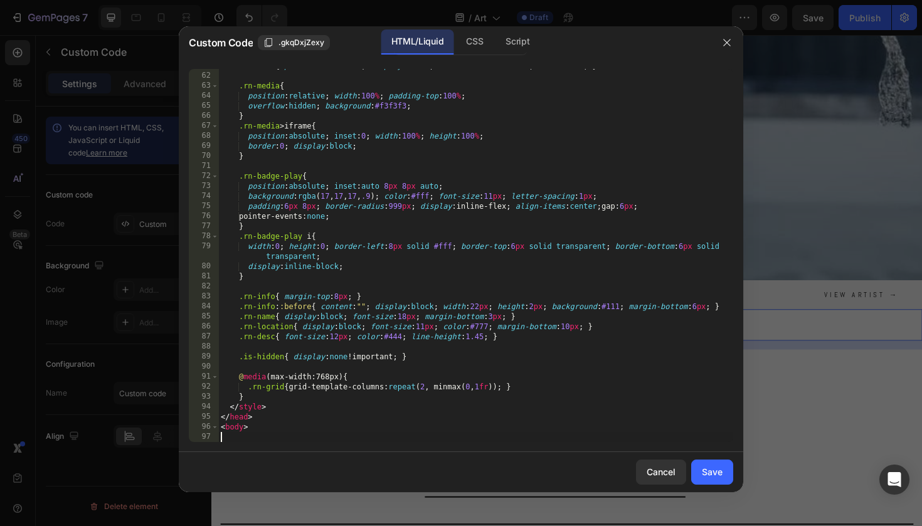
click at [709, 458] on div "Cancel Save" at bounding box center [461, 472] width 564 height 40
click at [708, 469] on div "Save" at bounding box center [712, 471] width 21 height 13
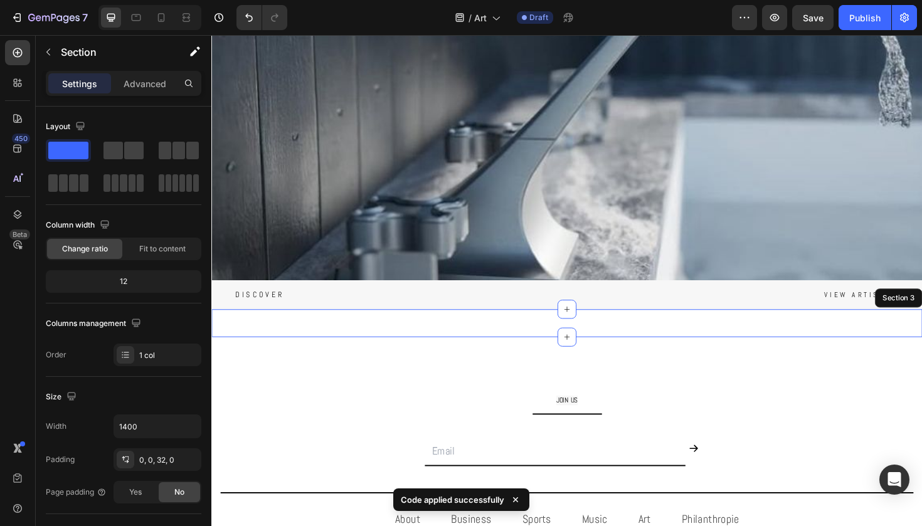
click at [554, 347] on div "Custom Code 15 Section 3" at bounding box center [587, 339] width 752 height 29
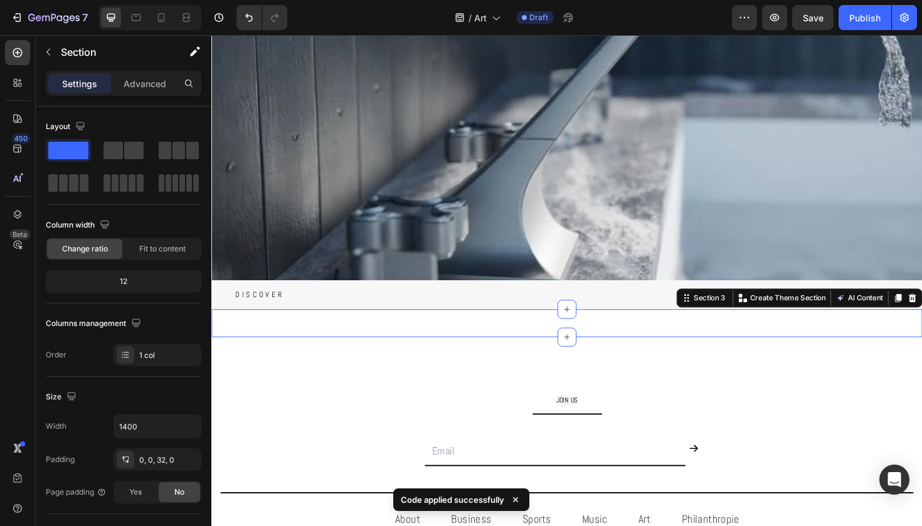
click at [542, 330] on div "Custom Code" at bounding box center [587, 329] width 752 height 9
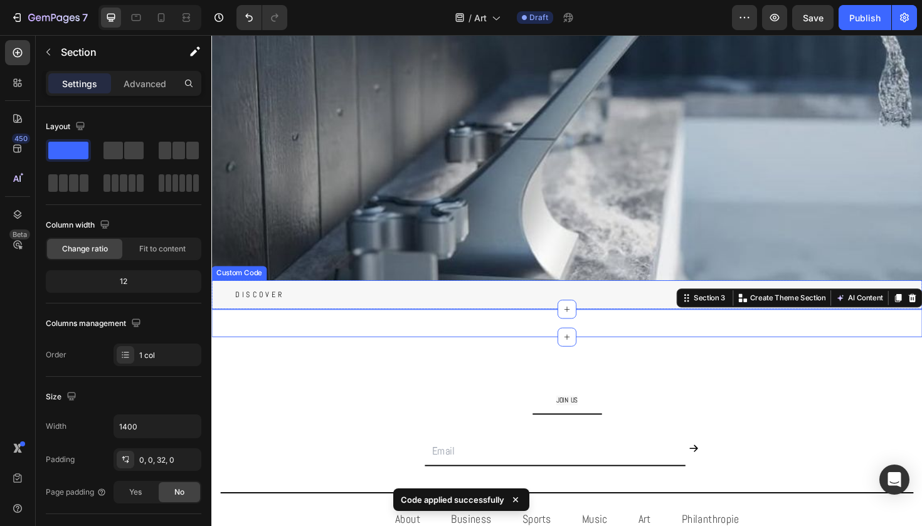
click at [502, 322] on div "Discover View artist →" at bounding box center [587, 310] width 752 height 31
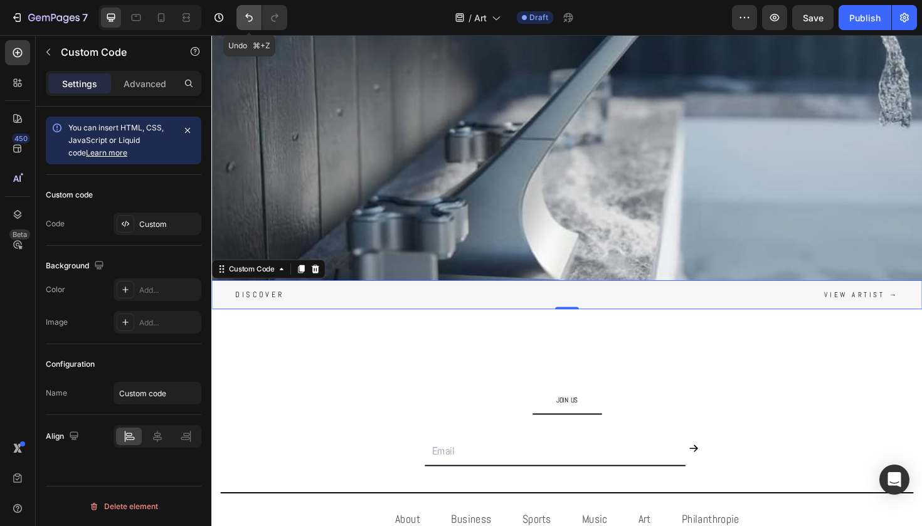
click at [254, 12] on icon "Undo/Redo" at bounding box center [249, 17] width 13 height 13
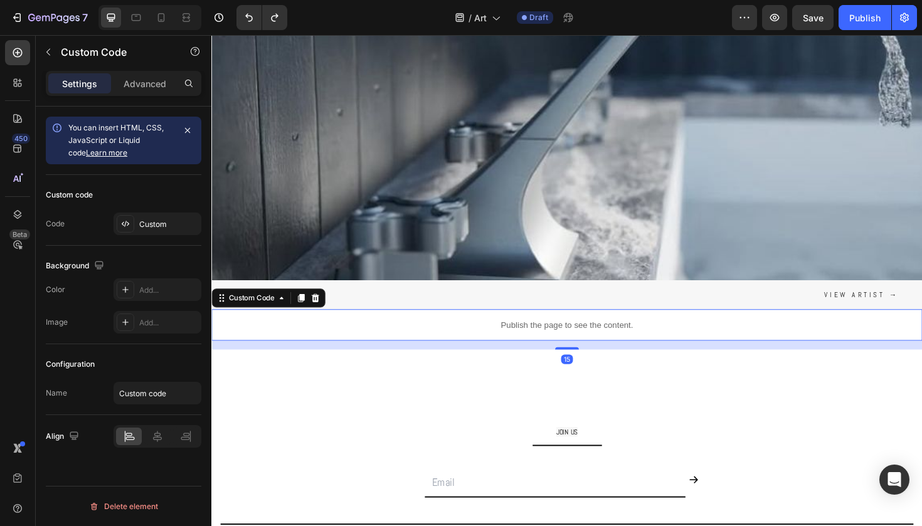
click at [536, 345] on p "Publish the page to see the content." at bounding box center [587, 341] width 752 height 13
click at [179, 230] on div "Custom" at bounding box center [157, 224] width 88 height 23
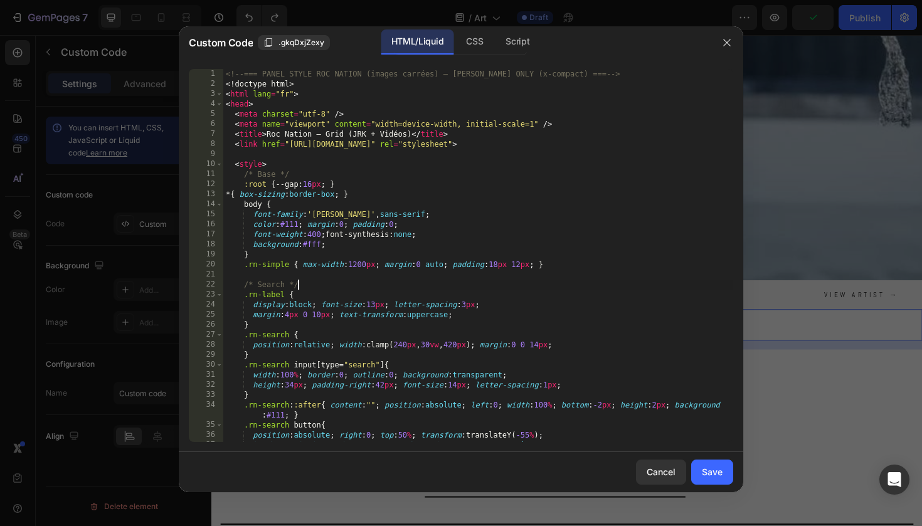
click at [341, 283] on div "<!-- === PANEL STYLE ROC NATION (images carrées) — [PERSON_NAME] ONLY (x-compac…" at bounding box center [478, 265] width 510 height 393
type textarea "</html>"
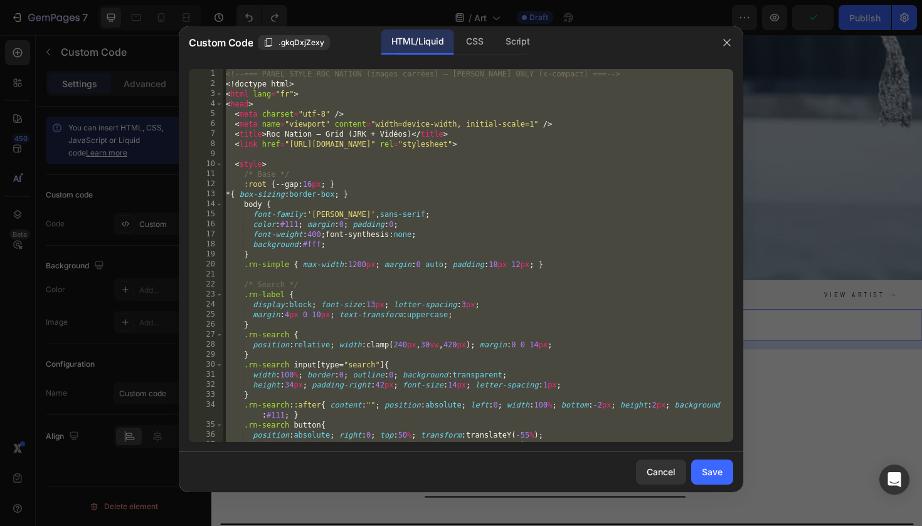
paste textarea
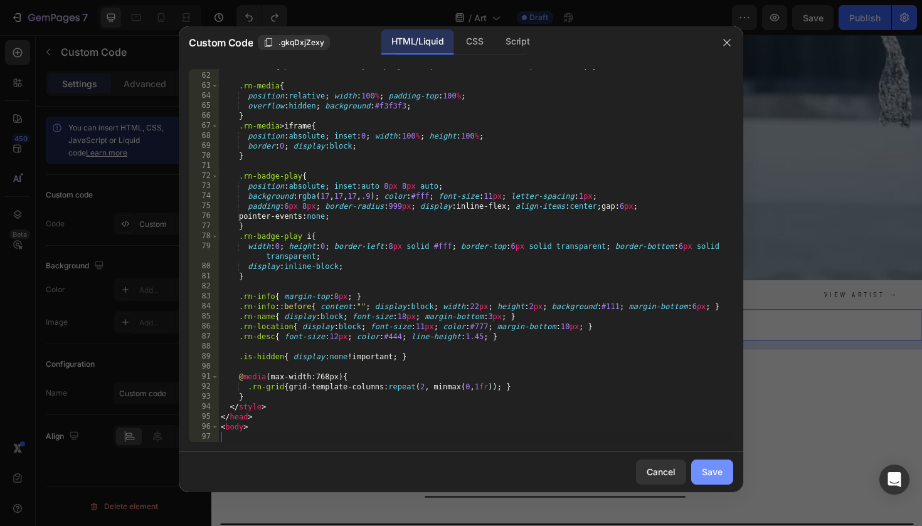
click at [704, 472] on div "Save" at bounding box center [712, 471] width 21 height 13
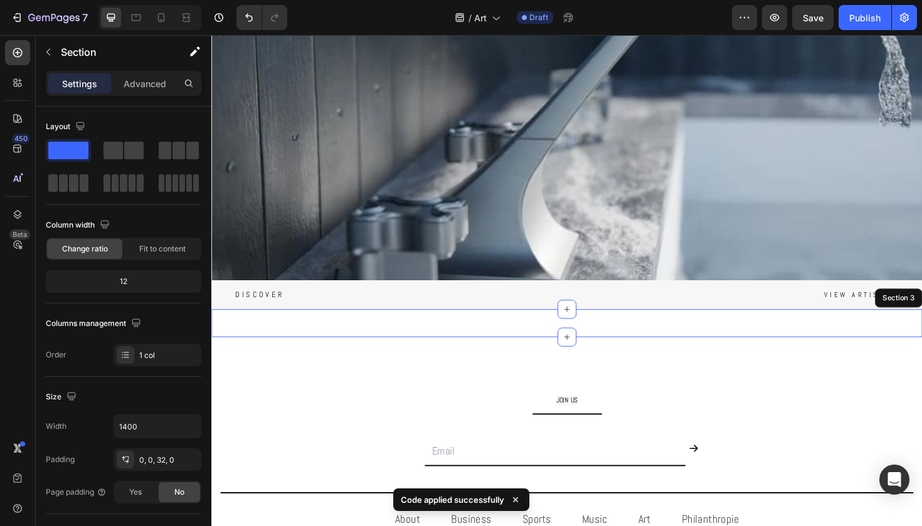
click at [608, 339] on div "Custom Code 15 Section 3" at bounding box center [587, 339] width 752 height 29
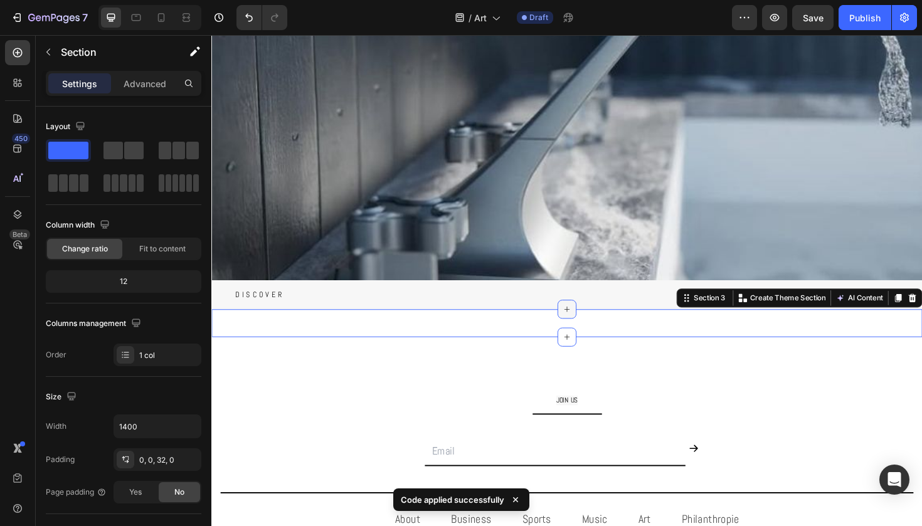
click at [594, 331] on div at bounding box center [588, 325] width 20 height 20
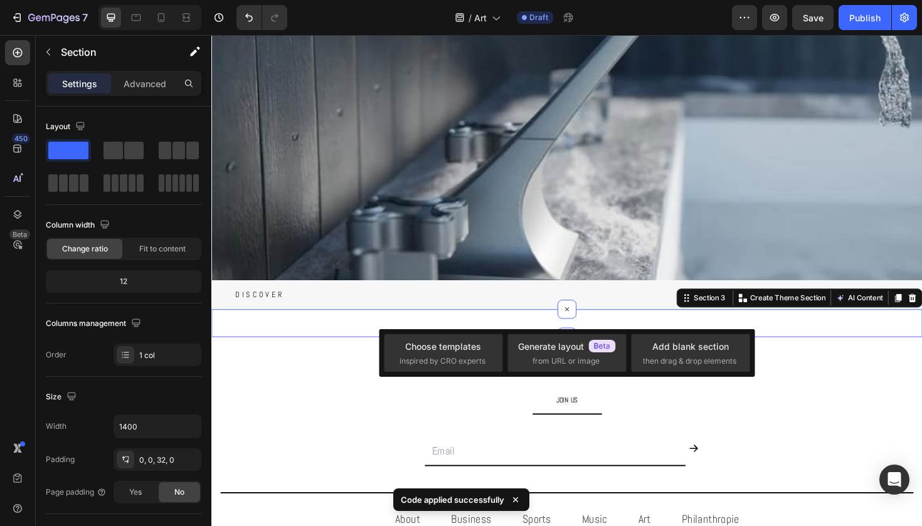
click at [436, 325] on div "Custom Code" at bounding box center [587, 329] width 752 height 9
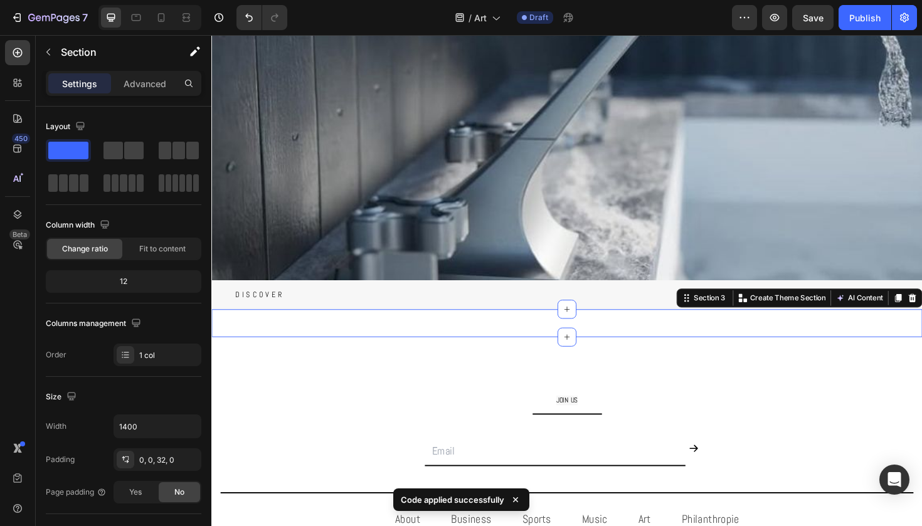
click at [410, 330] on div "Custom Code" at bounding box center [587, 329] width 752 height 9
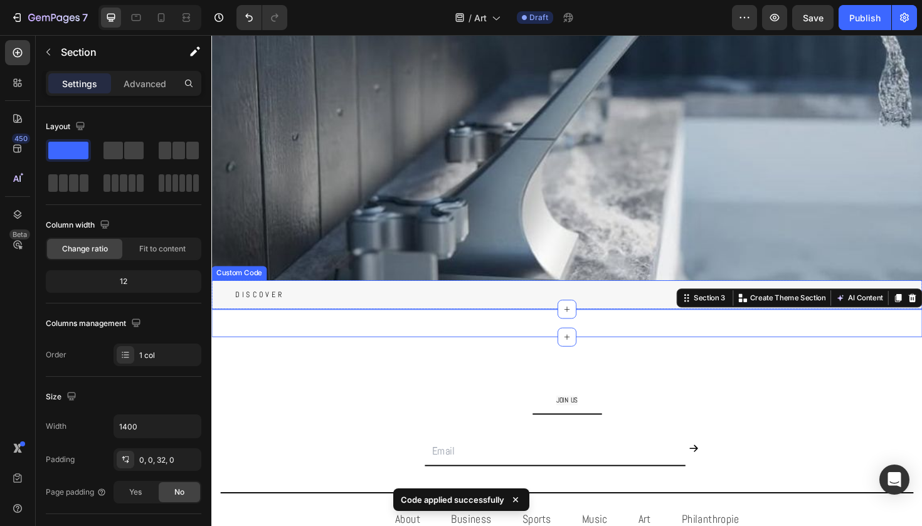
click at [409, 302] on div "Discover View artist →" at bounding box center [587, 310] width 752 height 31
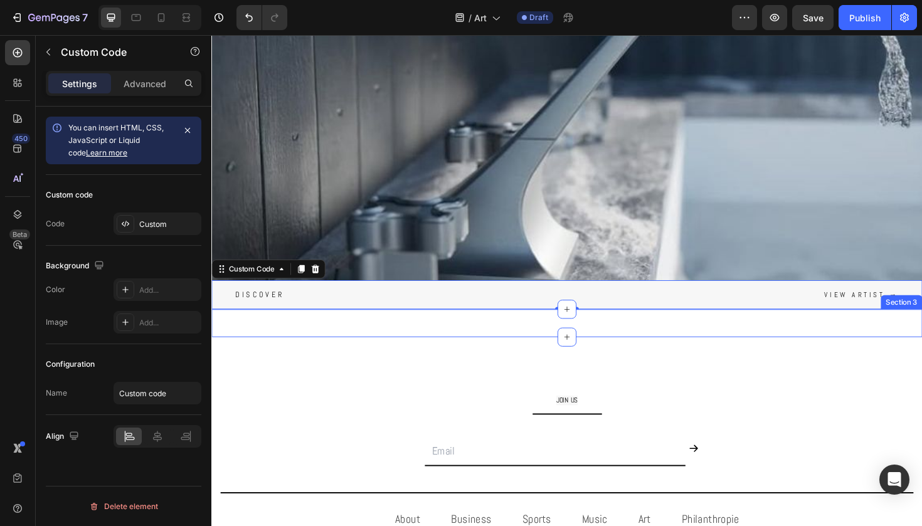
click at [384, 352] on div "Custom Code Section 3" at bounding box center [587, 339] width 752 height 29
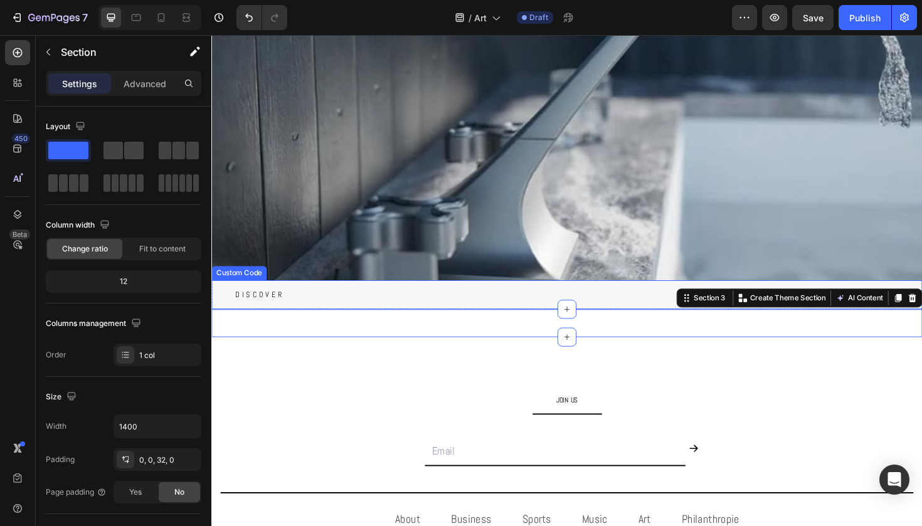
click at [351, 319] on div "Discover View artist →" at bounding box center [587, 310] width 752 height 31
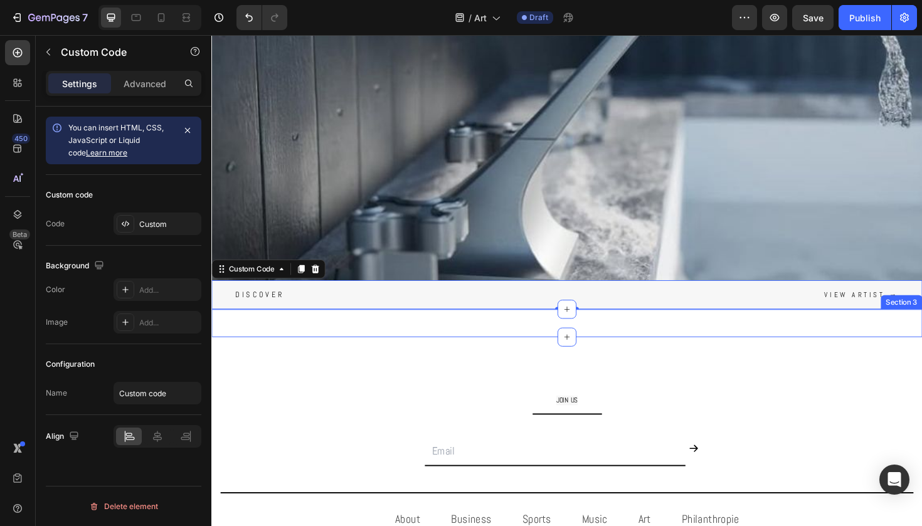
click at [351, 347] on div "Custom Code Section 3" at bounding box center [587, 339] width 752 height 29
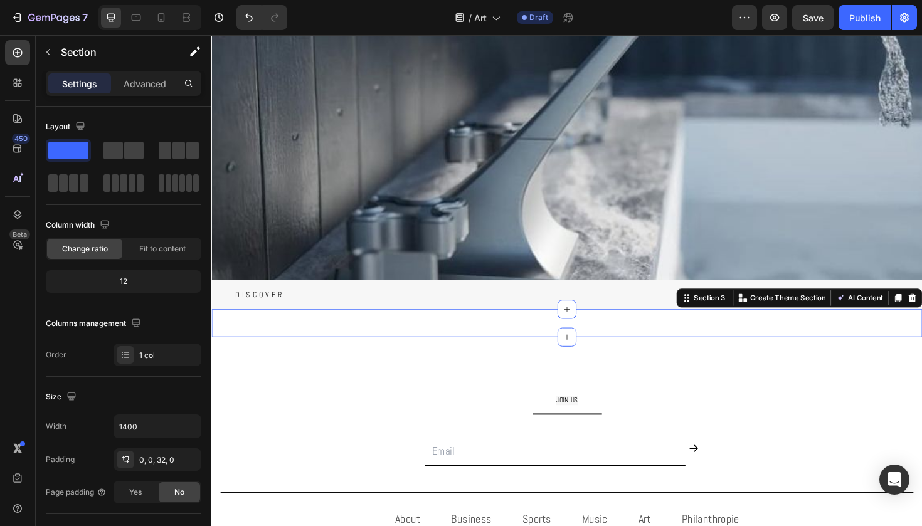
click at [351, 347] on div "Custom Code Section 3 Create Theme Section AI Content Write with GemAI What wou…" at bounding box center [587, 339] width 752 height 29
click at [241, 18] on button "Undo/Redo" at bounding box center [248, 17] width 25 height 25
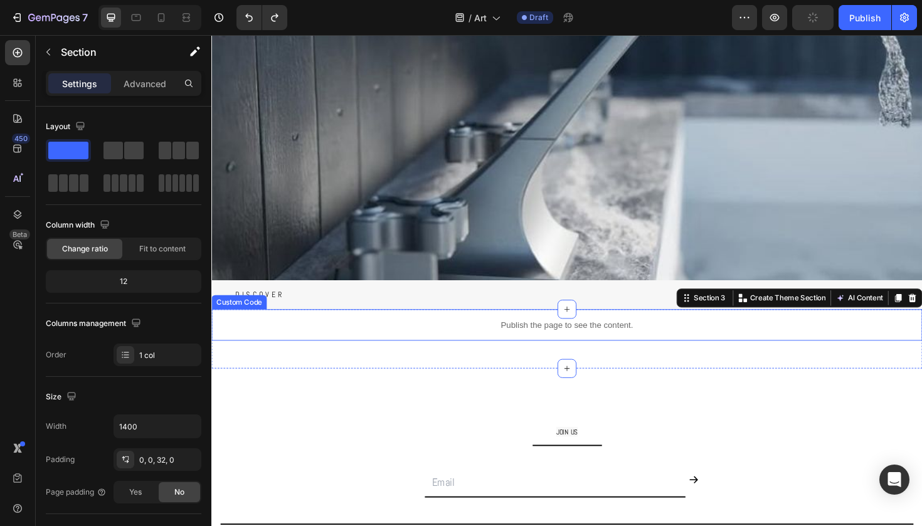
click at [450, 327] on div "Publish the page to see the content." at bounding box center [587, 341] width 752 height 33
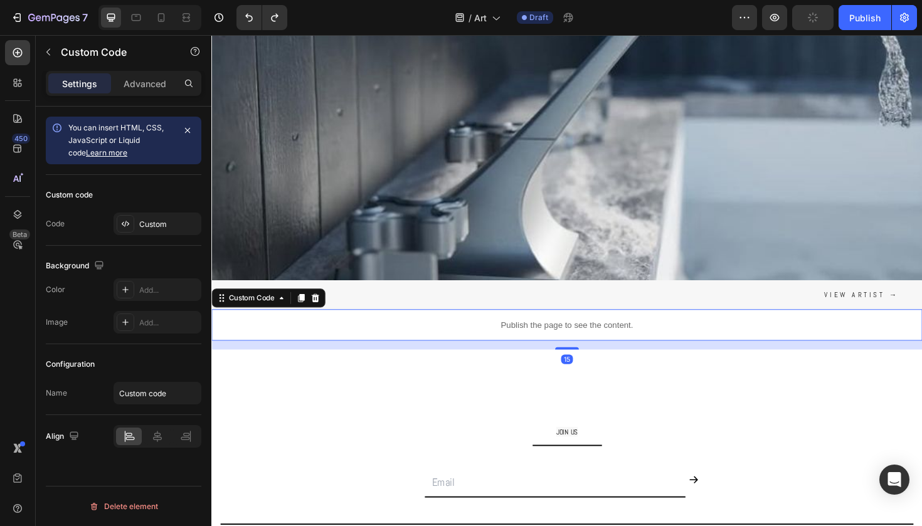
click at [449, 340] on p "Publish the page to see the content." at bounding box center [587, 341] width 752 height 13
click at [162, 210] on div "Custom code Code Custom" at bounding box center [124, 210] width 156 height 71
click at [165, 226] on div "Custom" at bounding box center [168, 224] width 59 height 11
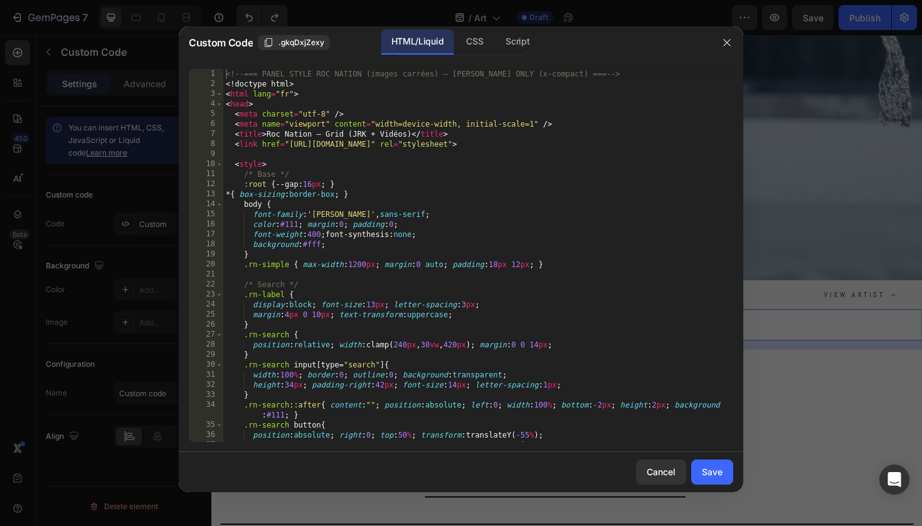
click at [347, 251] on div "<!-- === PANEL STYLE ROC NATION (images carrées) — [PERSON_NAME] ONLY (x-compac…" at bounding box center [478, 265] width 510 height 393
type textarea "</html>"
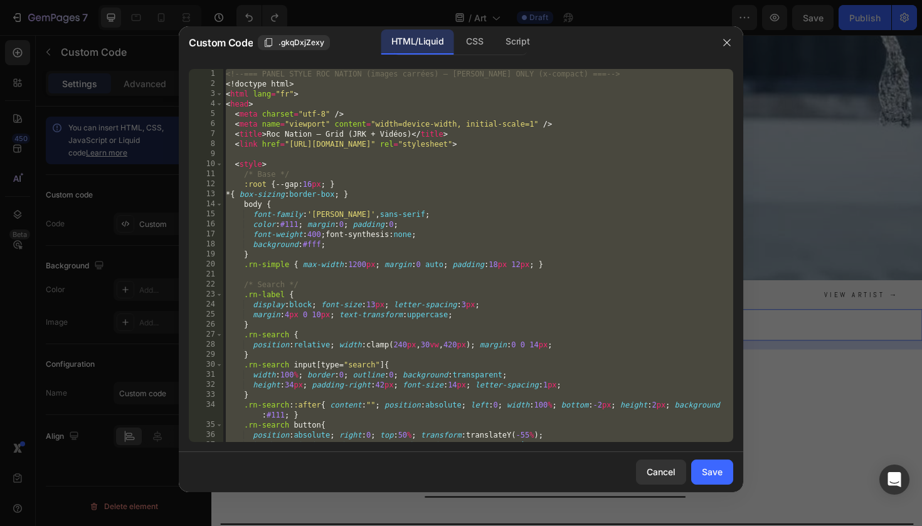
paste textarea
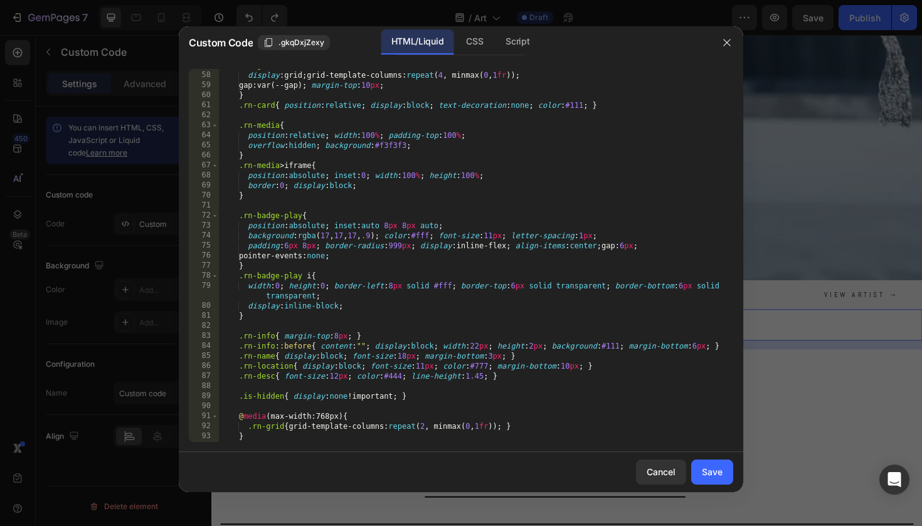
scroll to position [580, 0]
click at [719, 472] on div "Save" at bounding box center [712, 471] width 21 height 13
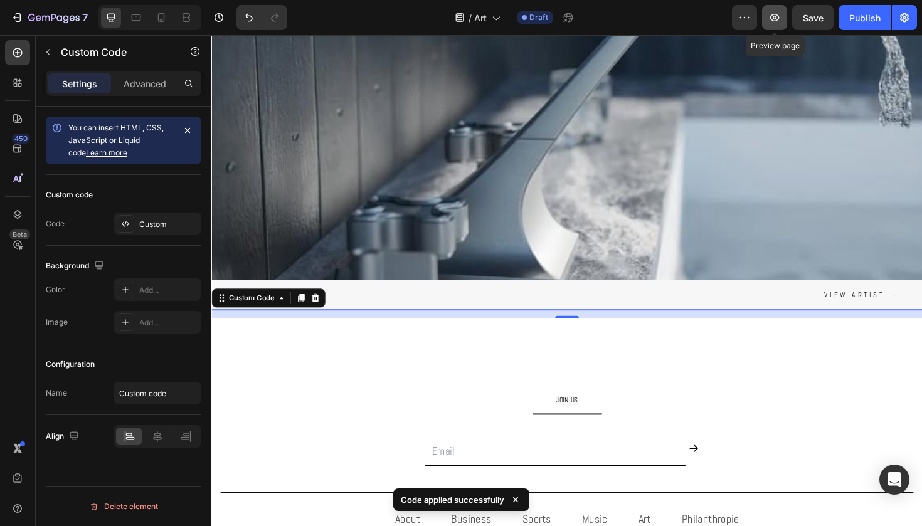
click at [779, 13] on icon "button" at bounding box center [774, 17] width 13 height 13
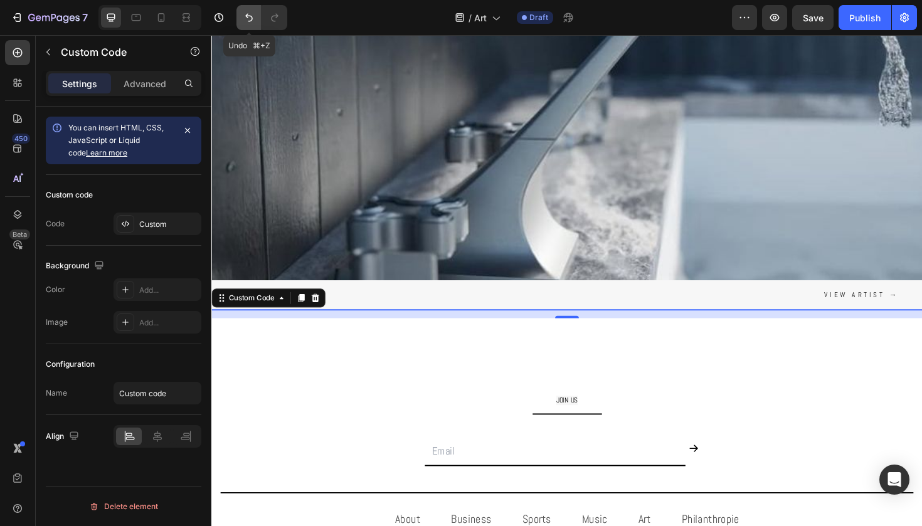
click at [245, 17] on icon "Undo/Redo" at bounding box center [249, 17] width 13 height 13
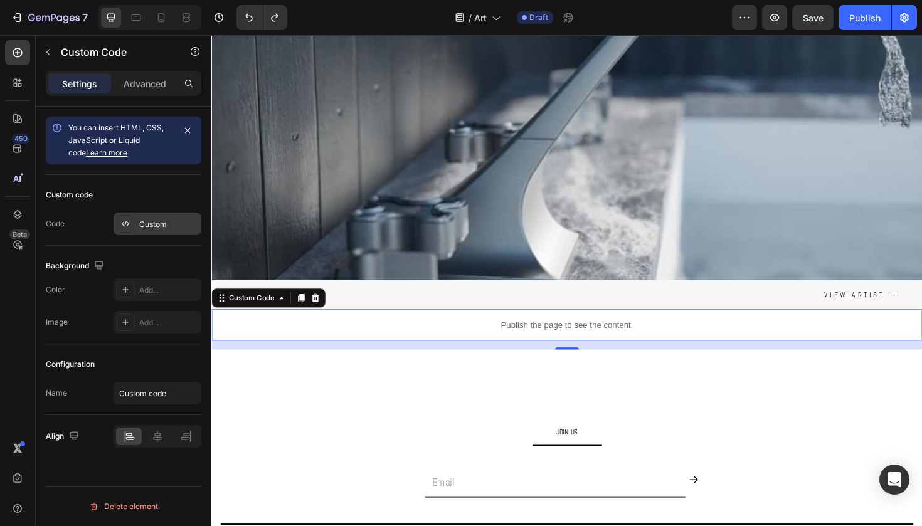
click at [174, 224] on div "Custom" at bounding box center [168, 224] width 59 height 11
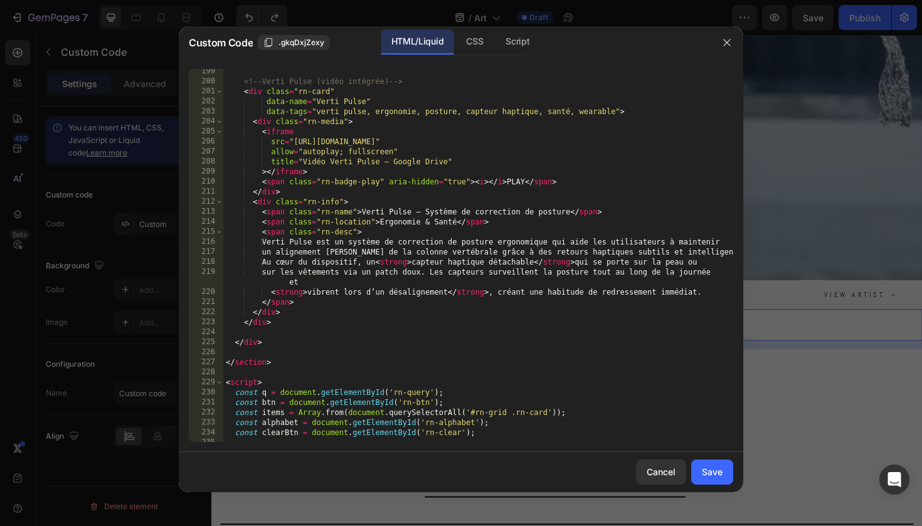
scroll to position [2039, 0]
click at [330, 301] on div "<!-- Verti Pulse (vidéo intégrée) --> < div class = "rn-card" data-name = "Vert…" at bounding box center [478, 262] width 510 height 393
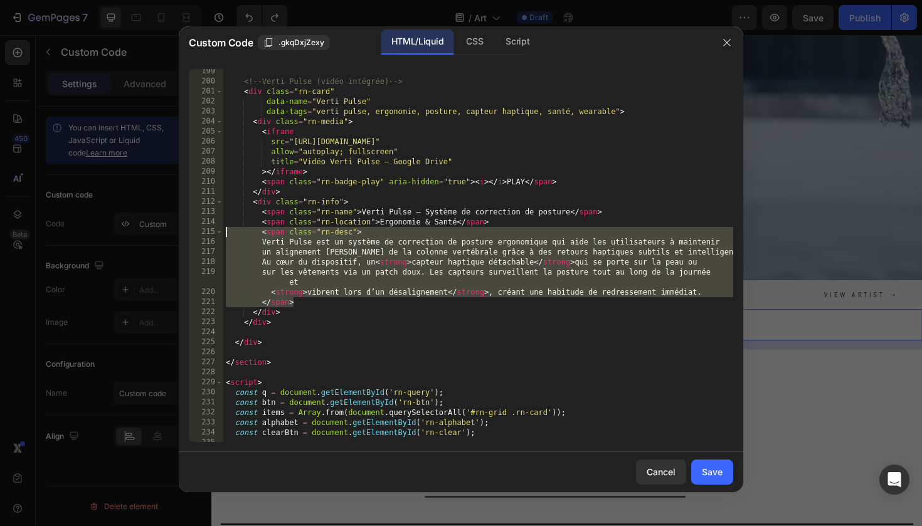
drag, startPoint x: 330, startPoint y: 301, endPoint x: 207, endPoint y: 236, distance: 139.4
click at [207, 236] on div "</span> 199 200 201 202 203 204 205 206 207 208 209 210 211 212 213 214 215 216…" at bounding box center [461, 255] width 544 height 373
type textarea "<span class="rn-desc"> Verti Pulse est un système de correction de posture ergo…"
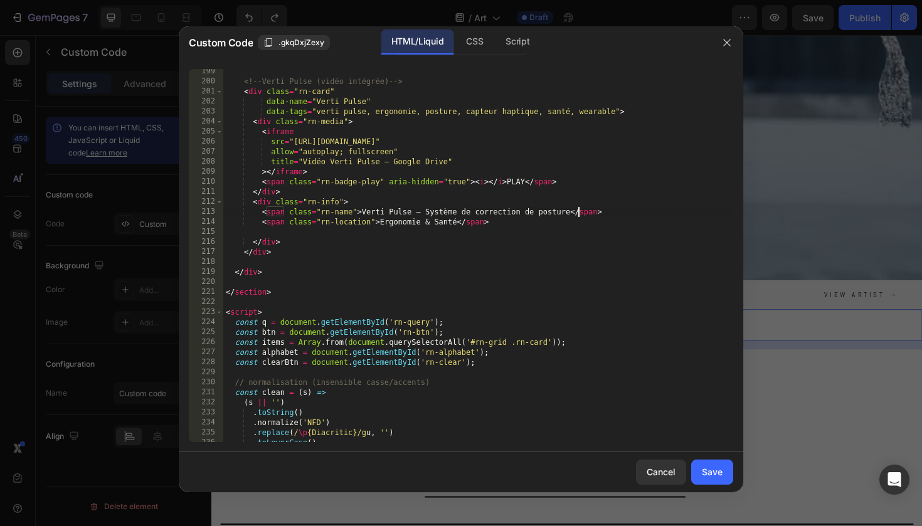
click at [576, 213] on div "<!-- Verti Pulse (vidéo intégrée) --> < div class = "rn-card" data-name = "Vert…" at bounding box center [478, 262] width 510 height 393
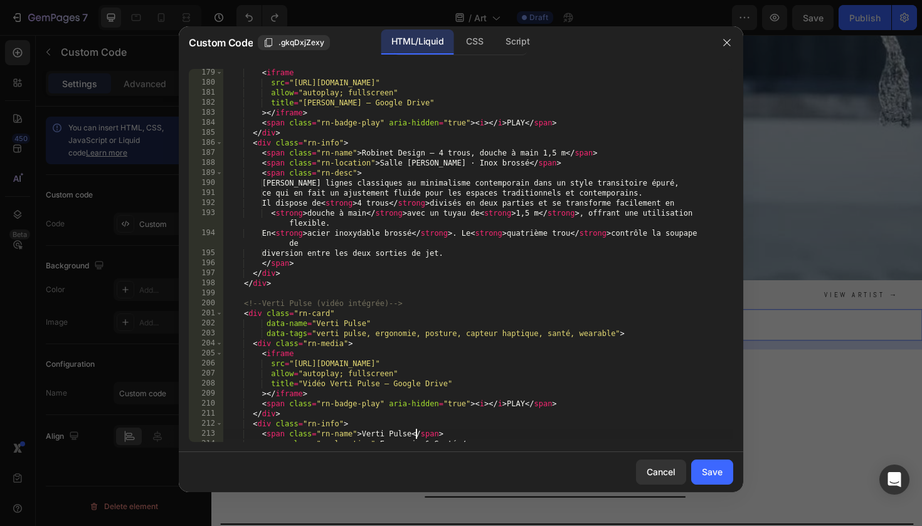
scroll to position [1817, 0]
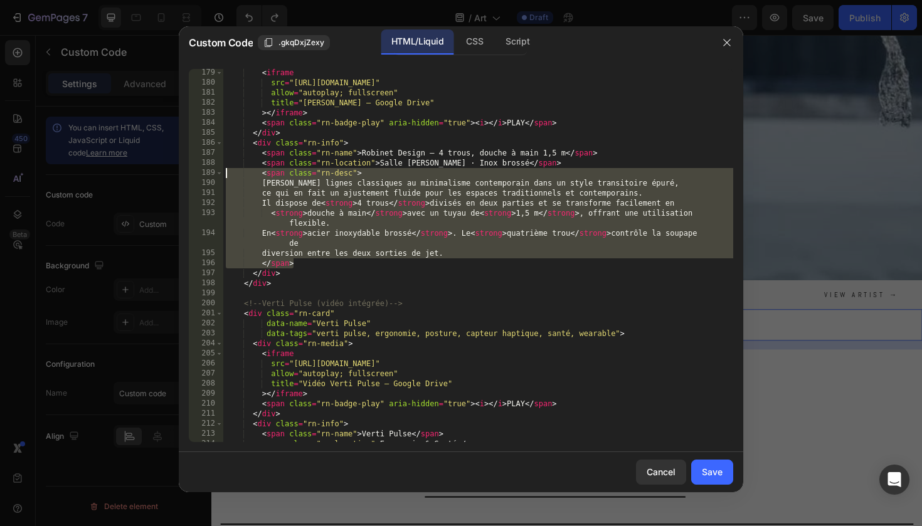
drag, startPoint x: 297, startPoint y: 266, endPoint x: 204, endPoint y: 174, distance: 130.8
click at [204, 174] on div "<span class="rn-name">Verti Pulse </span> 179 180 181 182 183 184 185 186 187 1…" at bounding box center [461, 255] width 544 height 373
type textarea "<span class="rn-desc"> [PERSON_NAME] lignes classiques au minimalisme contempor…"
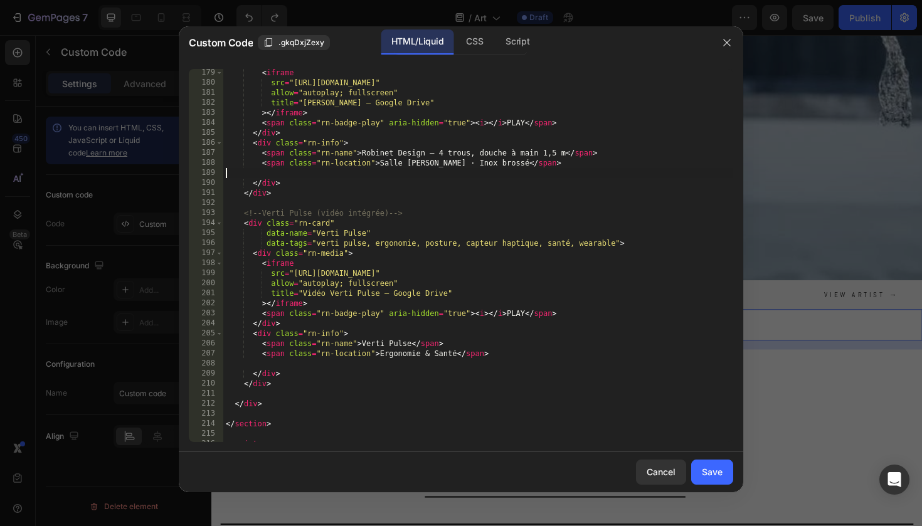
click at [569, 152] on div "< iframe src = "[URL][DOMAIN_NAME]" allow = "autoplay; fullscreen" title = "Vid…" at bounding box center [478, 264] width 510 height 393
click at [721, 477] on div "Save" at bounding box center [712, 471] width 21 height 13
type textarea "</html>"
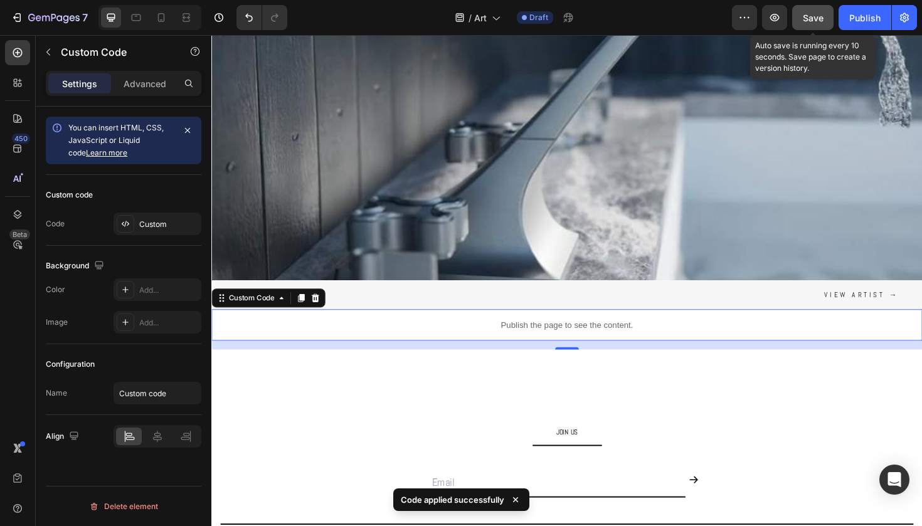
click at [813, 23] on span "Save" at bounding box center [813, 18] width 21 height 11
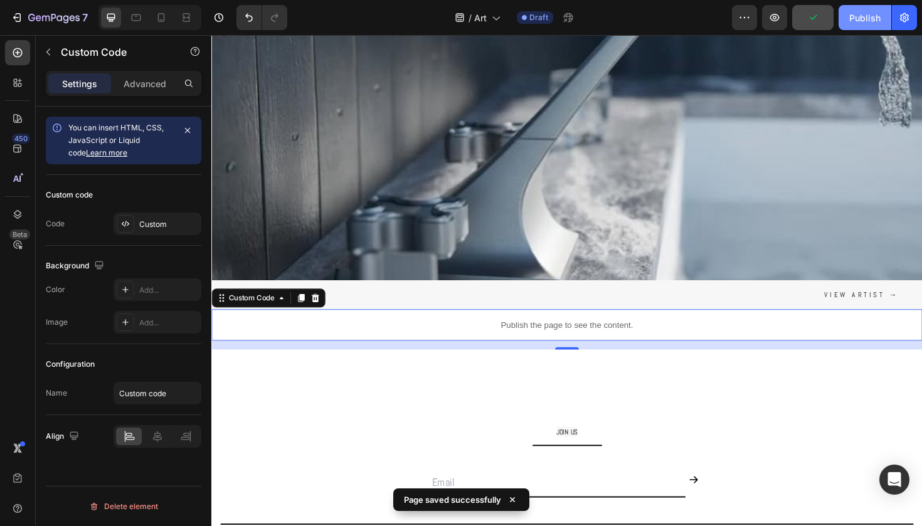
click at [858, 17] on div "Publish" at bounding box center [864, 17] width 31 height 13
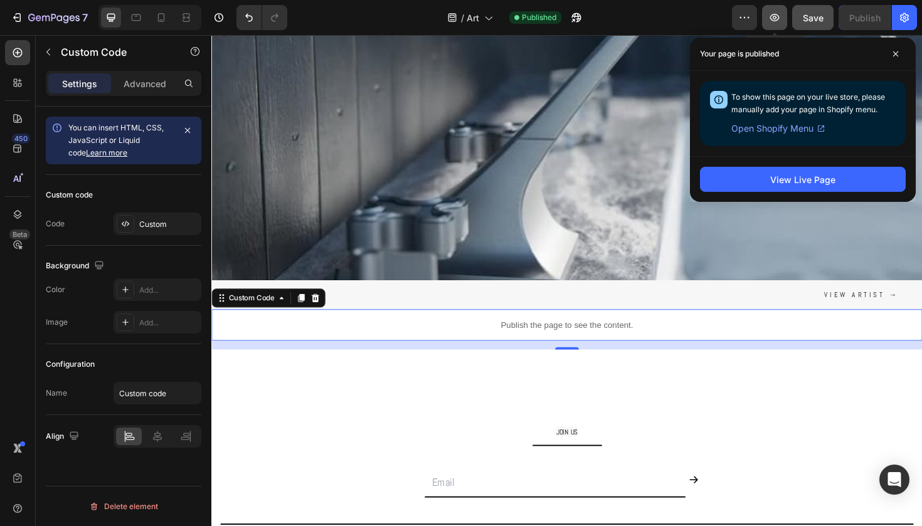
click at [767, 20] on button "button" at bounding box center [774, 17] width 25 height 25
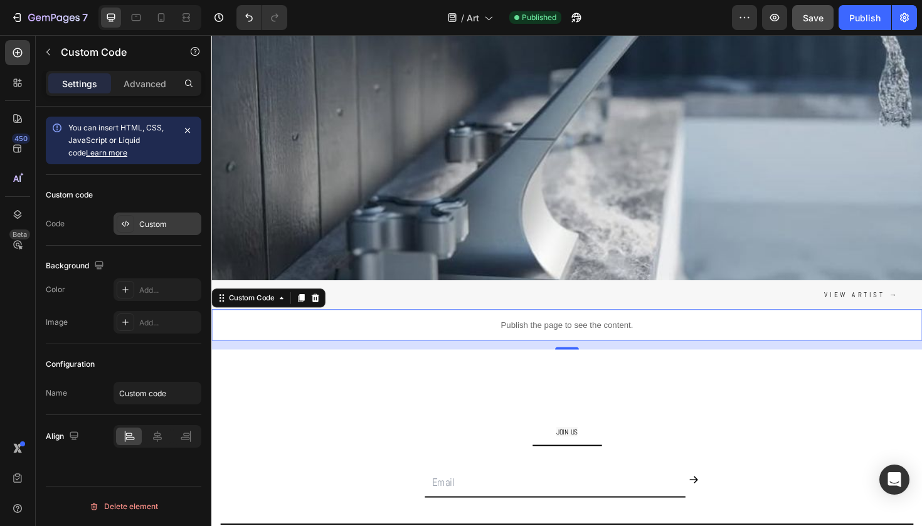
click at [173, 226] on div "Custom" at bounding box center [168, 224] width 59 height 11
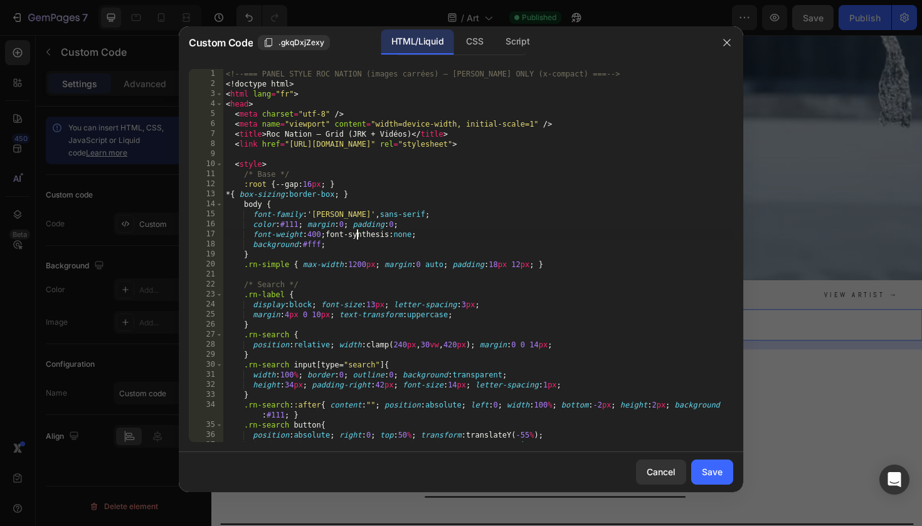
click at [356, 235] on div "<!-- === PANEL STYLE ROC NATION (images carrées) — [PERSON_NAME] ONLY (x-compac…" at bounding box center [478, 265] width 510 height 393
type textarea "</html>"
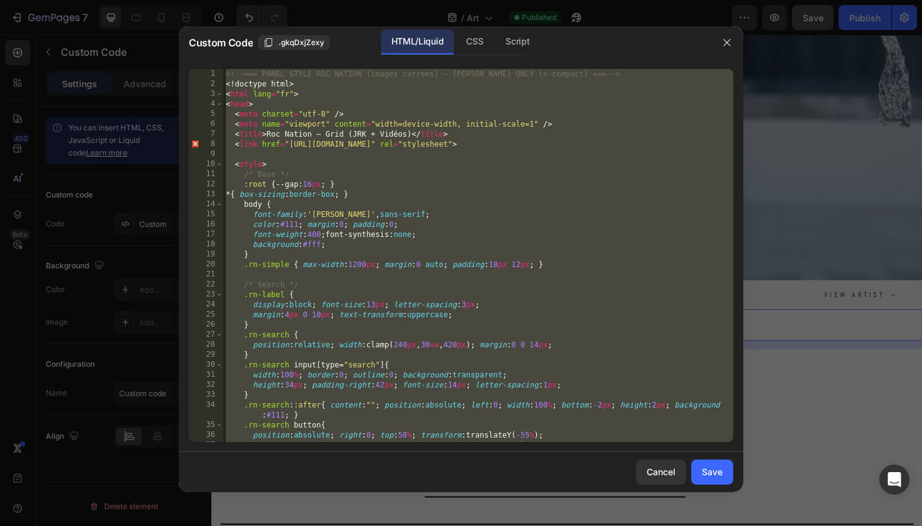
paste textarea
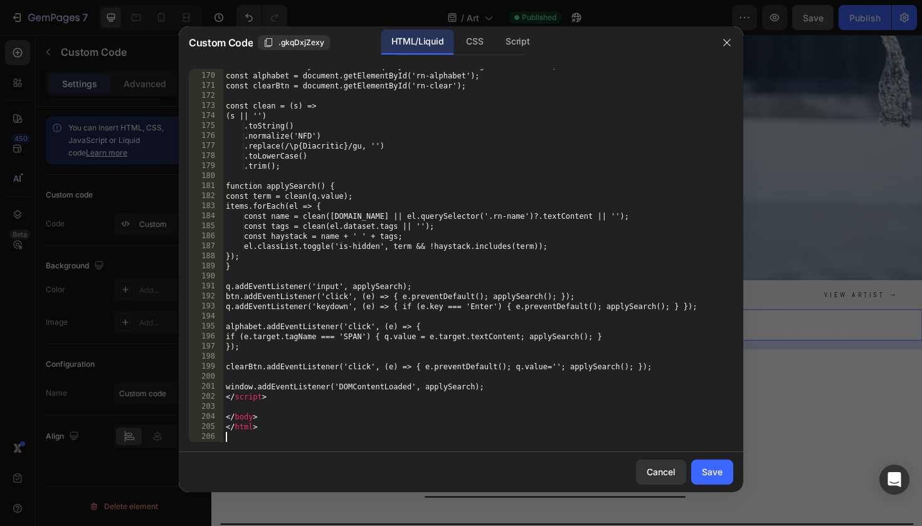
scroll to position [1714, 0]
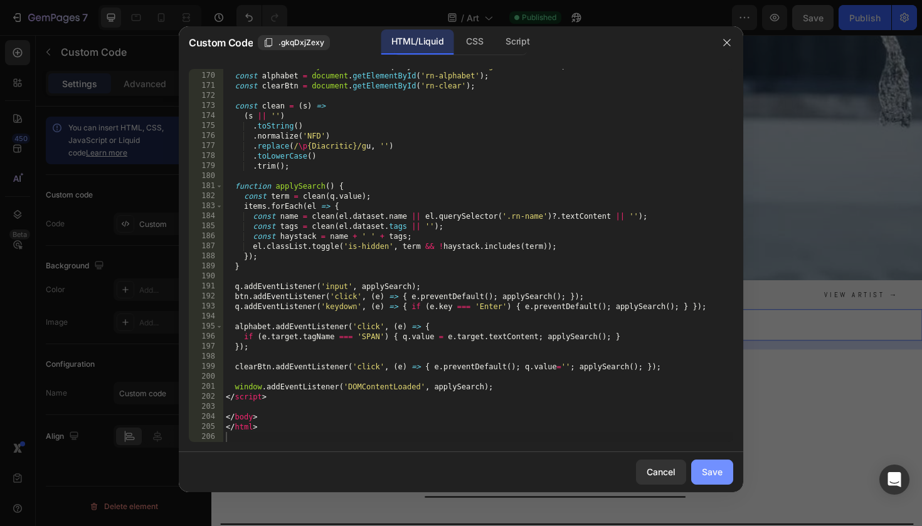
click at [697, 480] on button "Save" at bounding box center [712, 472] width 42 height 25
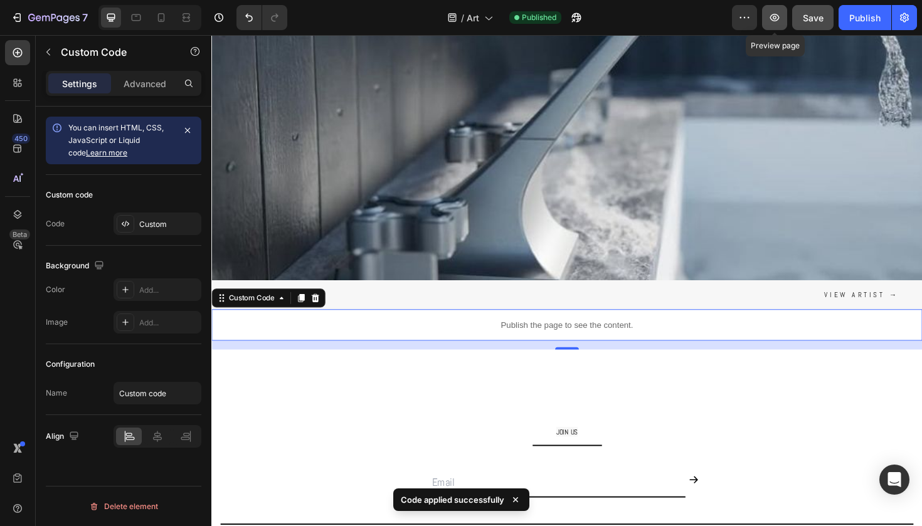
click at [778, 18] on icon "button" at bounding box center [774, 17] width 13 height 13
